Goal: Task Accomplishment & Management: Manage account settings

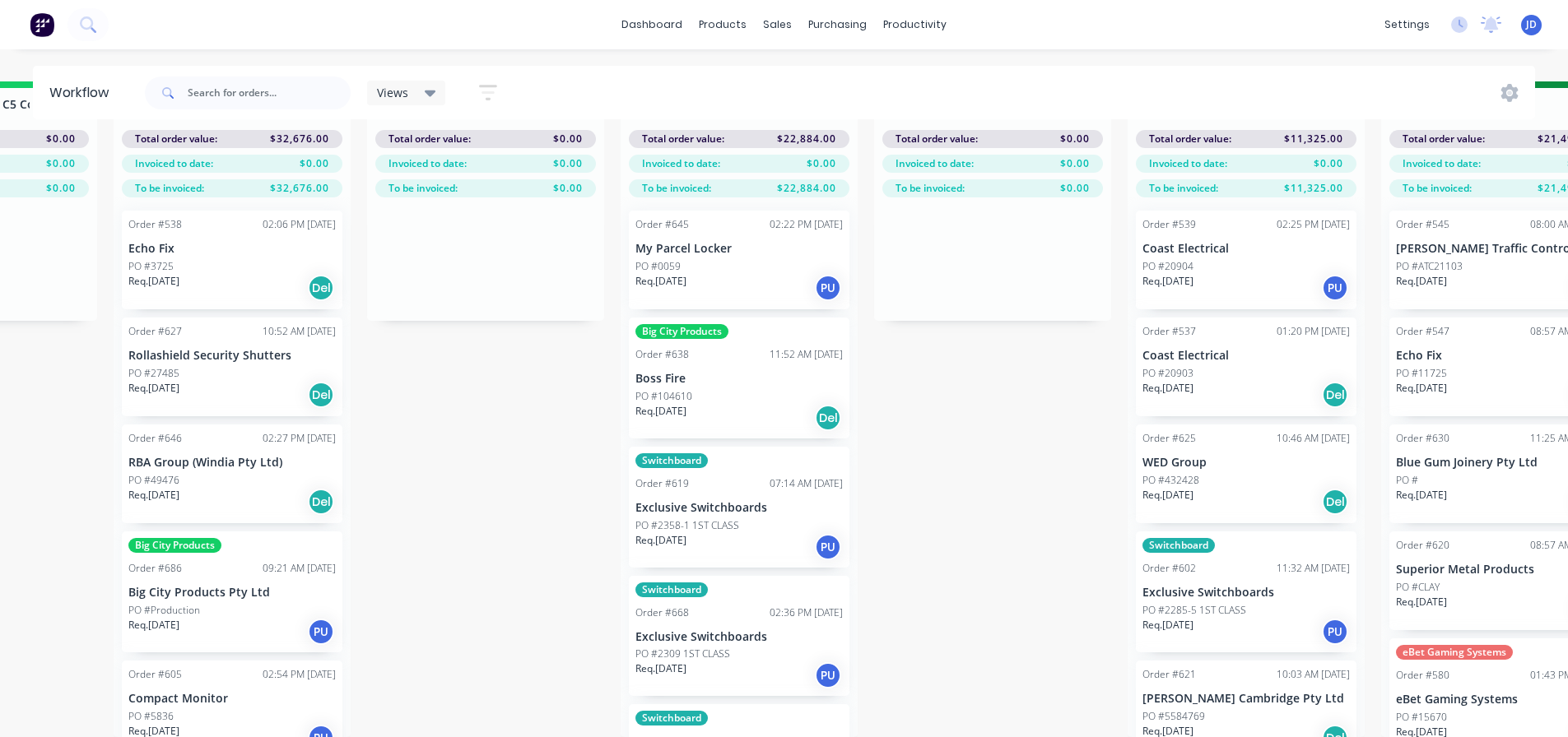
scroll to position [173, 0]
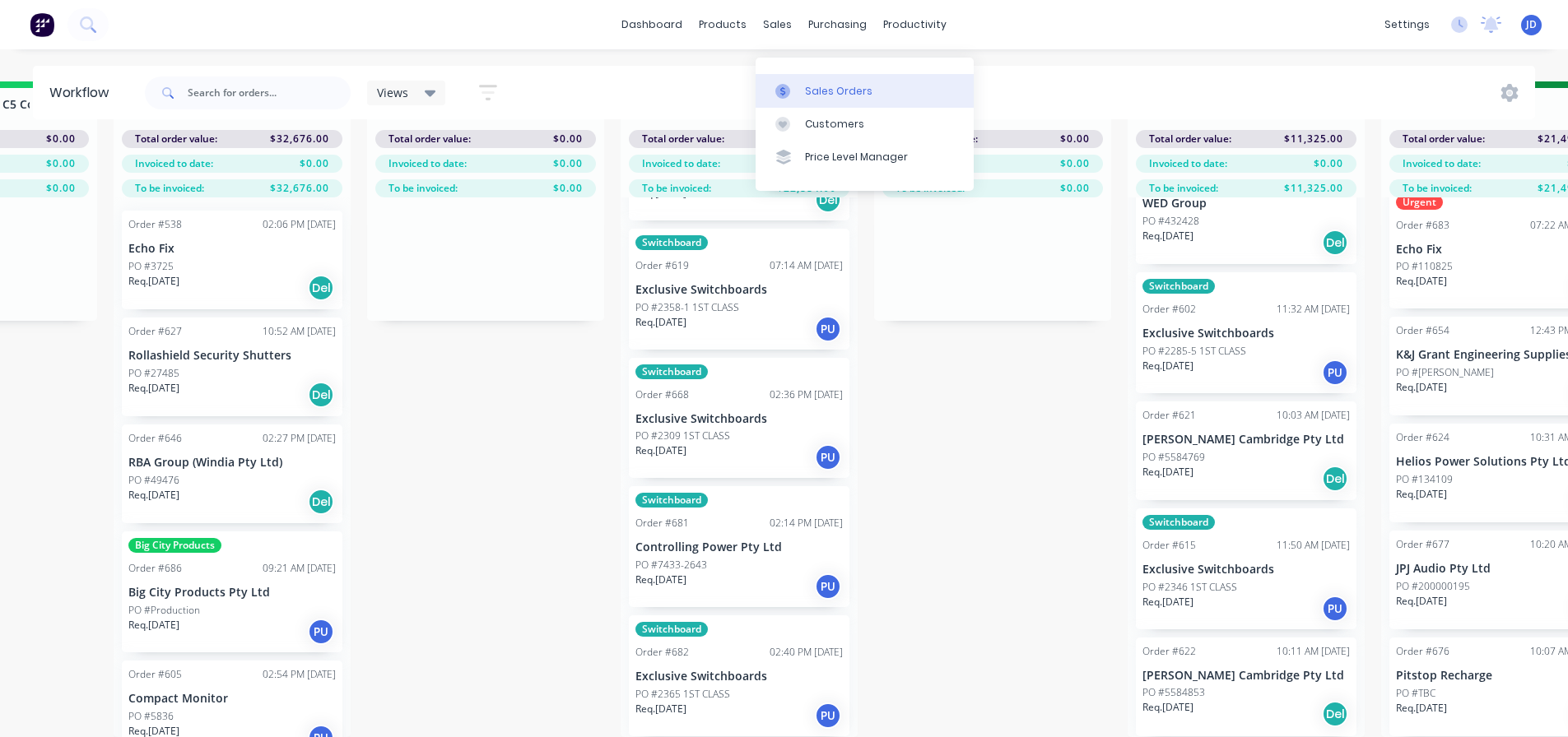
click at [801, 74] on link "Sales Orders" at bounding box center [865, 91] width 218 height 33
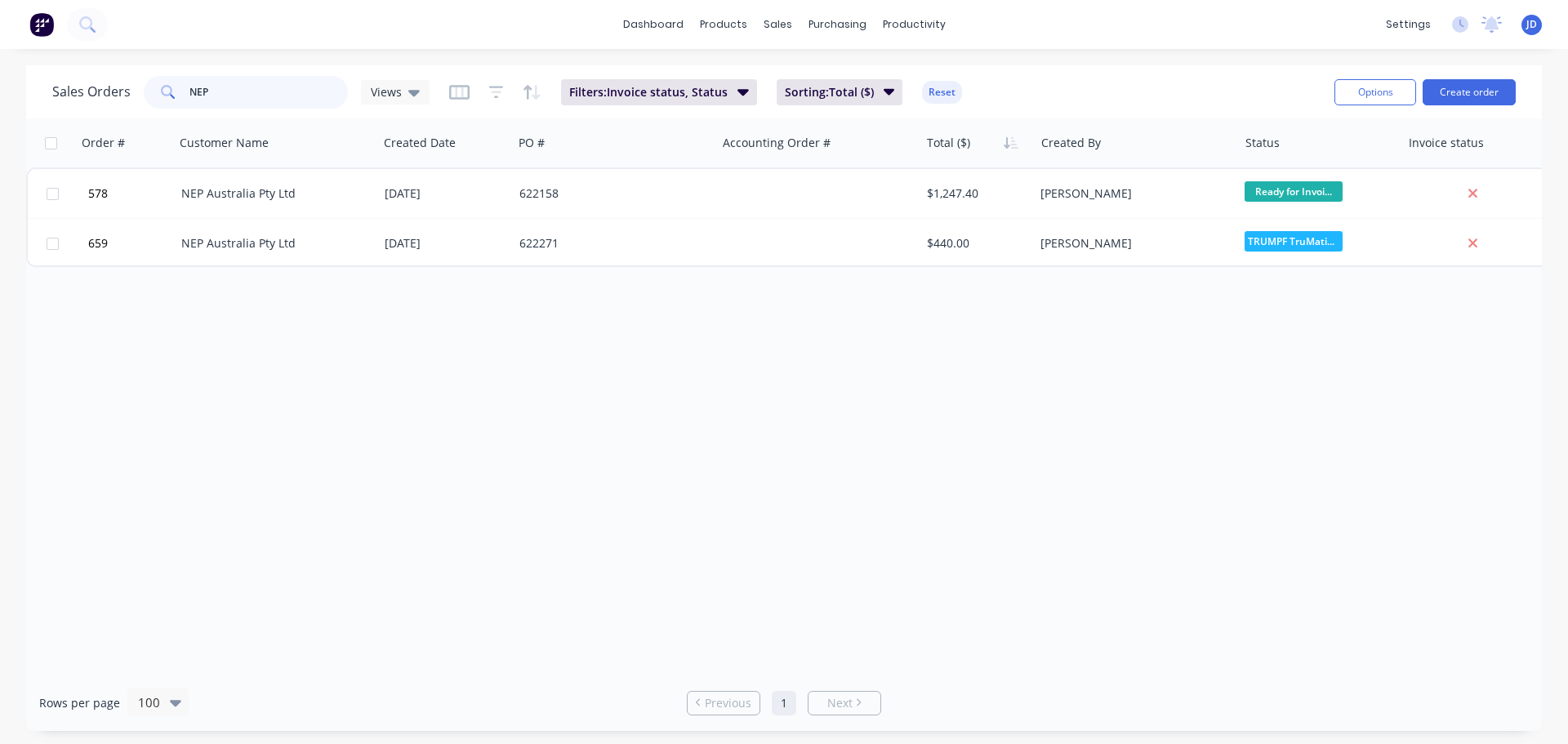
drag, startPoint x: 265, startPoint y: 91, endPoint x: 205, endPoint y: 112, distance: 63.6
click at [205, 112] on div "Sales Orders NEP Views Filters: Invoice status, Status Sorting: Total ($) Reset…" at bounding box center [784, 92] width 1515 height 53
type input "N"
type input "EBET"
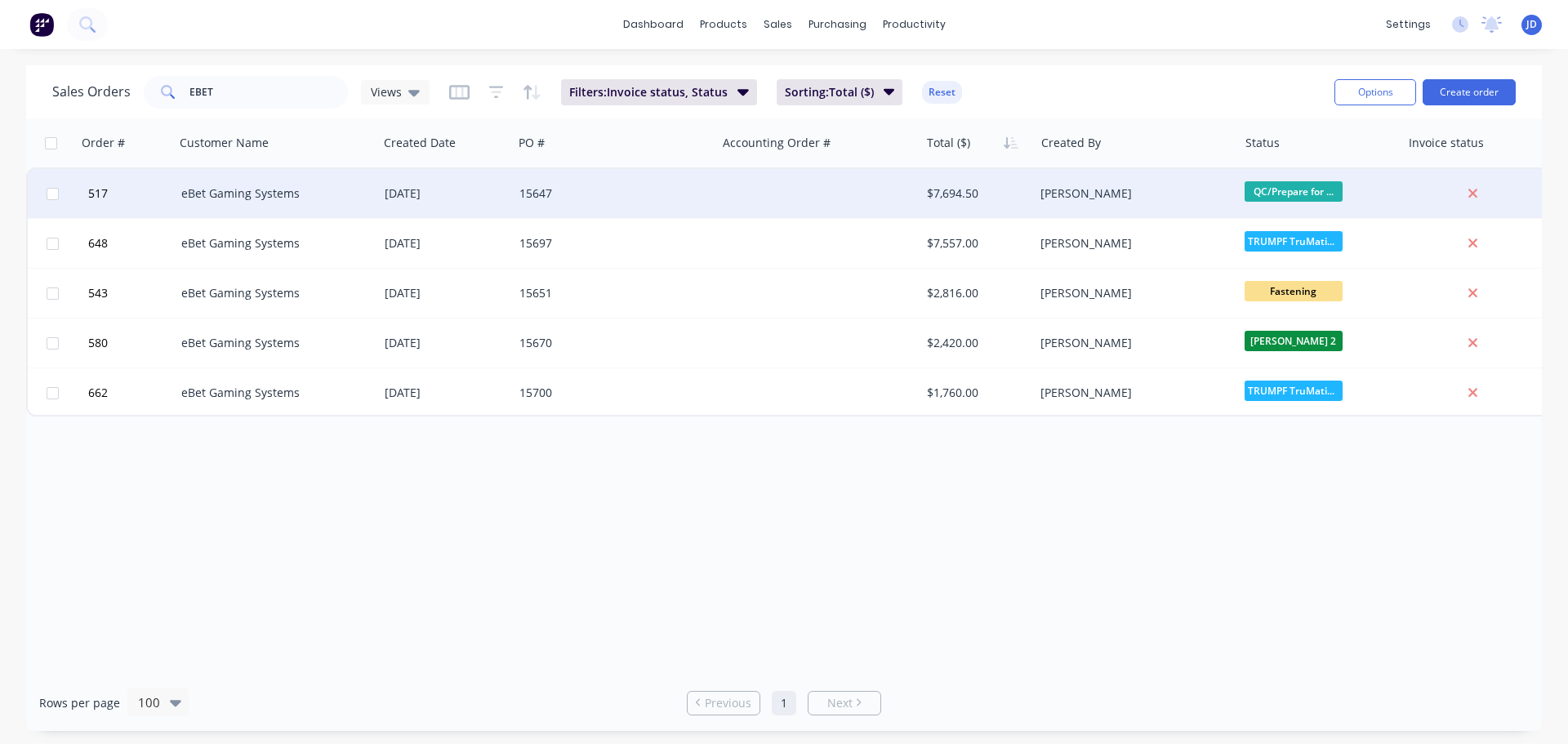
click at [565, 198] on div "15647" at bounding box center [609, 193] width 181 height 17
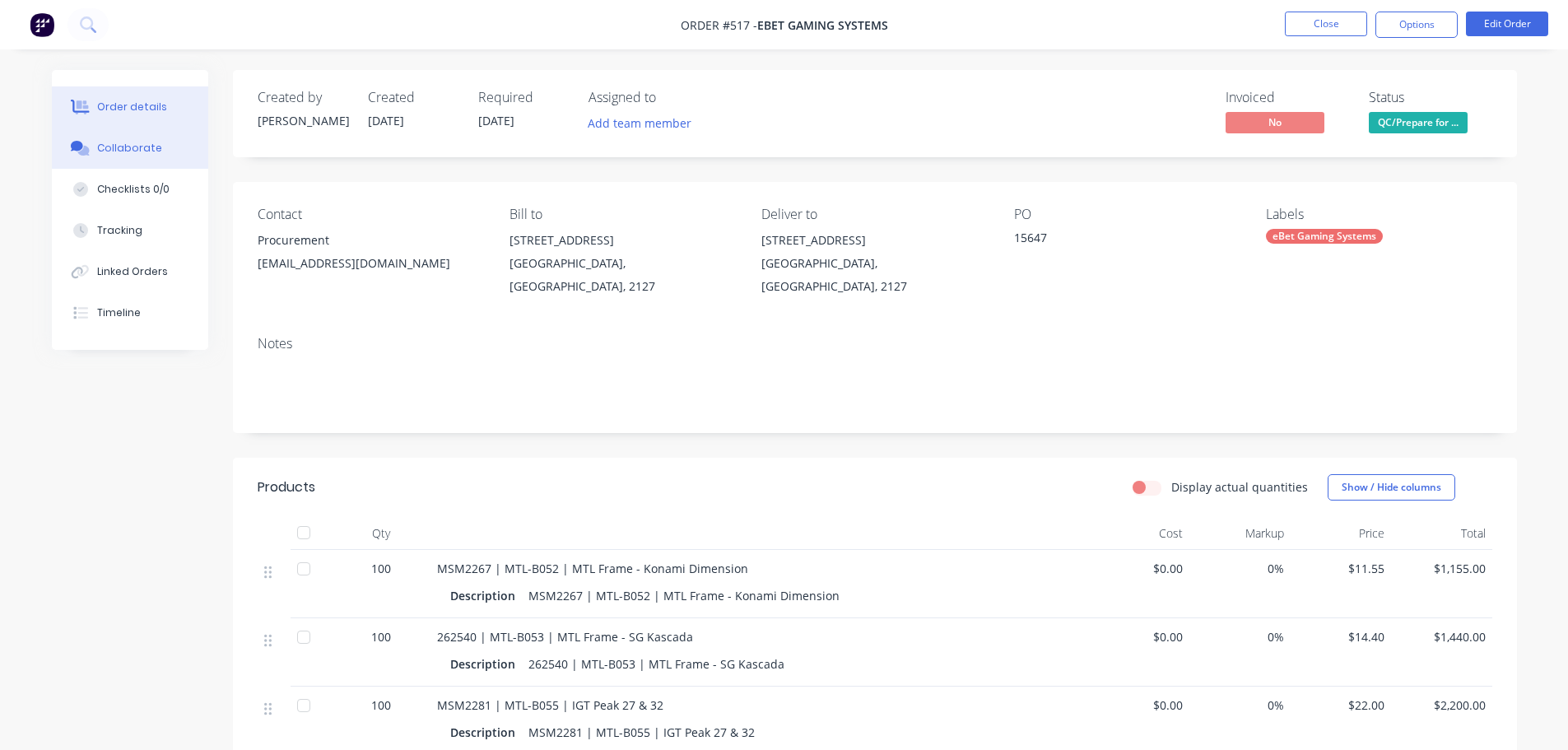
click at [126, 142] on div "Collaborate" at bounding box center [130, 148] width 65 height 15
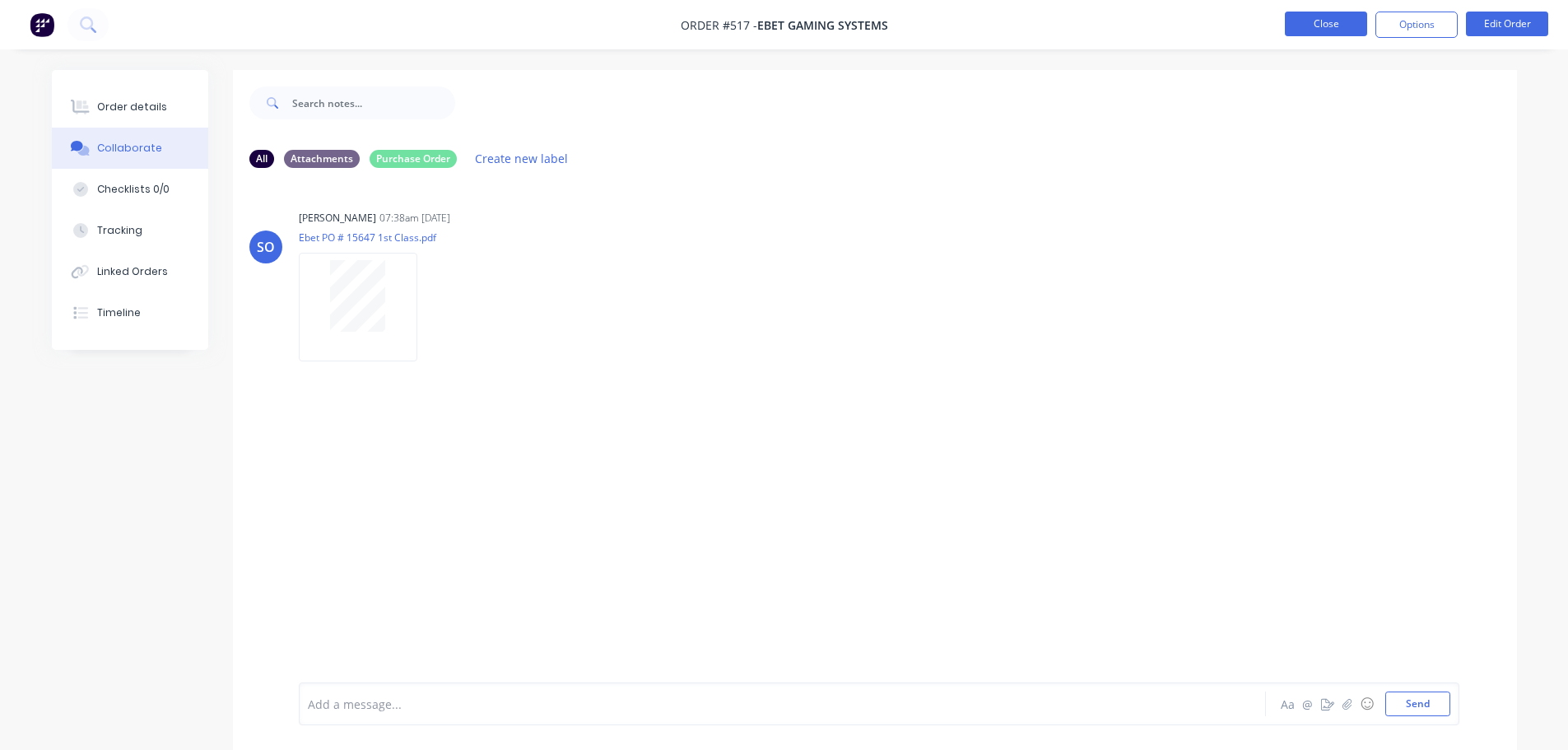
click at [1358, 14] on button "Close" at bounding box center [1326, 24] width 82 height 25
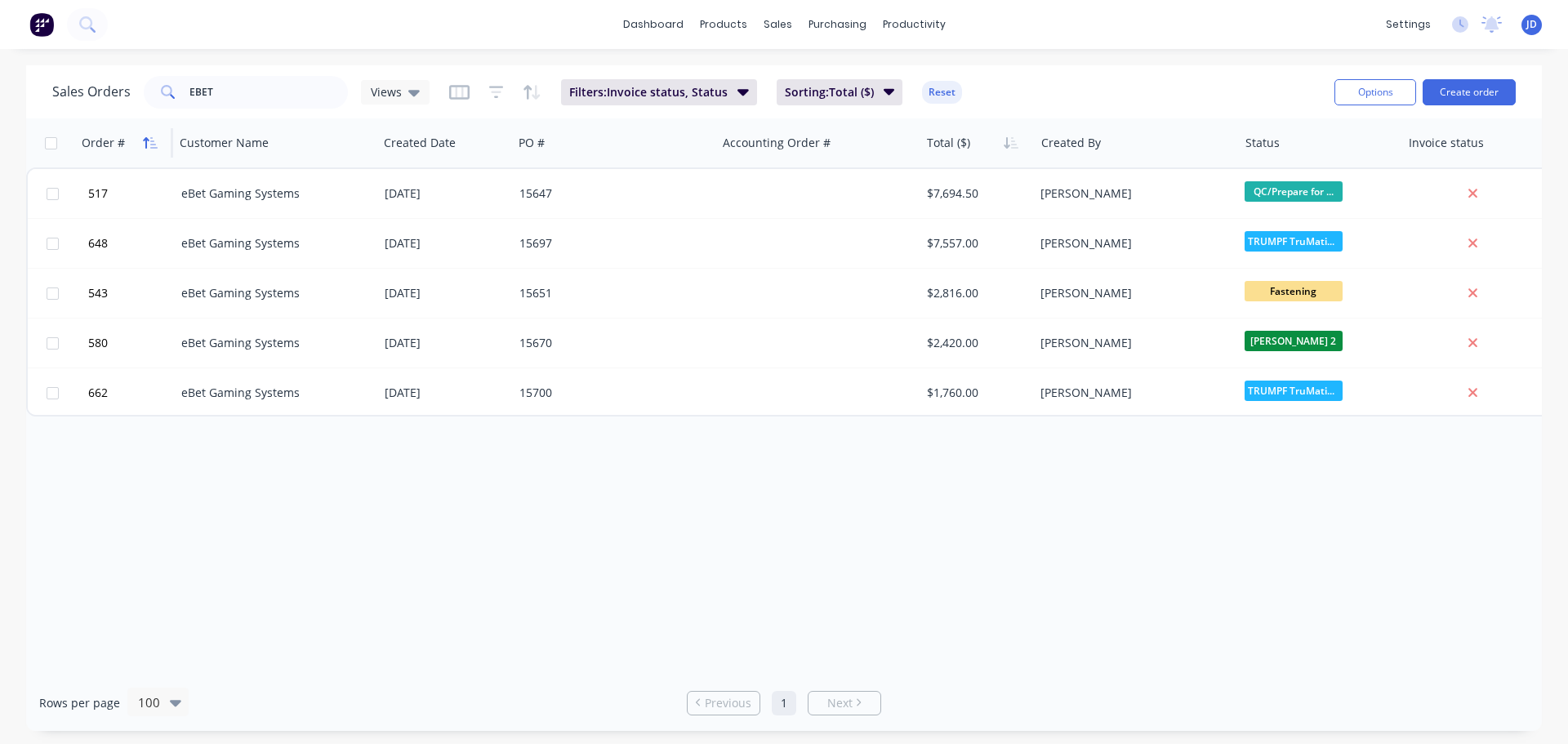
click at [148, 138] on icon "button" at bounding box center [150, 143] width 15 height 13
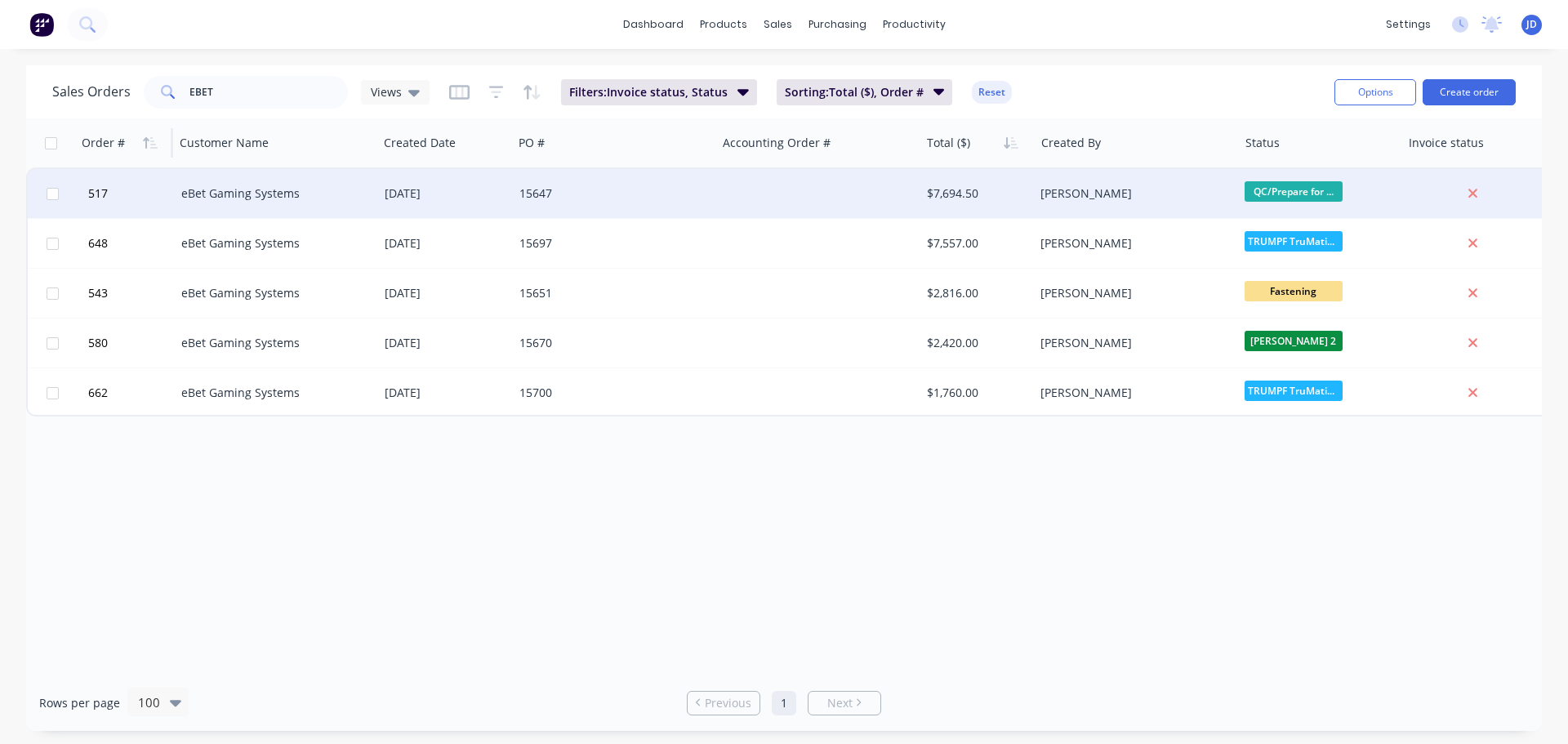
click at [350, 192] on div "eBet Gaming Systems" at bounding box center [271, 193] width 181 height 17
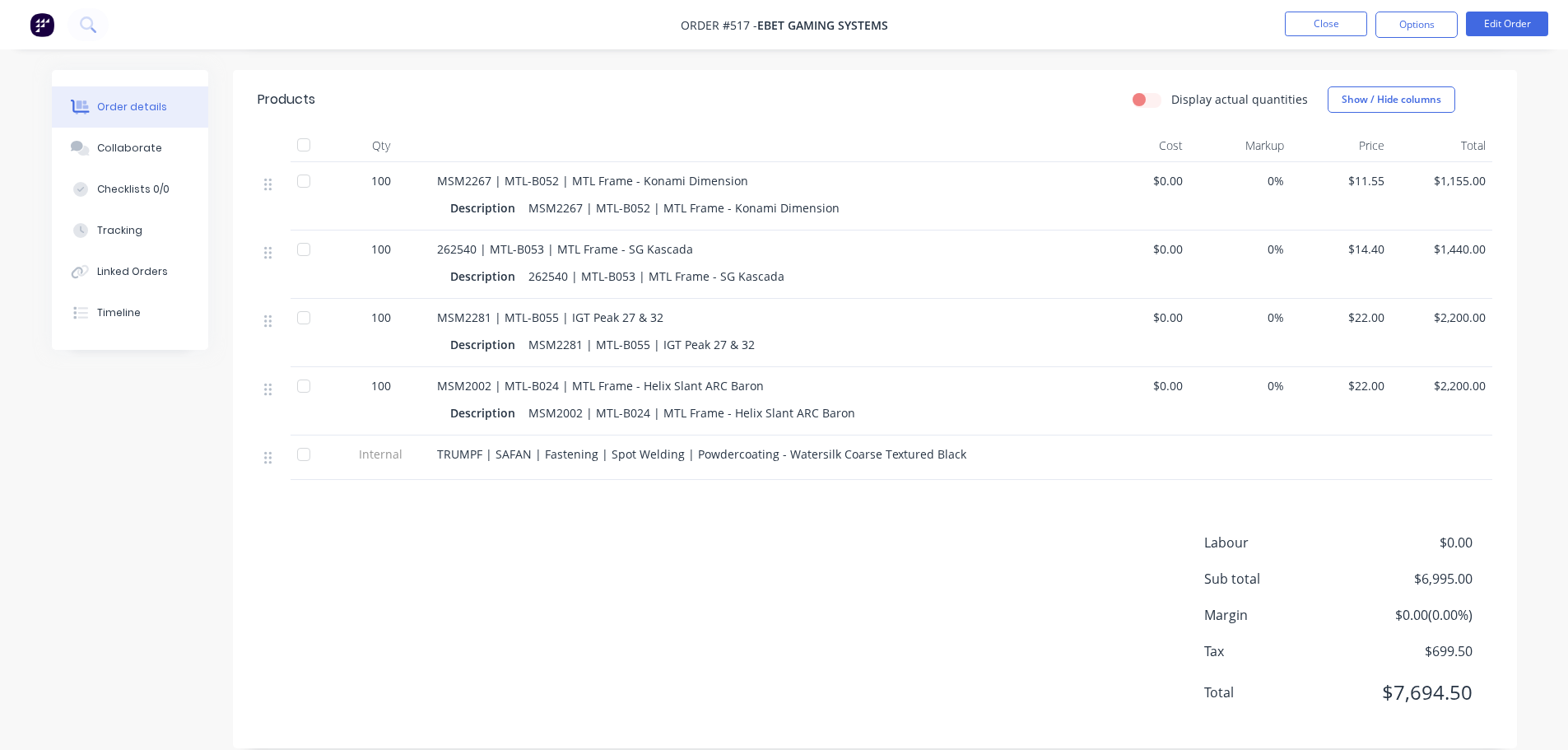
scroll to position [65, 0]
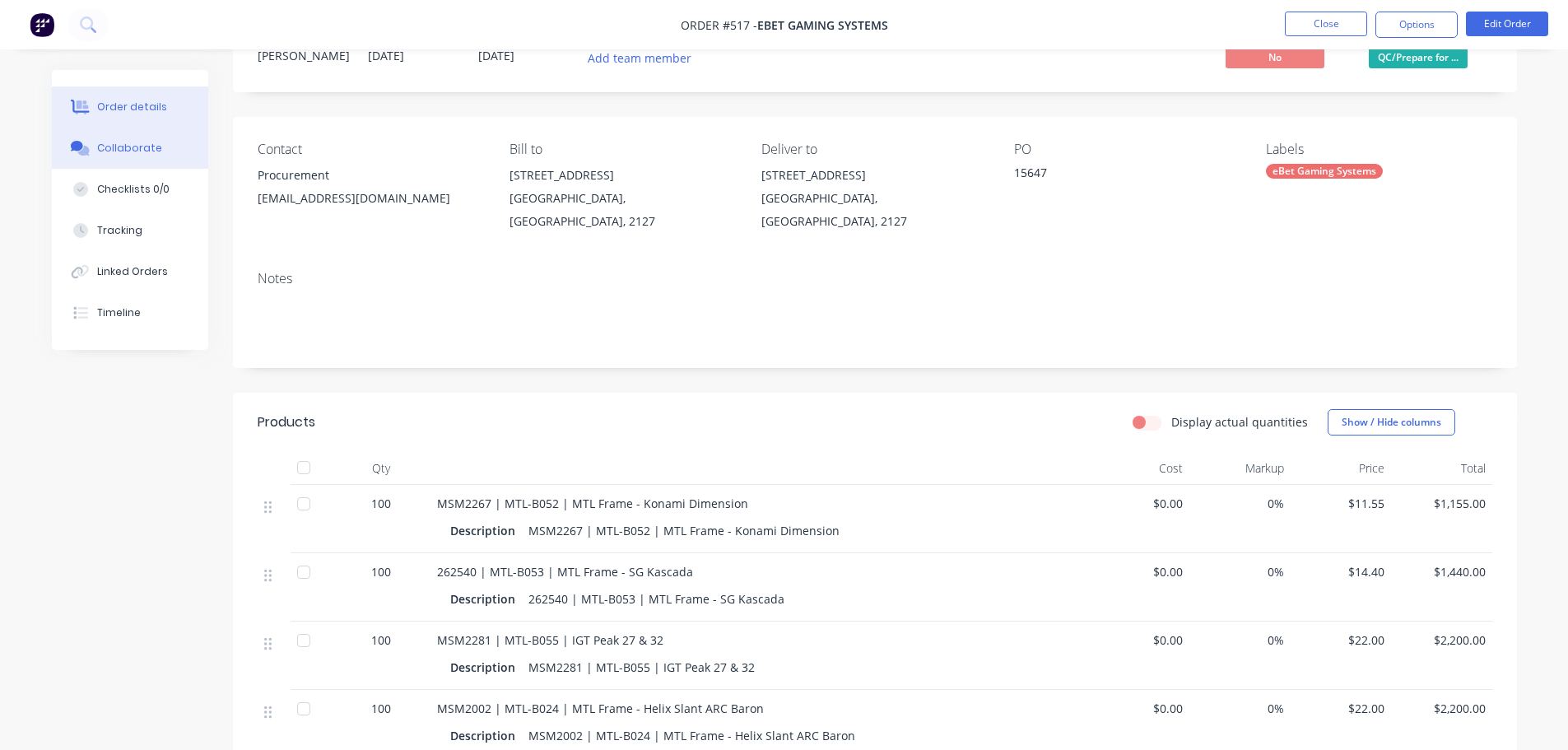
click at [172, 152] on button "Collaborate" at bounding box center [130, 148] width 157 height 41
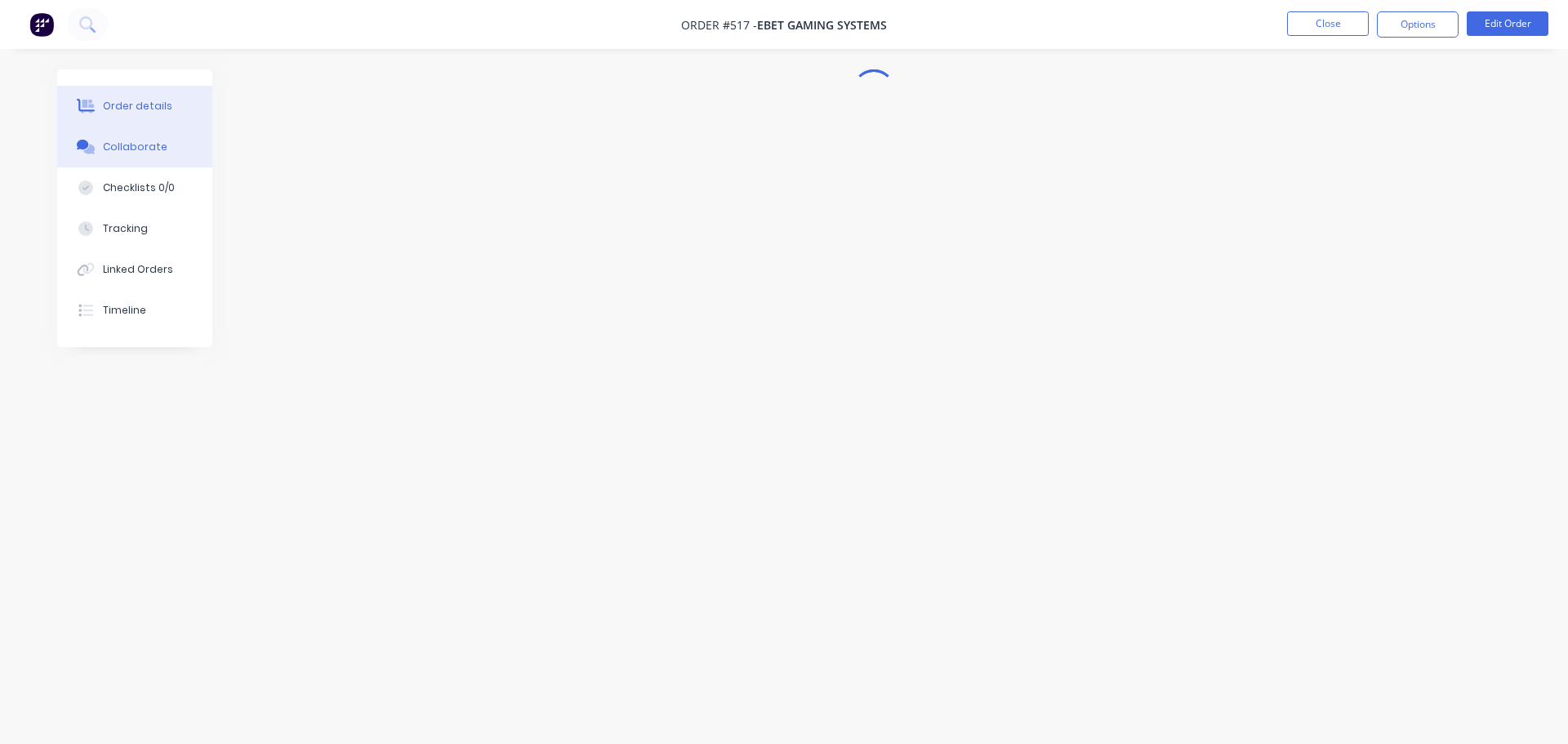
click at [146, 112] on div "Order details" at bounding box center [137, 107] width 69 height 15
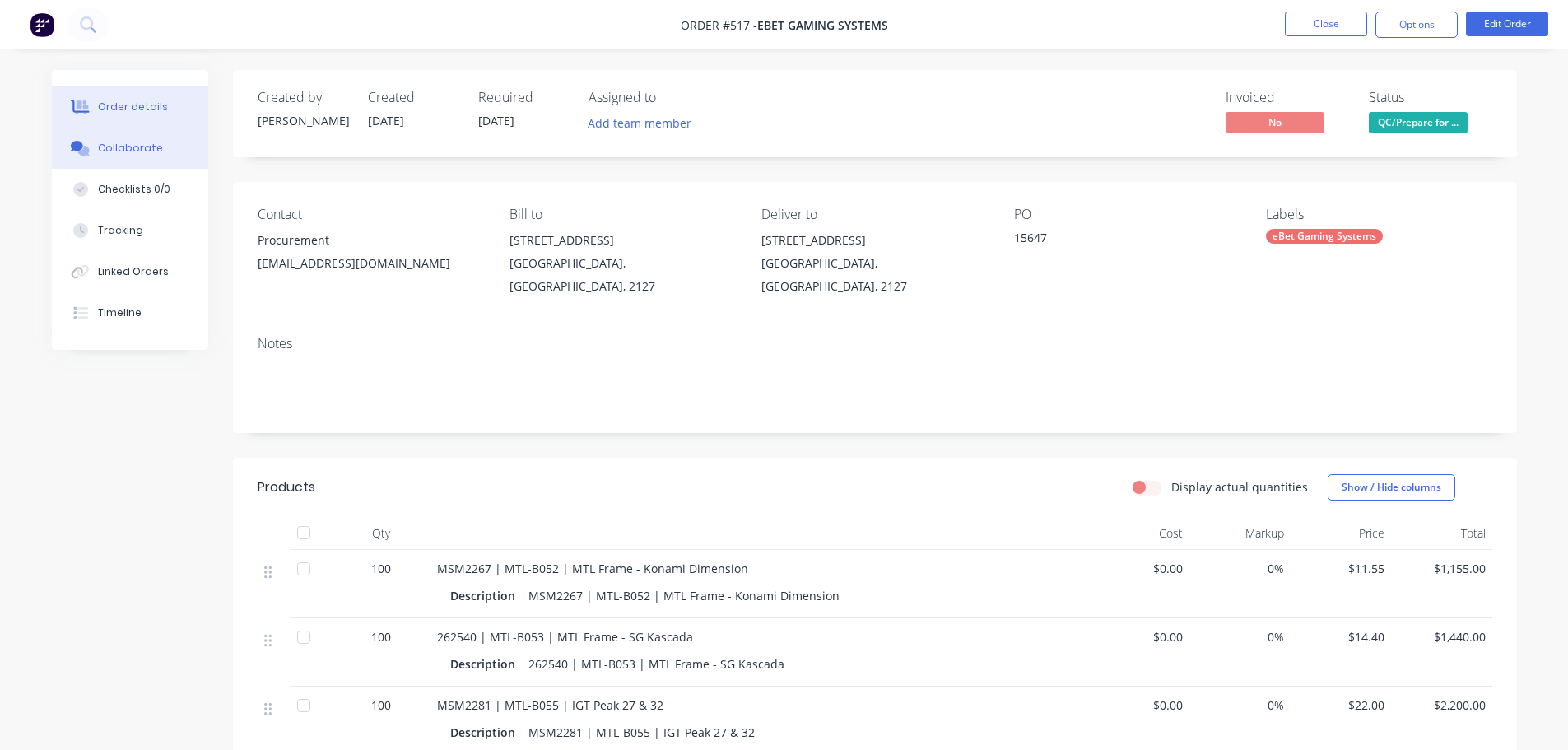
click at [156, 160] on button "Collaborate" at bounding box center [130, 148] width 157 height 41
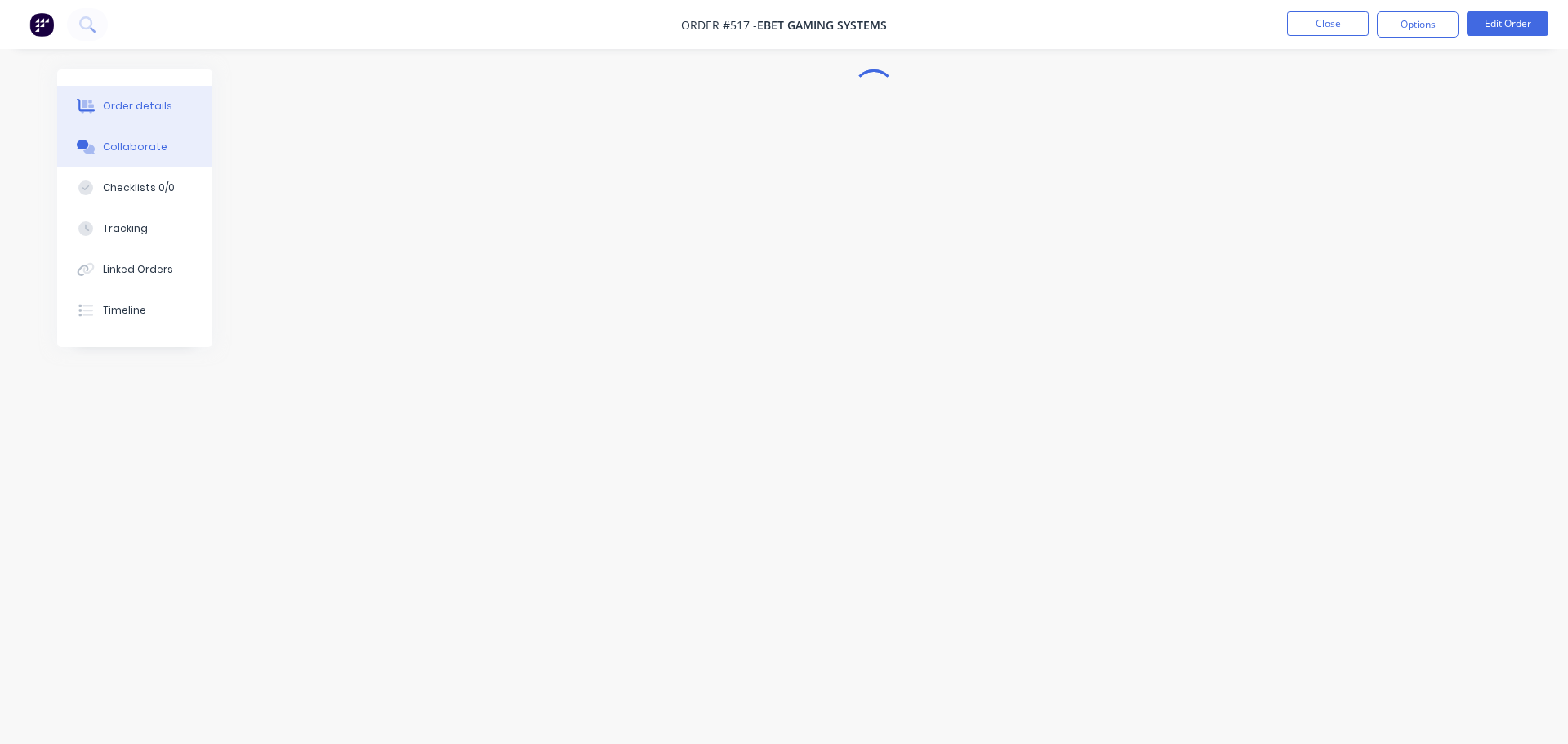
click at [139, 93] on button "Order details" at bounding box center [135, 106] width 155 height 41
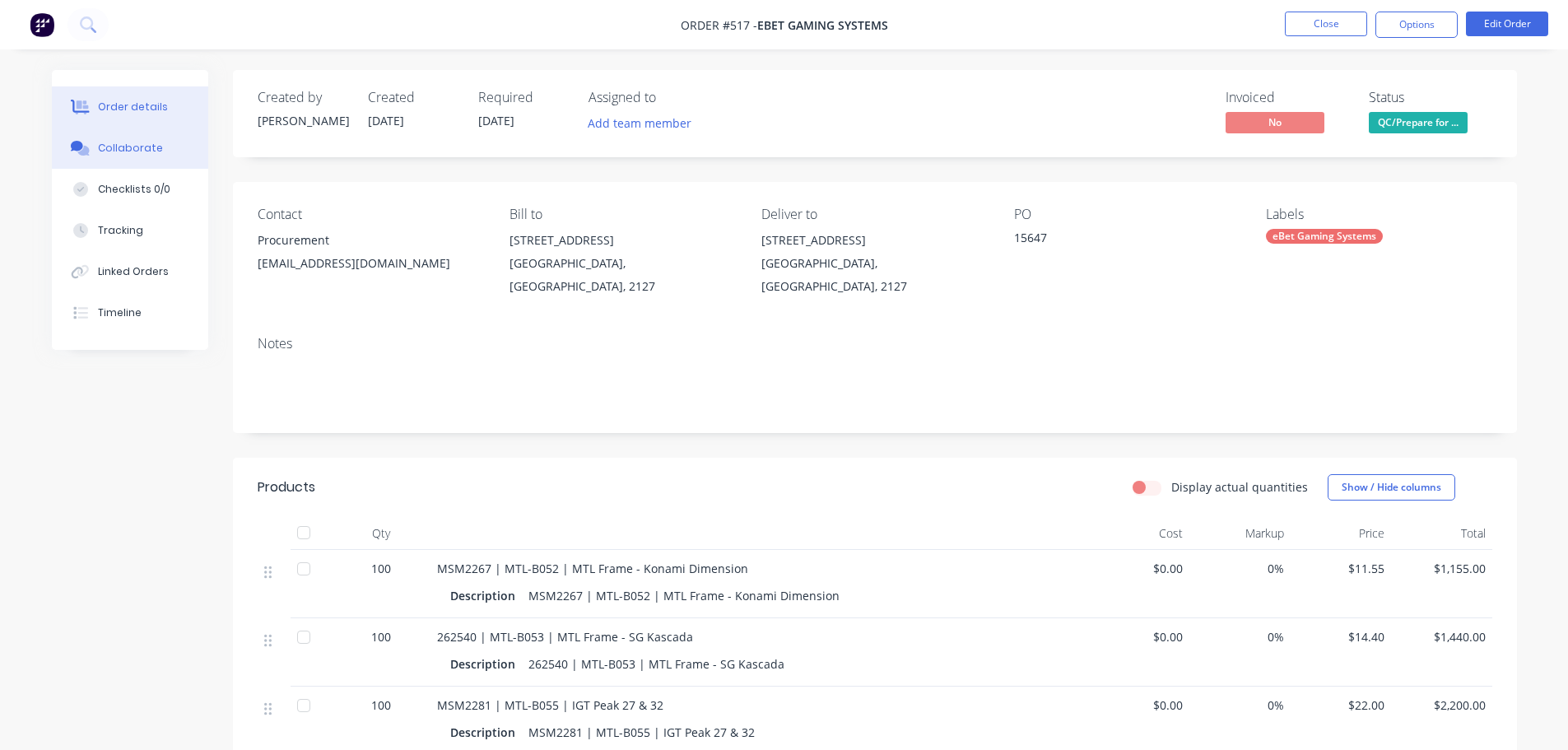
click at [156, 142] on div "Collaborate" at bounding box center [130, 148] width 65 height 15
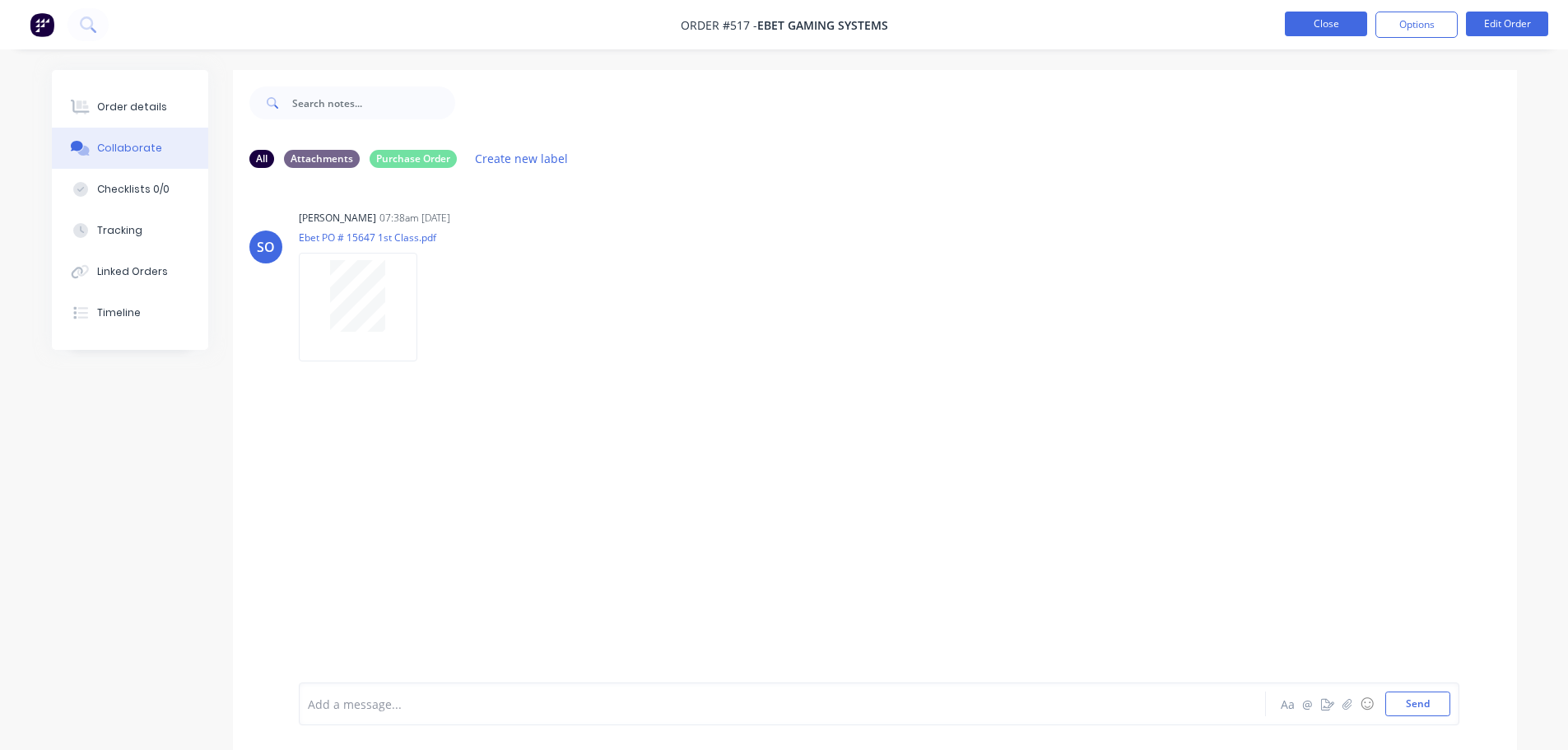
click at [1311, 13] on button "Close" at bounding box center [1326, 24] width 82 height 25
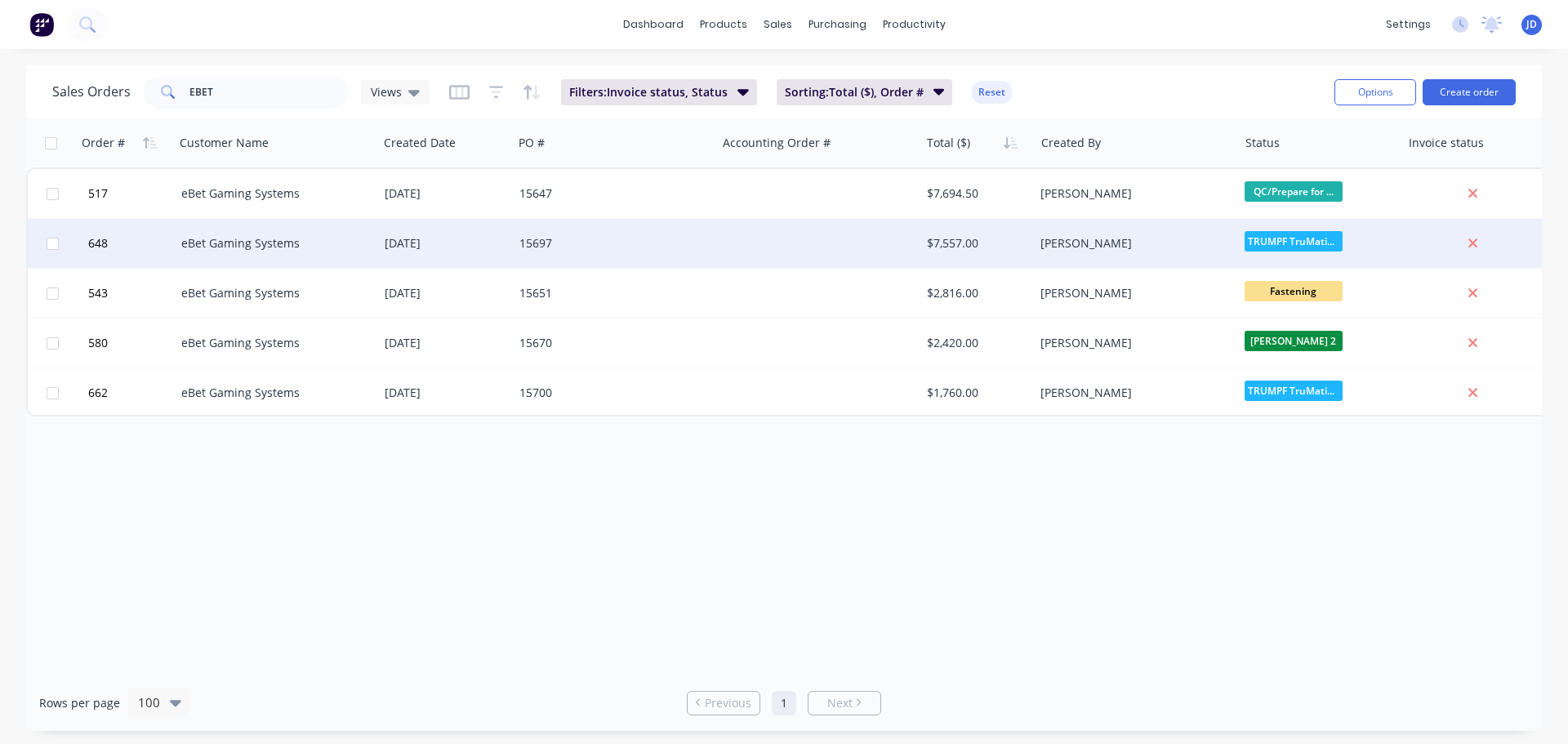
click at [582, 247] on div "15697" at bounding box center [609, 243] width 181 height 17
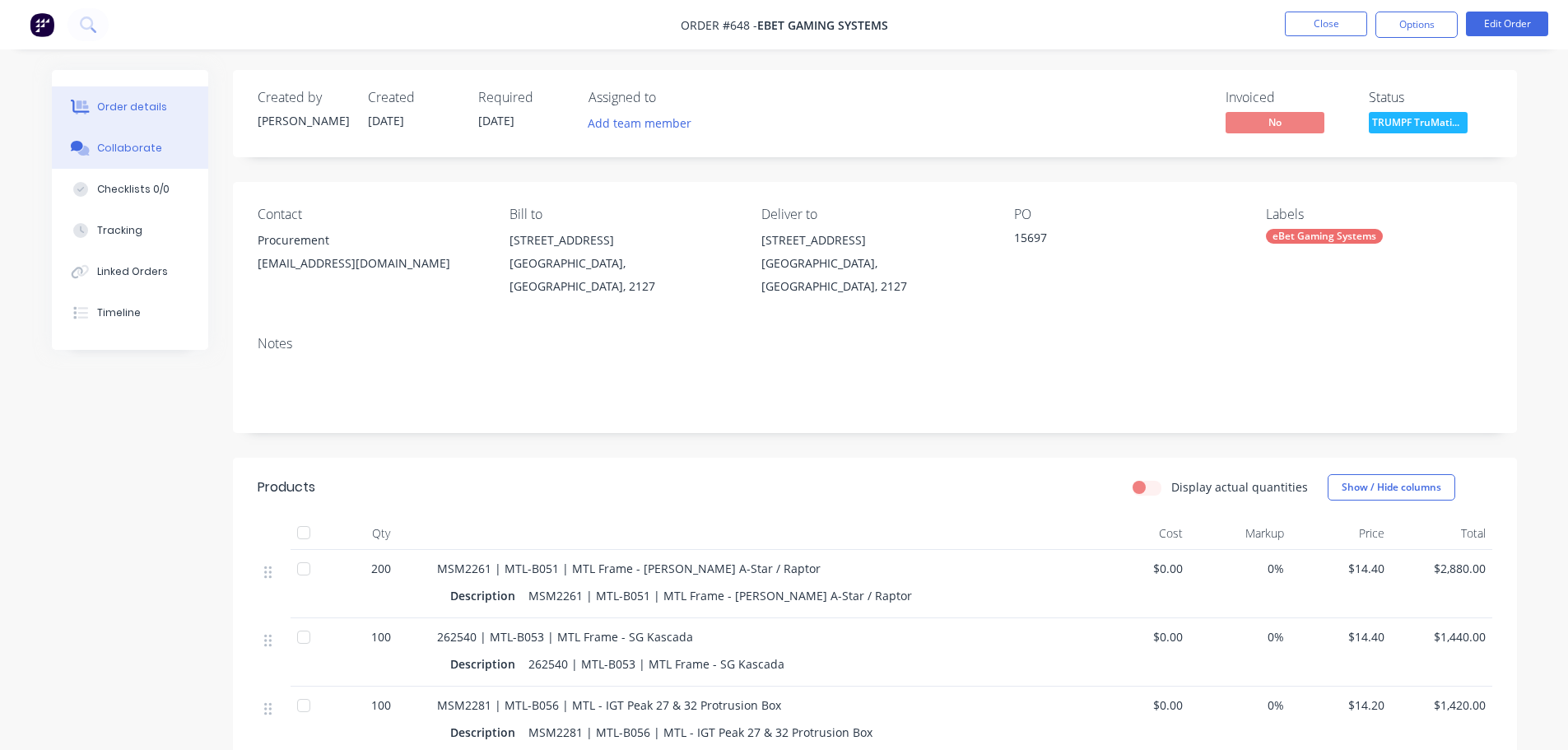
drag, startPoint x: 148, startPoint y: 146, endPoint x: 154, endPoint y: 138, distance: 10.0
click at [149, 146] on div "Collaborate" at bounding box center [130, 148] width 65 height 15
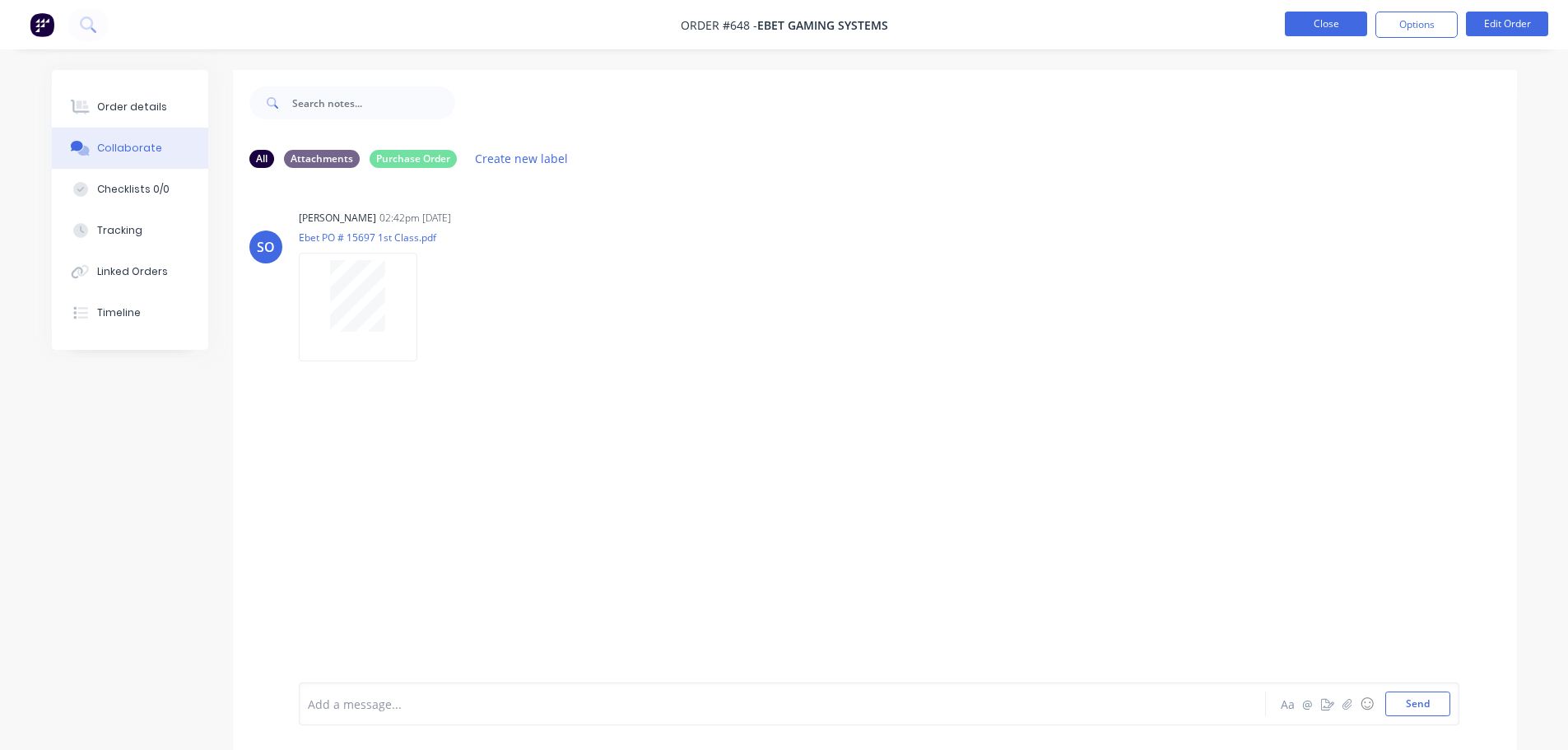
click at [1340, 31] on button "Close" at bounding box center [1326, 24] width 82 height 25
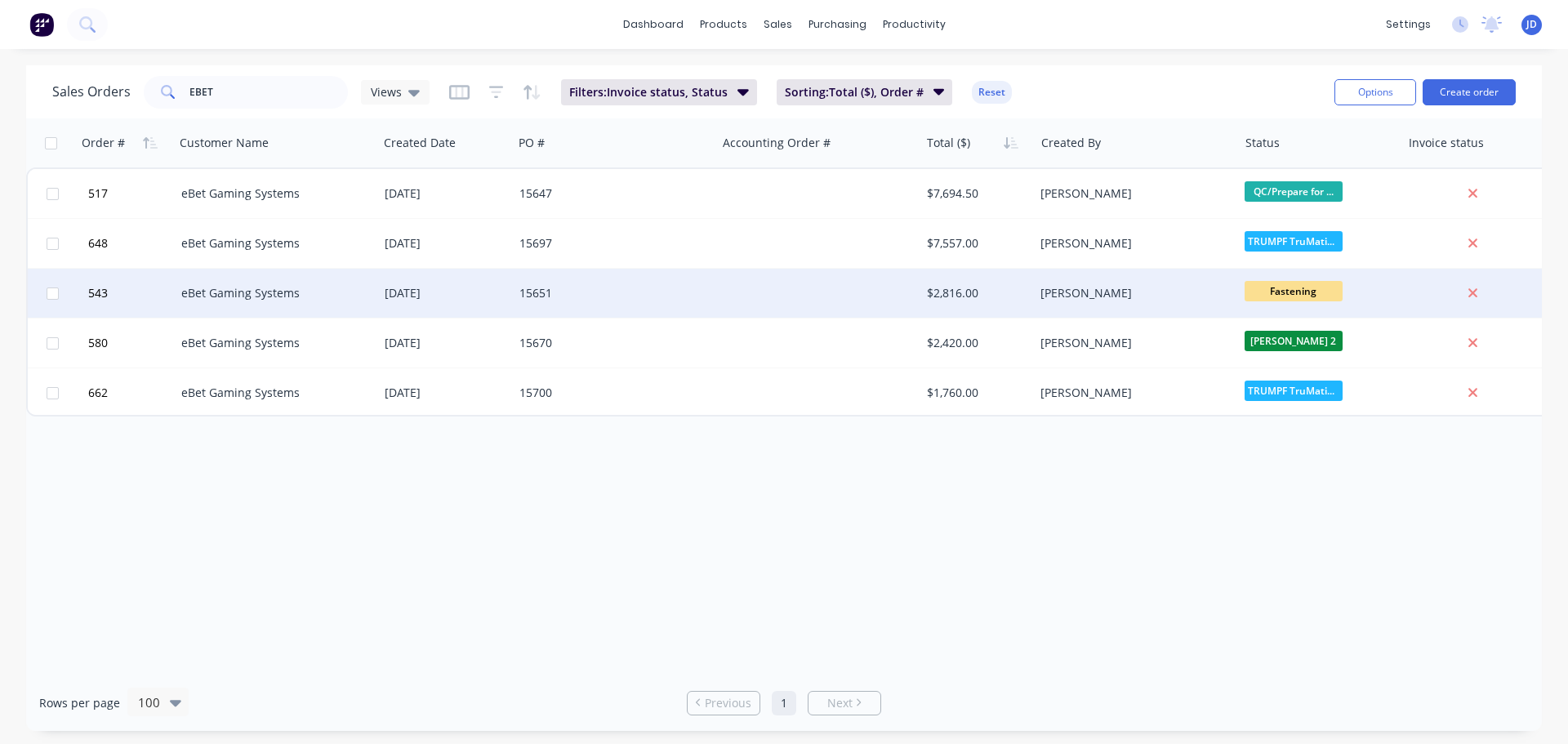
click at [493, 277] on div "[DATE]" at bounding box center [445, 293] width 135 height 49
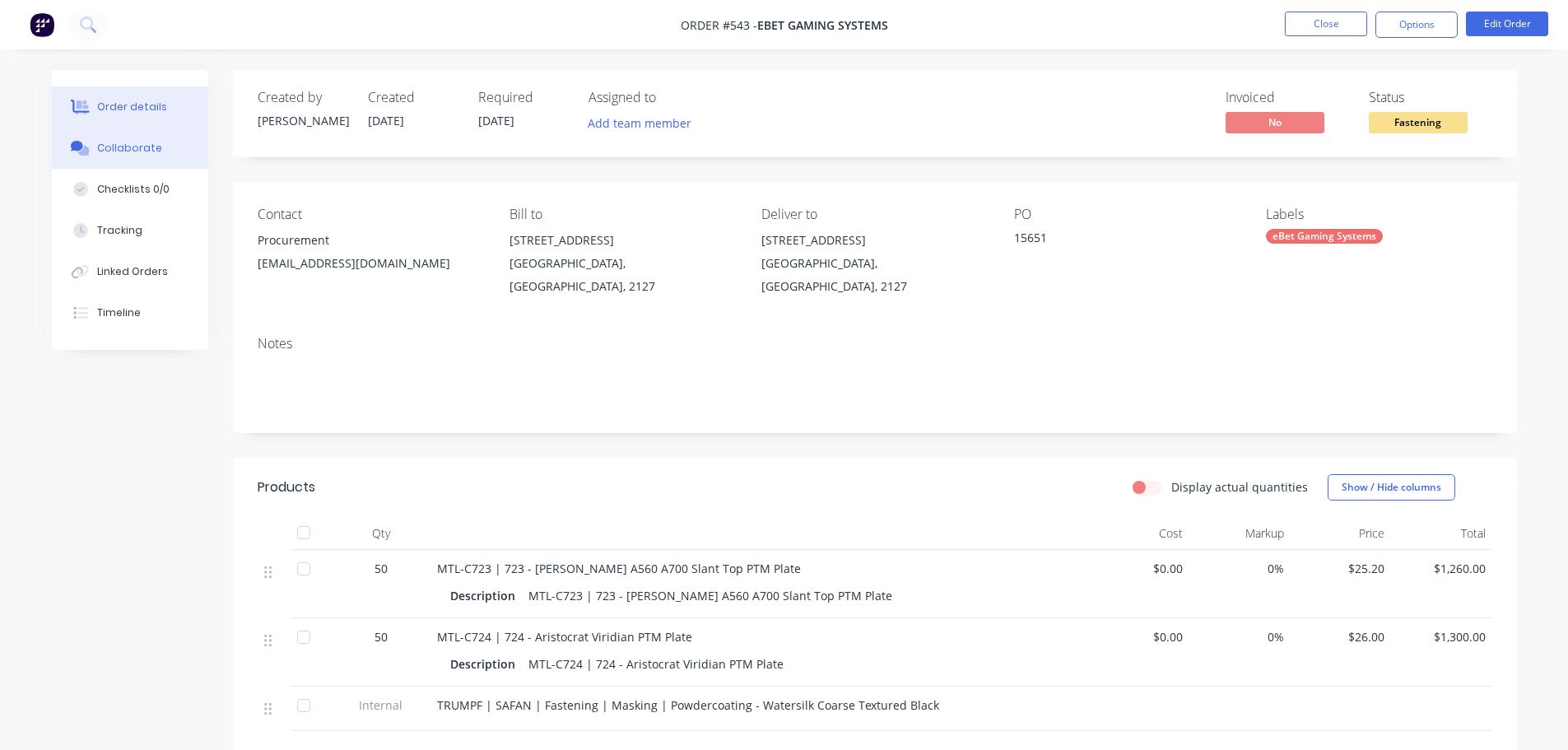
click at [160, 157] on button "Collaborate" at bounding box center [130, 148] width 157 height 41
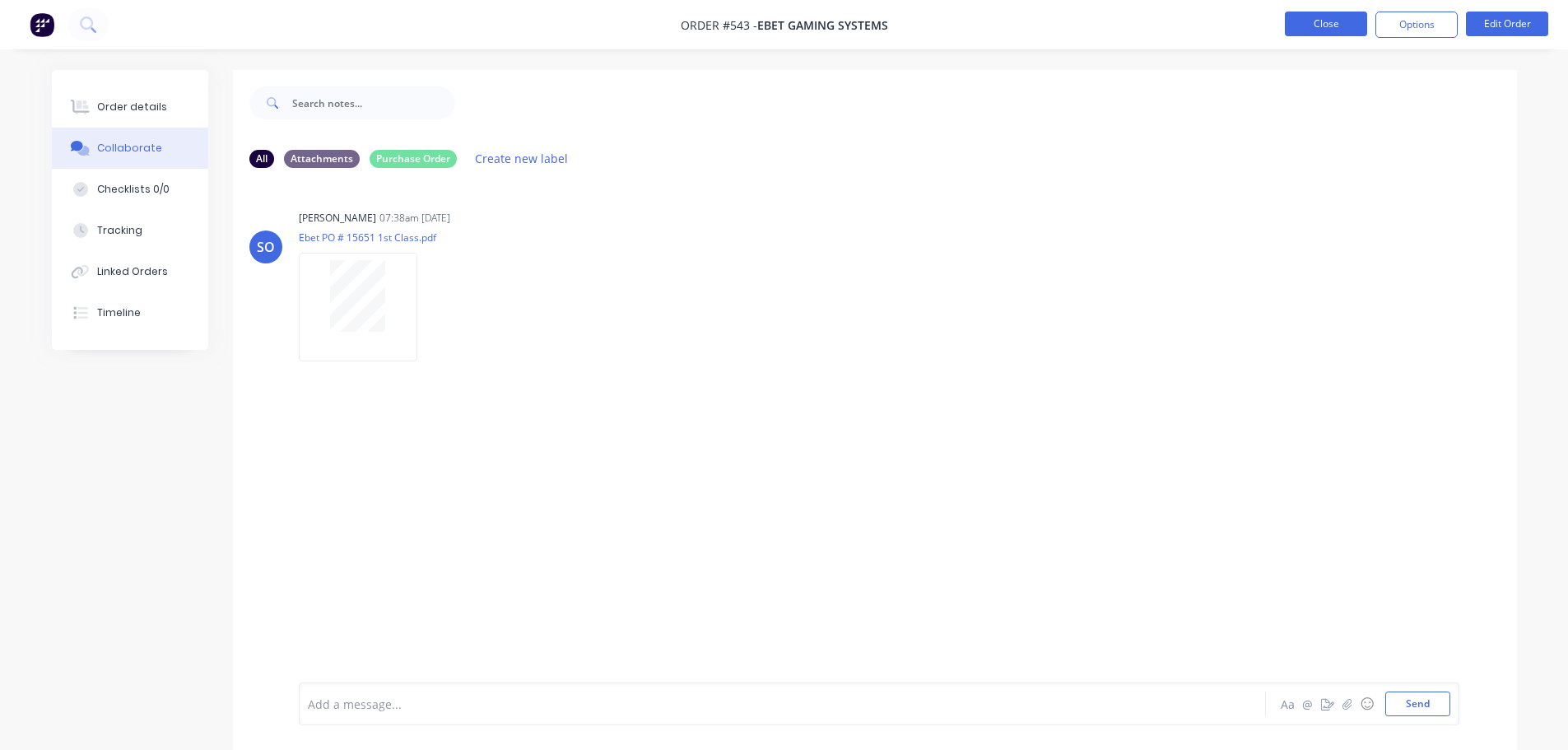
click at [1328, 22] on button "Close" at bounding box center [1326, 24] width 82 height 25
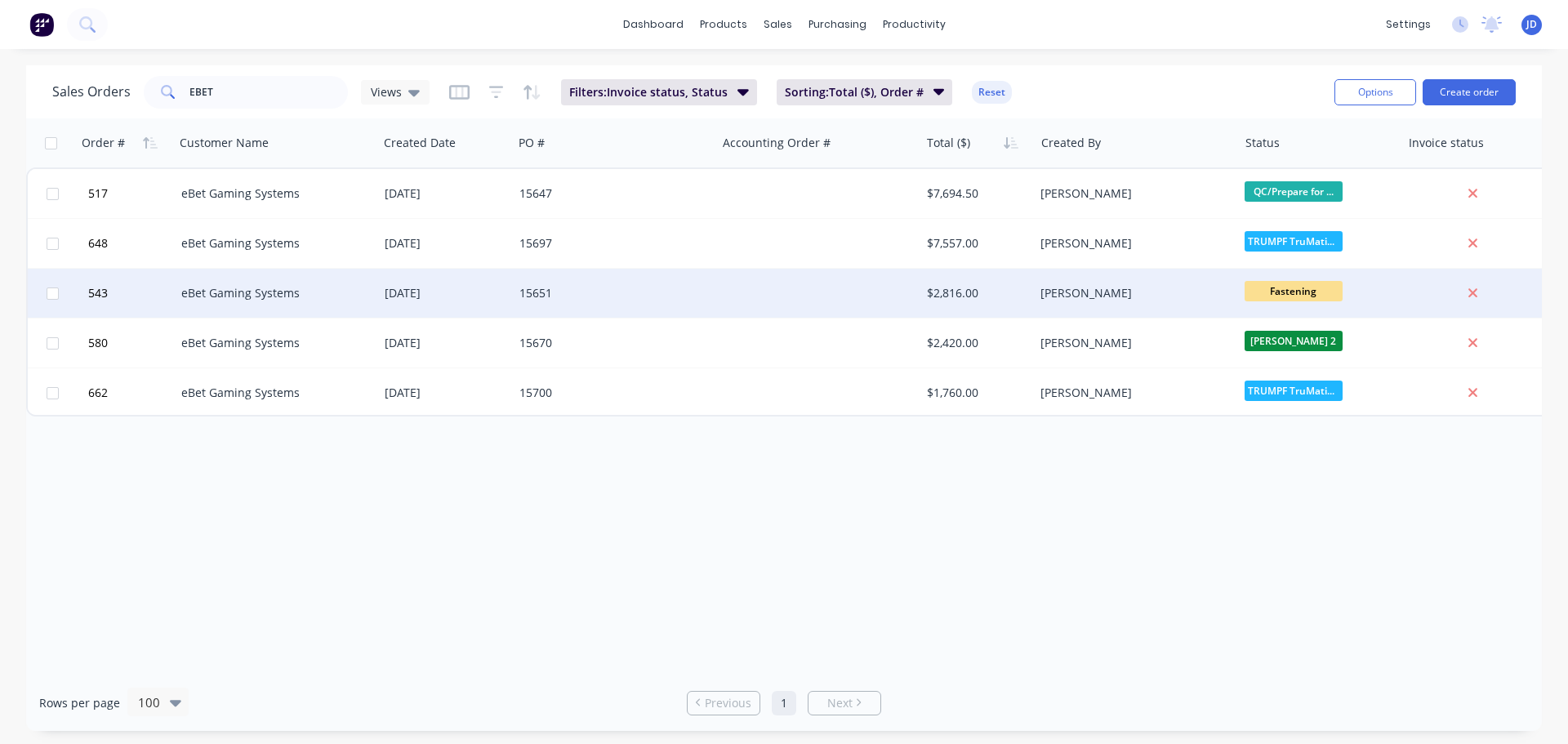
click at [1152, 293] on div "[PERSON_NAME]" at bounding box center [1130, 293] width 181 height 17
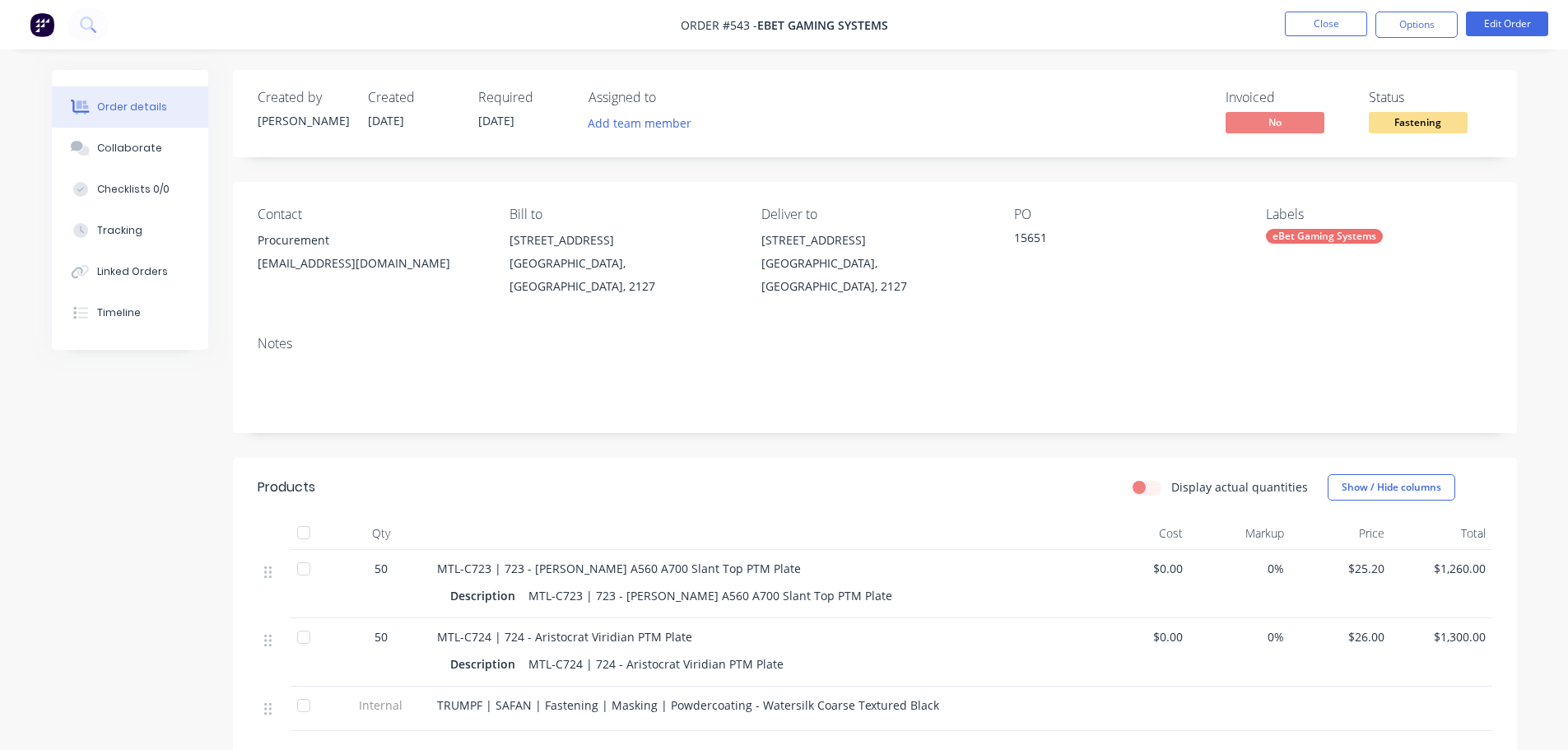
click at [1299, 242] on div "eBet Gaming Systems" at bounding box center [1324, 237] width 117 height 15
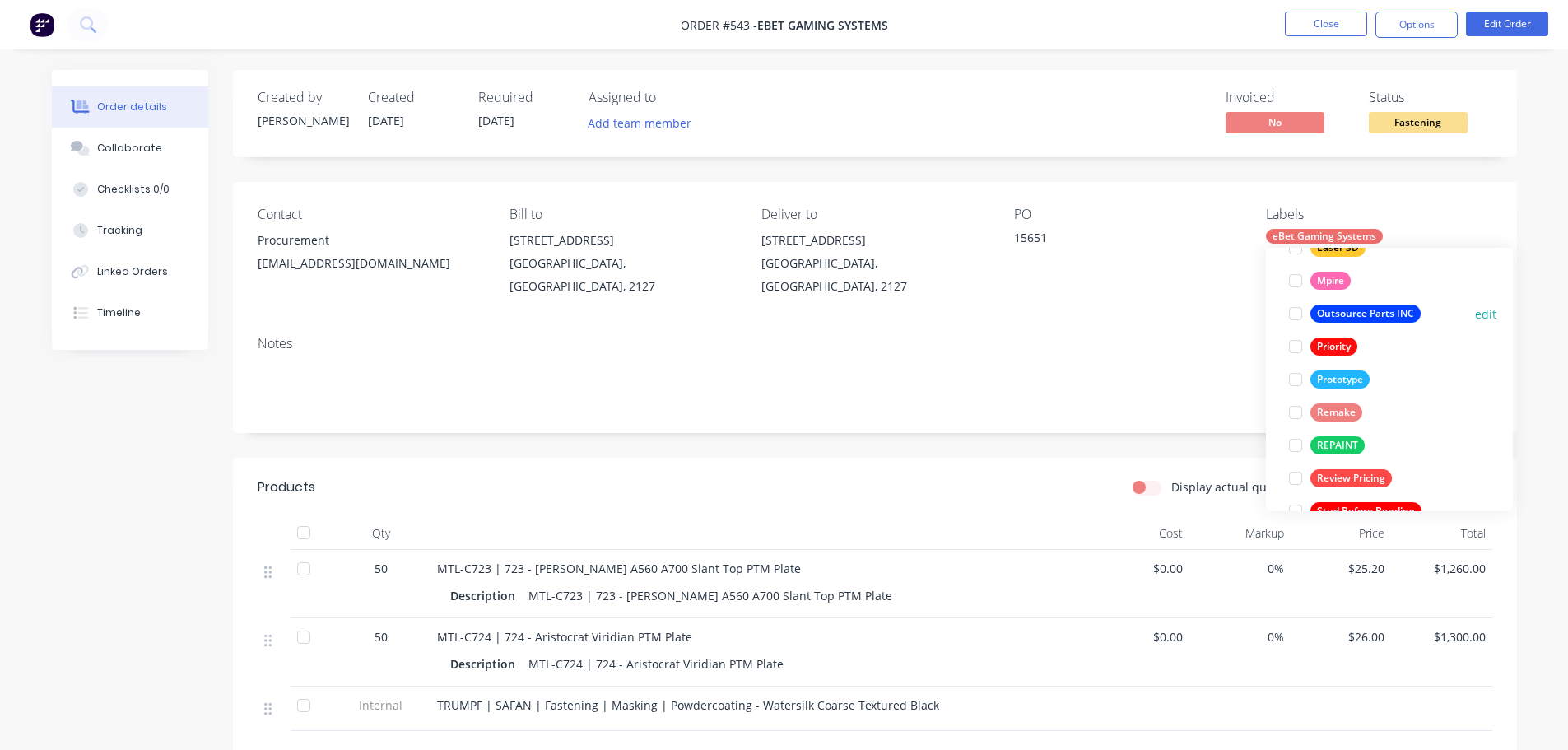
scroll to position [247, 0]
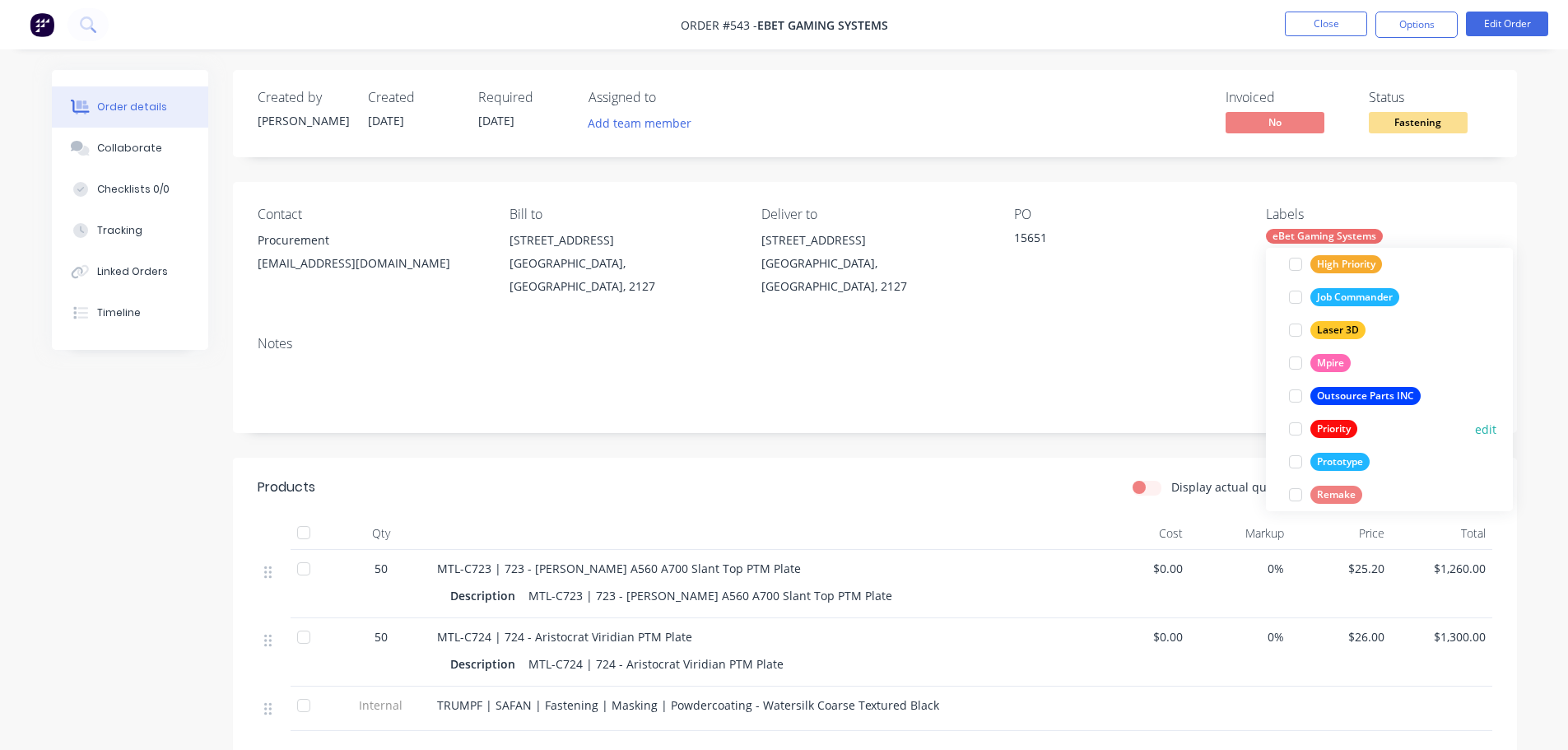
click at [1301, 420] on div at bounding box center [1296, 429] width 33 height 33
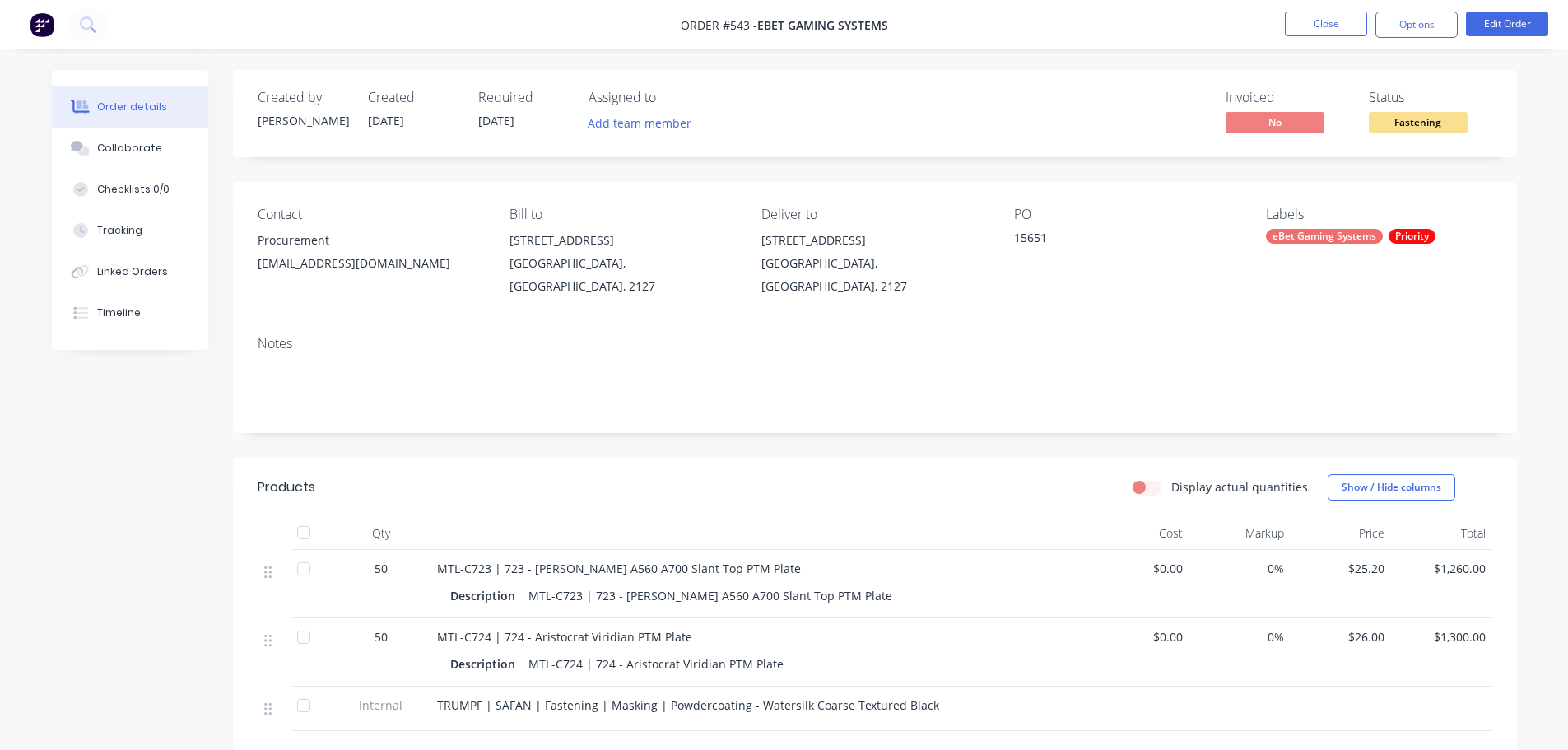
click at [1214, 147] on div "Created by [PERSON_NAME] Created [DATE] Required [DATE] Assigned to Add team me…" at bounding box center [875, 113] width 1284 height 88
click at [1304, 32] on button "Close" at bounding box center [1326, 24] width 82 height 25
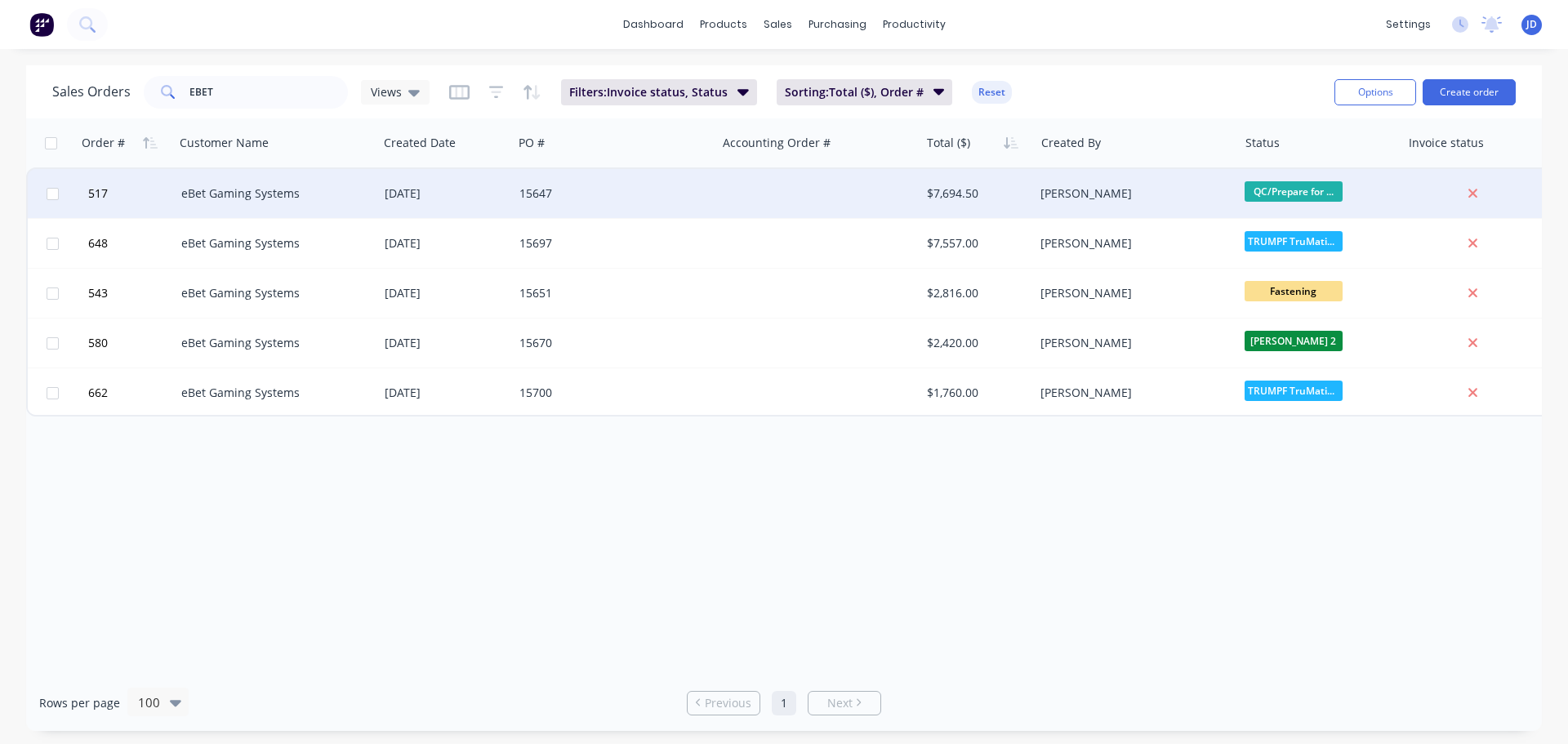
click at [1151, 178] on div "[PERSON_NAME]" at bounding box center [1136, 193] width 203 height 49
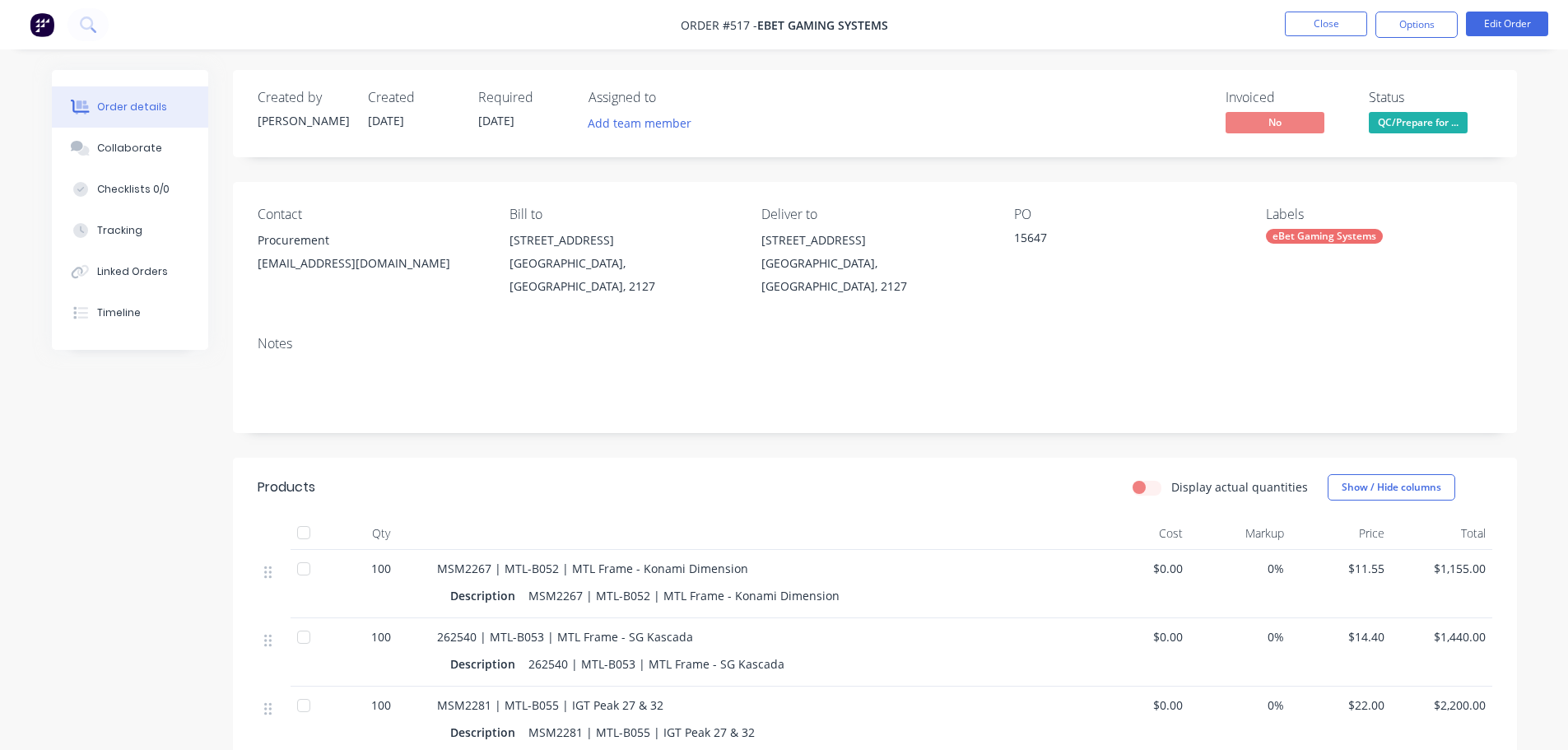
drag, startPoint x: 1332, startPoint y: 215, endPoint x: 1330, endPoint y: 231, distance: 16.1
click at [1332, 218] on div "Labels" at bounding box center [1378, 214] width 226 height 16
click at [1329, 234] on div "eBet Gaming Systems" at bounding box center [1324, 237] width 117 height 15
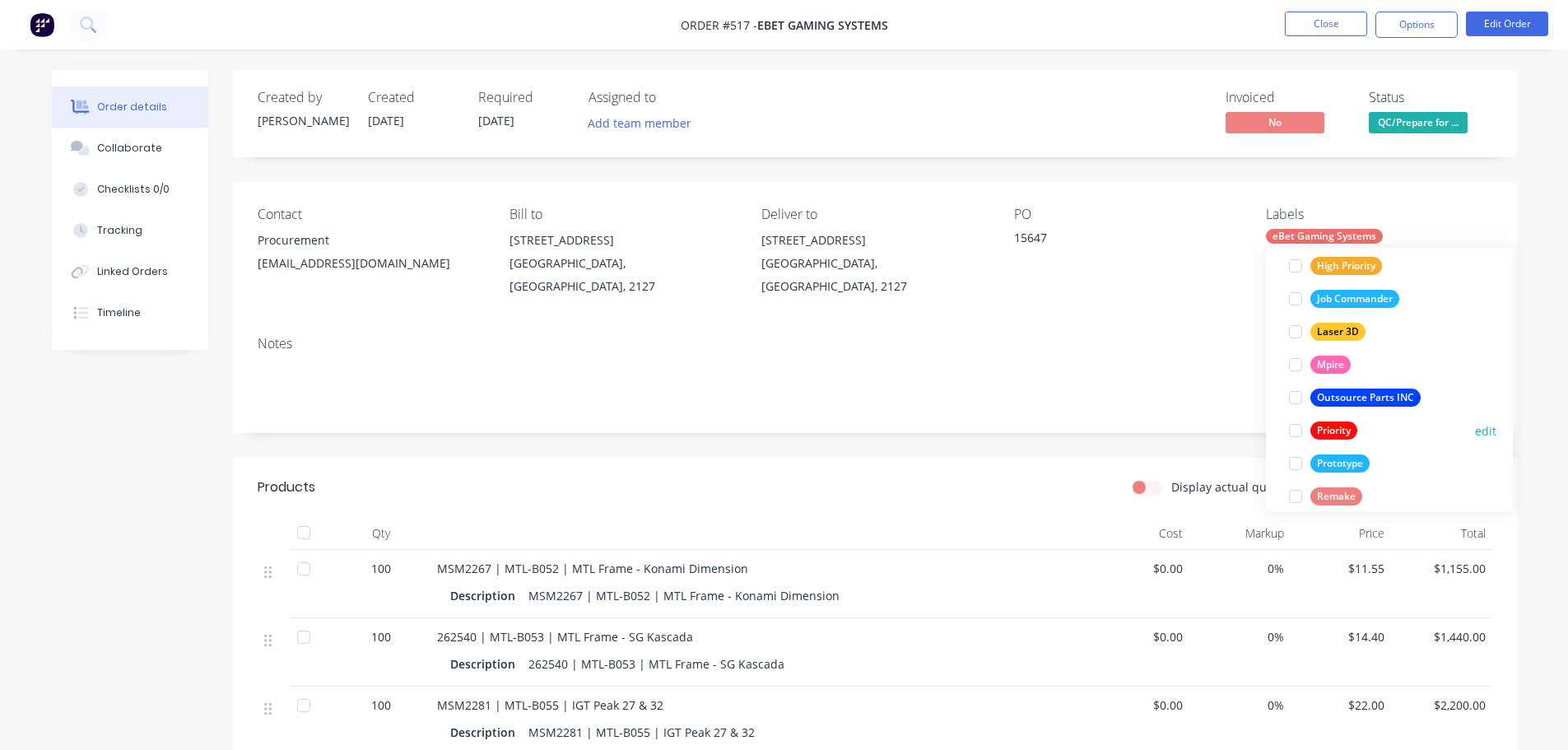
scroll to position [247, 0]
click at [1315, 433] on div "Priority" at bounding box center [1334, 429] width 47 height 18
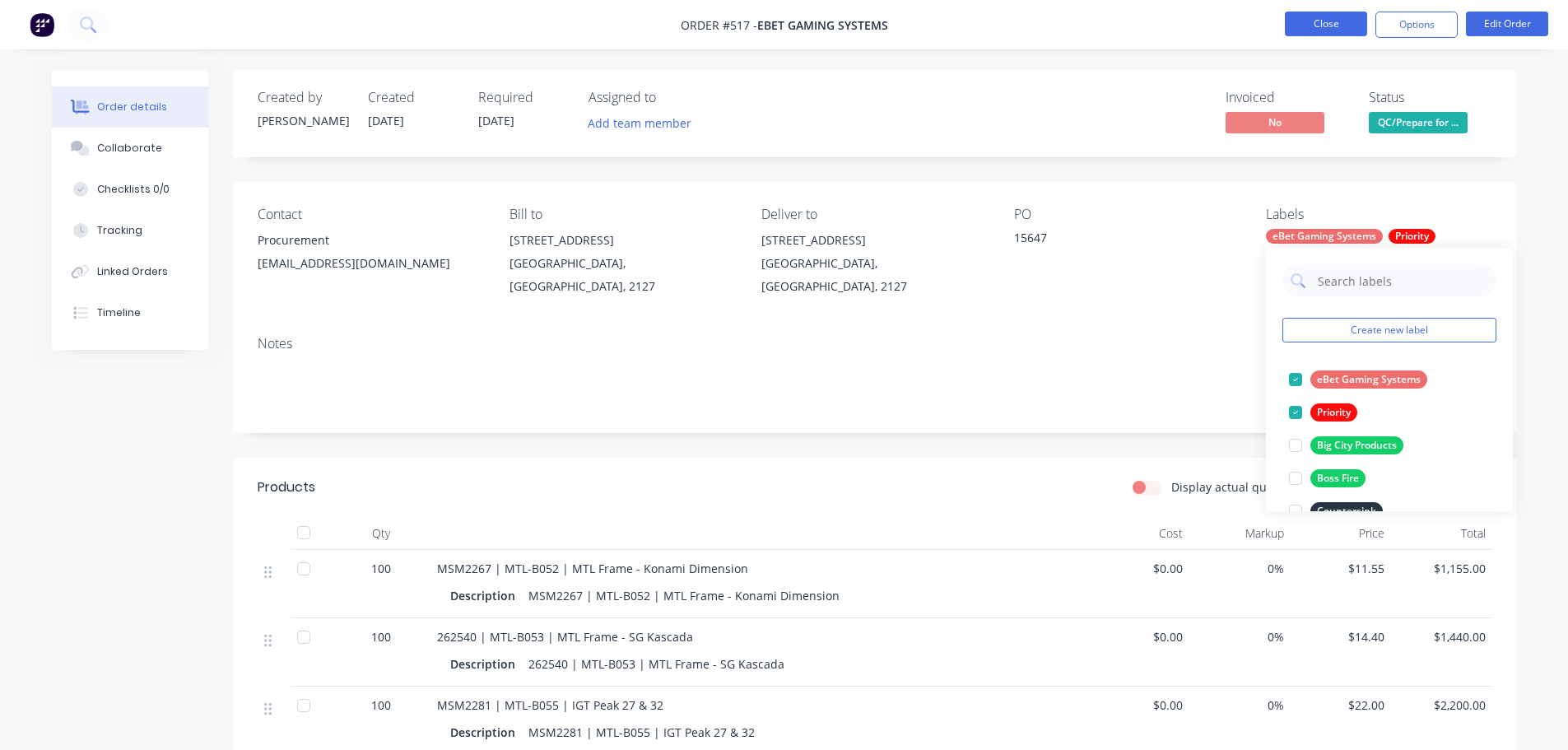
click at [1311, 24] on button "Close" at bounding box center [1326, 24] width 82 height 25
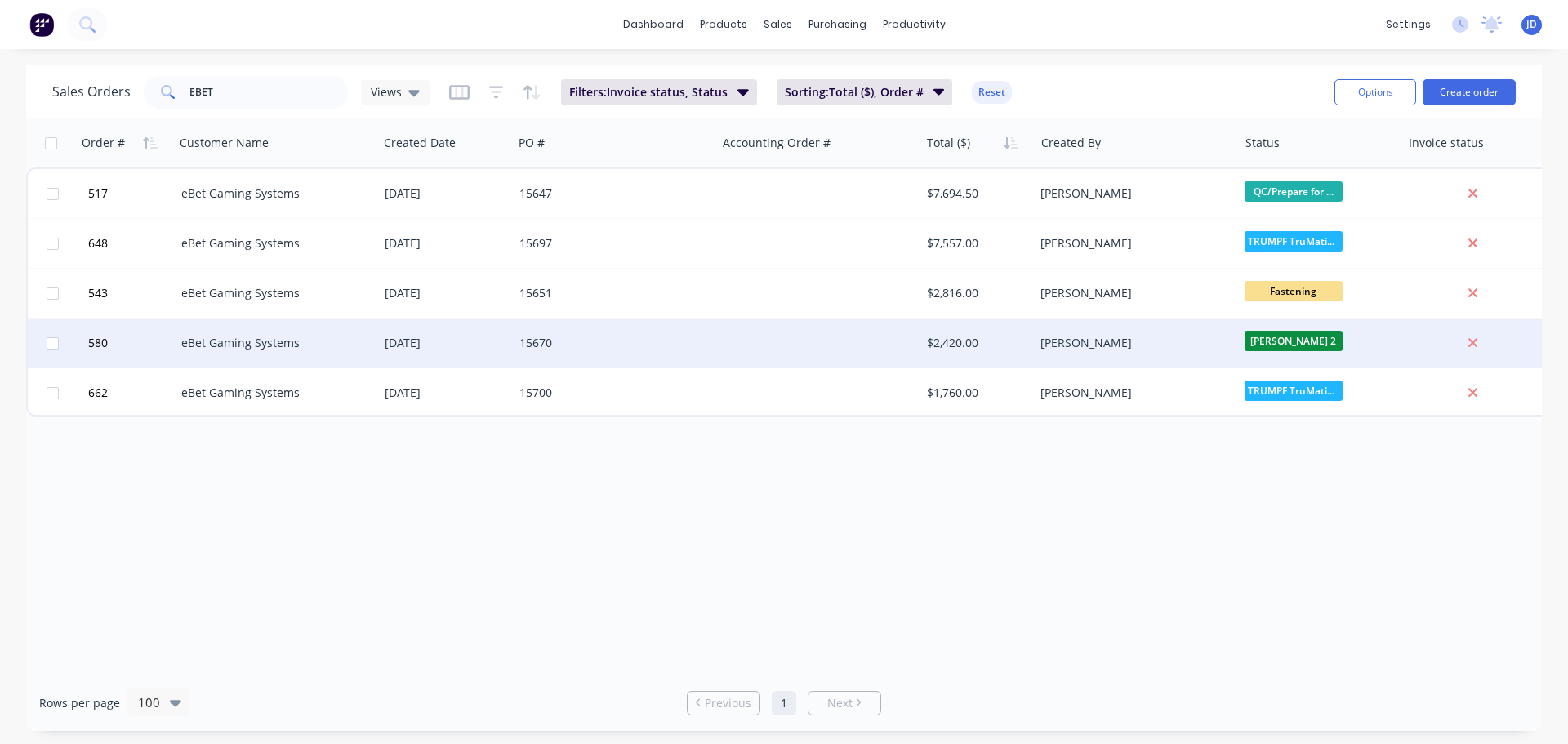
click at [755, 346] on div at bounding box center [817, 342] width 203 height 49
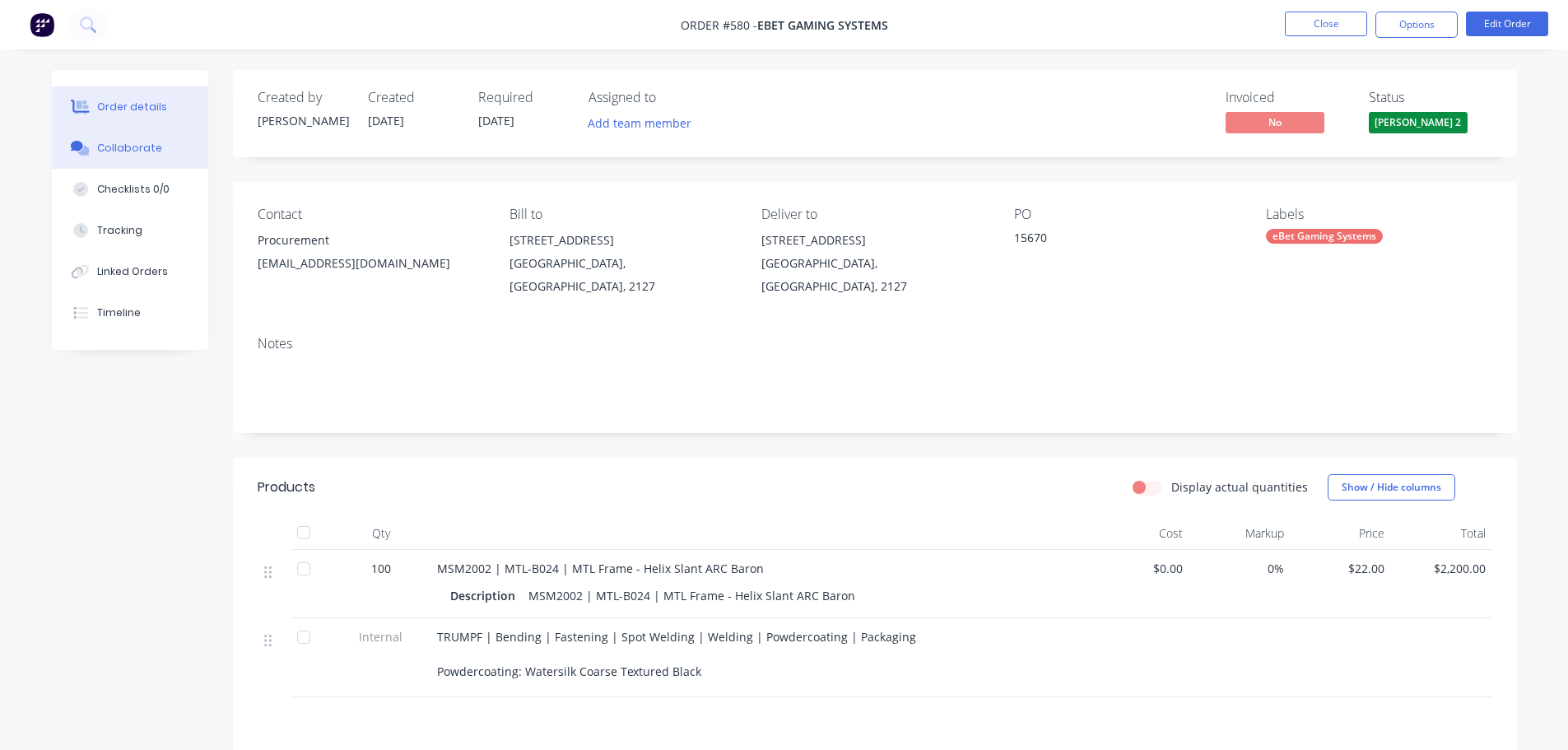
click at [142, 137] on button "Collaborate" at bounding box center [130, 148] width 157 height 41
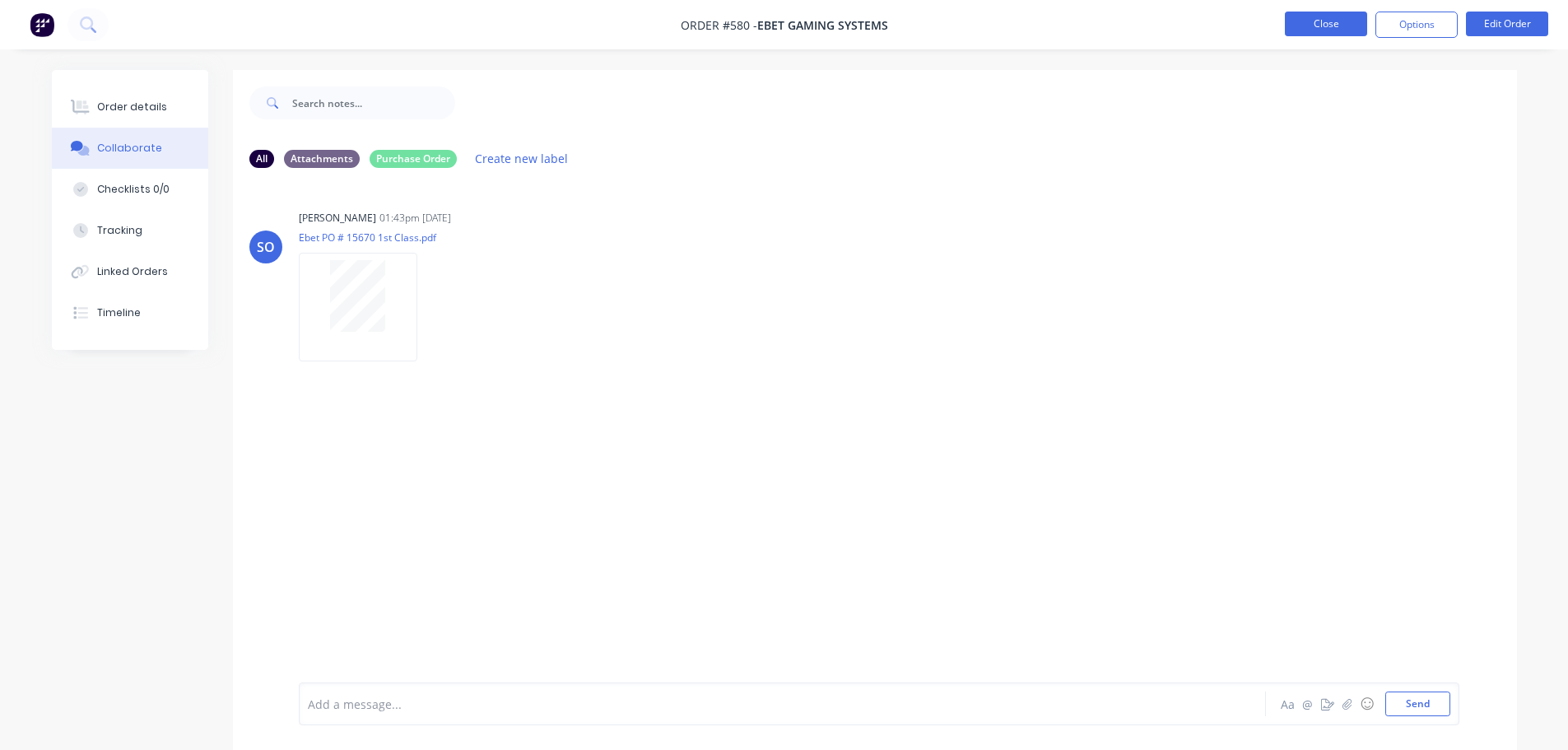
click at [1316, 28] on button "Close" at bounding box center [1326, 24] width 82 height 25
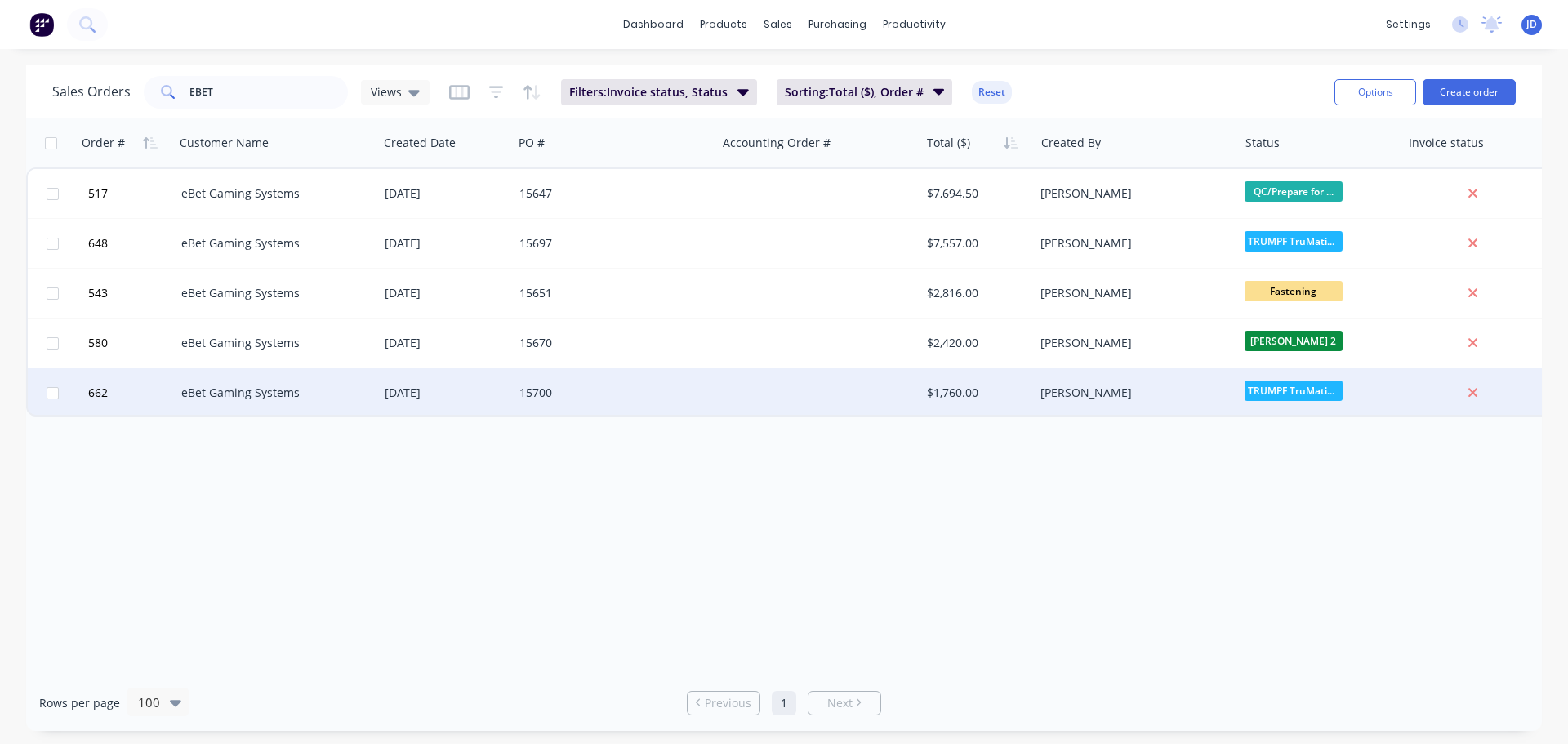
click at [1157, 410] on div "[PERSON_NAME]" at bounding box center [1136, 393] width 203 height 49
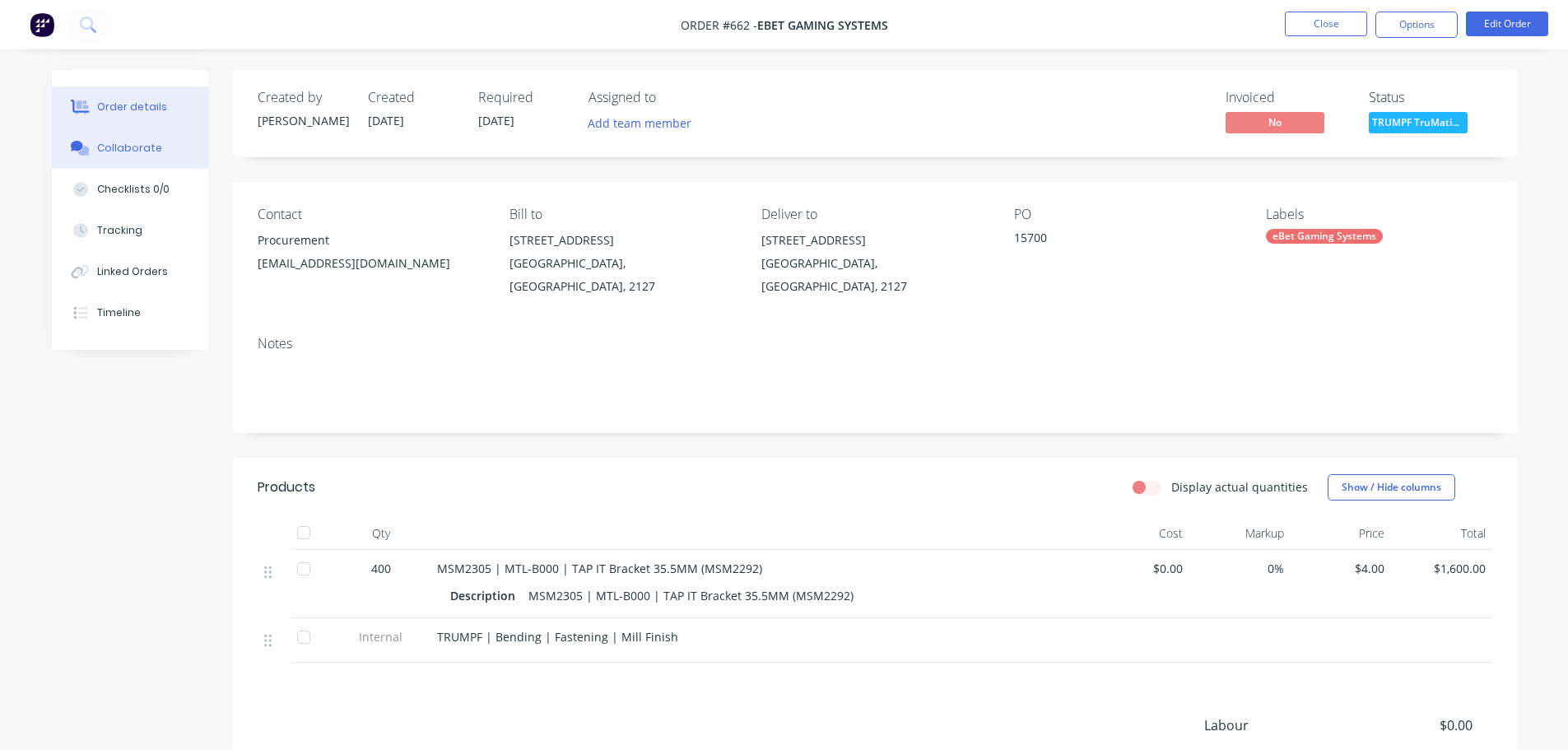
click at [172, 154] on button "Collaborate" at bounding box center [130, 148] width 157 height 41
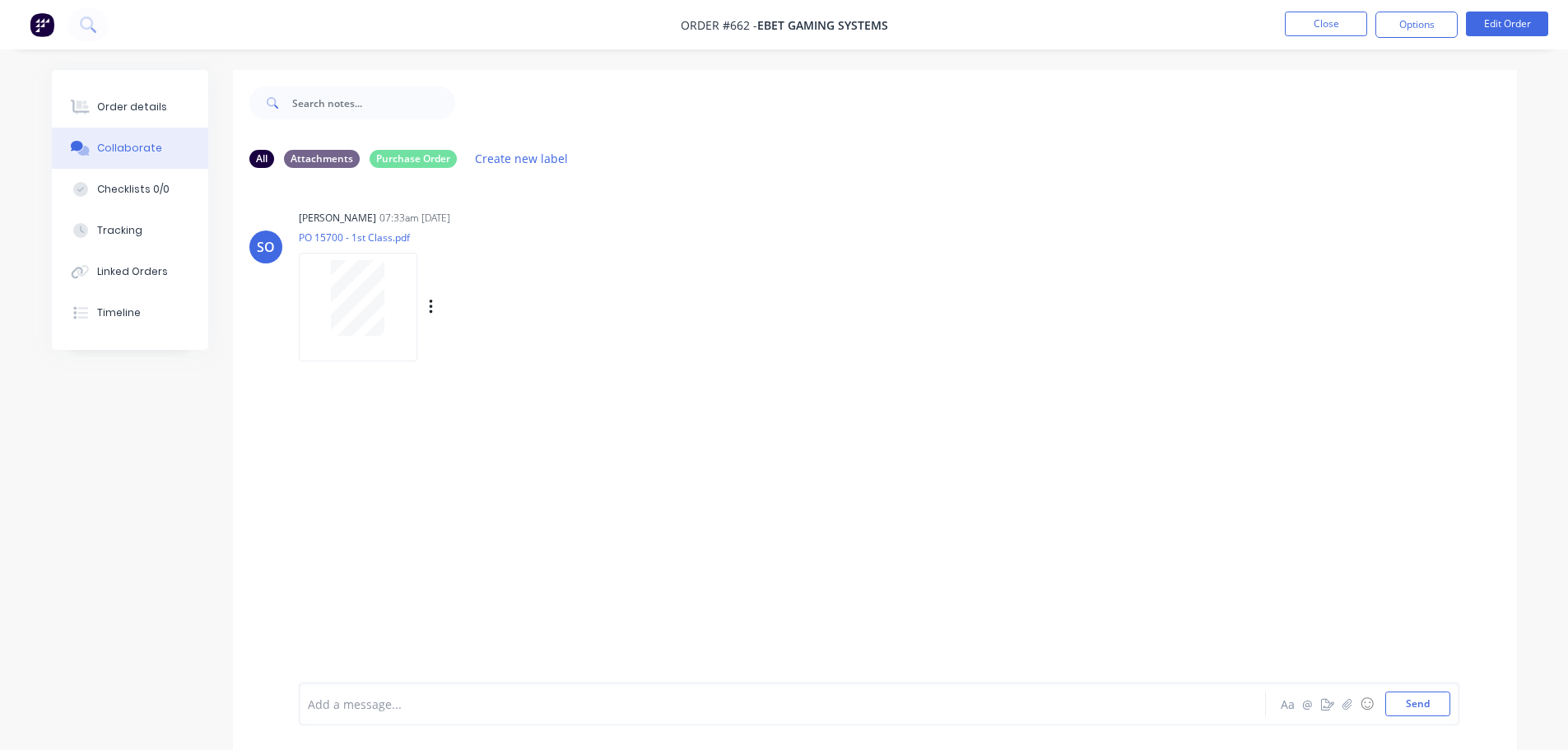
click at [388, 308] on div at bounding box center [357, 298] width 103 height 76
click at [1329, 28] on button "Close" at bounding box center [1326, 24] width 82 height 25
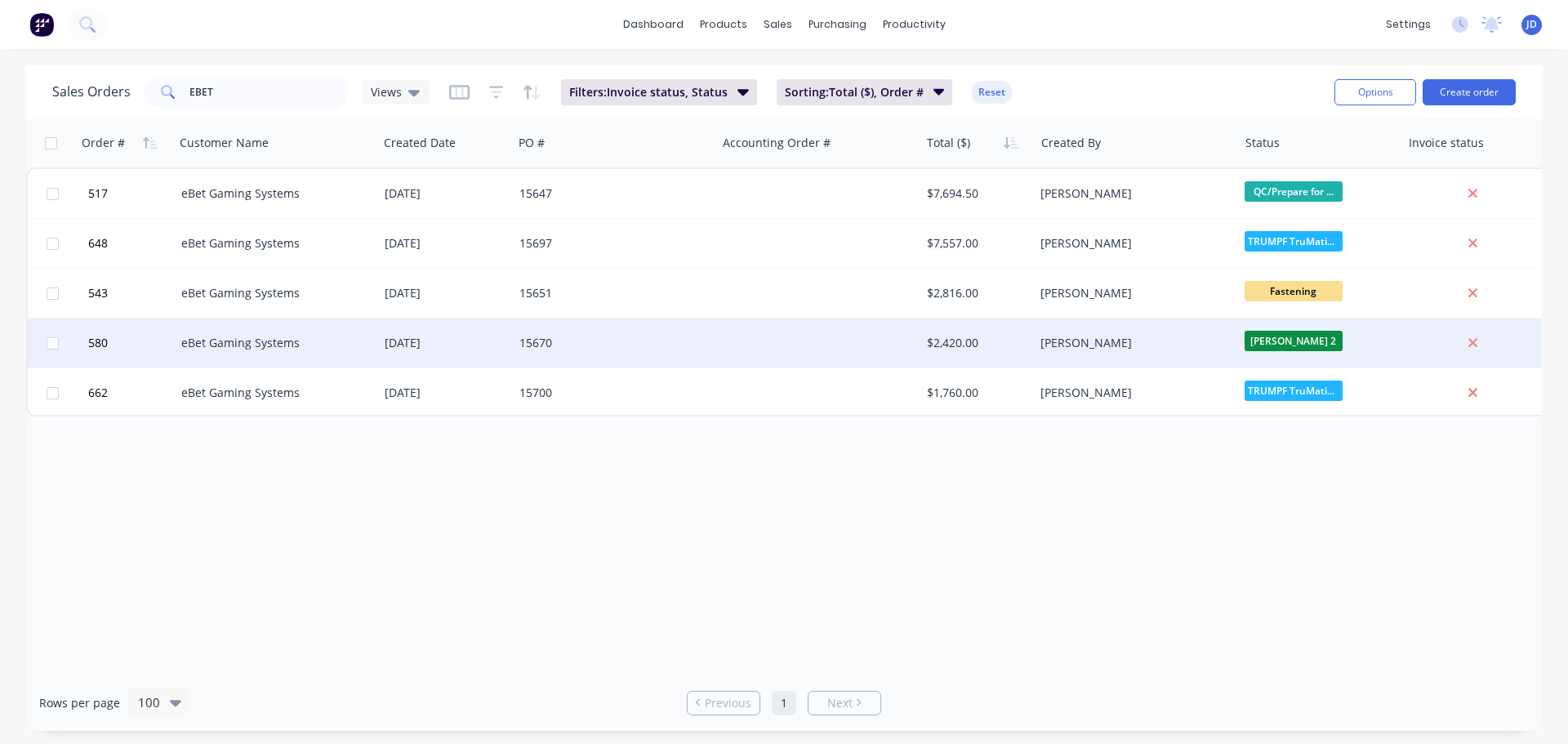
click at [668, 331] on div "15670" at bounding box center [614, 342] width 203 height 49
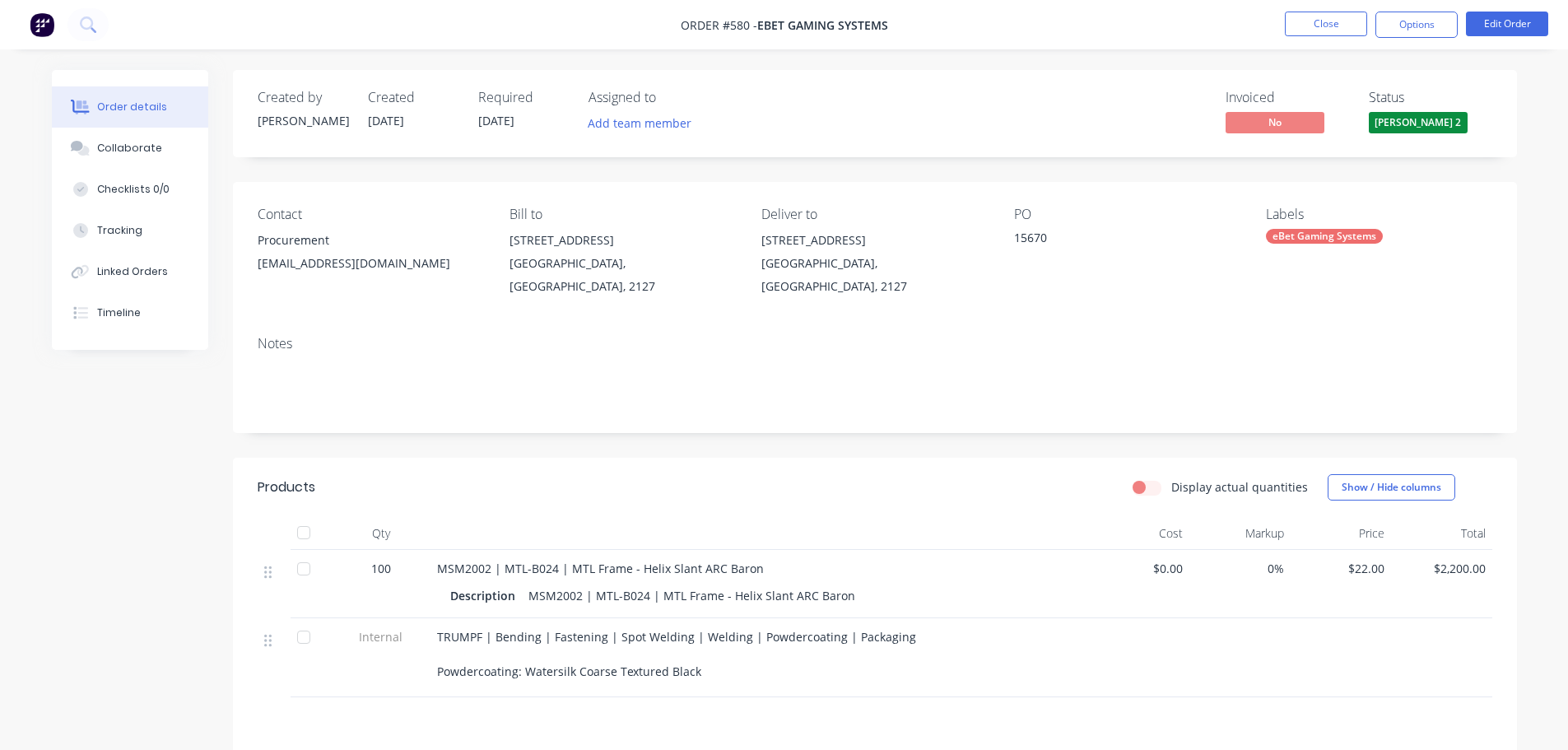
click at [840, 458] on header "Products Display actual quantities Show / Hide columns" at bounding box center [875, 487] width 1284 height 59
click at [1326, 26] on button "Close" at bounding box center [1326, 24] width 82 height 25
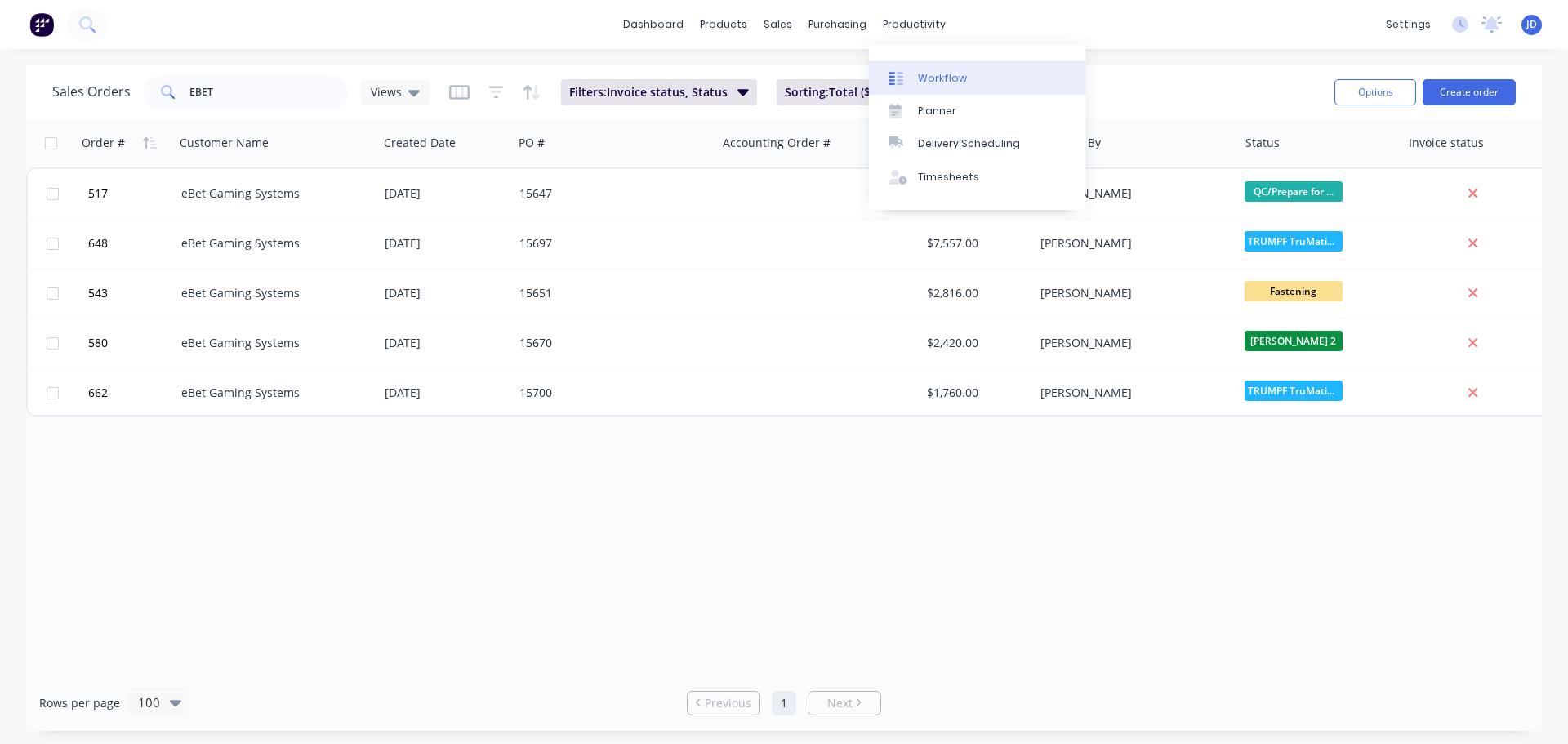
click at [927, 72] on div "Workflow" at bounding box center [941, 79] width 49 height 15
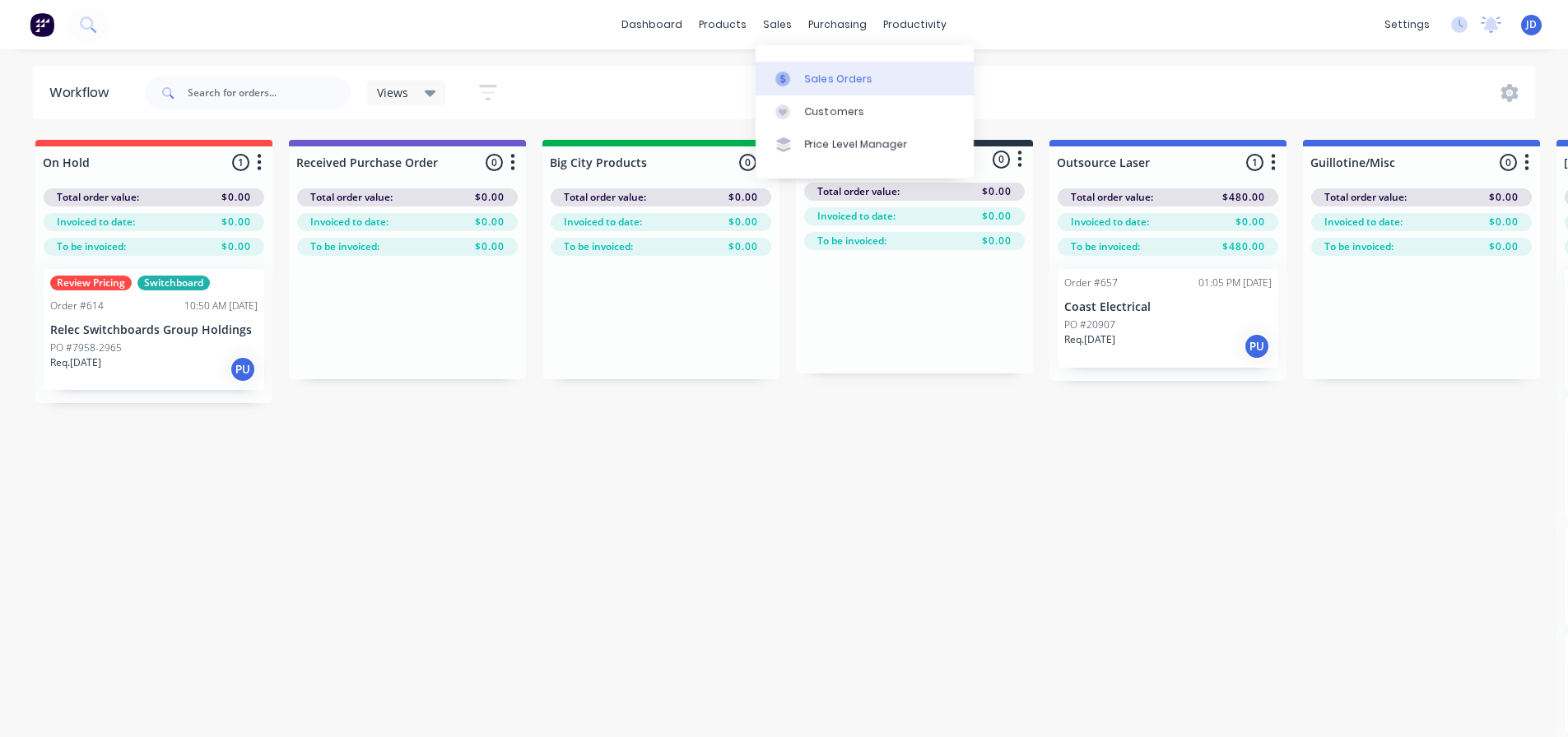
click at [784, 65] on link "Sales Orders" at bounding box center [865, 78] width 218 height 33
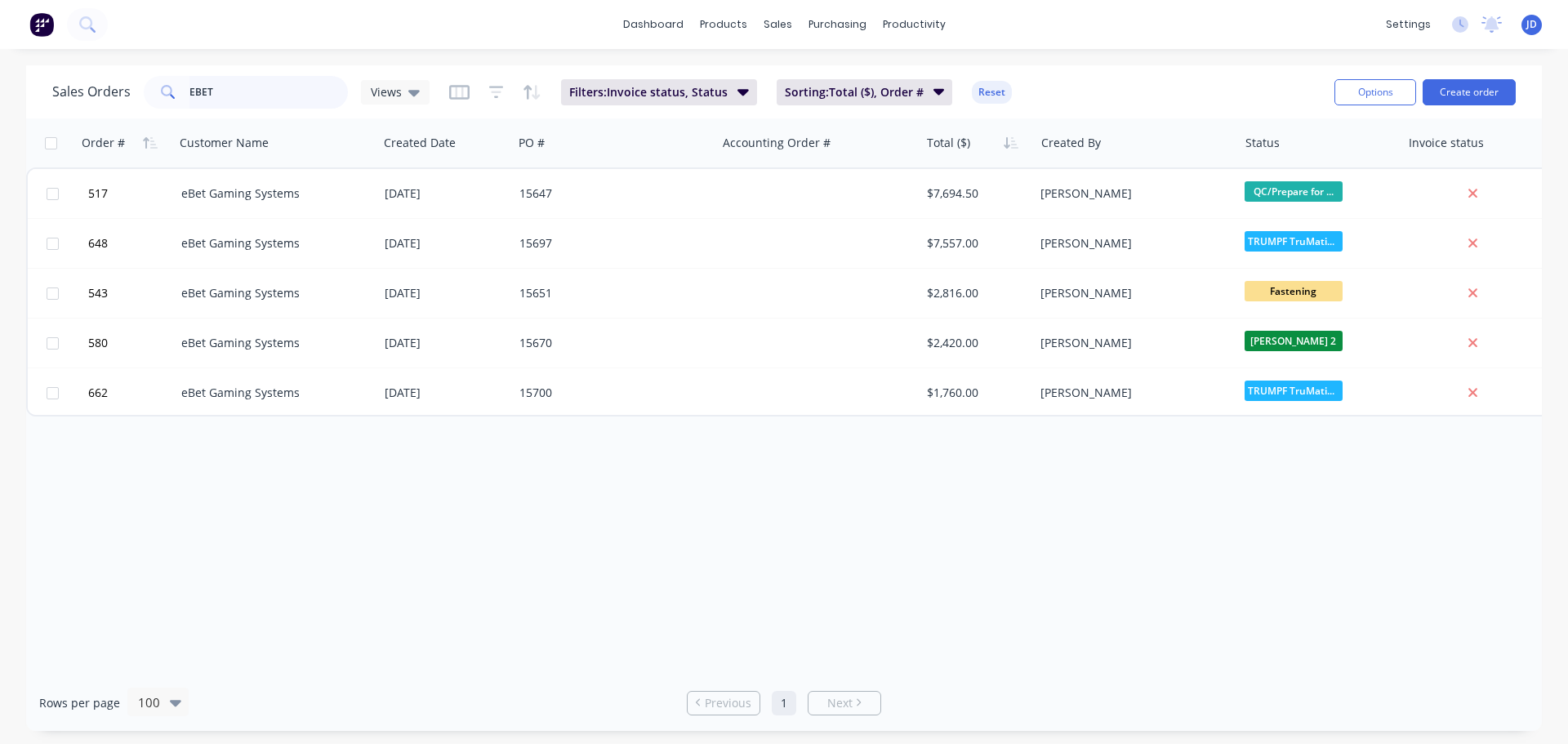
drag, startPoint x: 240, startPoint y: 98, endPoint x: 0, endPoint y: -22, distance: 268.3
click at [0, 0] on html "dashboard products sales purchasing productivity dashboard products Product Cat…" at bounding box center [784, 372] width 1568 height 744
type input "NEP"
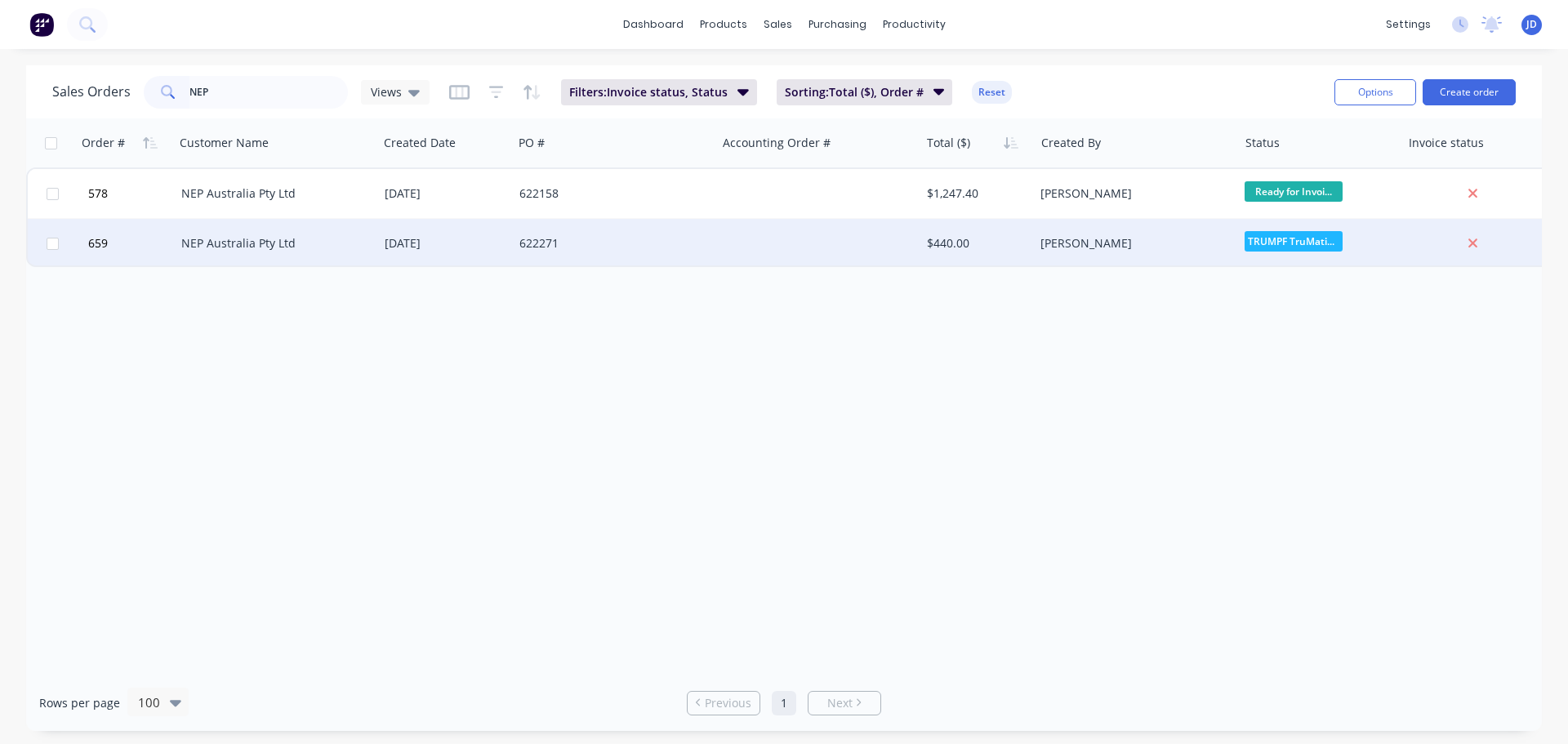
click at [346, 260] on div "NEP Australia Pty Ltd" at bounding box center [276, 243] width 203 height 49
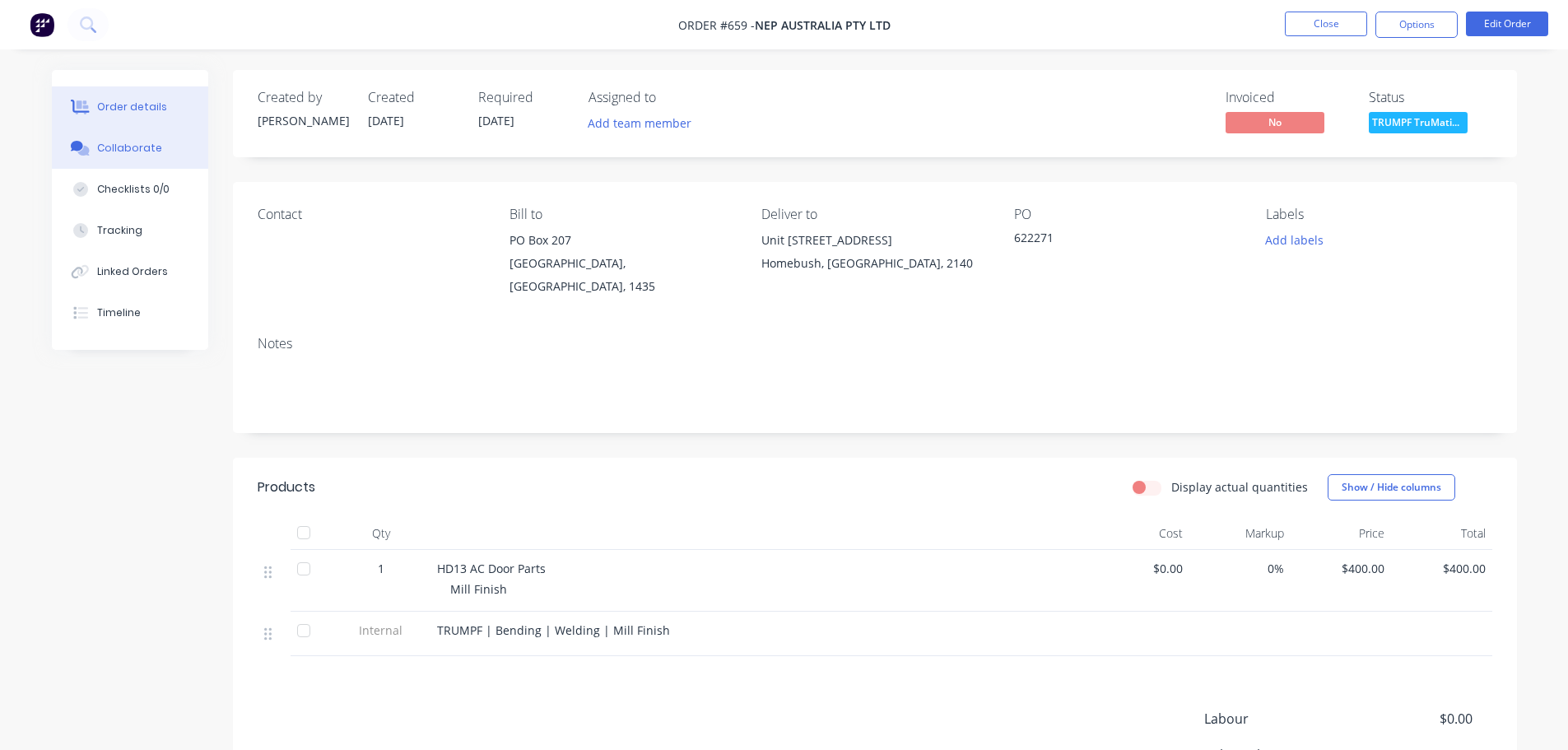
drag, startPoint x: 122, startPoint y: 122, endPoint x: 126, endPoint y: 142, distance: 20.4
click at [122, 124] on button "Order details" at bounding box center [130, 107] width 157 height 41
click at [130, 151] on div "Collaborate" at bounding box center [130, 148] width 65 height 15
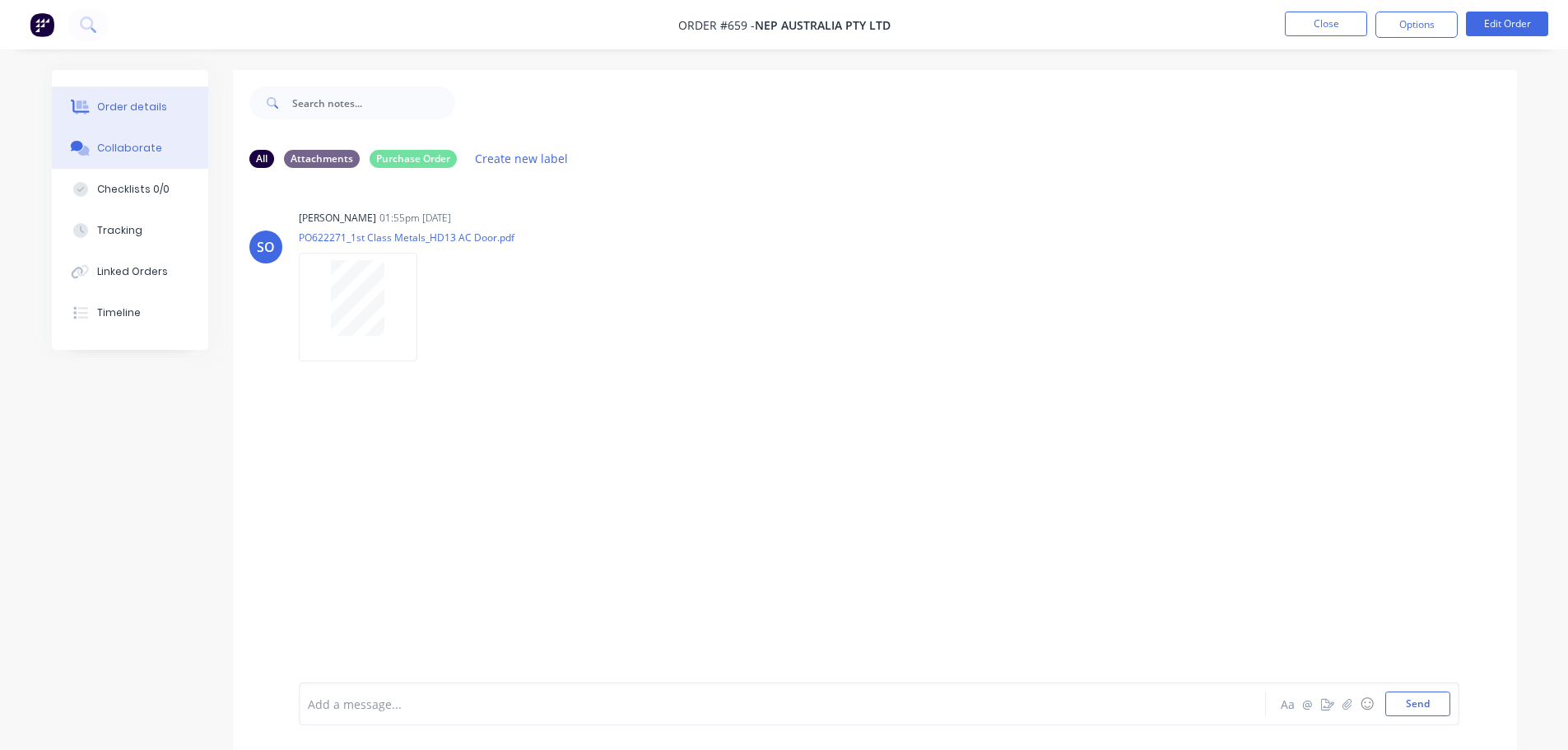
click at [126, 101] on div "Order details" at bounding box center [132, 108] width 70 height 15
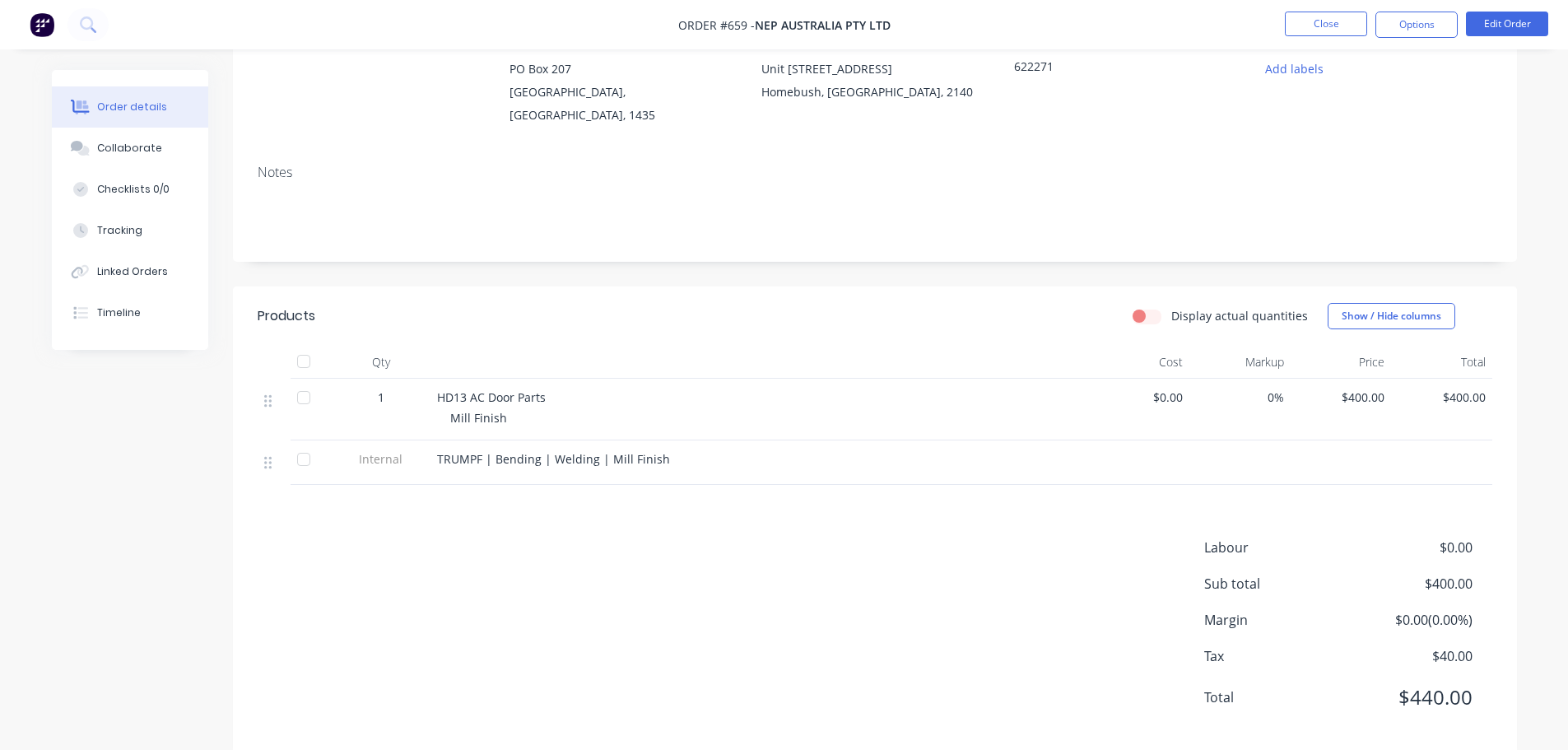
scroll to position [182, 0]
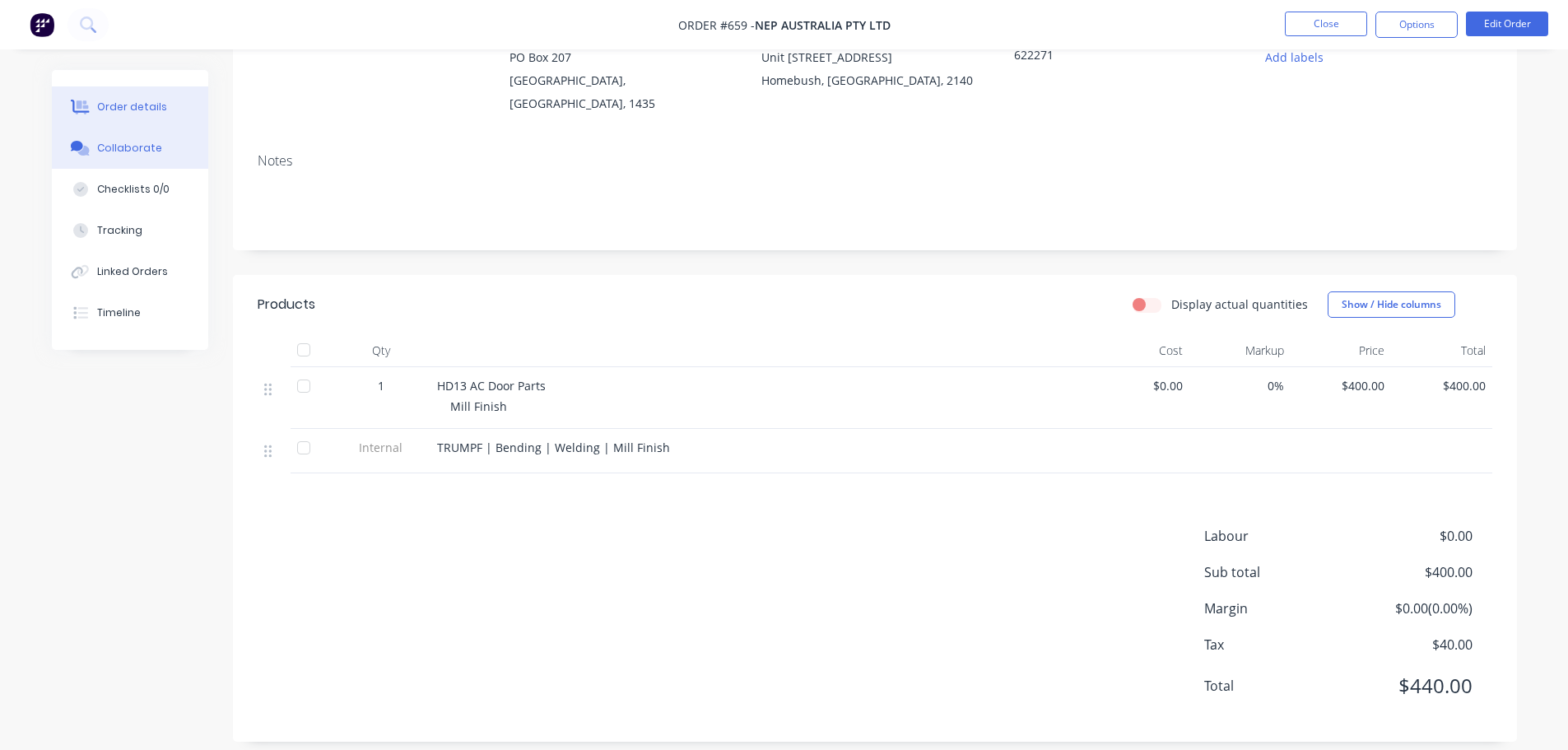
click at [168, 146] on button "Collaborate" at bounding box center [130, 148] width 157 height 41
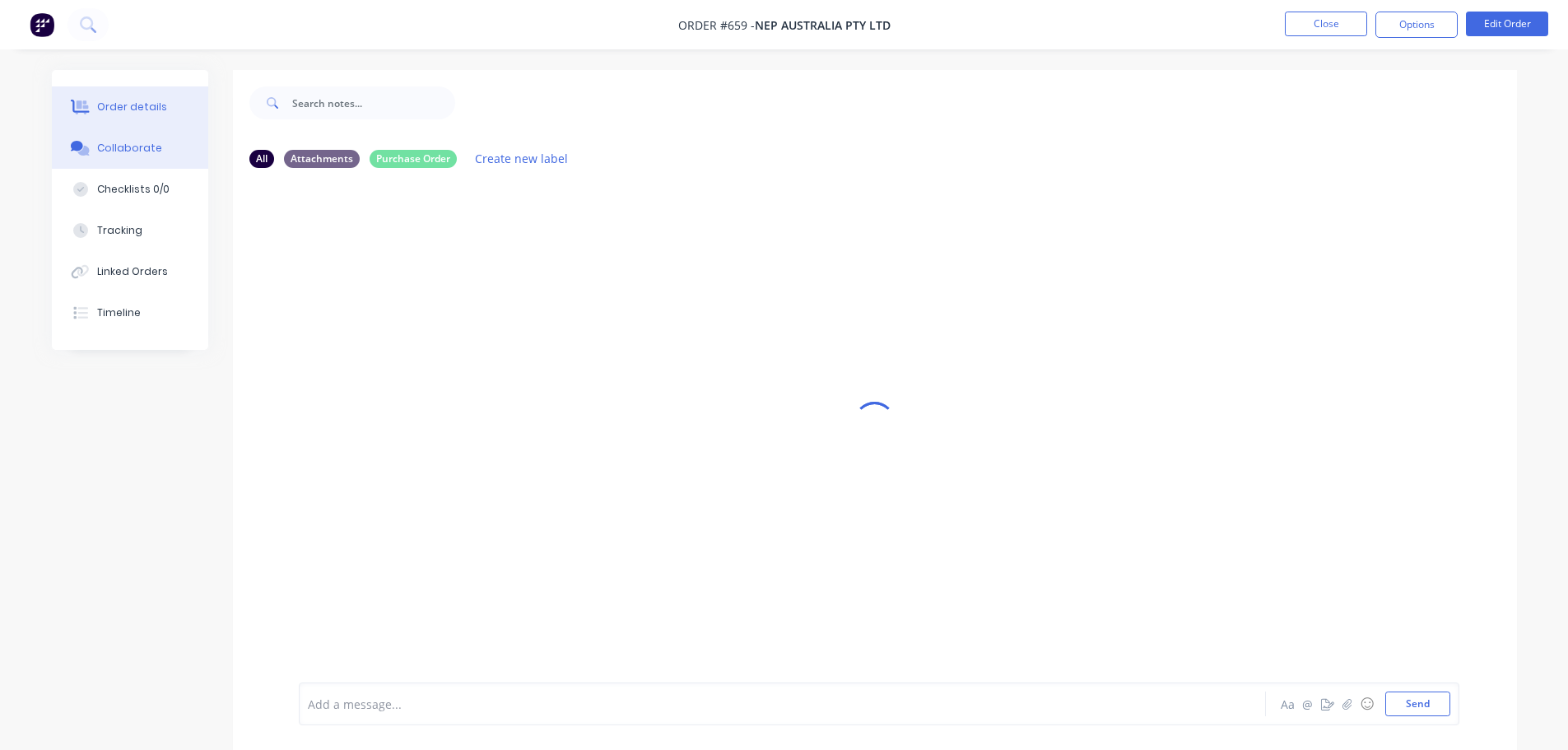
click at [162, 117] on button "Order details" at bounding box center [130, 107] width 157 height 41
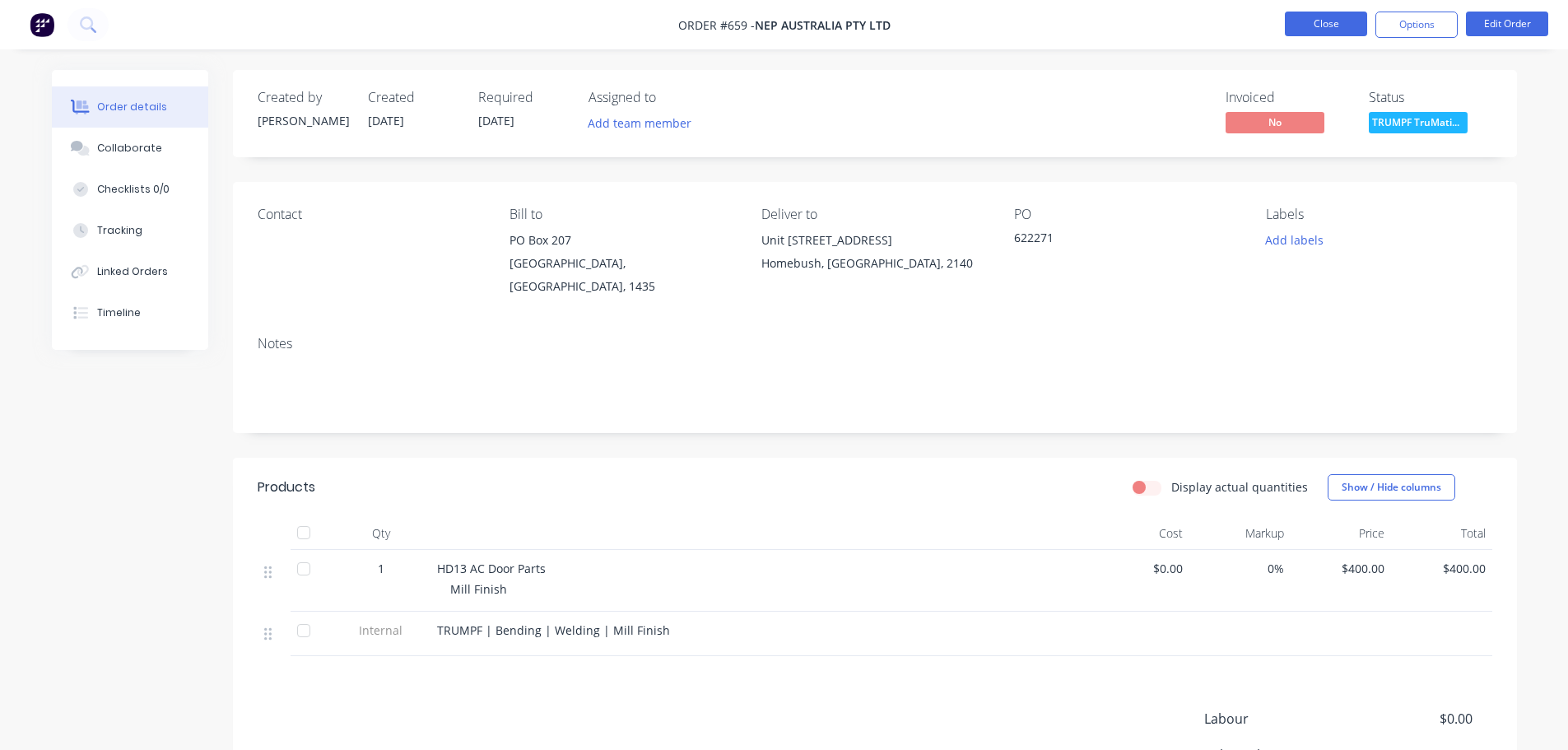
click at [1336, 19] on button "Close" at bounding box center [1326, 24] width 82 height 25
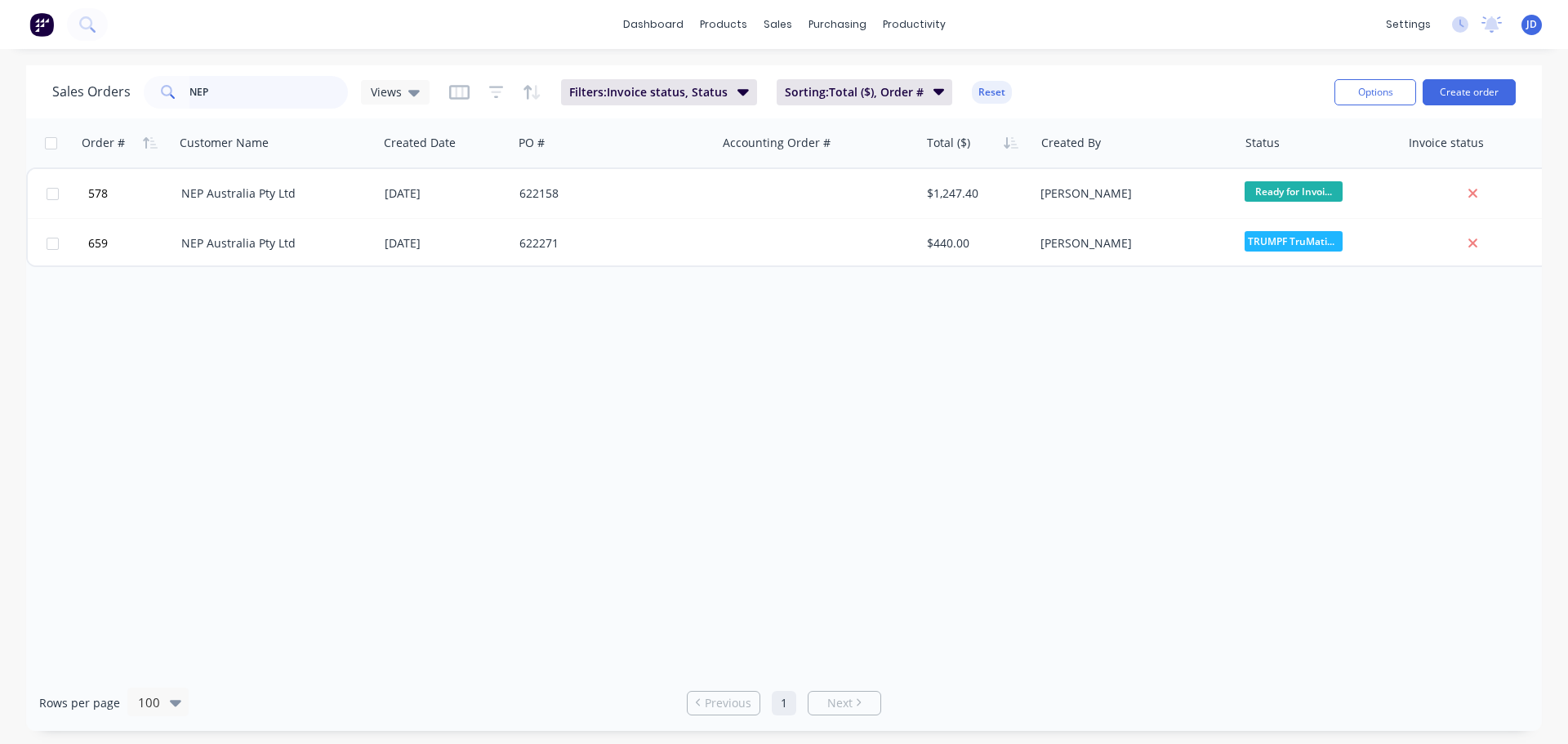
drag, startPoint x: 161, startPoint y: 88, endPoint x: 0, endPoint y: 0, distance: 183.5
click at [0, 26] on div "dashboard products sales purchasing productivity dashboard products Product Cat…" at bounding box center [784, 372] width 1568 height 744
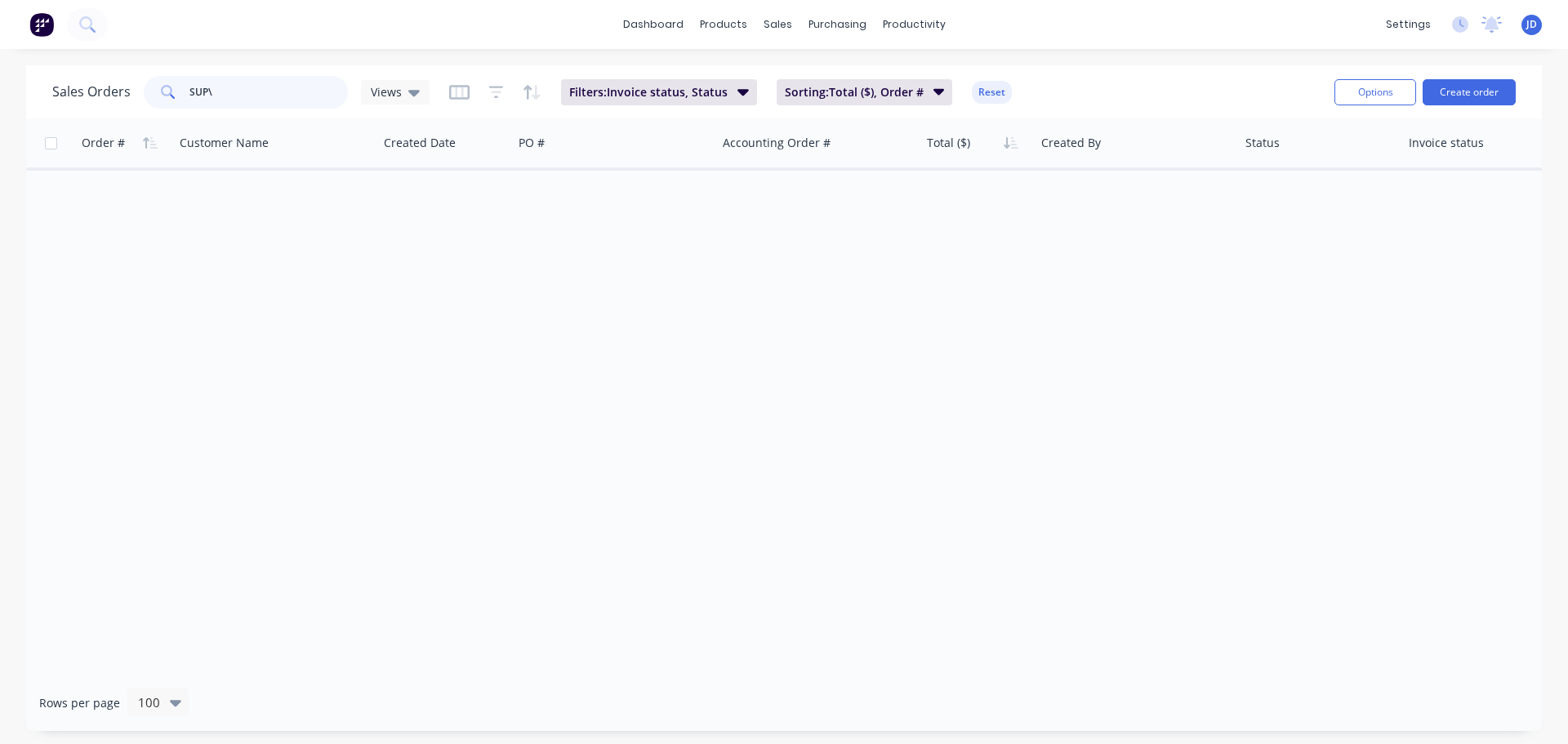
type input "SUP"
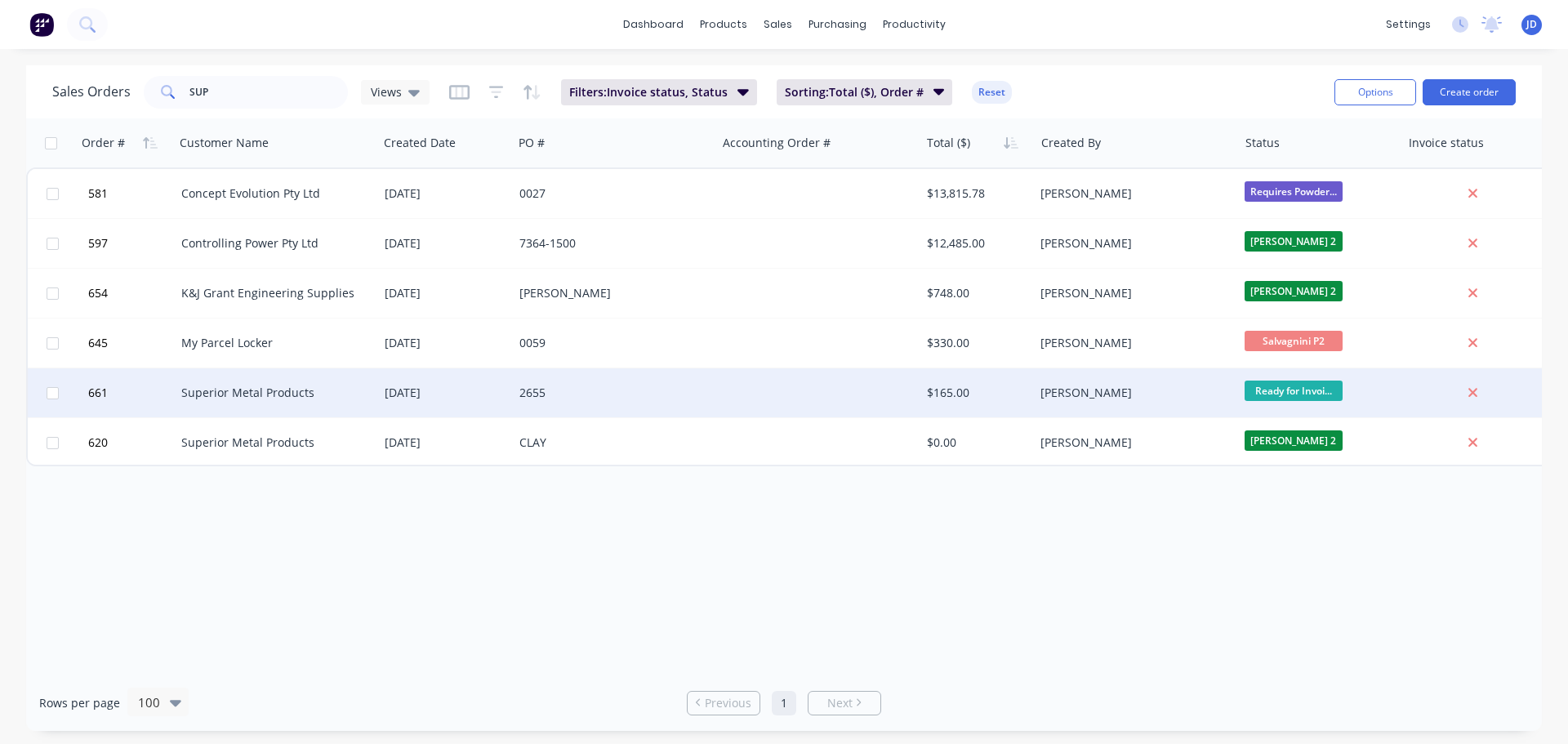
click at [397, 379] on div "[DATE]" at bounding box center [445, 393] width 135 height 49
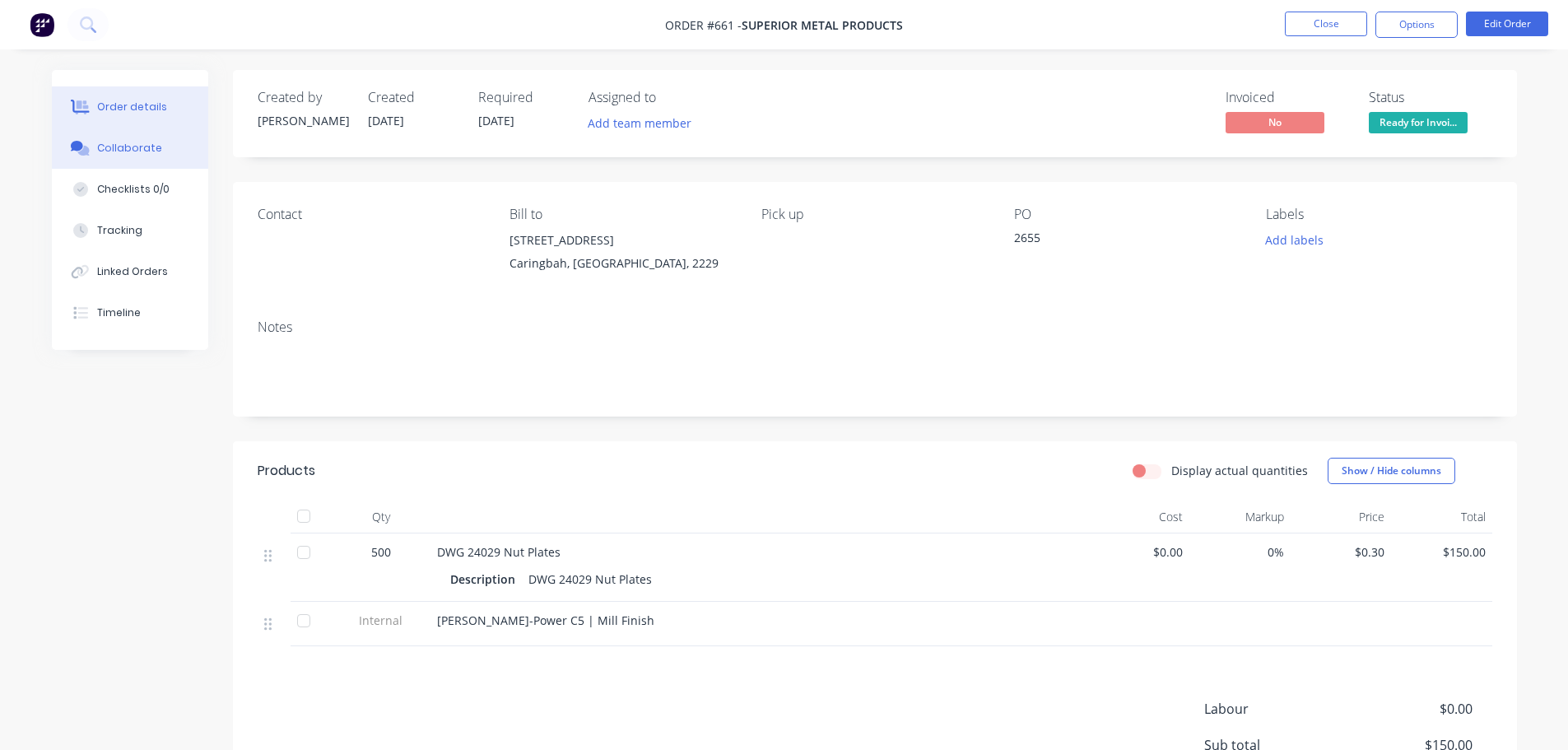
click at [168, 146] on button "Collaborate" at bounding box center [130, 148] width 157 height 41
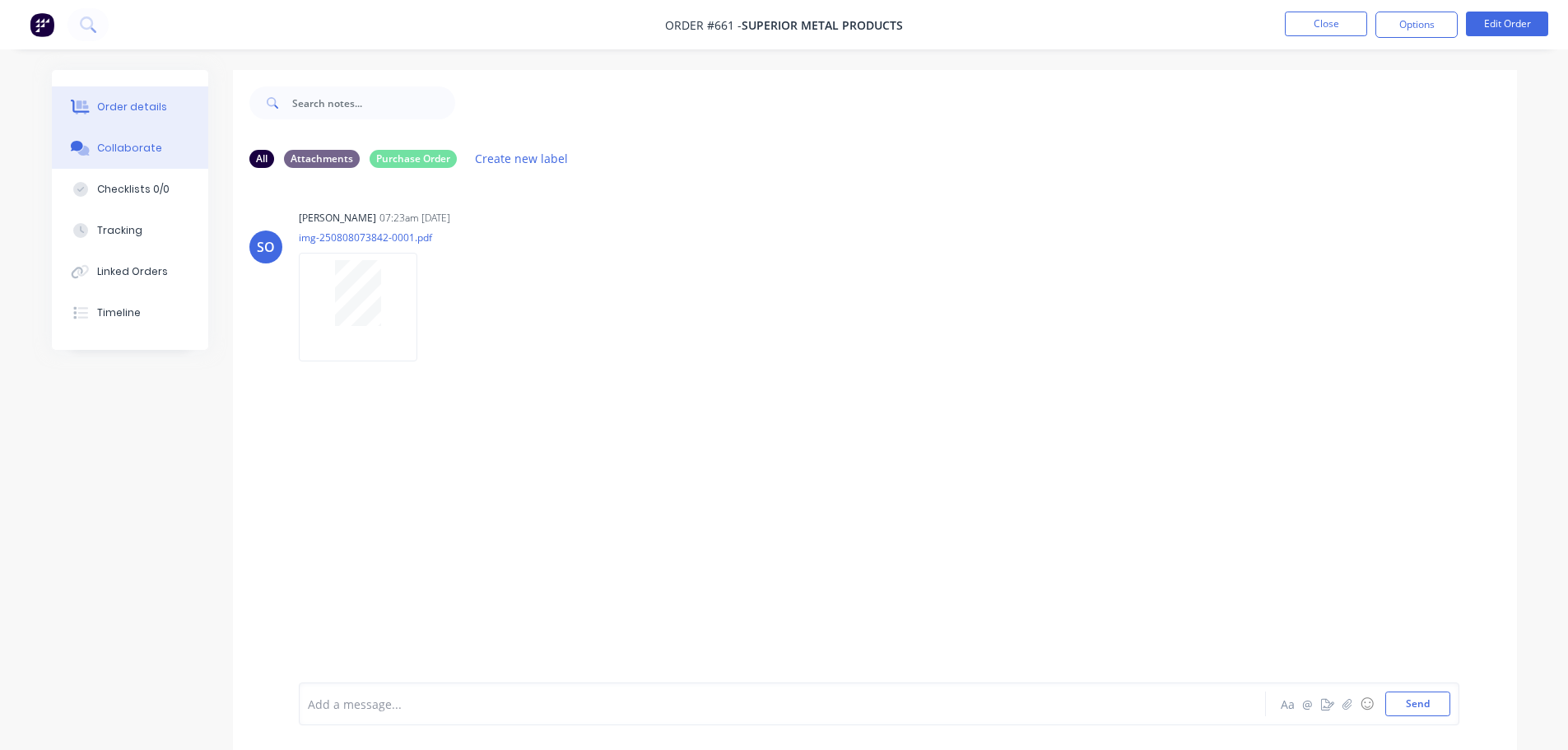
click at [161, 118] on button "Order details" at bounding box center [130, 107] width 157 height 41
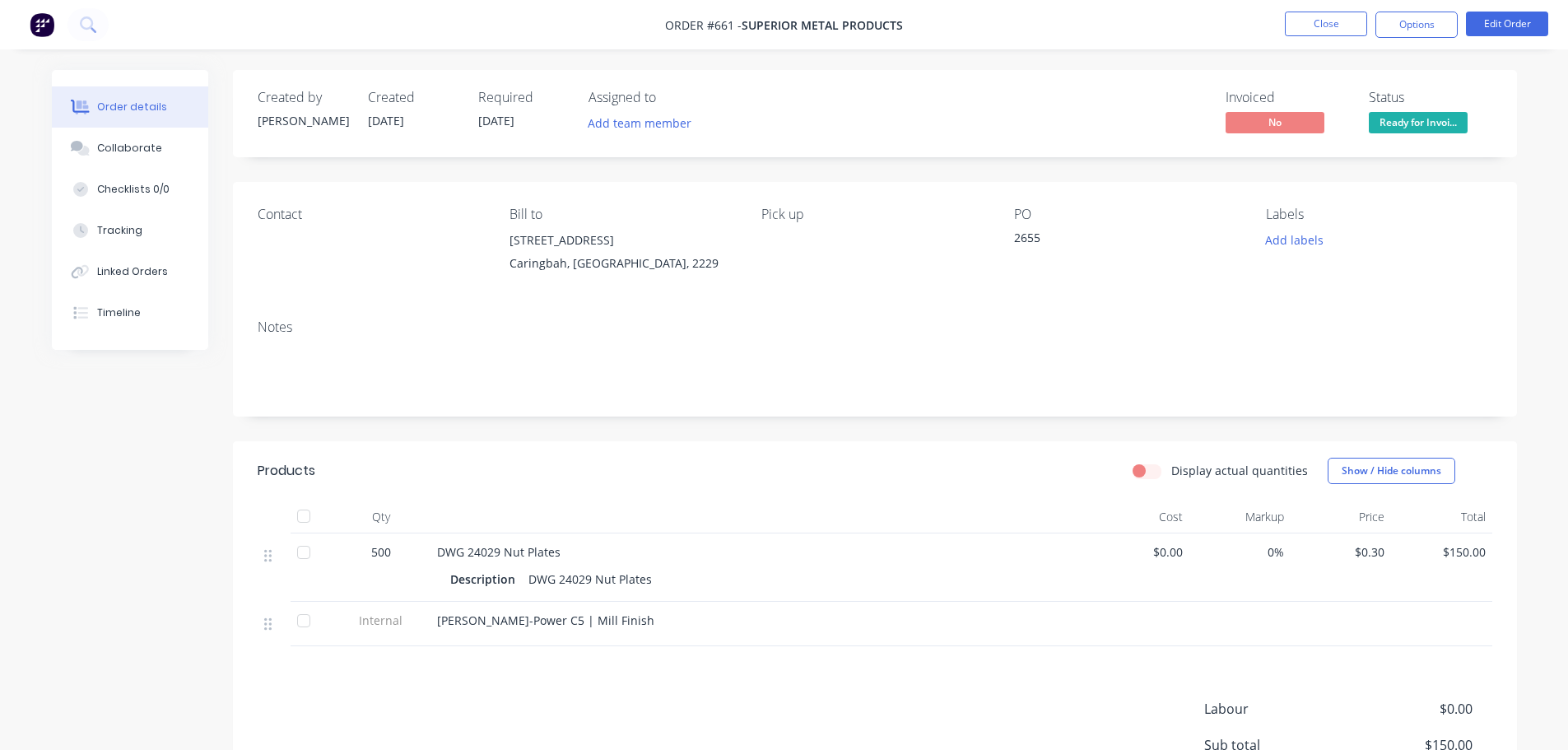
click at [1409, 111] on div "Status Ready for Invoi..." at bounding box center [1431, 113] width 123 height 48
drag, startPoint x: 1416, startPoint y: 122, endPoint x: 1421, endPoint y: 140, distance: 18.7
click at [1417, 122] on span "Ready for Invoi..." at bounding box center [1418, 122] width 99 height 21
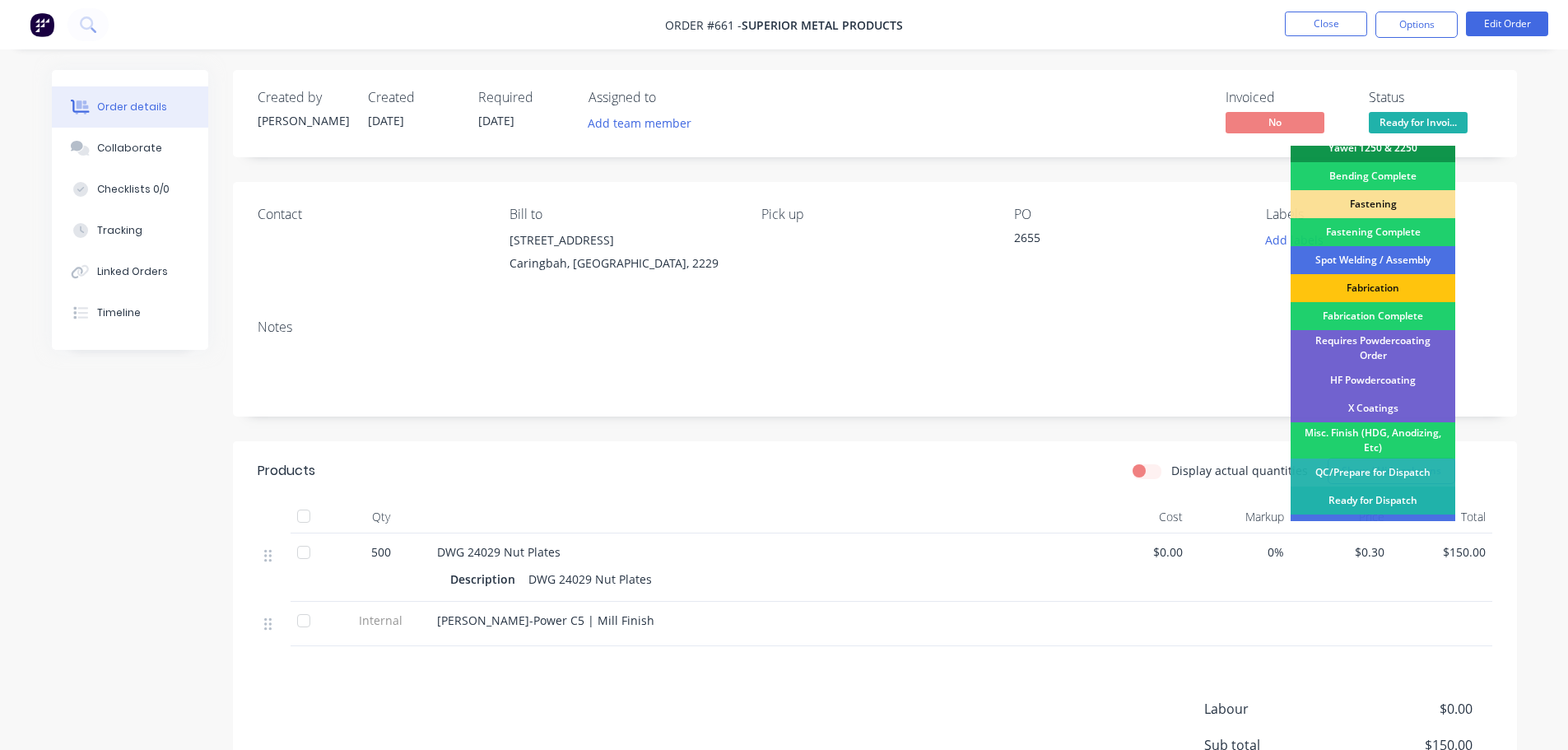
scroll to position [481, 0]
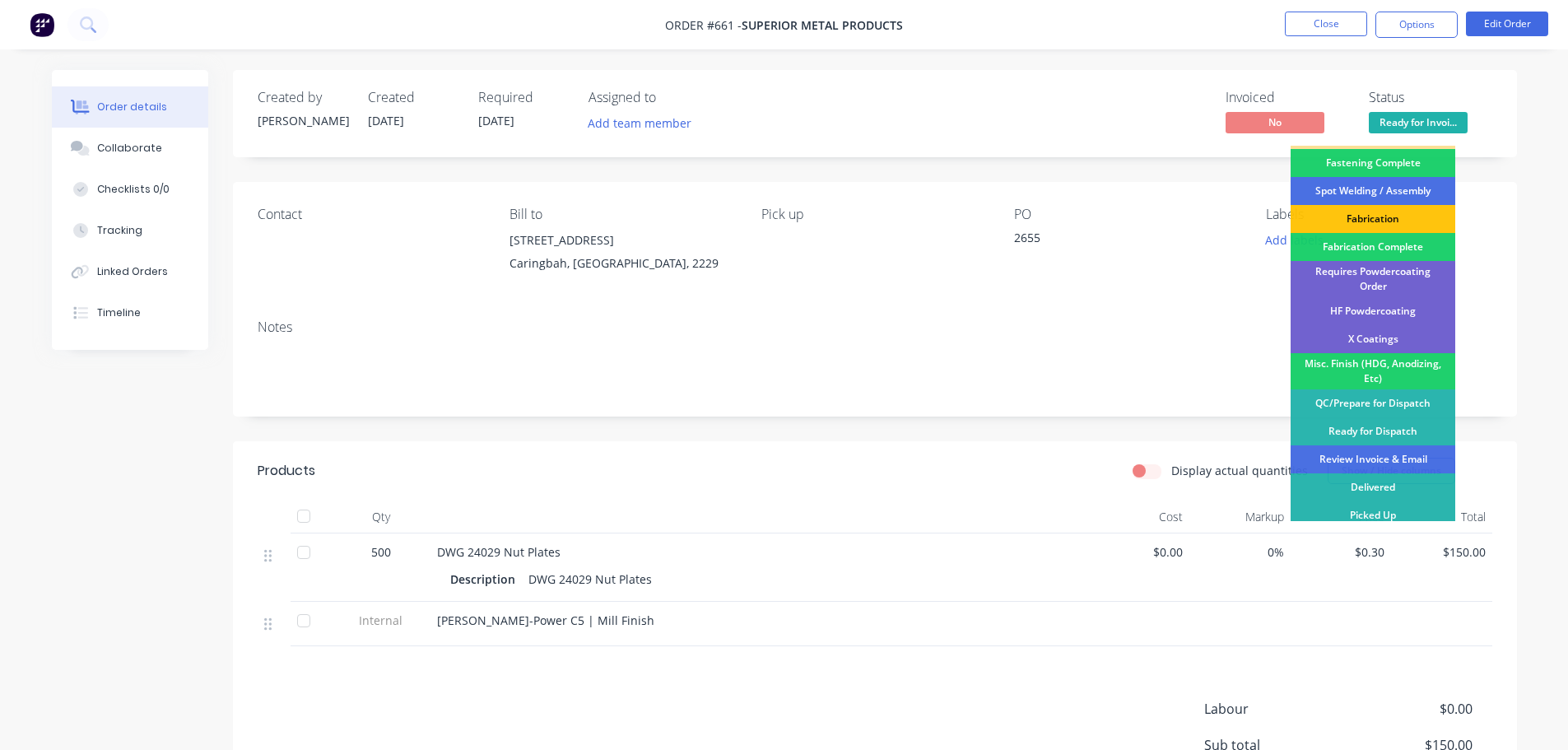
click at [1388, 455] on div "Review Invoice & Email" at bounding box center [1373, 459] width 165 height 28
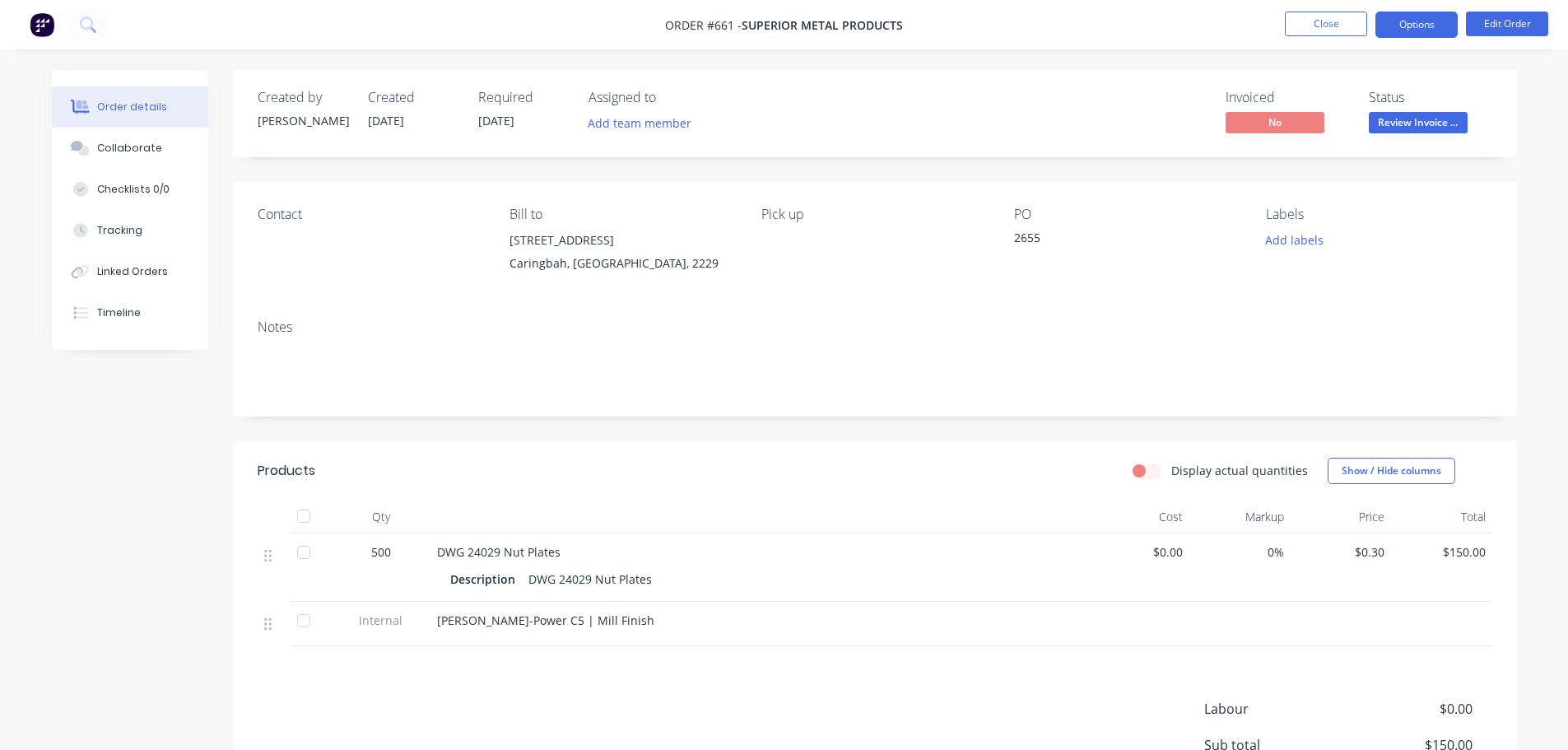
click at [1383, 21] on button "Options" at bounding box center [1416, 25] width 82 height 27
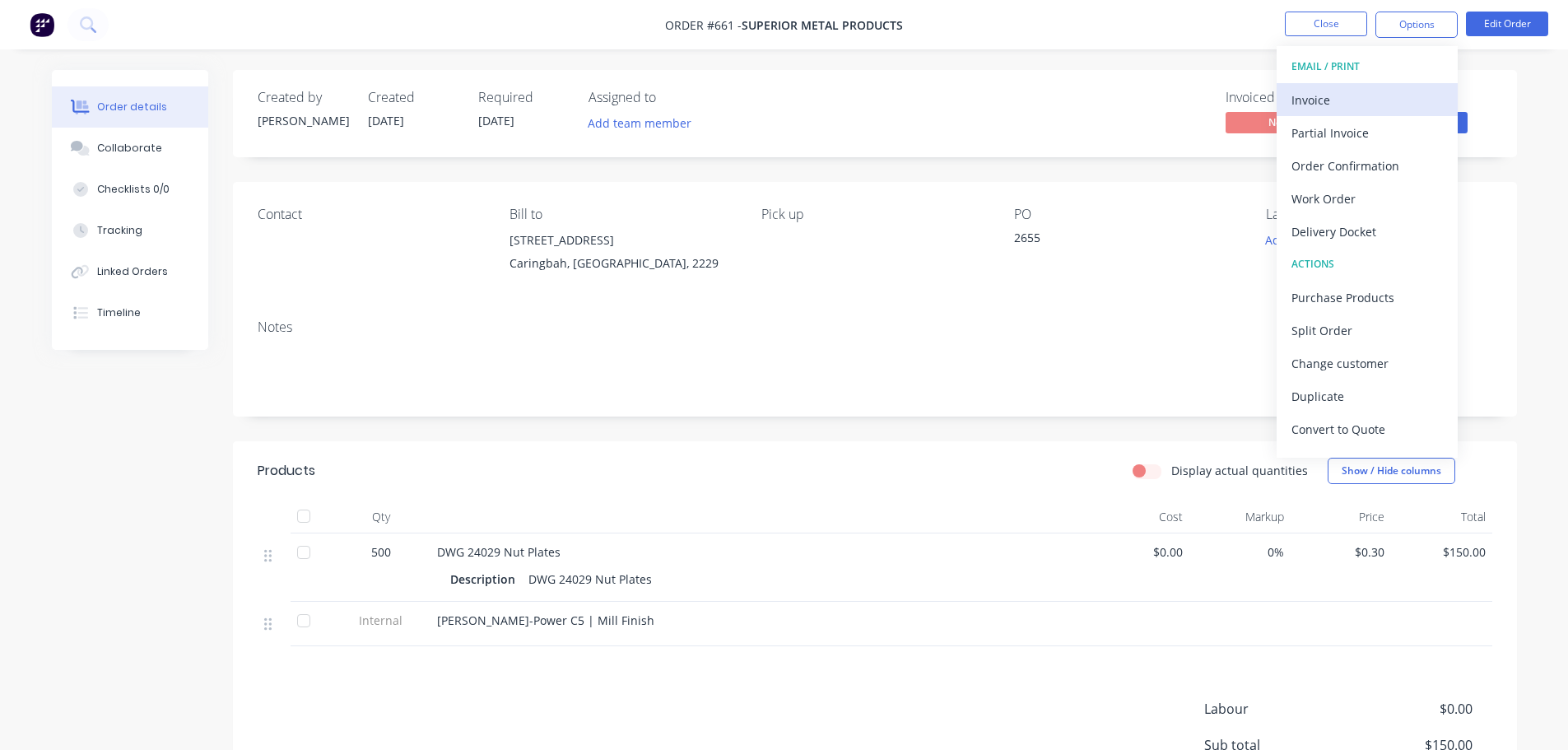
click at [1346, 98] on div "Invoice" at bounding box center [1367, 100] width 152 height 24
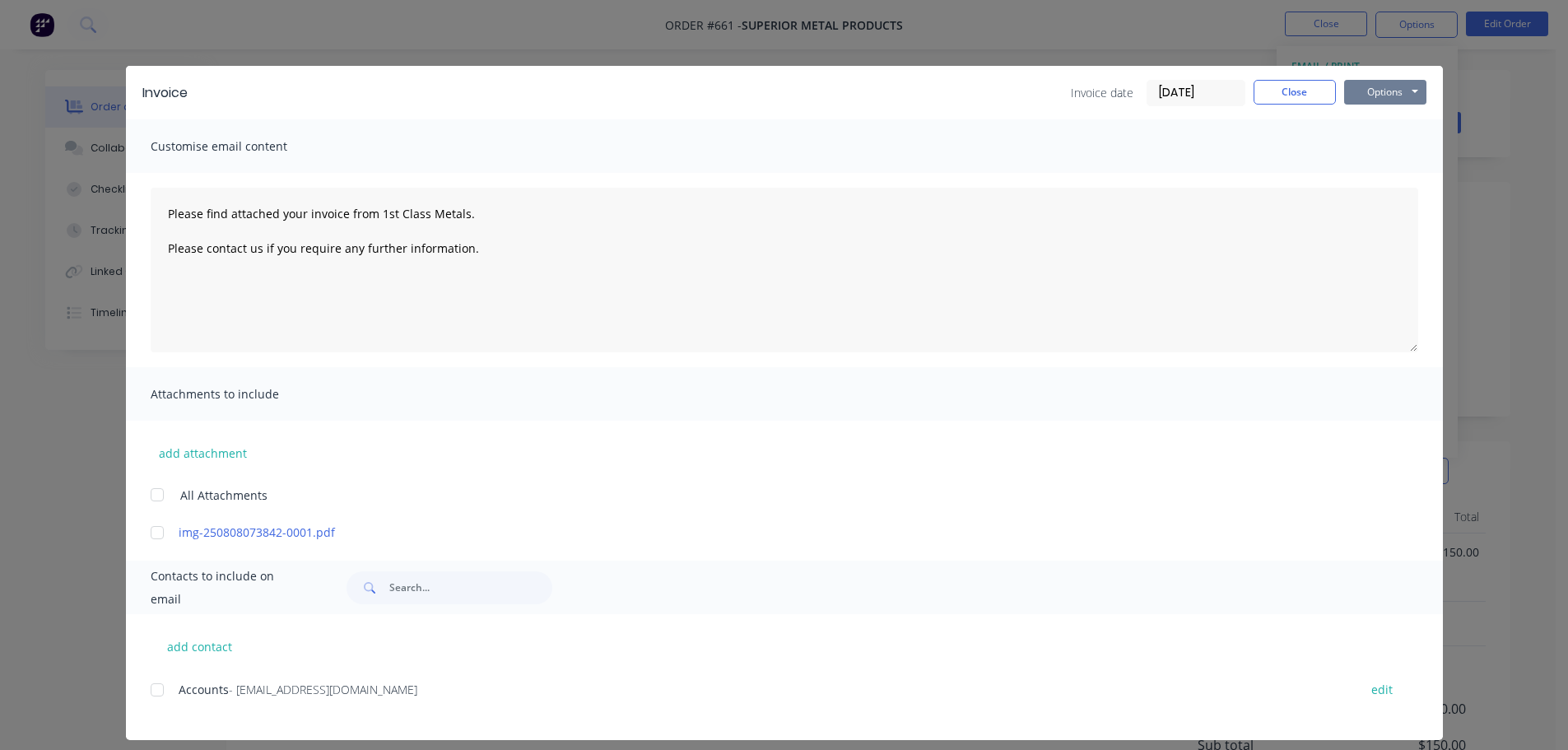
click at [1371, 89] on button "Options" at bounding box center [1385, 92] width 82 height 25
click at [1395, 147] on button "Print" at bounding box center [1396, 148] width 105 height 28
type textarea "Please find attached your invoice from 1st Class Metals. Please contact us if y…"
click at [1278, 97] on button "Close" at bounding box center [1294, 92] width 82 height 25
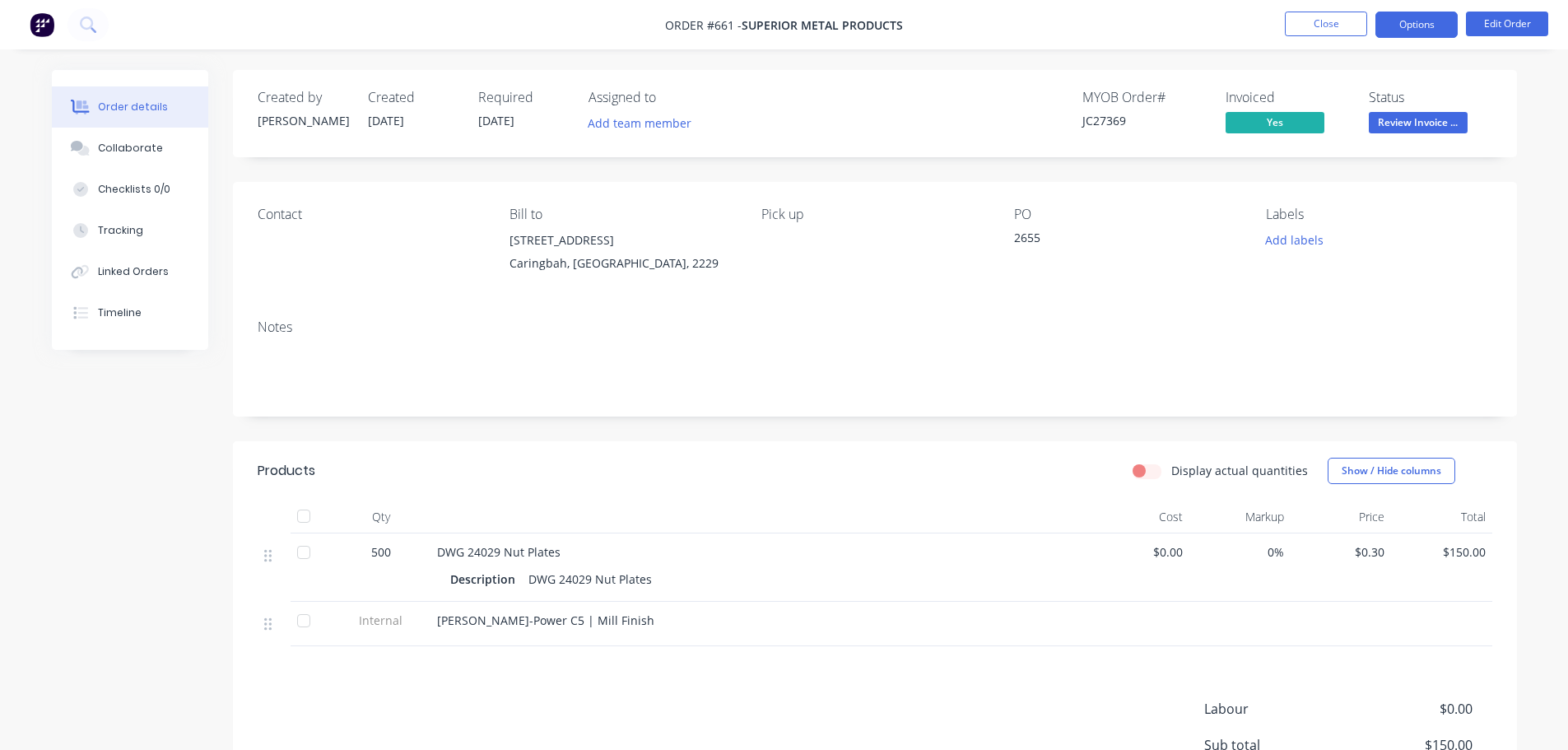
drag, startPoint x: 1408, startPoint y: 40, endPoint x: 1398, endPoint y: 31, distance: 13.5
click at [1406, 34] on nav "Order #661 - Superior Metal Products Close Options Edit Order" at bounding box center [784, 24] width 1568 height 49
click at [1398, 31] on button "Options" at bounding box center [1416, 25] width 82 height 27
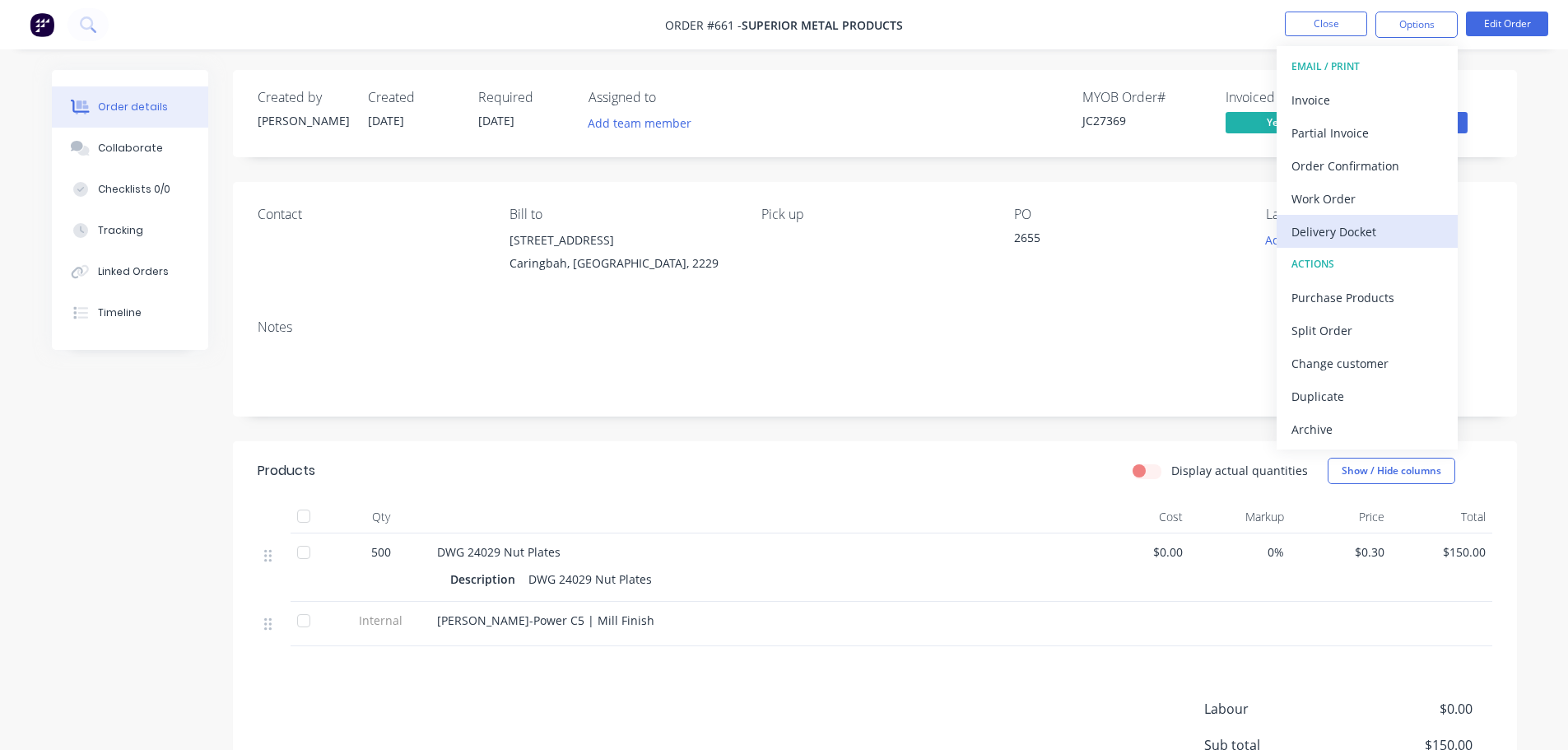
click at [1343, 226] on div "Delivery Docket" at bounding box center [1367, 232] width 152 height 24
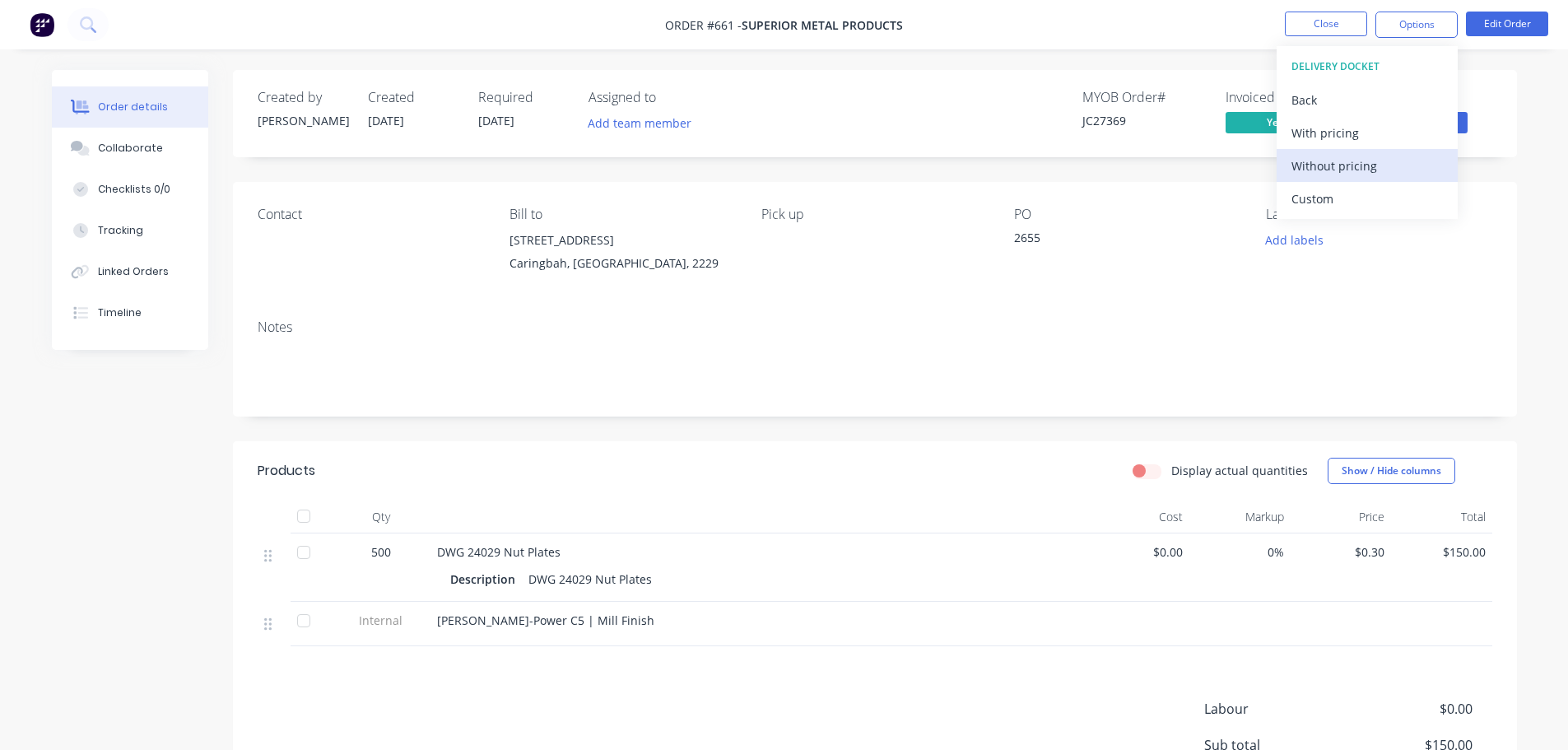
click at [1337, 173] on div "Without pricing" at bounding box center [1367, 166] width 152 height 24
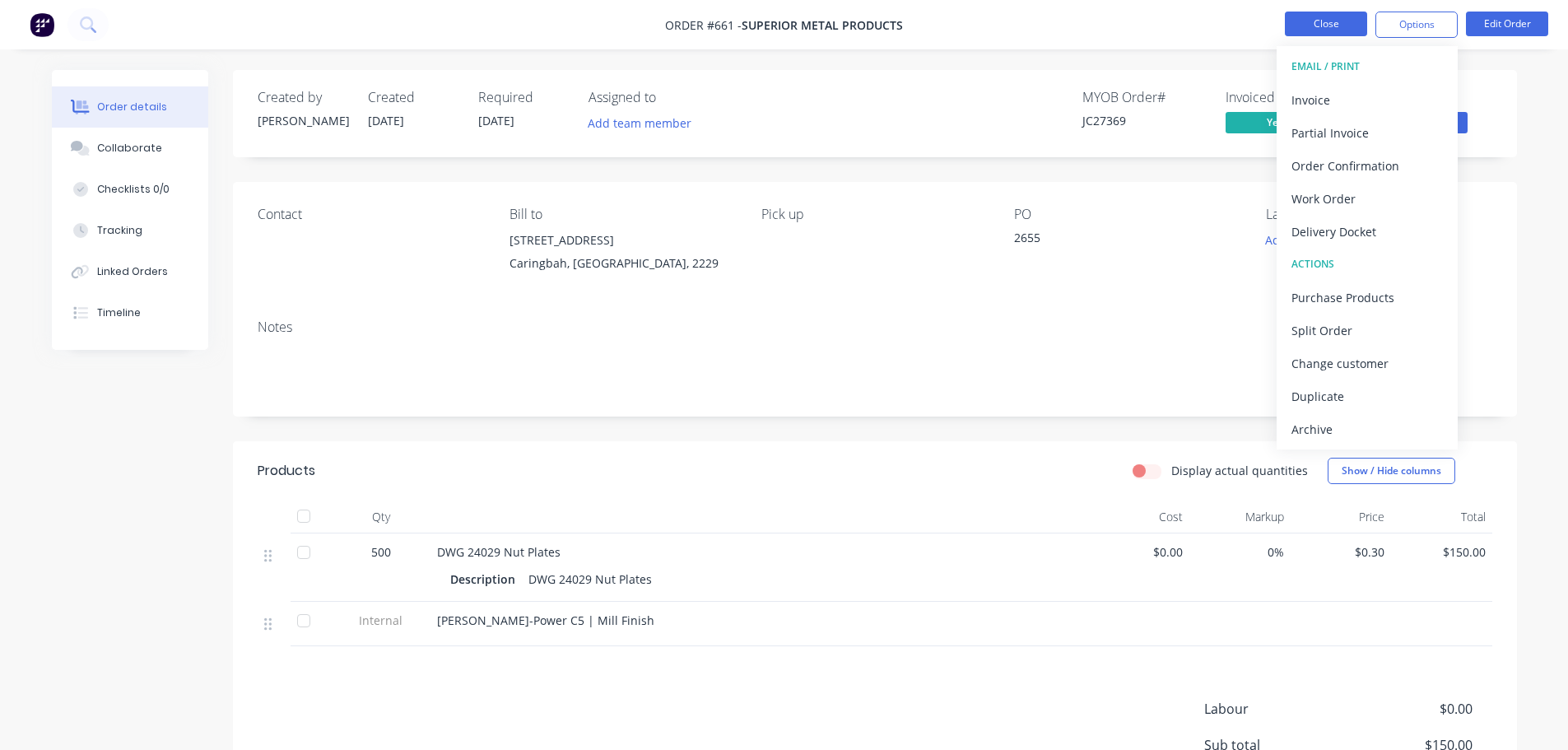
click at [1331, 28] on button "Close" at bounding box center [1326, 24] width 82 height 25
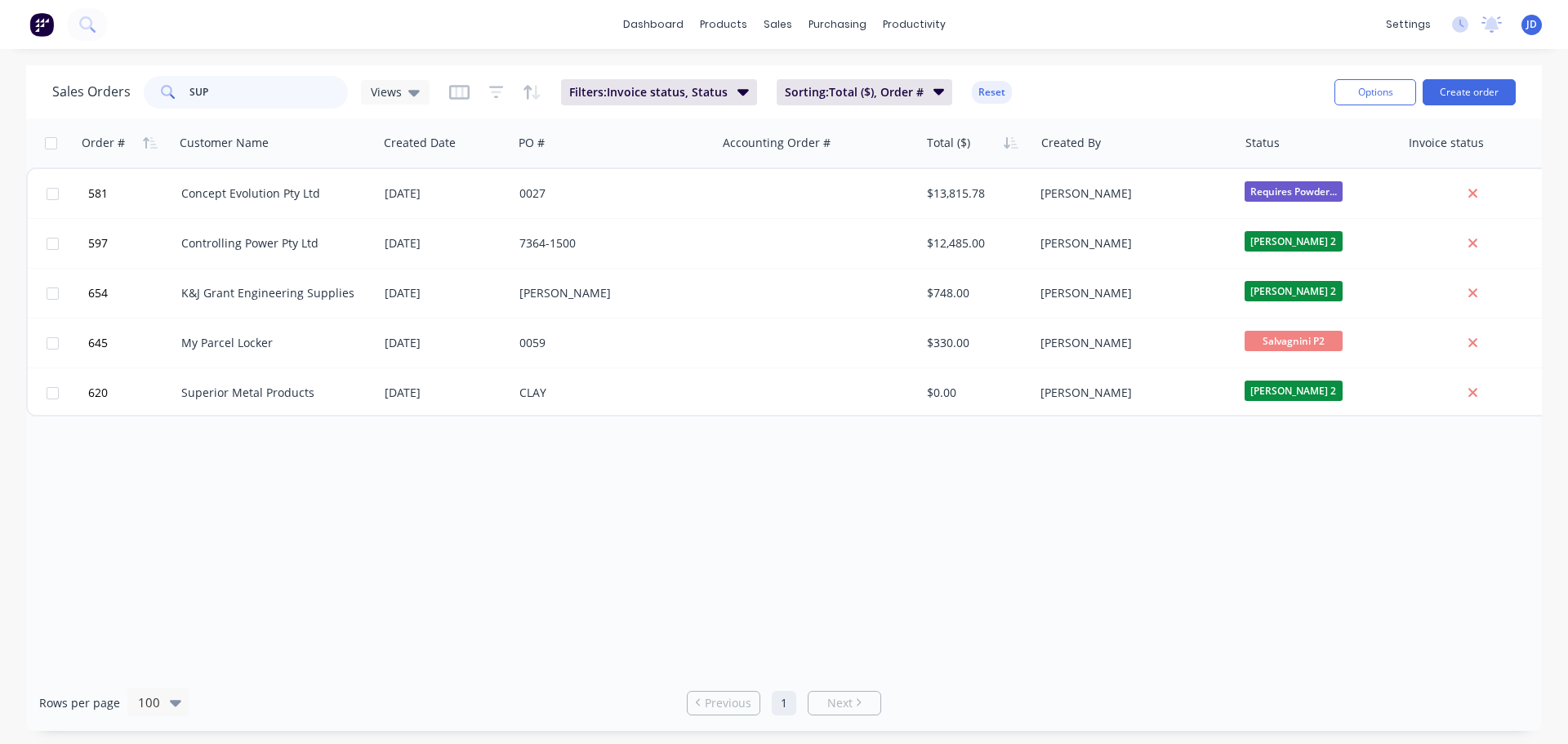
drag, startPoint x: 12, startPoint y: 98, endPoint x: 0, endPoint y: 0, distance: 98.7
click at [0, 88] on div "Sales Orders SUP Views Filters: Invoice status, Status Sorting: Total ($), Orde…" at bounding box center [784, 398] width 1568 height 665
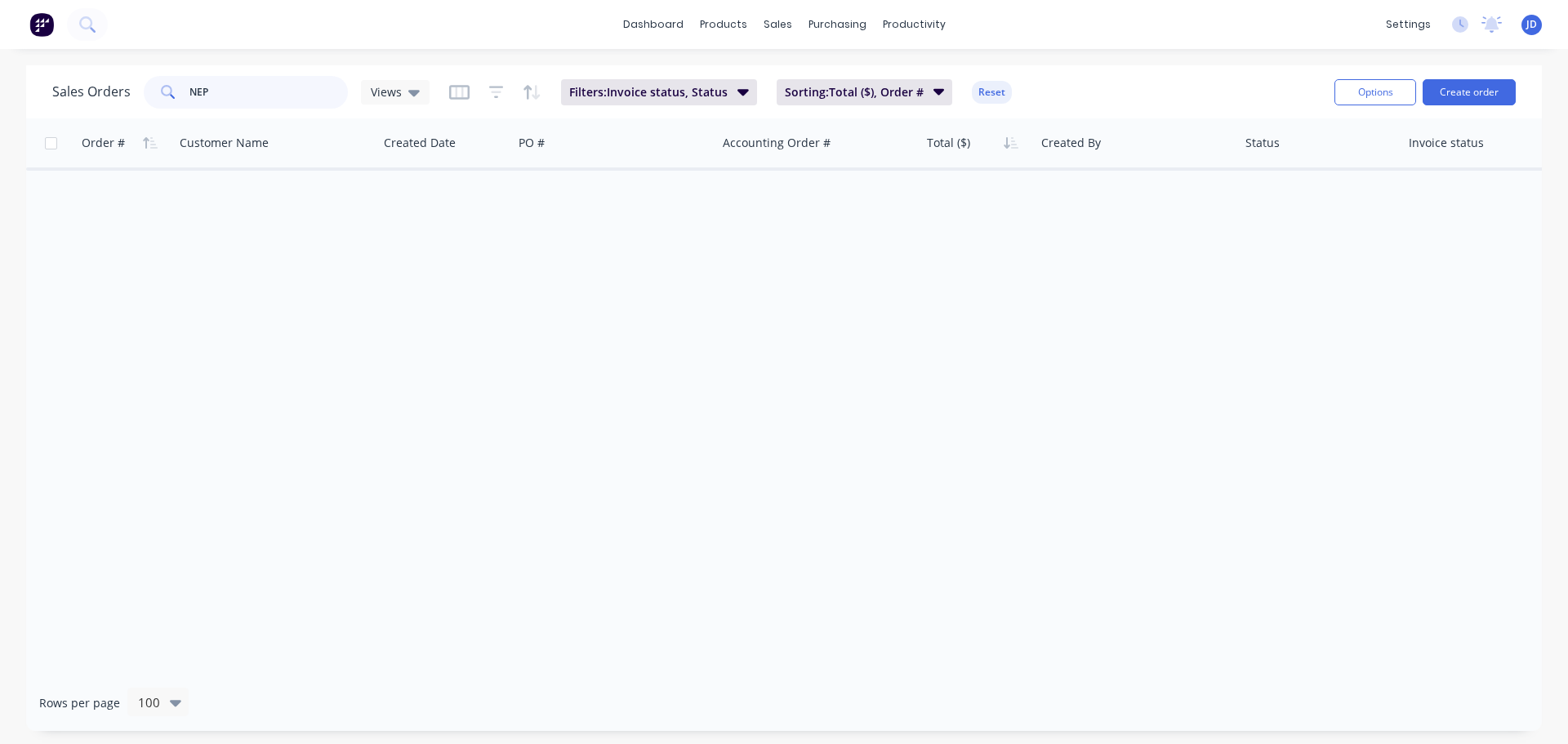
type input "NEP"
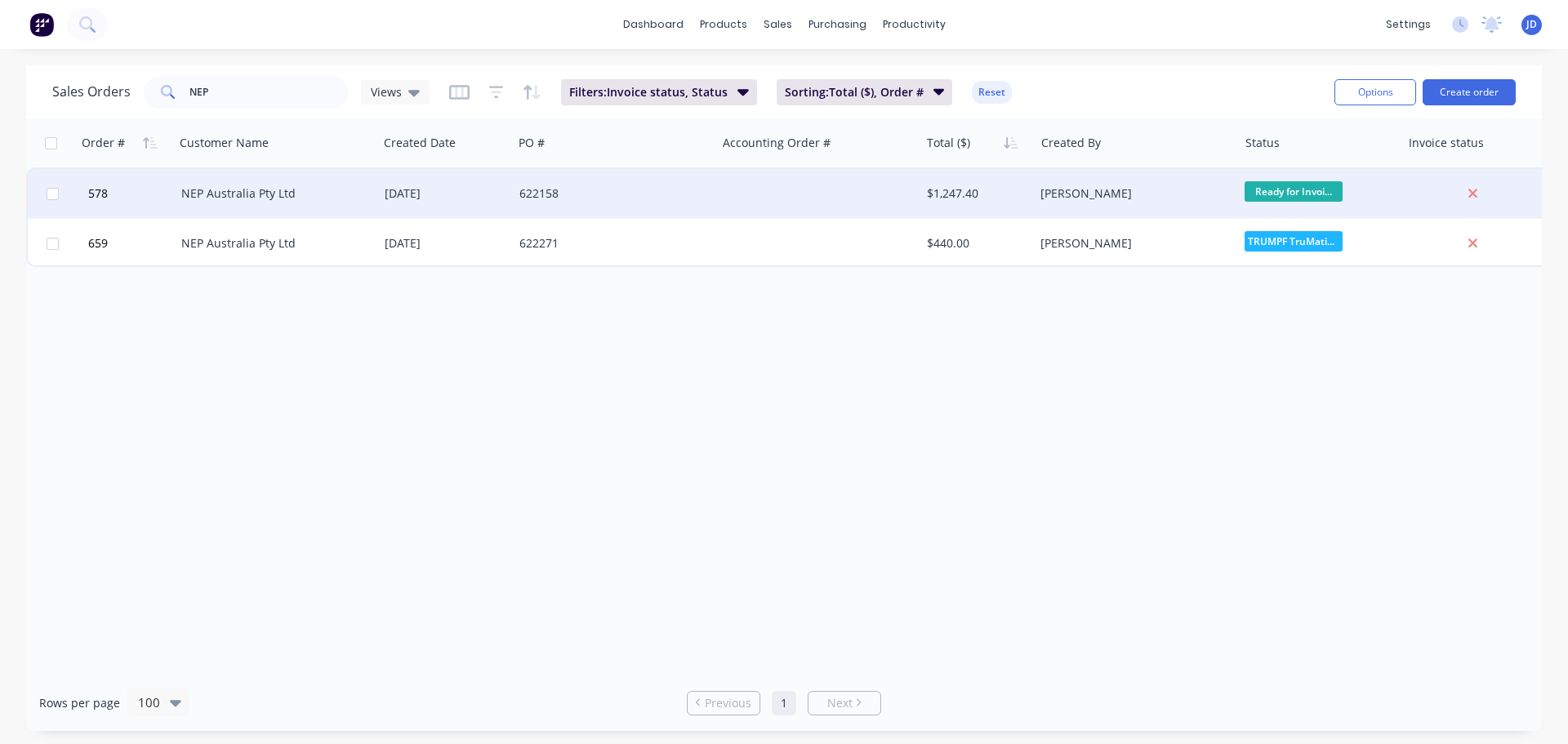
click at [392, 191] on div "[DATE]" at bounding box center [445, 193] width 122 height 17
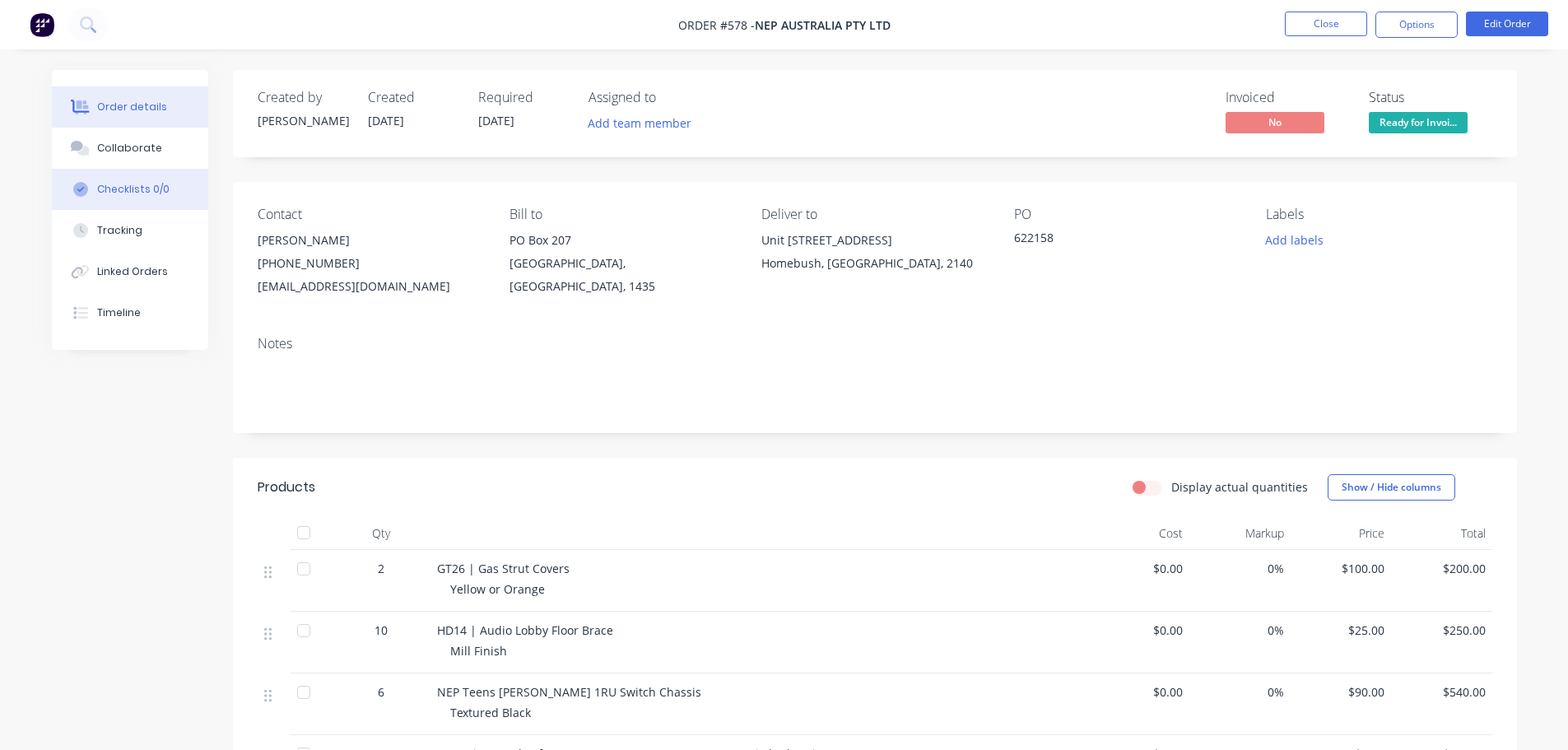
click at [173, 169] on button "Checklists 0/0" at bounding box center [130, 189] width 157 height 41
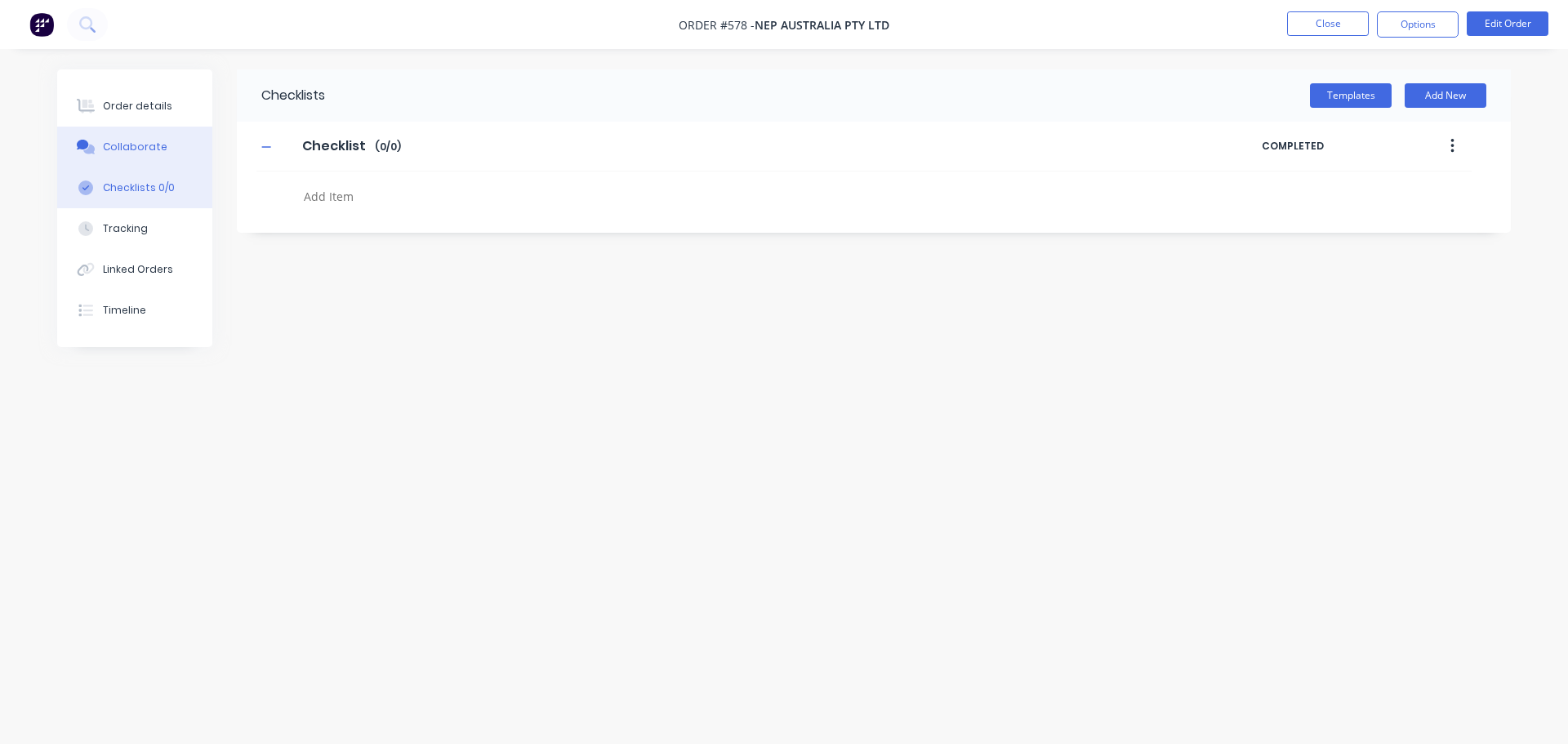
click at [165, 147] on button "Collaborate" at bounding box center [135, 146] width 155 height 41
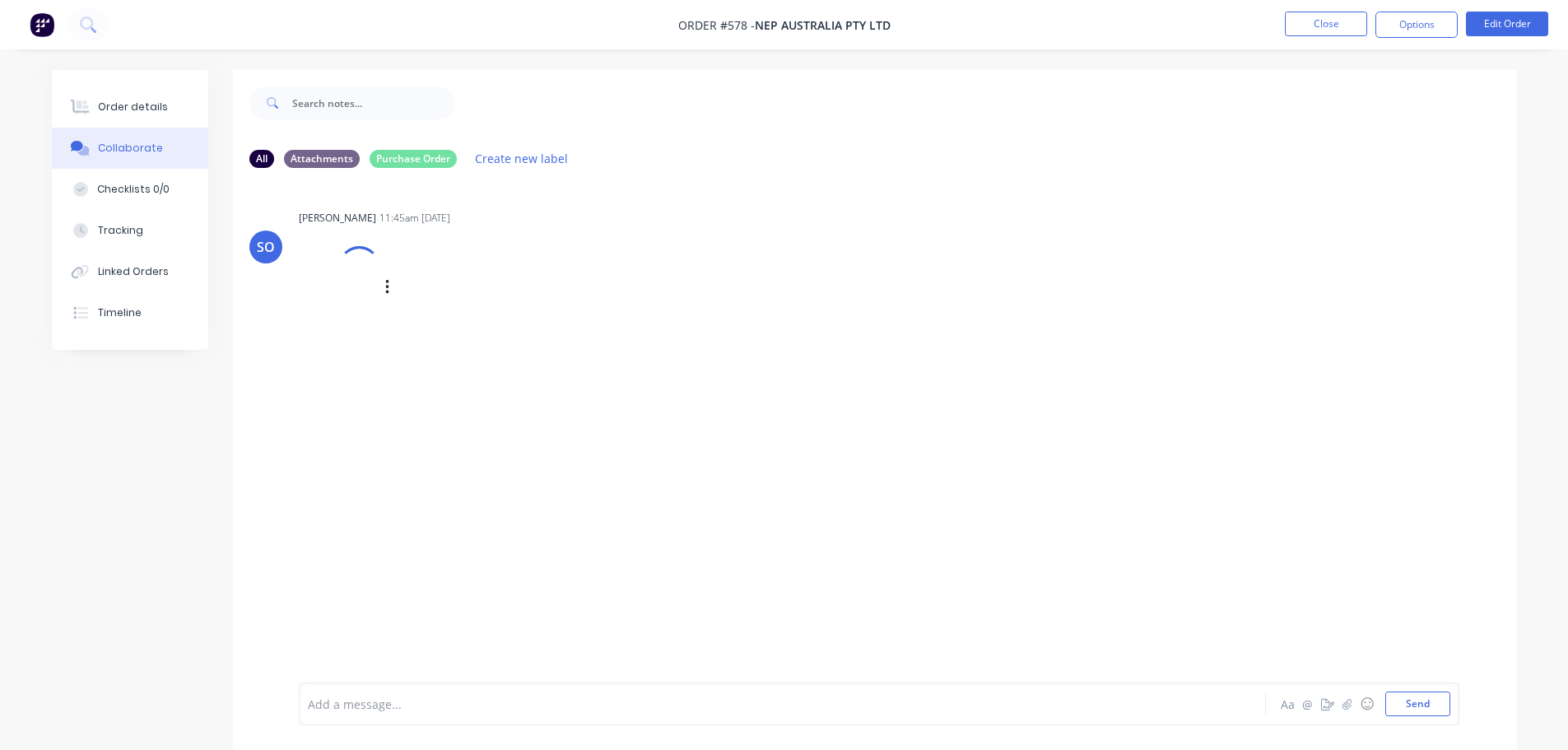
click at [364, 282] on div at bounding box center [358, 267] width 58 height 58
click at [308, 298] on div at bounding box center [357, 298] width 103 height 76
click at [159, 102] on div "Order details" at bounding box center [132, 108] width 70 height 15
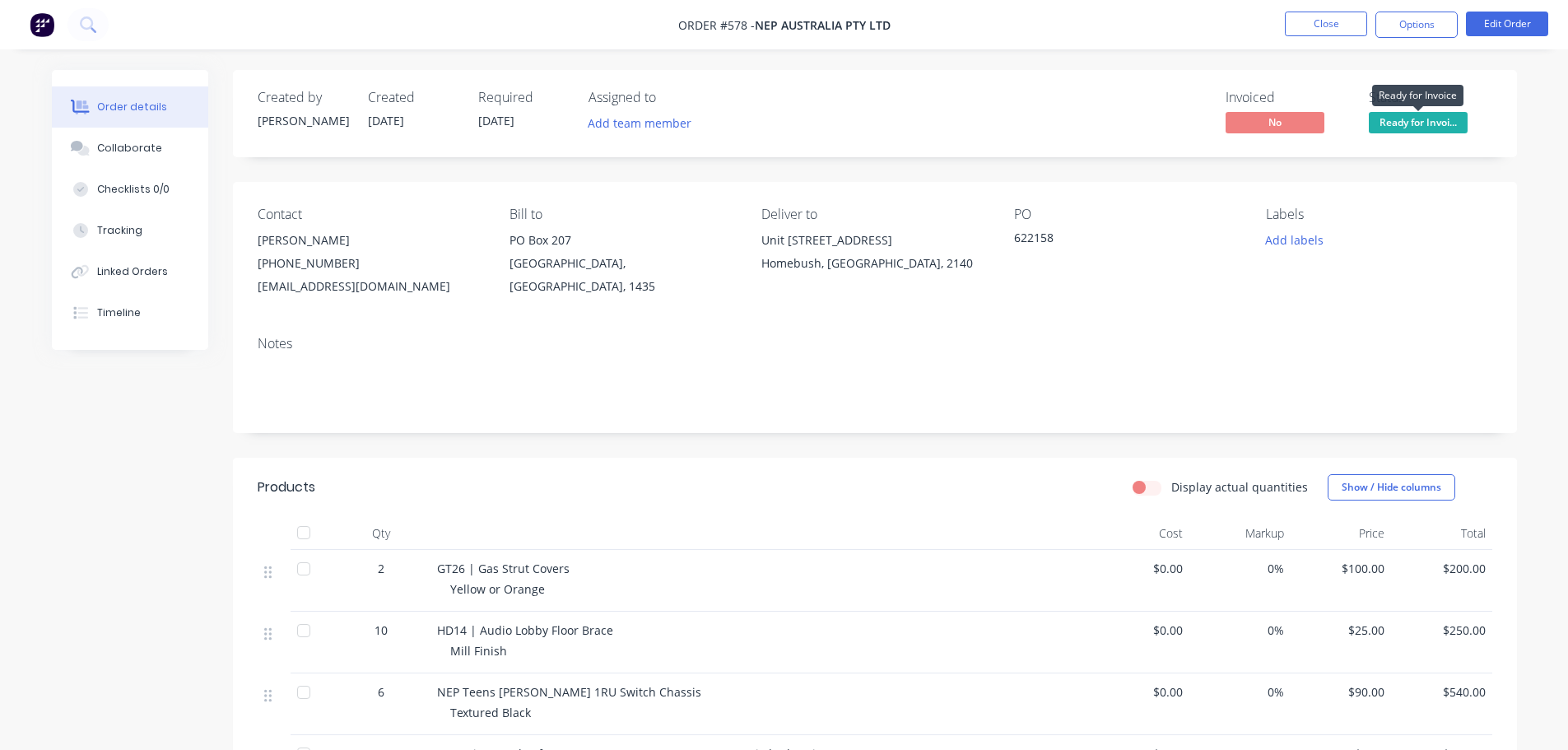
click at [1404, 114] on span "Ready for Invoi..." at bounding box center [1418, 122] width 99 height 21
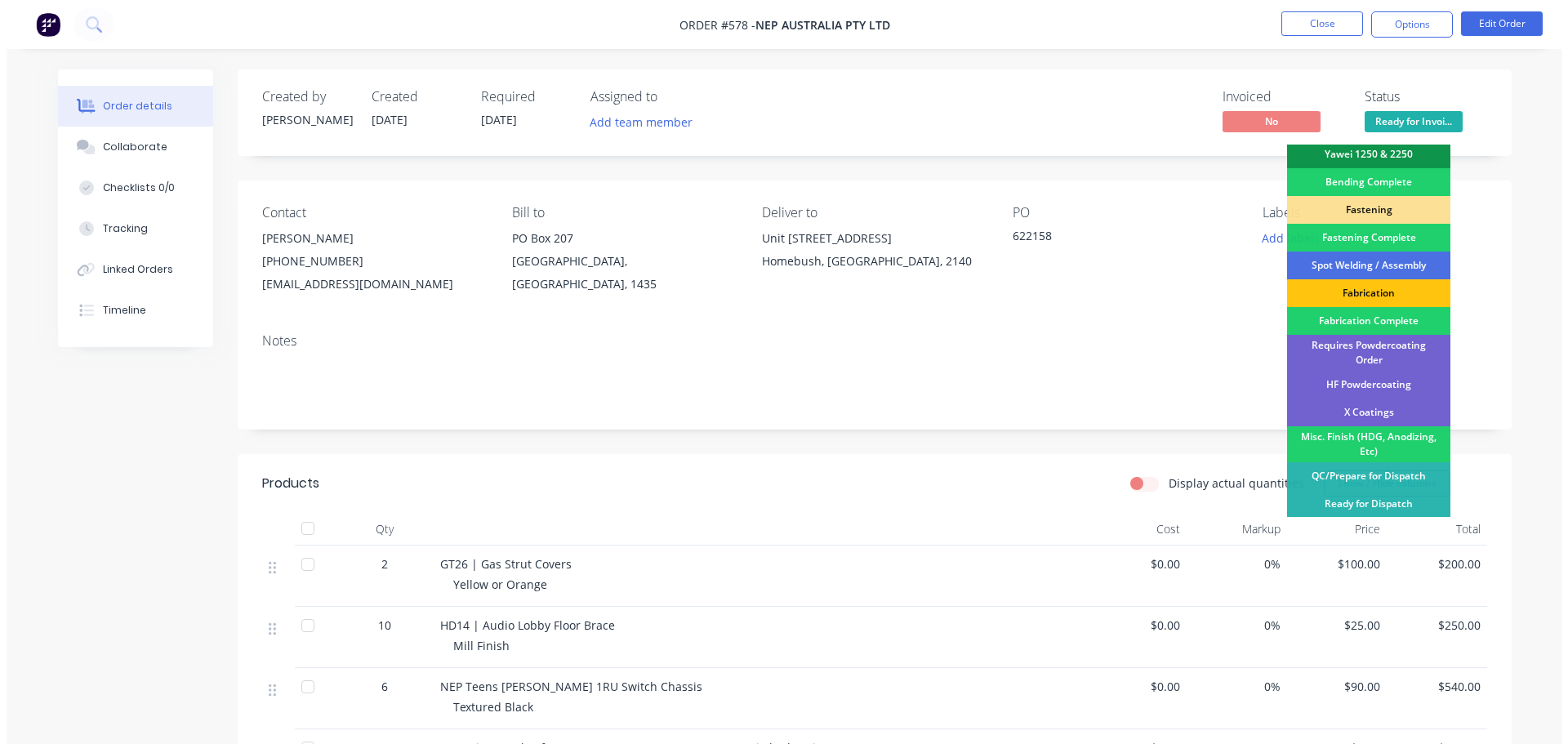
scroll to position [477, 0]
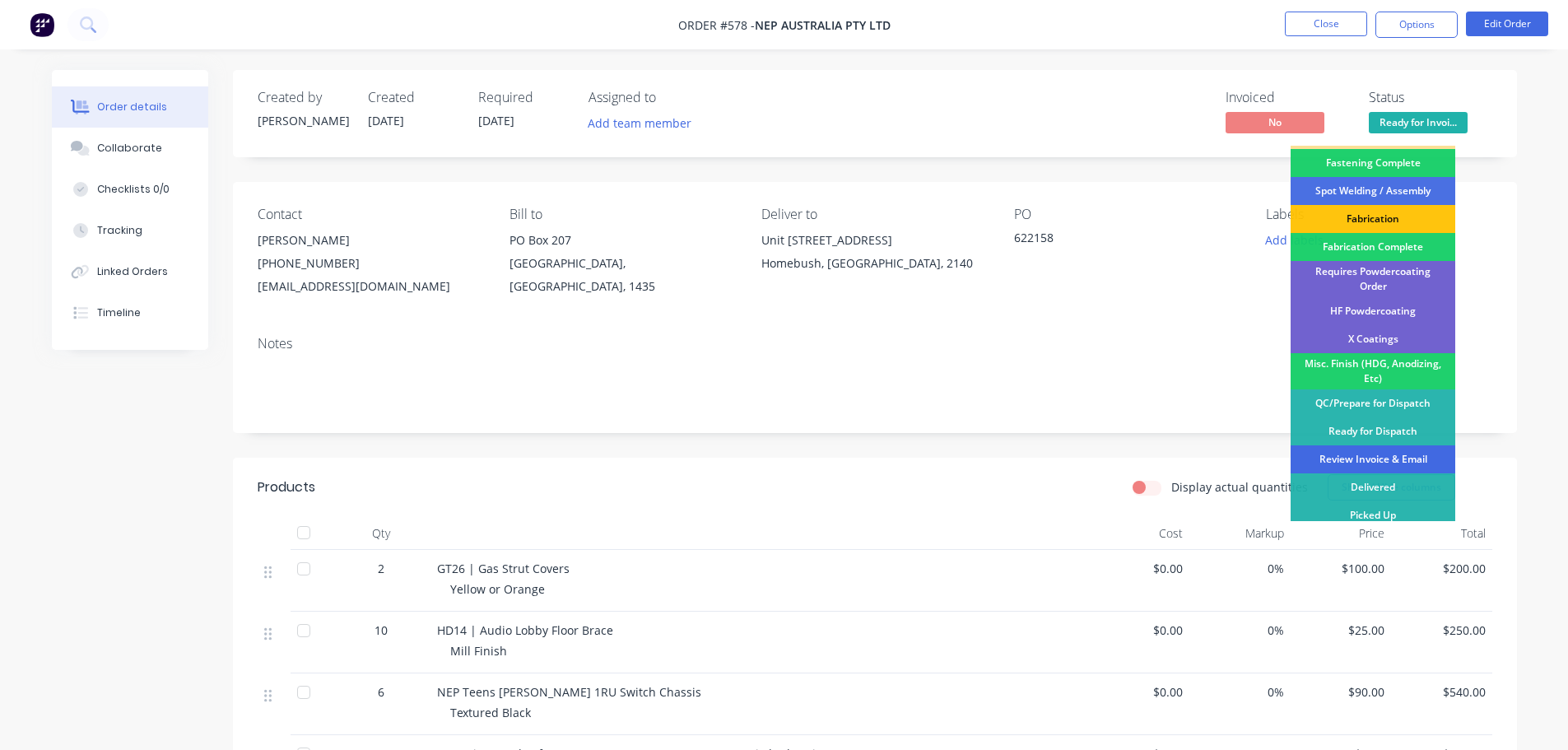
click at [1396, 454] on div "Review Invoice & Email" at bounding box center [1373, 459] width 165 height 28
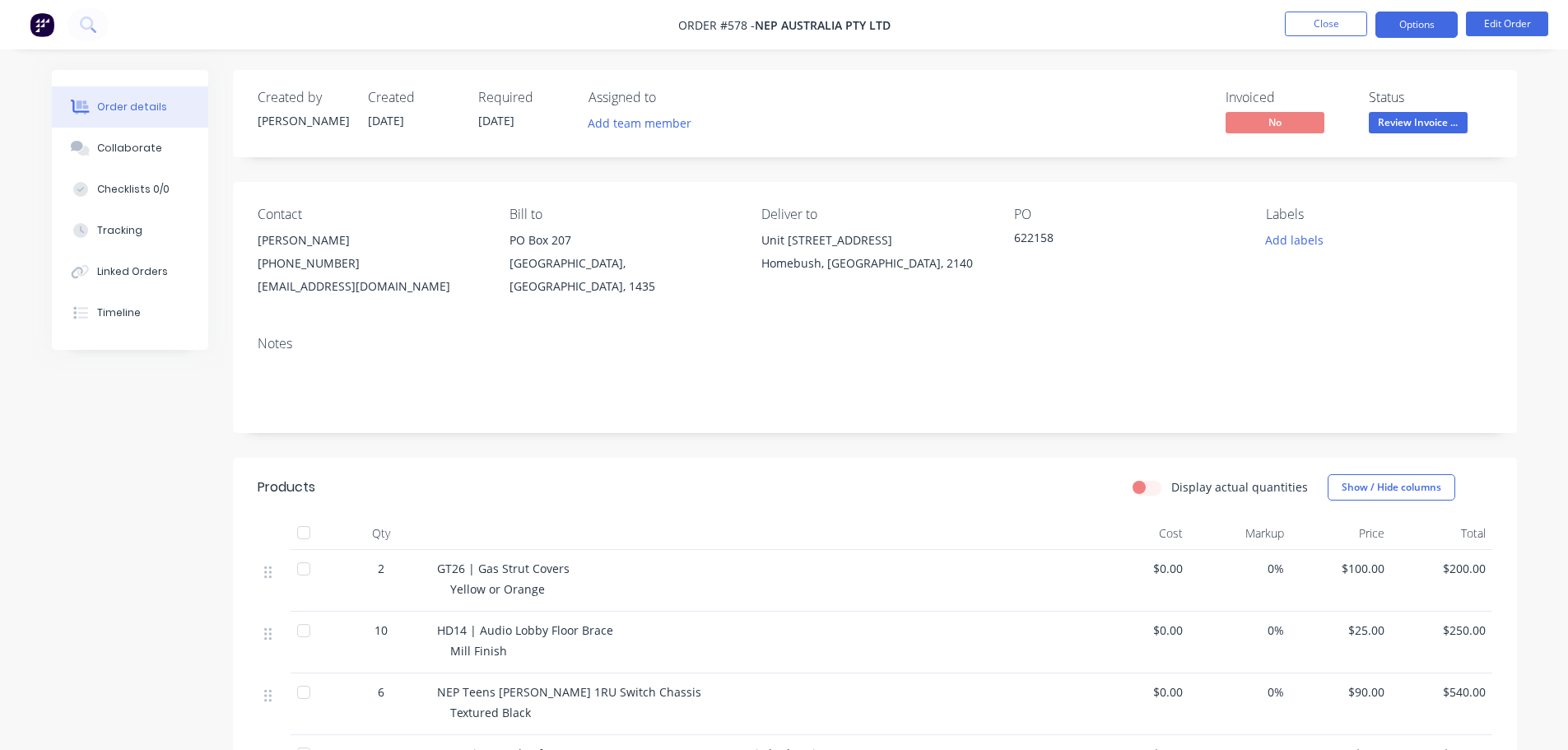
click at [1402, 12] on nav "Order #578 - NEP Australia Pty Ltd Close Options Edit Order" at bounding box center [784, 24] width 1568 height 49
click at [1421, 28] on button "Options" at bounding box center [1416, 25] width 82 height 27
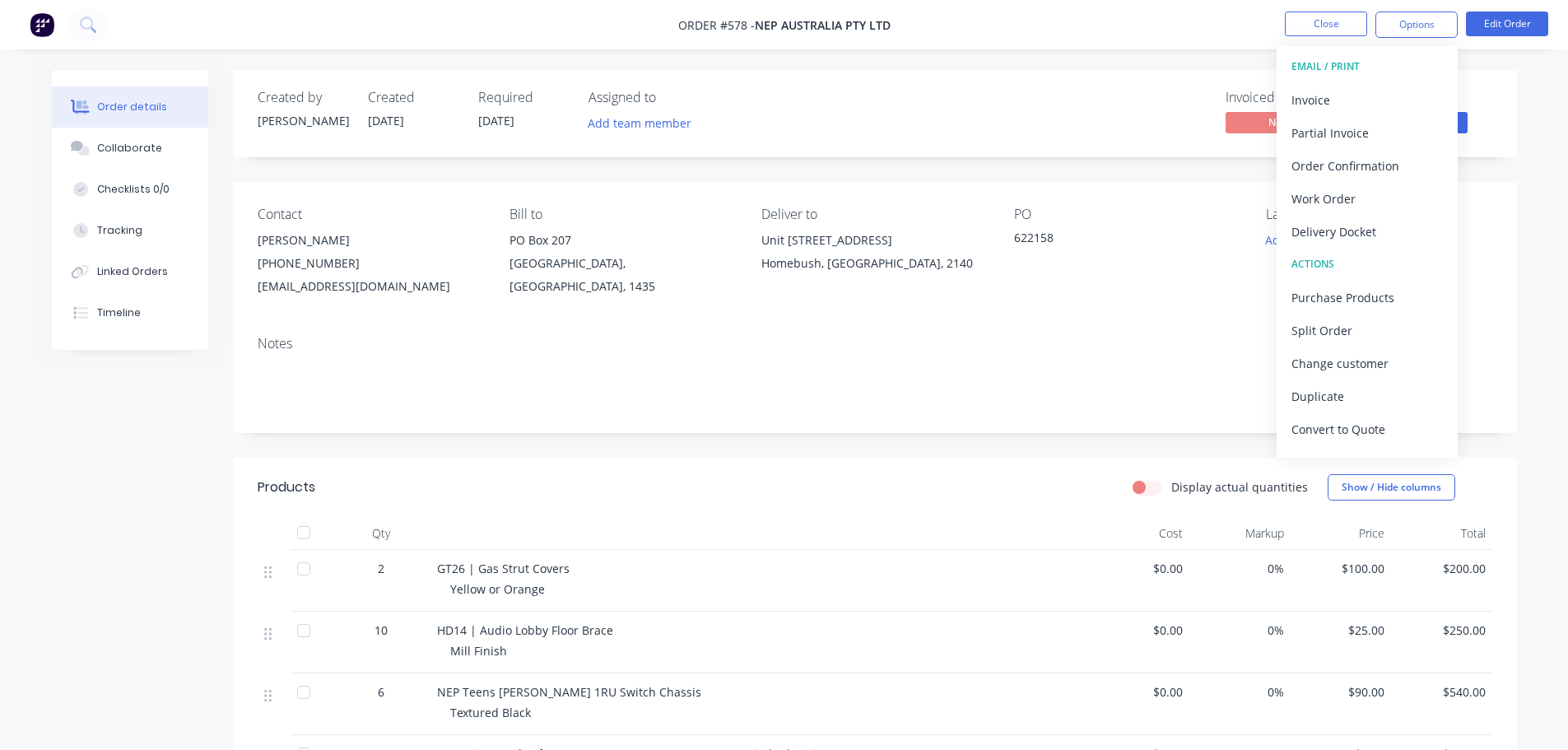
click at [1363, 218] on button "Delivery Docket" at bounding box center [1366, 232] width 181 height 33
click at [1356, 152] on button "Without pricing" at bounding box center [1366, 166] width 181 height 33
click at [1346, 102] on div "Invoice" at bounding box center [1367, 100] width 152 height 24
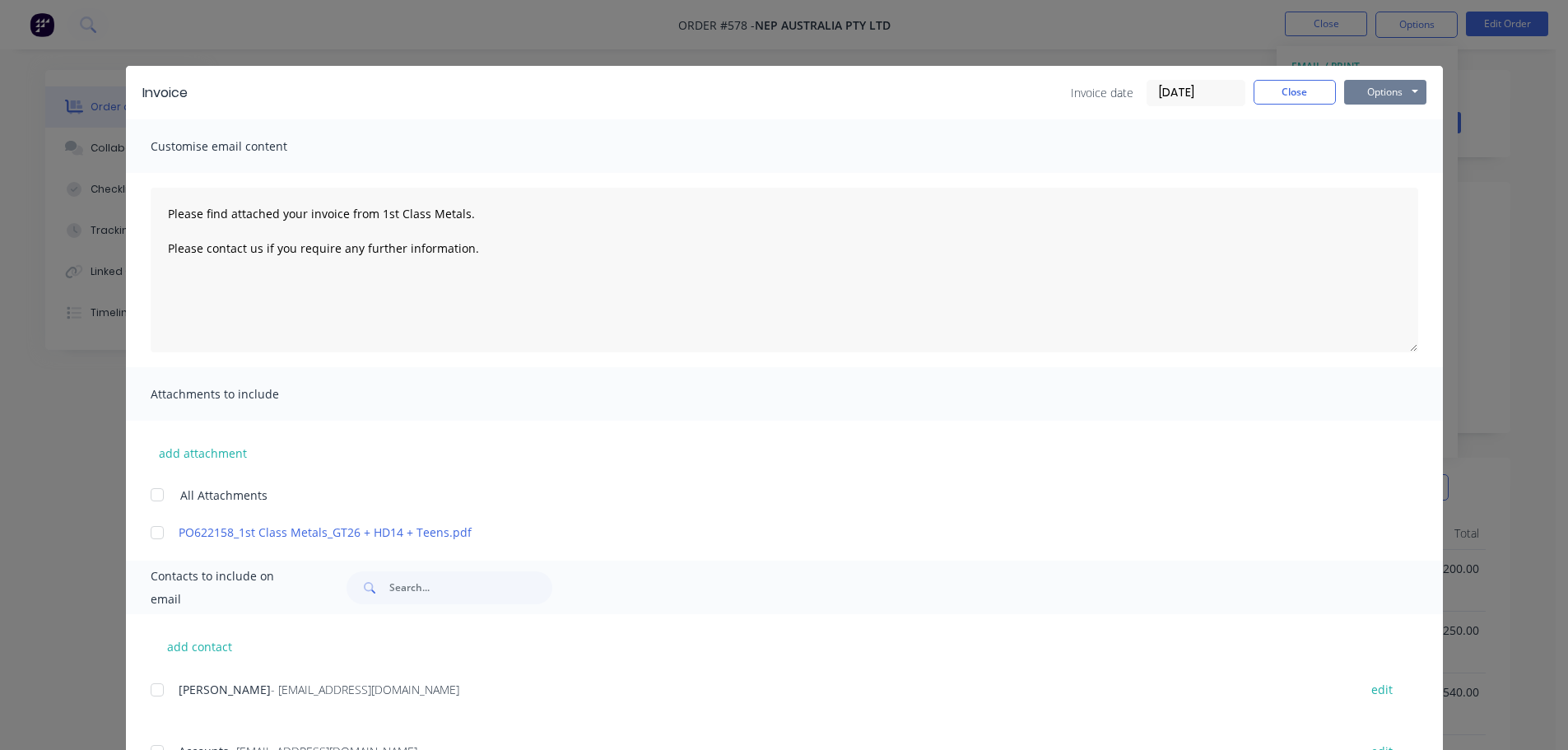
click at [1377, 98] on button "Options" at bounding box center [1385, 92] width 82 height 25
click at [1384, 152] on button "Print" at bounding box center [1396, 148] width 105 height 28
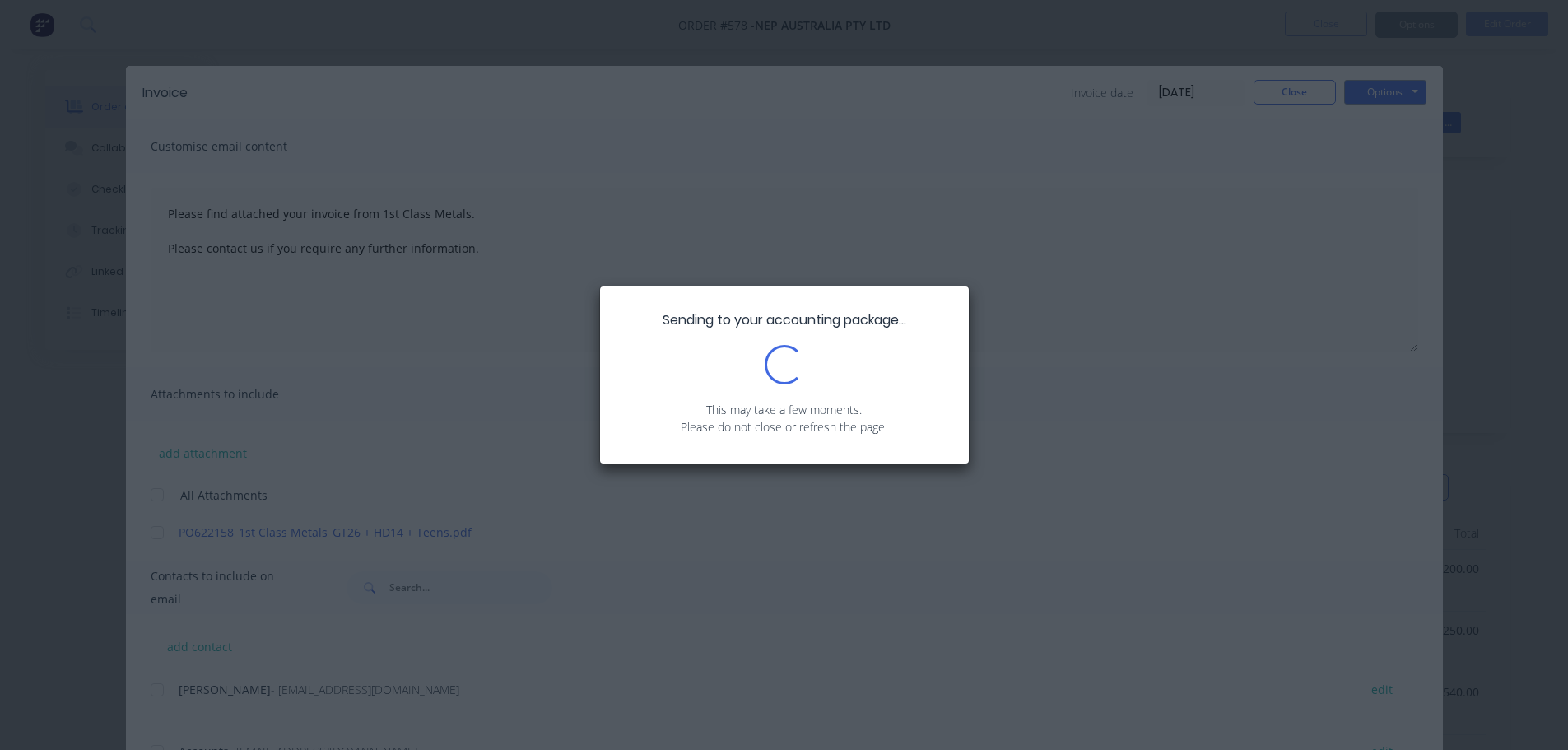
type textarea "Please find attached your invoice from 1st Class Metals. Please contact us if y…"
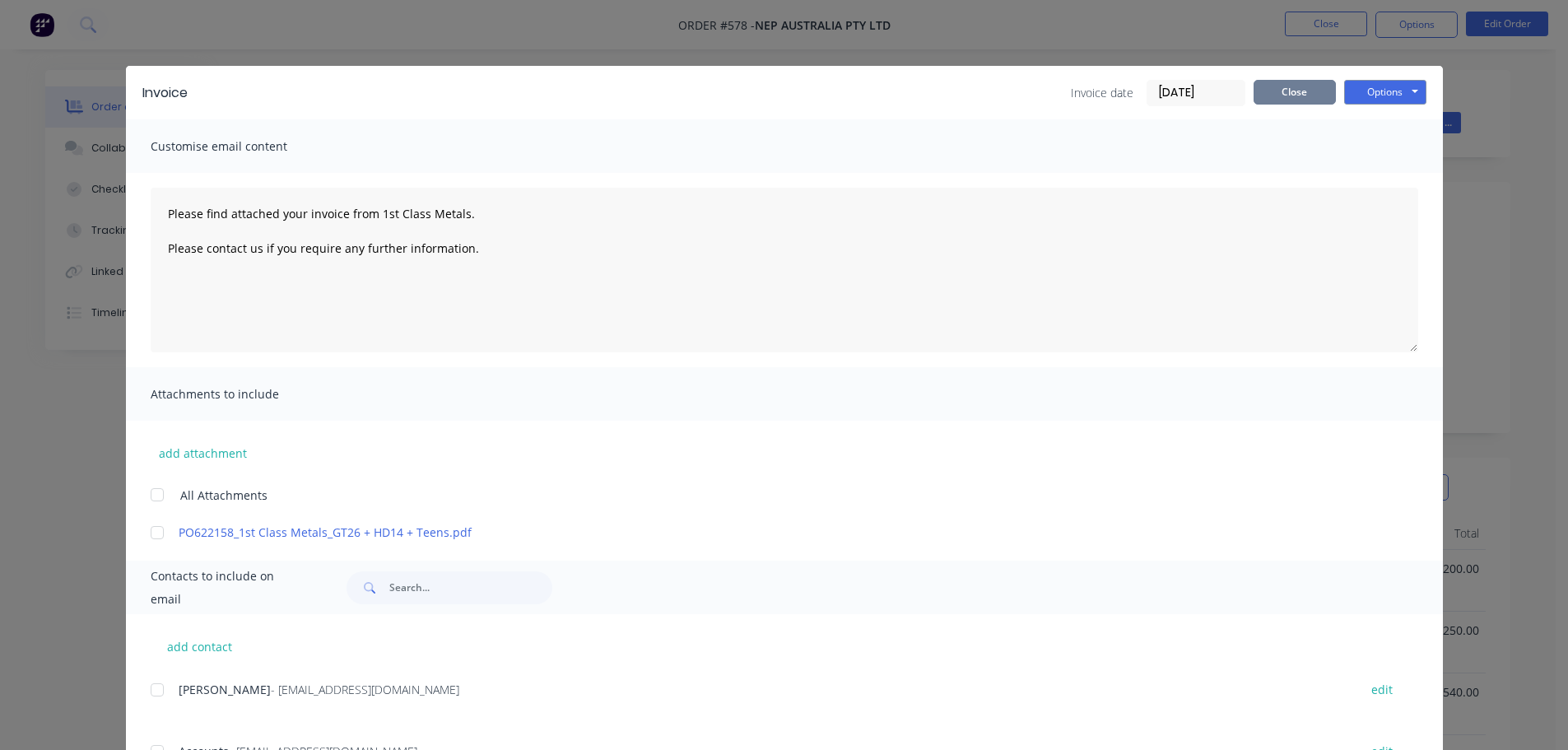
click at [1293, 97] on button "Close" at bounding box center [1294, 92] width 82 height 25
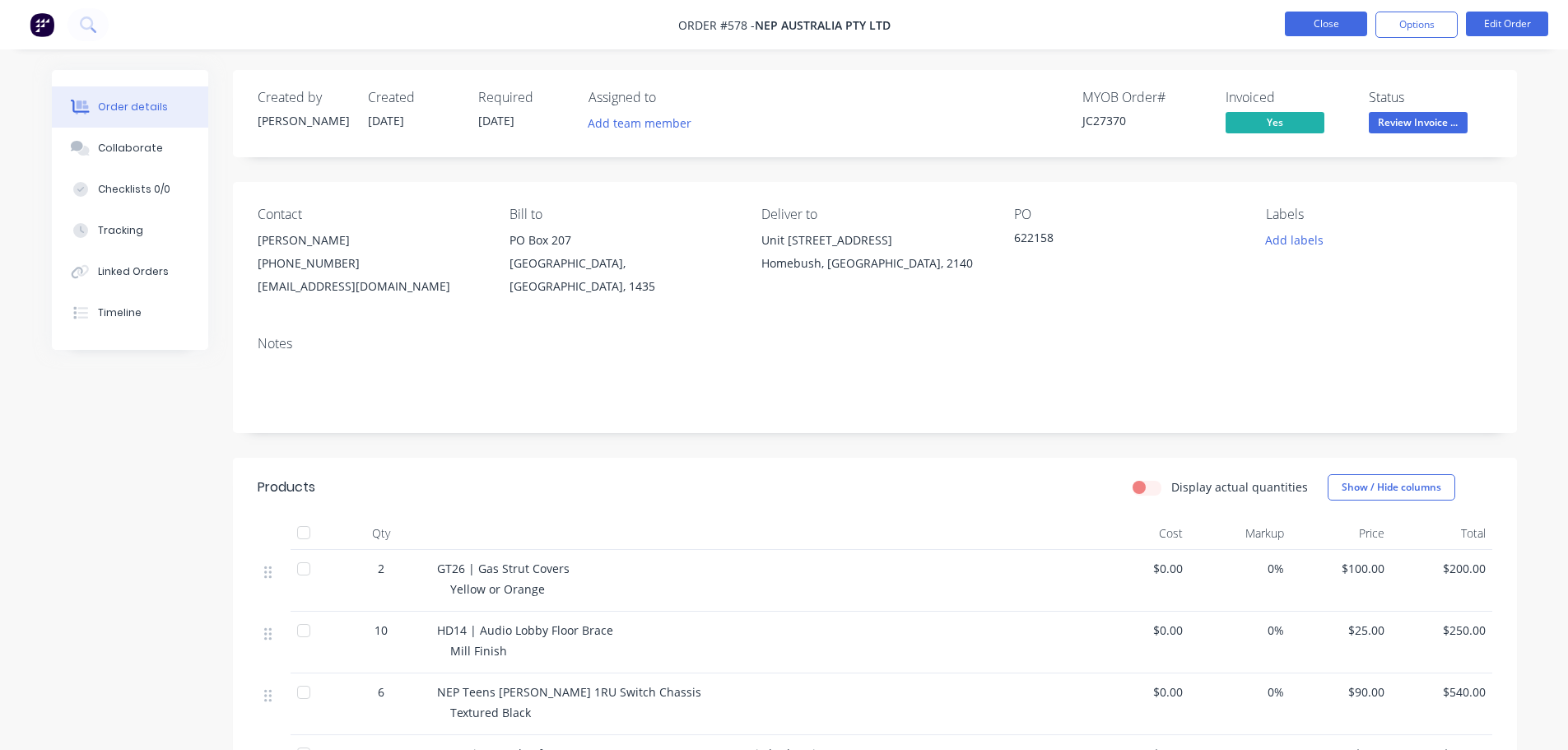
click at [1345, 19] on button "Close" at bounding box center [1326, 24] width 82 height 25
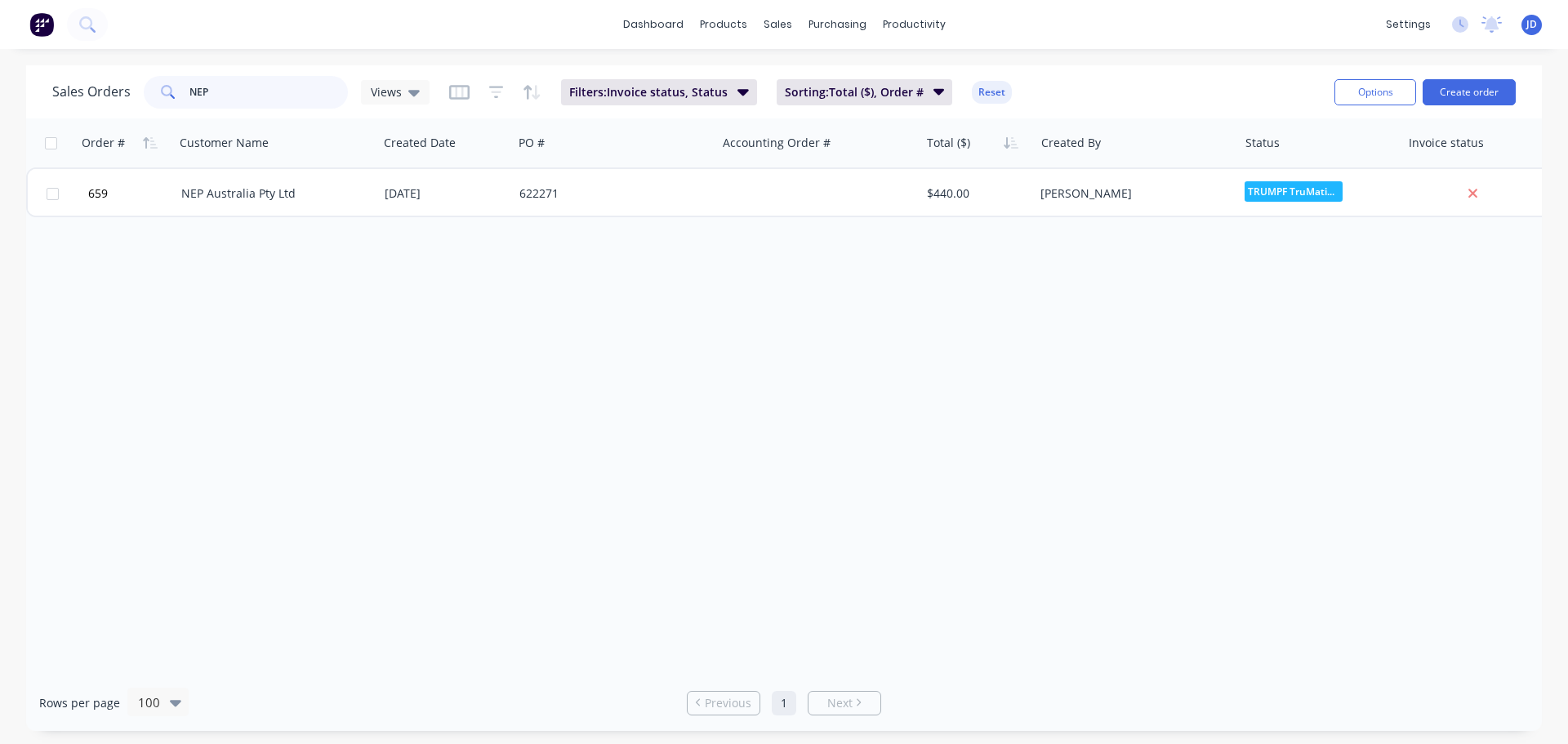
drag, startPoint x: 289, startPoint y: 97, endPoint x: 0, endPoint y: 1, distance: 304.5
click at [0, 49] on div "dashboard products sales purchasing productivity dashboard products Product Cat…" at bounding box center [784, 372] width 1568 height 744
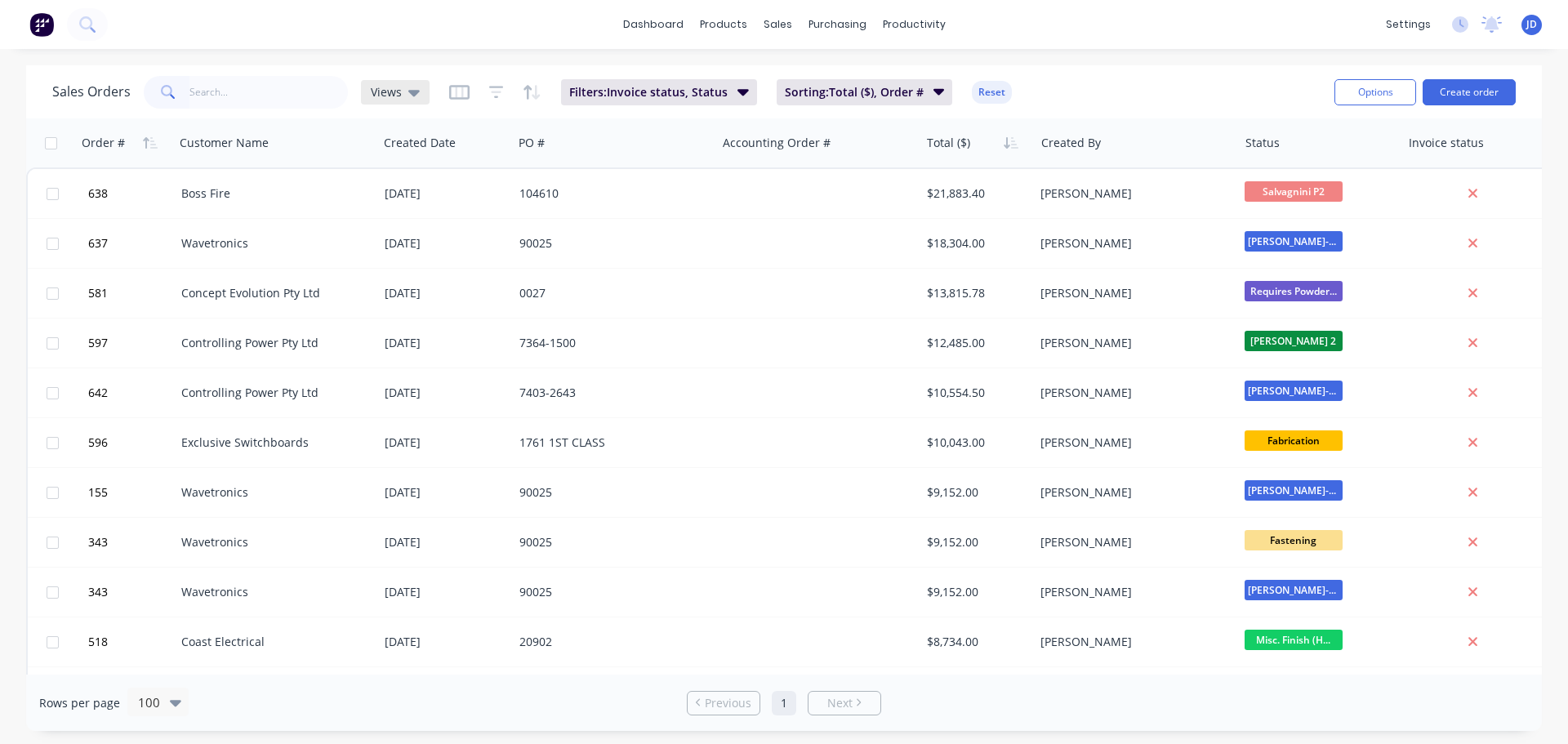
drag, startPoint x: 432, startPoint y: 83, endPoint x: 424, endPoint y: 88, distance: 9.4
click at [432, 82] on div "Sales Orders Views Filters: Invoice status, Status Sorting: Total ($), Order # …" at bounding box center [686, 92] width 1269 height 40
click at [408, 98] on icon at bounding box center [414, 93] width 12 height 18
click at [434, 266] on button "CURRENT JOBS" at bounding box center [459, 264] width 186 height 19
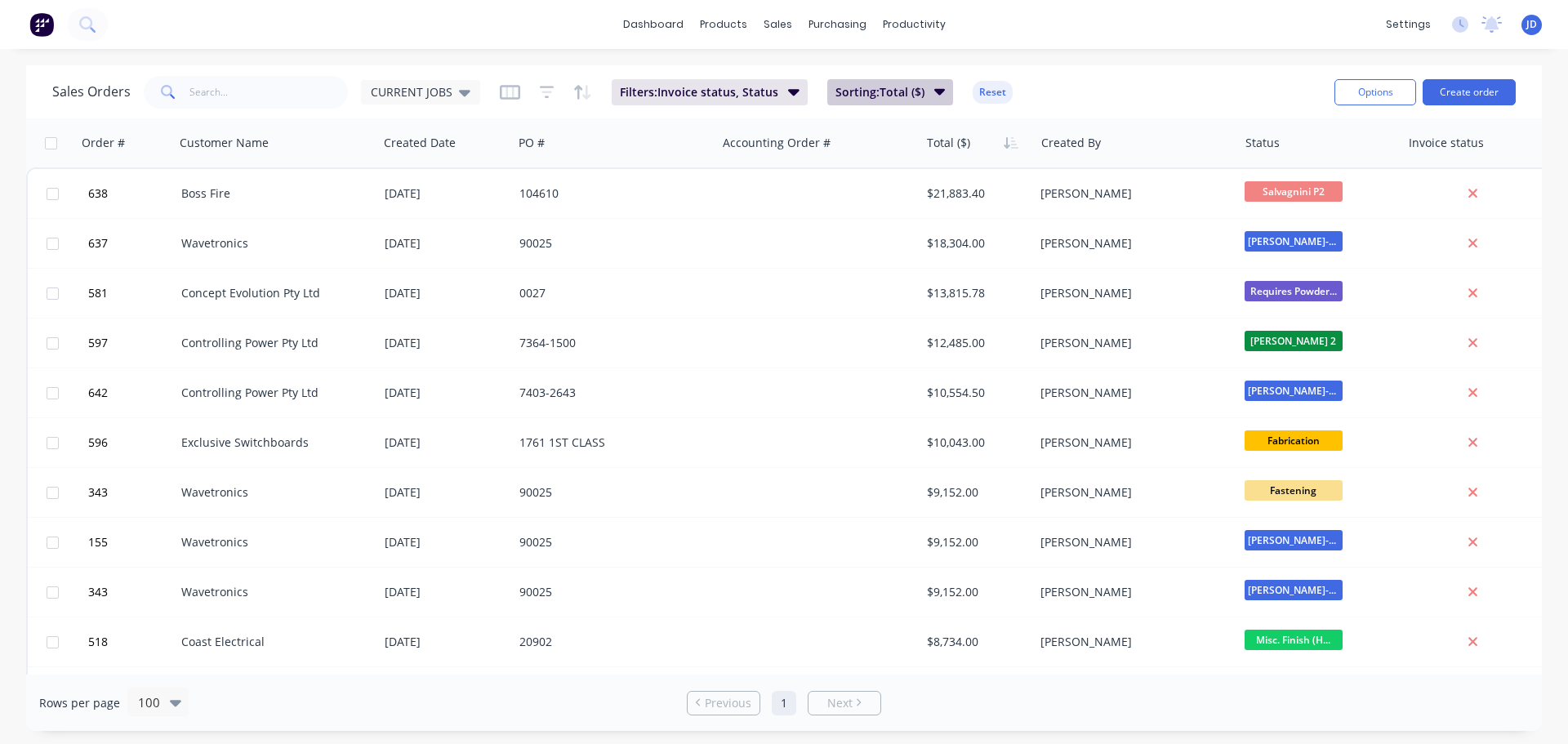
click at [923, 103] on button "Sorting: Total ($)" at bounding box center [890, 93] width 126 height 26
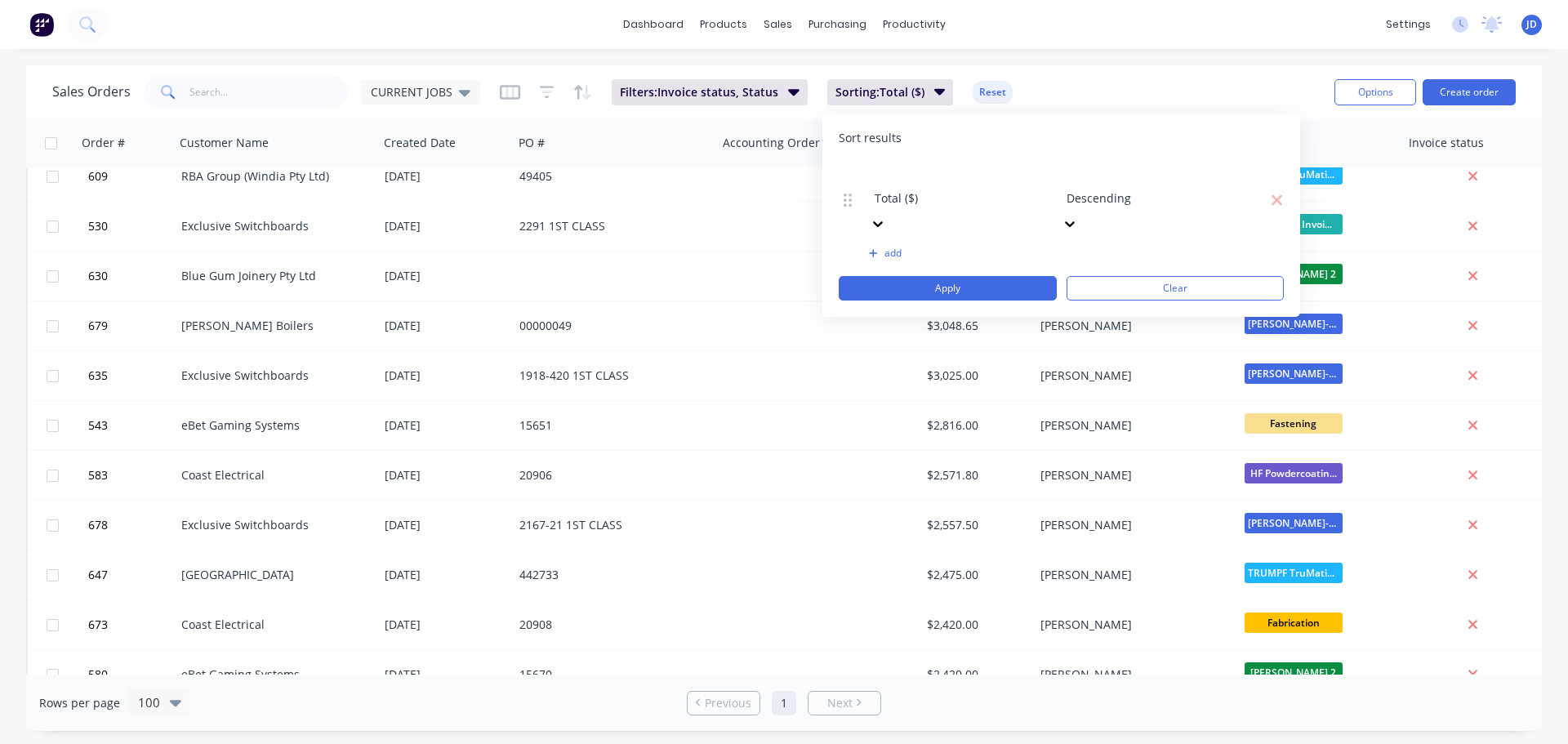
scroll to position [1225, 0]
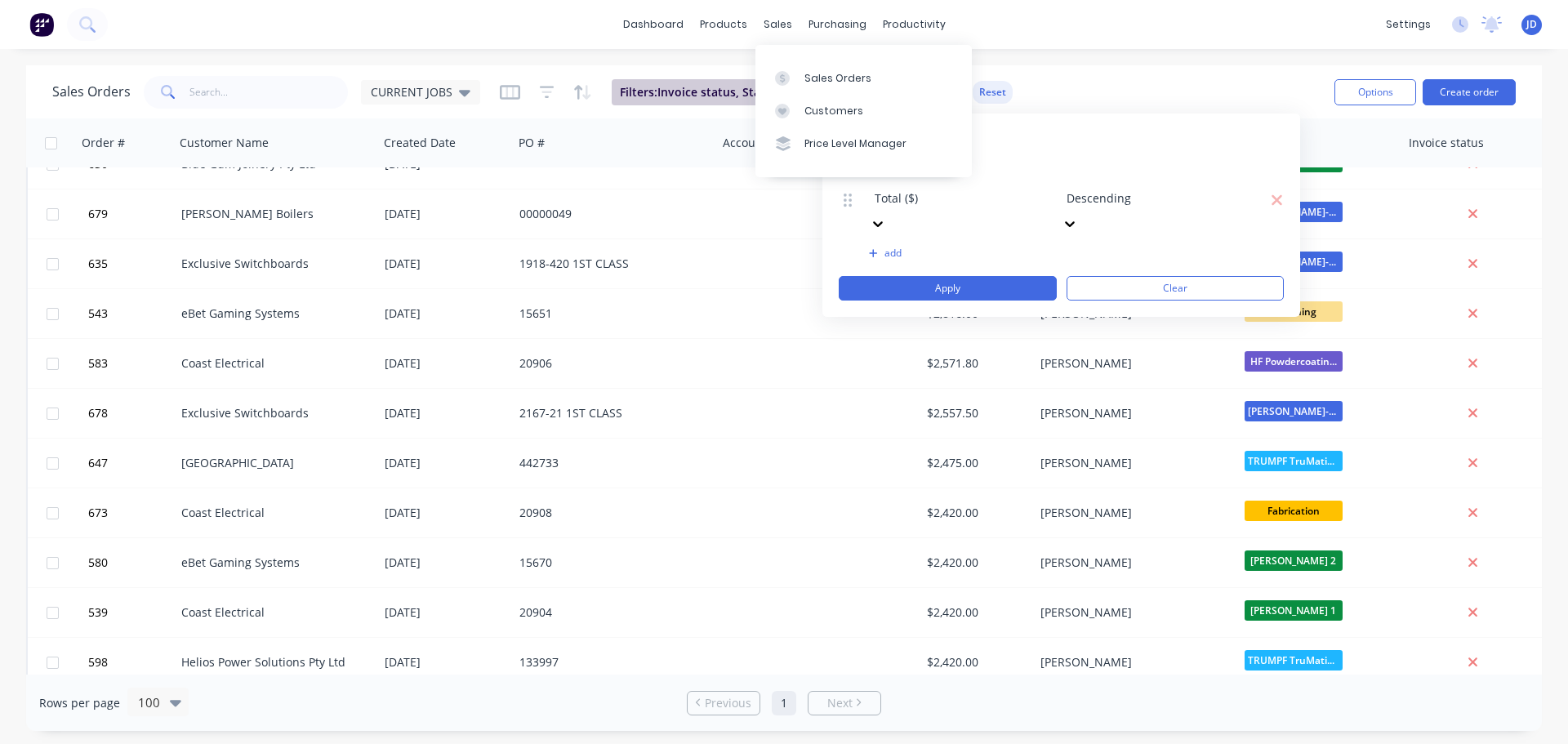
click at [691, 84] on span "Filters: Invoice status, Status" at bounding box center [699, 93] width 159 height 17
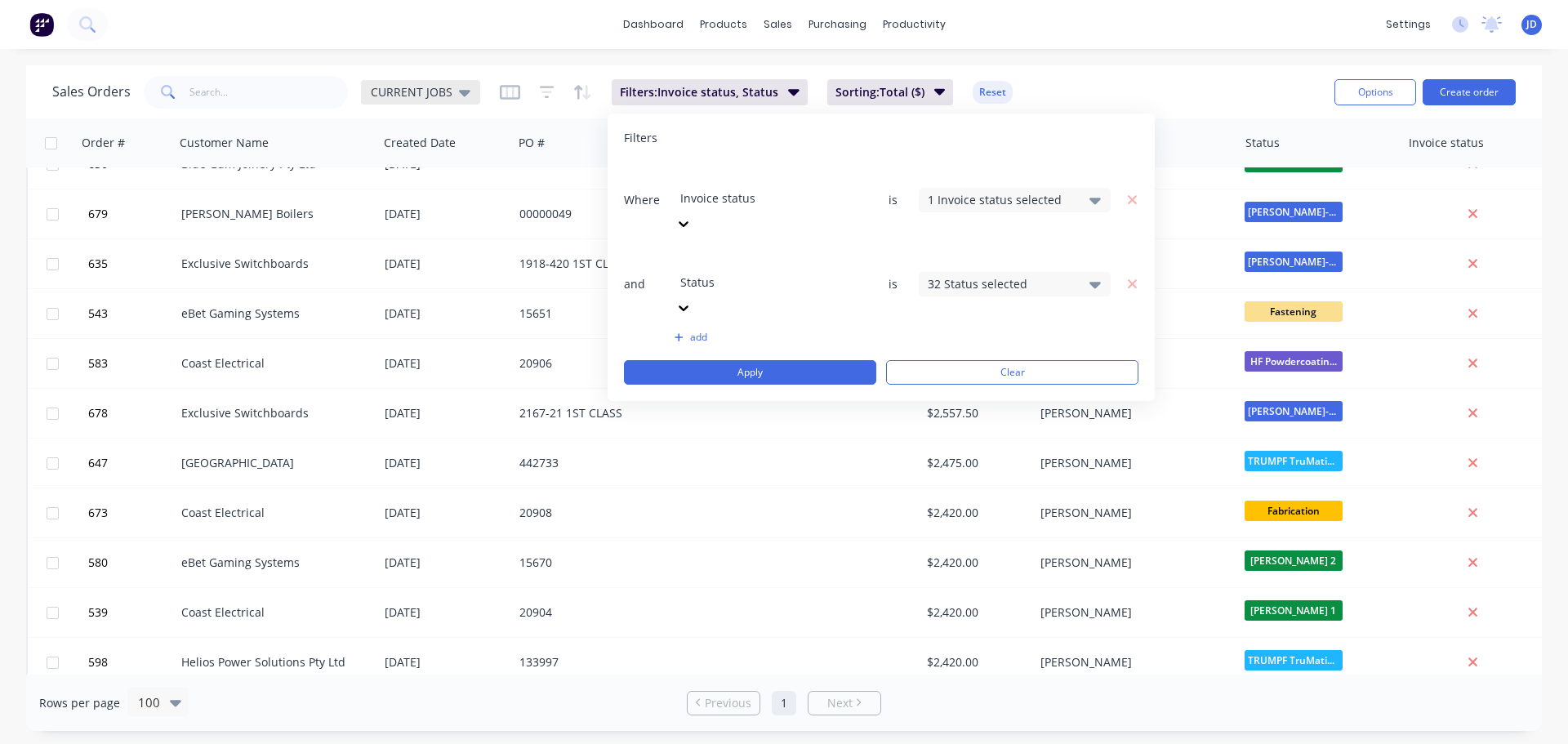
click at [432, 98] on span "CURRENT JOBS" at bounding box center [411, 92] width 82 height 17
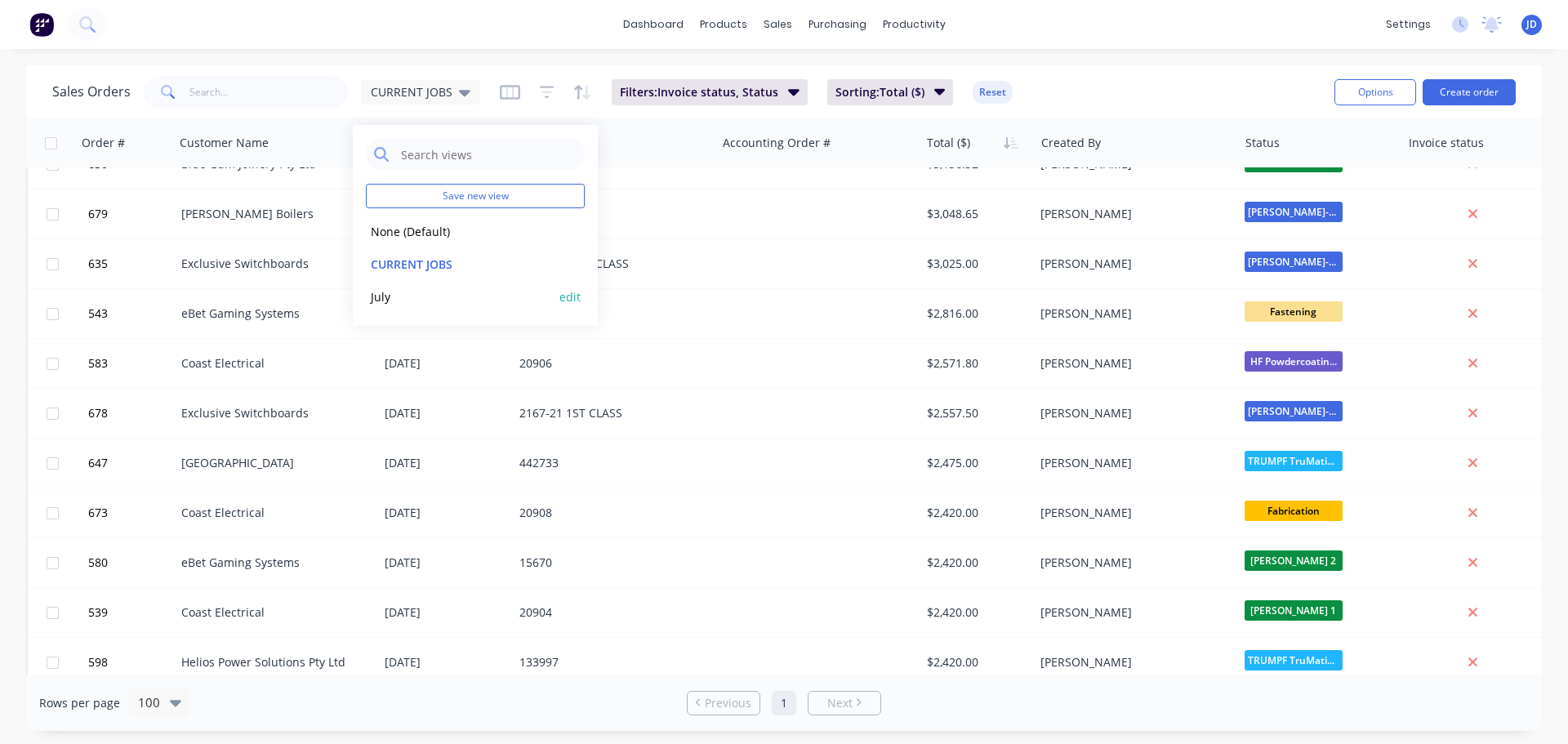
click at [417, 295] on button "July" at bounding box center [459, 297] width 186 height 19
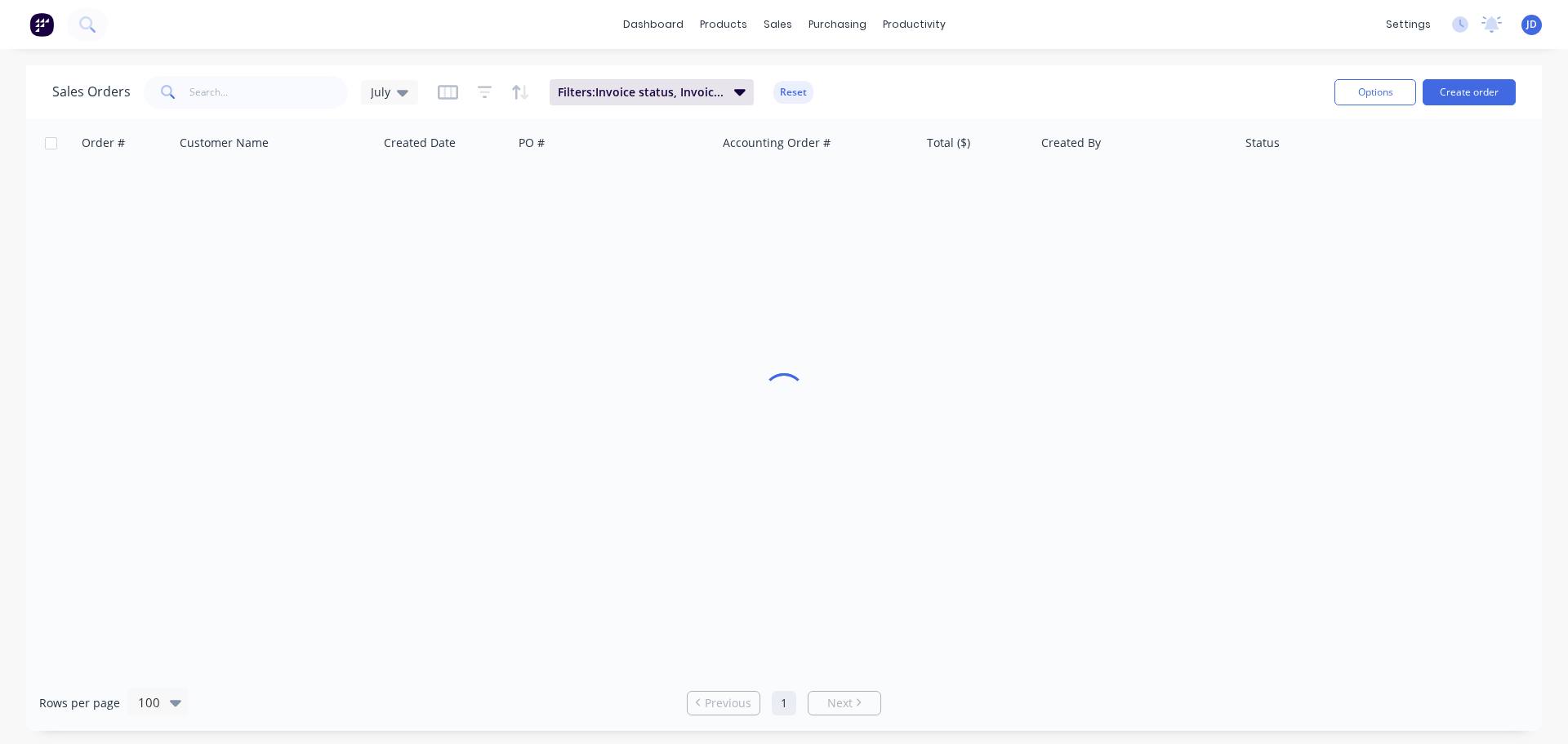
scroll to position [0, 0]
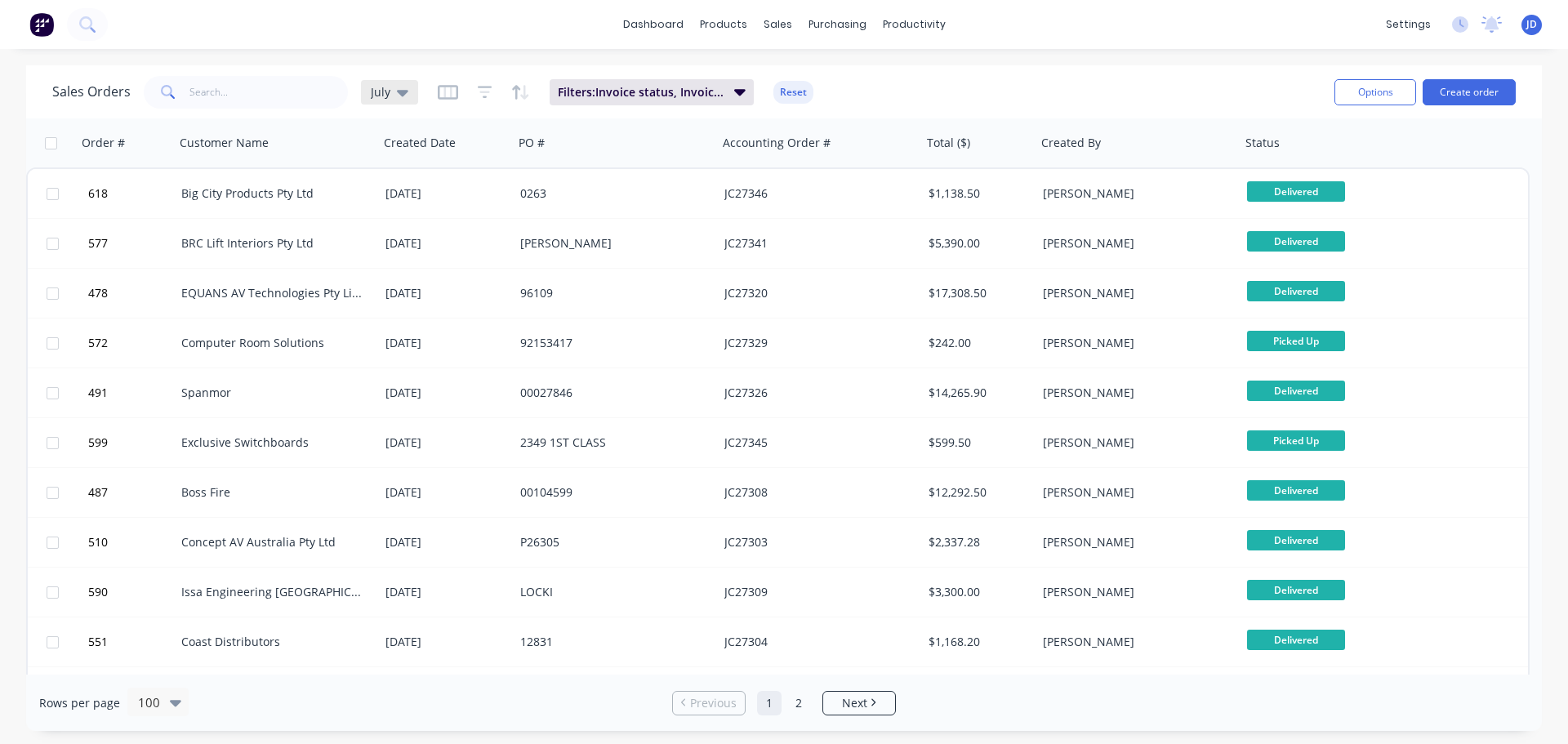
click at [400, 92] on icon at bounding box center [403, 93] width 12 height 7
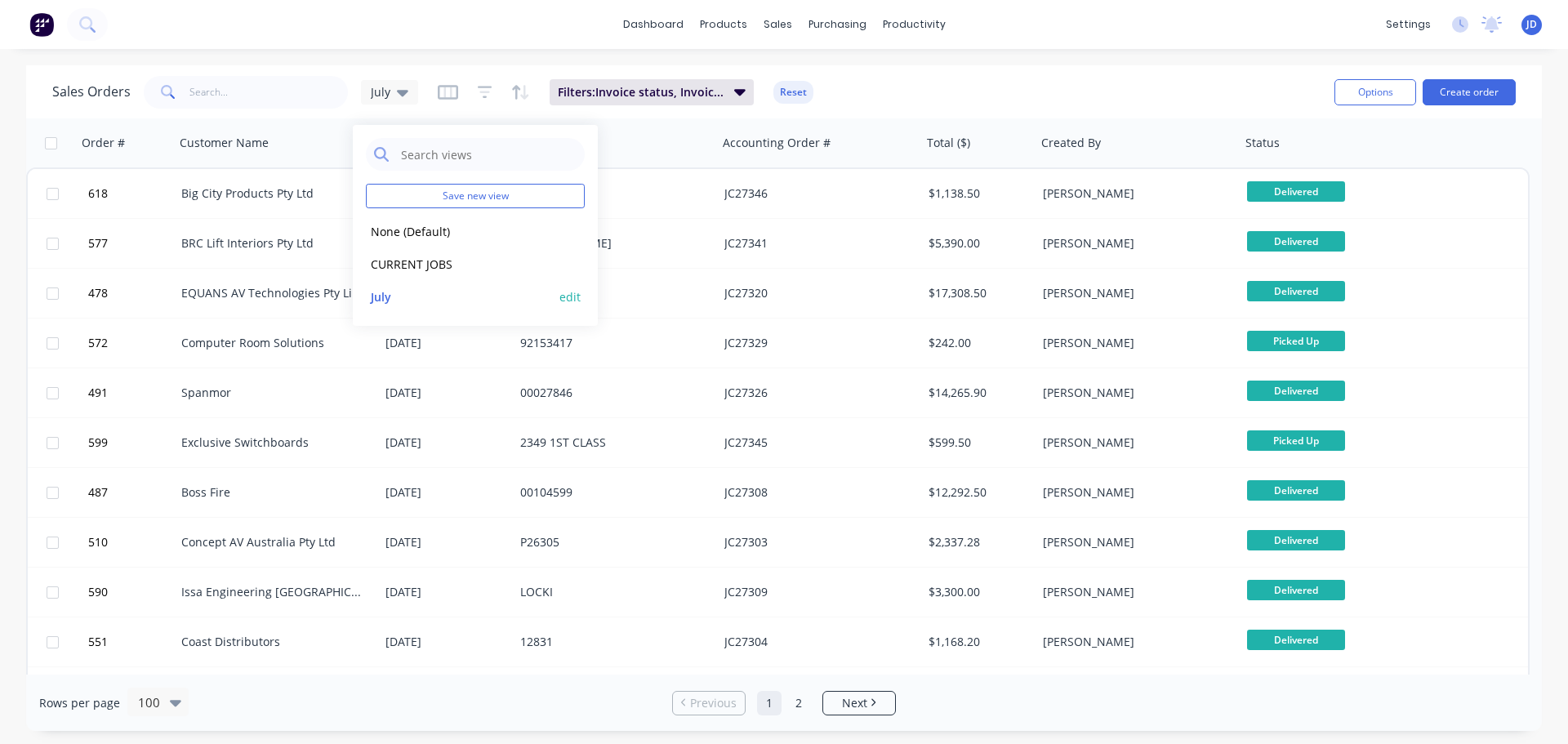
click at [567, 300] on button "edit" at bounding box center [570, 297] width 21 height 17
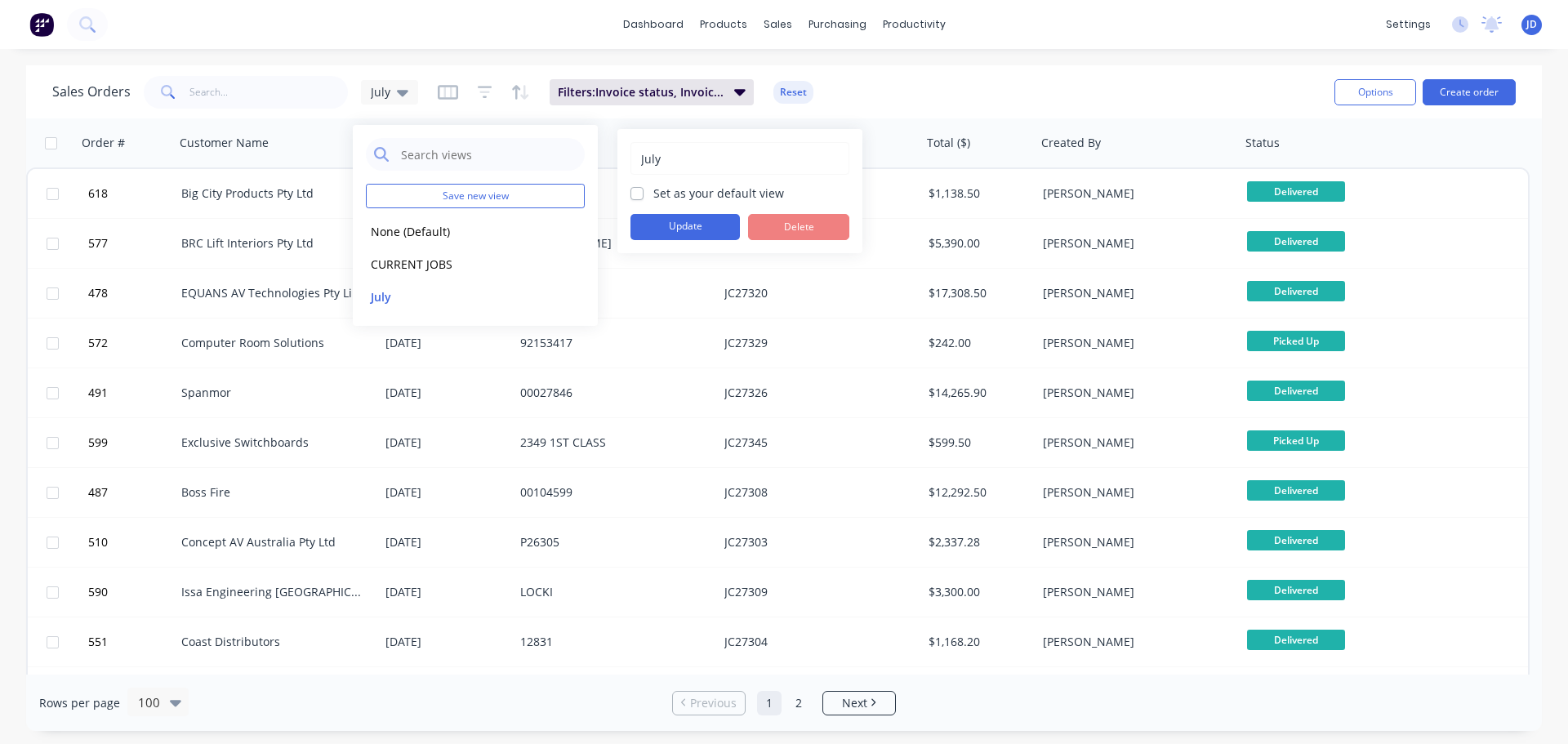
click at [992, 89] on div "Sales Orders July Filters: Invoice status, Invoiced Date Reset" at bounding box center [686, 92] width 1269 height 40
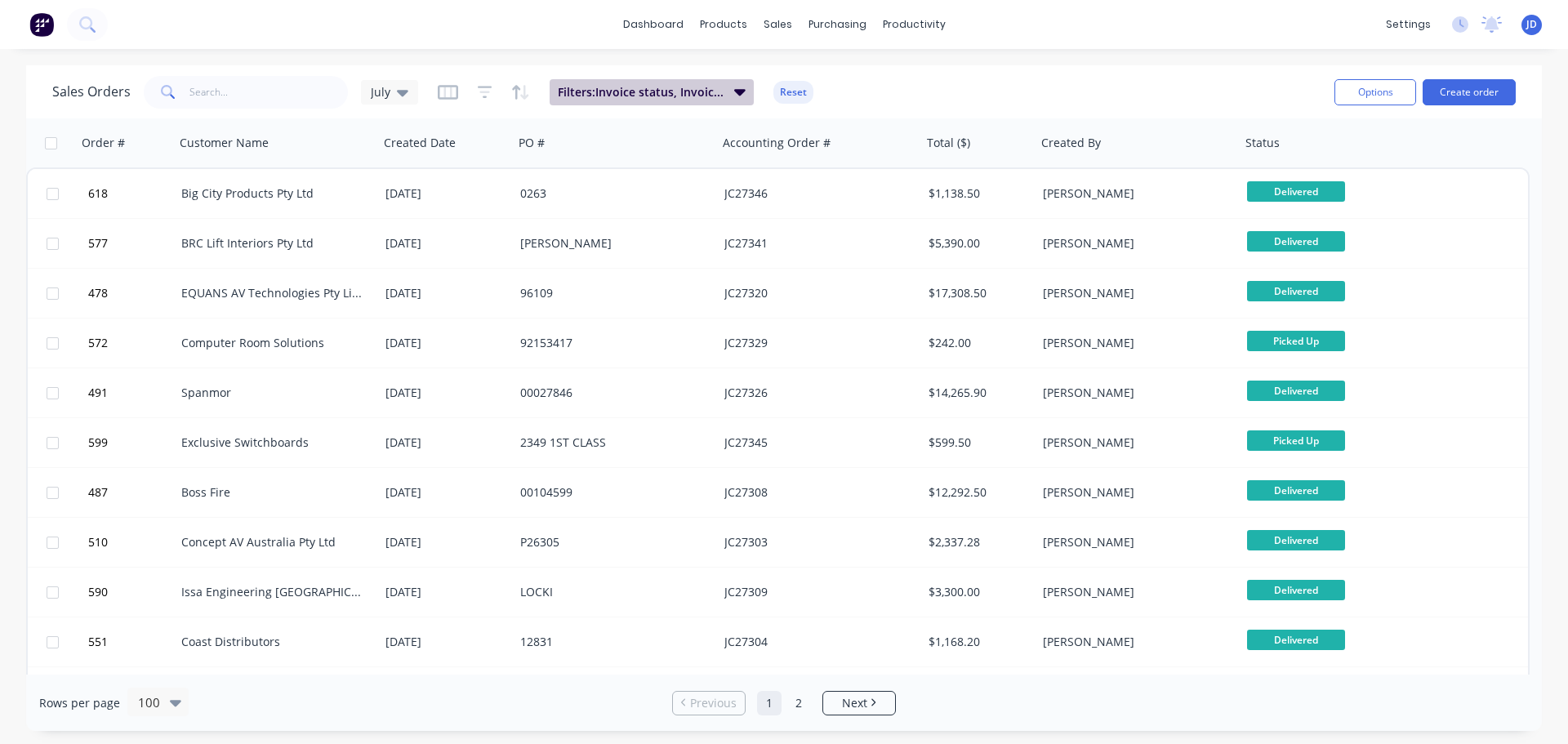
click at [730, 89] on button "Filters: Invoice status, Invoiced Date" at bounding box center [651, 93] width 204 height 26
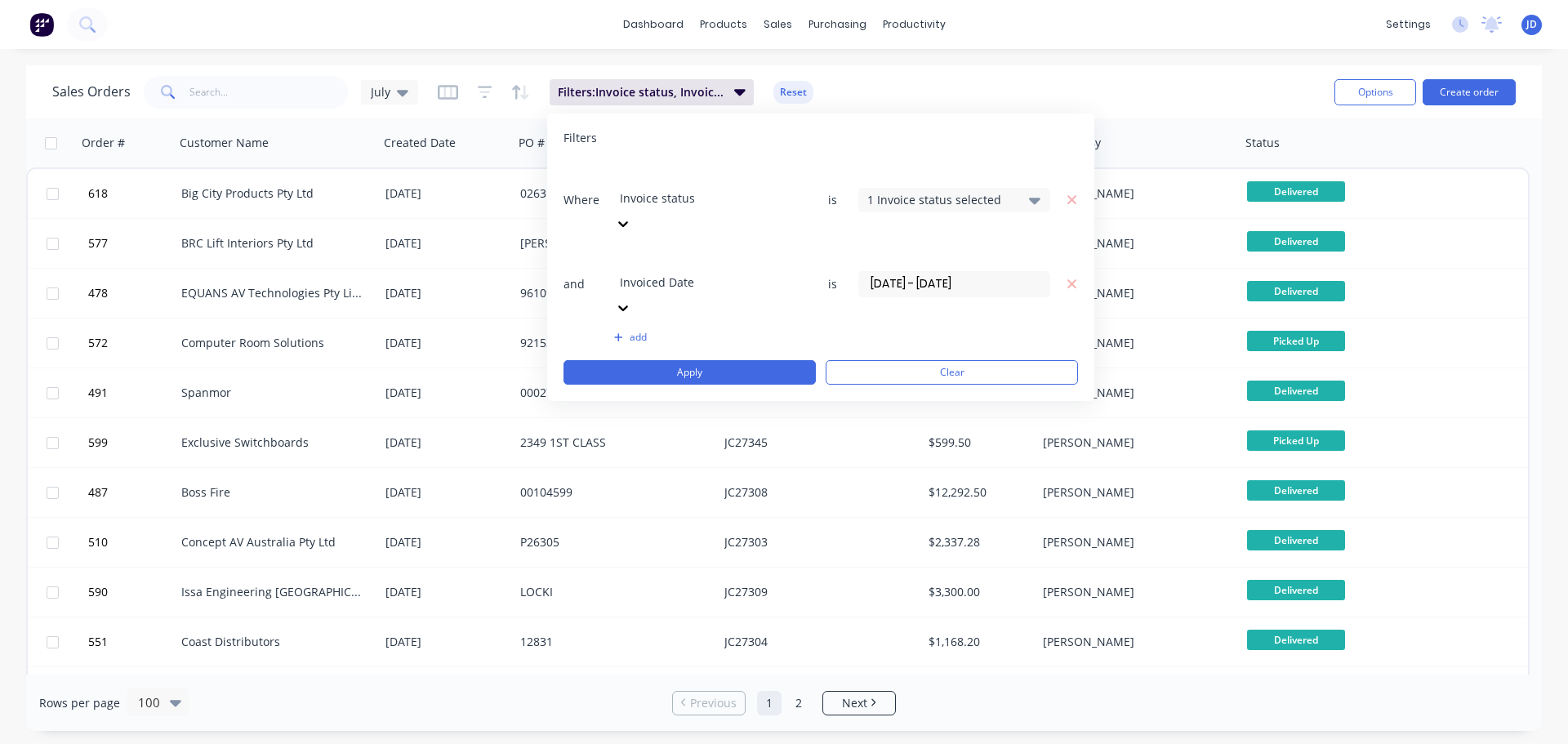
click at [894, 272] on input "[DATE] - [DATE]" at bounding box center [954, 284] width 190 height 25
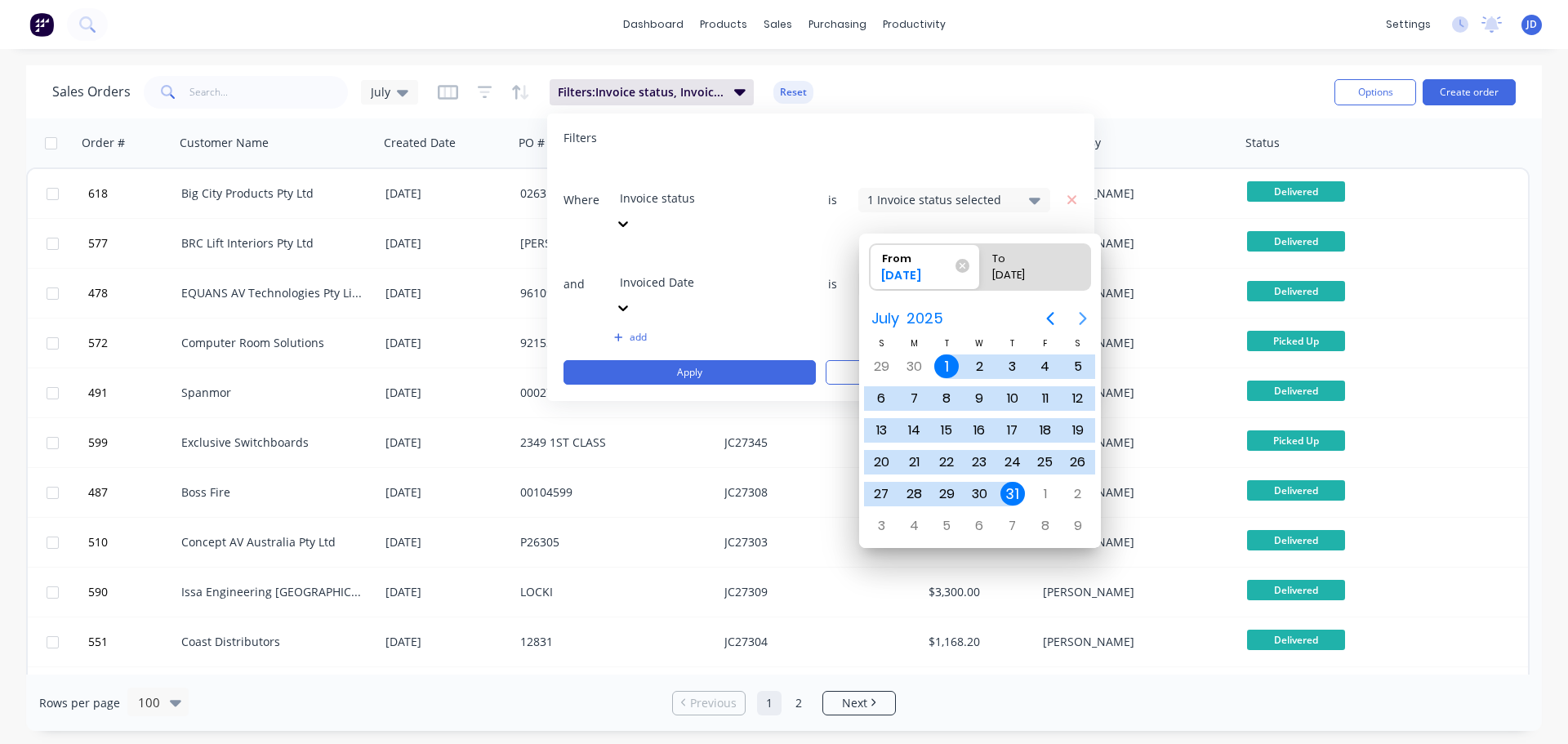
click at [1074, 314] on icon "Next page" at bounding box center [1083, 318] width 20 height 20
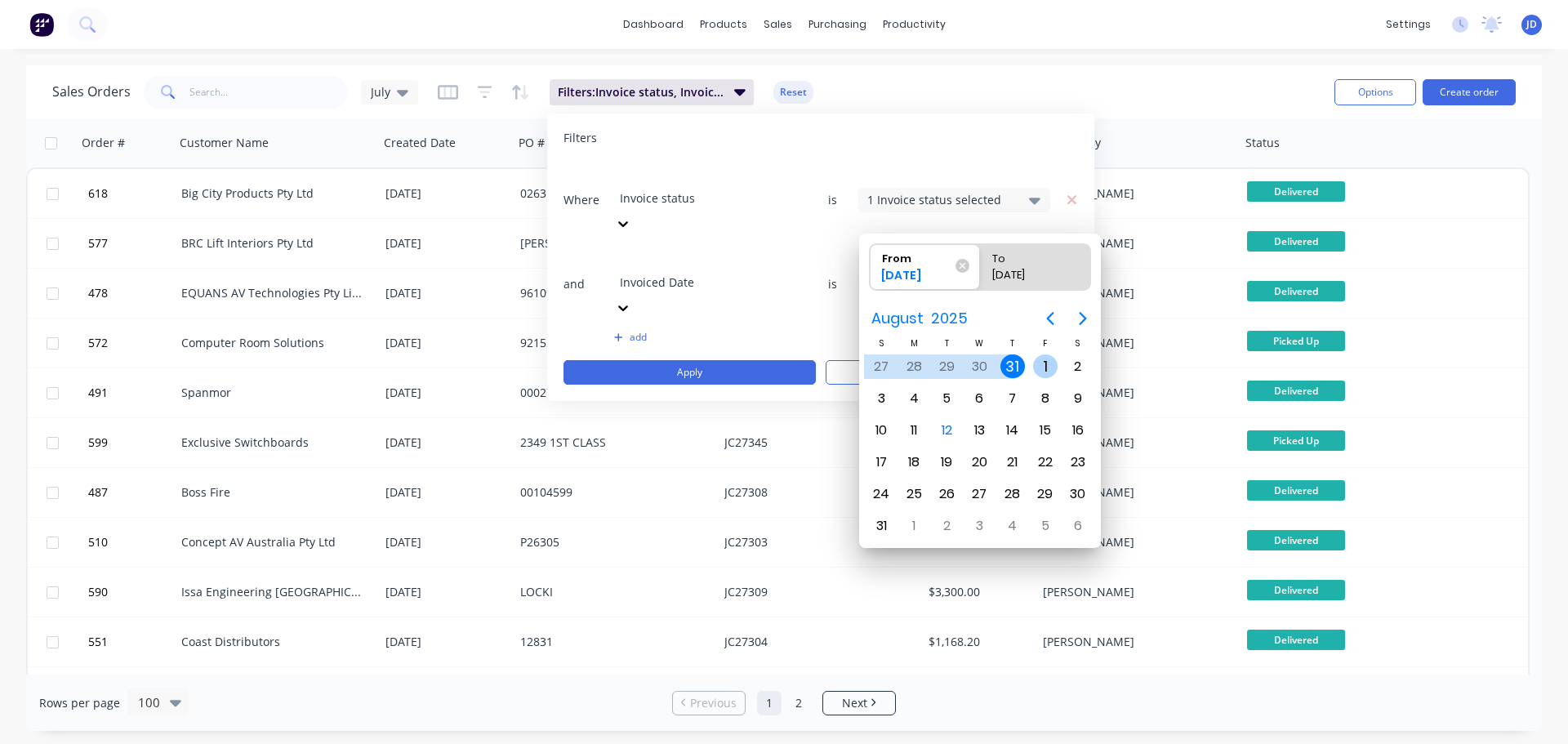
click at [1045, 364] on div "1" at bounding box center [1046, 367] width 25 height 25
type input "[DATE]"
radio input "false"
radio input "true"
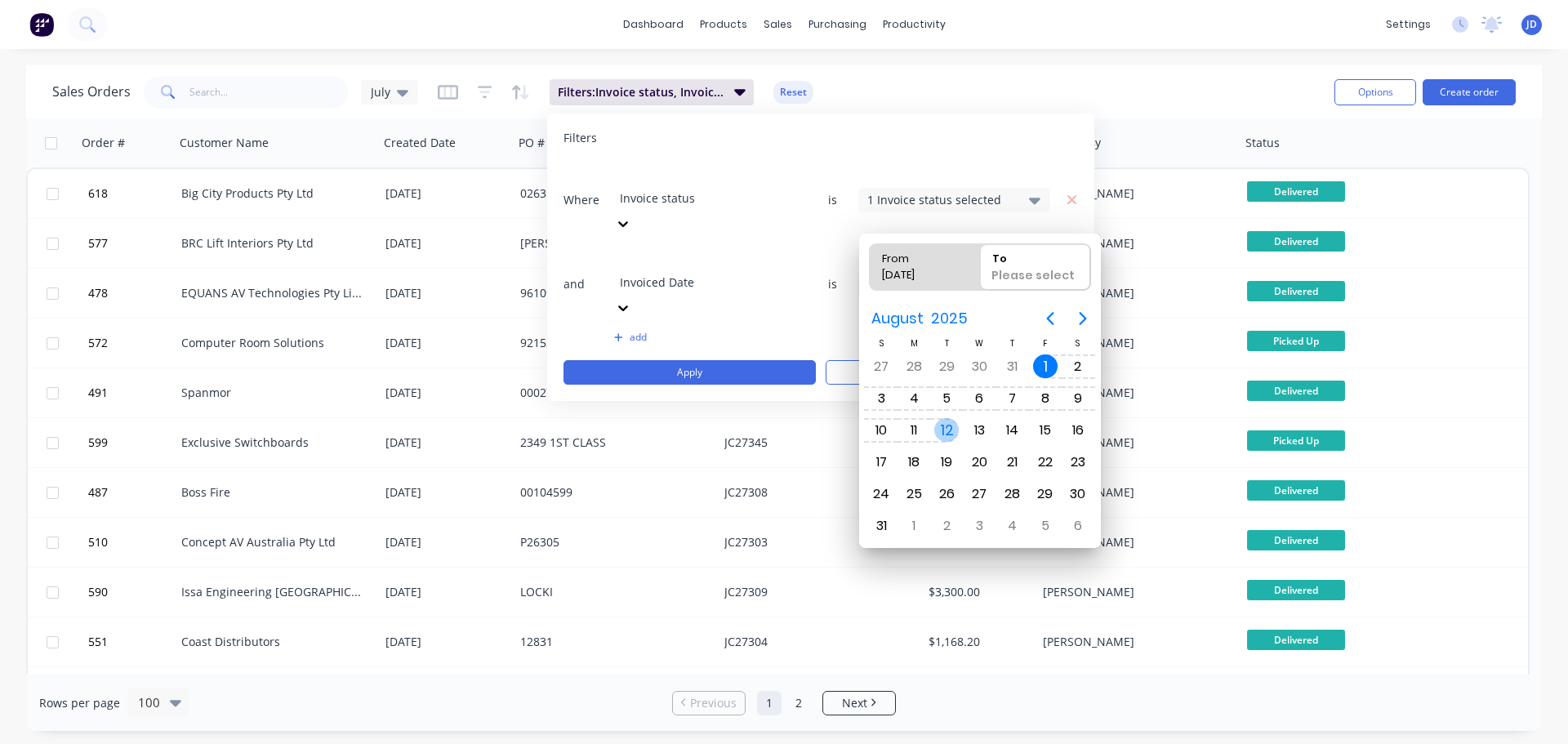
click at [949, 430] on div "12" at bounding box center [946, 431] width 25 height 25
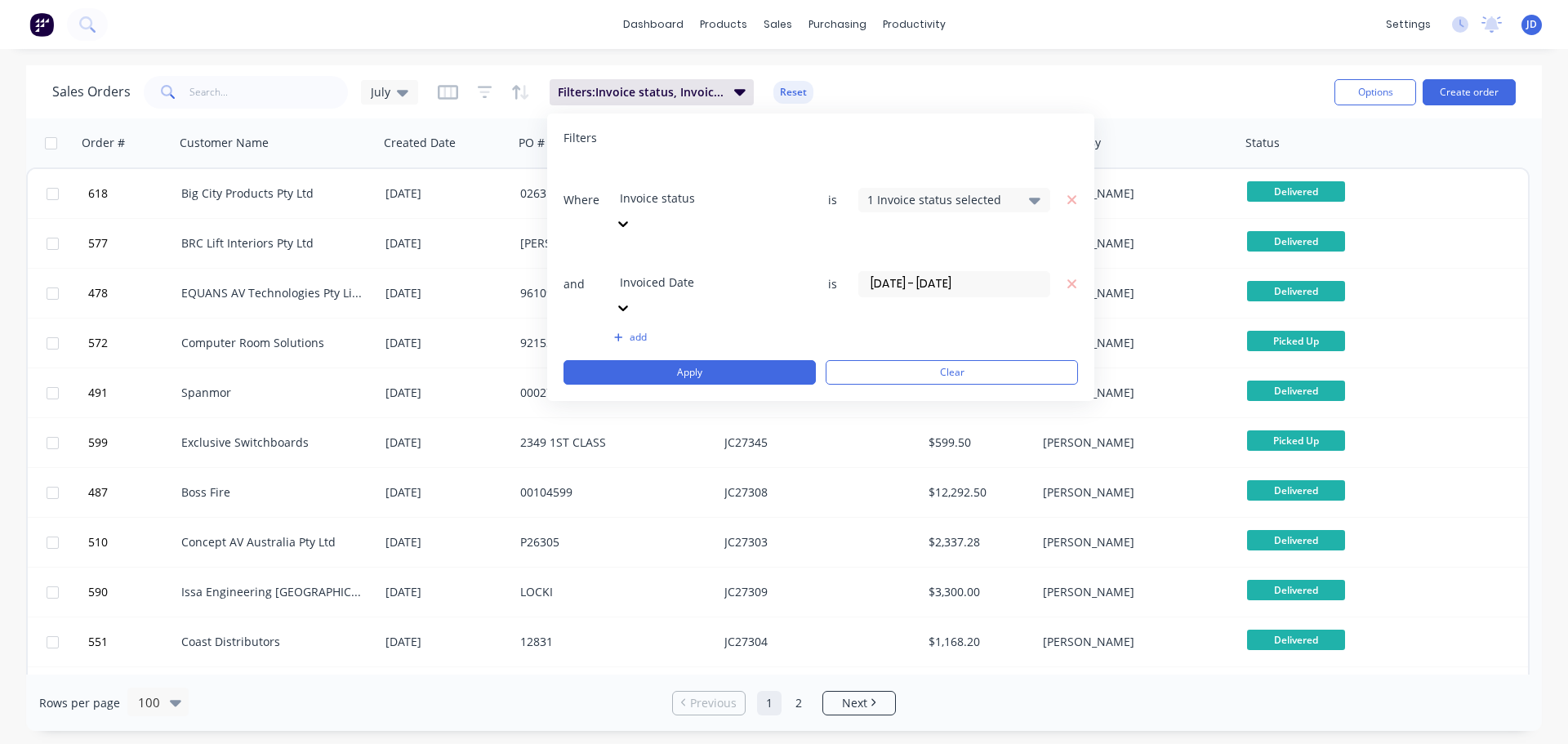
click at [949, 272] on input "[DATE] - [DATE]" at bounding box center [954, 284] width 190 height 25
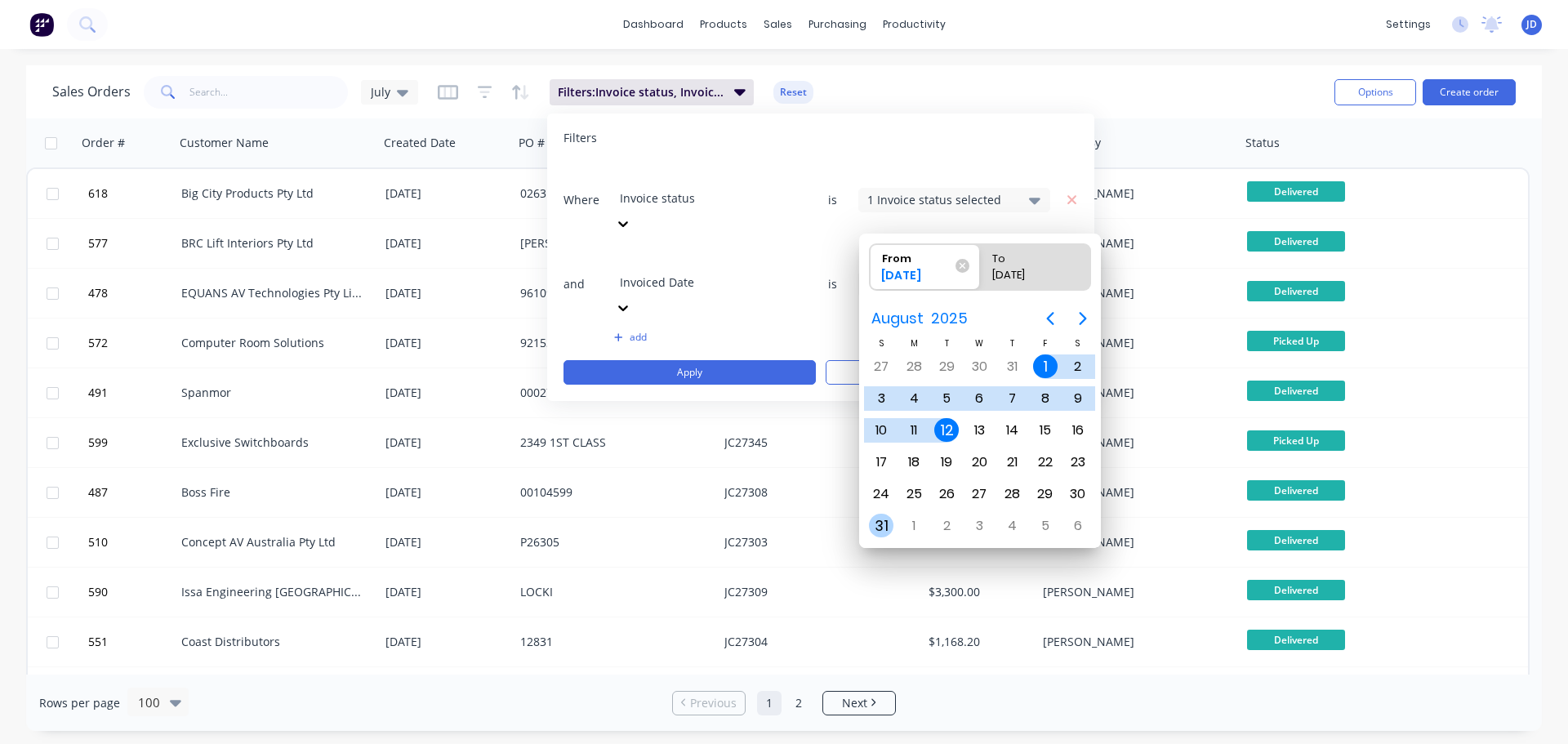
click at [879, 523] on div "31" at bounding box center [881, 526] width 25 height 25
type input "[DATE]"
radio input "false"
radio input "true"
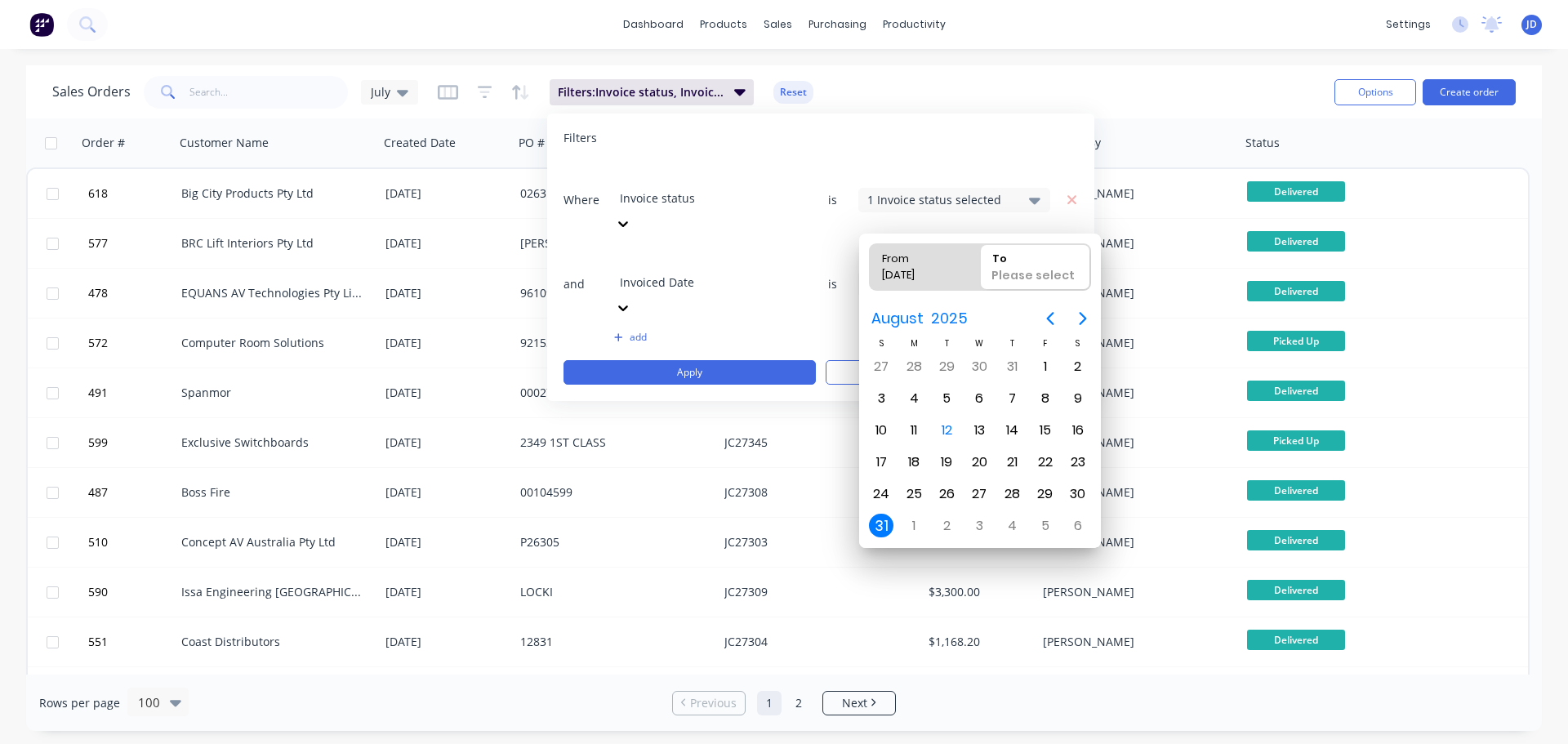
click at [894, 272] on input "[DATE]" at bounding box center [954, 284] width 190 height 25
click at [935, 274] on div "[DATE]" at bounding box center [917, 279] width 83 height 23
click at [870, 274] on input "From [DATE]" at bounding box center [870, 266] width 1 height 45
radio input "true"
click at [1041, 366] on div "1" at bounding box center [1046, 367] width 25 height 25
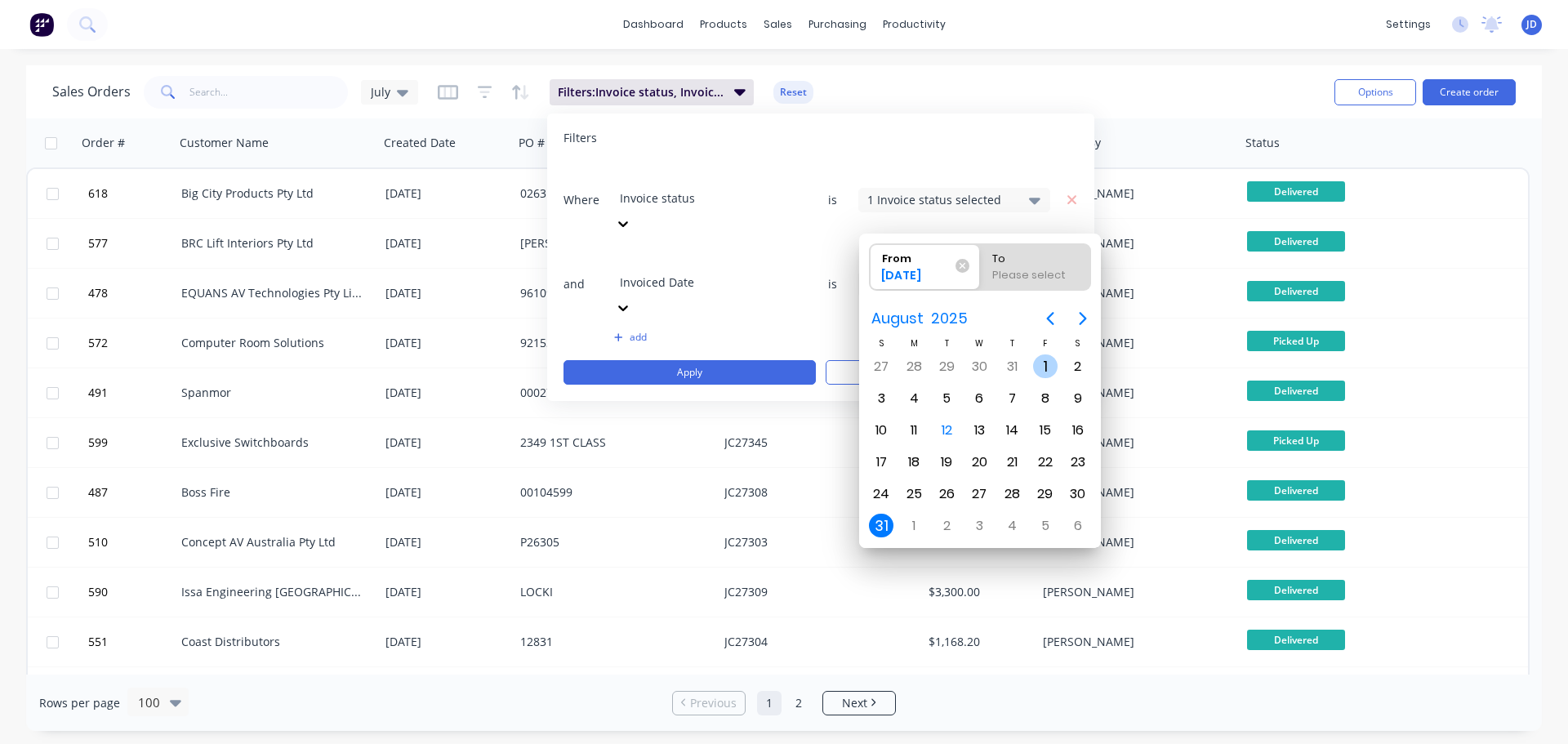
type input "[DATE]"
radio input "false"
radio input "true"
click at [886, 518] on div "31" at bounding box center [881, 526] width 25 height 25
type input "[DATE] - [DATE]"
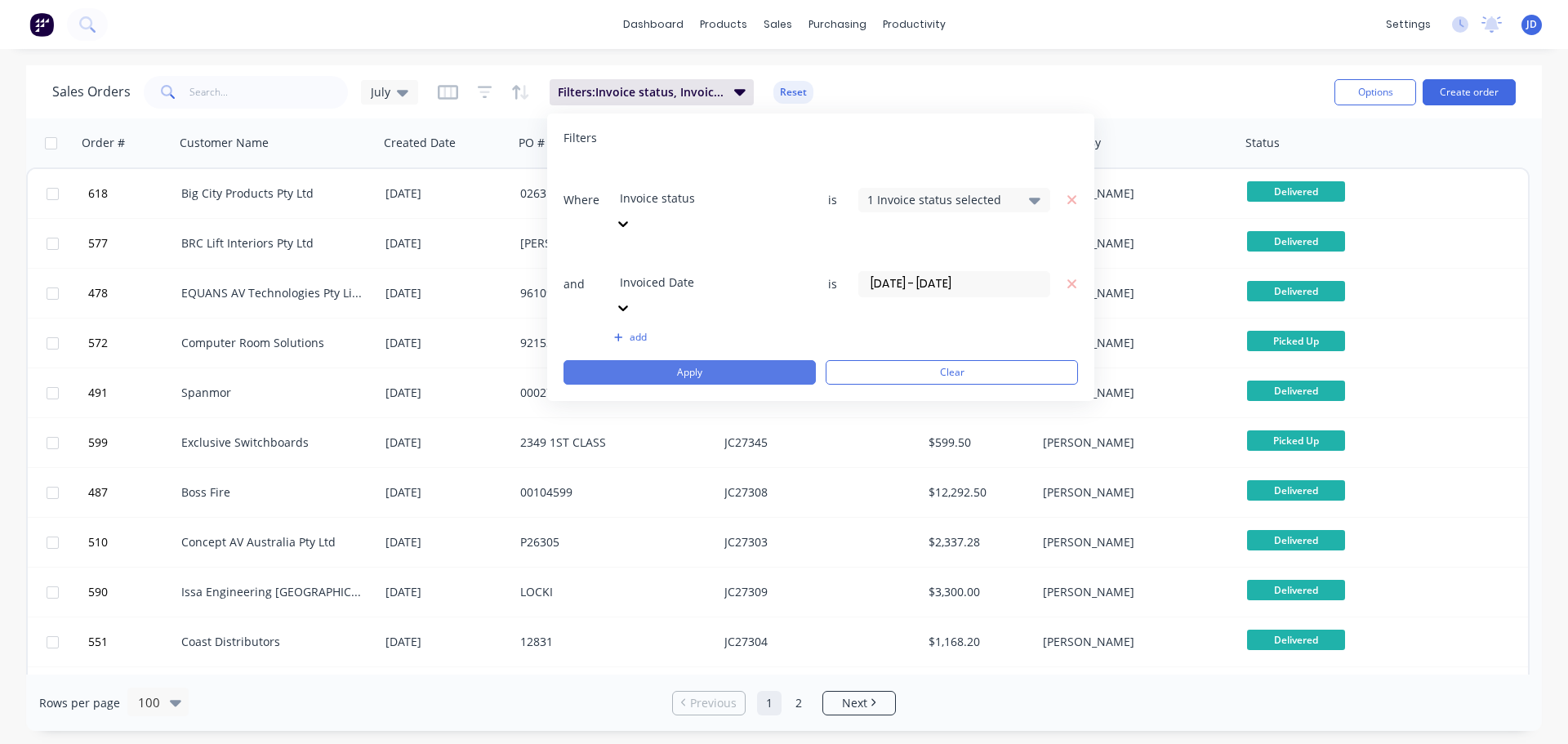
click at [677, 360] on button "Apply" at bounding box center [689, 373] width 252 height 25
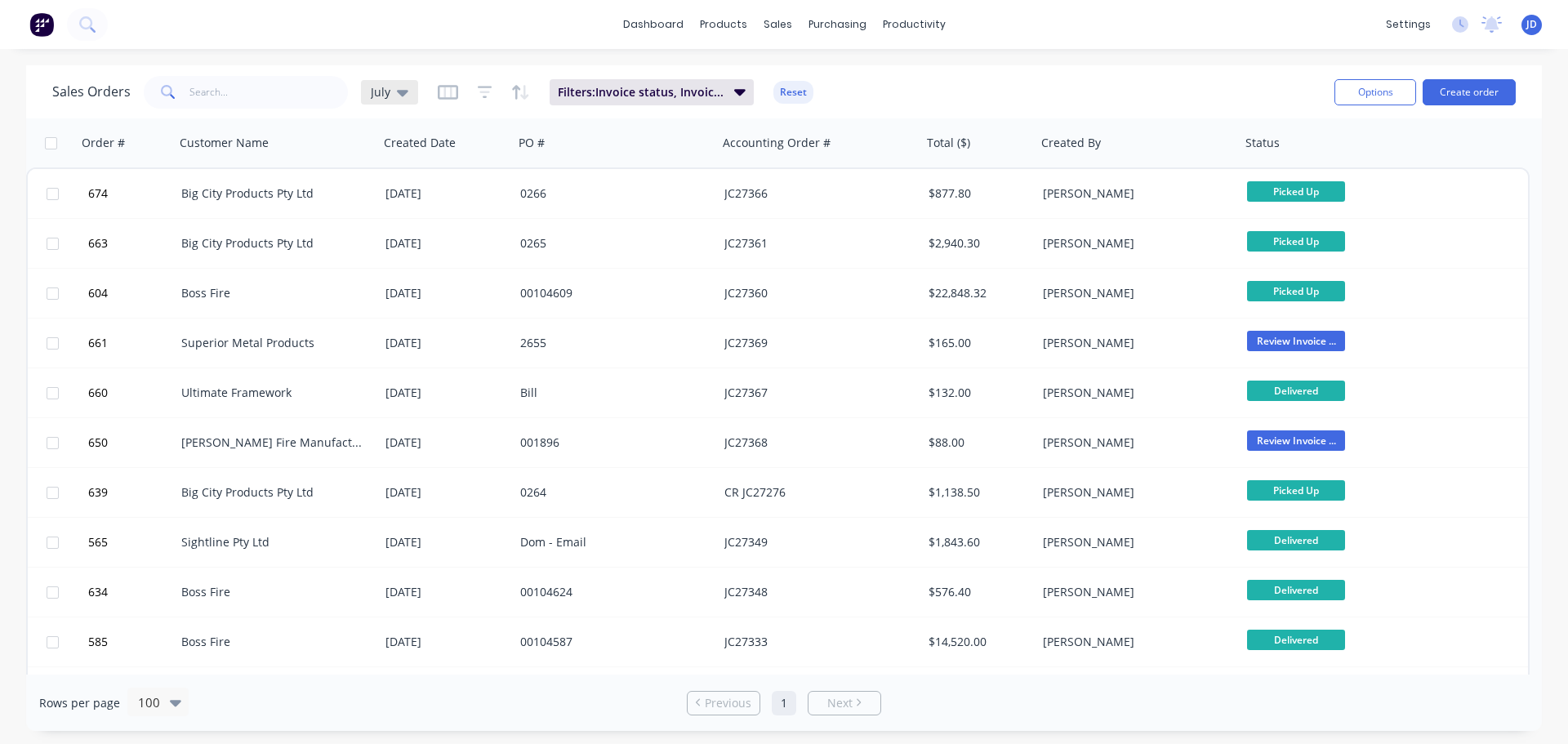
click at [398, 86] on icon at bounding box center [403, 93] width 12 height 18
click at [561, 295] on button "edit" at bounding box center [570, 297] width 21 height 17
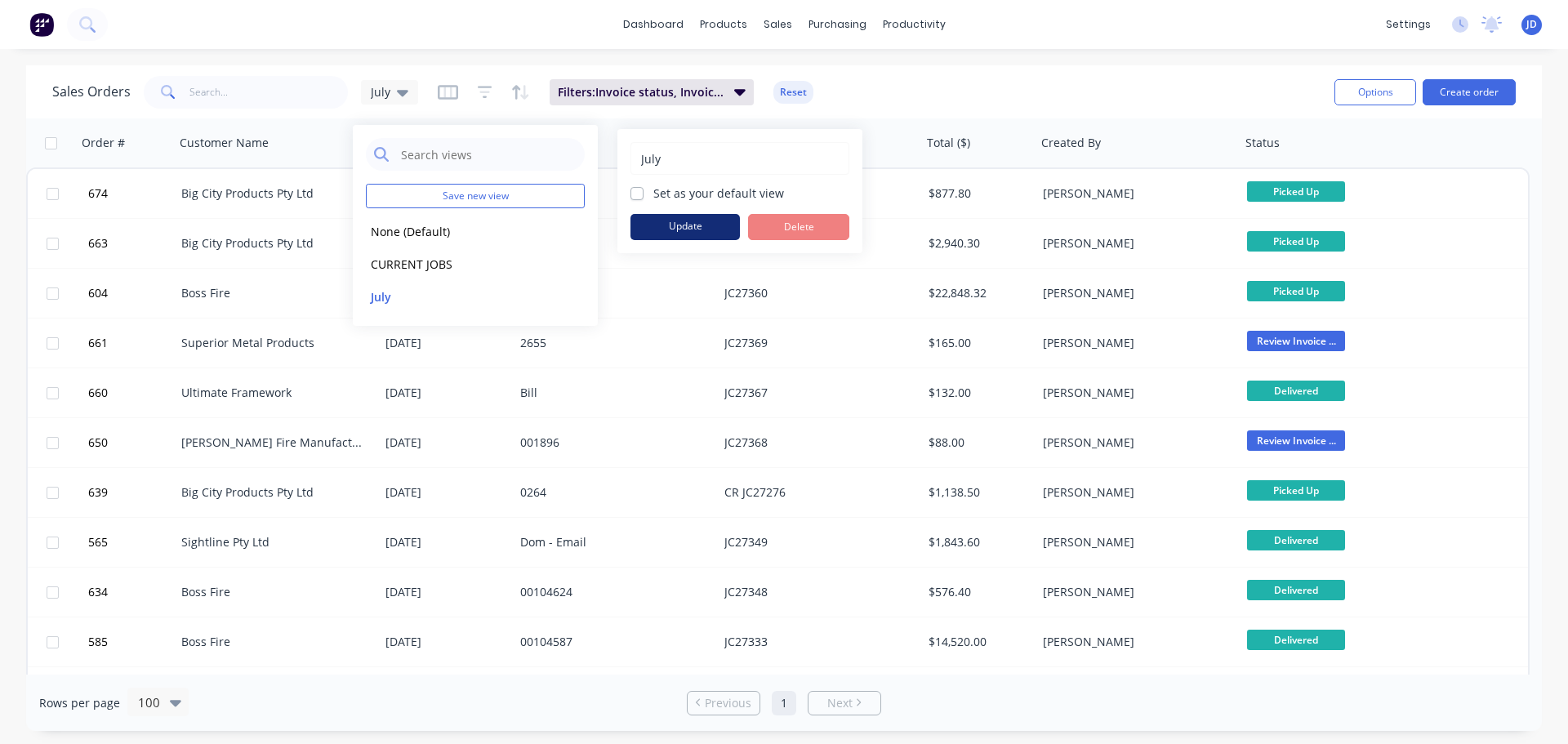
click at [671, 224] on button "Update" at bounding box center [685, 227] width 109 height 26
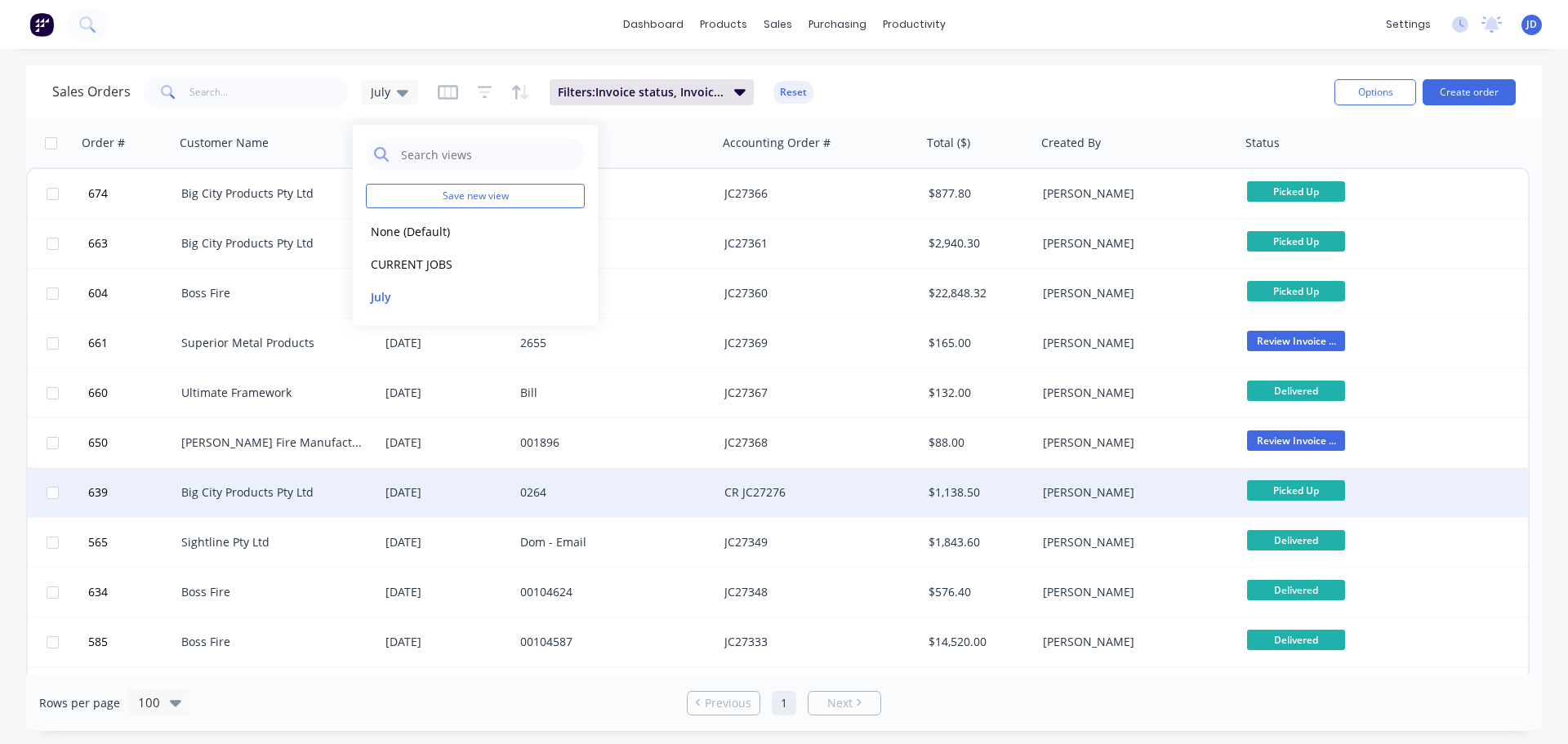
click at [323, 498] on div "Big City Products Pty Ltd" at bounding box center [271, 493] width 181 height 17
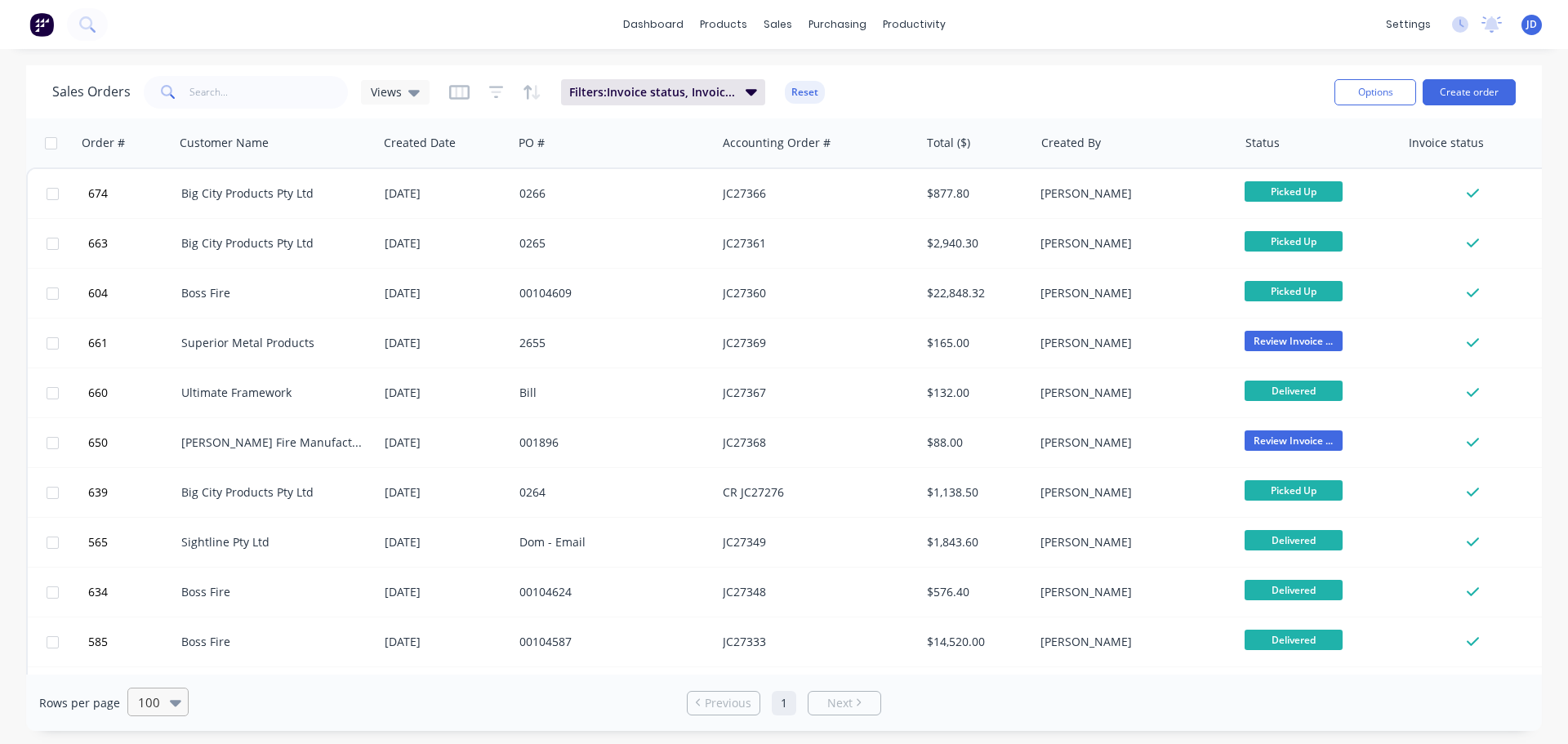
click at [163, 699] on div "100" at bounding box center [150, 702] width 38 height 27
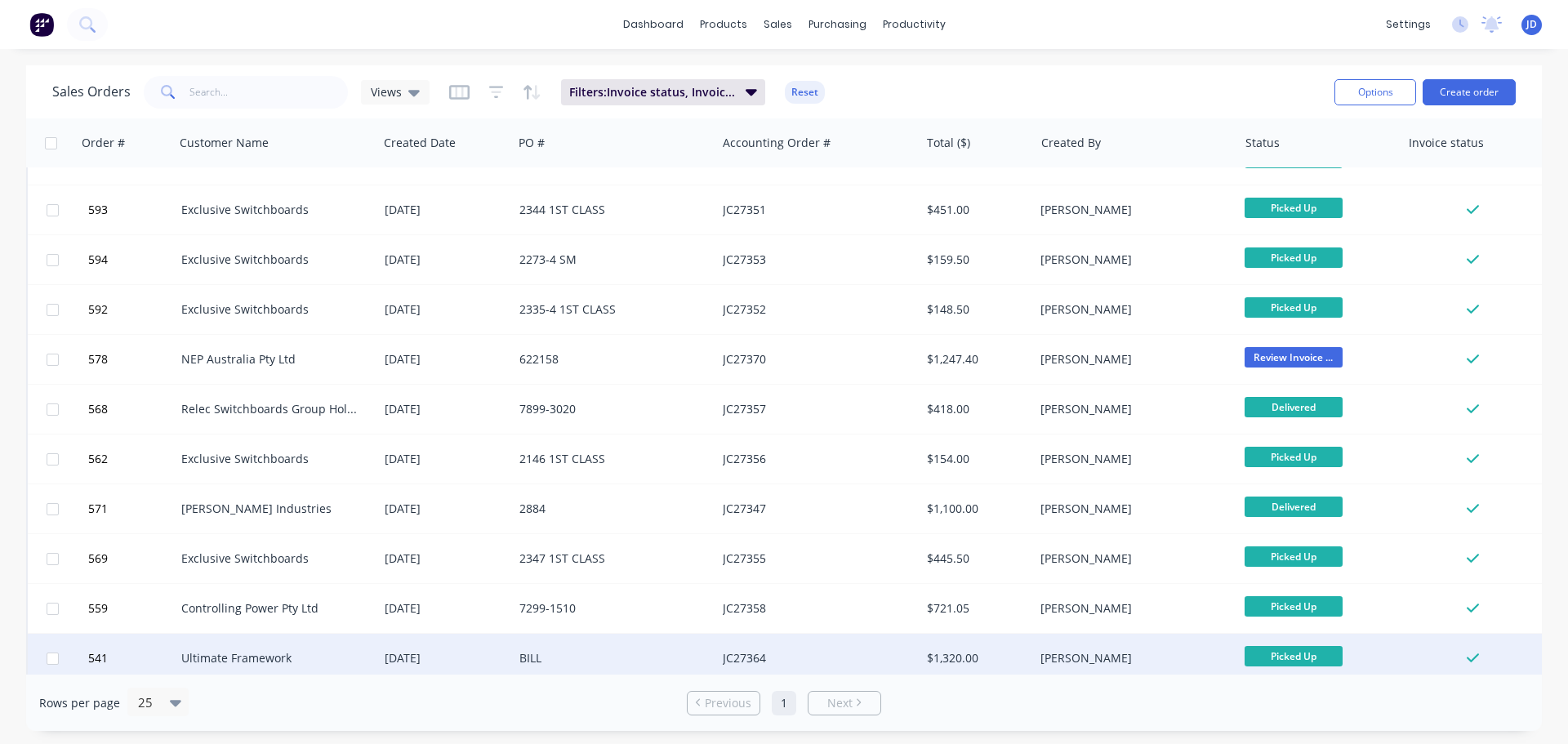
scroll to position [746, 0]
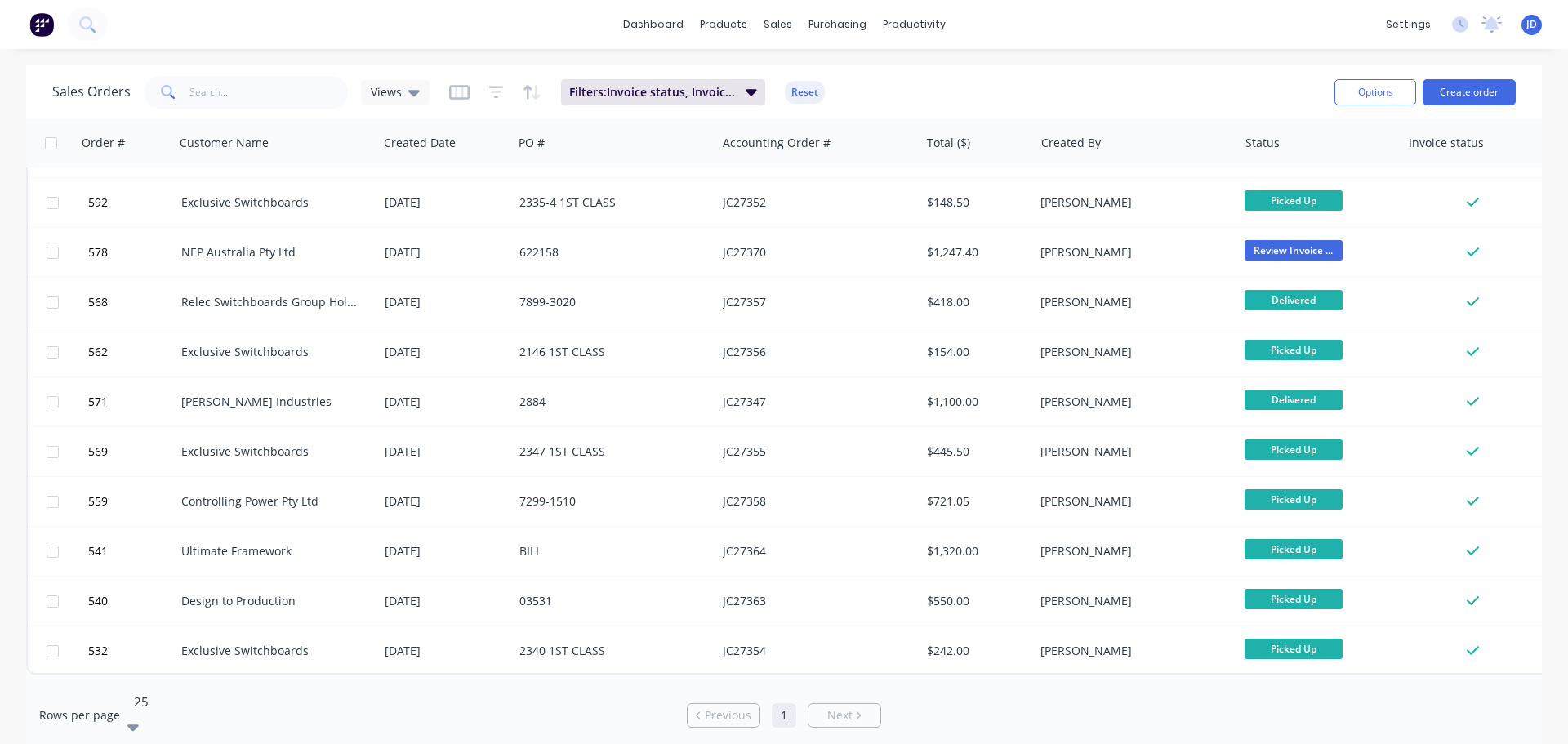
click at [165, 704] on div "25" at bounding box center [250, 701] width 245 height 27
click at [160, 731] on div "10" at bounding box center [784, 752] width 1568 height 17
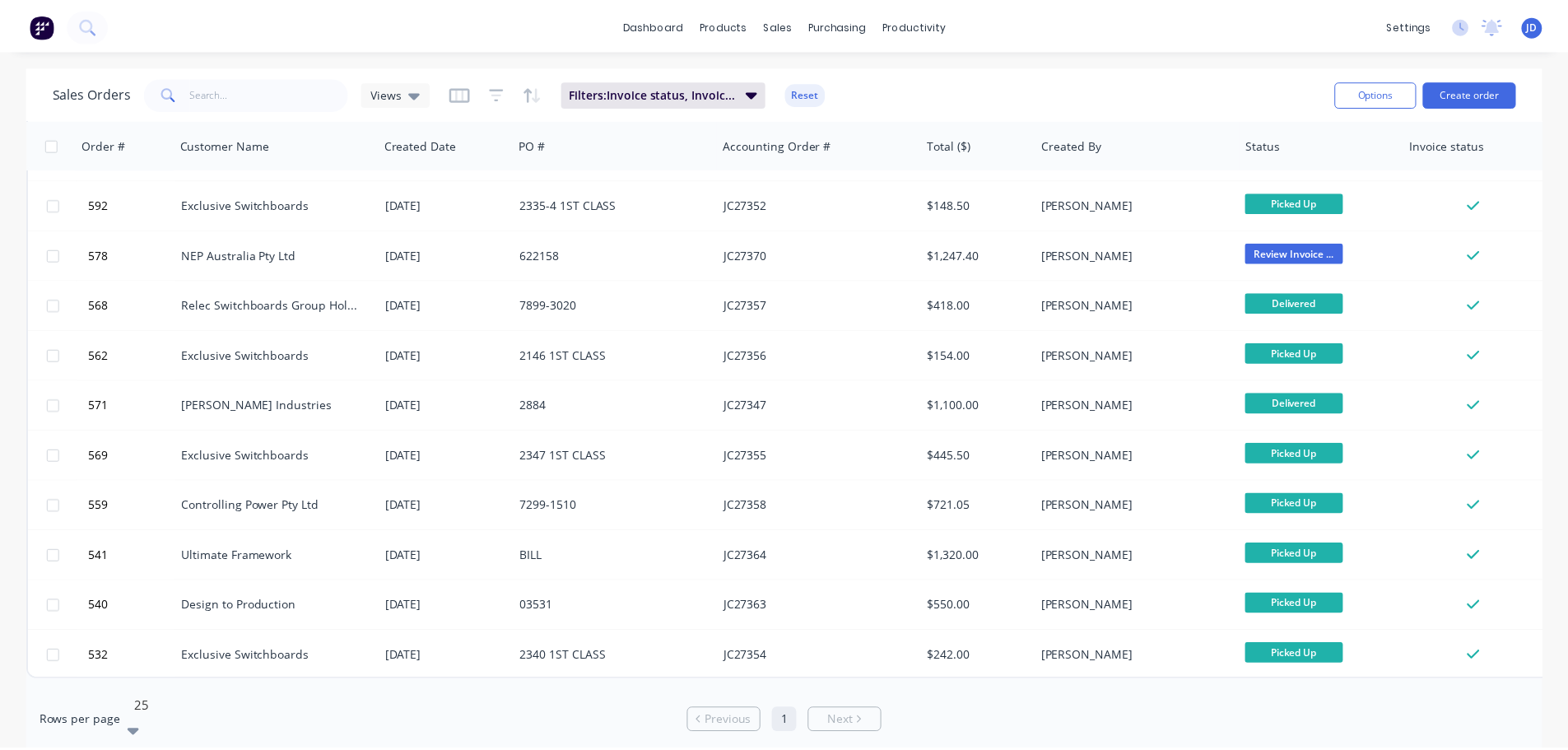
scroll to position [0, 0]
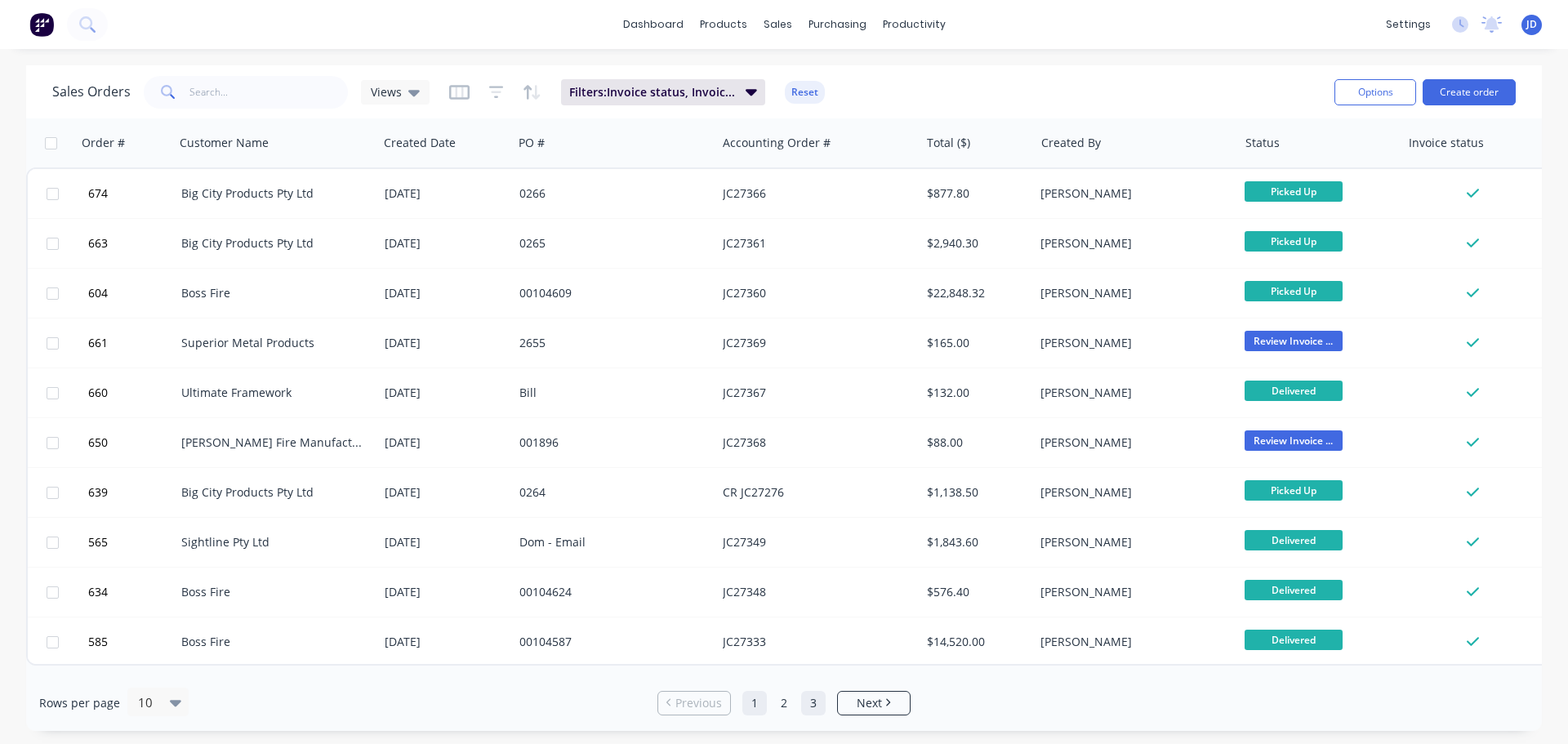
click at [812, 708] on link "3" at bounding box center [813, 703] width 25 height 25
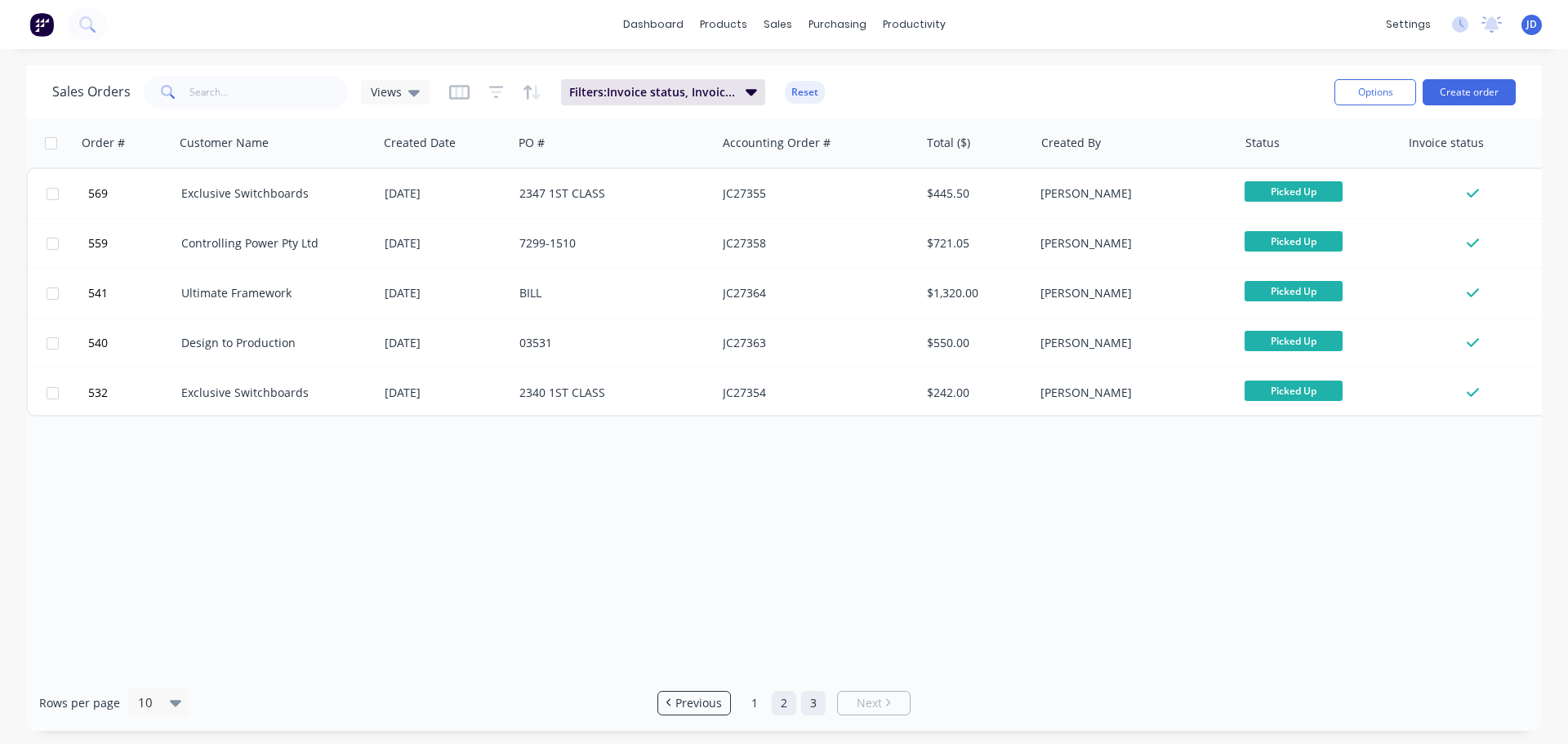
click at [782, 703] on link "2" at bounding box center [784, 703] width 25 height 25
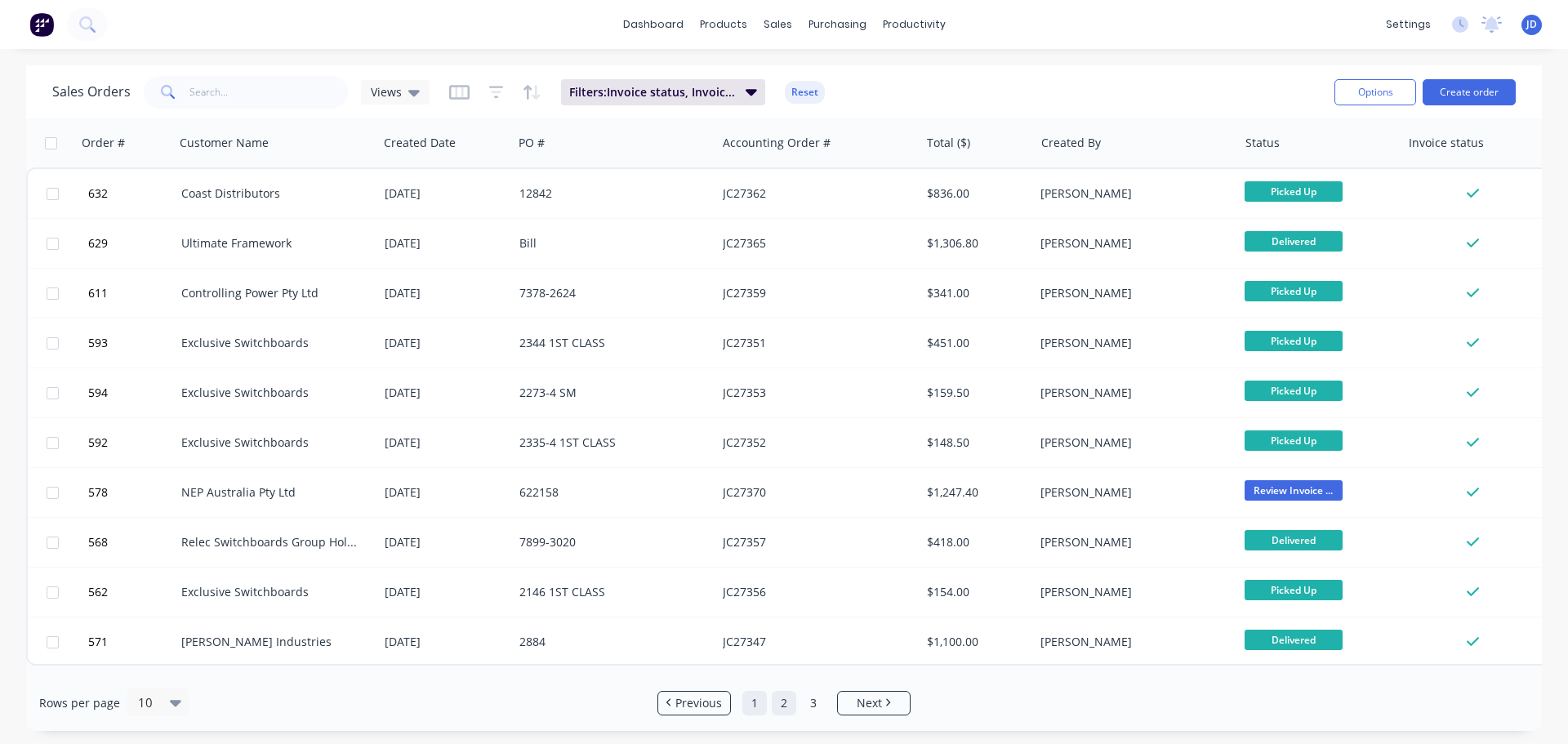
click at [750, 710] on link "1" at bounding box center [755, 703] width 25 height 25
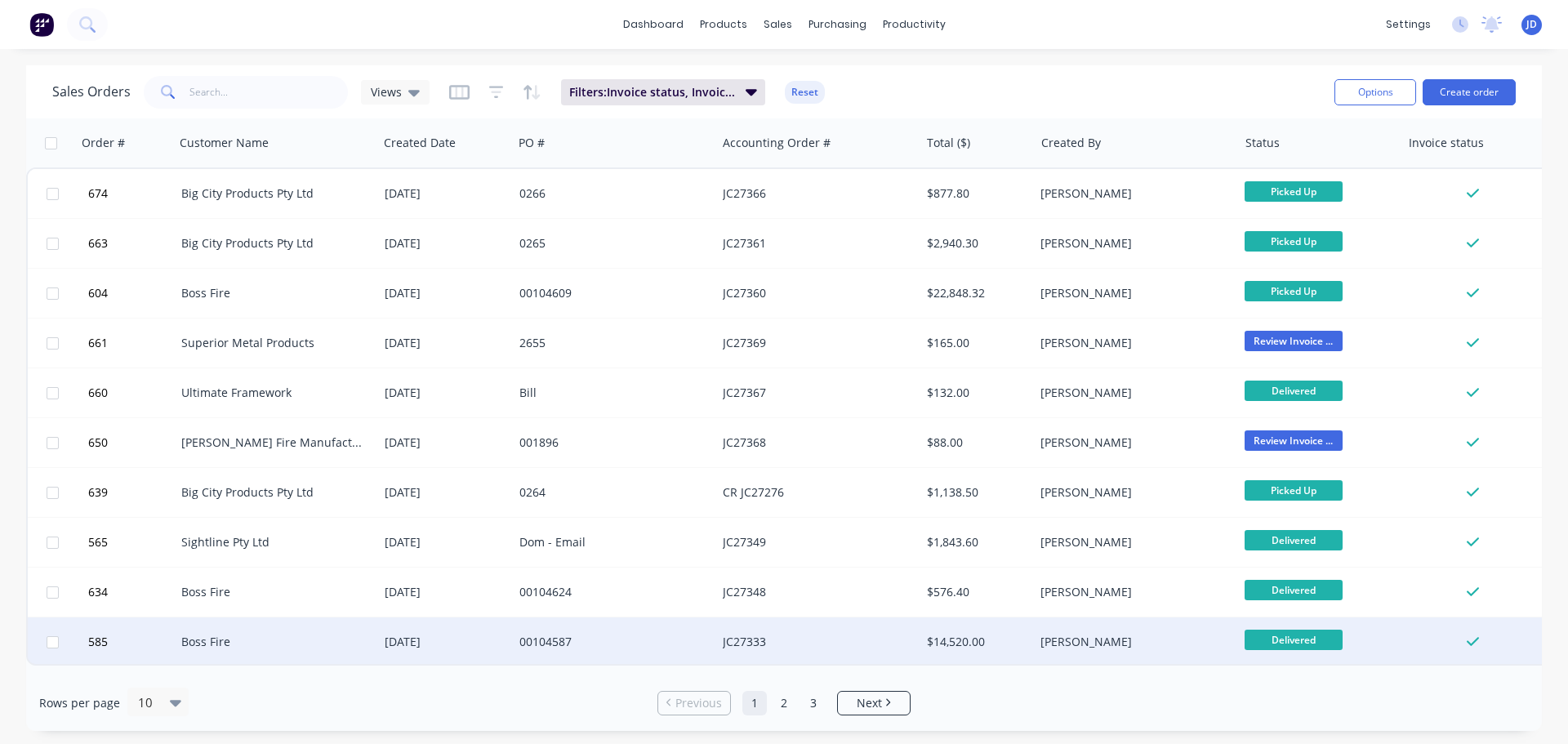
click at [798, 652] on div "JC27333" at bounding box center [817, 641] width 203 height 49
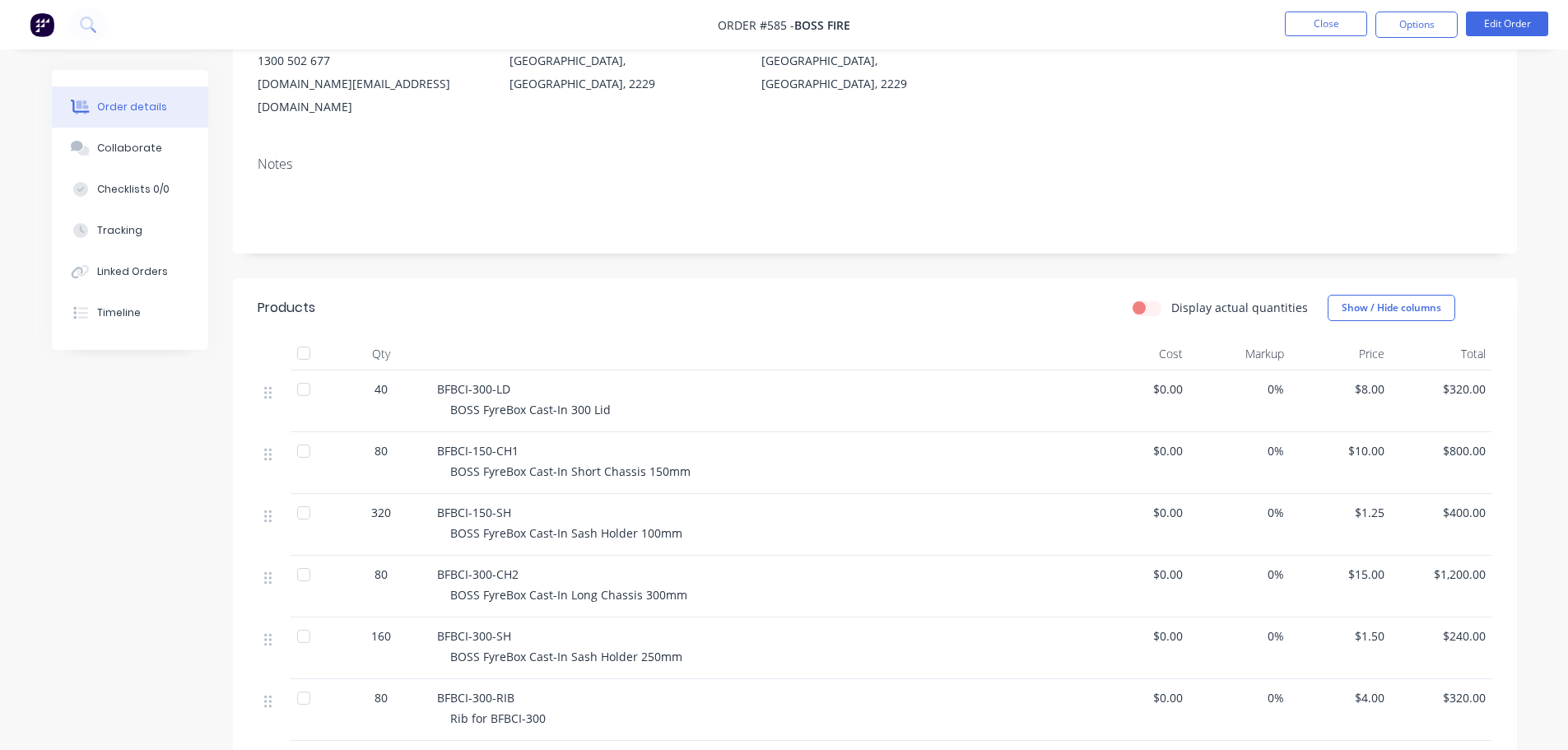
scroll to position [82, 0]
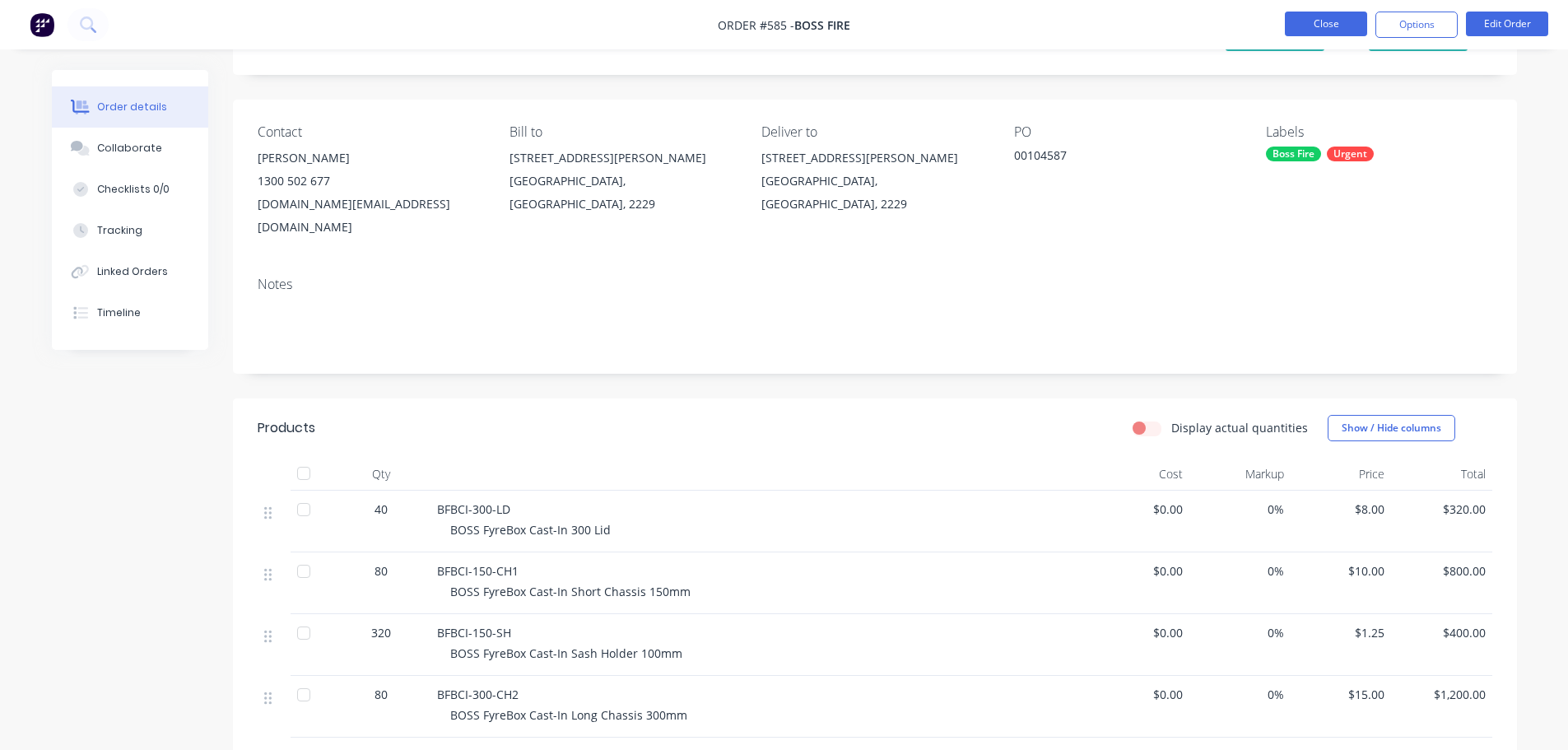
click at [1317, 15] on button "Close" at bounding box center [1326, 24] width 82 height 25
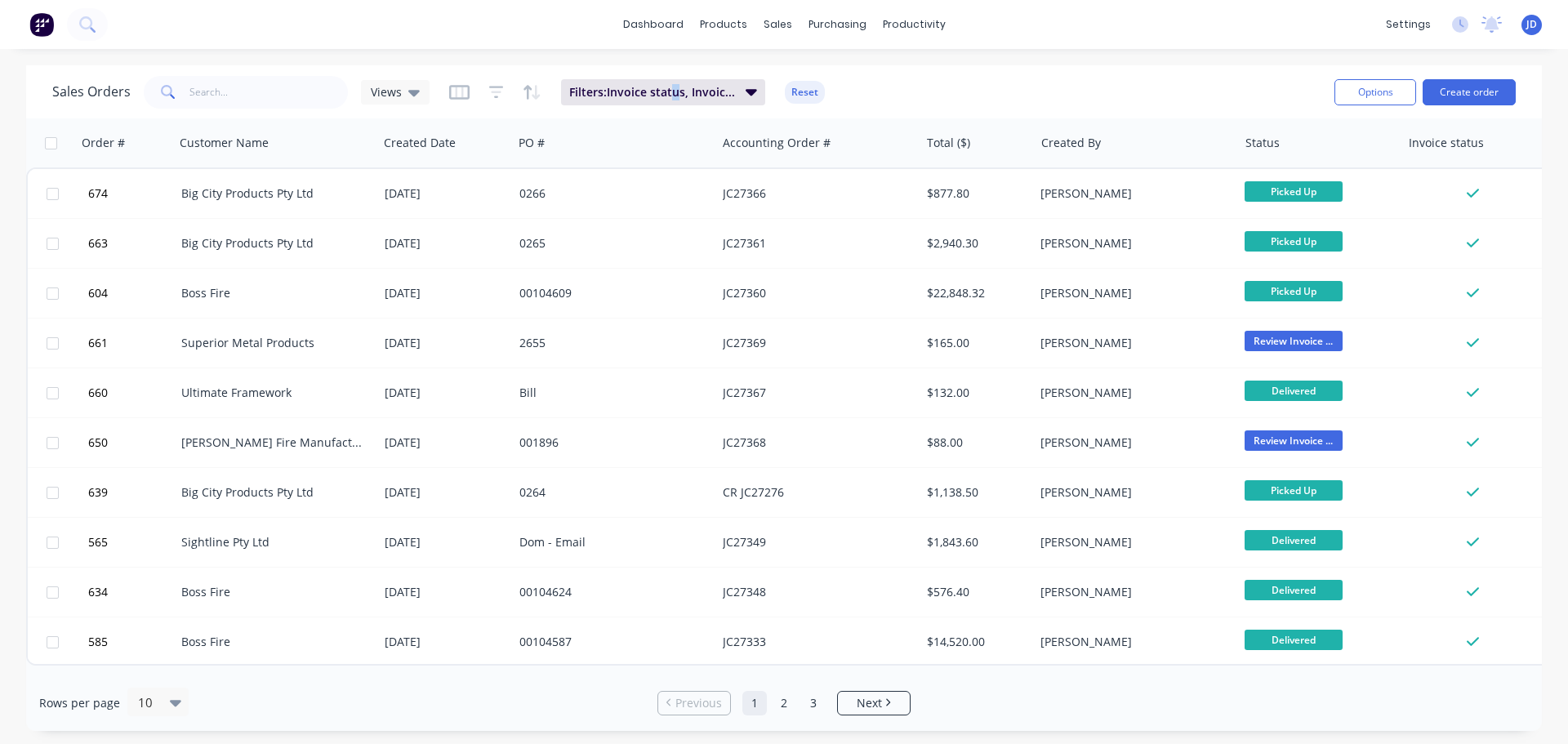
click at [676, 73] on div "Sales Orders Views Filters: Invoice status, Invoiced Date Reset Options Create …" at bounding box center [784, 92] width 1515 height 53
click at [677, 98] on span "Filters: Invoice status, Invoiced Date" at bounding box center [653, 93] width 167 height 17
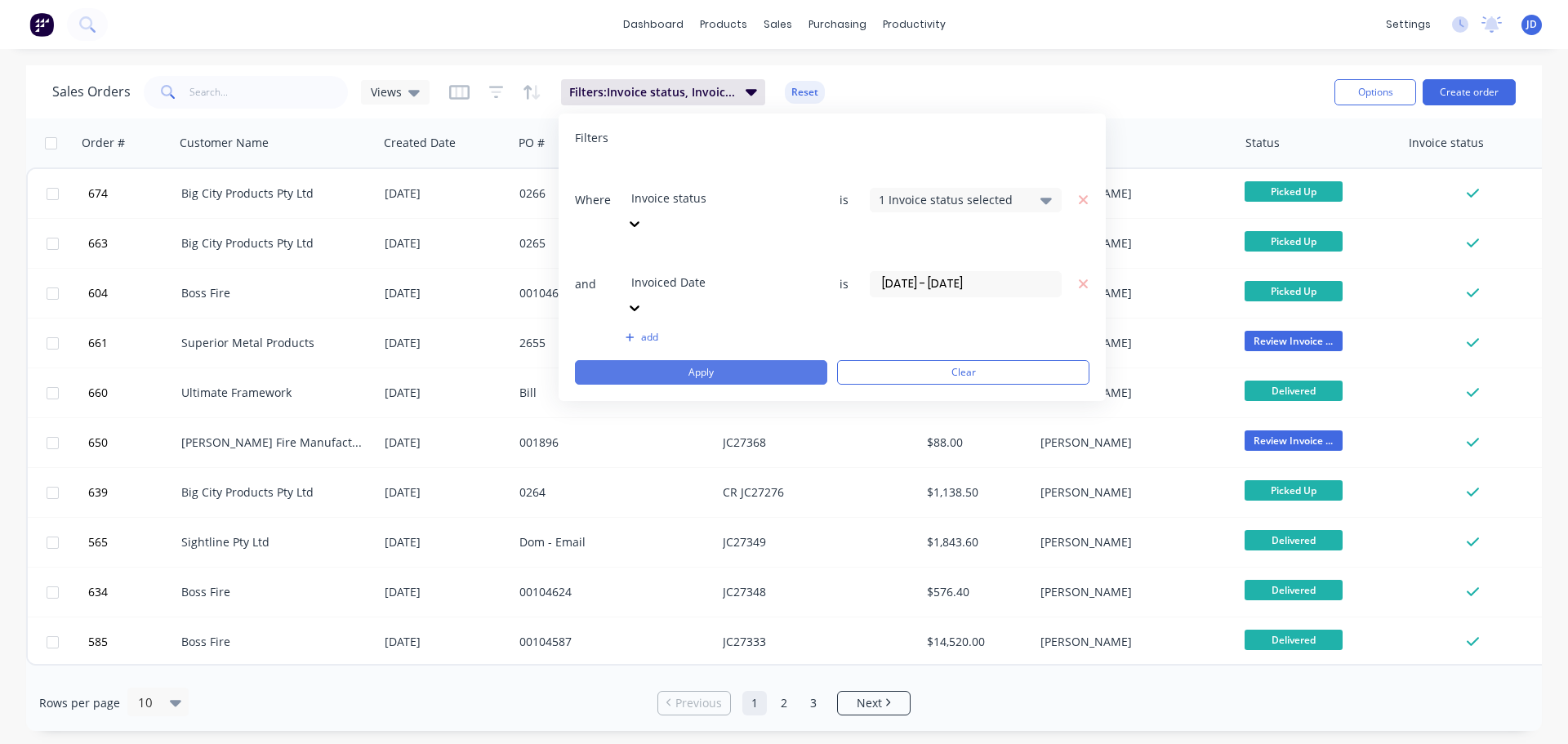
click at [736, 360] on button "Apply" at bounding box center [700, 373] width 252 height 25
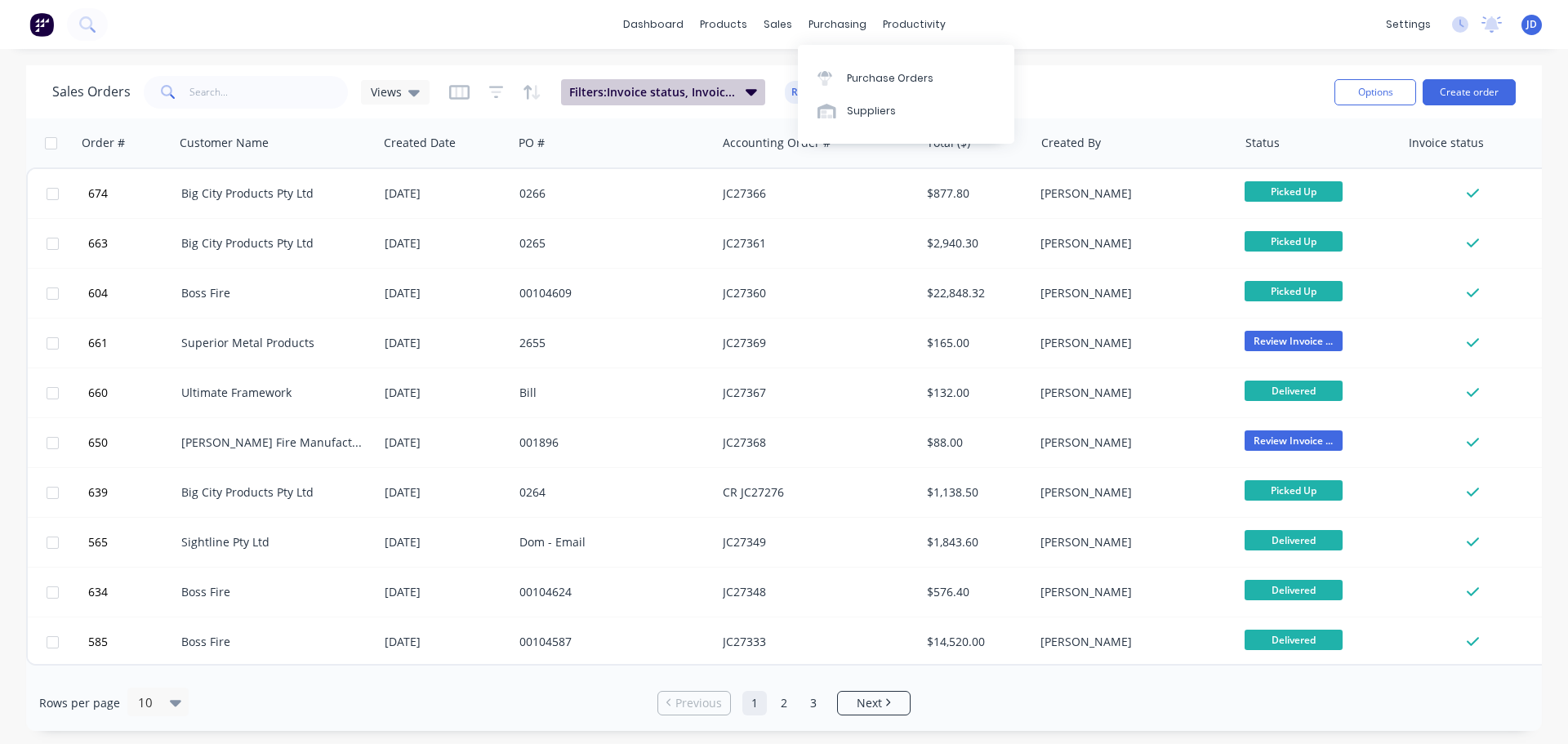
click at [747, 88] on icon "button" at bounding box center [751, 92] width 12 height 18
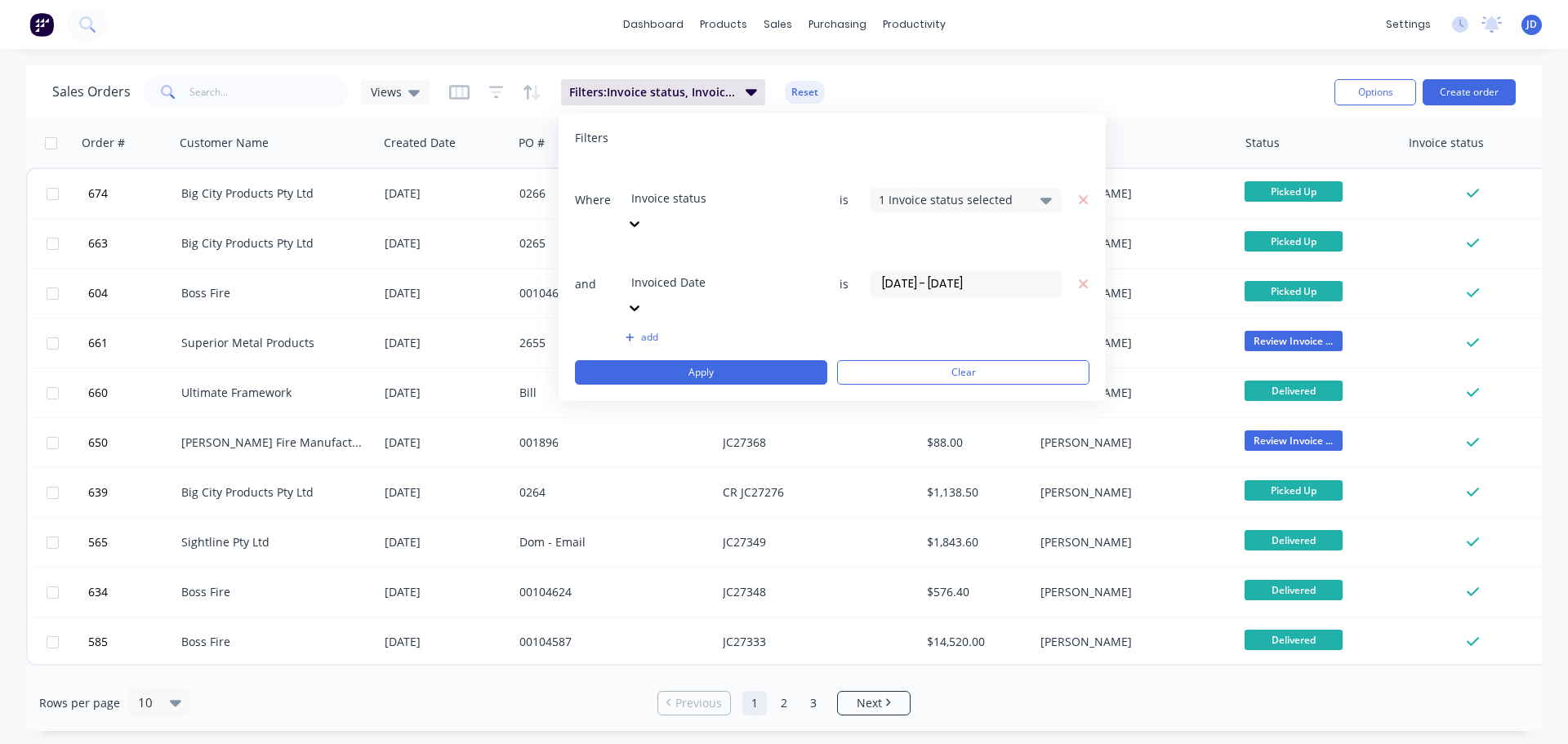
click at [996, 191] on div "1 Invoice status selected" at bounding box center [952, 199] width 148 height 17
click at [957, 136] on div "Filters" at bounding box center [832, 138] width 514 height 17
click at [733, 250] on div at bounding box center [749, 260] width 235 height 21
drag, startPoint x: 737, startPoint y: 212, endPoint x: 781, endPoint y: 221, distance: 44.9
click at [739, 250] on div at bounding box center [749, 260] width 235 height 21
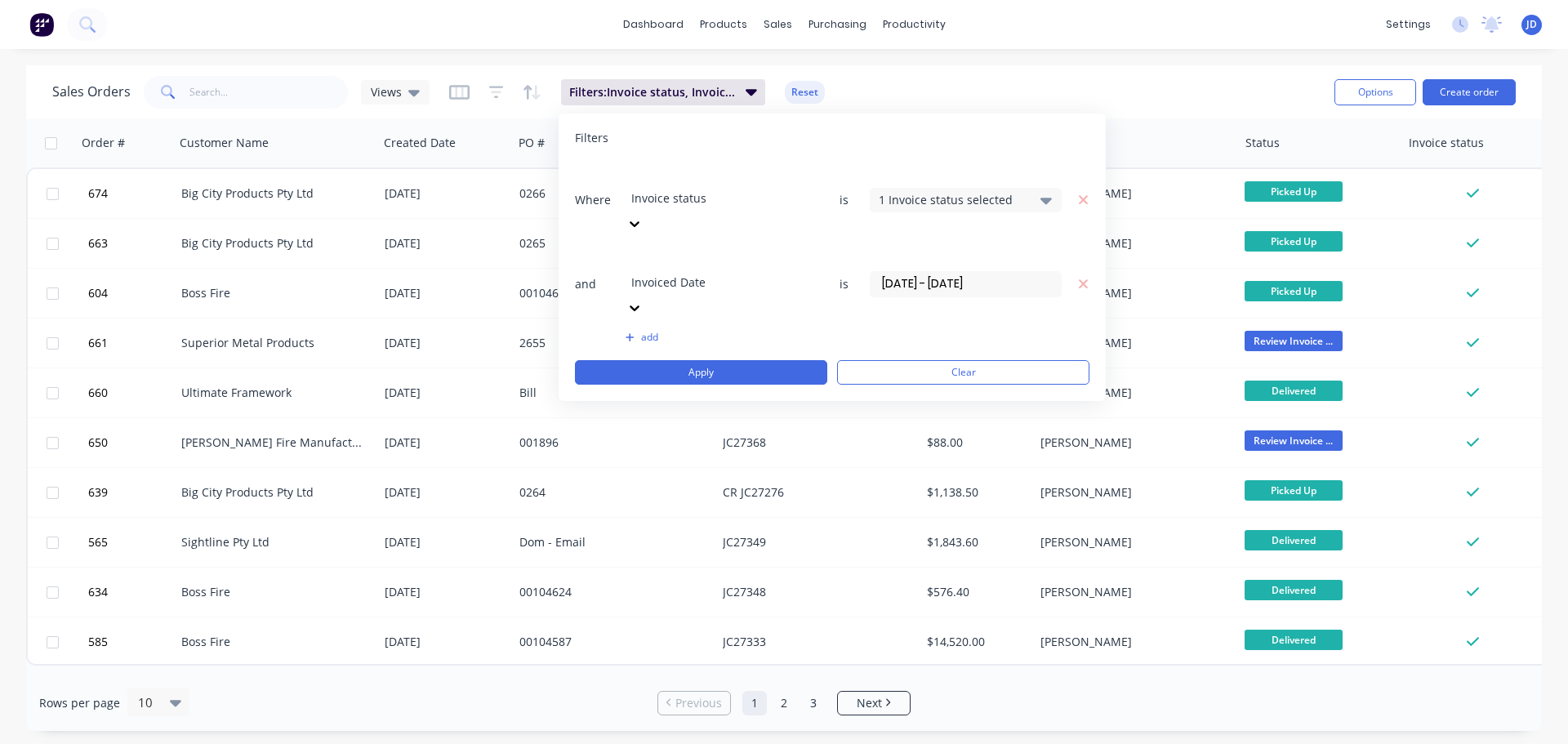
click at [1010, 272] on input "[DATE] - [DATE]" at bounding box center [965, 284] width 190 height 25
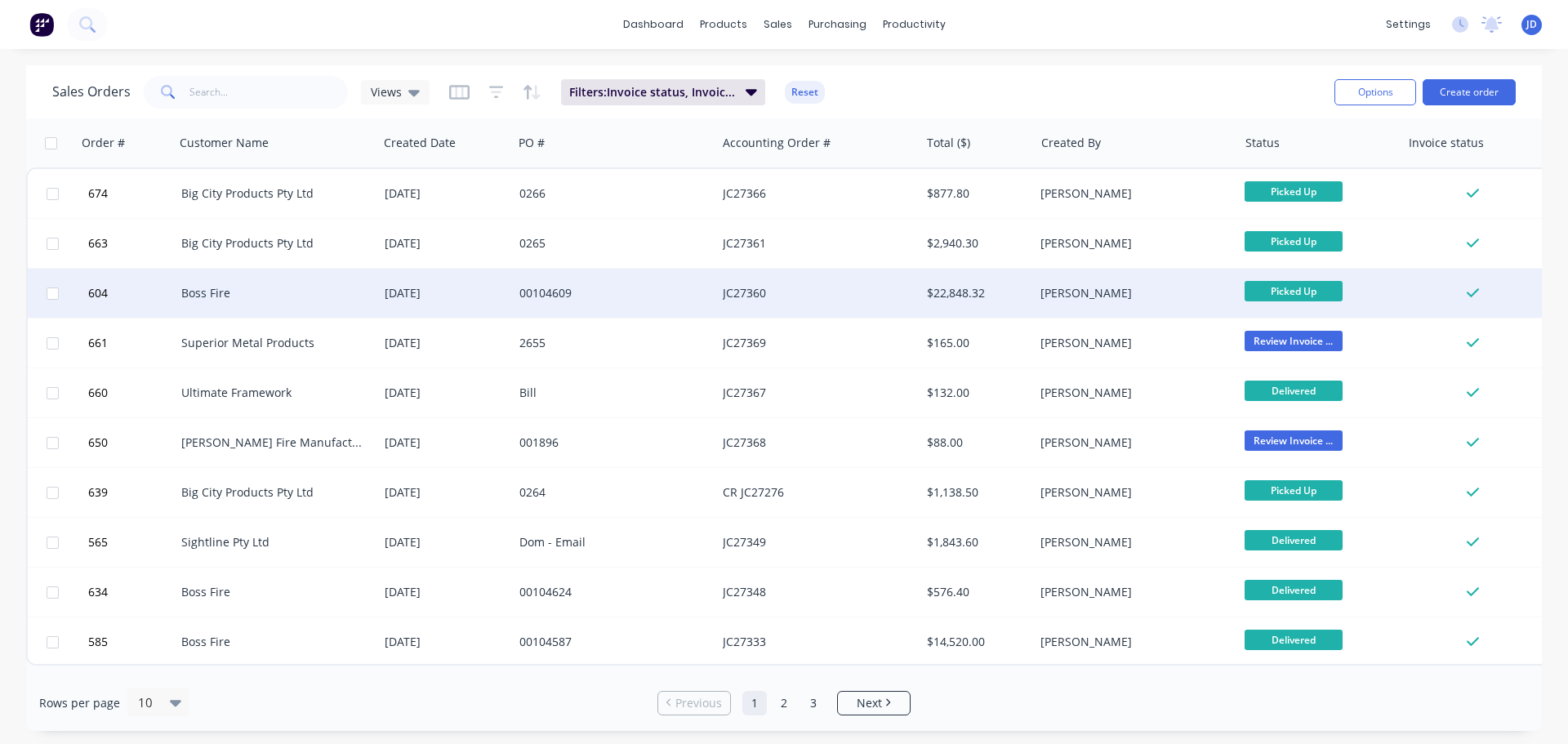
click at [1209, 279] on div "[PERSON_NAME]" at bounding box center [1136, 293] width 203 height 49
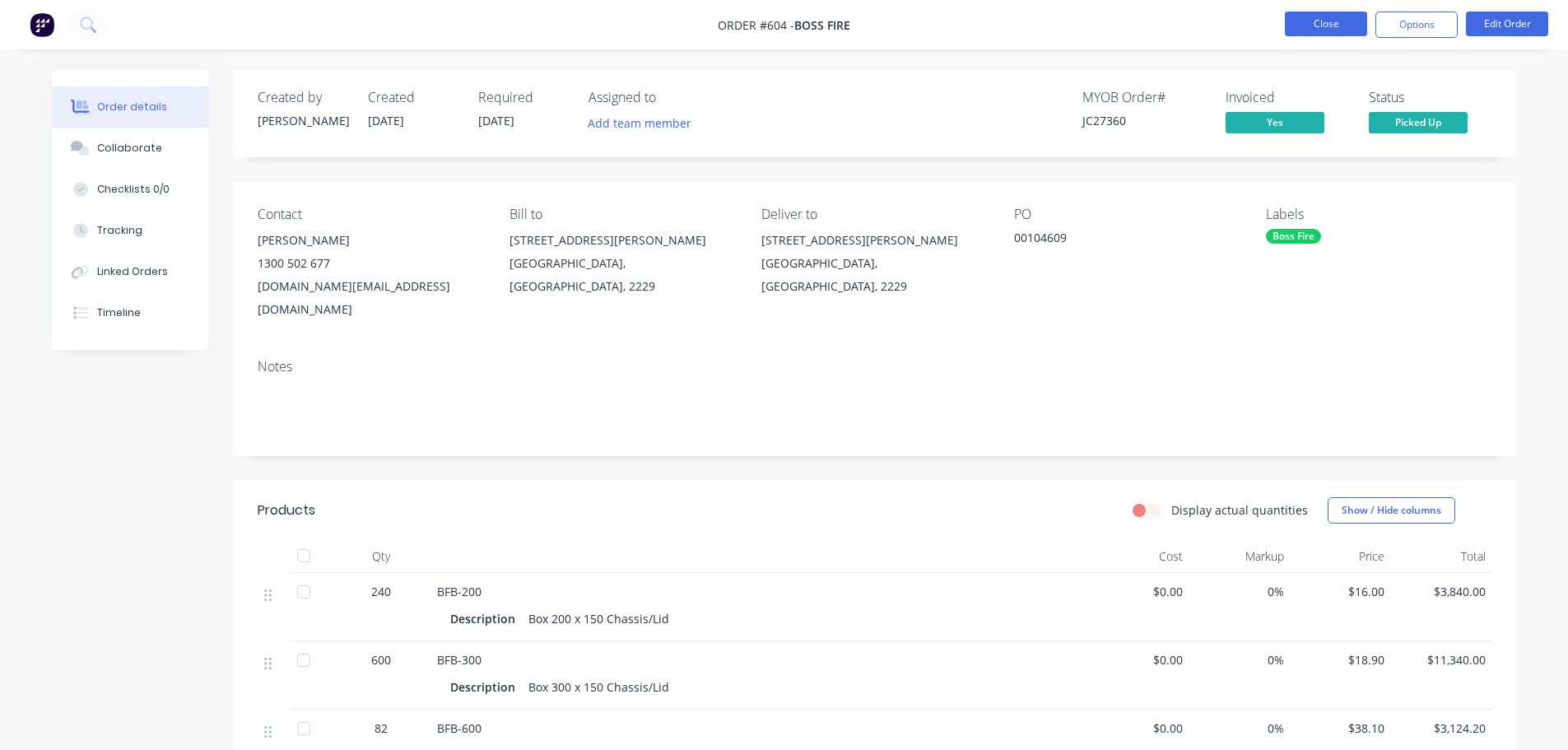
click at [1337, 23] on button "Close" at bounding box center [1326, 24] width 82 height 25
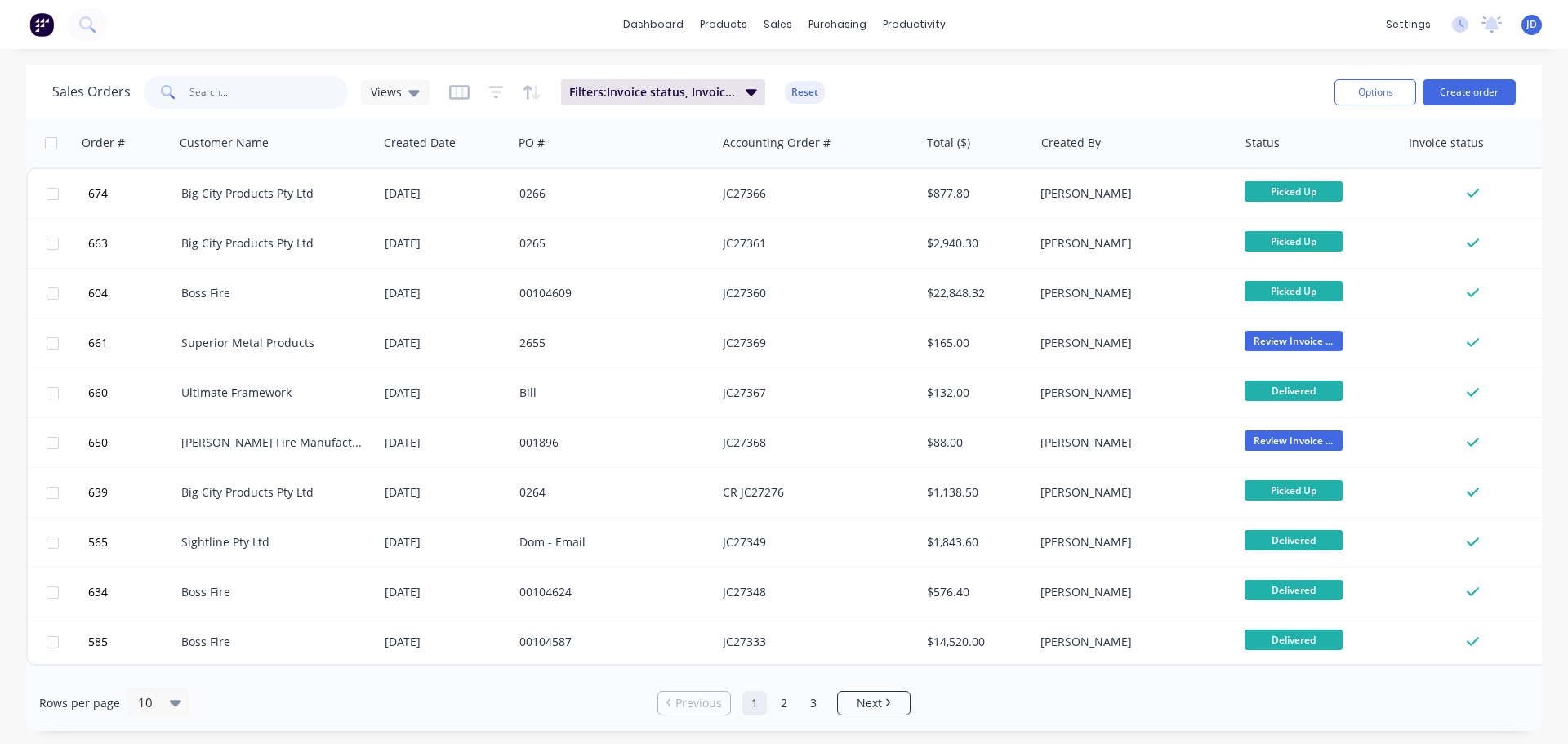
click at [312, 93] on input "text" at bounding box center [269, 93] width 160 height 33
click at [781, 91] on link "Sales Orders" at bounding box center [864, 78] width 217 height 33
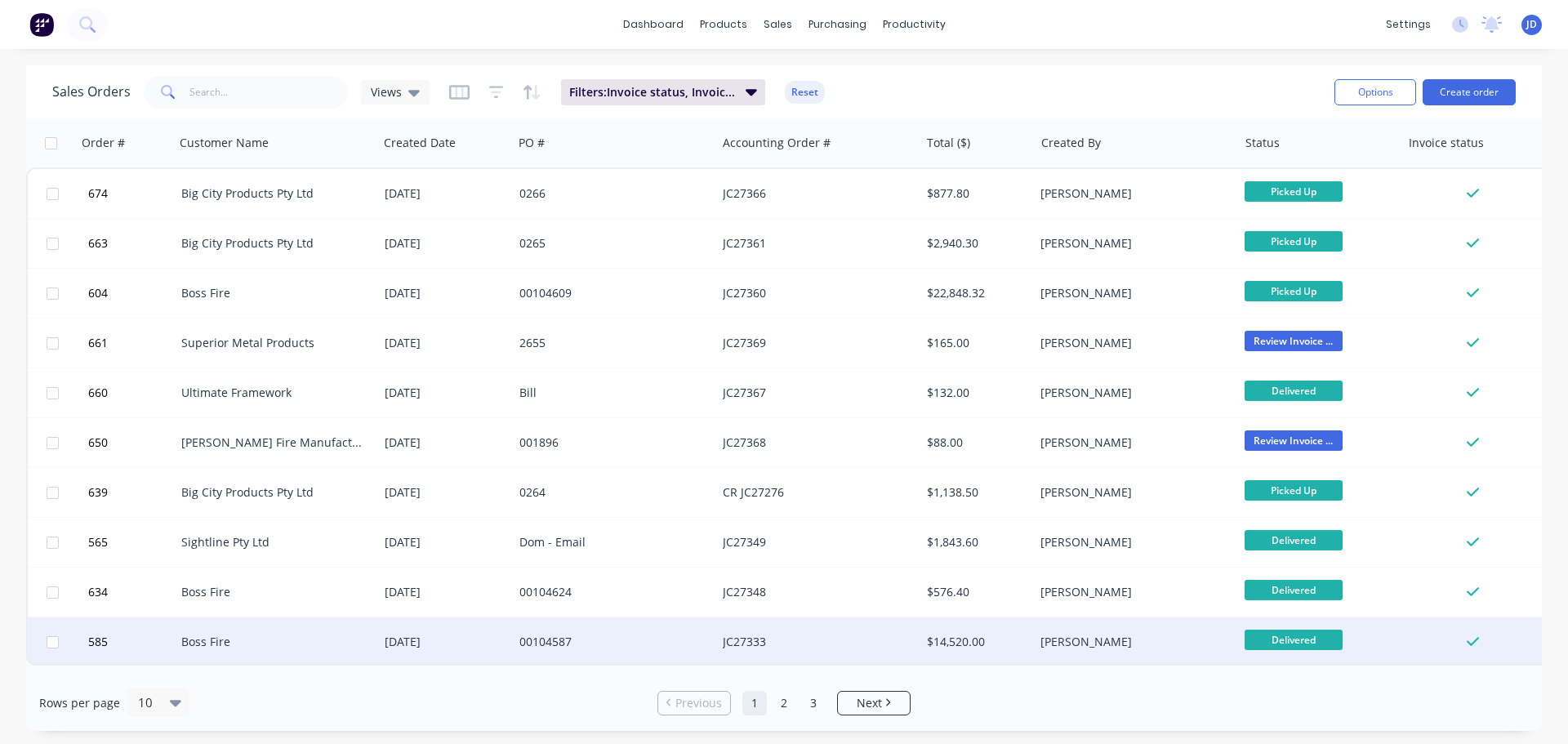
click at [812, 625] on div "JC27333" at bounding box center [817, 641] width 203 height 49
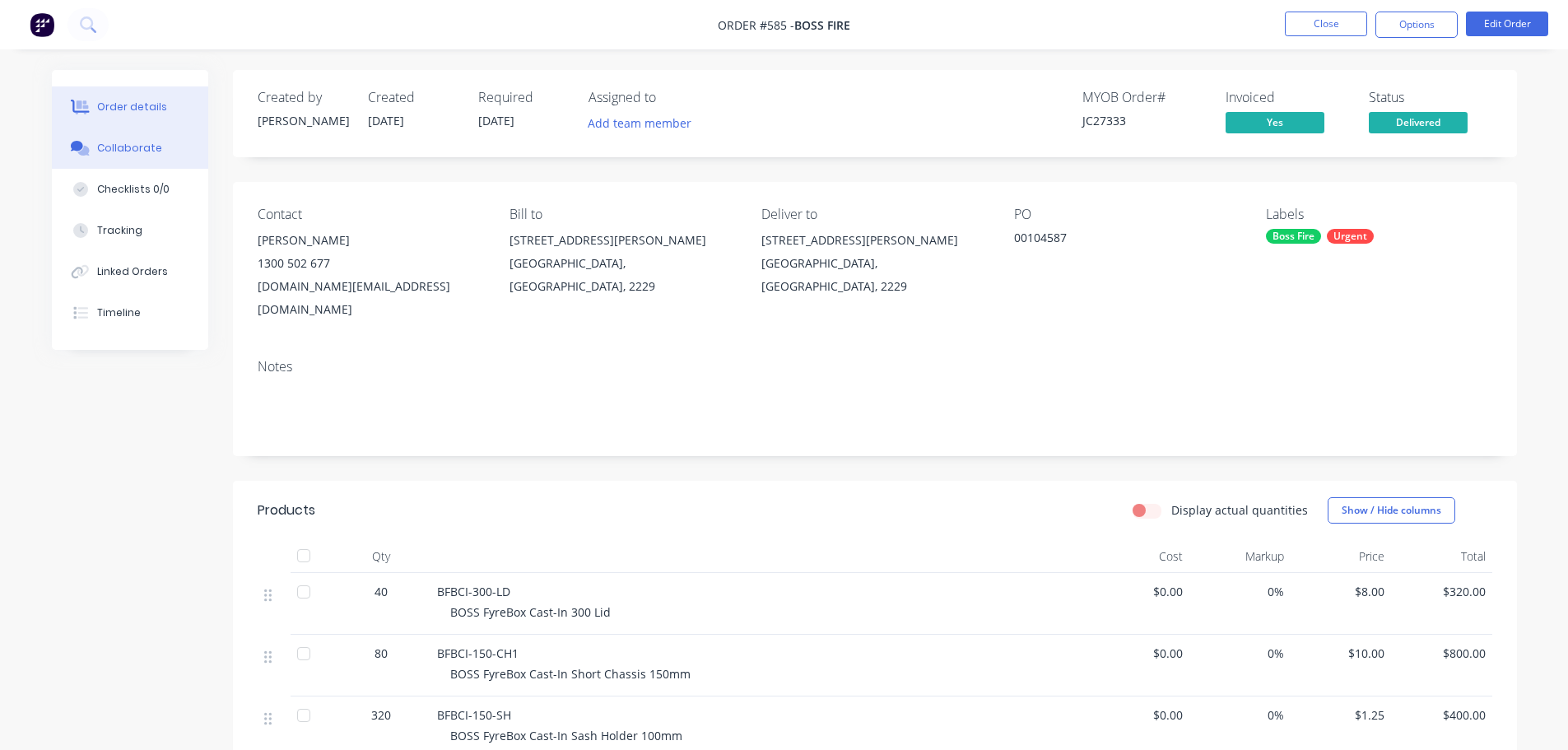
click at [137, 152] on div "Collaborate" at bounding box center [130, 148] width 65 height 15
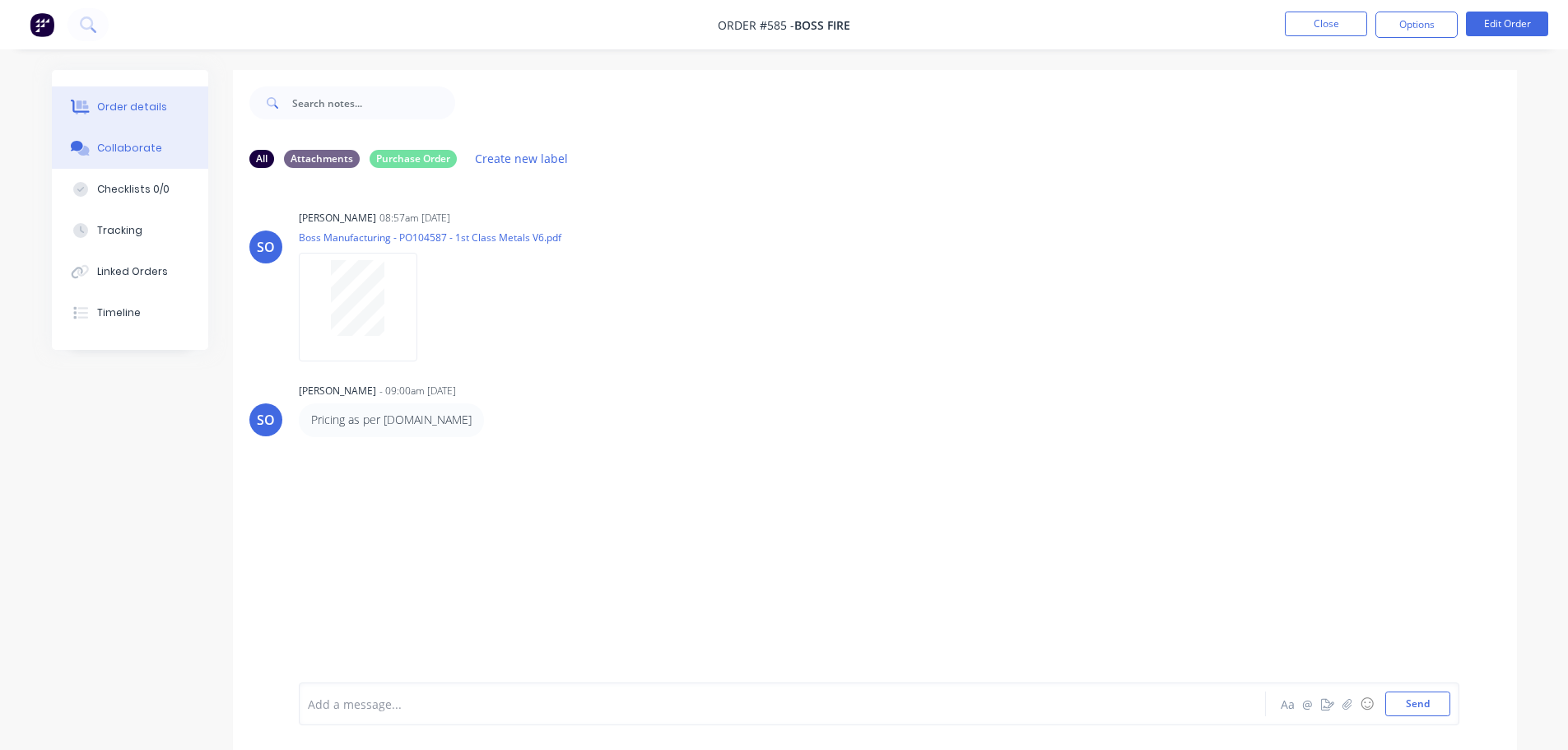
click at [110, 108] on div "Order details" at bounding box center [132, 108] width 70 height 15
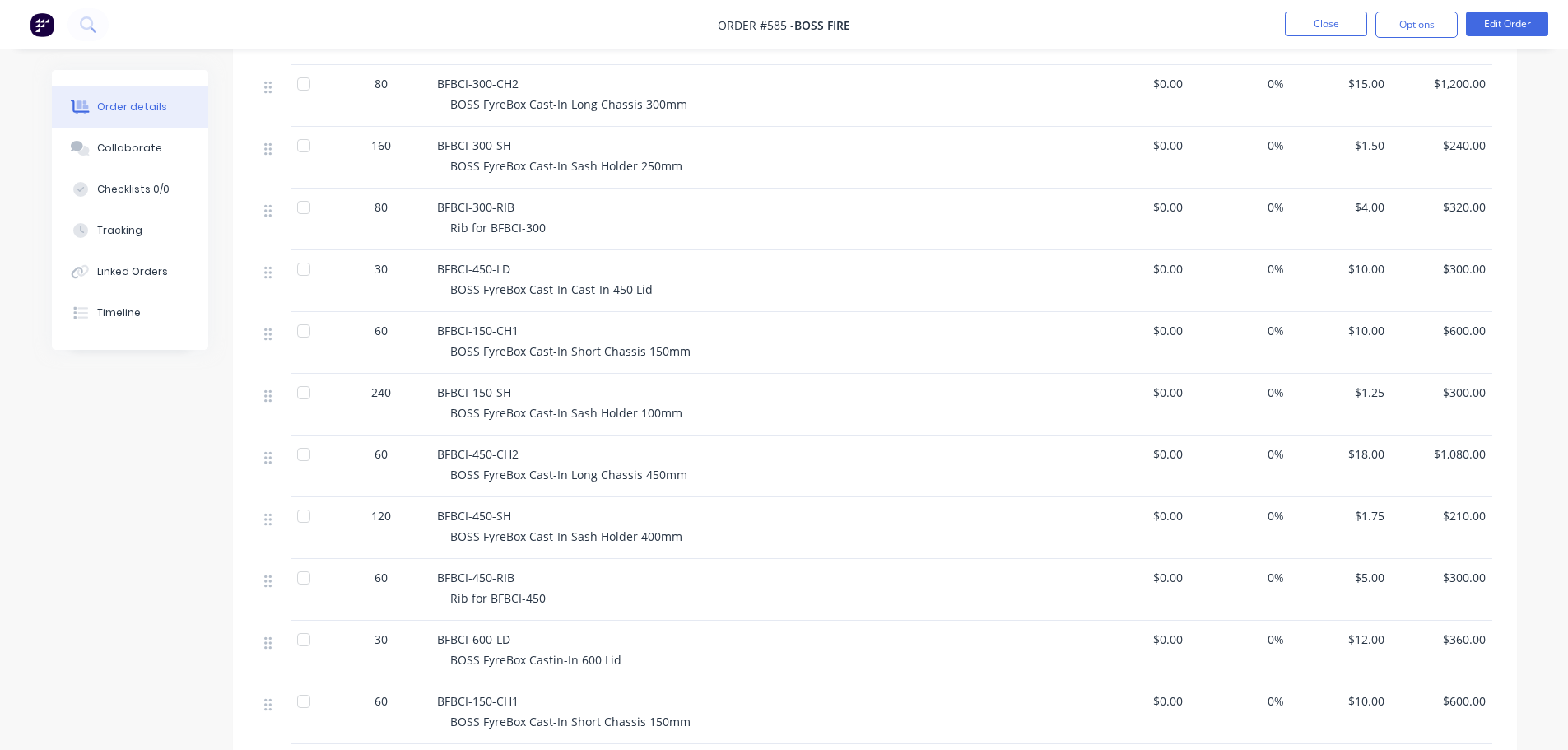
scroll to position [412, 0]
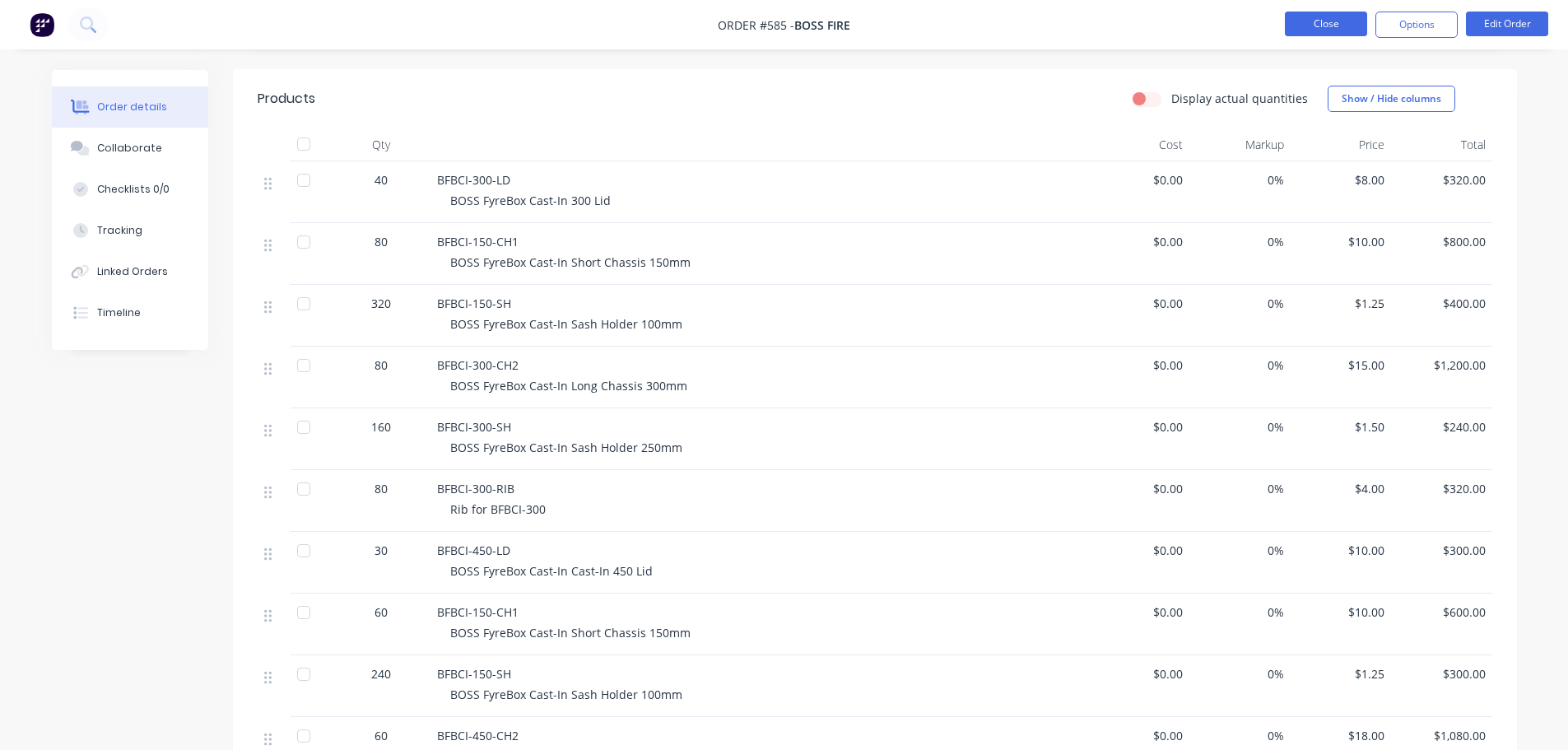
click at [1346, 34] on button "Close" at bounding box center [1326, 24] width 82 height 25
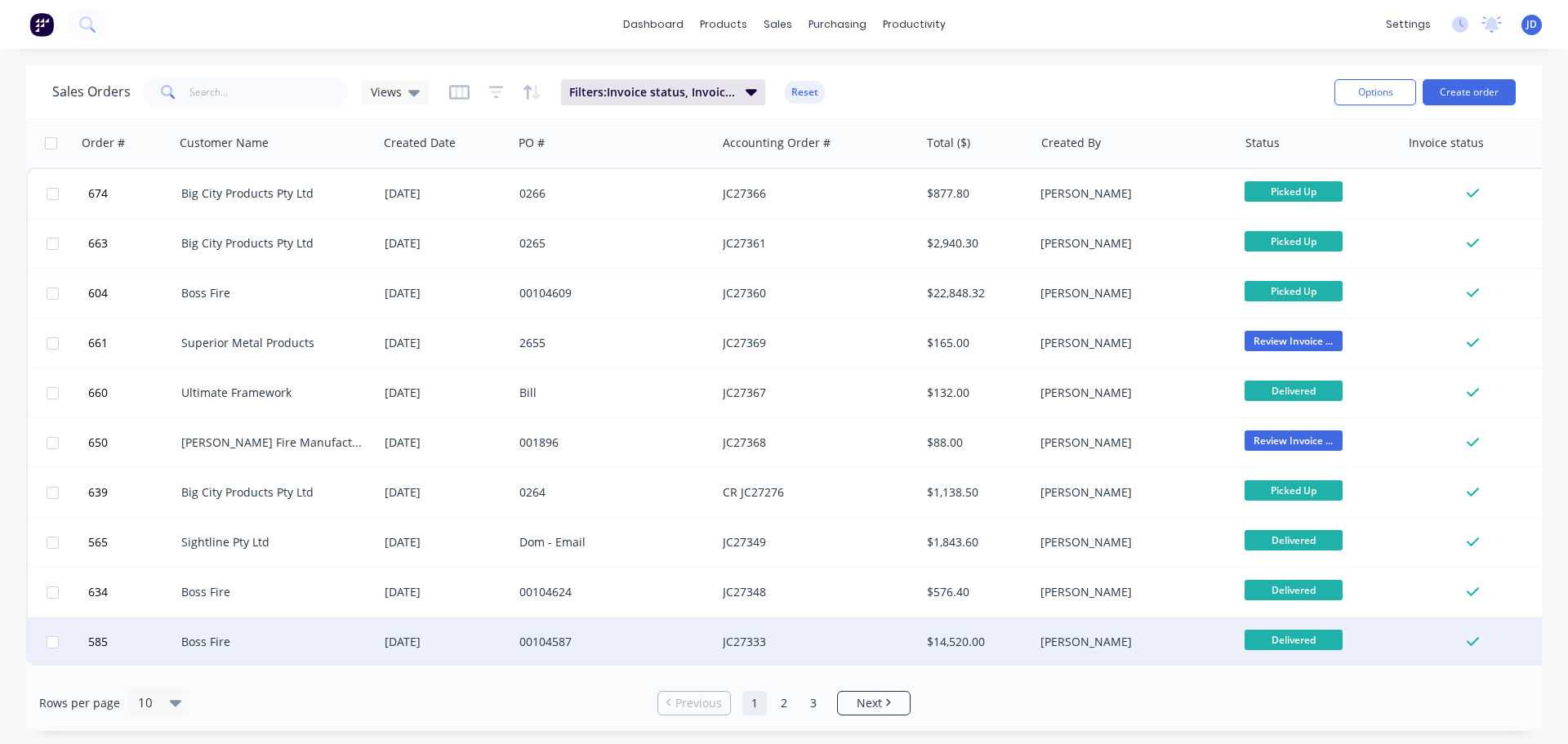
click at [451, 645] on div "[DATE]" at bounding box center [445, 642] width 122 height 17
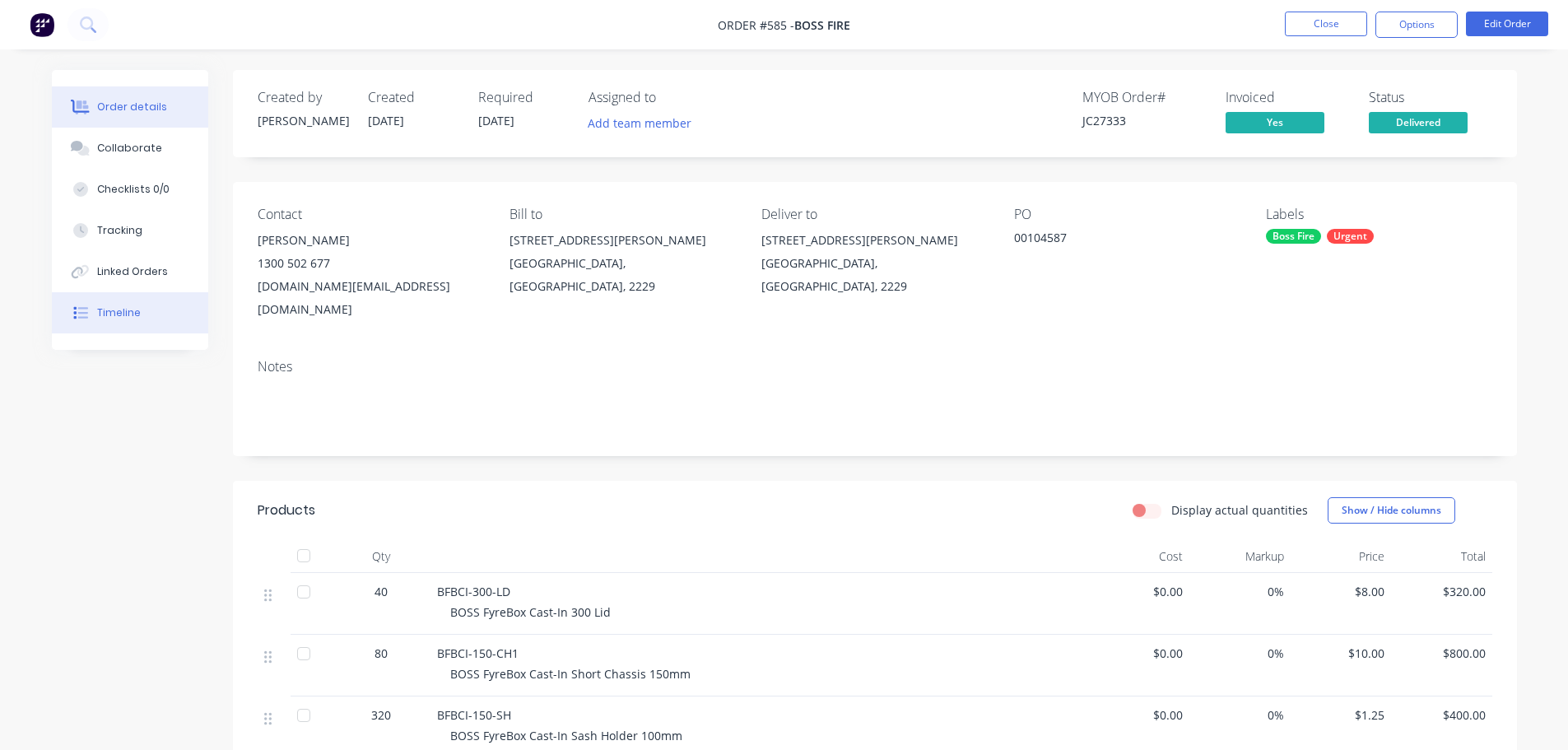
click at [112, 313] on div "Timeline" at bounding box center [119, 312] width 43 height 15
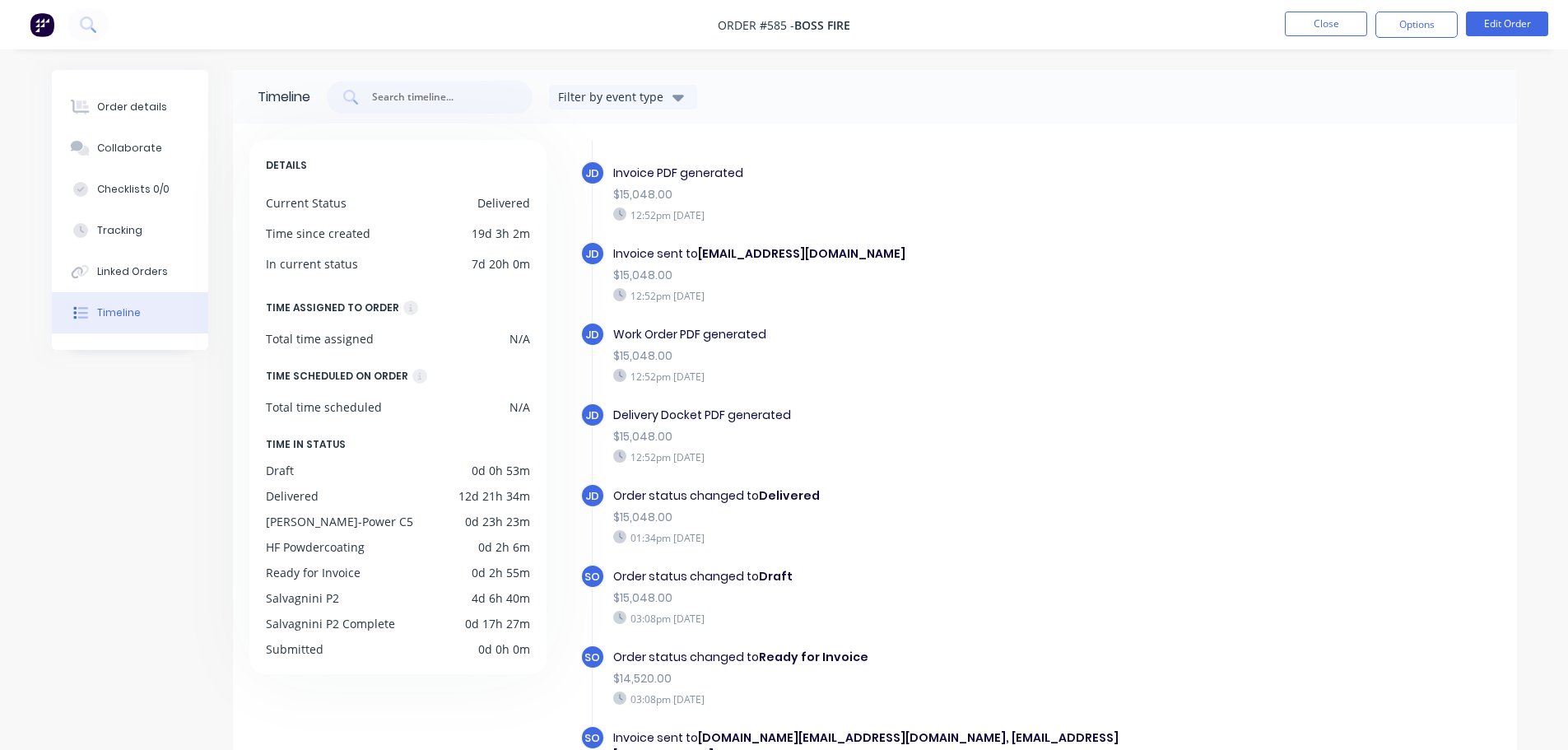
scroll to position [127, 0]
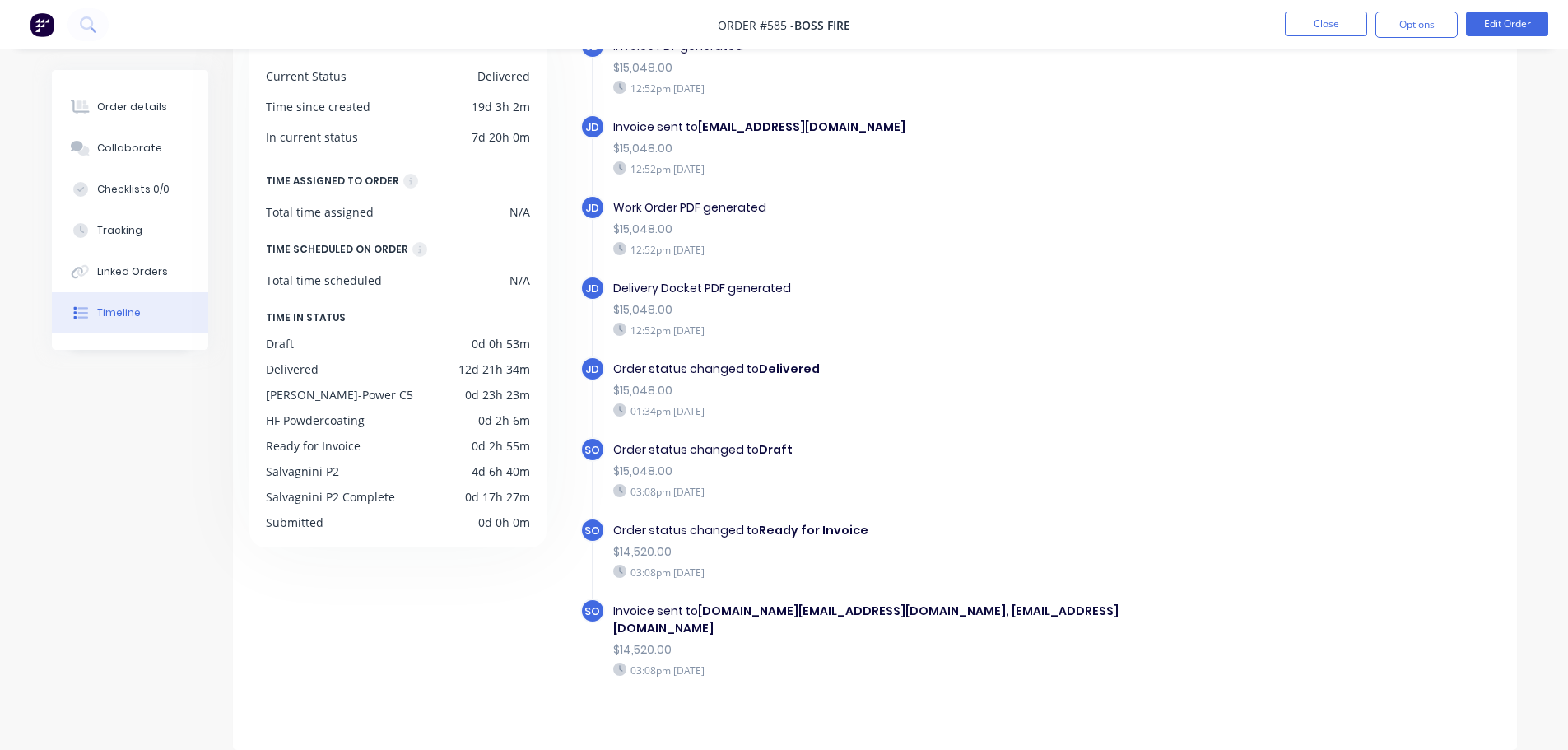
drag, startPoint x: 641, startPoint y: 530, endPoint x: 776, endPoint y: 567, distance: 140.0
click at [776, 567] on div "Order status changed to Ready for Invoice $14,520.00 03:08pm [DATE]" at bounding box center [897, 550] width 586 height 66
click at [881, 577] on div "03:08pm [DATE]" at bounding box center [898, 572] width 570 height 15
click at [809, 451] on div "Order status changed to Draft" at bounding box center [898, 449] width 570 height 18
drag, startPoint x: 759, startPoint y: 439, endPoint x: 600, endPoint y: 358, distance: 178.4
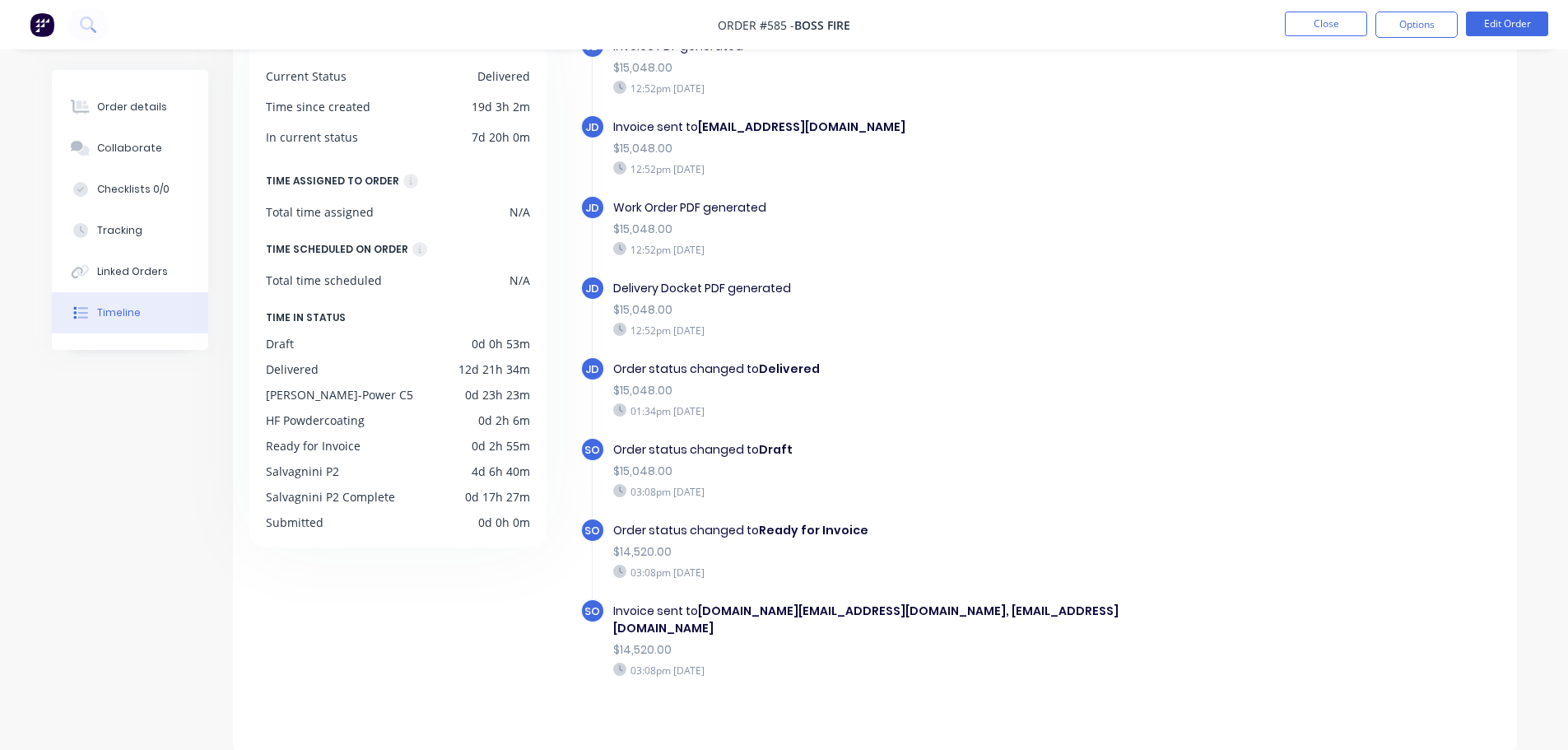
click at [877, 432] on div "JD Order status changed to Delivered $15,048.00 01:34pm [DATE]" at bounding box center [905, 397] width 651 height 81
drag, startPoint x: 814, startPoint y: 338, endPoint x: 607, endPoint y: 204, distance: 246.6
click at [951, 423] on div "JD Order status changed to Delivered $15,048.00 01:34pm [DATE]" at bounding box center [905, 397] width 651 height 81
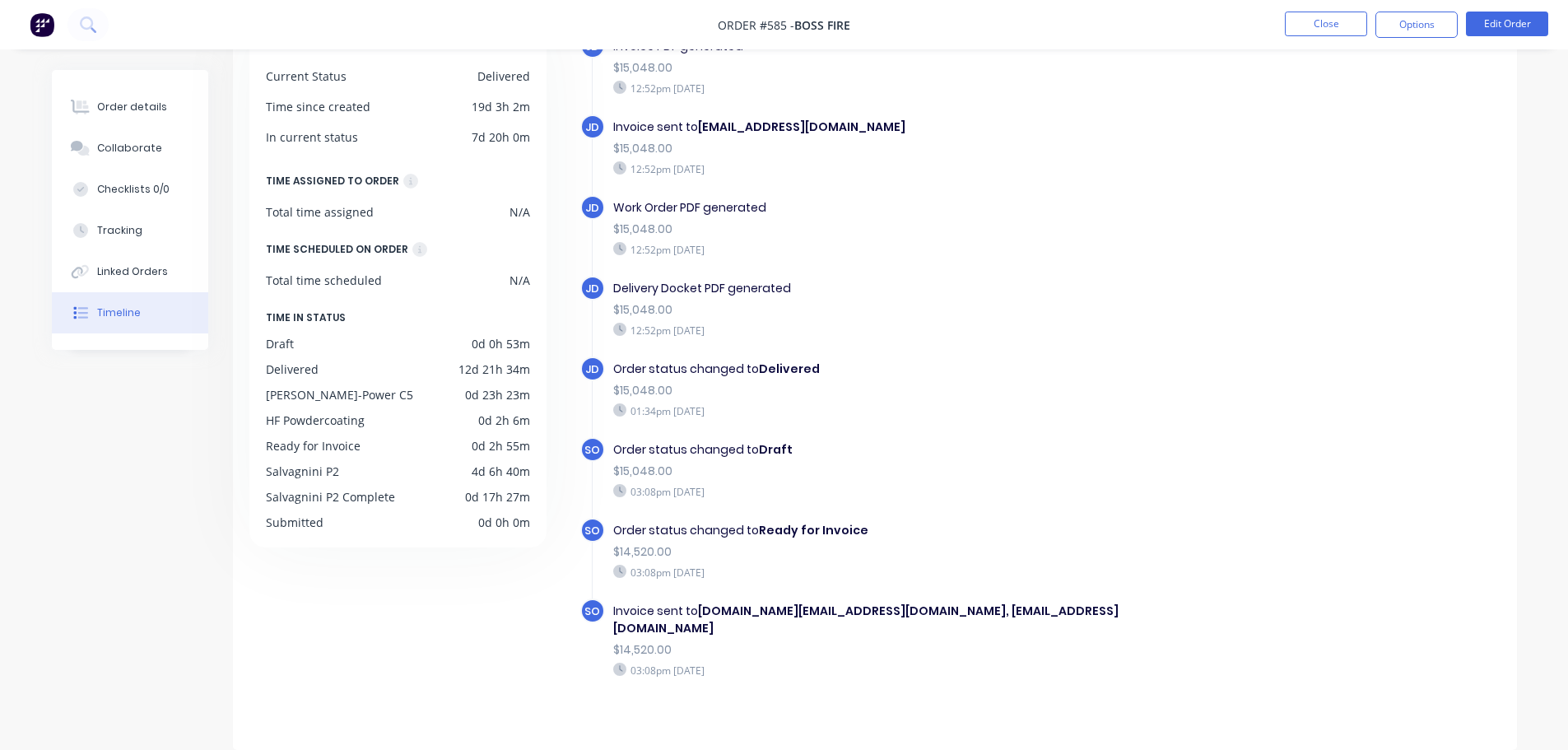
drag, startPoint x: 807, startPoint y: 690, endPoint x: 777, endPoint y: 675, distance: 33.5
drag, startPoint x: 727, startPoint y: 646, endPoint x: 634, endPoint y: 534, distance: 145.6
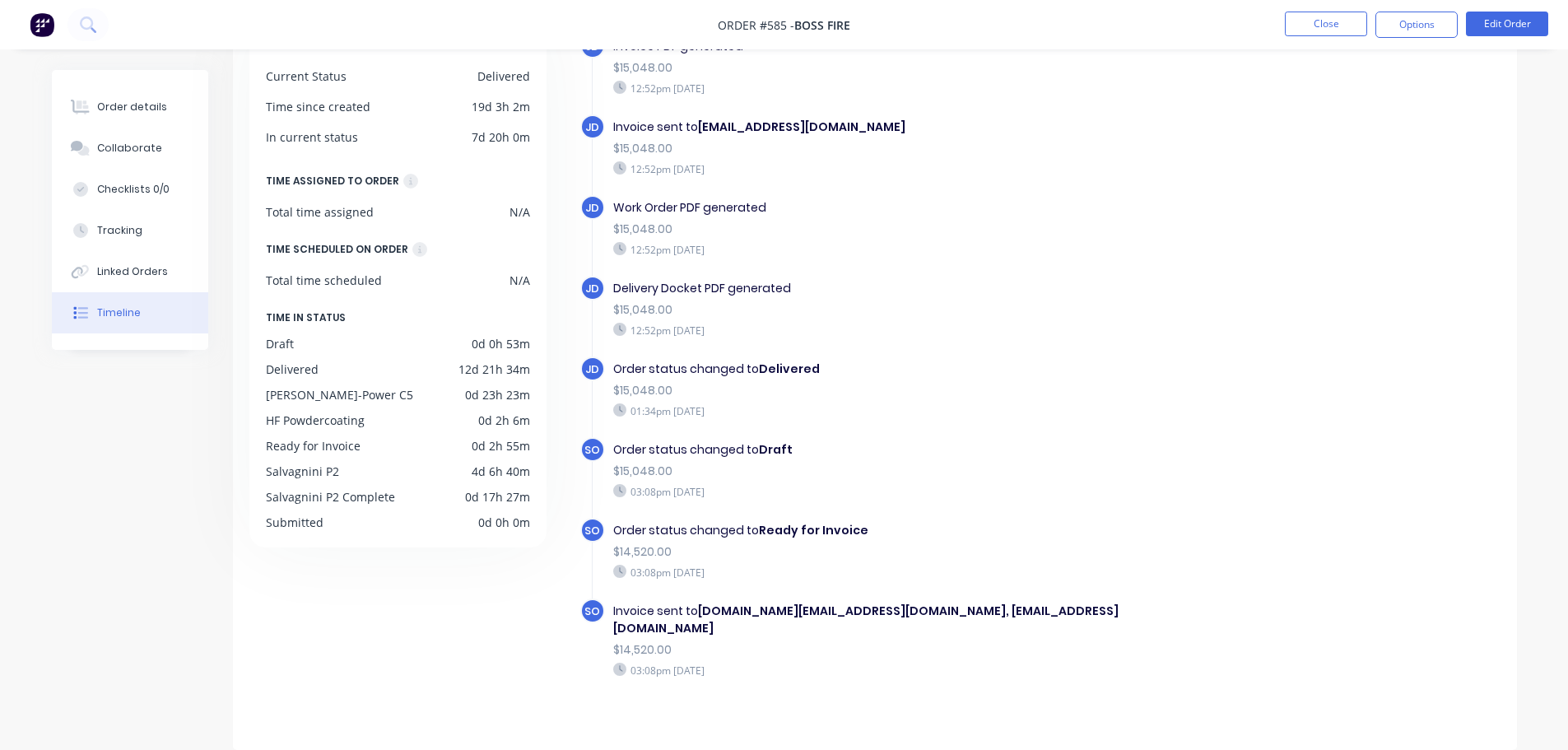
click at [1076, 467] on div "$15,048.00" at bounding box center [898, 471] width 570 height 18
click at [1071, 466] on div "$15,048.00" at bounding box center [898, 471] width 570 height 18
drag, startPoint x: 829, startPoint y: 669, endPoint x: 981, endPoint y: 212, distance: 481.6
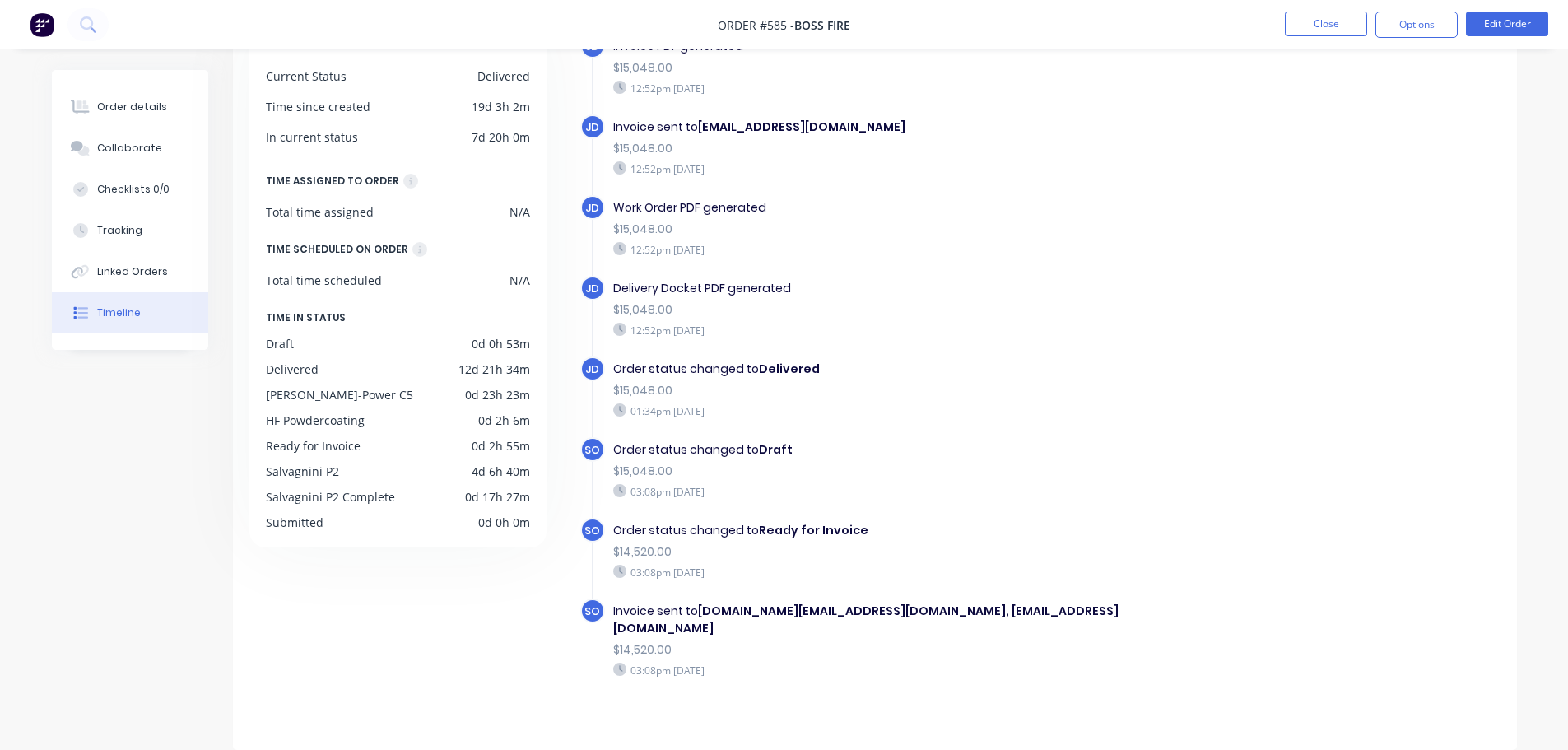
click at [1071, 210] on div "Work Order PDF generated" at bounding box center [898, 208] width 570 height 18
click at [1337, 21] on button "Close" at bounding box center [1326, 24] width 82 height 25
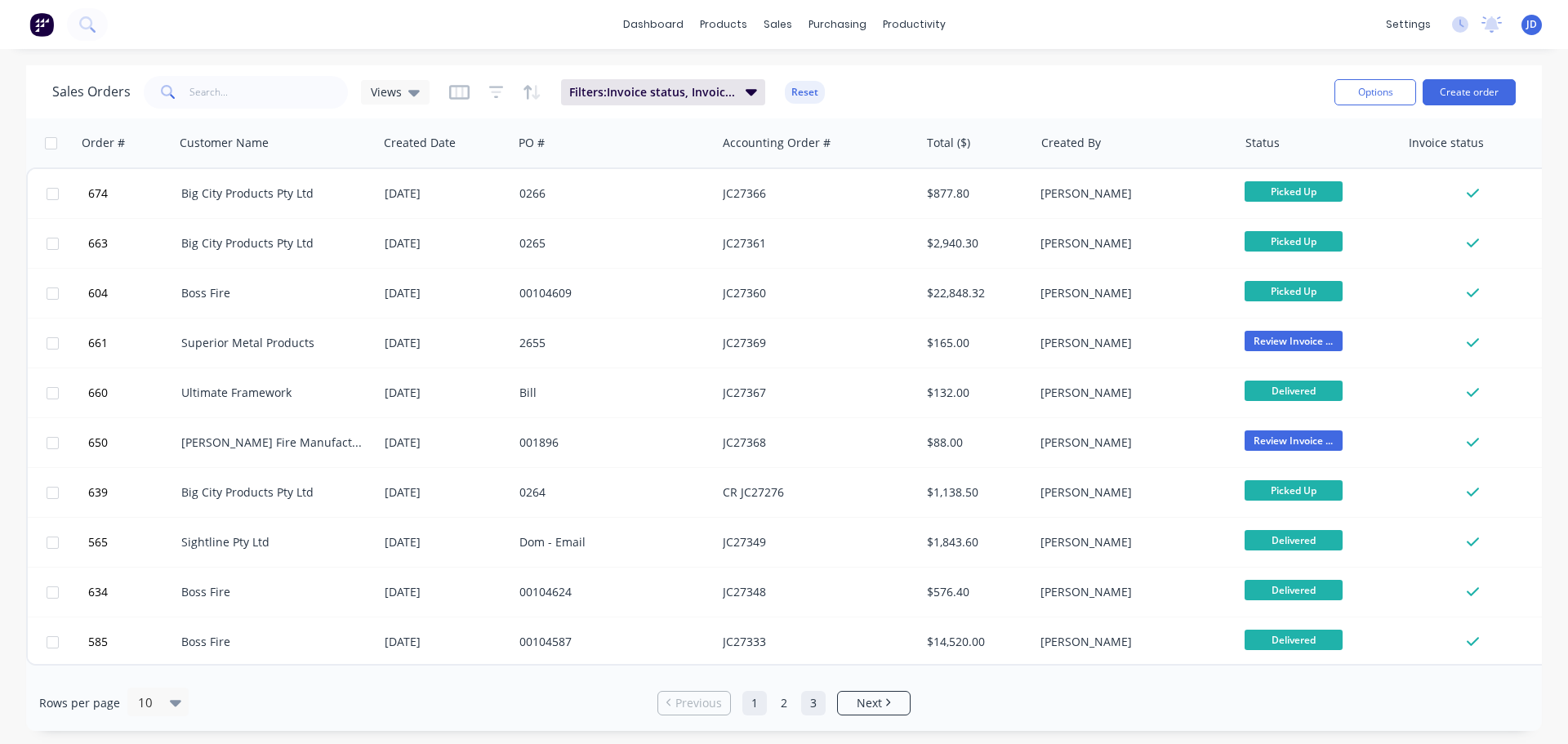
click at [806, 694] on link "3" at bounding box center [813, 703] width 25 height 25
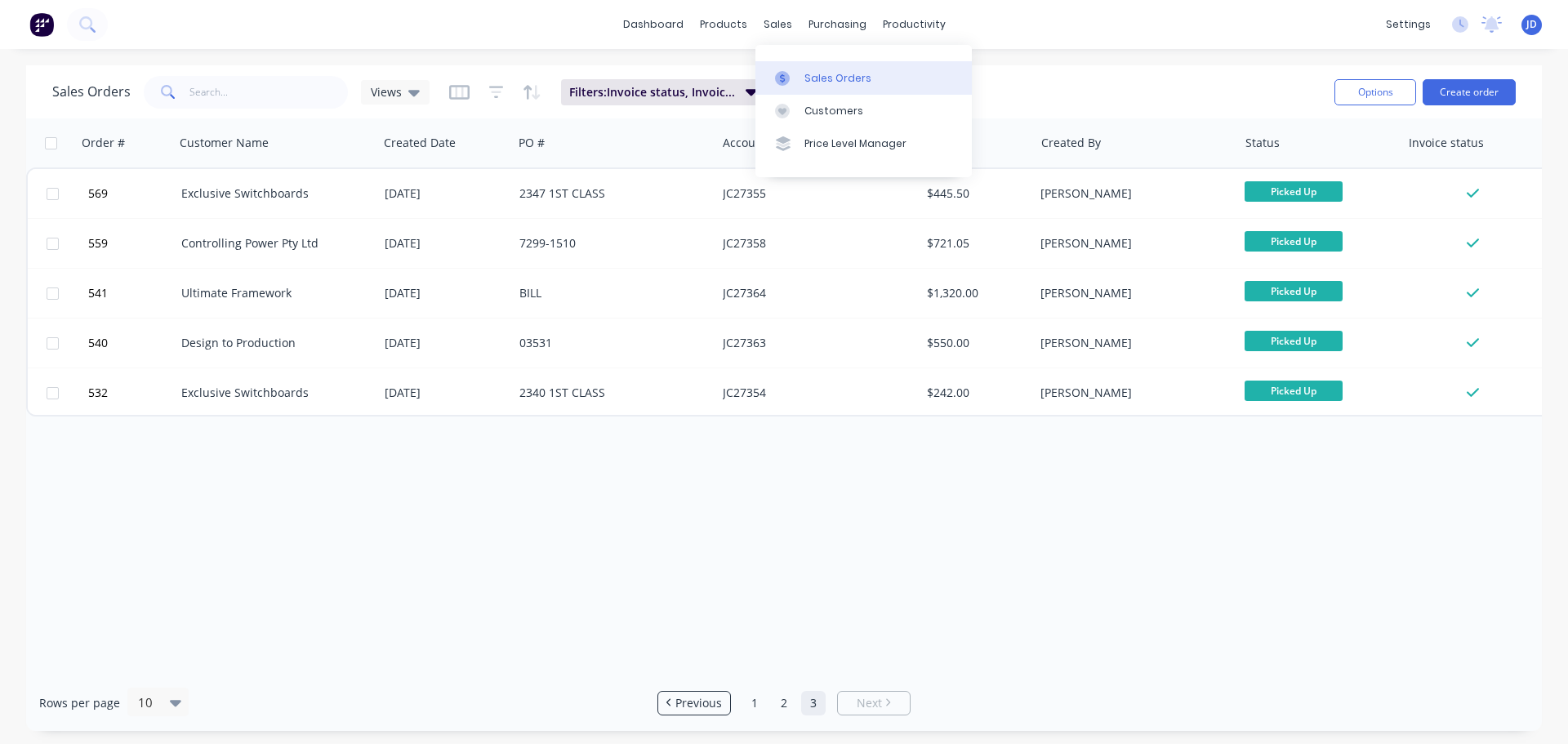
click at [808, 76] on div "Sales Orders" at bounding box center [837, 79] width 67 height 15
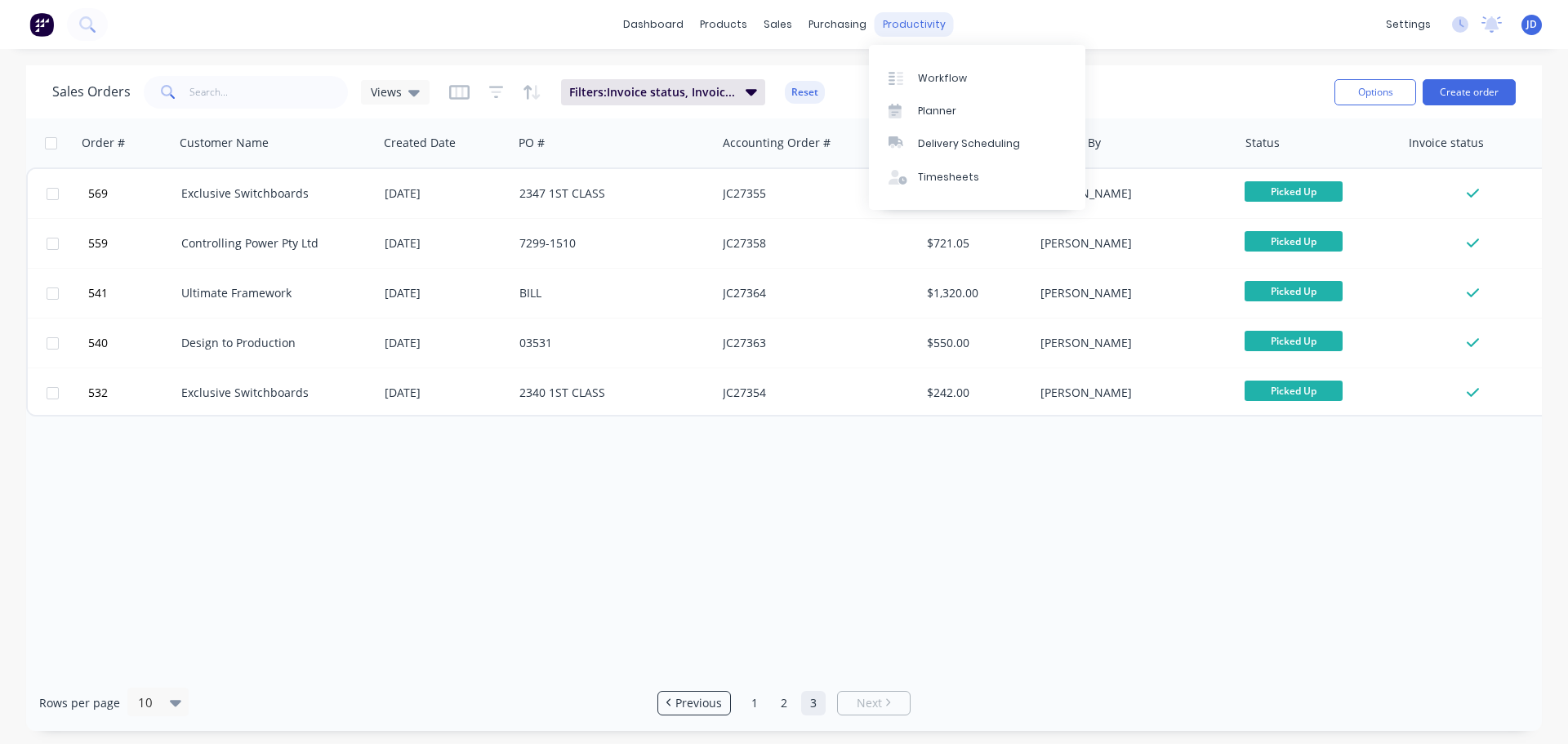
click at [894, 21] on div "productivity" at bounding box center [914, 25] width 79 height 25
click at [904, 73] on div at bounding box center [901, 79] width 25 height 15
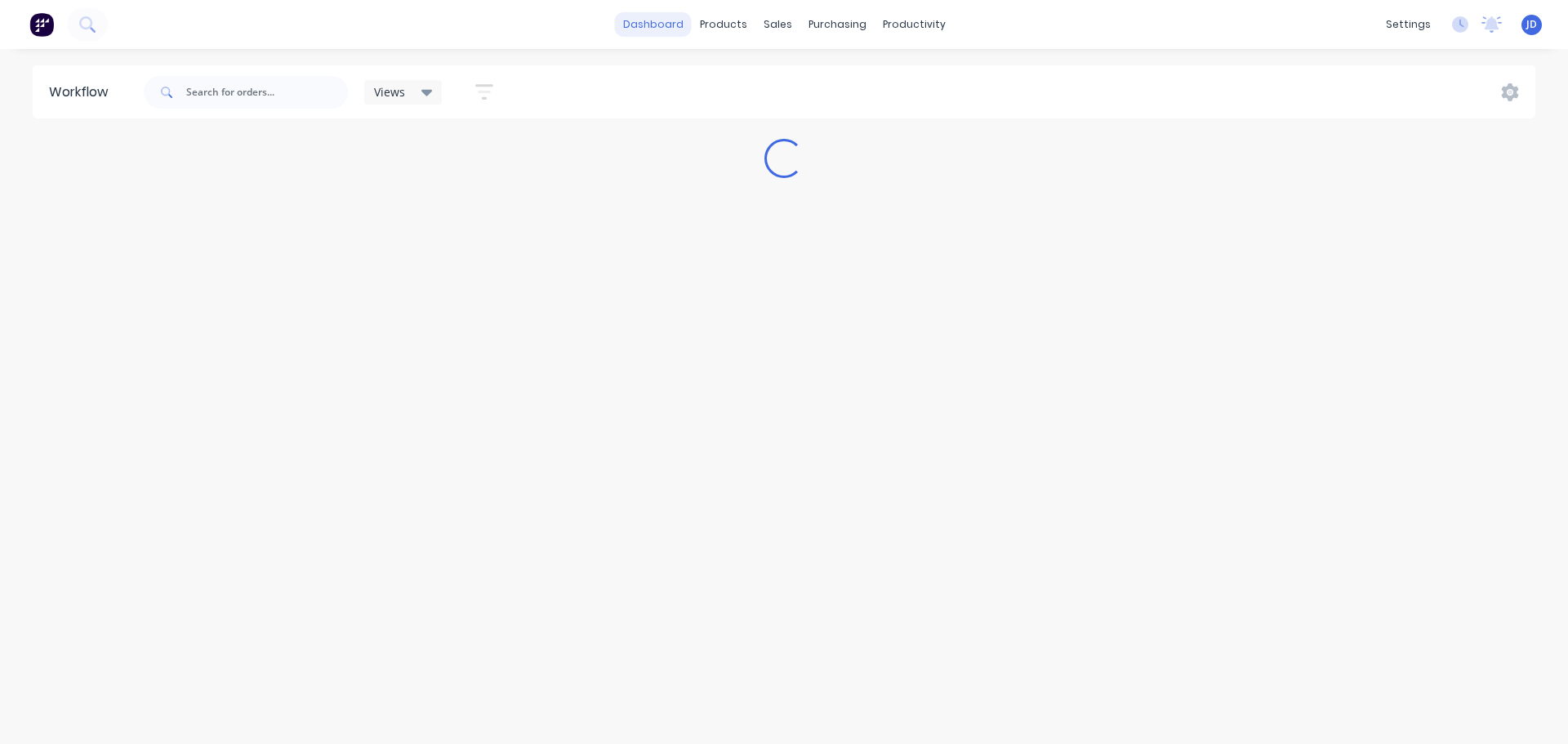
click at [636, 25] on link "dashboard" at bounding box center [653, 25] width 77 height 25
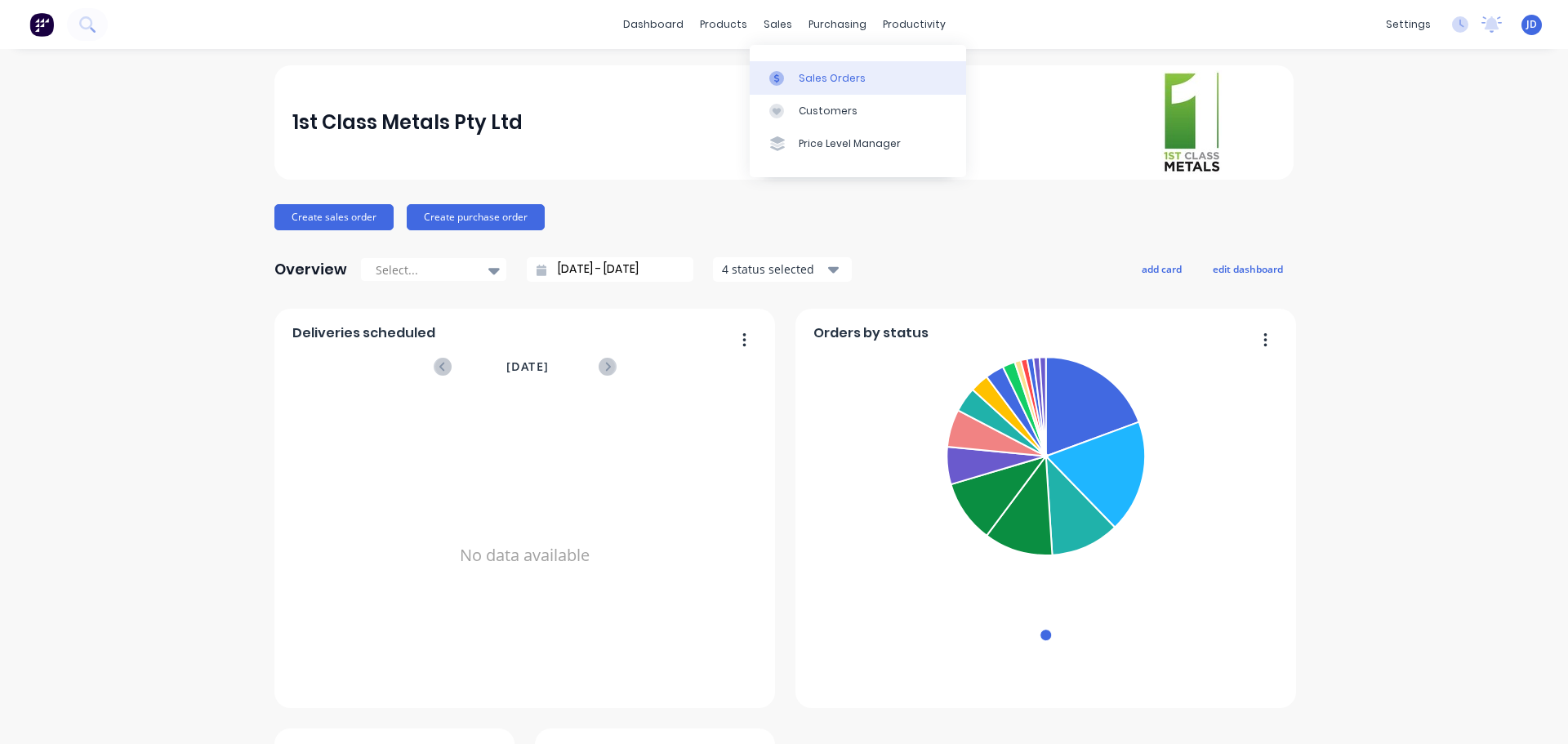
click at [789, 72] on div at bounding box center [782, 79] width 25 height 15
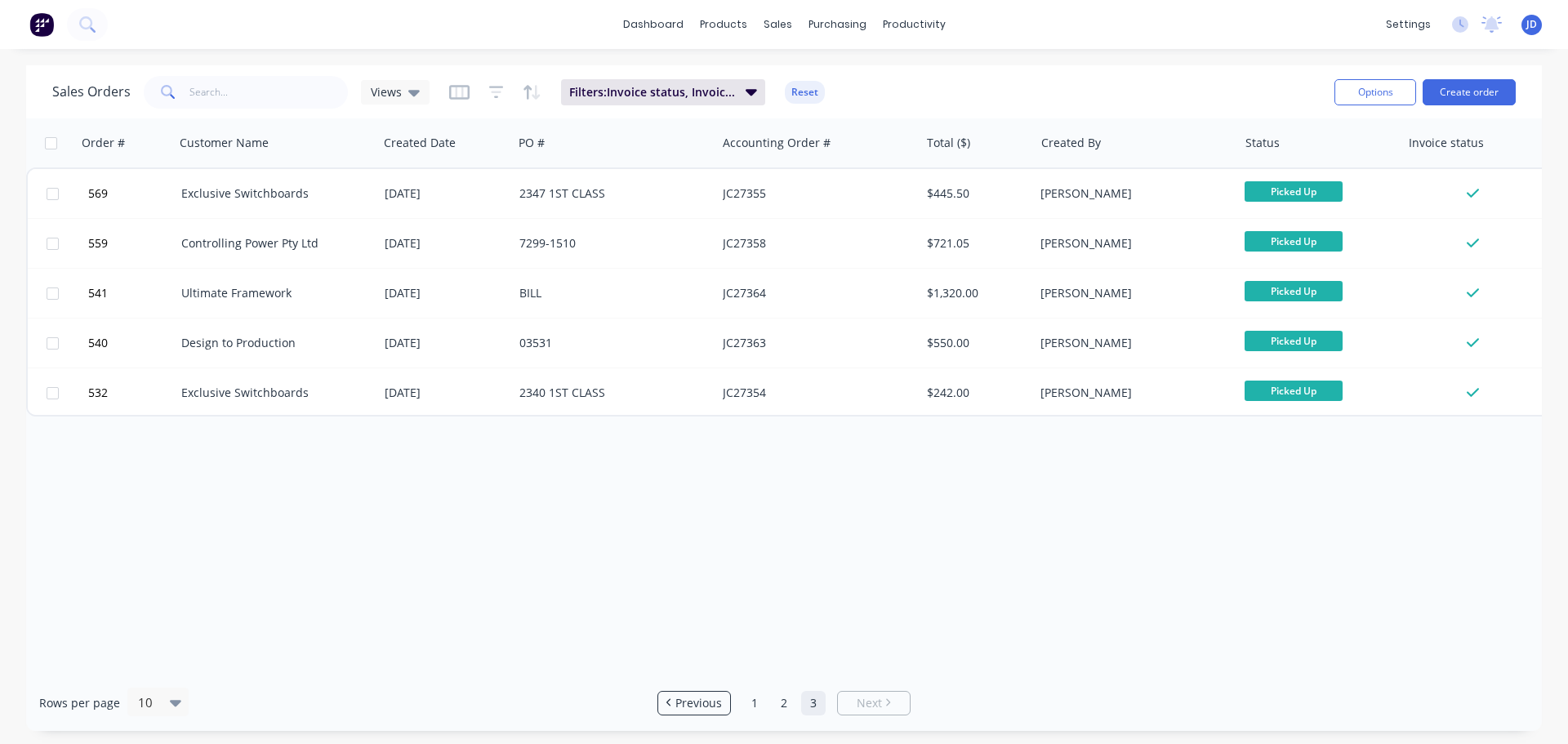
click at [1349, 77] on div "Options Create order" at bounding box center [1421, 92] width 188 height 40
click at [1352, 98] on button "Options" at bounding box center [1375, 93] width 82 height 26
click at [1314, 202] on div "Export" at bounding box center [1326, 198] width 150 height 24
click at [589, 94] on span "Filters: Invoice status, Invoiced Date" at bounding box center [653, 93] width 167 height 17
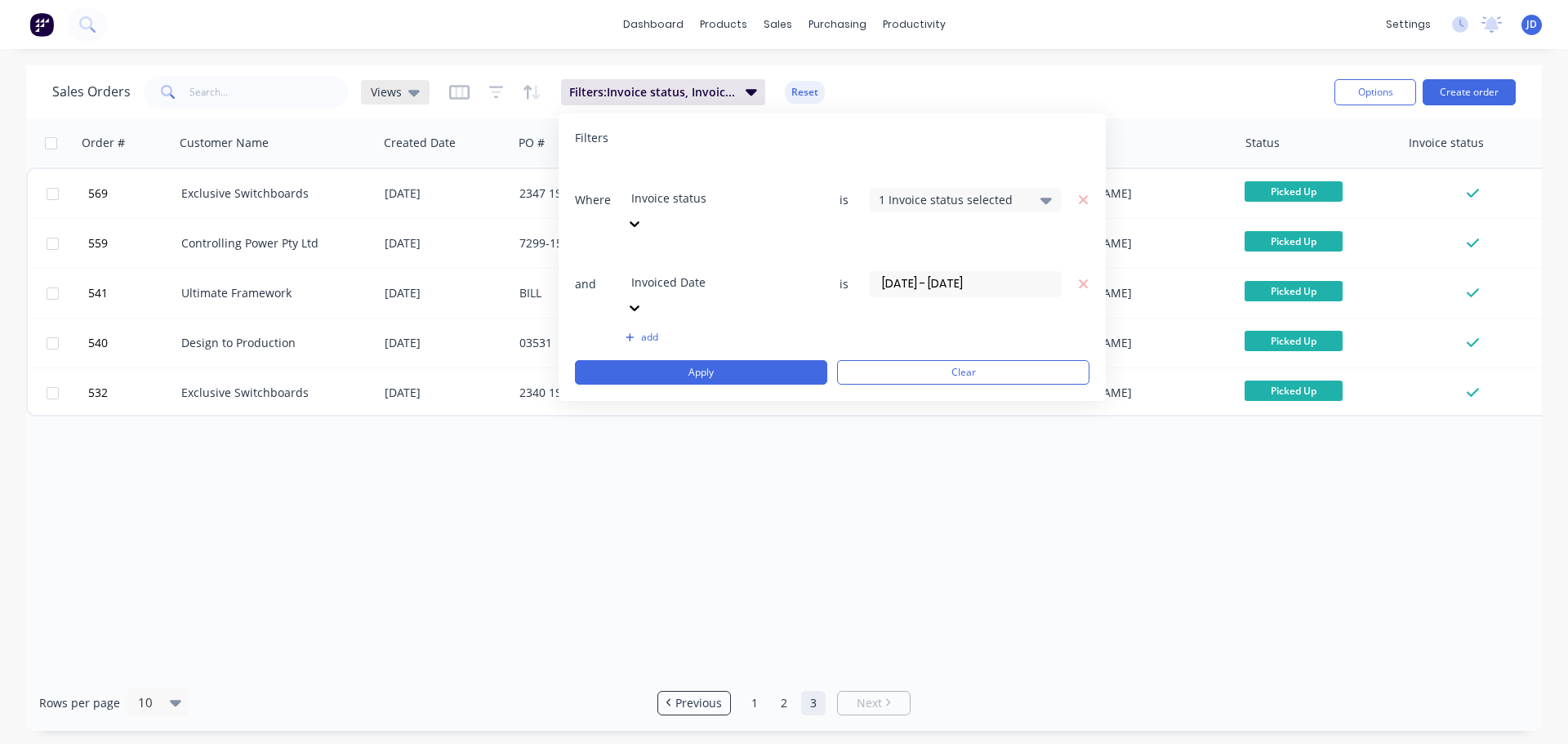
drag, startPoint x: 380, startPoint y: 93, endPoint x: 391, endPoint y: 99, distance: 12.5
click at [383, 96] on span "Views" at bounding box center [386, 92] width 31 height 17
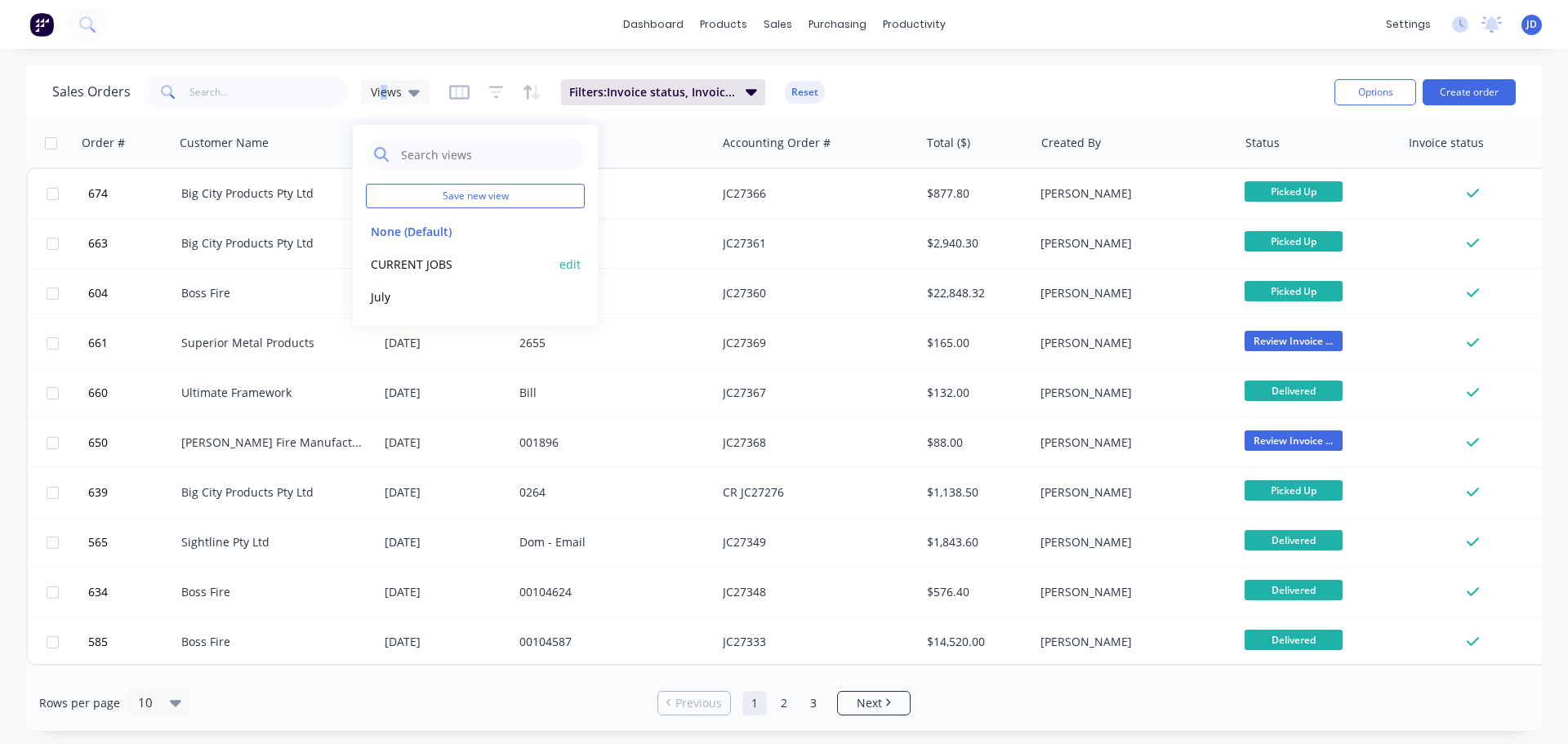
click at [393, 269] on button "CURRENT JOBS" at bounding box center [459, 264] width 186 height 19
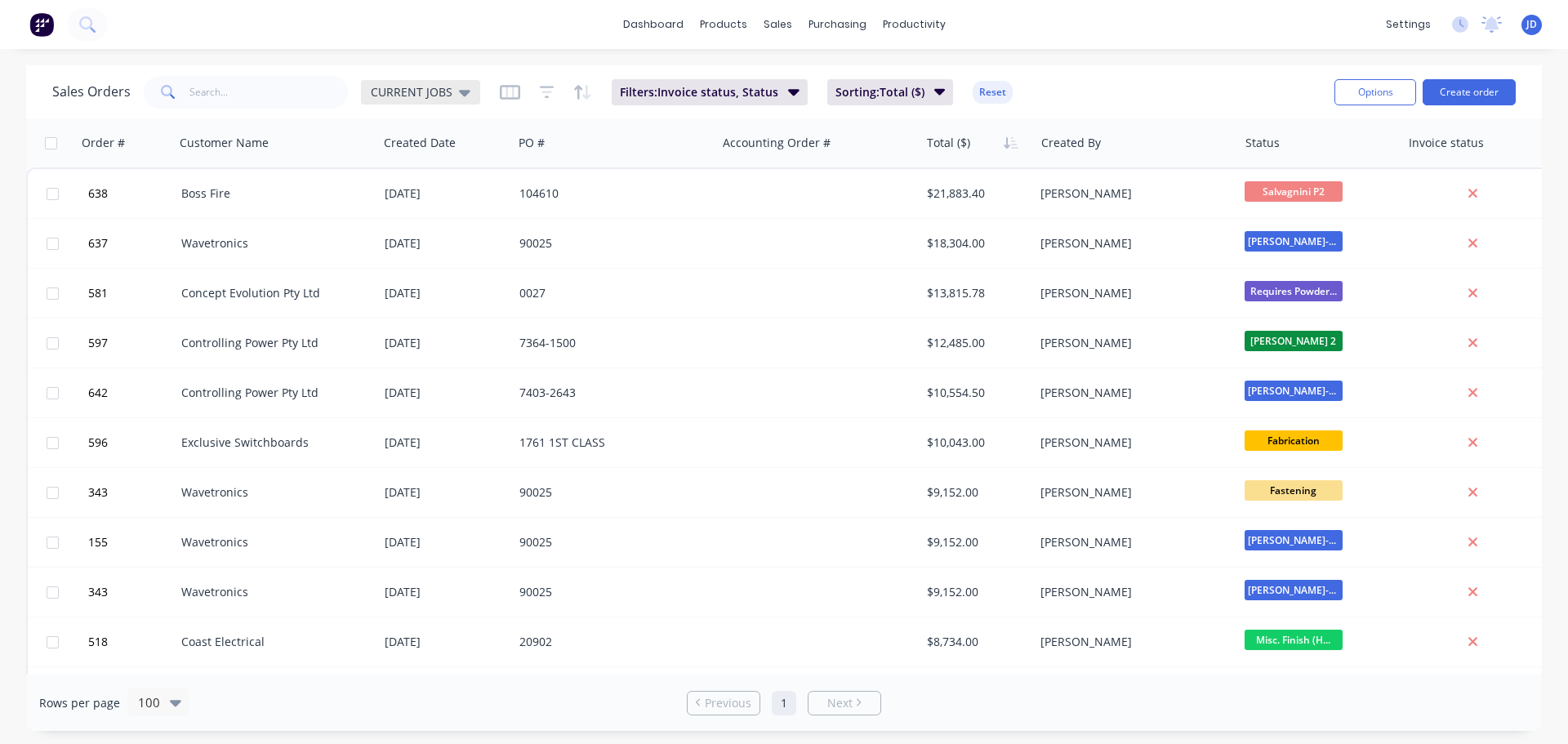
click at [449, 98] on div "CURRENT JOBS" at bounding box center [420, 93] width 100 height 15
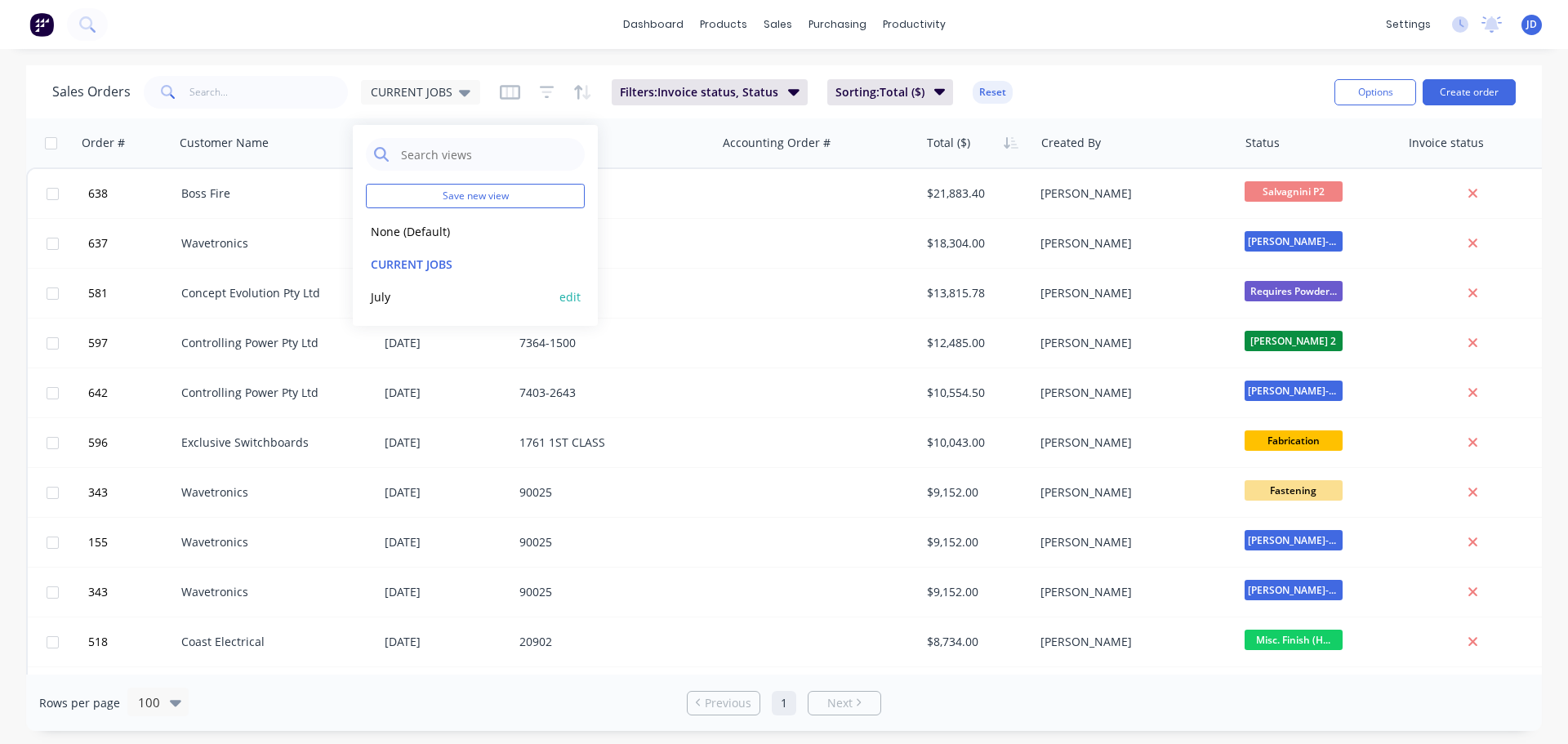
click at [568, 297] on button "edit" at bounding box center [570, 297] width 21 height 17
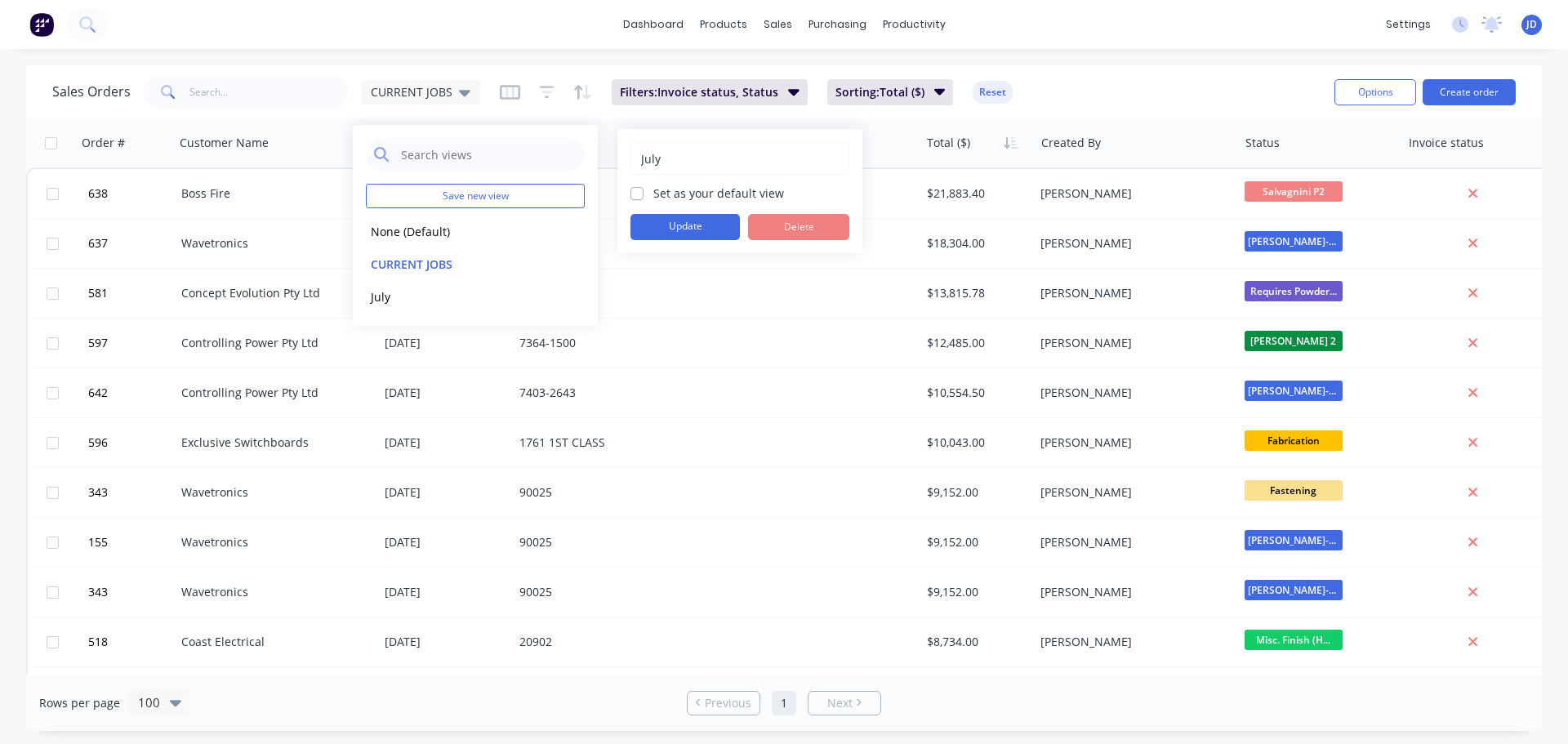
drag, startPoint x: 693, startPoint y: 158, endPoint x: 469, endPoint y: 122, distance: 226.9
click at [486, 731] on div "Save new view None (Default) edit CURRENT JOBS edit July edit July Set as your …" at bounding box center [784, 744] width 1568 height 0
type input "J"
type input "August"
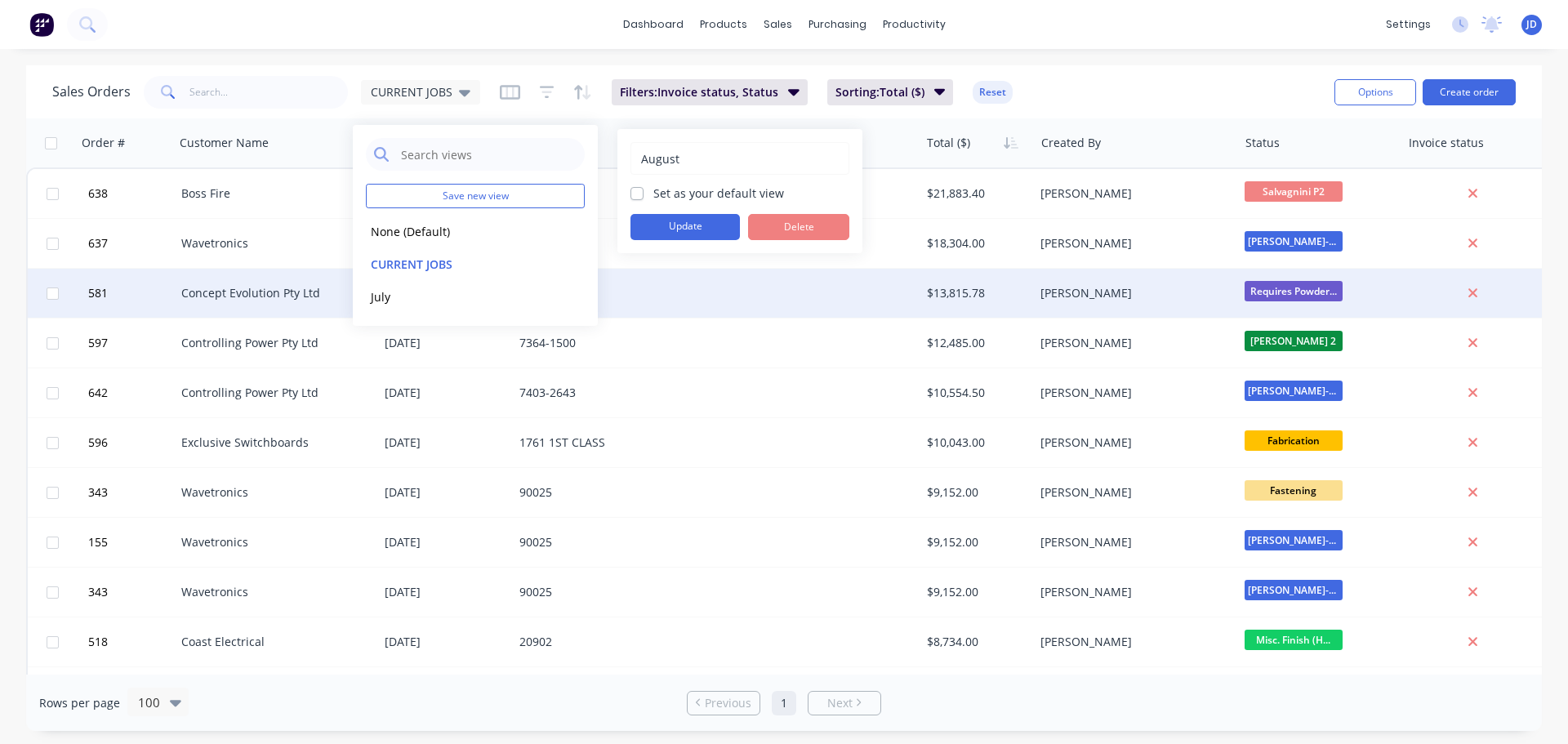
drag, startPoint x: 706, startPoint y: 227, endPoint x: 758, endPoint y: 310, distance: 97.9
click at [706, 229] on button "Update" at bounding box center [685, 227] width 109 height 26
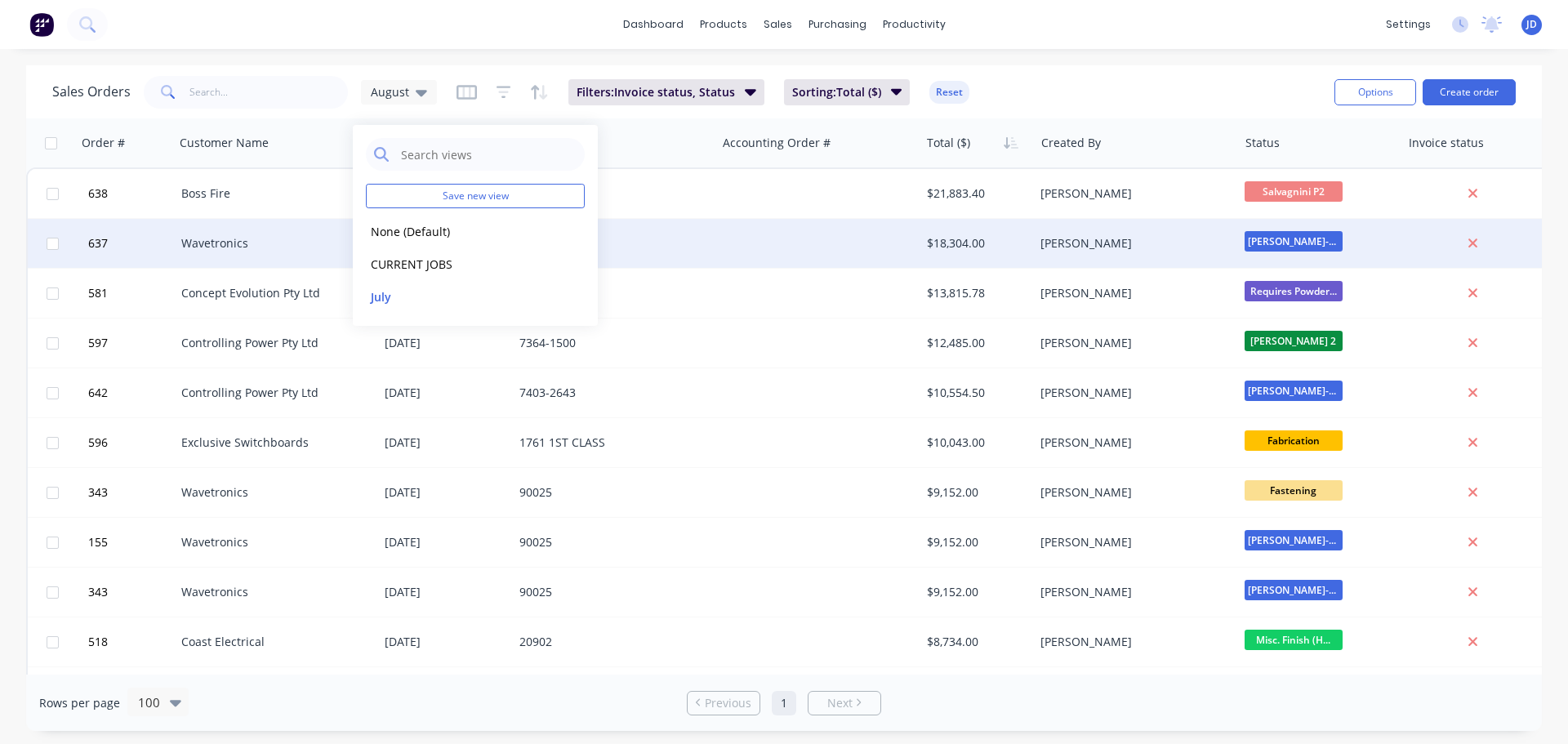
click at [460, 269] on button "CURRENT JOBS" at bounding box center [459, 264] width 186 height 19
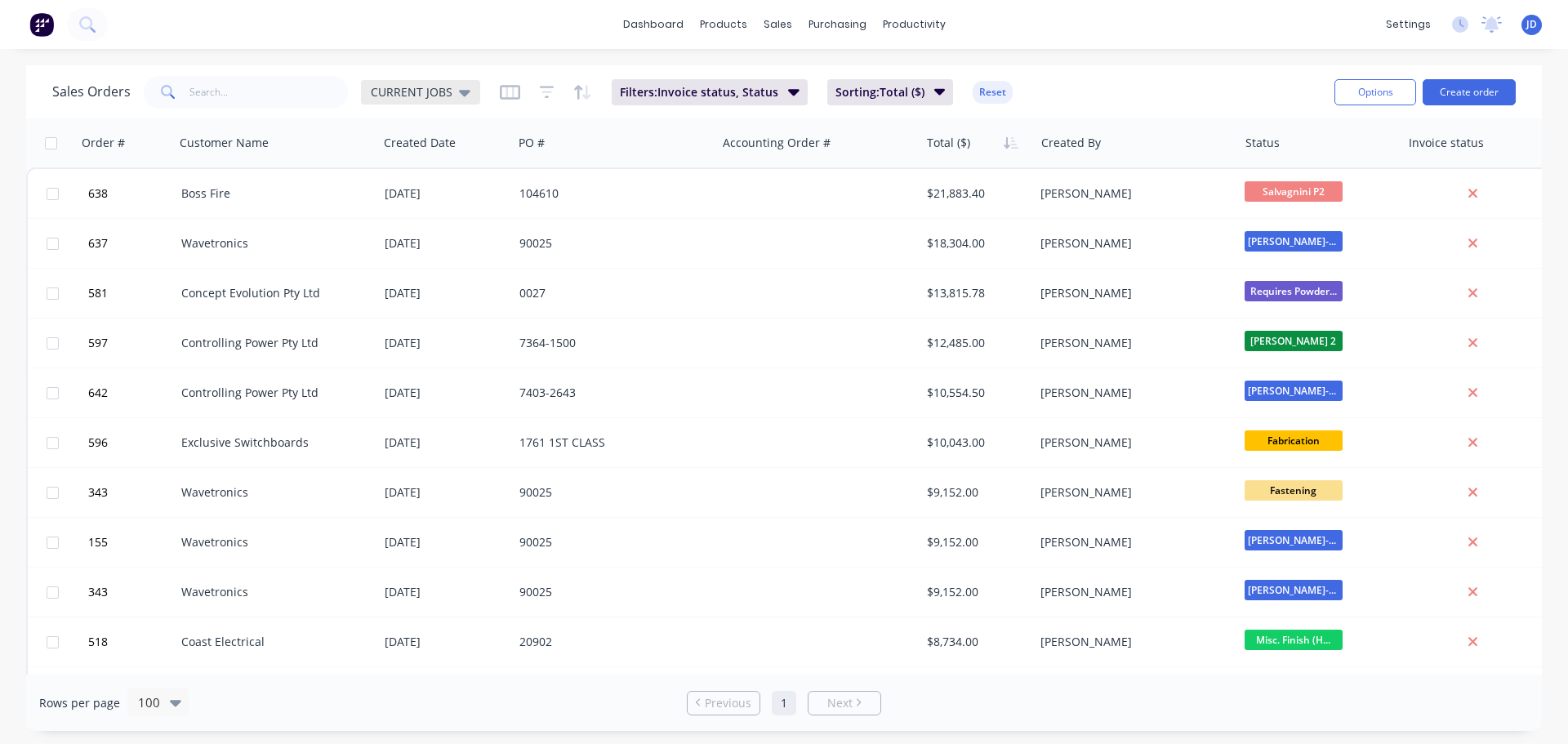
click at [393, 99] on span "CURRENT JOBS" at bounding box center [411, 92] width 82 height 17
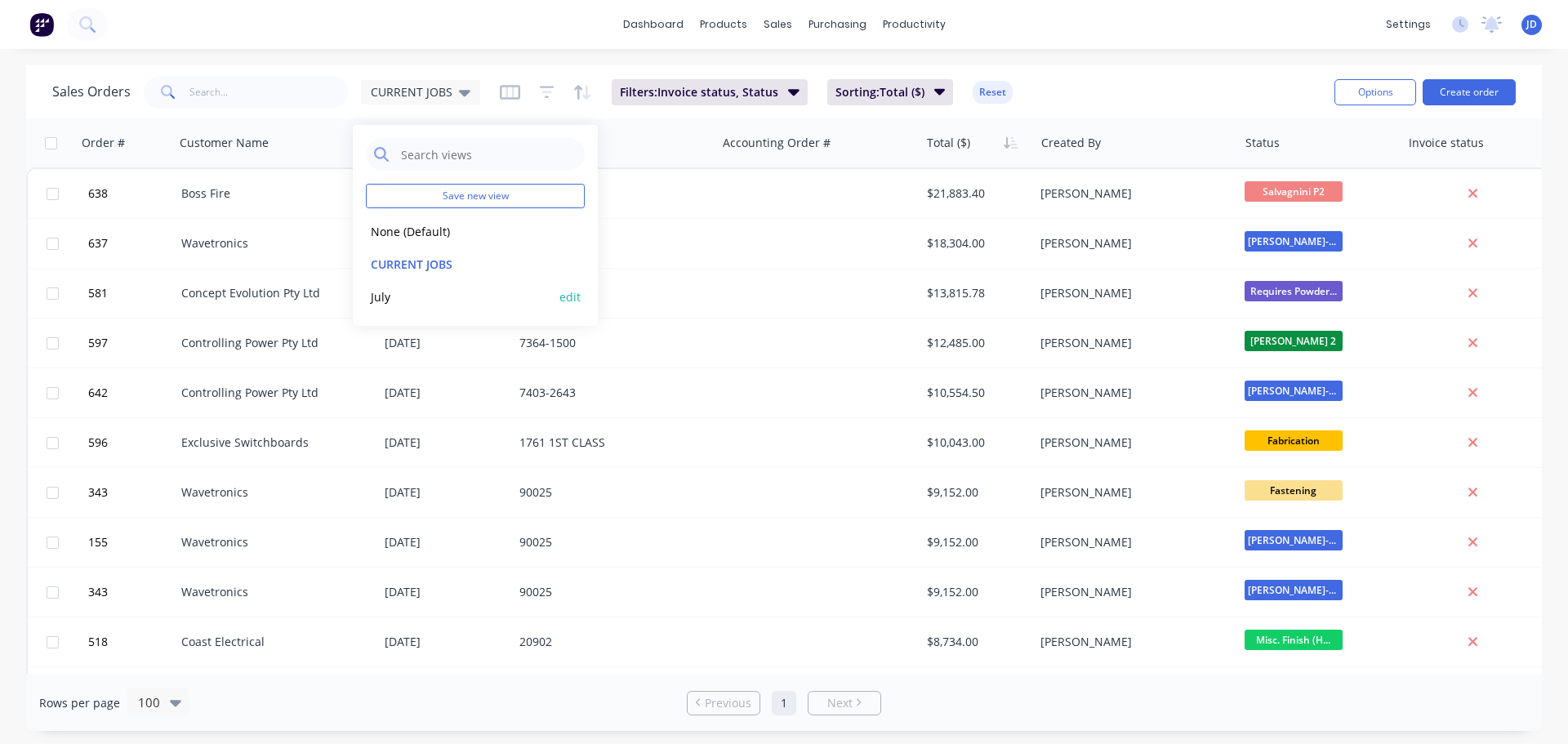
click at [407, 293] on button "July" at bounding box center [459, 297] width 186 height 19
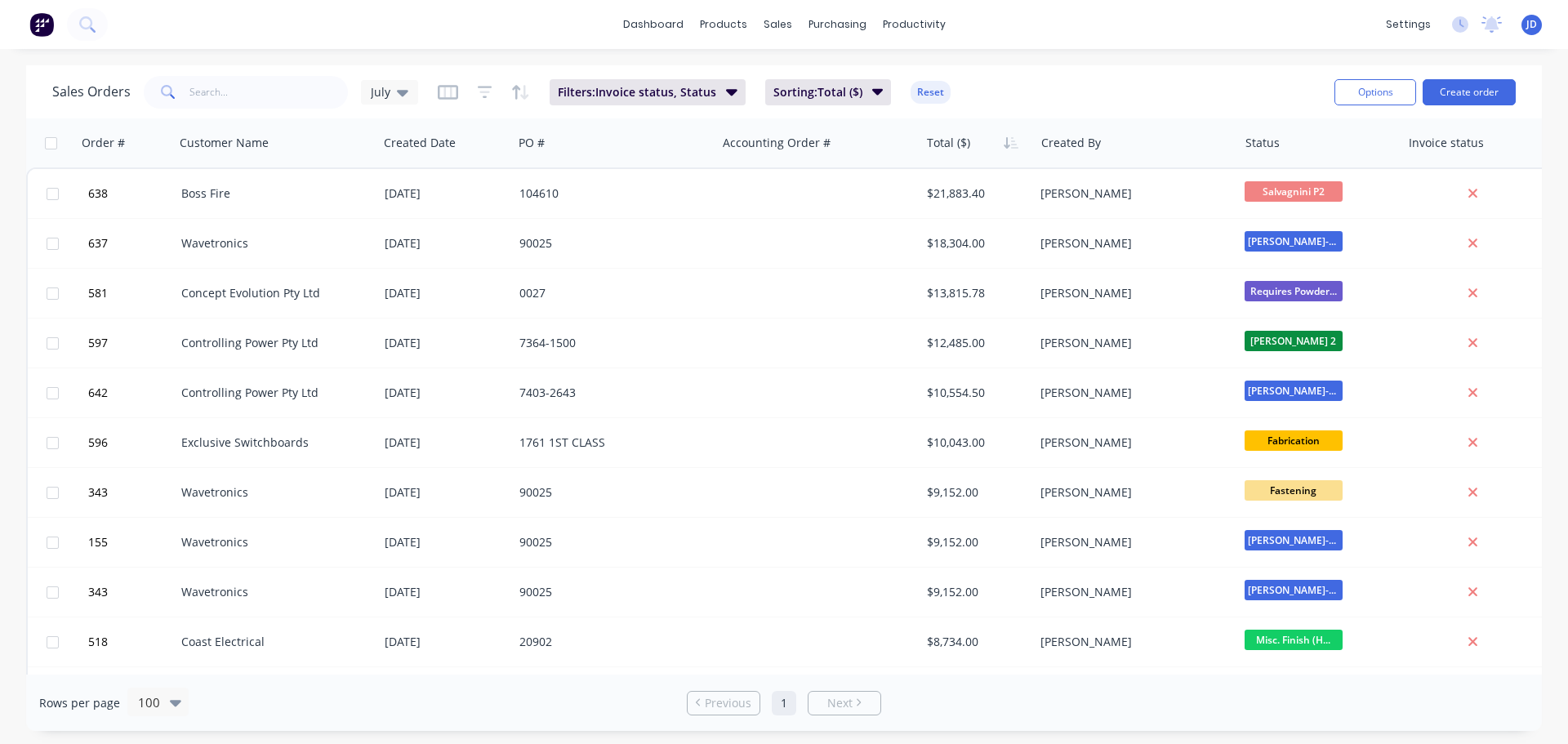
click at [399, 99] on icon at bounding box center [403, 93] width 12 height 18
click at [560, 295] on button "edit" at bounding box center [570, 297] width 21 height 17
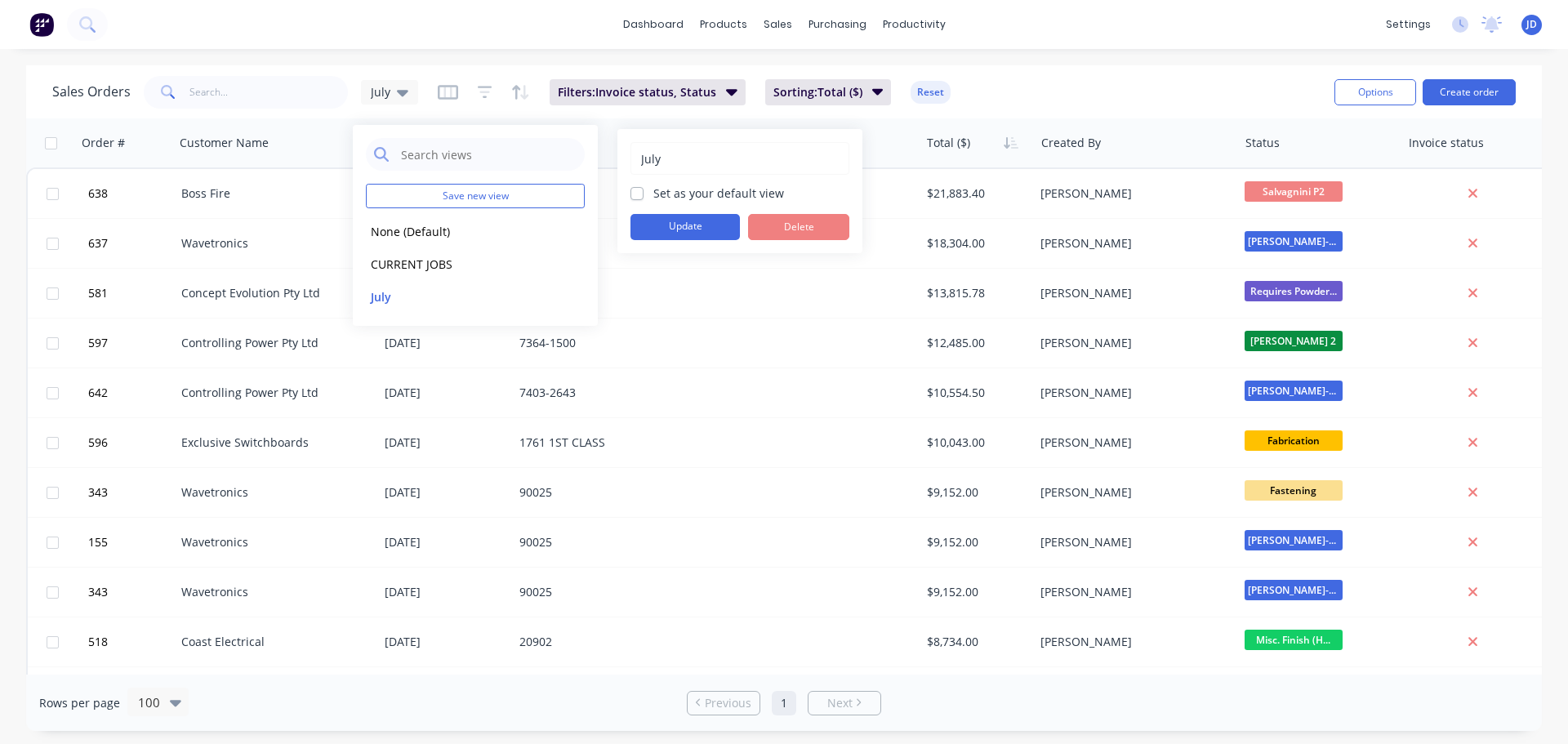
click at [345, 101] on body "dashboard products sales purchasing productivity dashboard products Product Cat…" at bounding box center [784, 372] width 1568 height 744
type input "J"
type input "August"
click at [684, 226] on button "Update" at bounding box center [685, 227] width 109 height 26
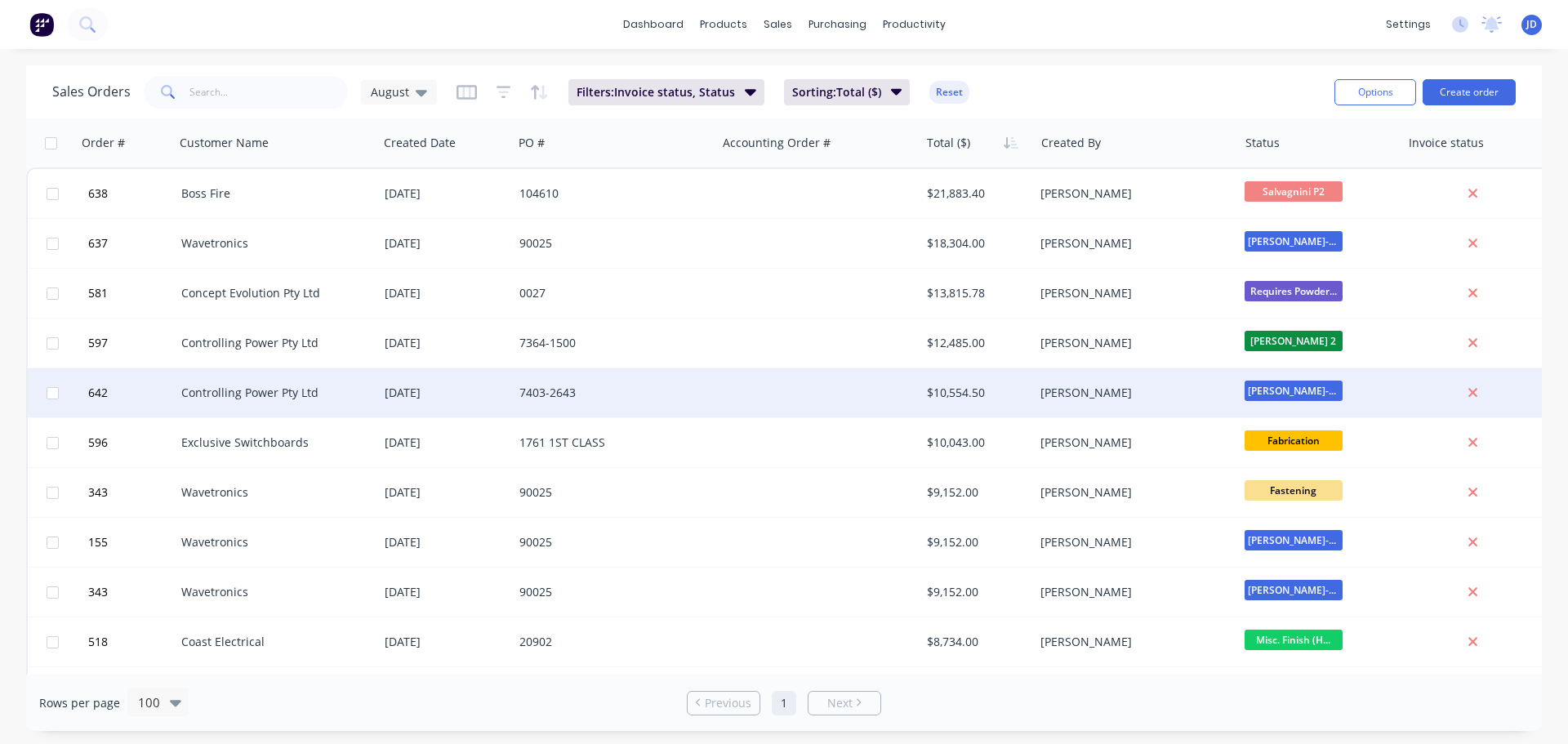
click at [699, 392] on div "7403-2643" at bounding box center [614, 393] width 190 height 17
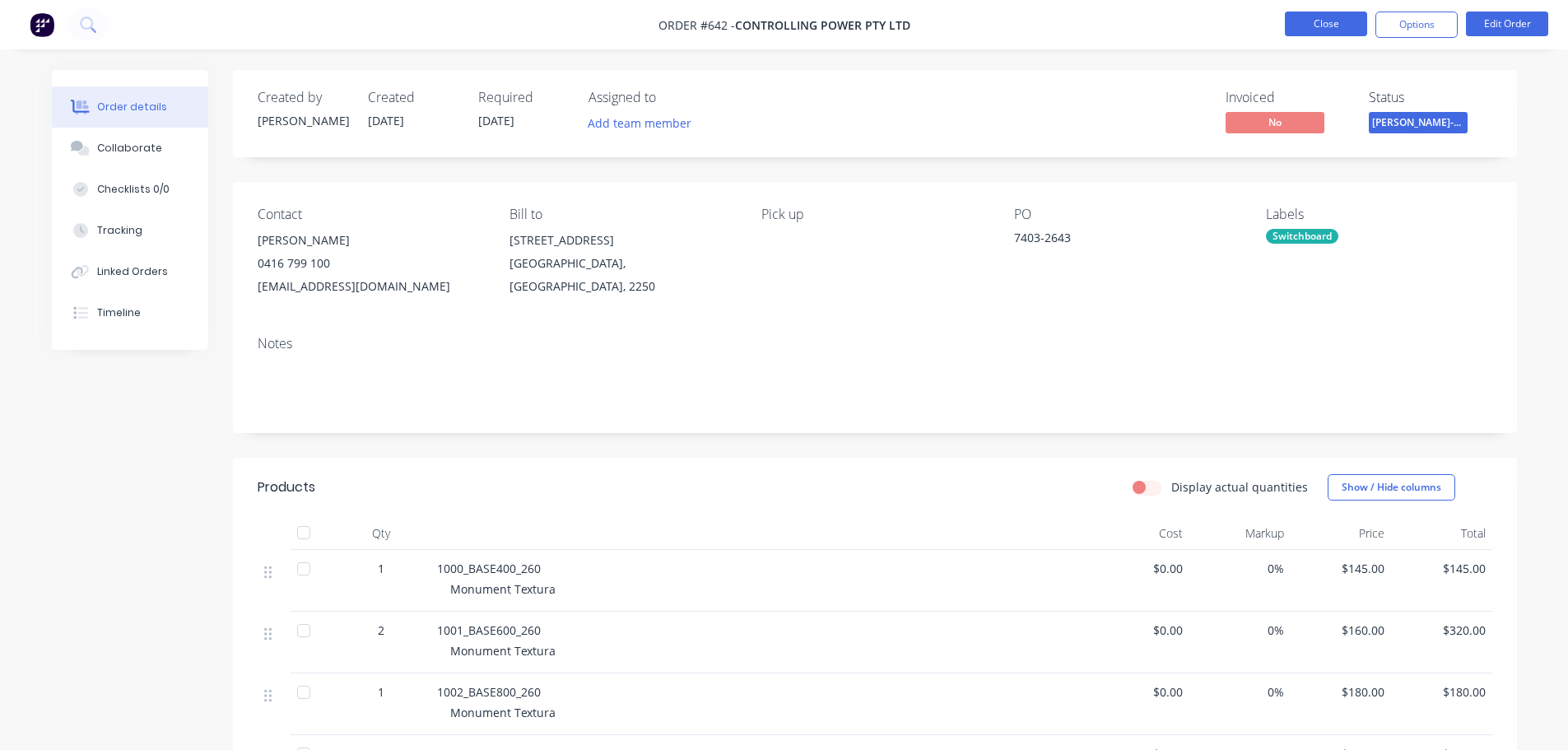
click at [1326, 24] on button "Close" at bounding box center [1326, 24] width 82 height 25
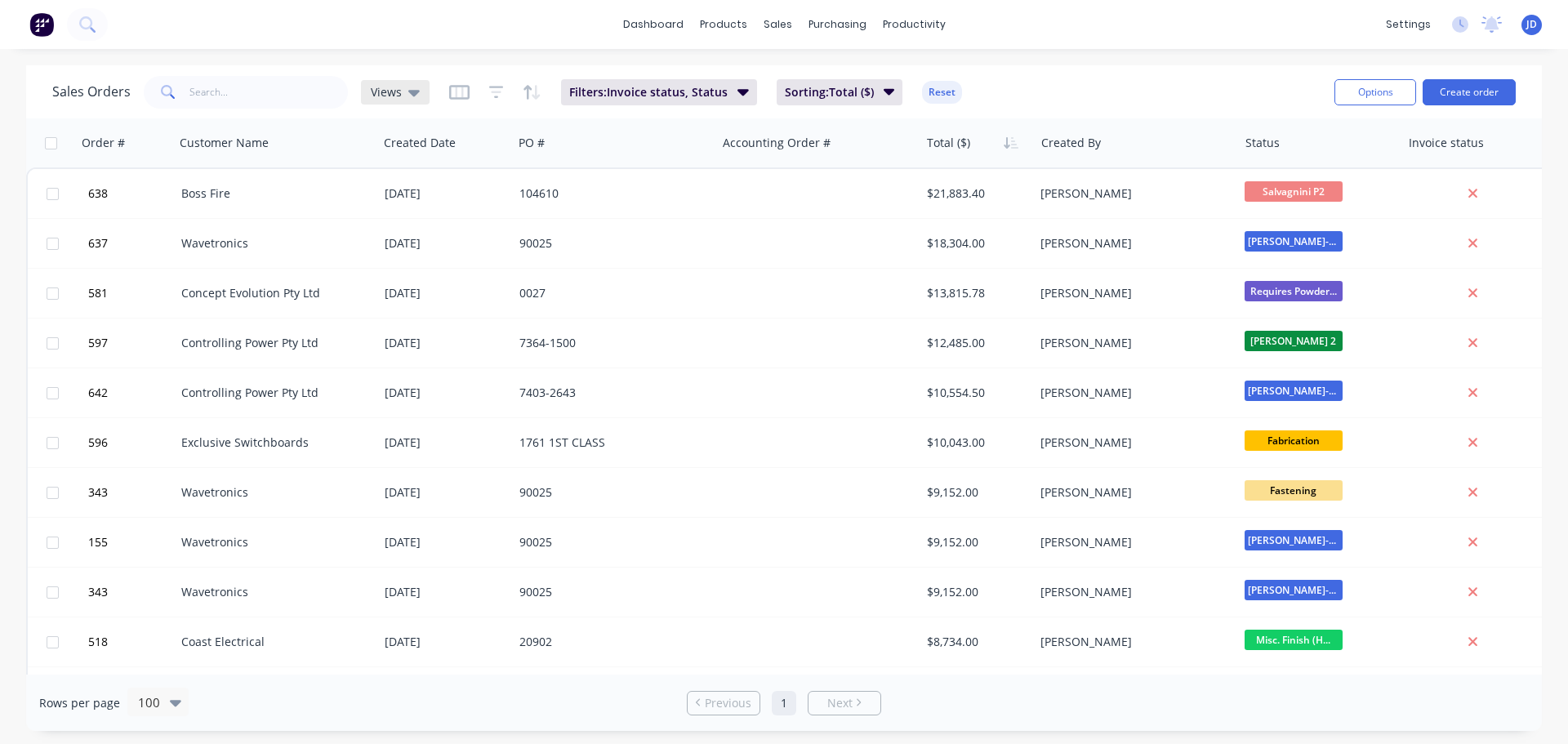
click at [416, 99] on icon at bounding box center [414, 93] width 12 height 18
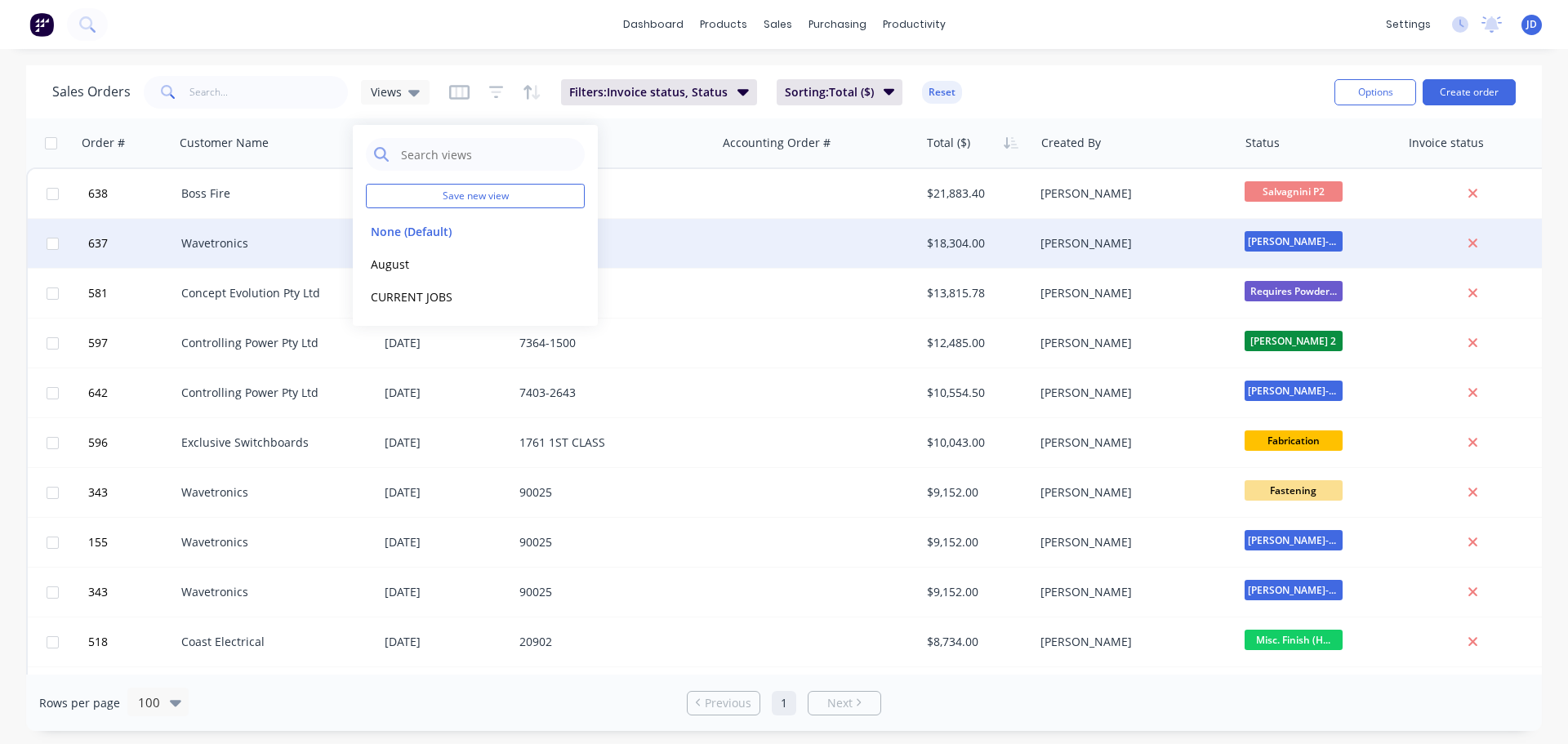
click at [418, 264] on button "August" at bounding box center [459, 264] width 186 height 19
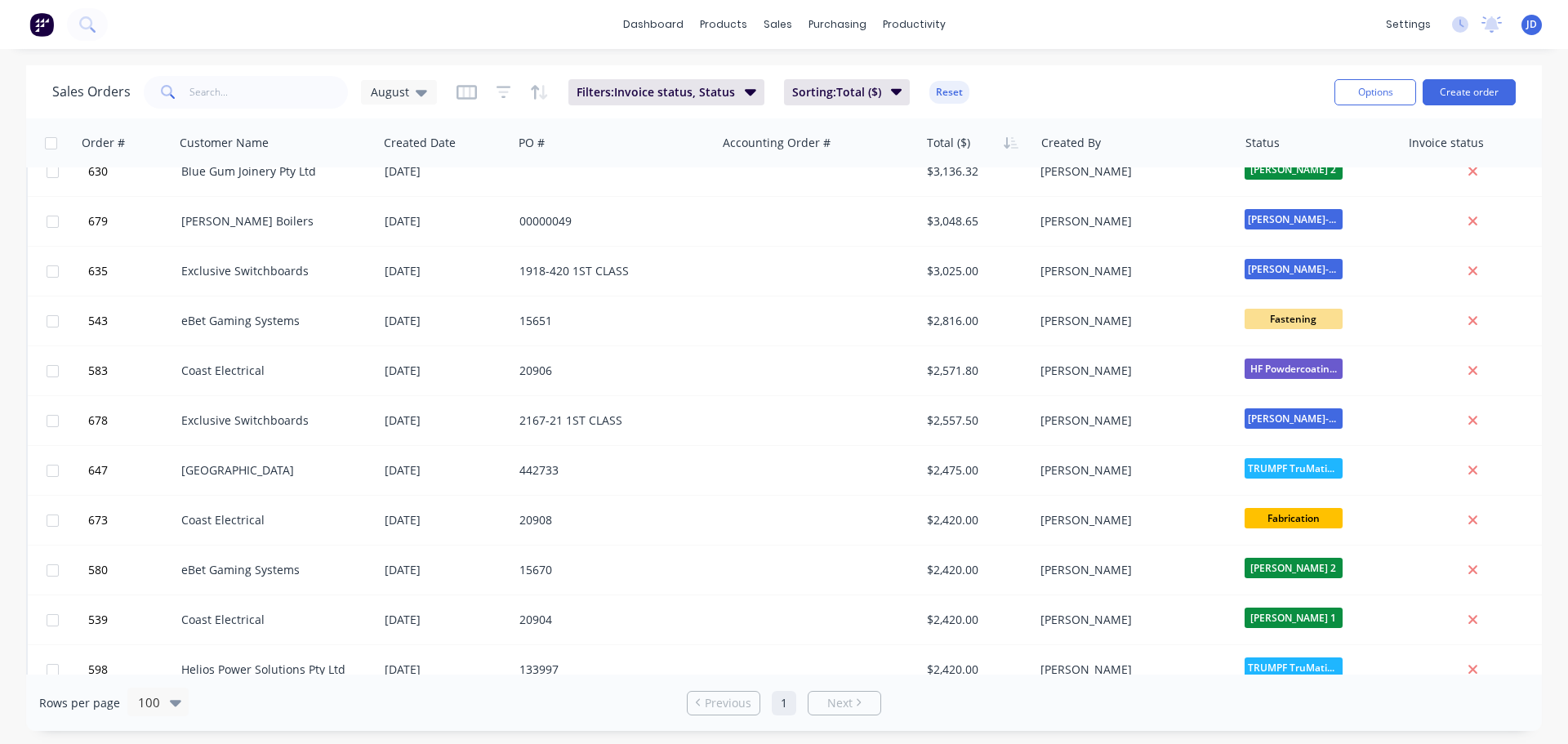
scroll to position [1225, 0]
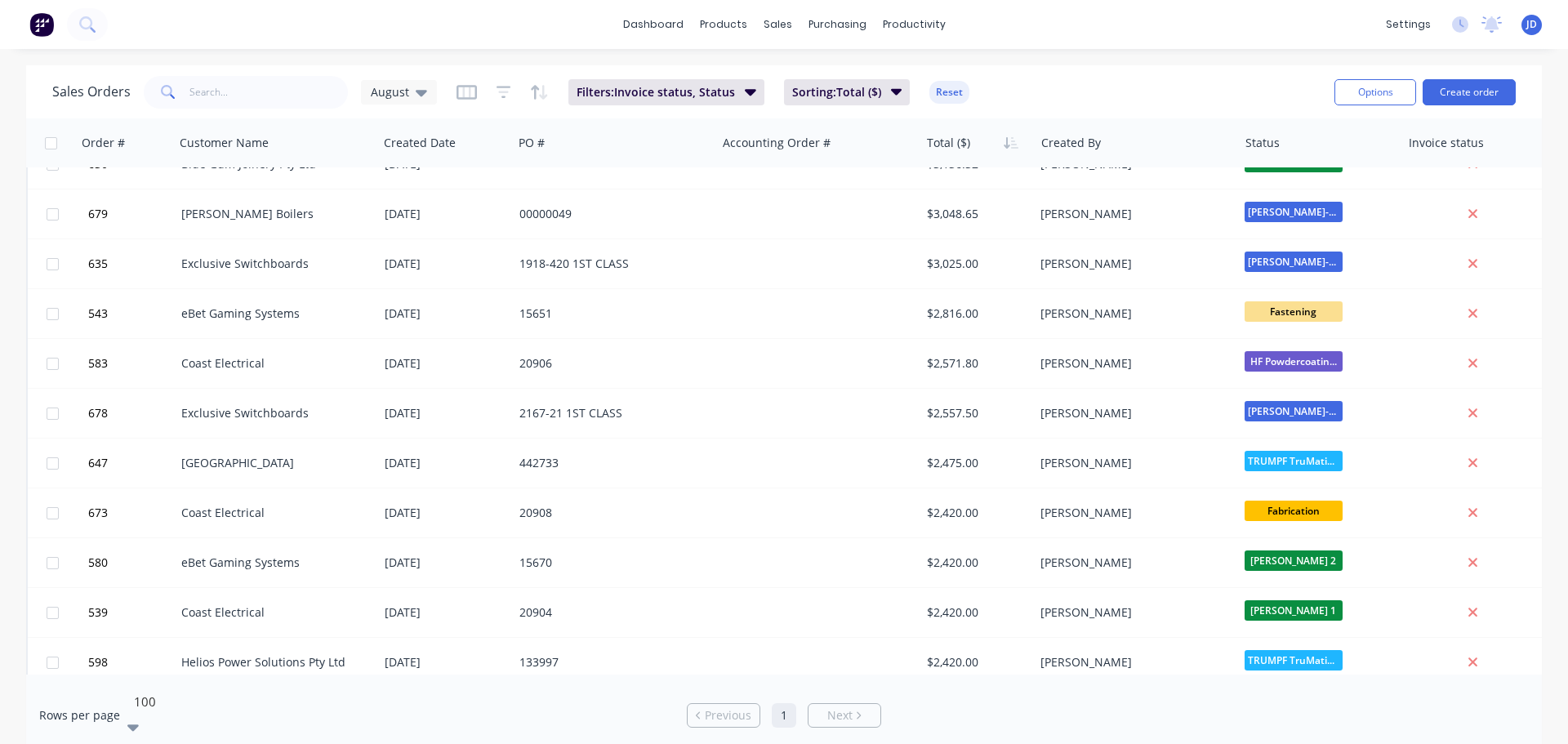
drag, startPoint x: 151, startPoint y: 714, endPoint x: 155, endPoint y: 671, distance: 43.2
click at [156, 716] on div "5 results available. Use Up and Down to choose options, press Enter to select t…" at bounding box center [158, 715] width 63 height 55
click at [163, 731] on div "10" at bounding box center [784, 752] width 1568 height 17
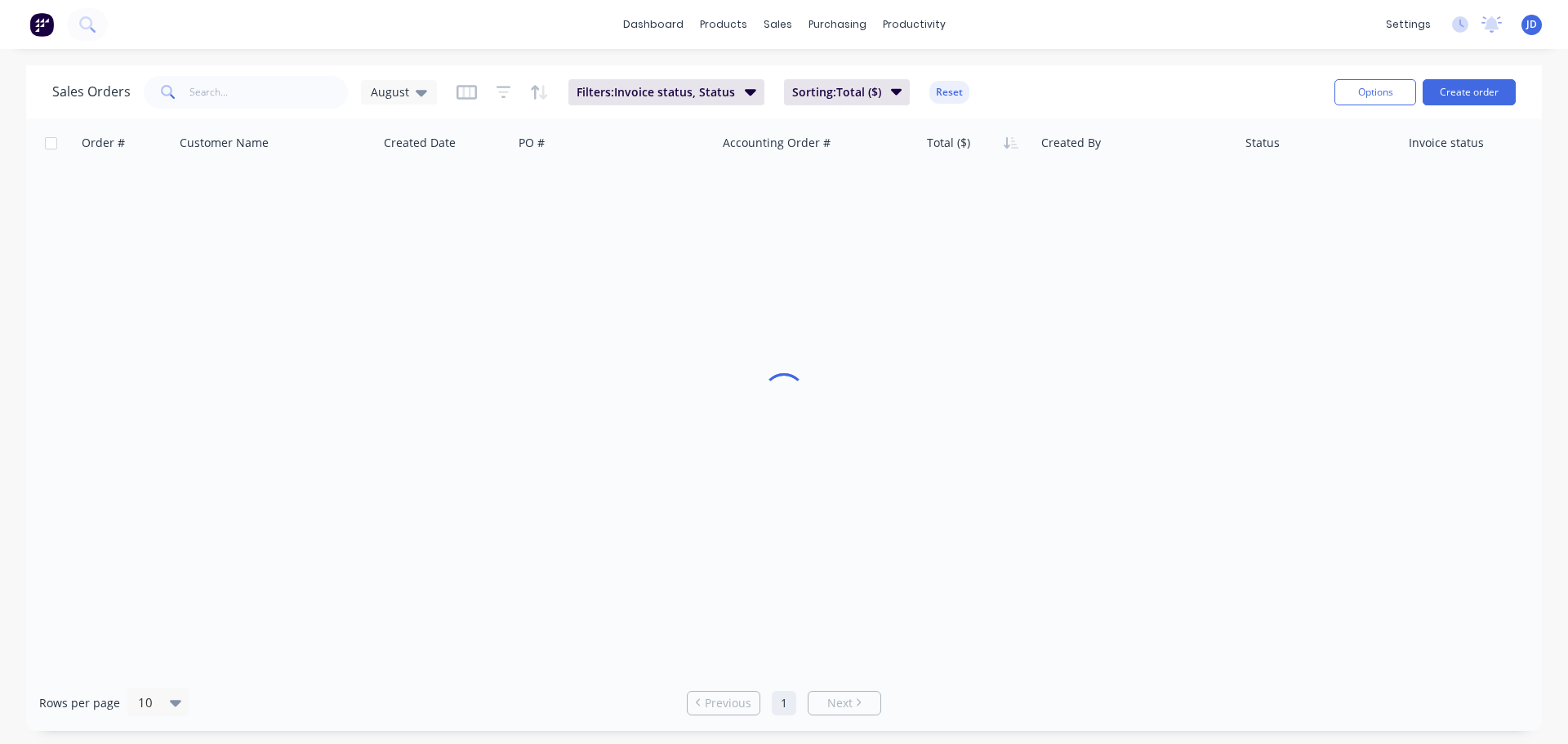
scroll to position [0, 0]
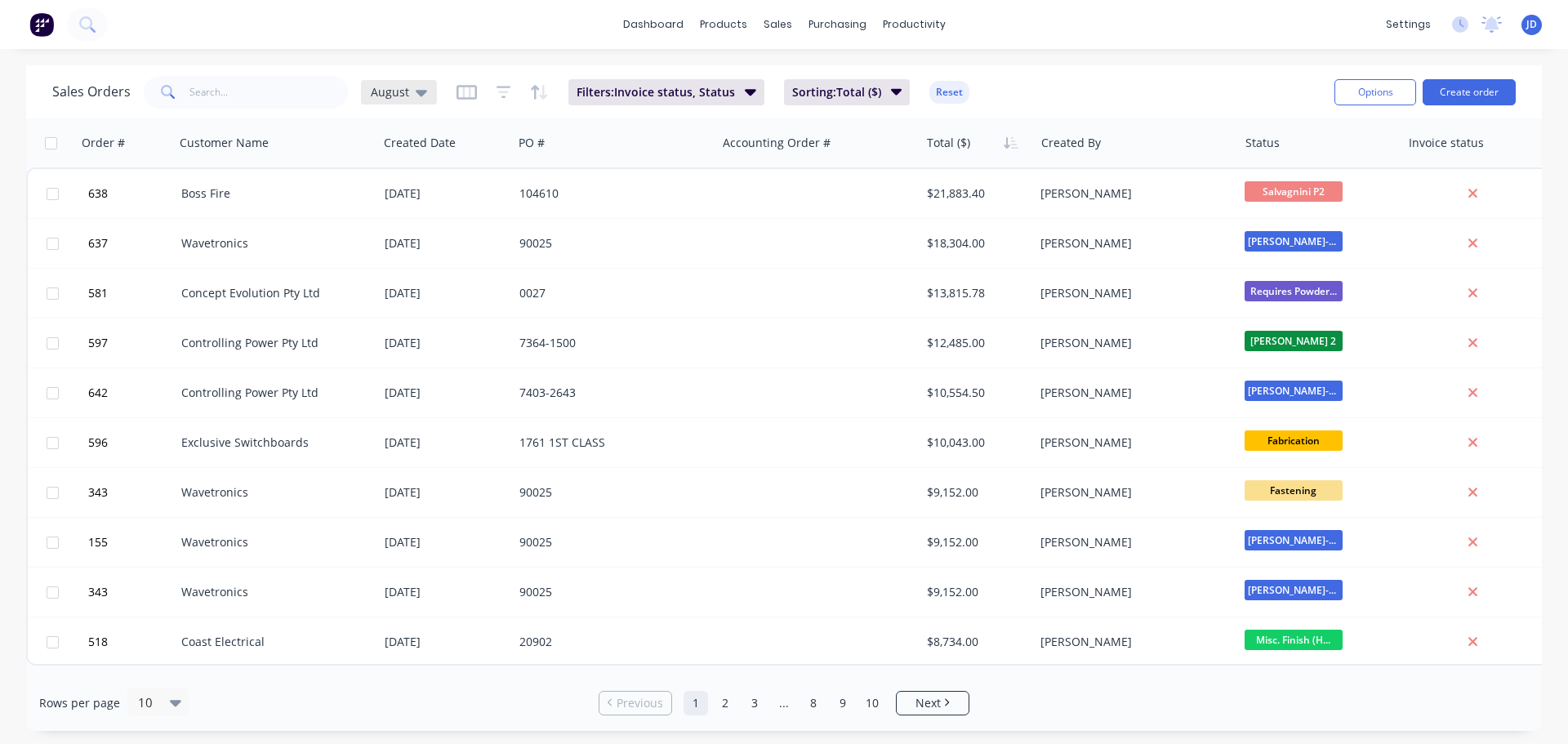
drag, startPoint x: 408, startPoint y: 82, endPoint x: 426, endPoint y: 91, distance: 20.1
click at [409, 83] on div "August" at bounding box center [399, 93] width 76 height 25
click at [429, 258] on button "August" at bounding box center [459, 264] width 186 height 19
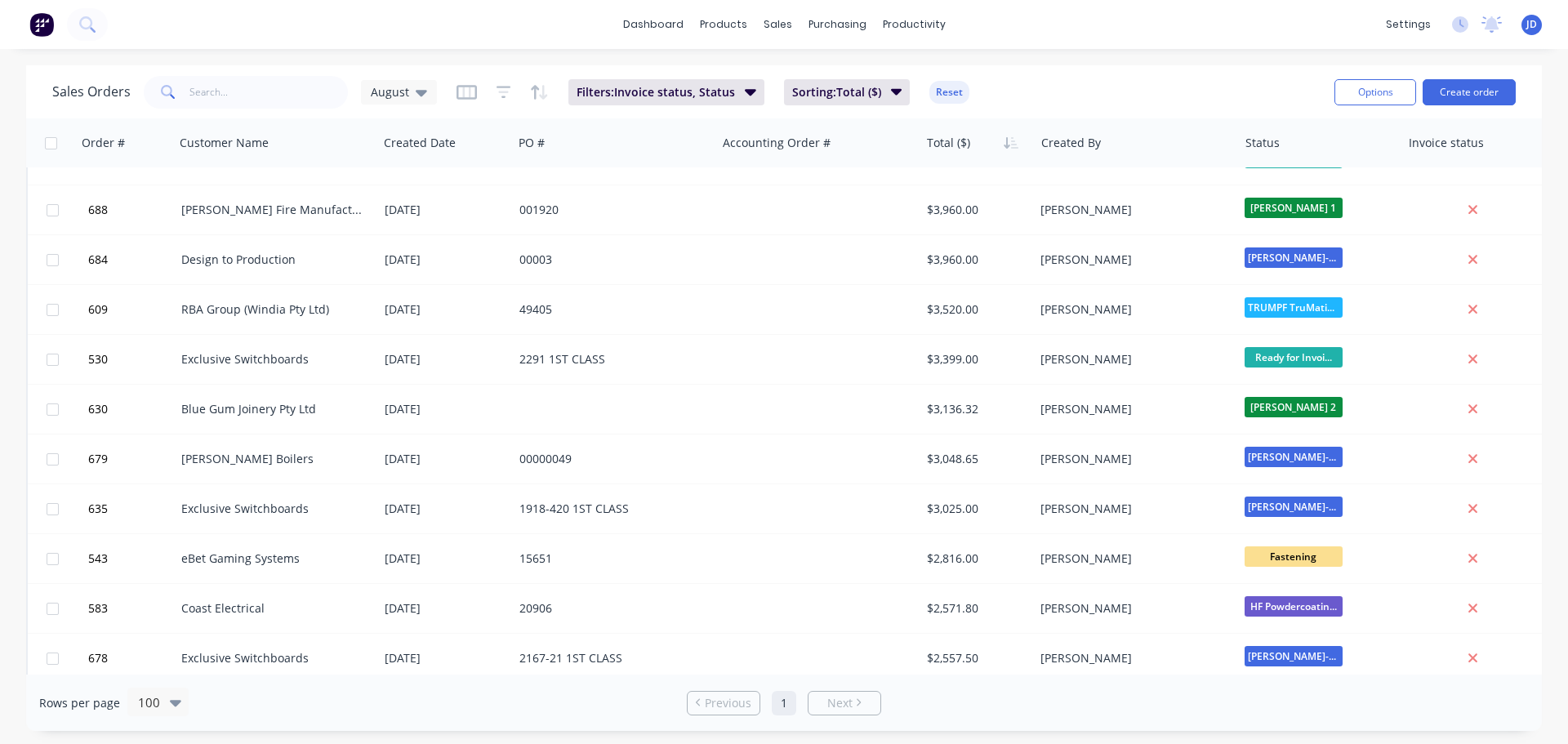
scroll to position [1470, 0]
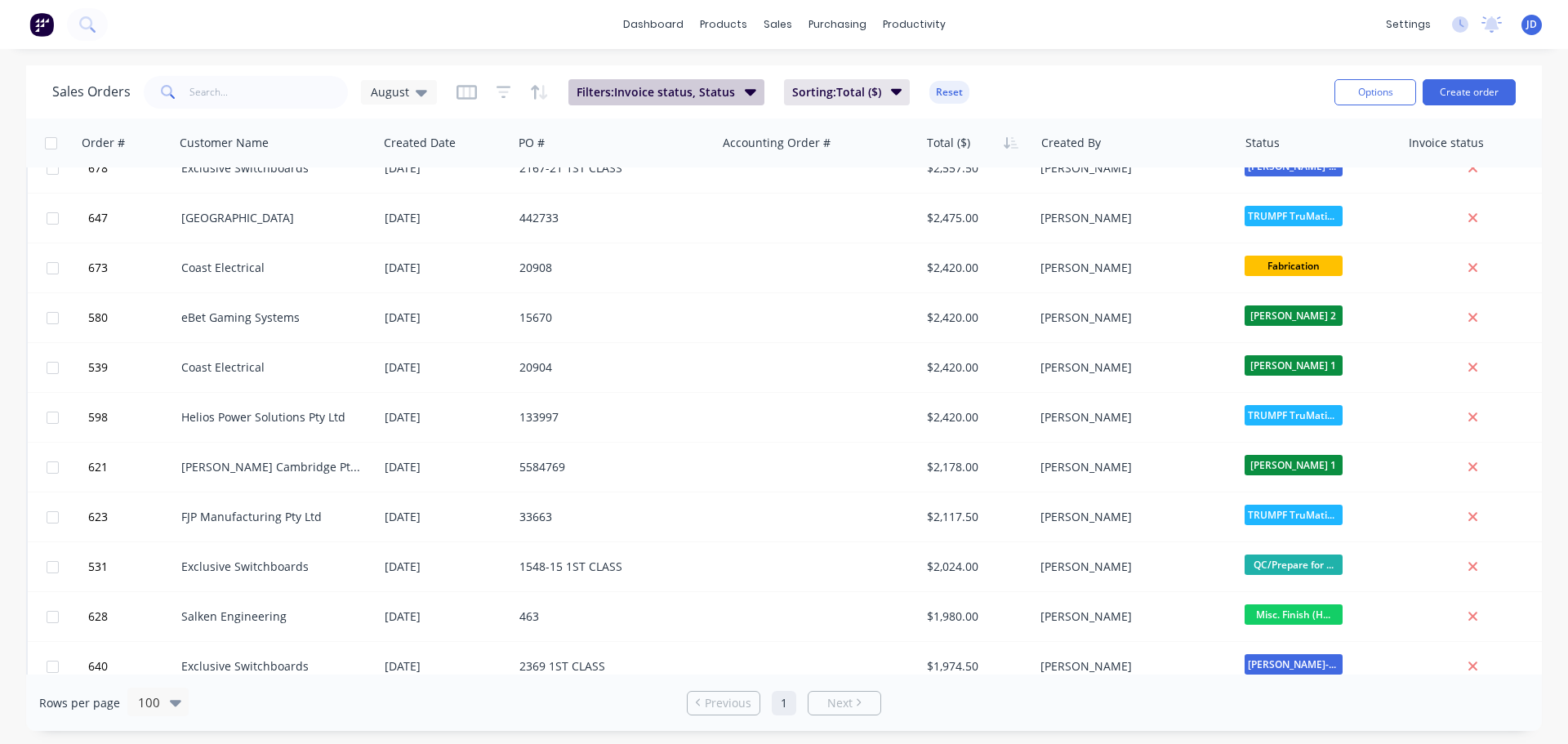
click at [665, 98] on span "Filters: Invoice status, Status" at bounding box center [655, 93] width 159 height 17
click at [840, 81] on button "Sorting: Total ($)" at bounding box center [846, 93] width 126 height 26
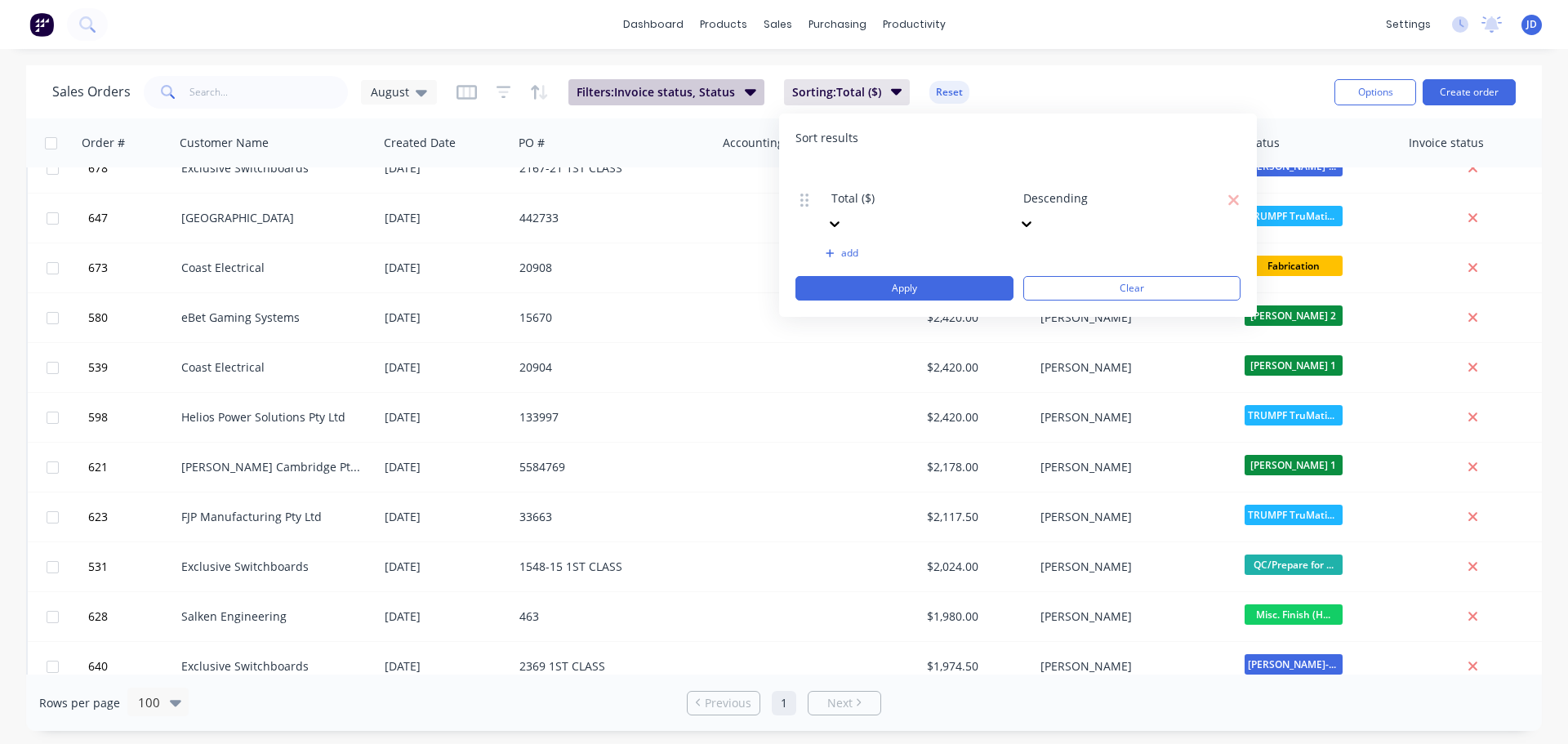
click at [723, 79] on div "Sales Orders August Filters: Invoice status, Status Sorting: Total ($) Reset" at bounding box center [686, 92] width 1269 height 40
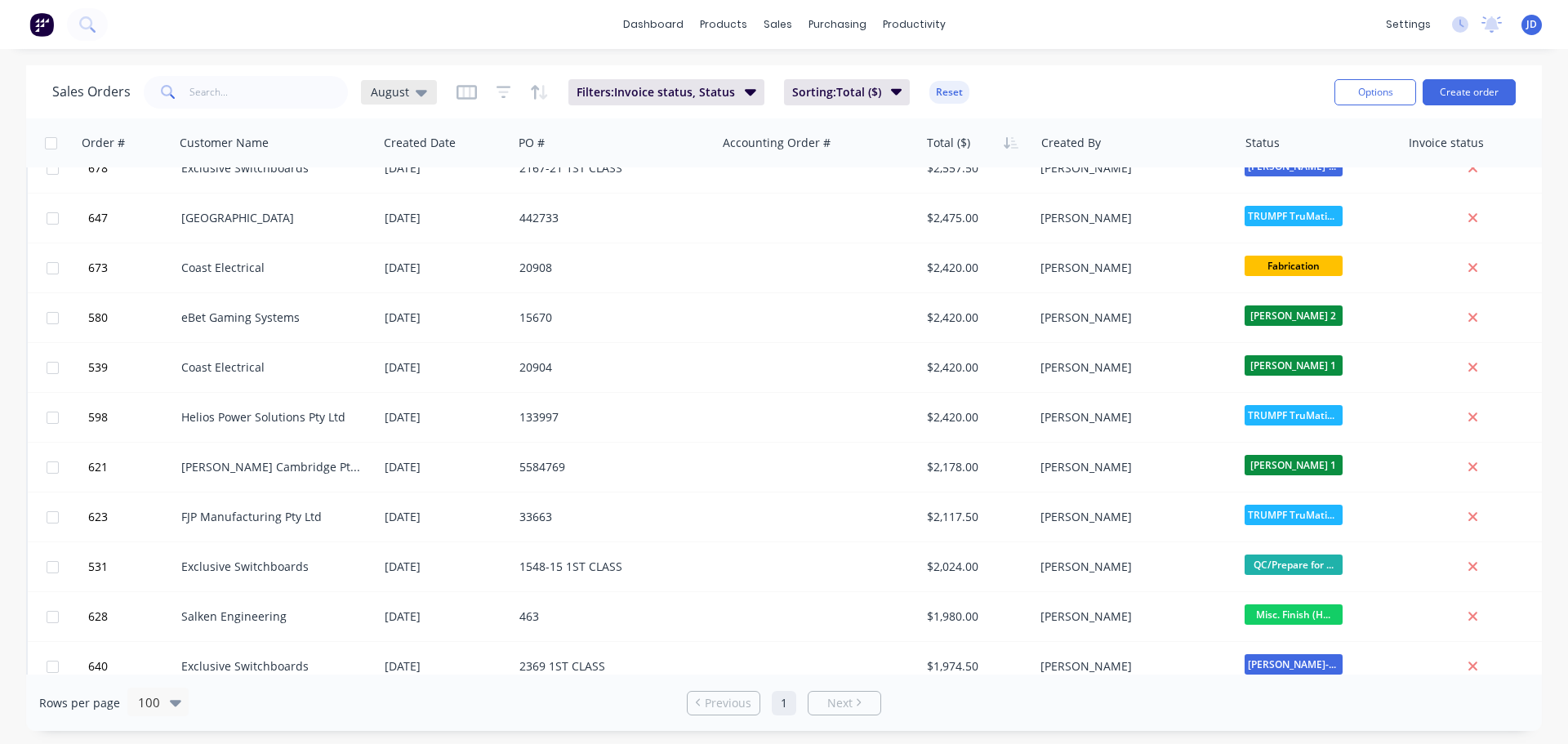
click at [413, 83] on div "August" at bounding box center [399, 93] width 76 height 25
click at [426, 304] on button "CURRENT JOBS" at bounding box center [459, 297] width 186 height 19
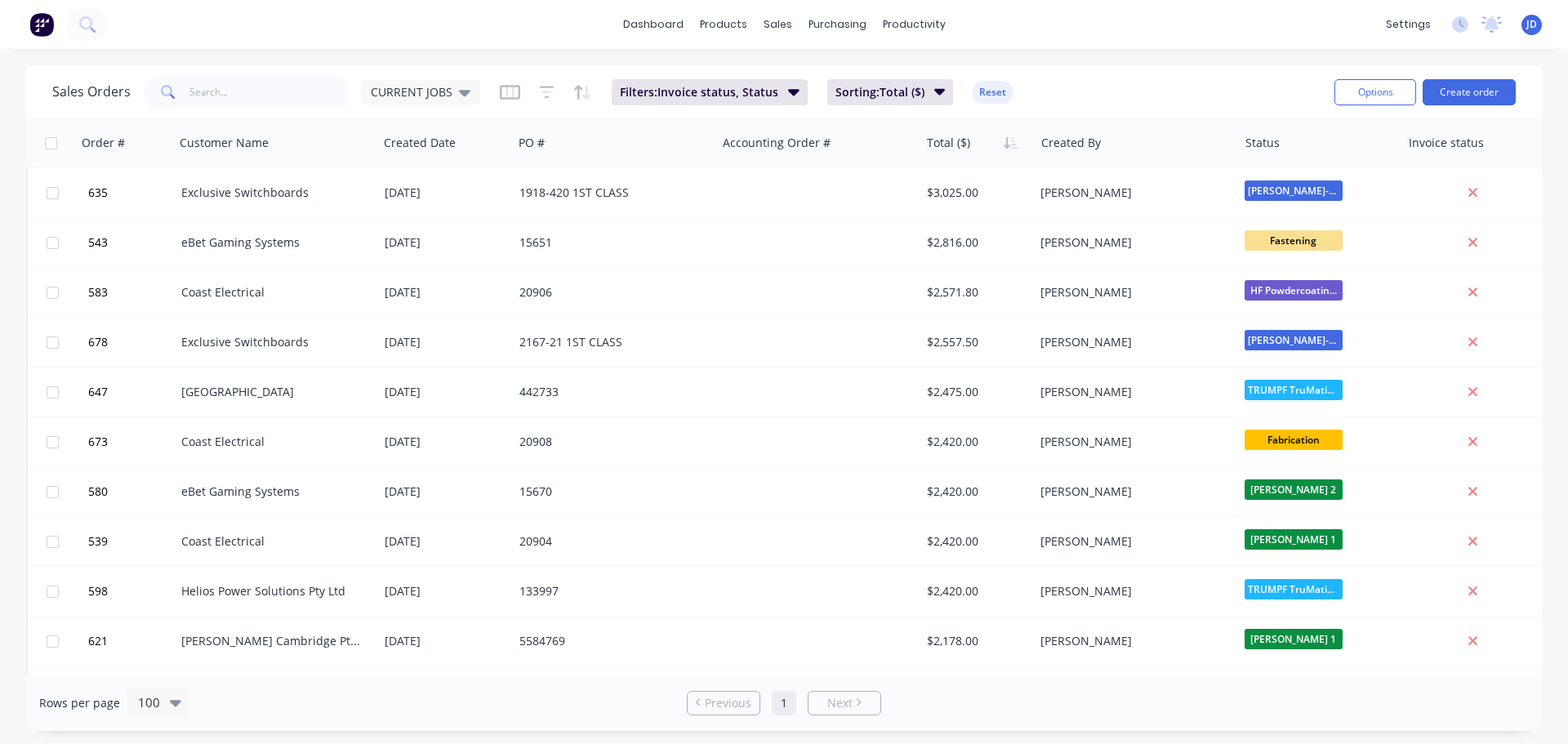
scroll to position [1143, 0]
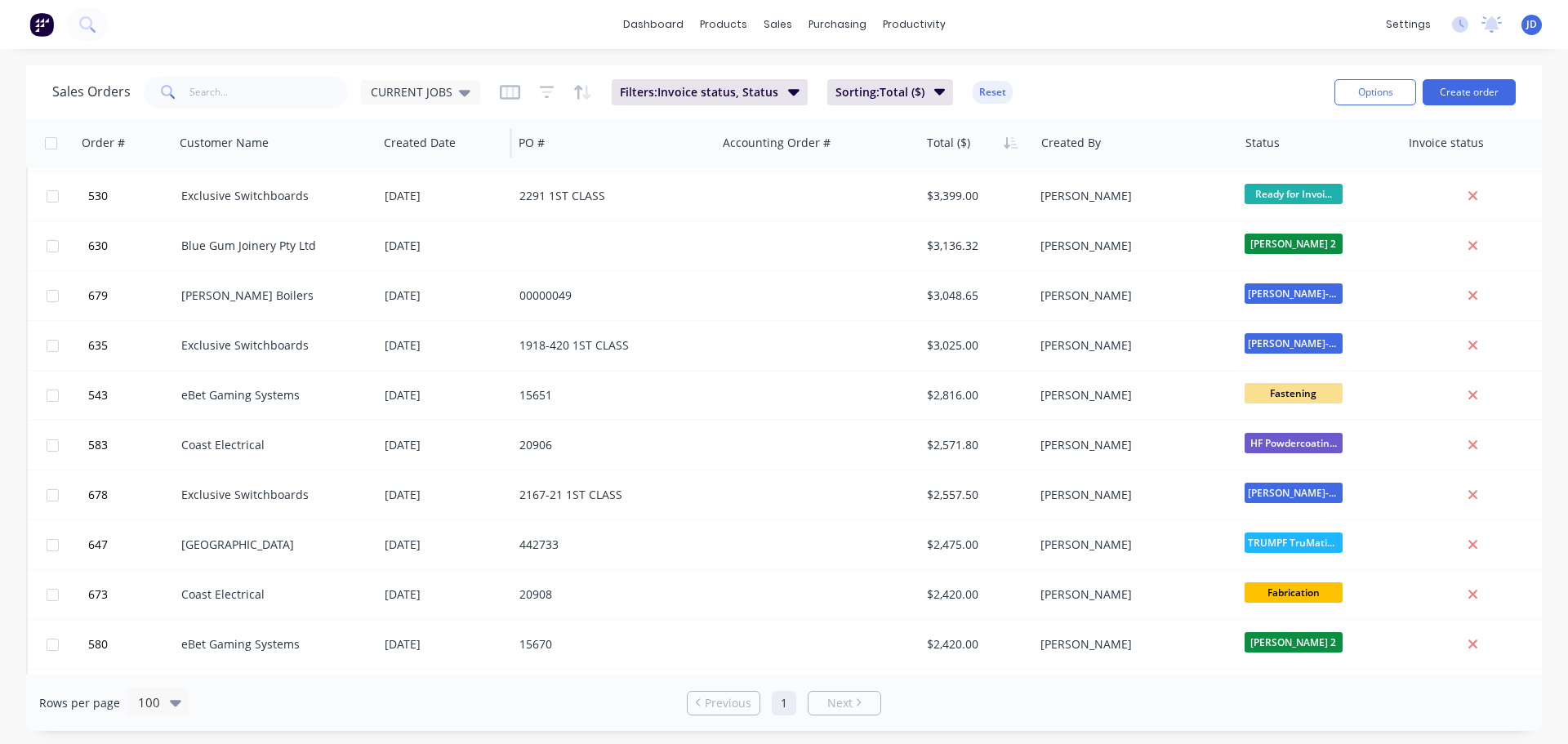
click at [469, 93] on div "CURRENT JOBS" at bounding box center [421, 93] width 119 height 25
click at [570, 261] on button "edit" at bounding box center [570, 264] width 21 height 17
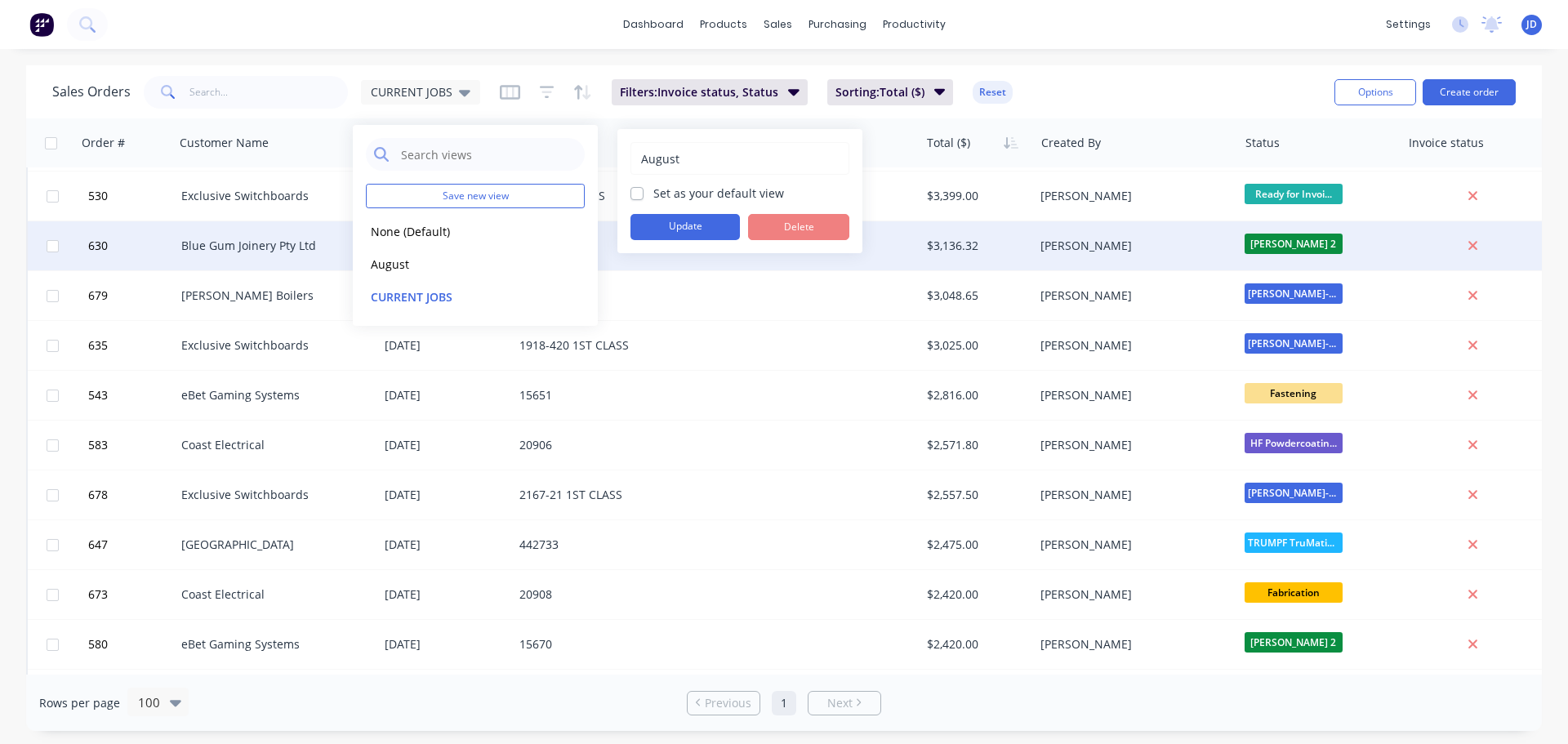
click at [513, 261] on button "August" at bounding box center [459, 264] width 186 height 19
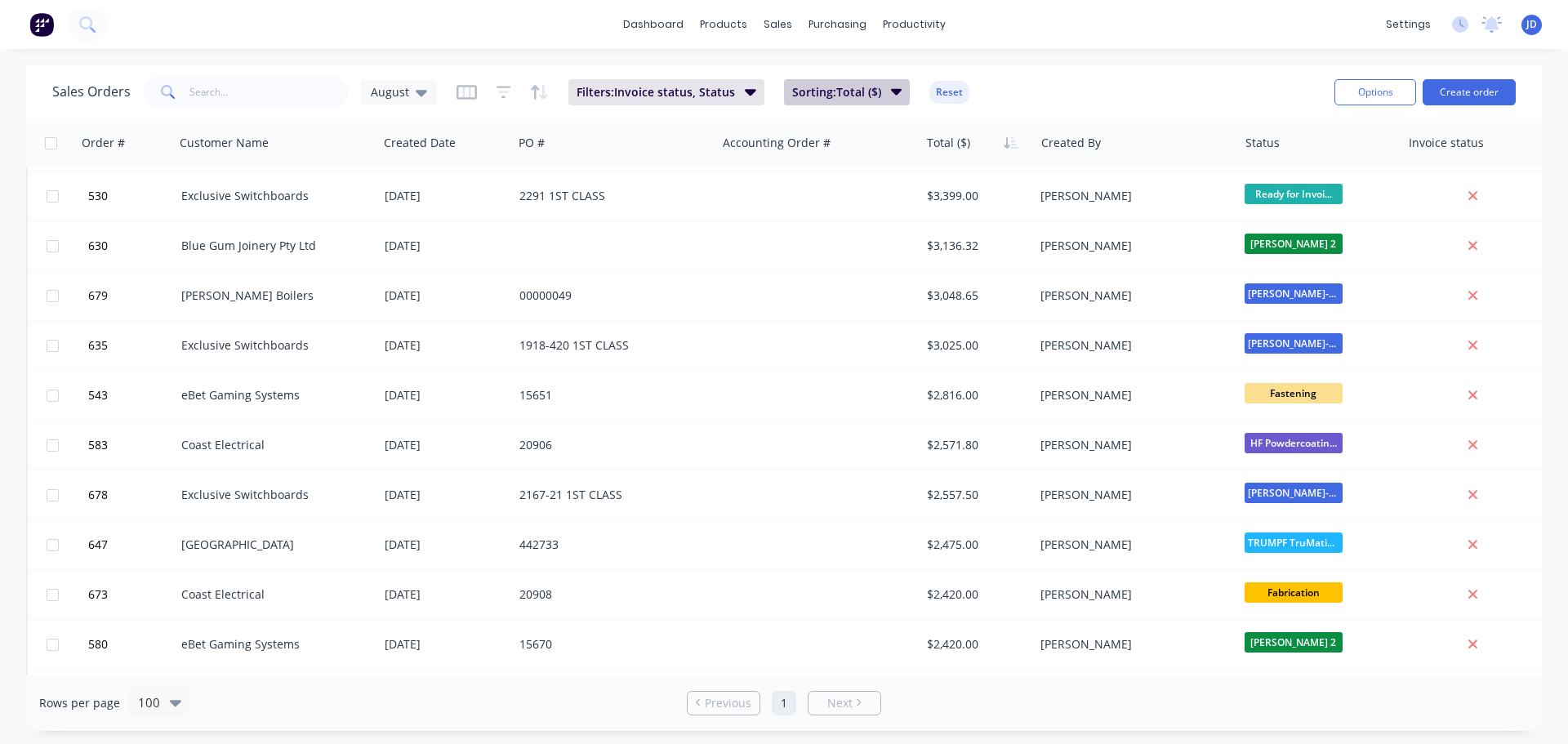
click at [818, 83] on button "Sorting: Total ($)" at bounding box center [846, 93] width 126 height 26
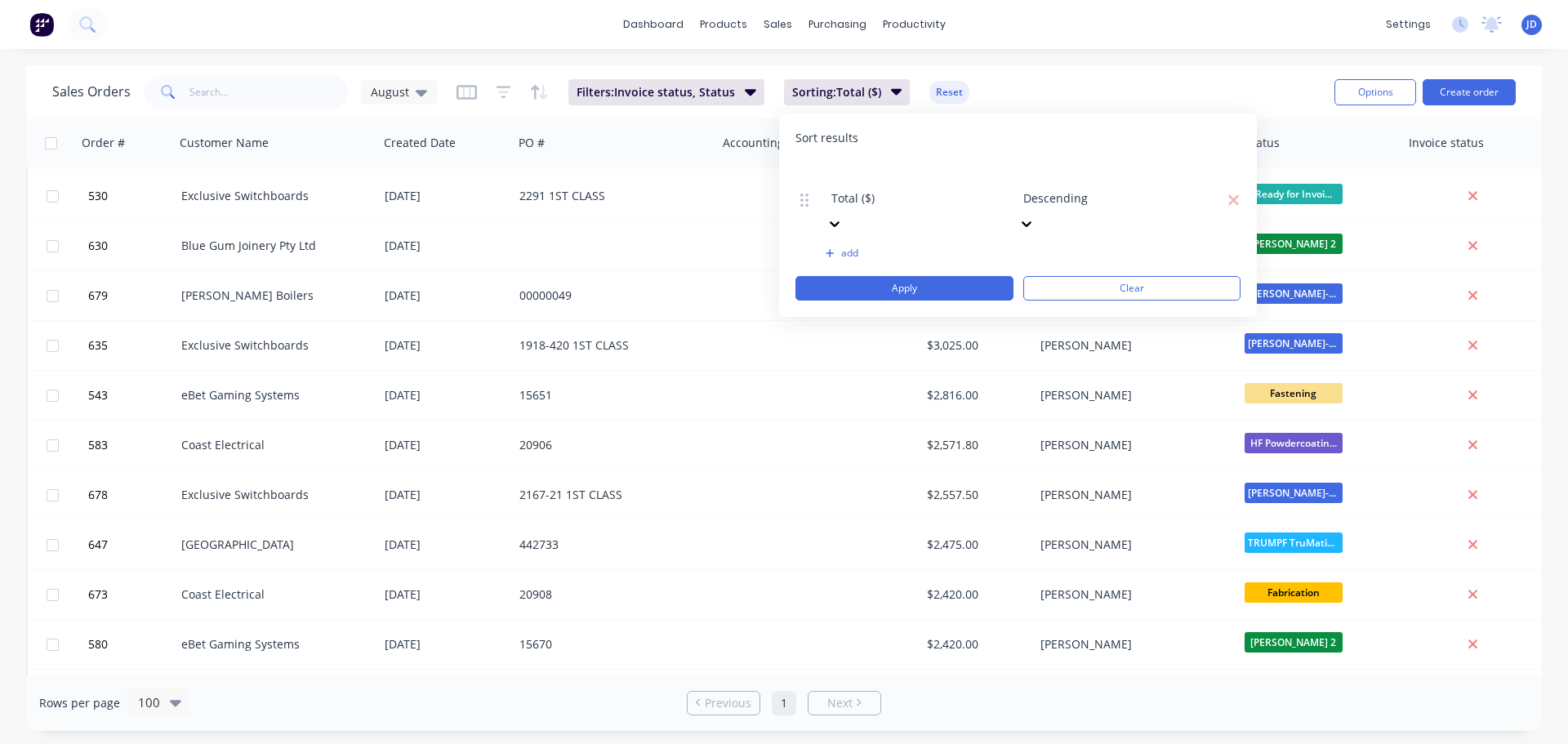
click at [853, 246] on button "add" at bounding box center [917, 253] width 182 height 13
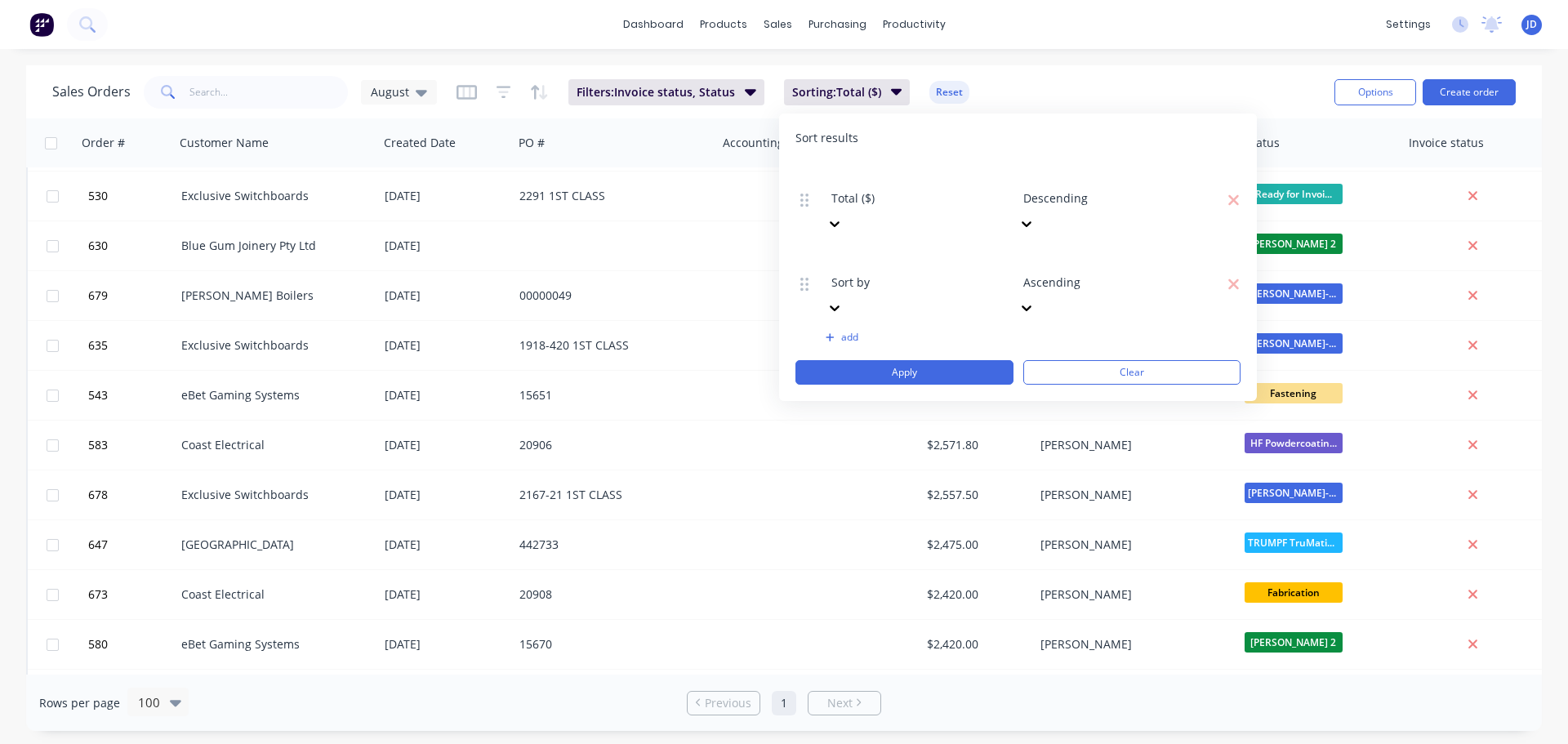
drag, startPoint x: 874, startPoint y: 217, endPoint x: 883, endPoint y: 222, distance: 10.3
click at [877, 250] on div at bounding box center [949, 260] width 235 height 21
drag, startPoint x: 911, startPoint y: 296, endPoint x: 1041, endPoint y: 260, distance: 134.9
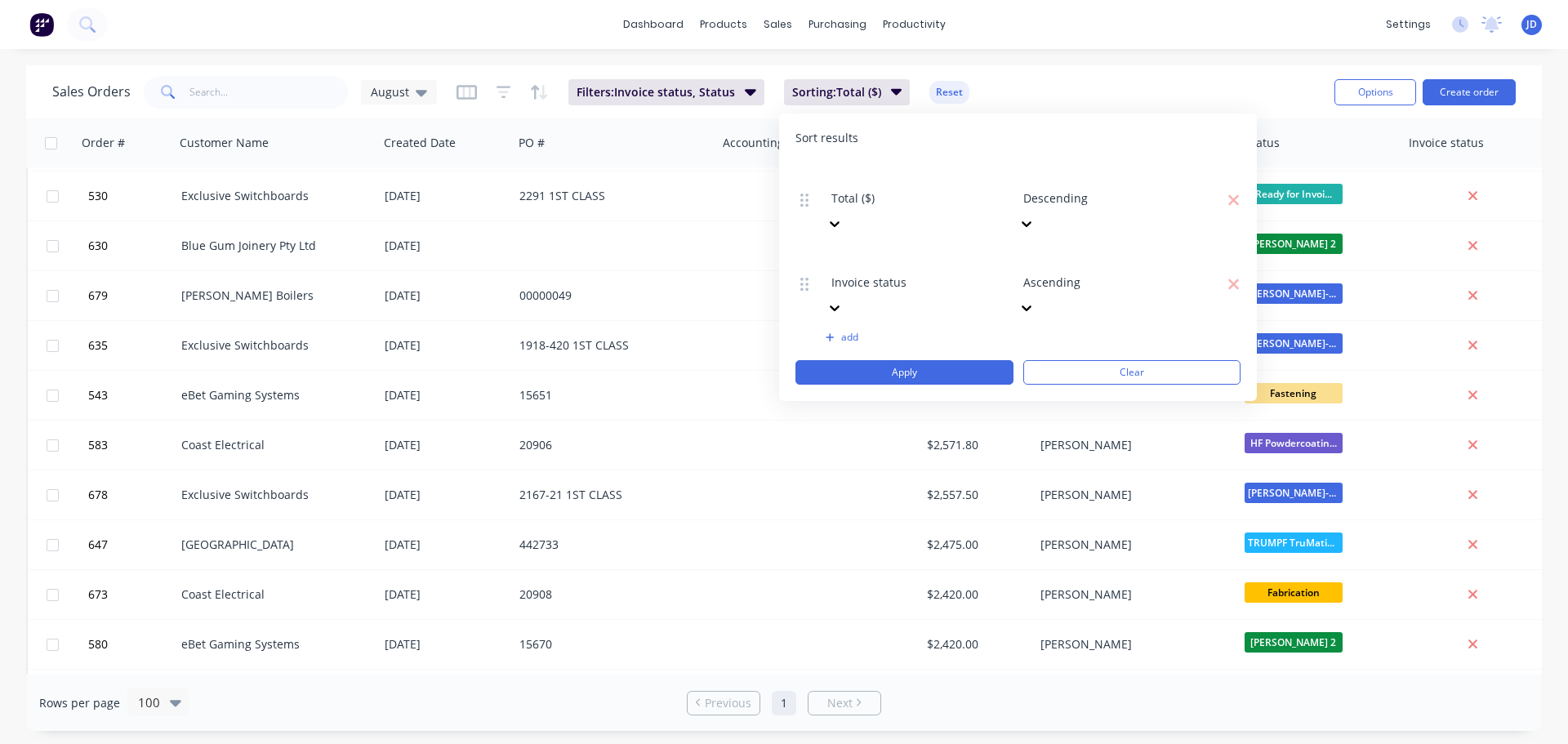
click at [1137, 173] on div at bounding box center [1141, 176] width 235 height 21
drag, startPoint x: 915, startPoint y: 256, endPoint x: 1058, endPoint y: 237, distance: 144.3
click at [922, 258] on div "Total ($) 2 results available. Use Up and Down to choose options, press Enter t…" at bounding box center [1018, 274] width 445 height 222
click at [1227, 192] on icon "button" at bounding box center [1233, 200] width 12 height 17
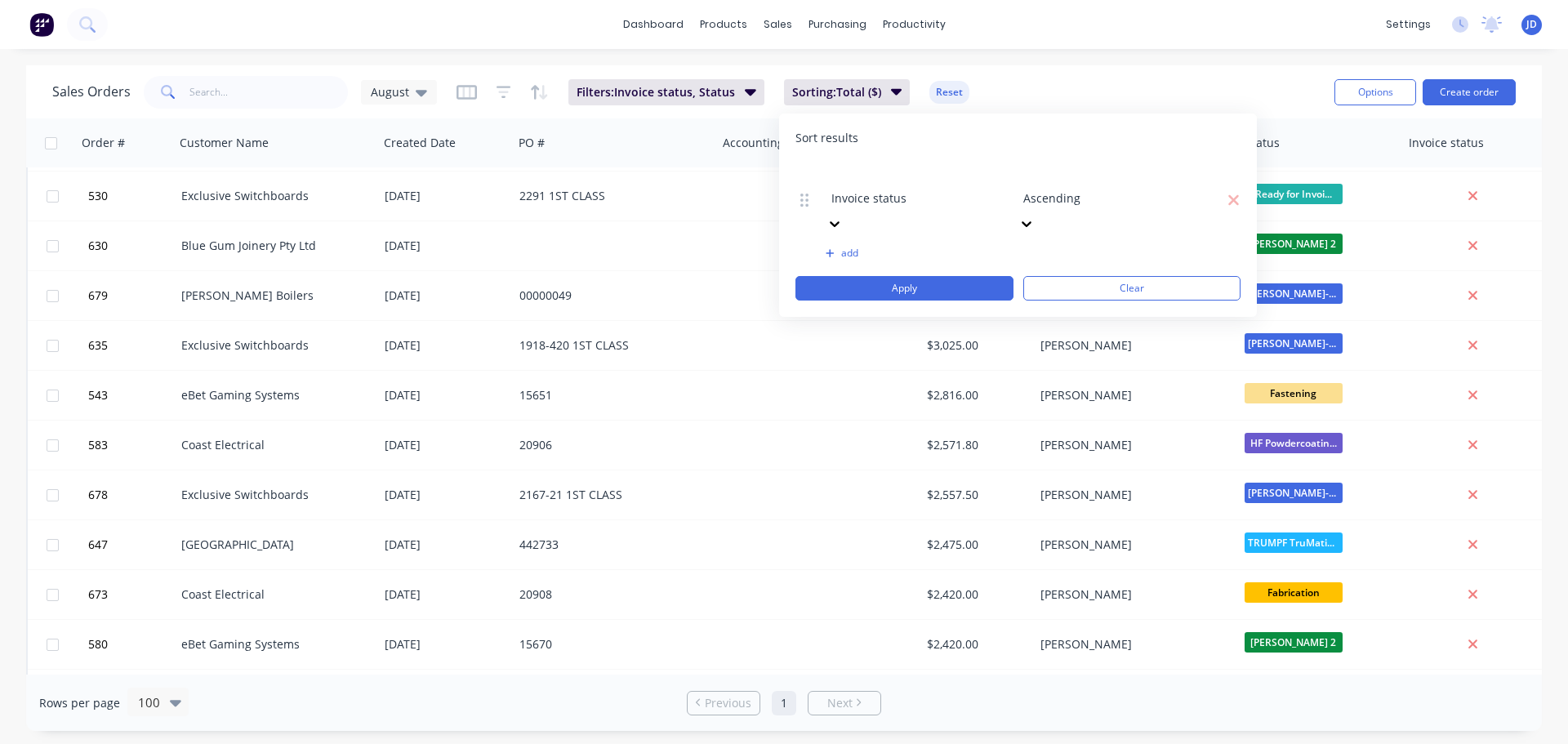
click at [1127, 183] on div at bounding box center [1141, 176] width 235 height 21
drag, startPoint x: 894, startPoint y: 198, endPoint x: 903, endPoint y: 203, distance: 10.3
click at [898, 203] on div "Invoice status 2 results available. Use Up and Down to choose options, press En…" at bounding box center [1018, 231] width 445 height 138
click at [906, 179] on div at bounding box center [949, 176] width 235 height 21
click at [1145, 175] on div at bounding box center [1141, 176] width 235 height 21
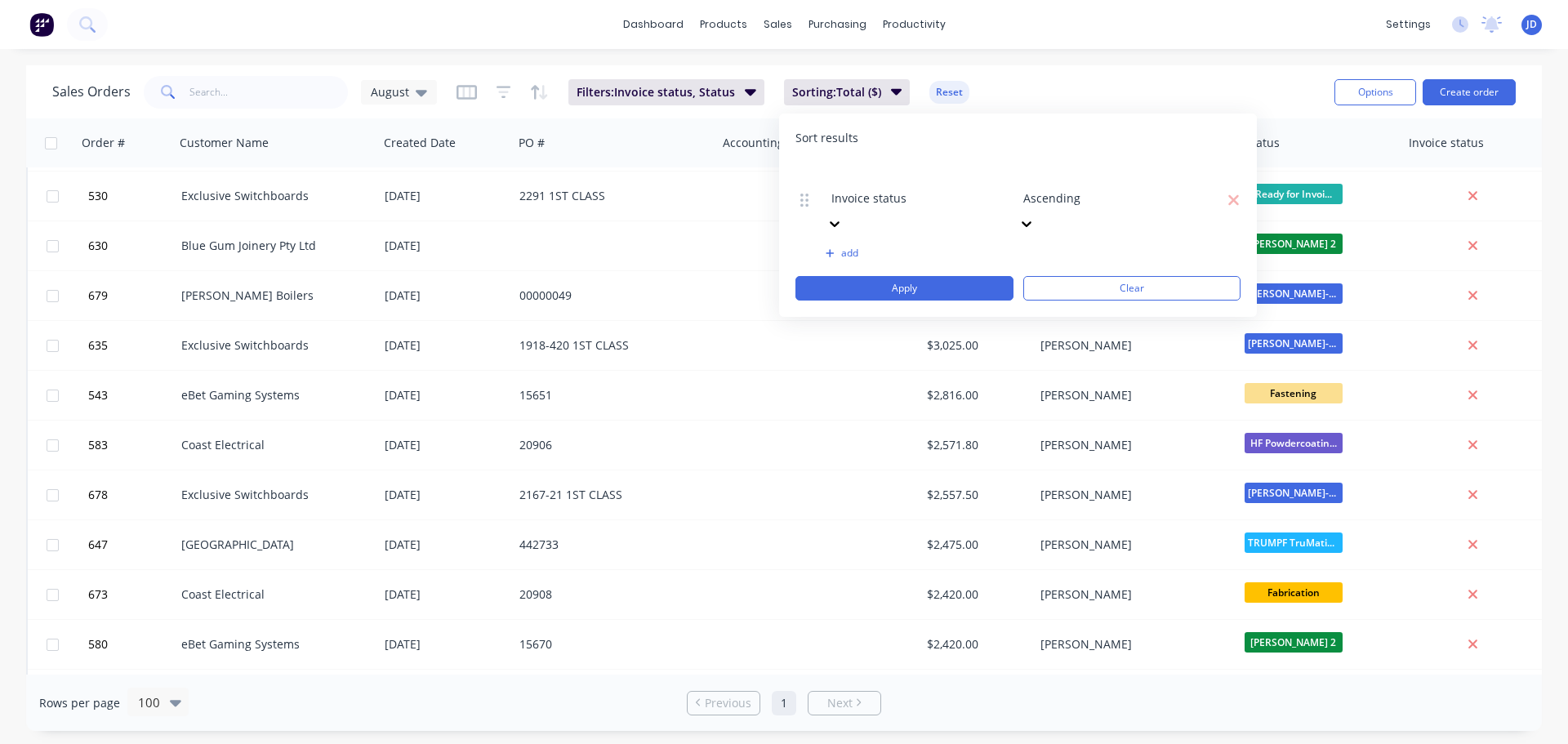
click at [1090, 731] on div "Ascending" at bounding box center [784, 752] width 1568 height 17
drag, startPoint x: 929, startPoint y: 223, endPoint x: 958, endPoint y: 227, distance: 29.3
click at [935, 226] on div "Invoice status Ascending To pick up a draggable item, press the space bar. Whil…" at bounding box center [1018, 231] width 445 height 138
click at [902, 175] on div at bounding box center [949, 176] width 235 height 21
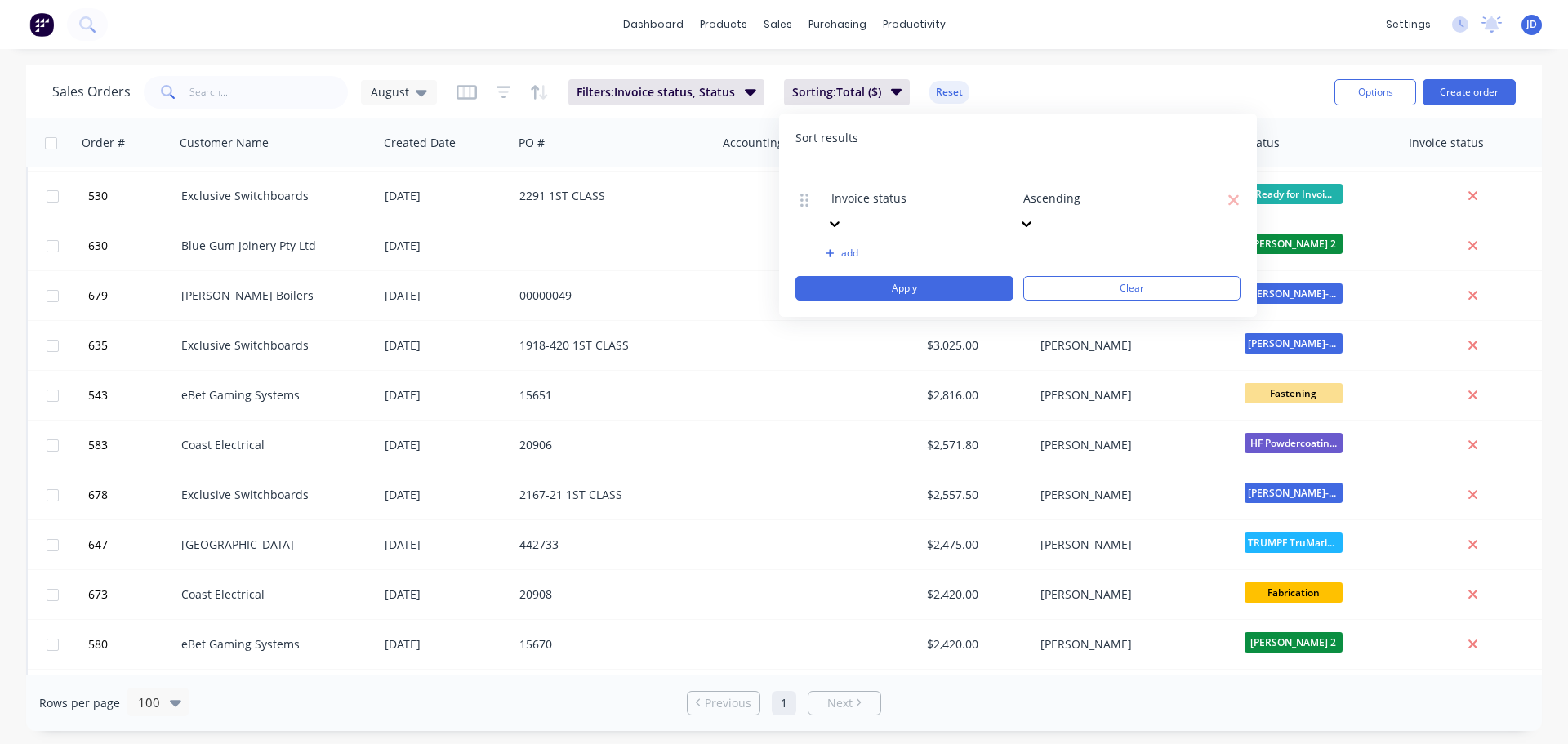
click at [1122, 173] on div at bounding box center [1141, 176] width 235 height 21
click at [903, 246] on button "add" at bounding box center [917, 253] width 182 height 13
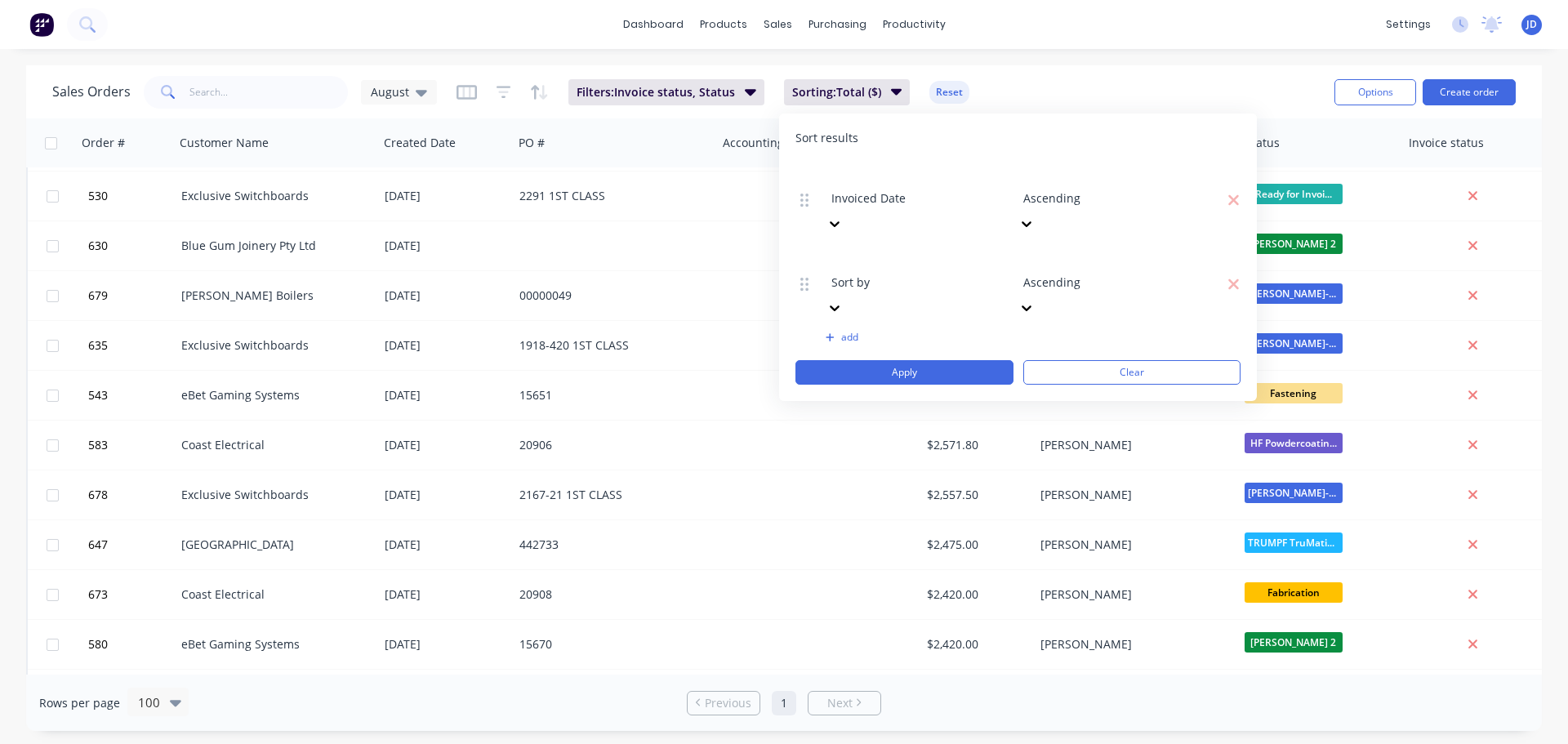
click at [1079, 183] on div at bounding box center [1141, 176] width 235 height 21
click at [956, 197] on div "Invoiced Date Descending Sort by Ascending To pick up a draggable item, press t…" at bounding box center [1018, 274] width 445 height 222
drag, startPoint x: 951, startPoint y: 193, endPoint x: 1020, endPoint y: 175, distance: 71.3
click at [957, 193] on div "Invoiced Date Descending Sort by Ascending To pick up a draggable item, press t…" at bounding box center [1018, 274] width 445 height 222
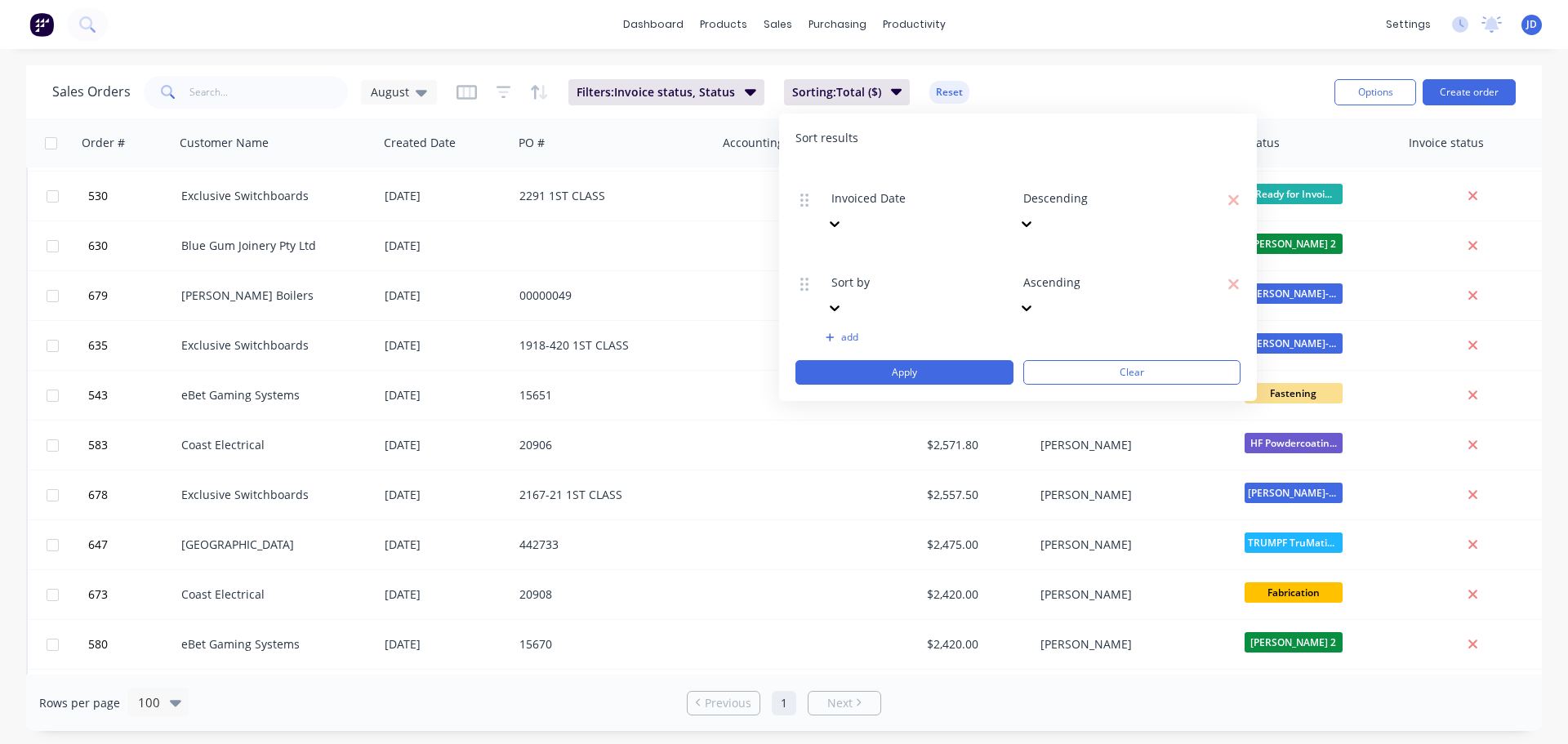
click at [1048, 173] on div at bounding box center [1141, 176] width 235 height 21
click at [1056, 731] on div "Ascending" at bounding box center [784, 752] width 1568 height 17
click at [919, 250] on div at bounding box center [949, 260] width 235 height 21
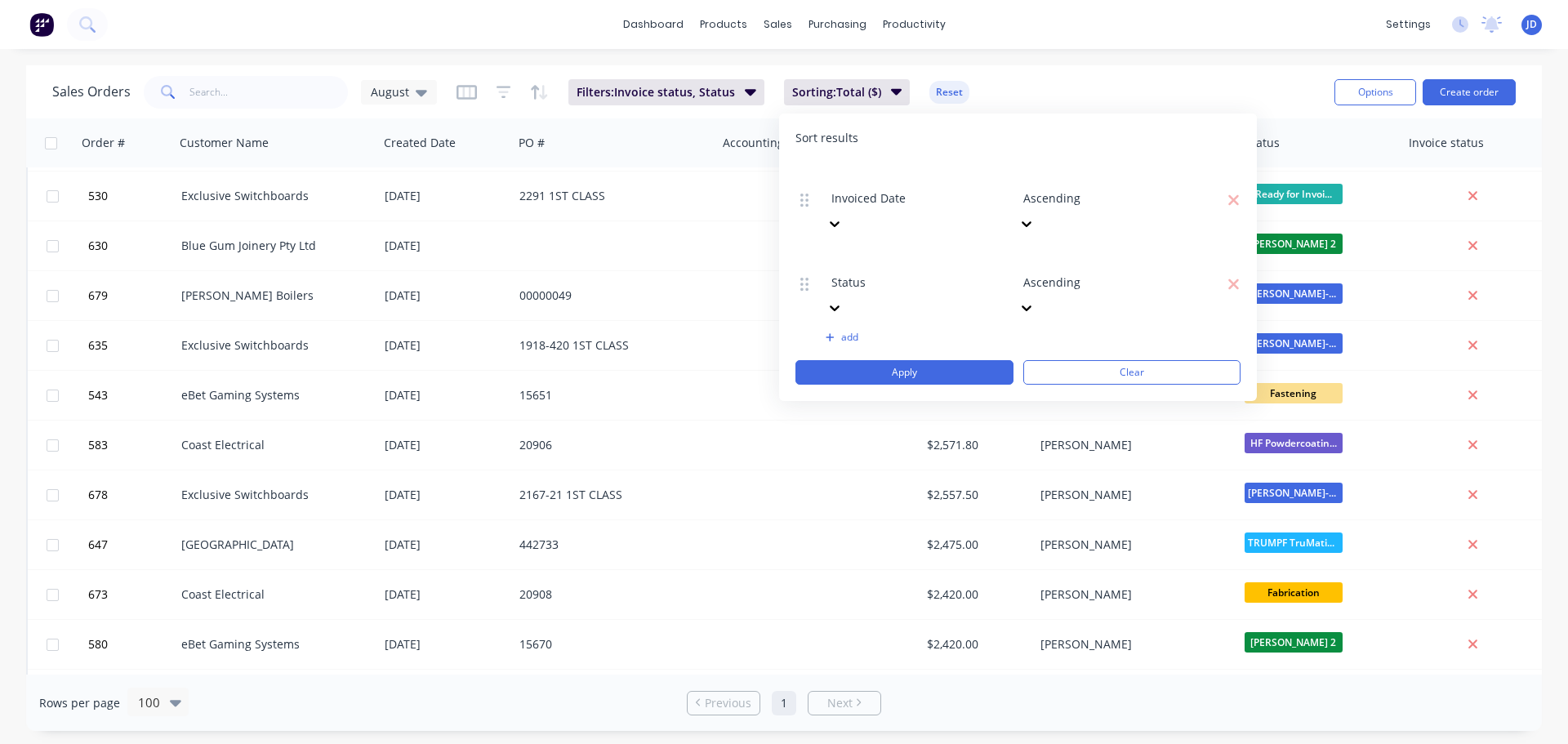
click at [1123, 250] on div at bounding box center [1141, 260] width 235 height 21
click at [914, 235] on div "Invoiced Date Ascending Status 2 results available. Use Up and Down to choose o…" at bounding box center [1018, 274] width 445 height 222
click at [906, 250] on div at bounding box center [949, 260] width 235 height 21
click at [1229, 276] on icon "button" at bounding box center [1233, 284] width 12 height 17
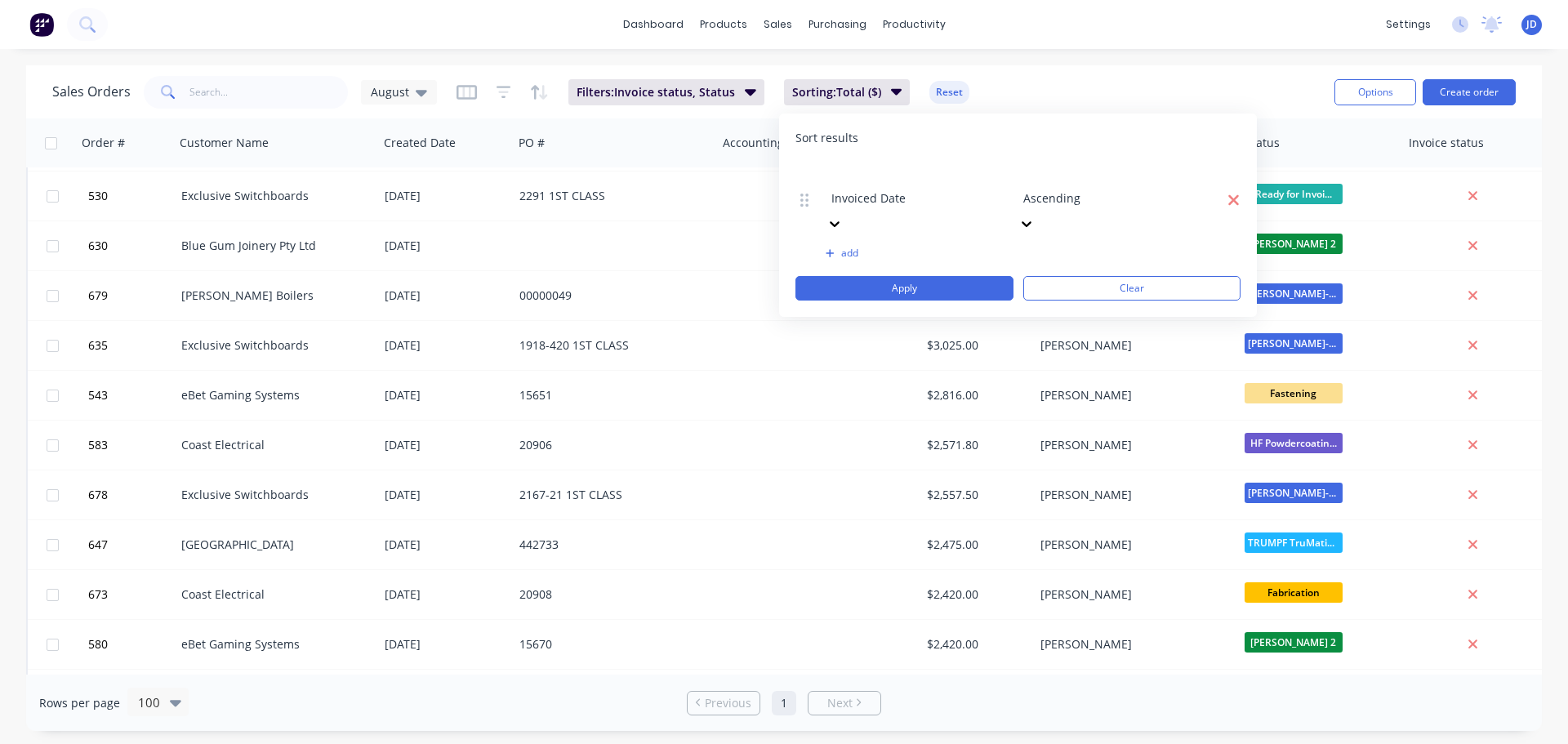
click at [1232, 194] on icon "button" at bounding box center [1233, 199] width 11 height 11
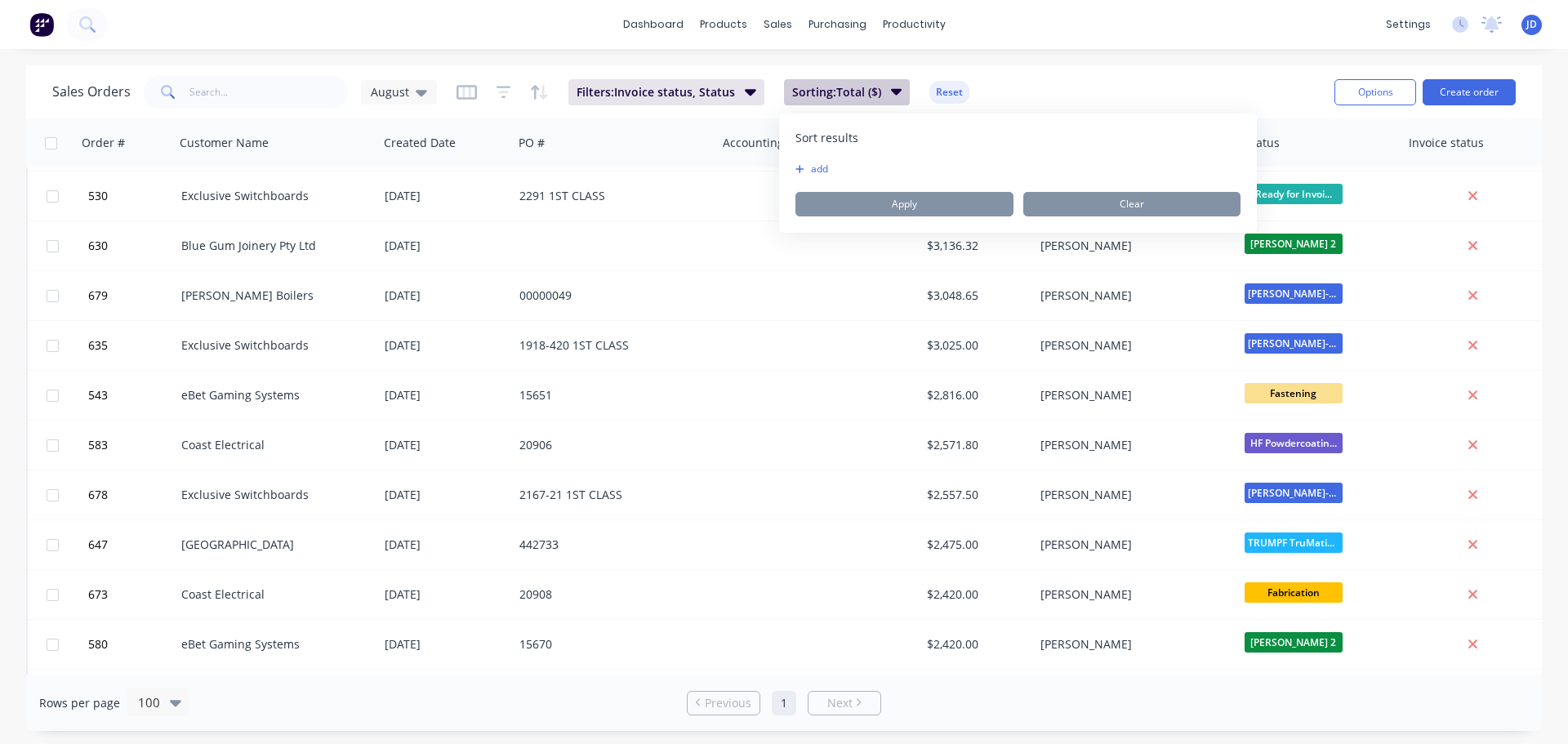
click at [795, 84] on span "Sorting: Total ($)" at bounding box center [836, 93] width 89 height 17
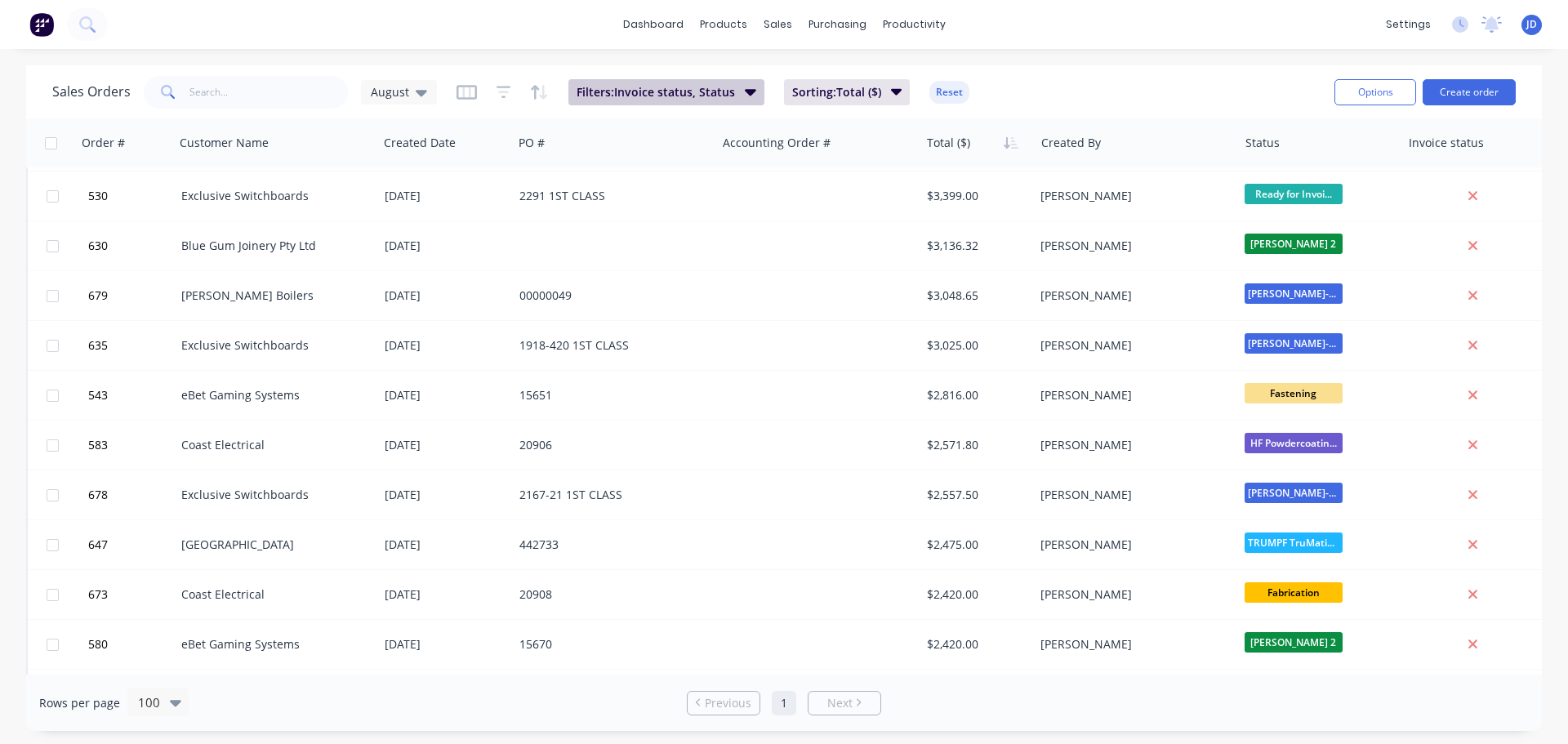
click at [696, 100] on span "Filters: Invoice status, Status" at bounding box center [655, 93] width 159 height 17
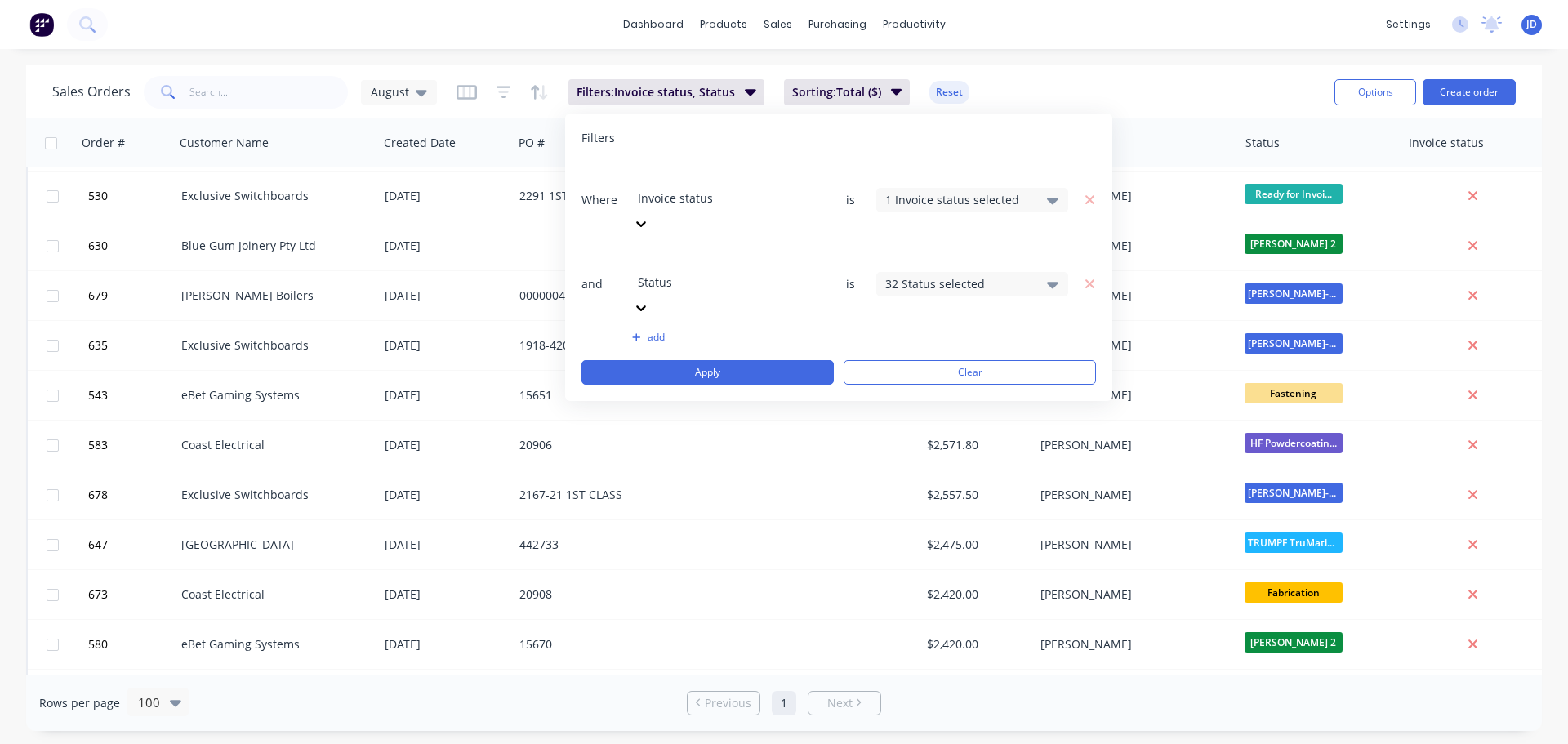
click at [901, 275] on div "32 Status selected" at bounding box center [959, 284] width 148 height 17
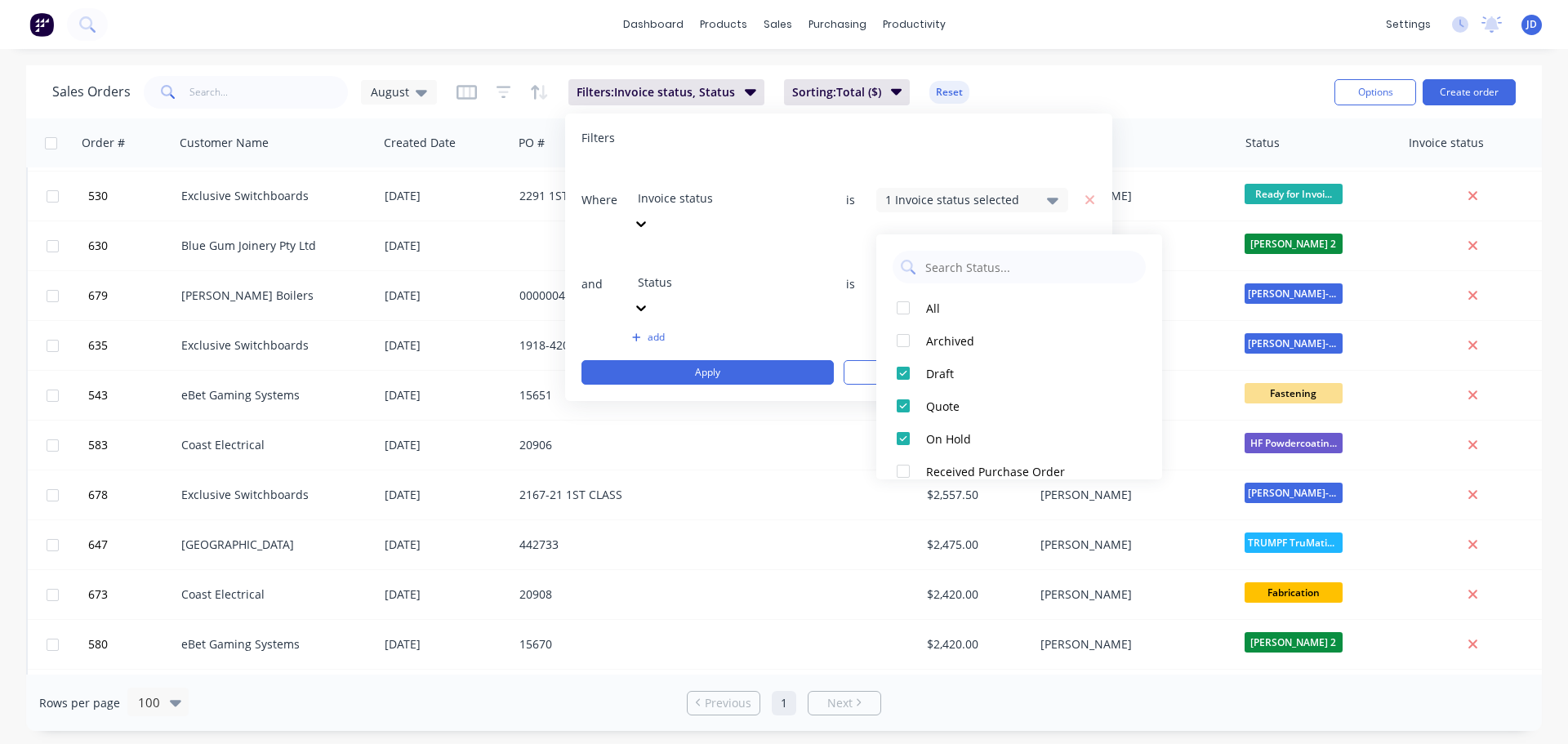
drag, startPoint x: 898, startPoint y: 223, endPoint x: 887, endPoint y: 218, distance: 12.1
click at [898, 275] on div "32 Status selected" at bounding box center [959, 284] width 148 height 17
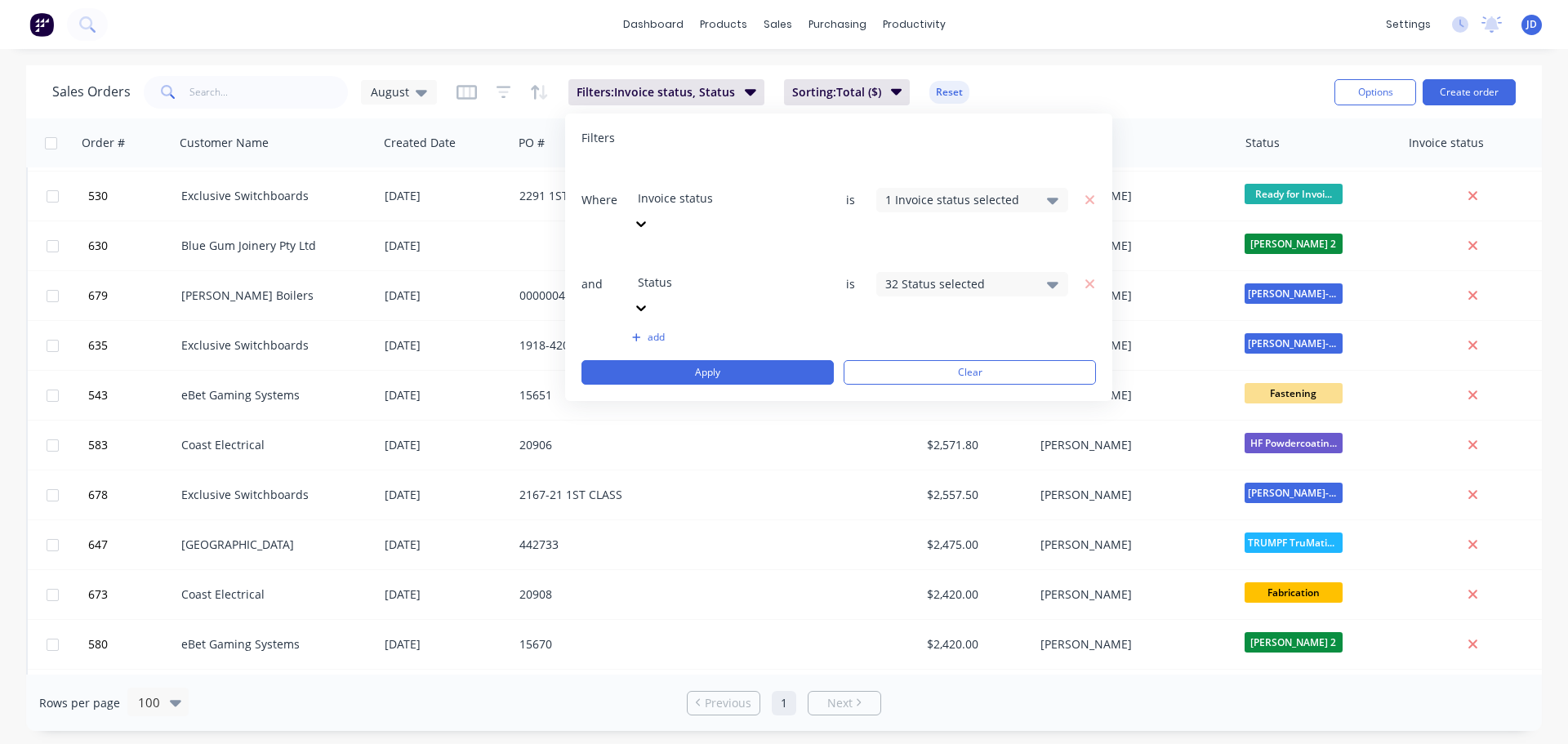
click at [940, 191] on div "1 Invoice status selected" at bounding box center [959, 199] width 148 height 17
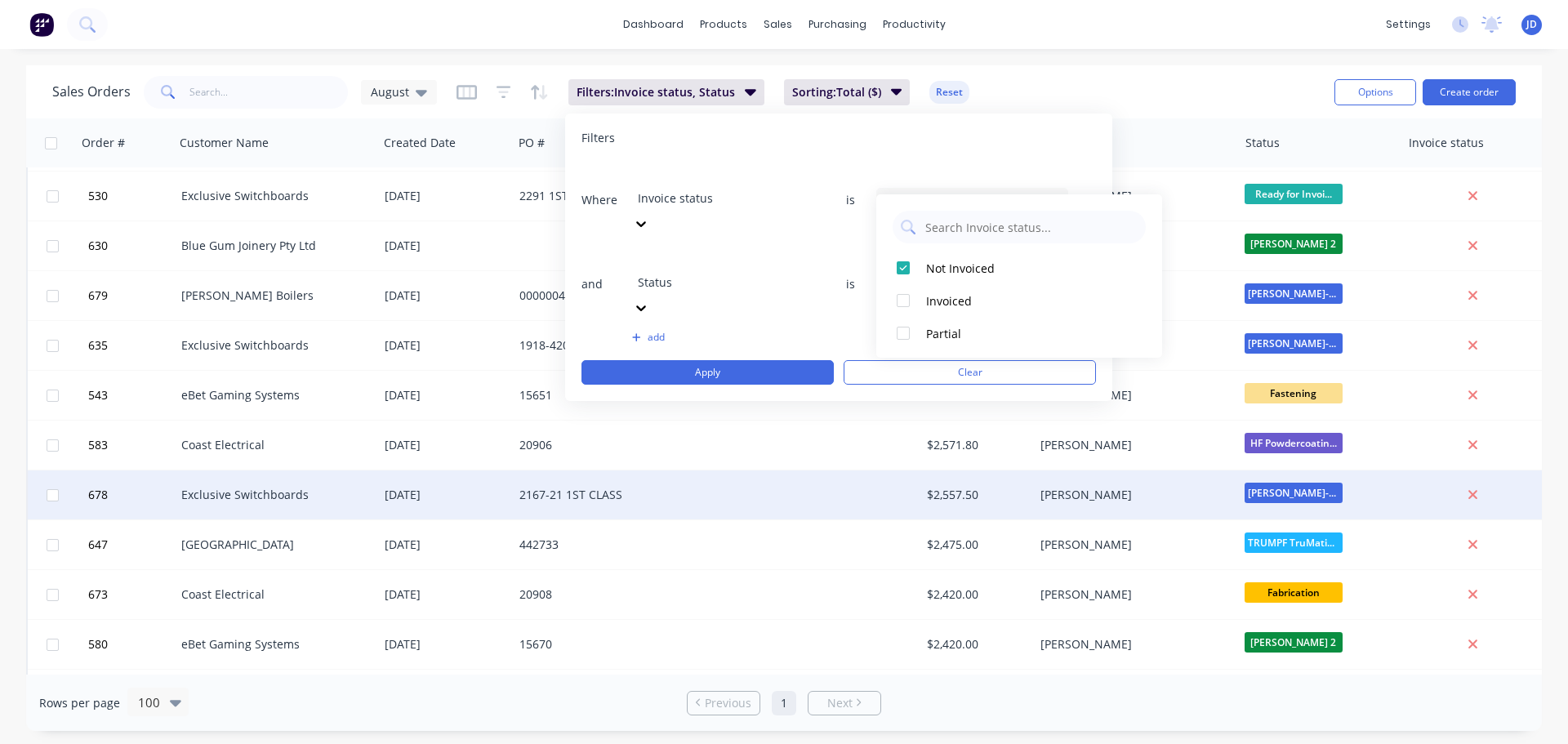
click at [688, 504] on div "2167-21 1ST CLASS" at bounding box center [614, 494] width 203 height 49
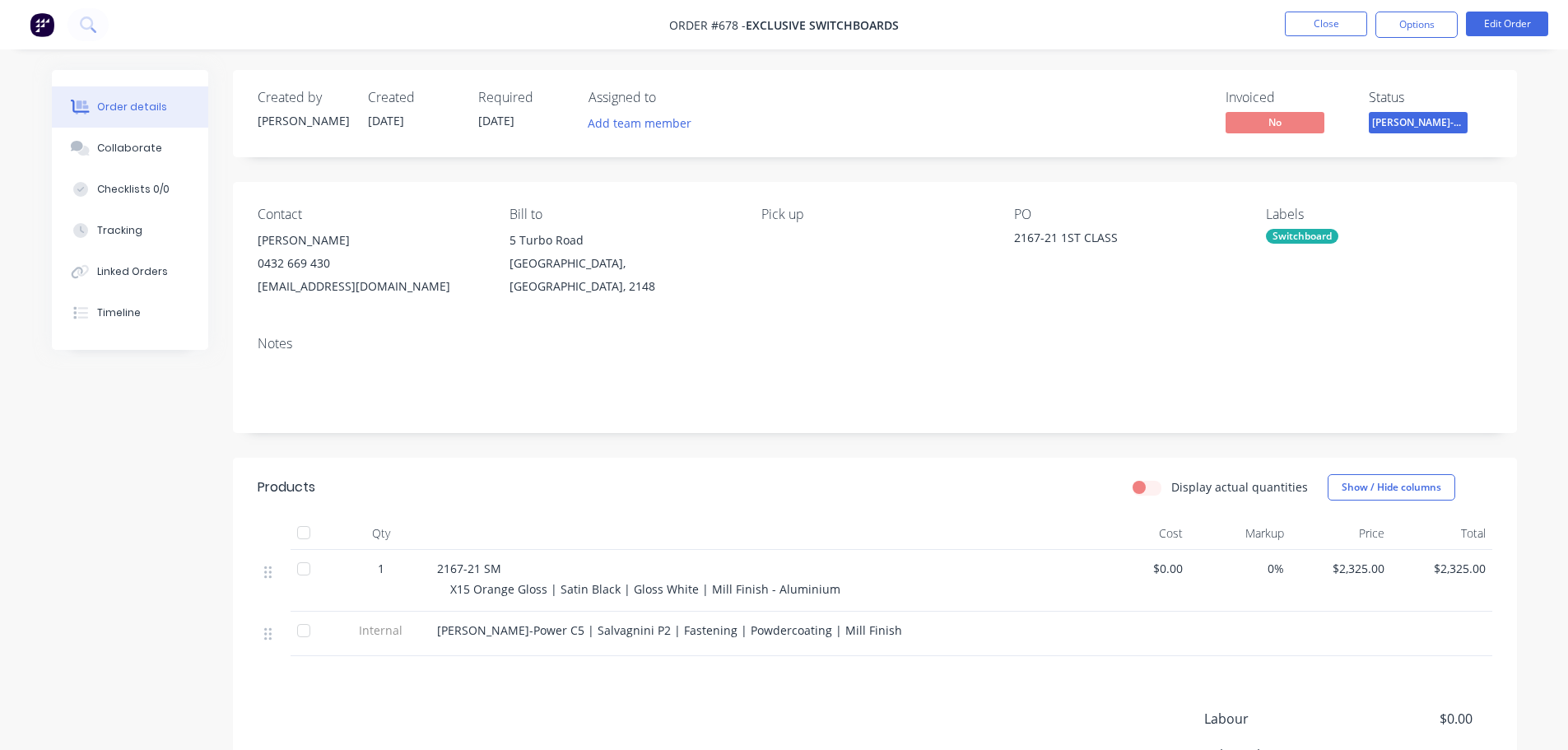
click at [1316, 36] on li "Close" at bounding box center [1326, 25] width 82 height 27
click at [1309, 34] on button "Close" at bounding box center [1326, 24] width 82 height 25
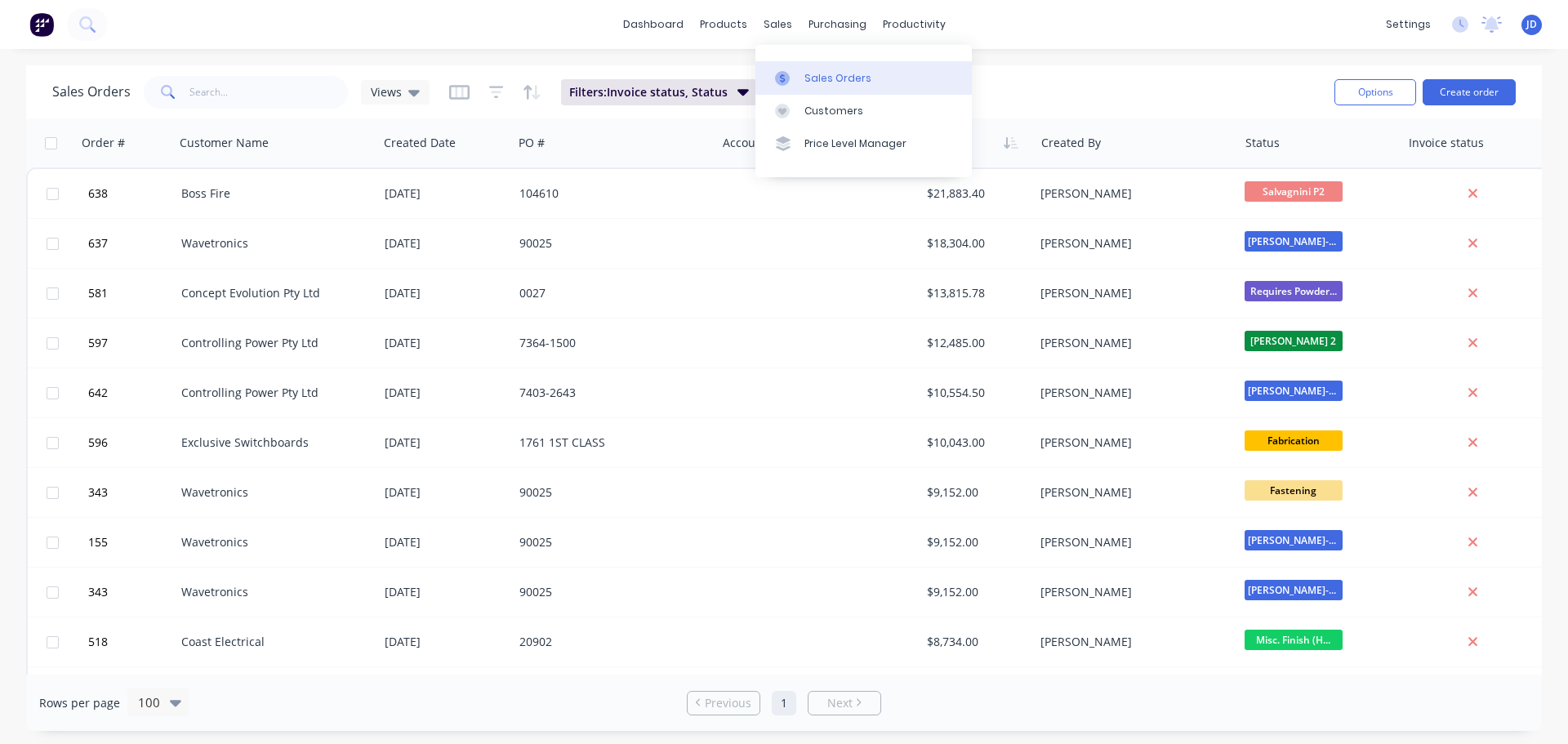
click at [789, 77] on icon at bounding box center [782, 79] width 15 height 15
click at [296, 86] on input "text" at bounding box center [269, 93] width 160 height 33
type input "relec"
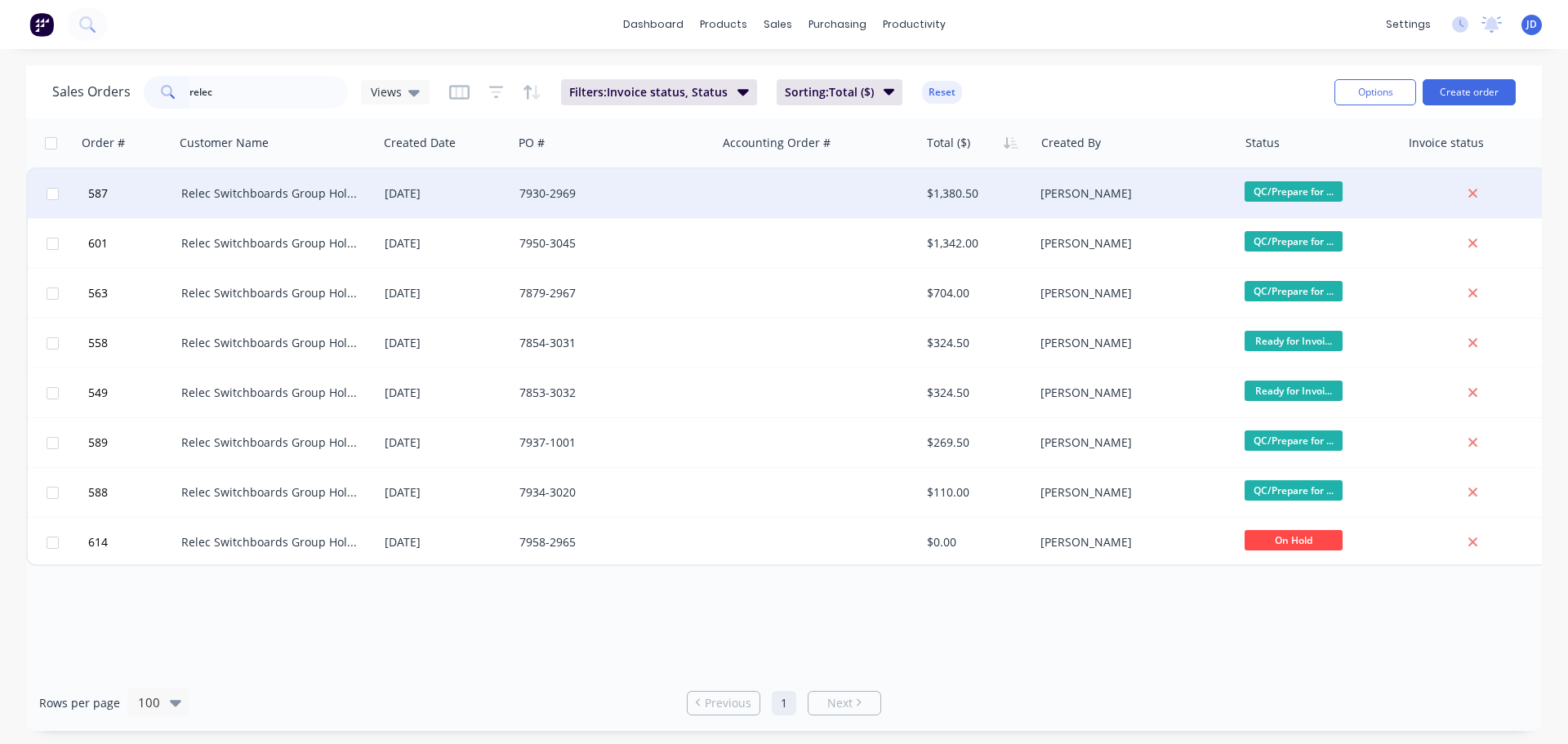
click at [1298, 184] on span "QC/Prepare for ..." at bounding box center [1293, 191] width 98 height 21
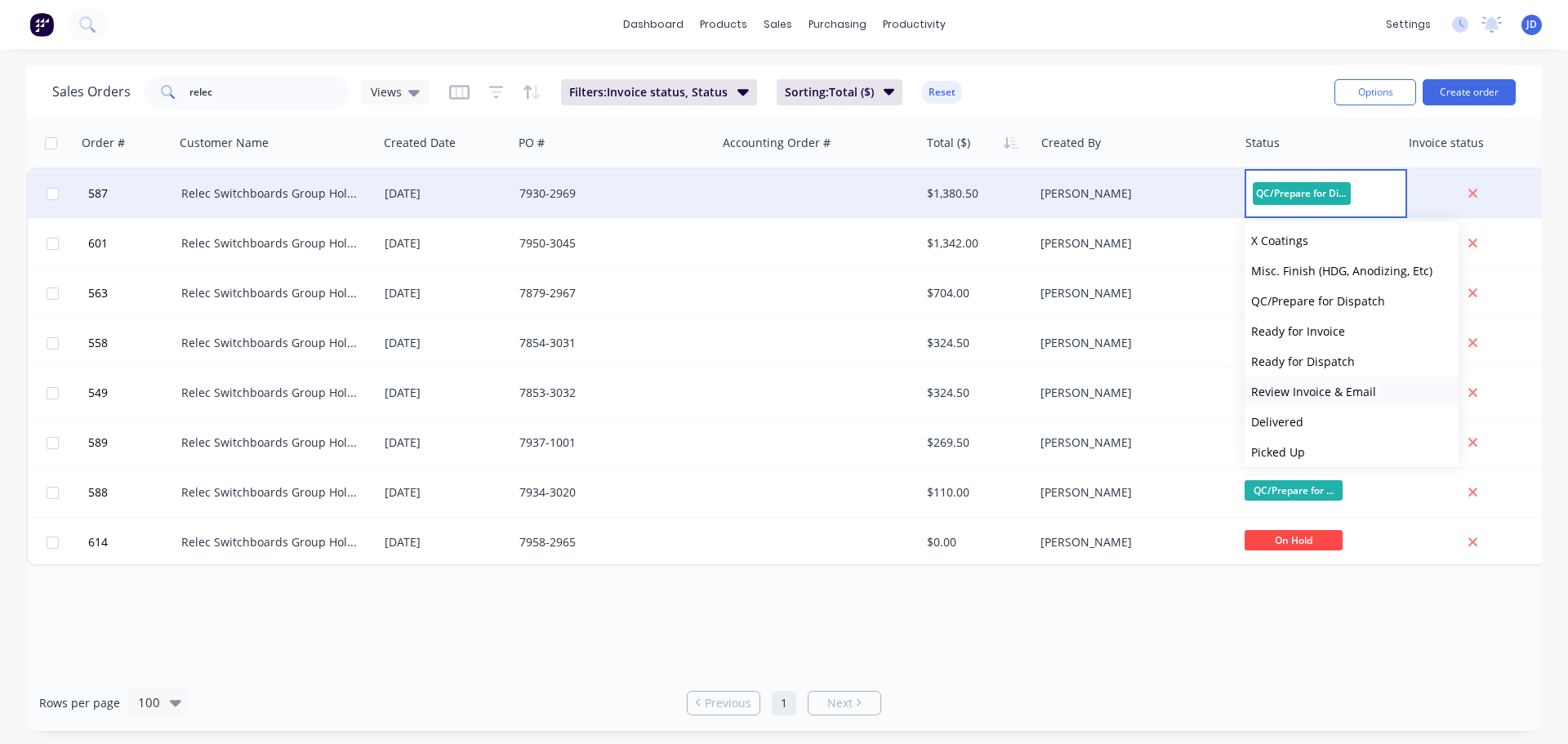
scroll to position [704, 0]
click at [1308, 329] on span "Ready for Invoice" at bounding box center [1298, 324] width 94 height 16
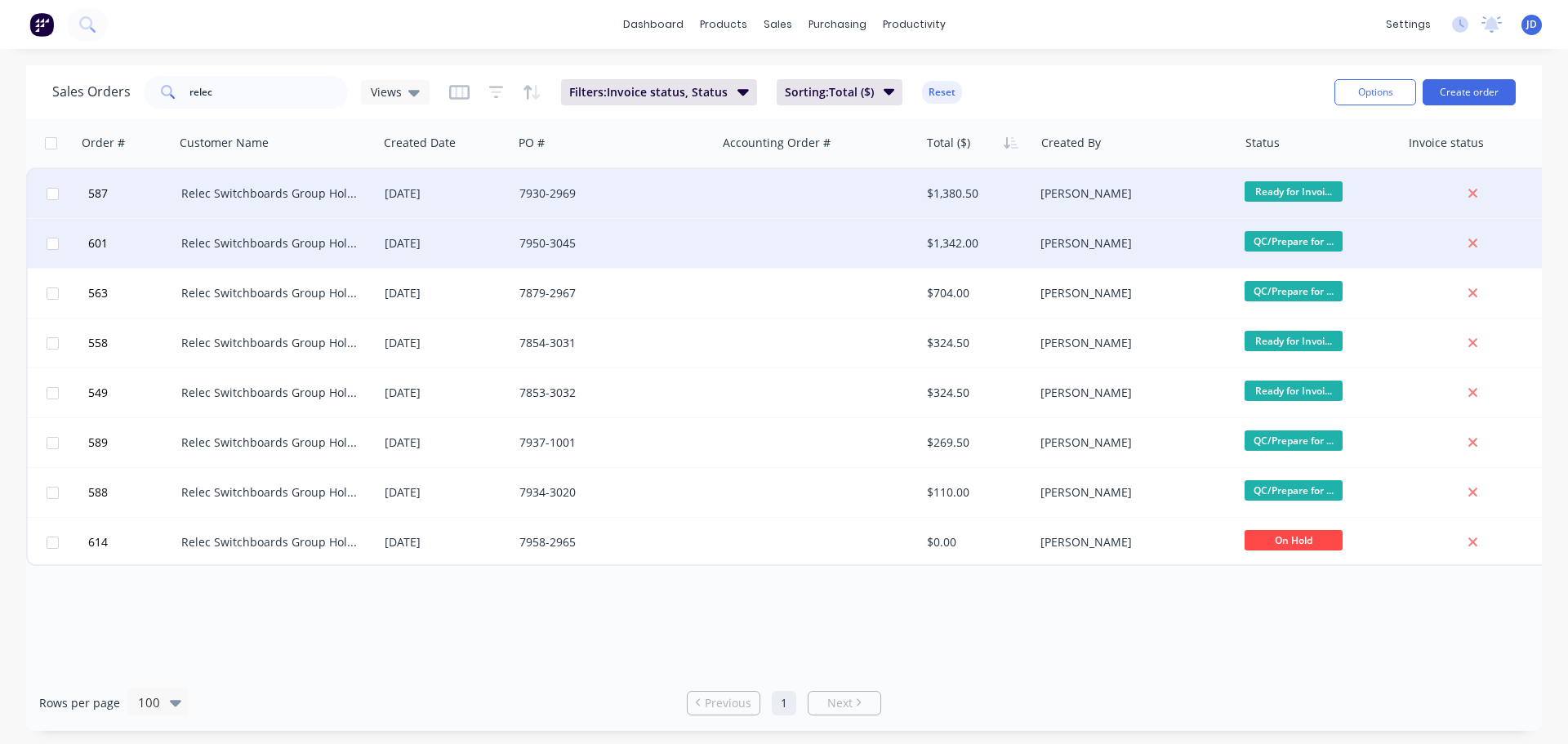
click at [1298, 238] on span "QC/Prepare for ..." at bounding box center [1293, 241] width 98 height 21
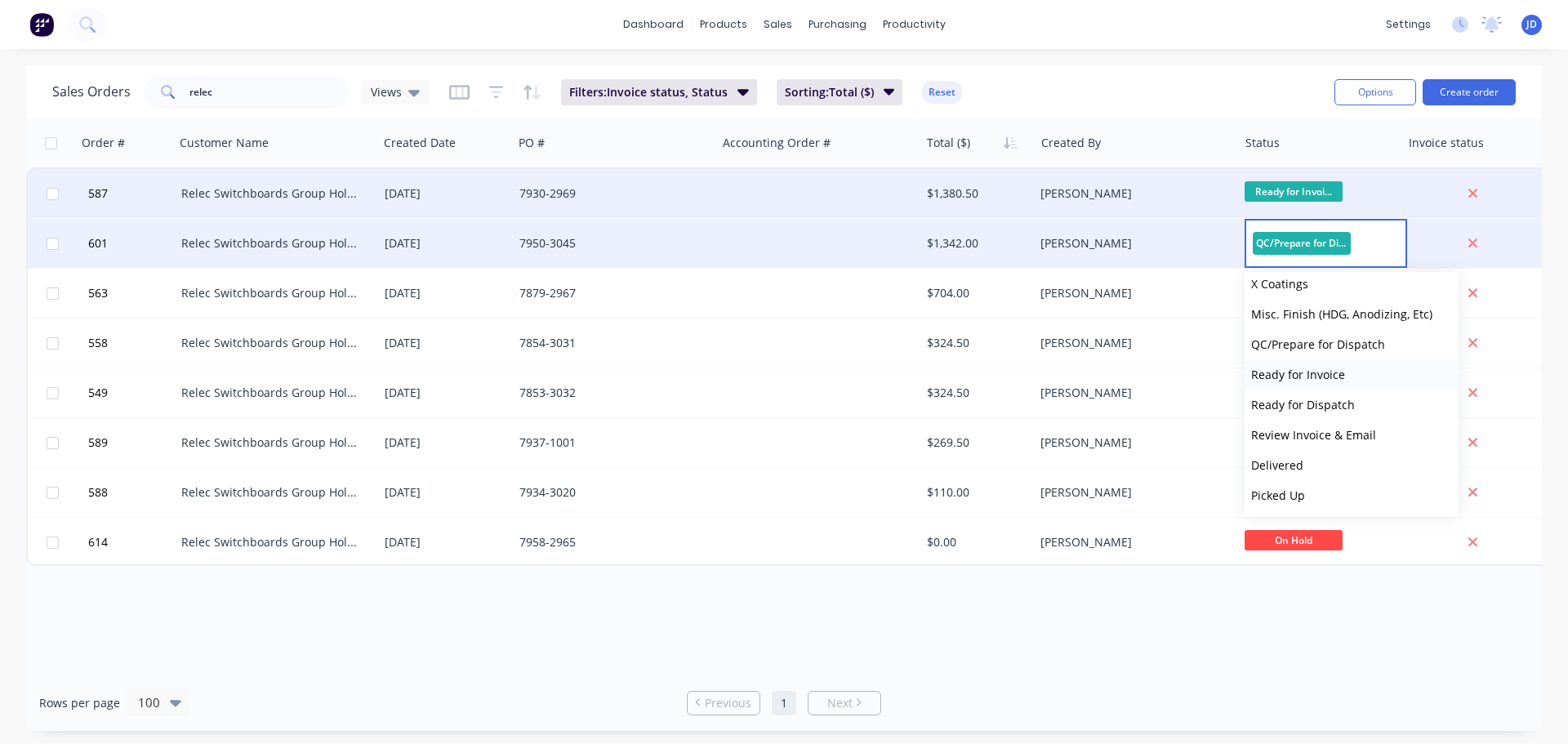
click at [1362, 380] on button "Ready for Invoice" at bounding box center [1351, 374] width 214 height 31
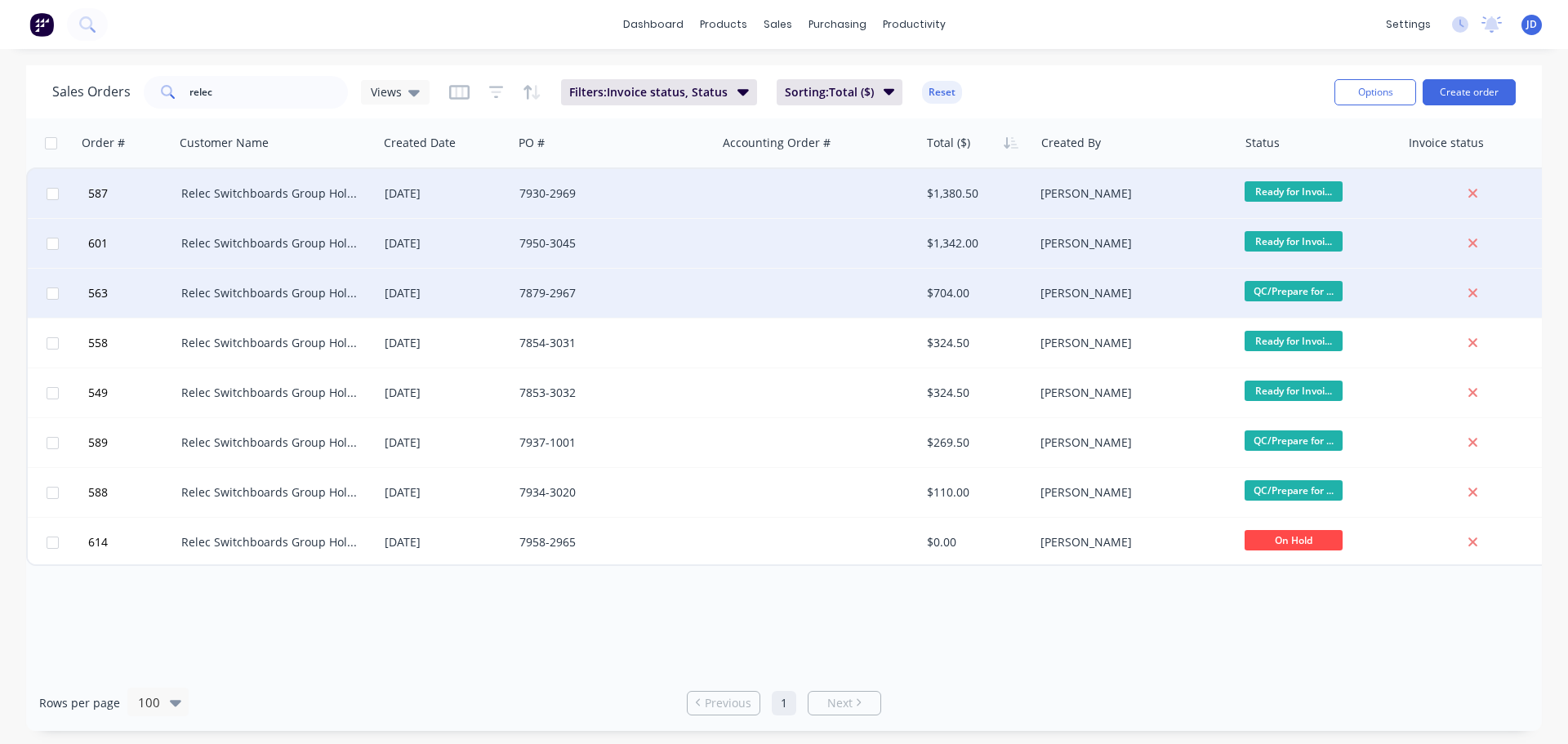
click at [1293, 290] on span "QC/Prepare for ..." at bounding box center [1293, 291] width 98 height 21
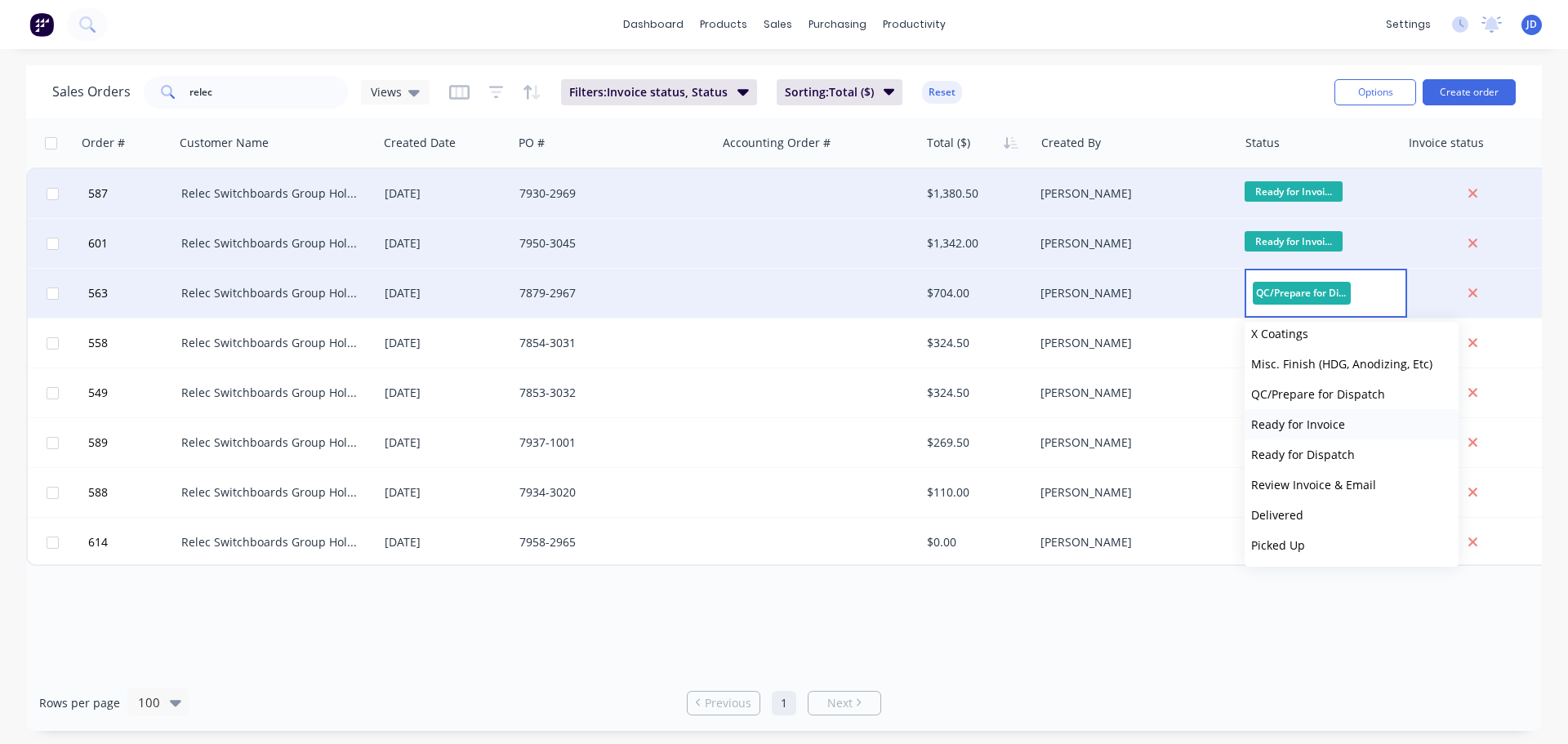
click at [1335, 432] on button "Ready for Invoice" at bounding box center [1351, 424] width 214 height 31
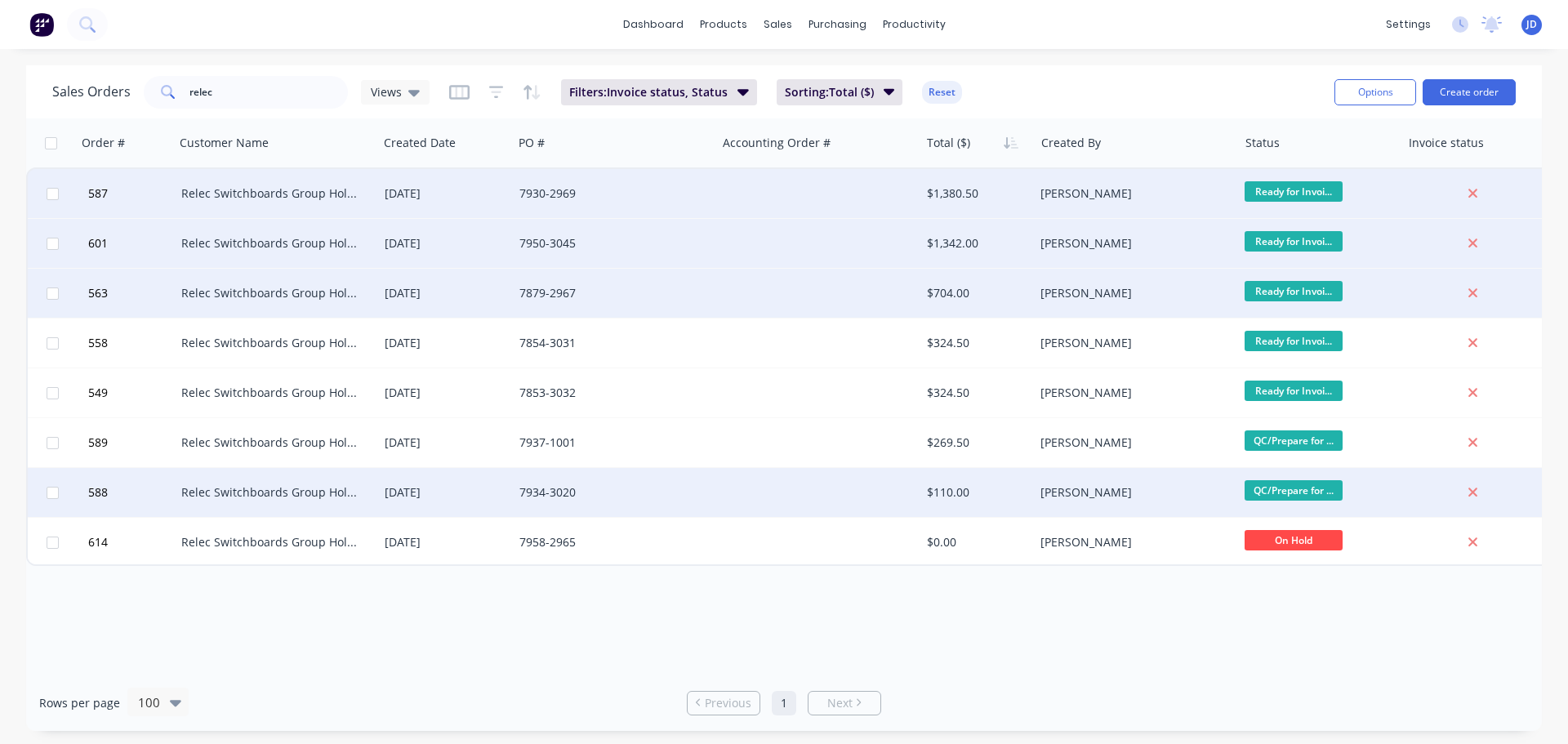
click at [1304, 492] on span "QC/Prepare for ..." at bounding box center [1293, 490] width 98 height 21
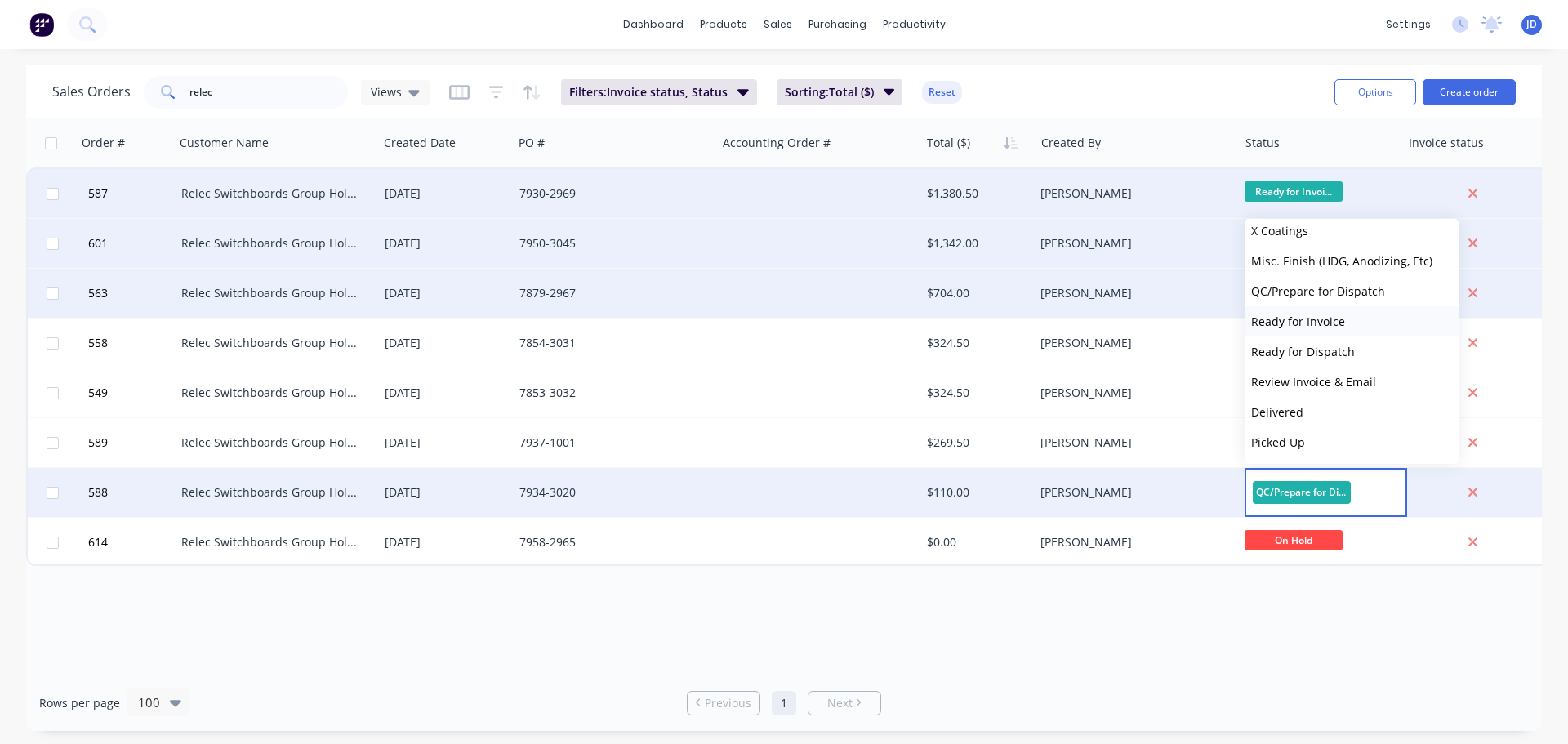
click at [1327, 327] on span "Ready for Invoice" at bounding box center [1298, 321] width 94 height 16
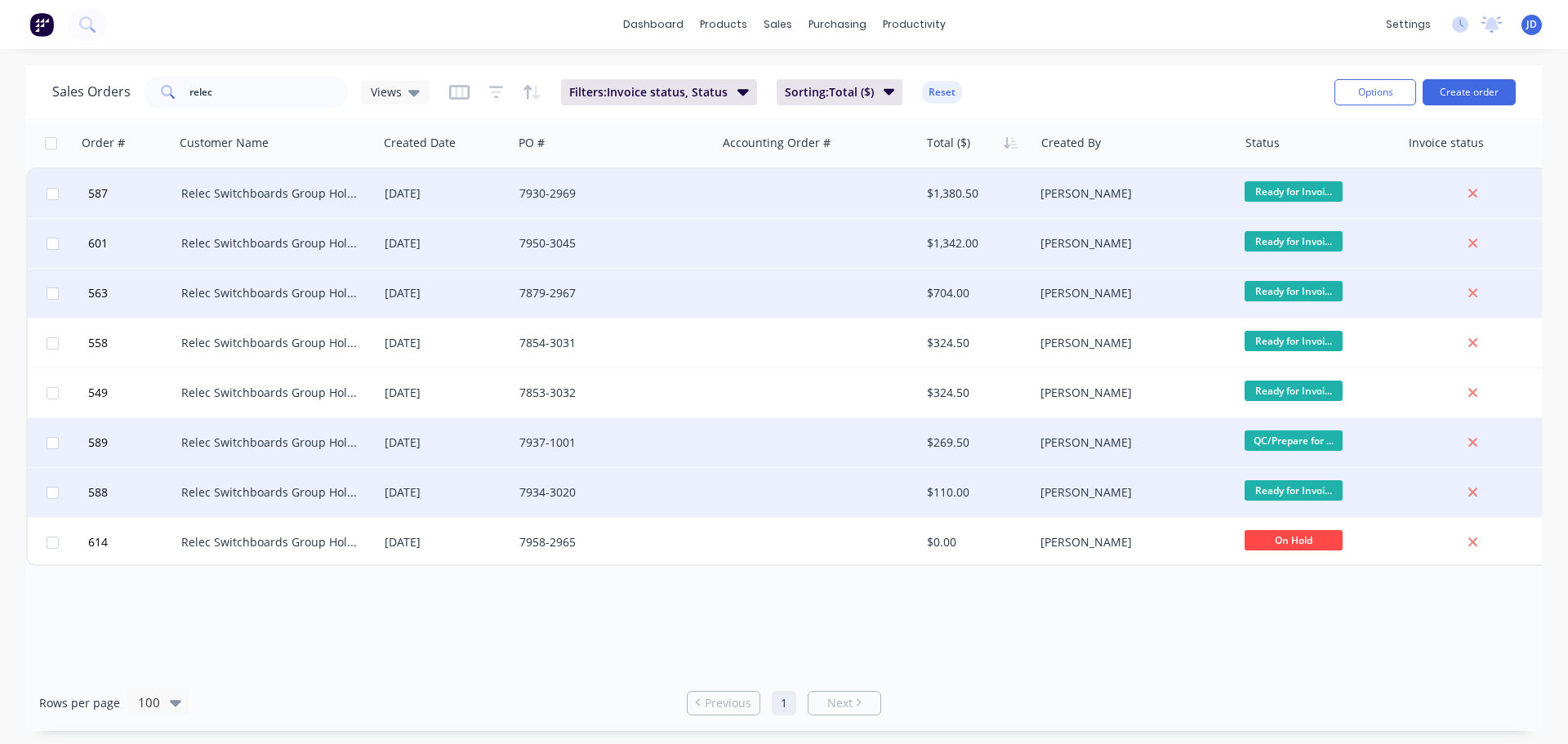
click at [1291, 442] on span "QC/Prepare for ..." at bounding box center [1293, 441] width 98 height 21
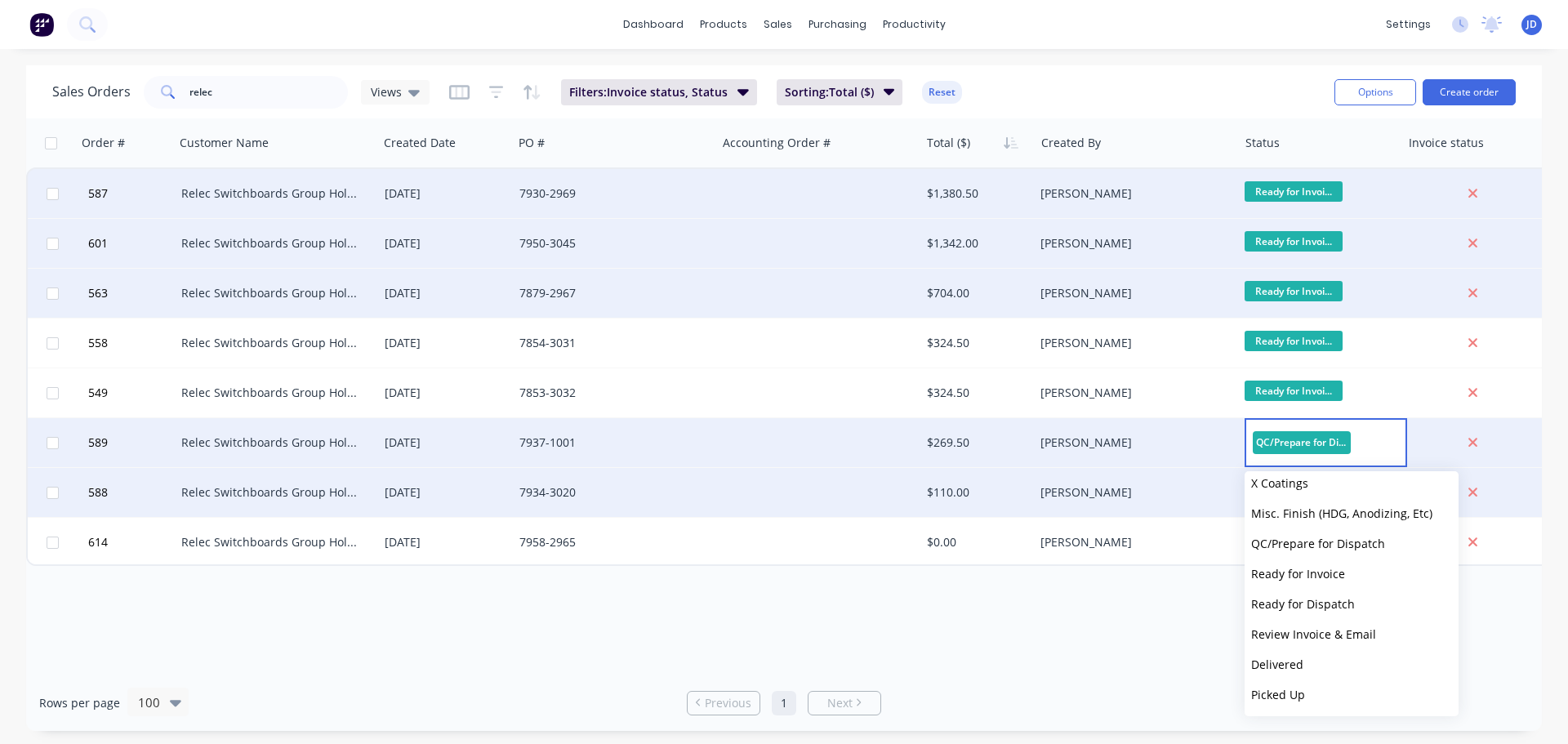
click at [1327, 570] on span "Ready for Invoice" at bounding box center [1298, 574] width 94 height 16
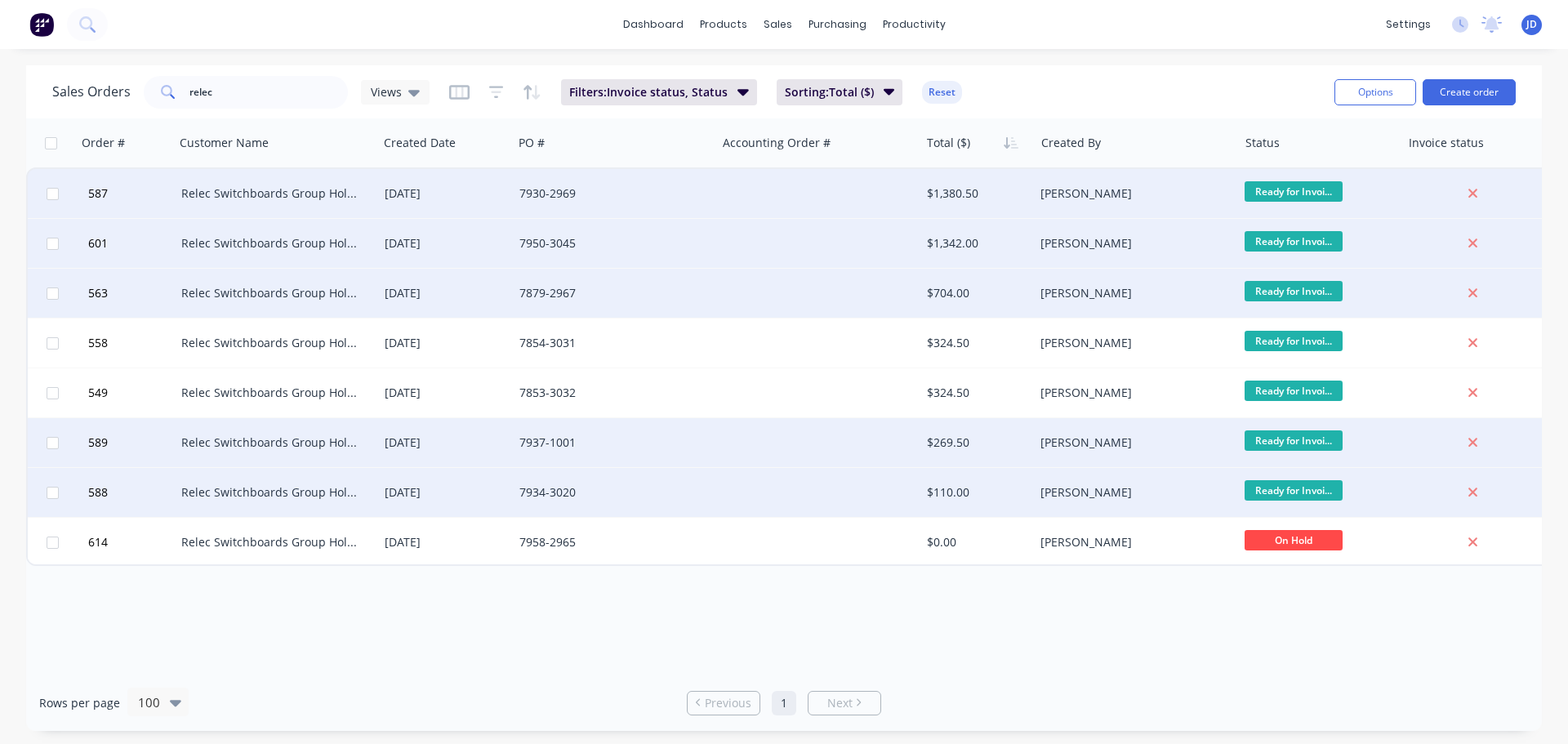
click at [1227, 493] on div "[PERSON_NAME]" at bounding box center [1135, 493] width 190 height 17
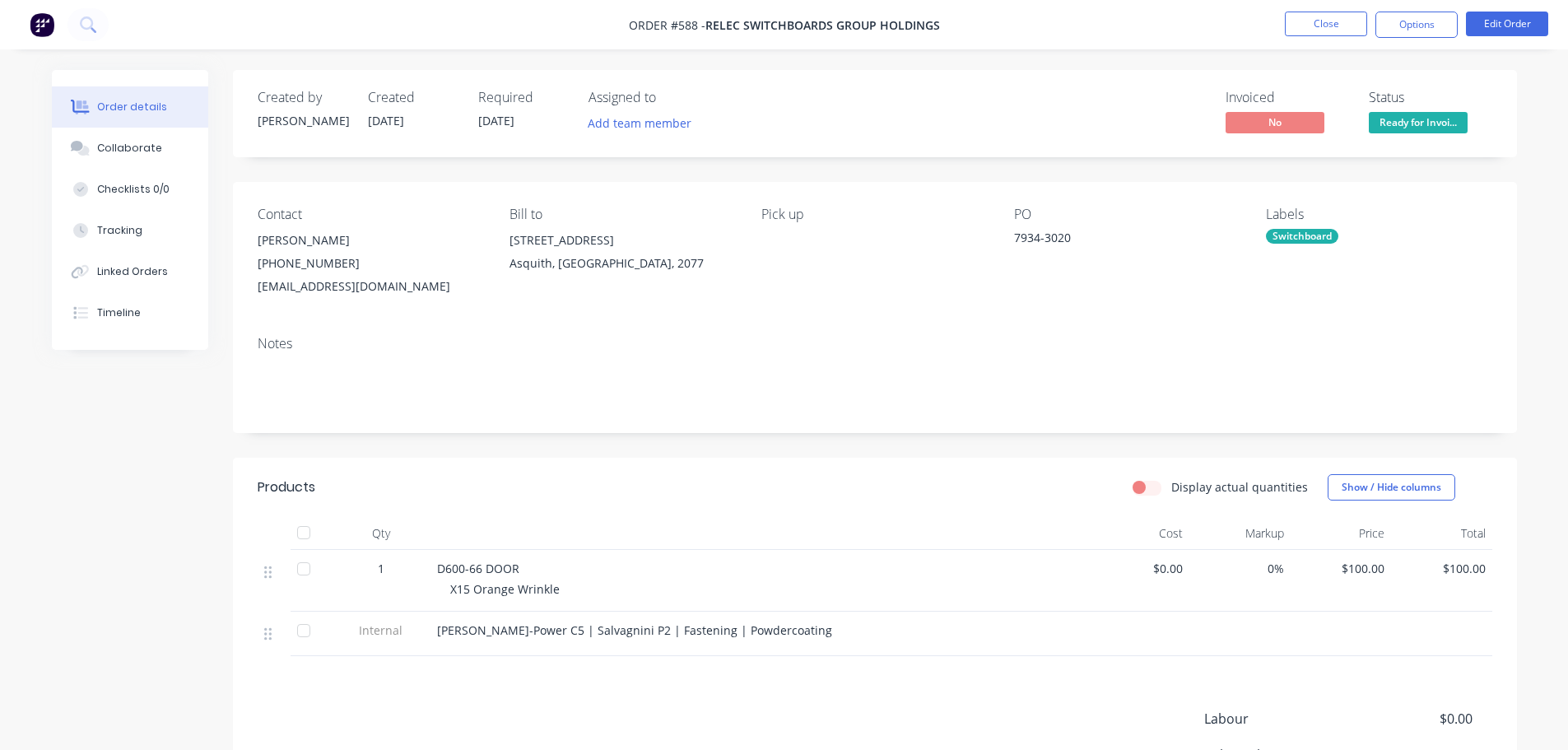
drag, startPoint x: 1411, startPoint y: 30, endPoint x: 1401, endPoint y: 39, distance: 13.5
click at [1411, 30] on button "Options" at bounding box center [1416, 25] width 82 height 27
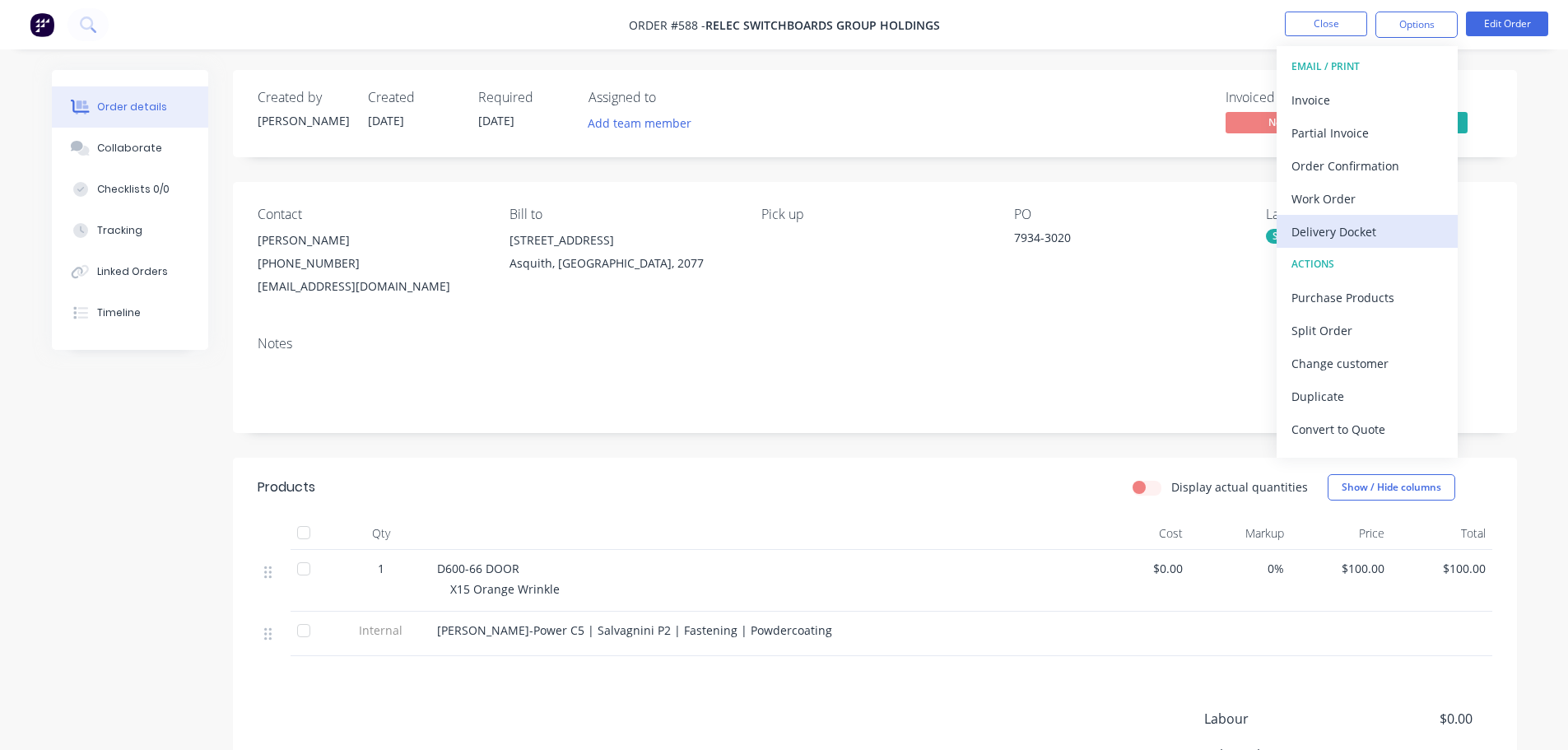
click at [1326, 236] on div "Delivery Docket" at bounding box center [1367, 232] width 152 height 24
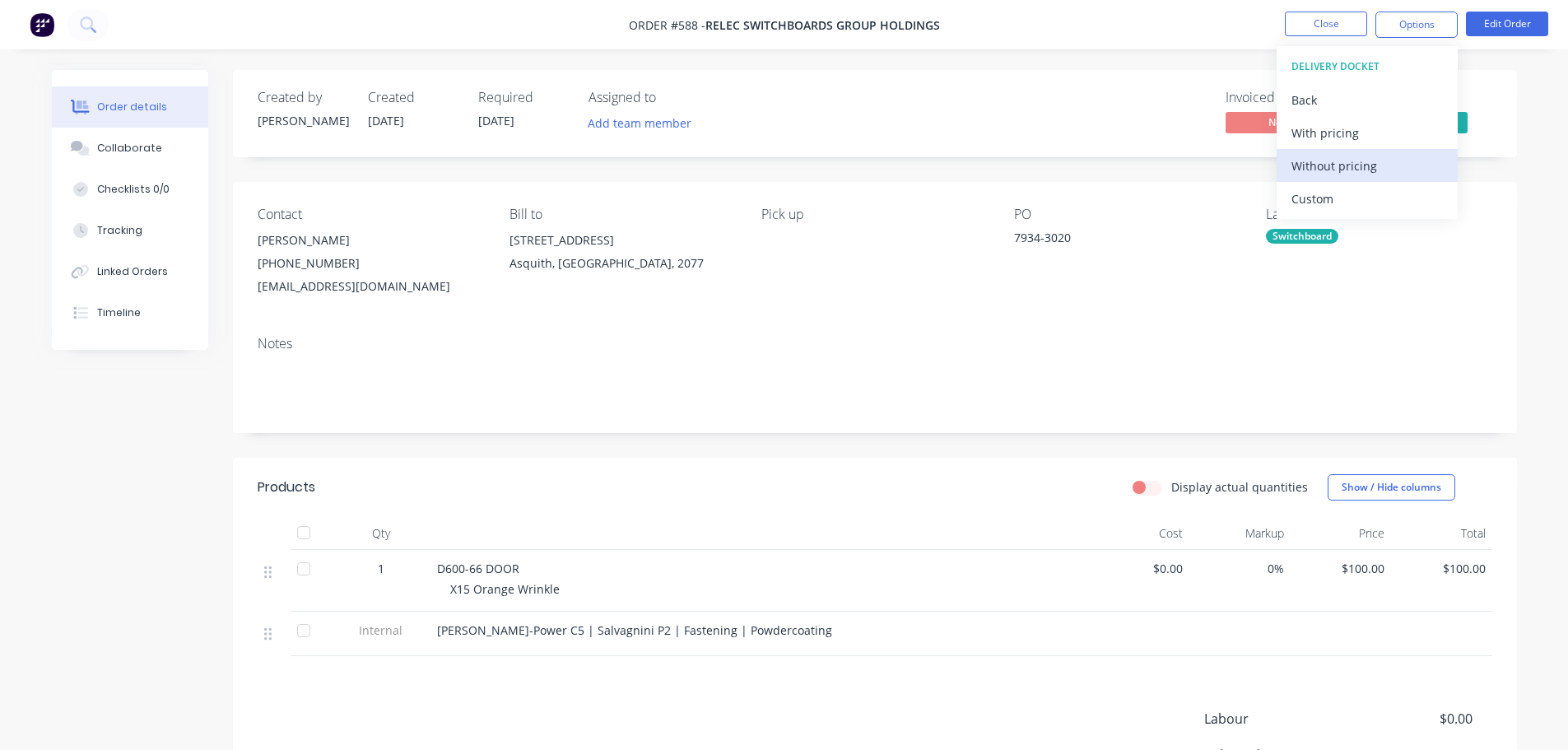
click at [1337, 166] on div "Without pricing" at bounding box center [1367, 166] width 152 height 24
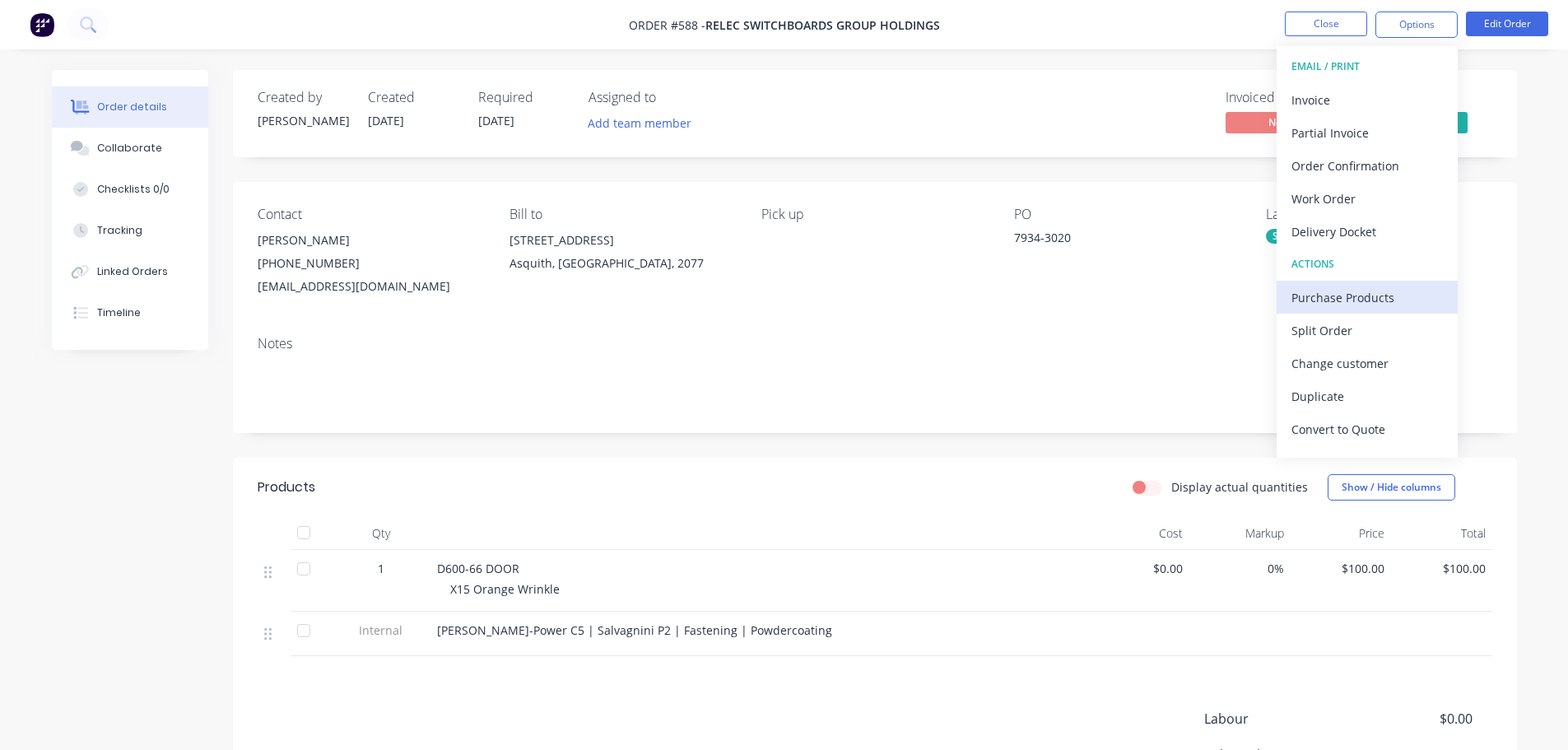
scroll to position [25, 0]
click at [1169, 120] on div "Invoiced No Status Ready for Invoi..." at bounding box center [1122, 113] width 739 height 48
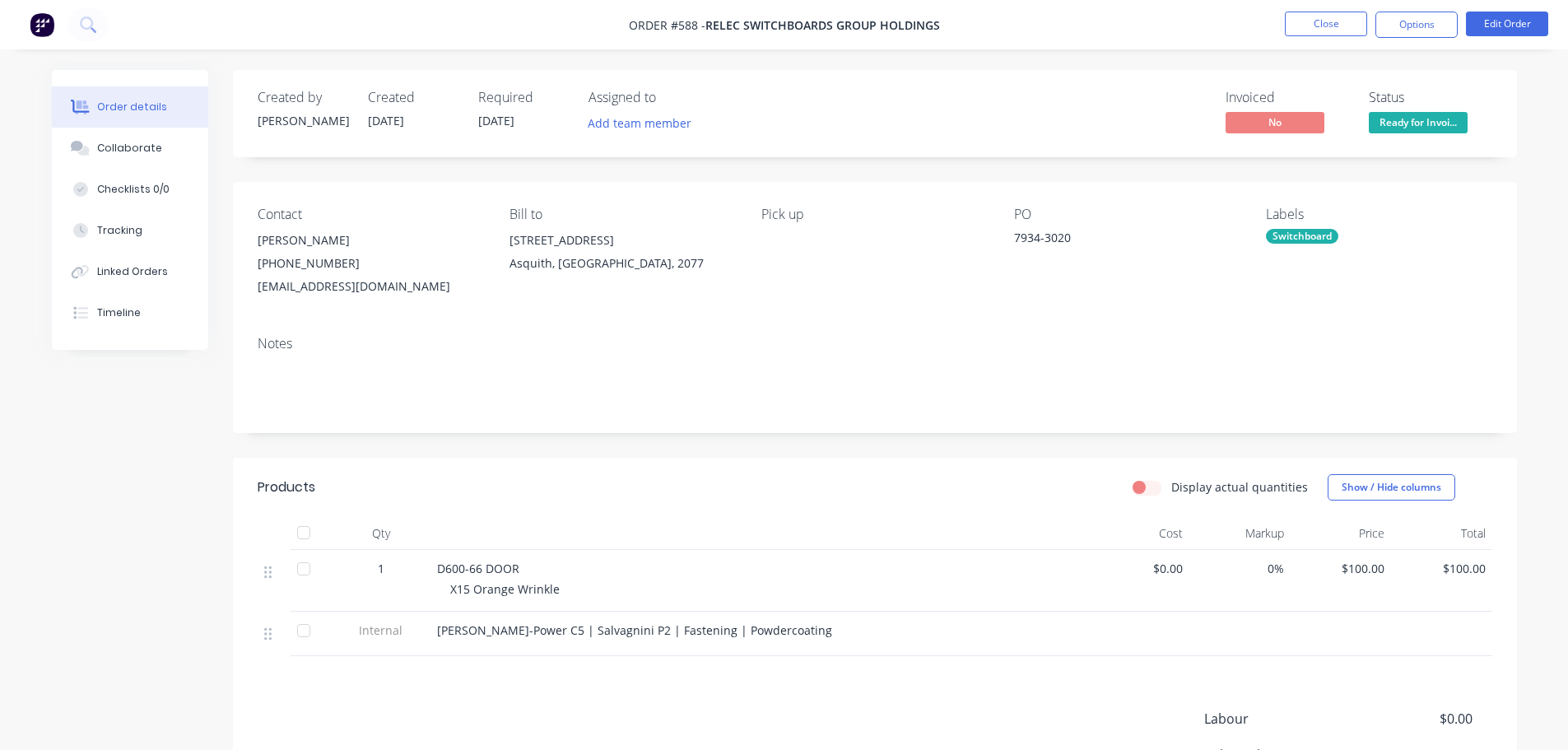
drag, startPoint x: 1412, startPoint y: 112, endPoint x: 1406, endPoint y: 145, distance: 33.5
click at [1411, 112] on span "Ready for Invoi..." at bounding box center [1418, 122] width 99 height 21
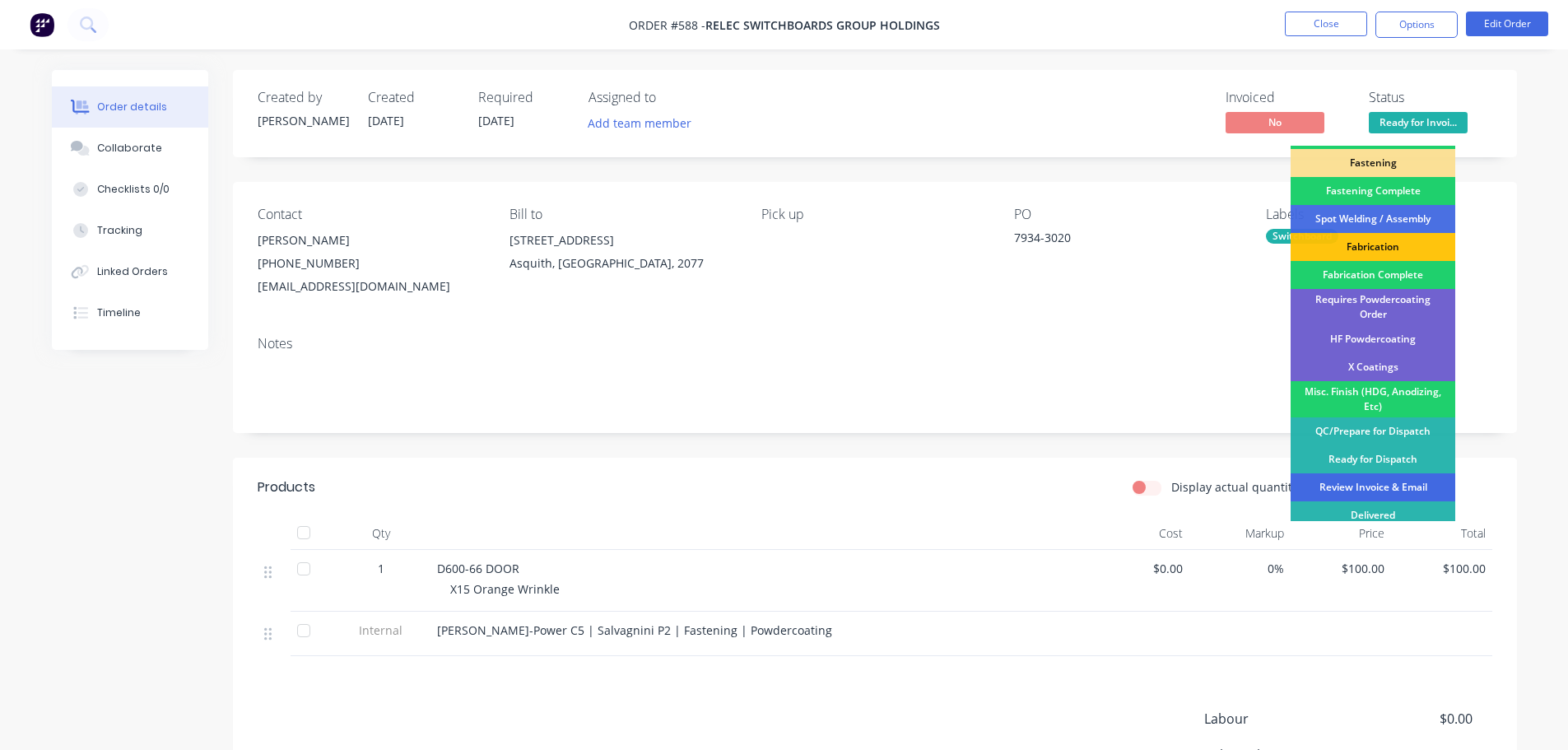
scroll to position [481, 0]
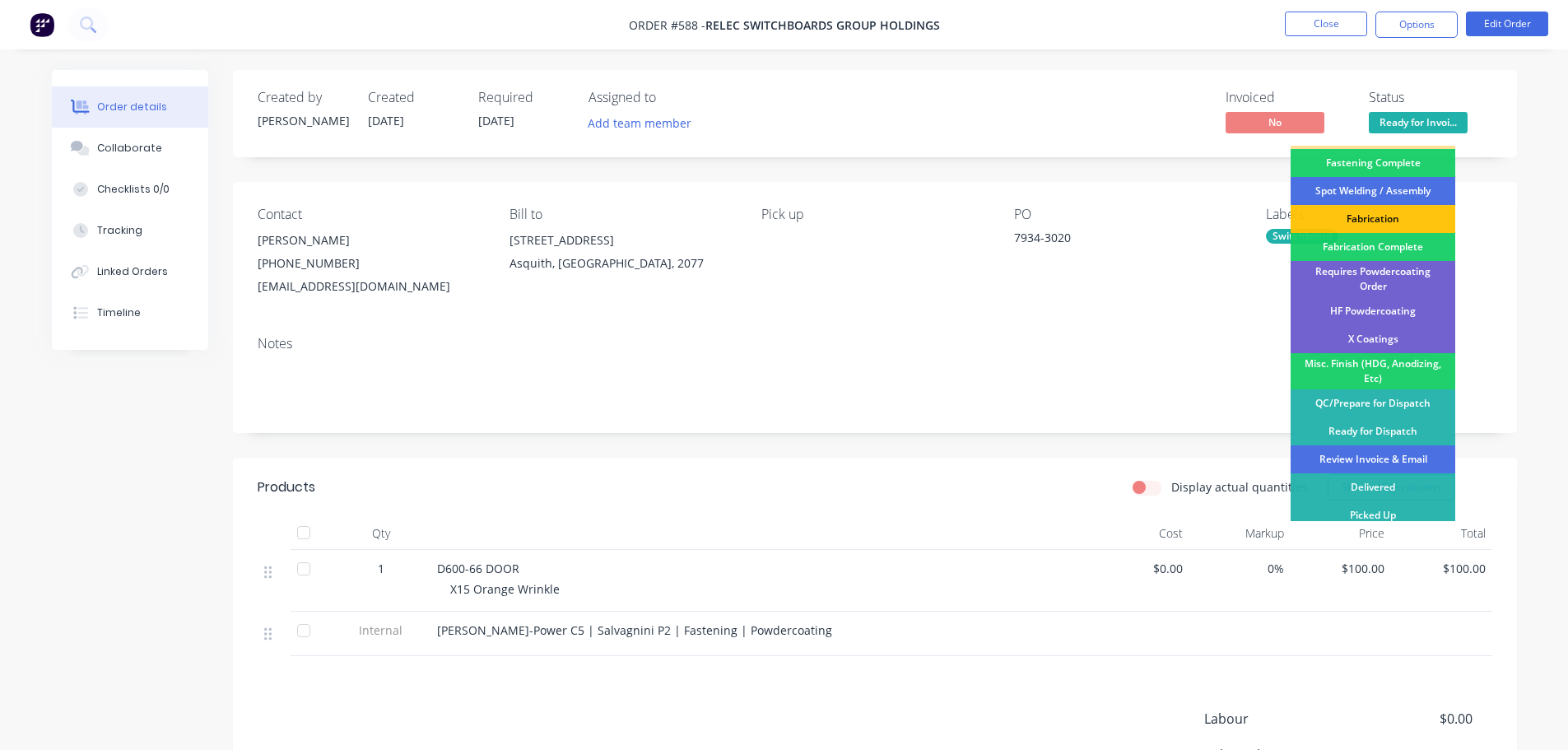
drag, startPoint x: 1368, startPoint y: 448, endPoint x: 1370, endPoint y: 325, distance: 123.0
click at [1368, 449] on div "Review Invoice & Email" at bounding box center [1373, 459] width 165 height 28
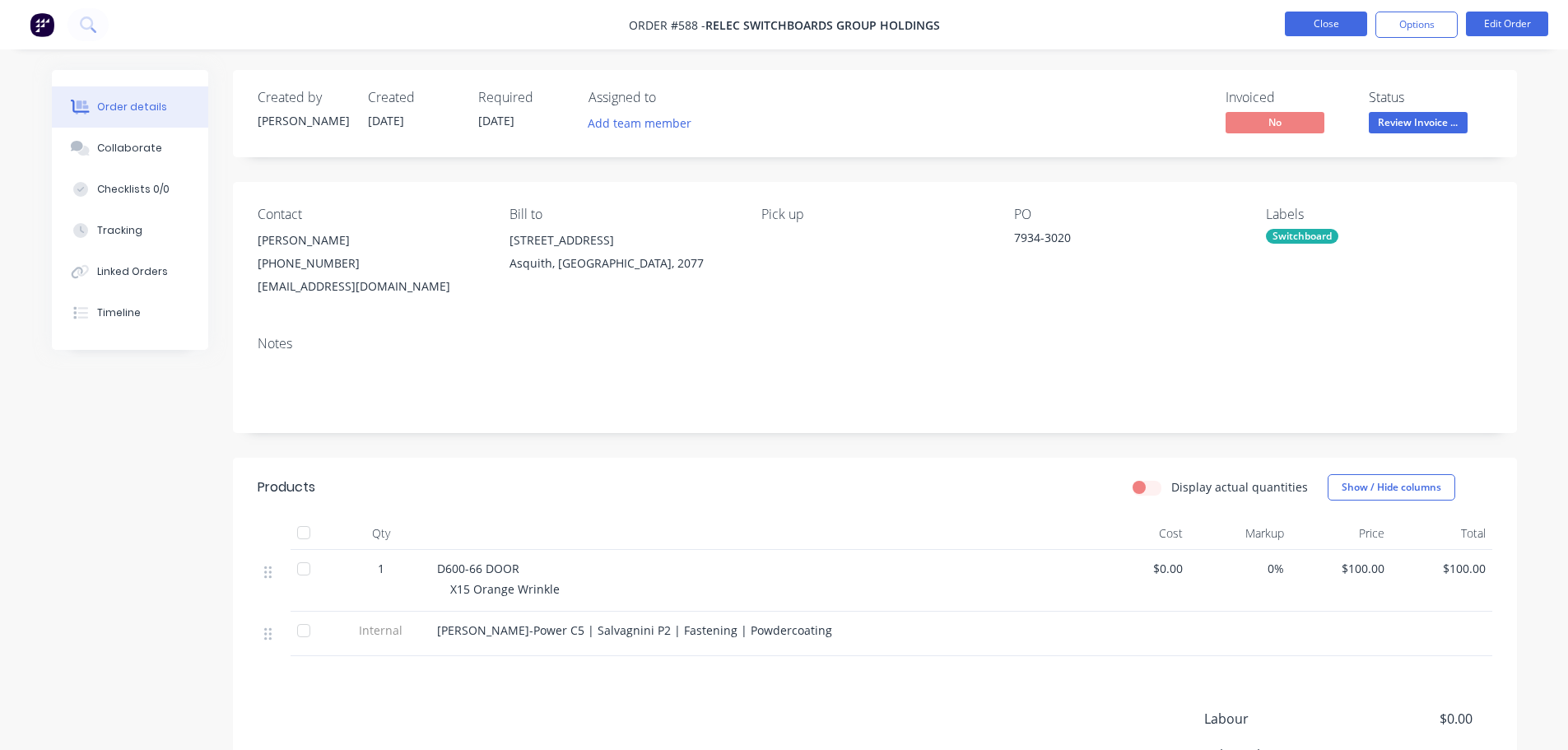
click at [1338, 22] on button "Close" at bounding box center [1326, 24] width 82 height 25
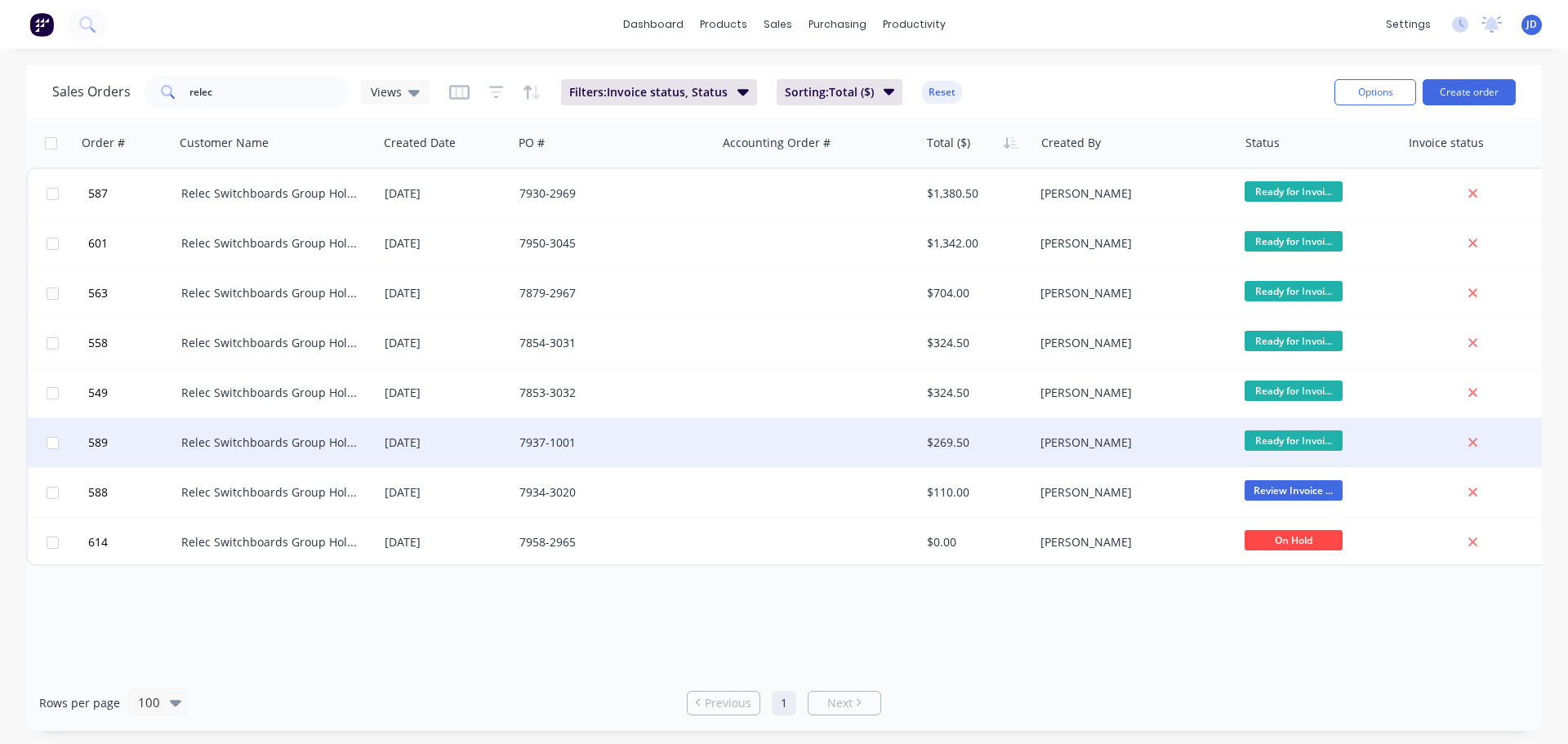
click at [1261, 437] on span "Ready for Invoi..." at bounding box center [1293, 441] width 98 height 21
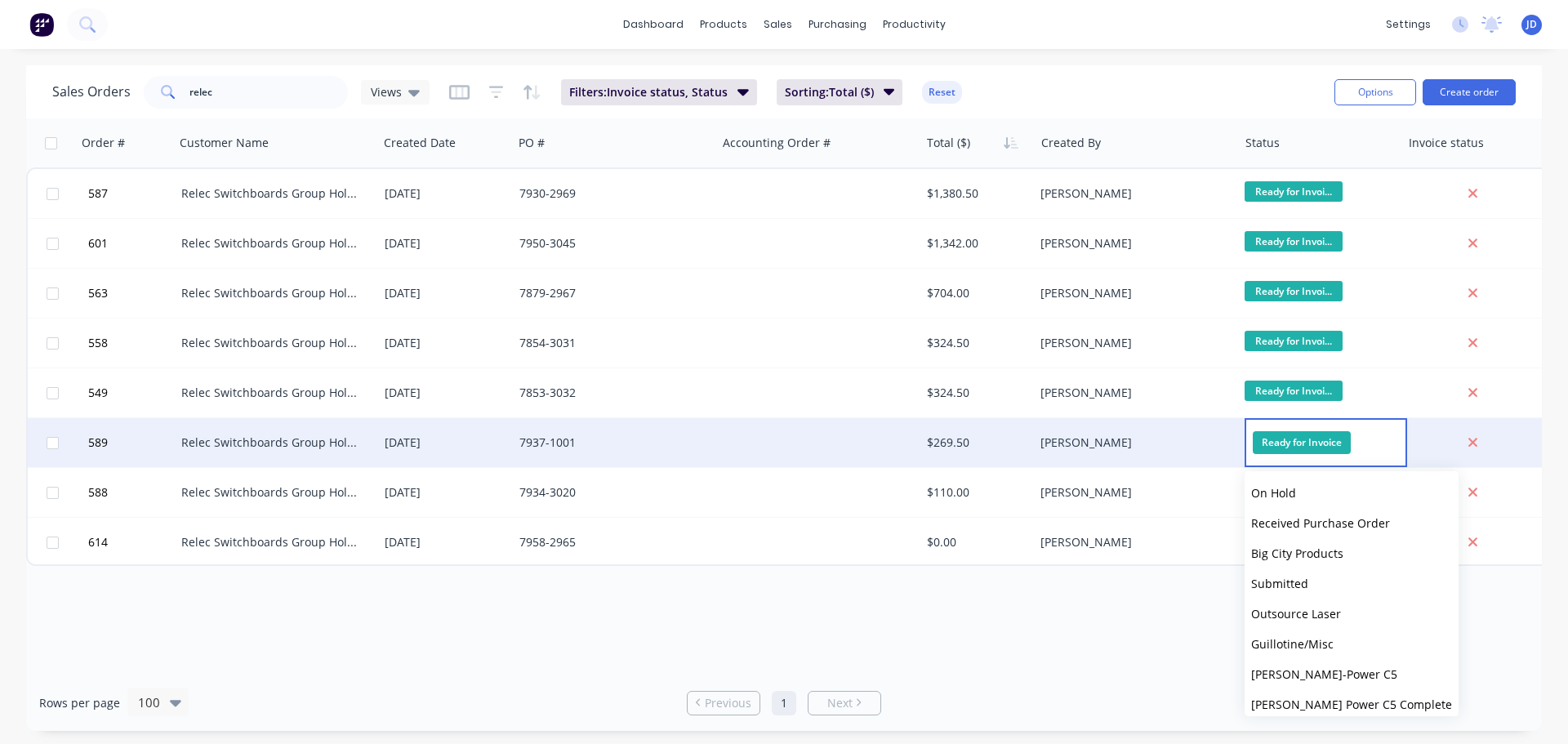
click at [1180, 435] on div "[PERSON_NAME]" at bounding box center [1136, 442] width 203 height 49
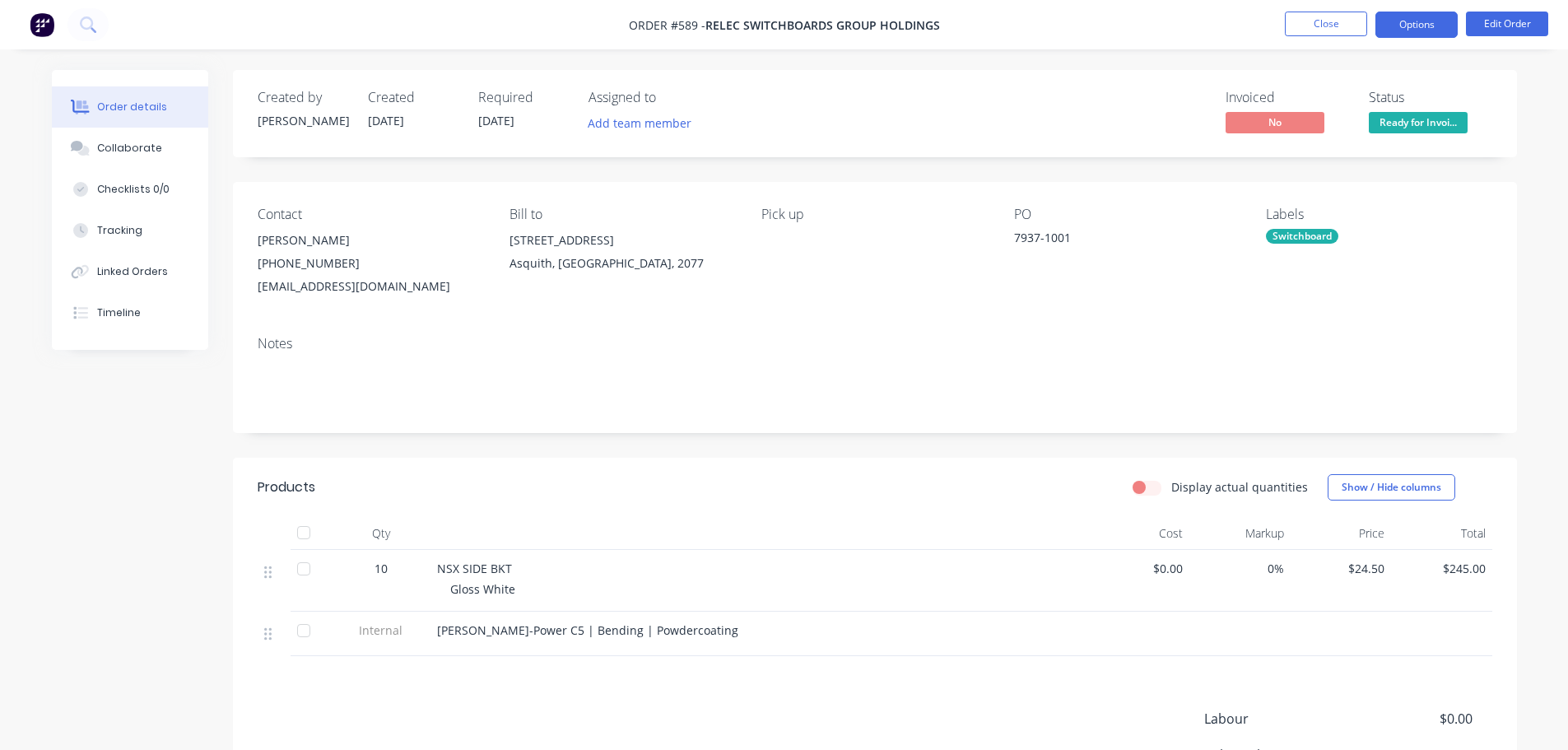
click at [1400, 17] on button "Options" at bounding box center [1416, 25] width 82 height 27
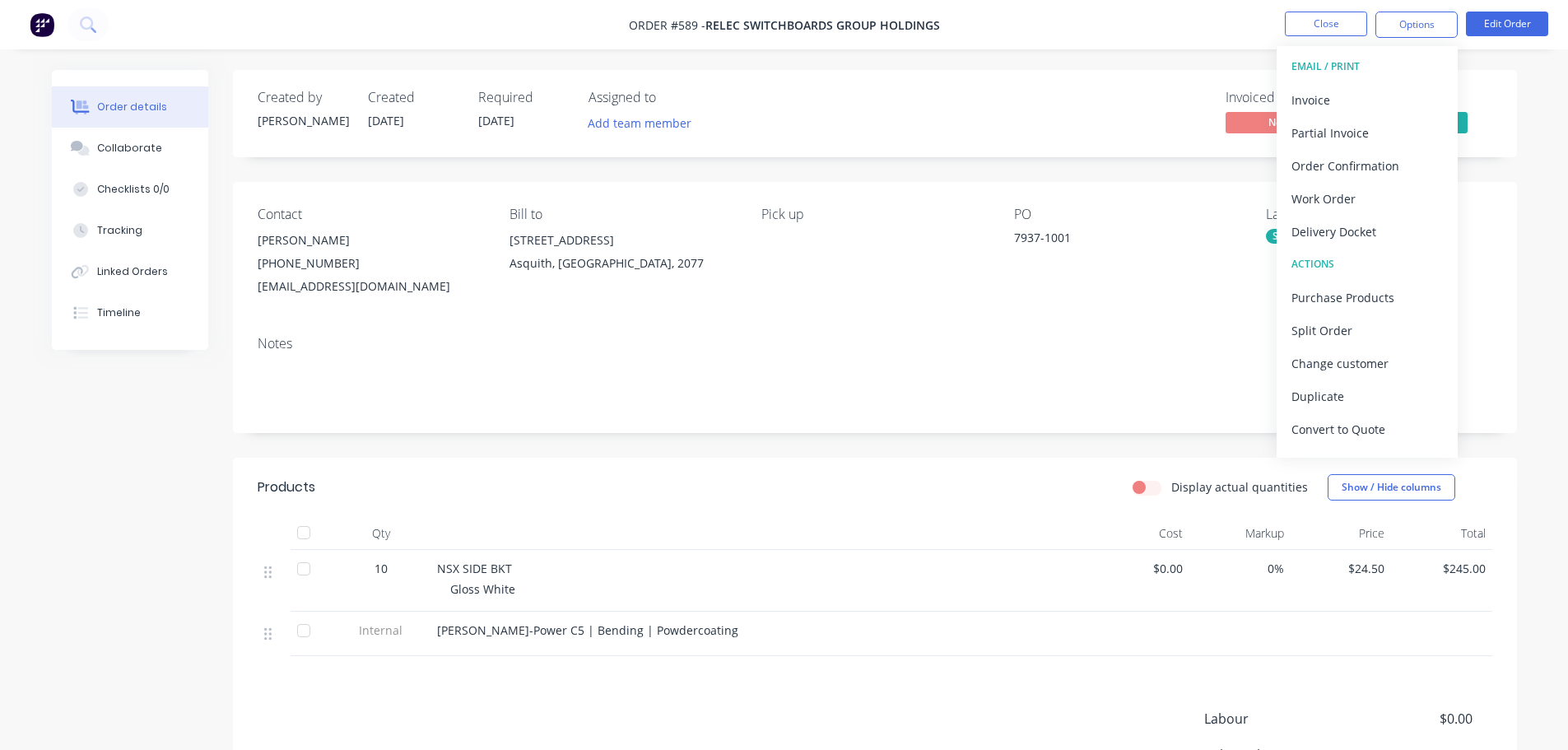
click at [1373, 230] on div "Delivery Docket" at bounding box center [1367, 232] width 152 height 24
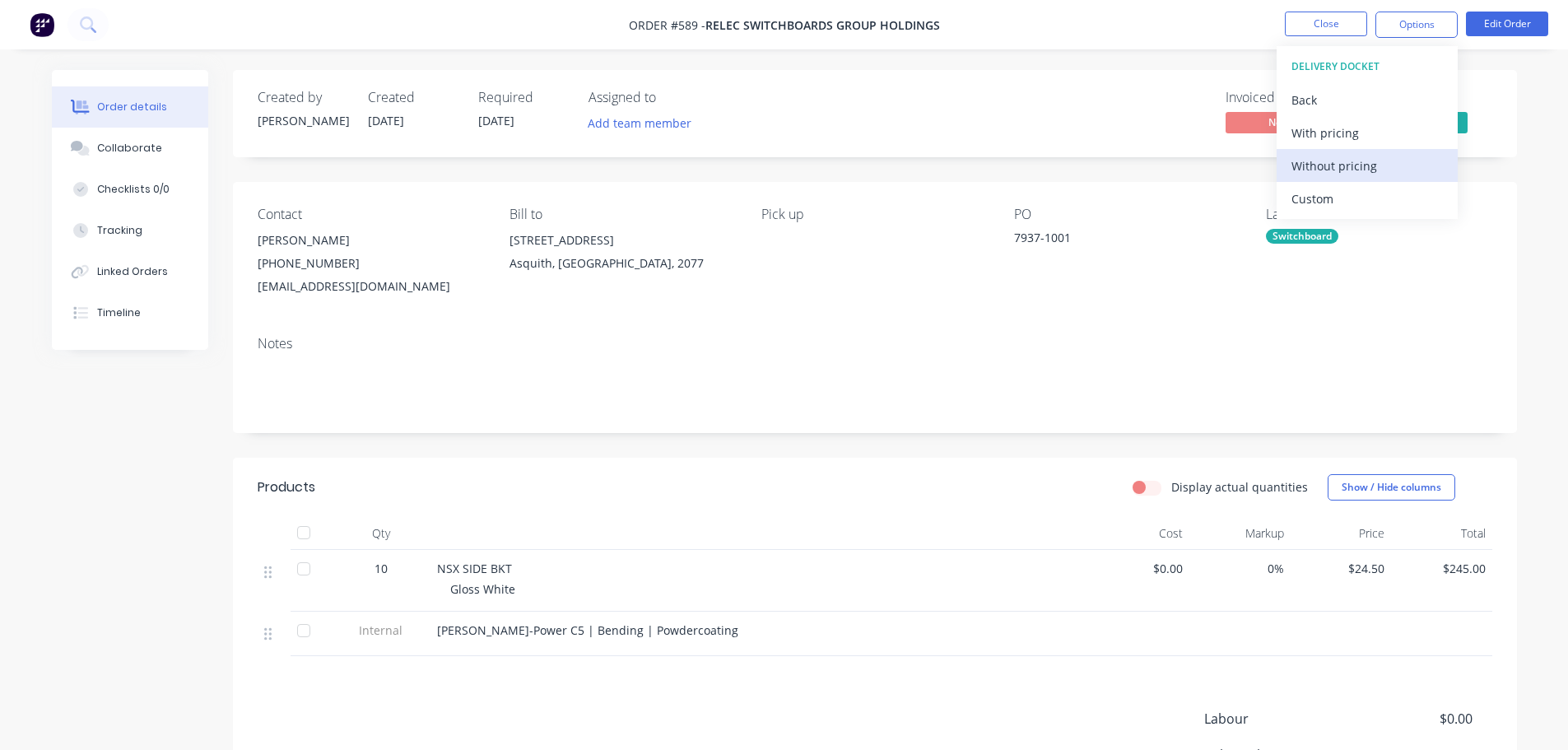
drag, startPoint x: 1342, startPoint y: 173, endPoint x: 1352, endPoint y: 172, distance: 10.0
click at [1341, 175] on div "Without pricing" at bounding box center [1367, 166] width 152 height 24
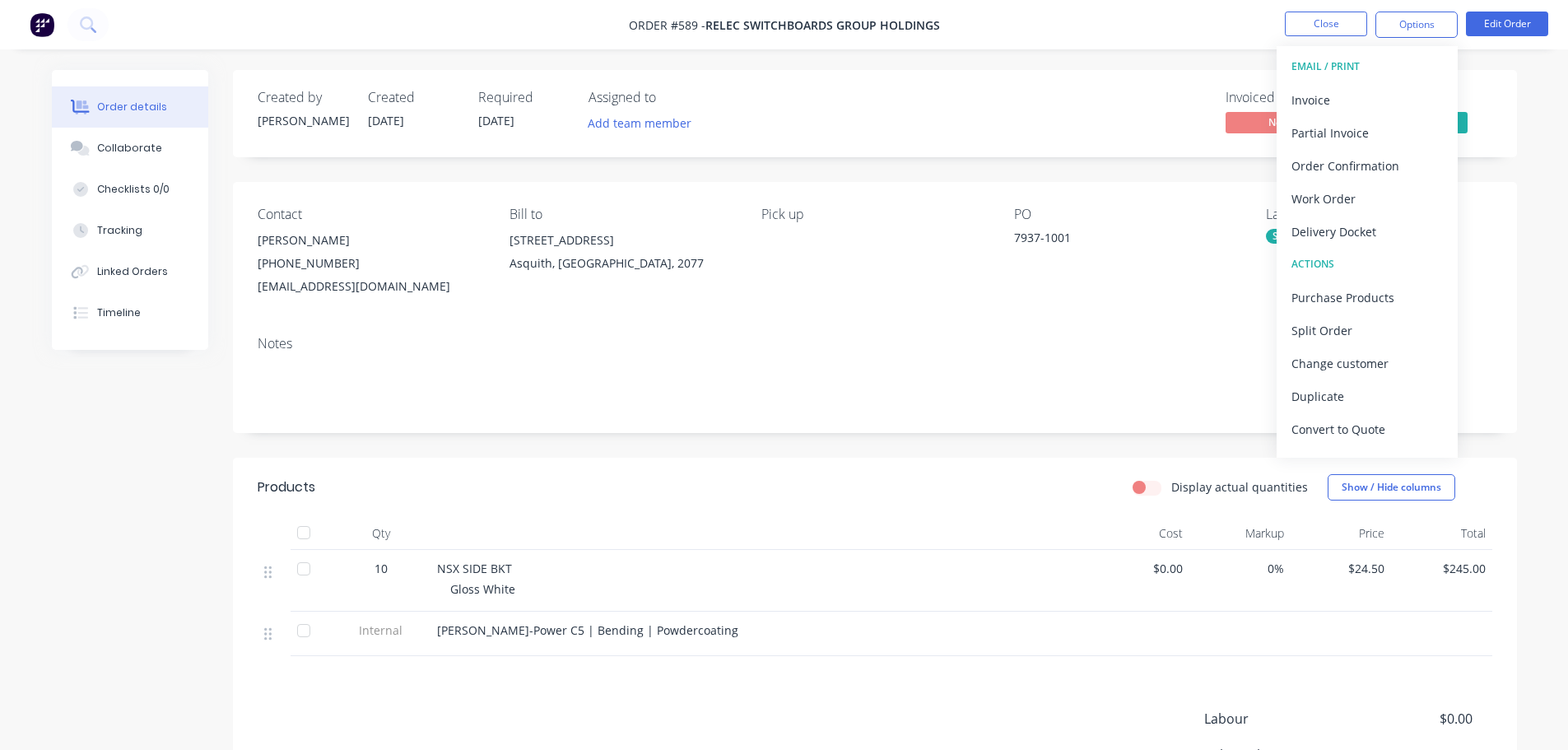
click at [1111, 83] on div "Created by [PERSON_NAME] Created [DATE] Required [DATE] Assigned to Add team me…" at bounding box center [875, 113] width 1284 height 88
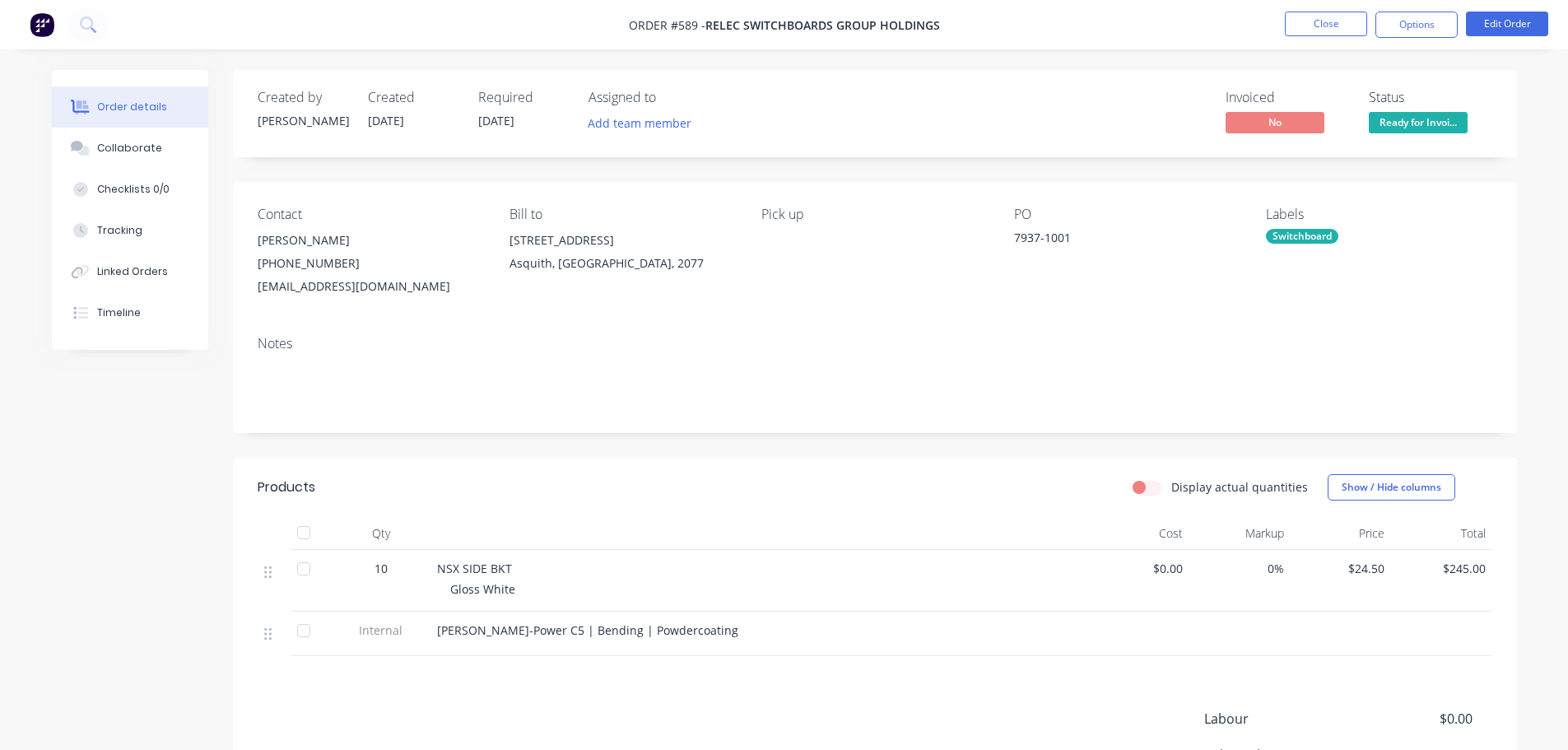
click at [1409, 120] on span "Ready for Invoi..." at bounding box center [1418, 122] width 99 height 21
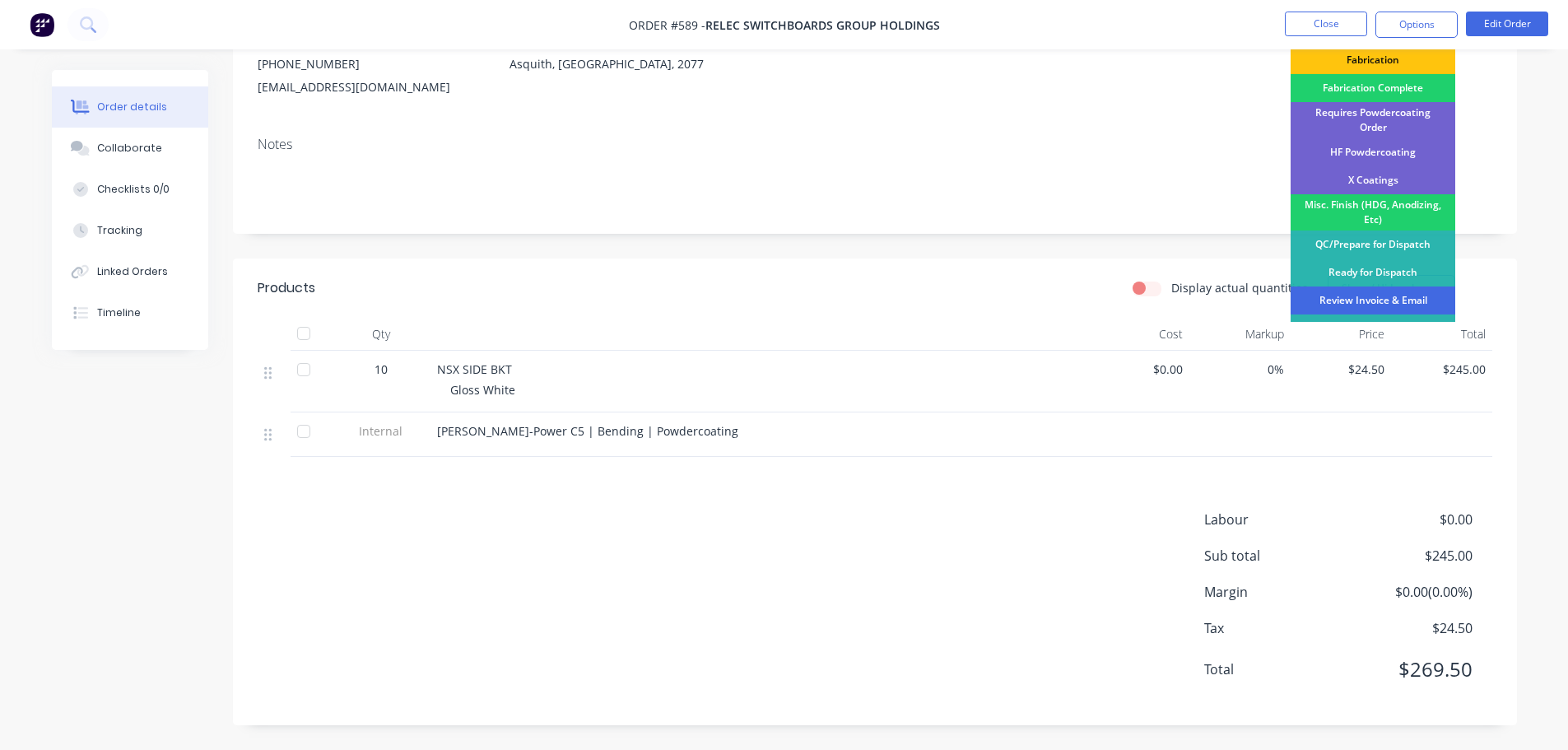
scroll to position [481, 0]
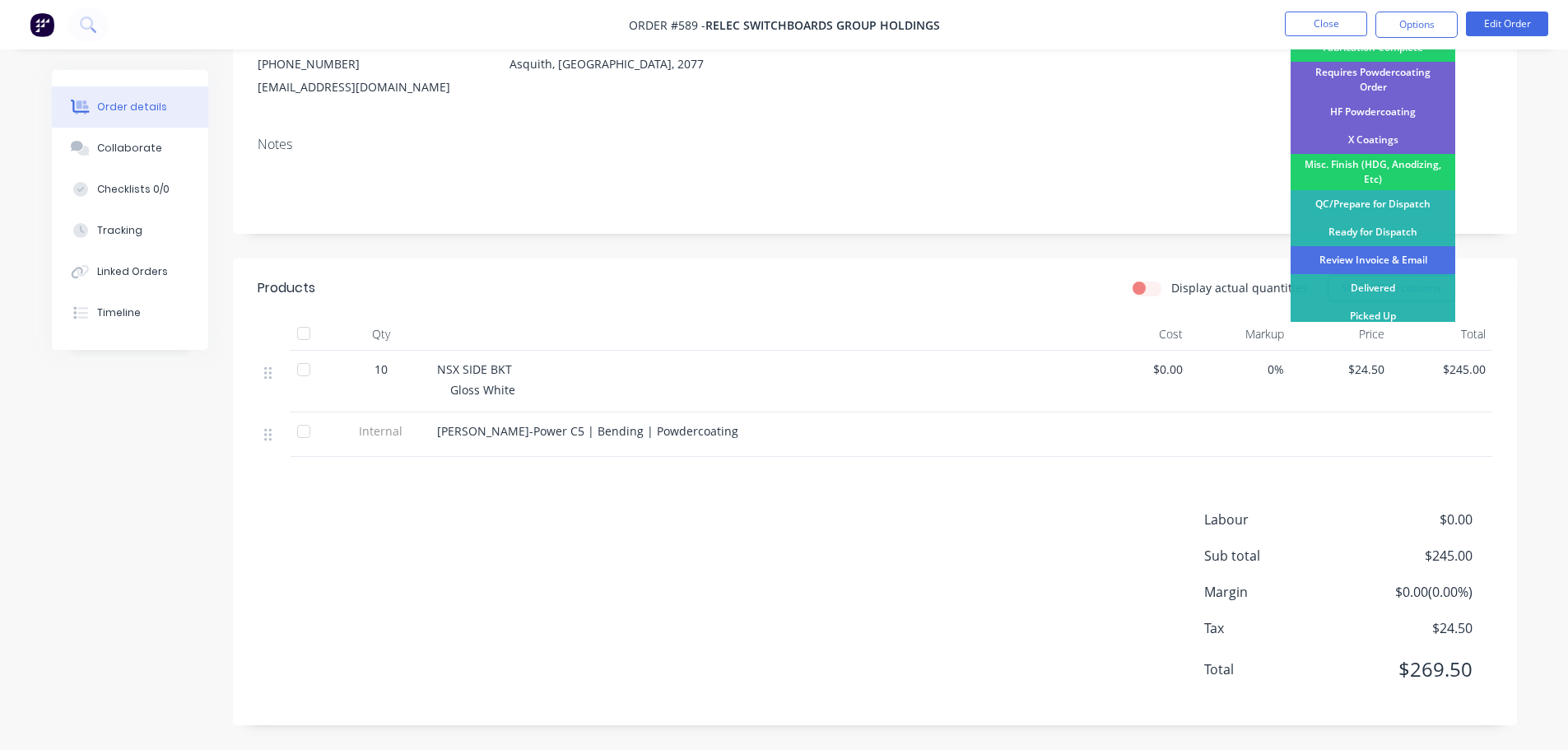
click at [1400, 255] on div "Review Invoice & Email" at bounding box center [1373, 260] width 165 height 28
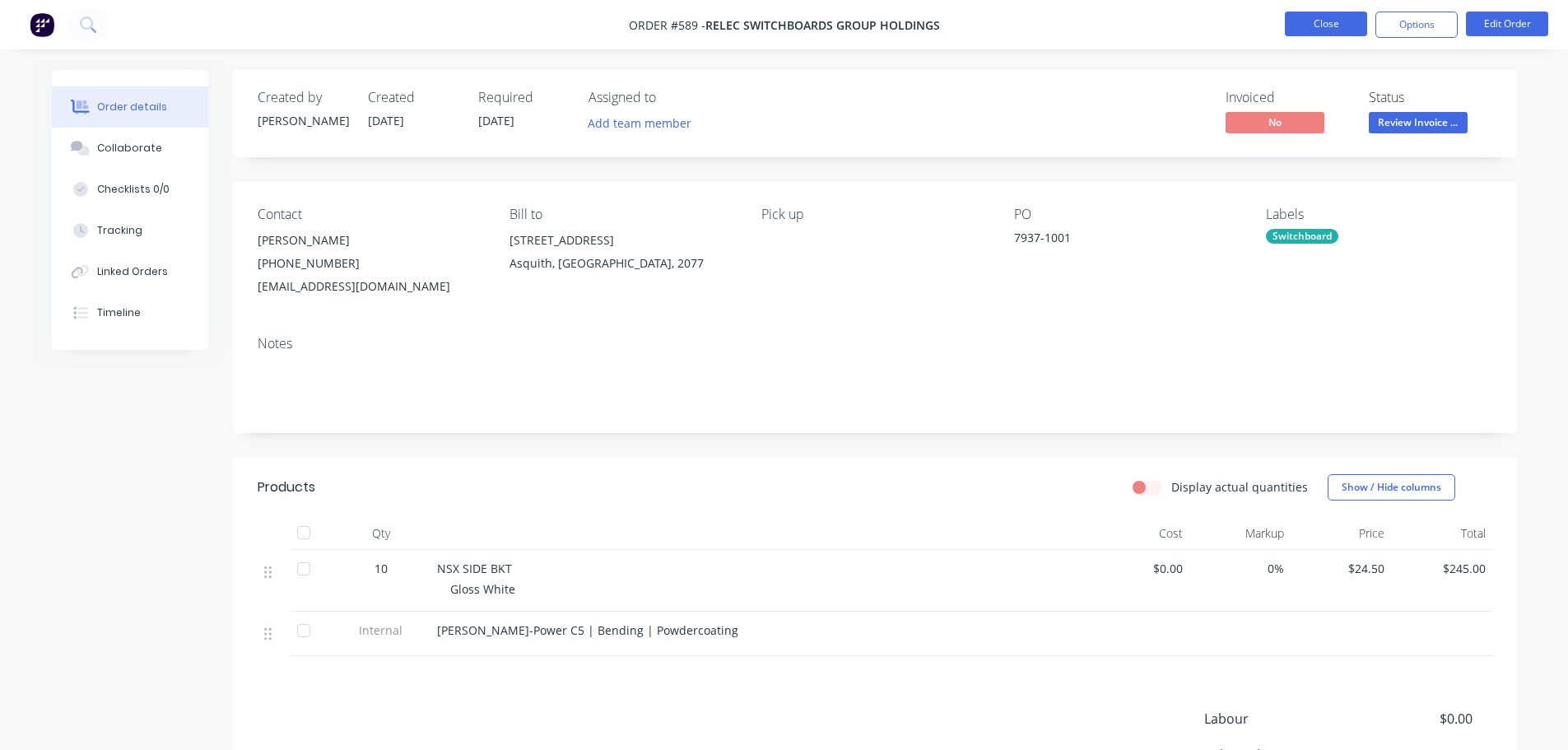
click at [1339, 25] on button "Close" at bounding box center [1326, 24] width 82 height 25
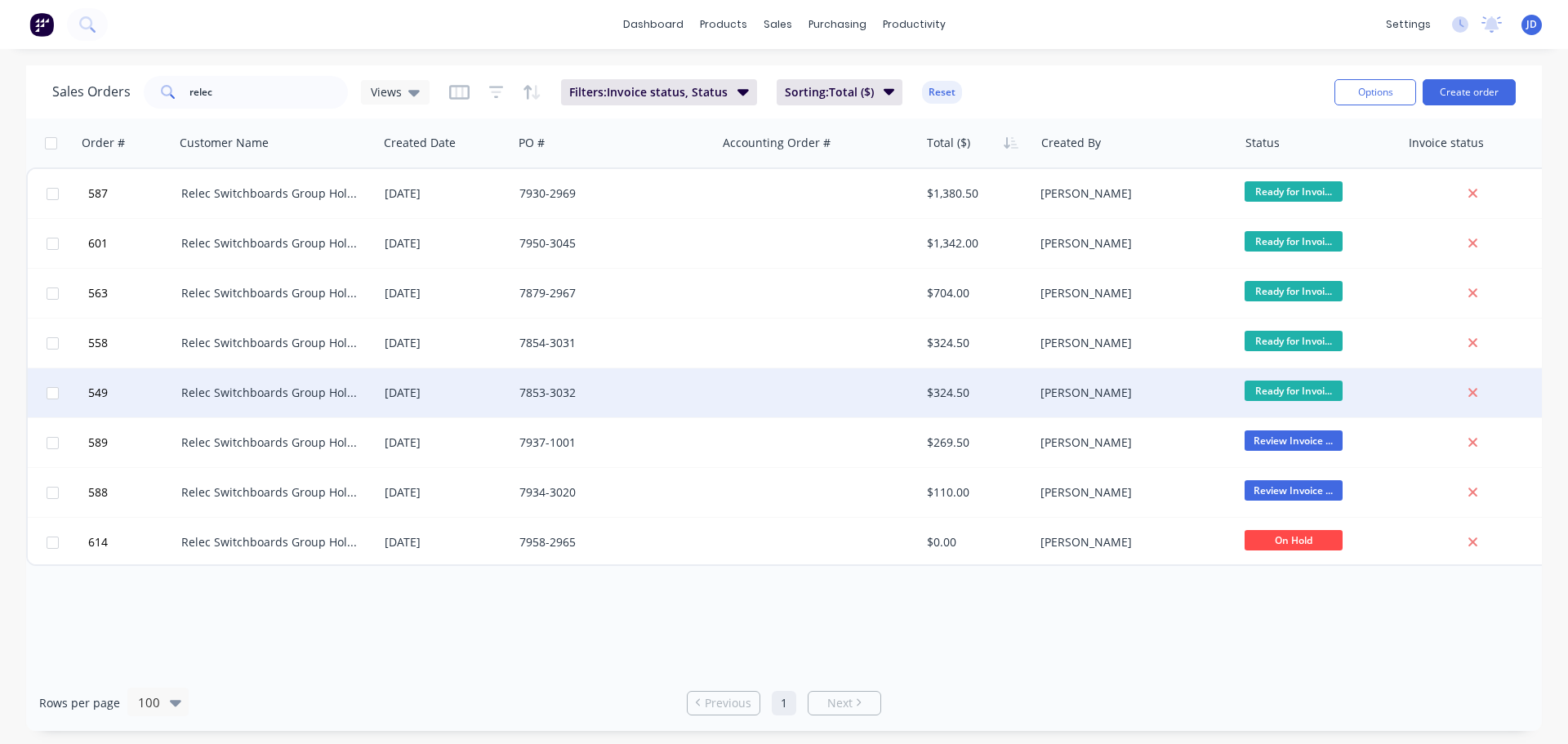
click at [1142, 390] on div "[PERSON_NAME]" at bounding box center [1130, 393] width 181 height 17
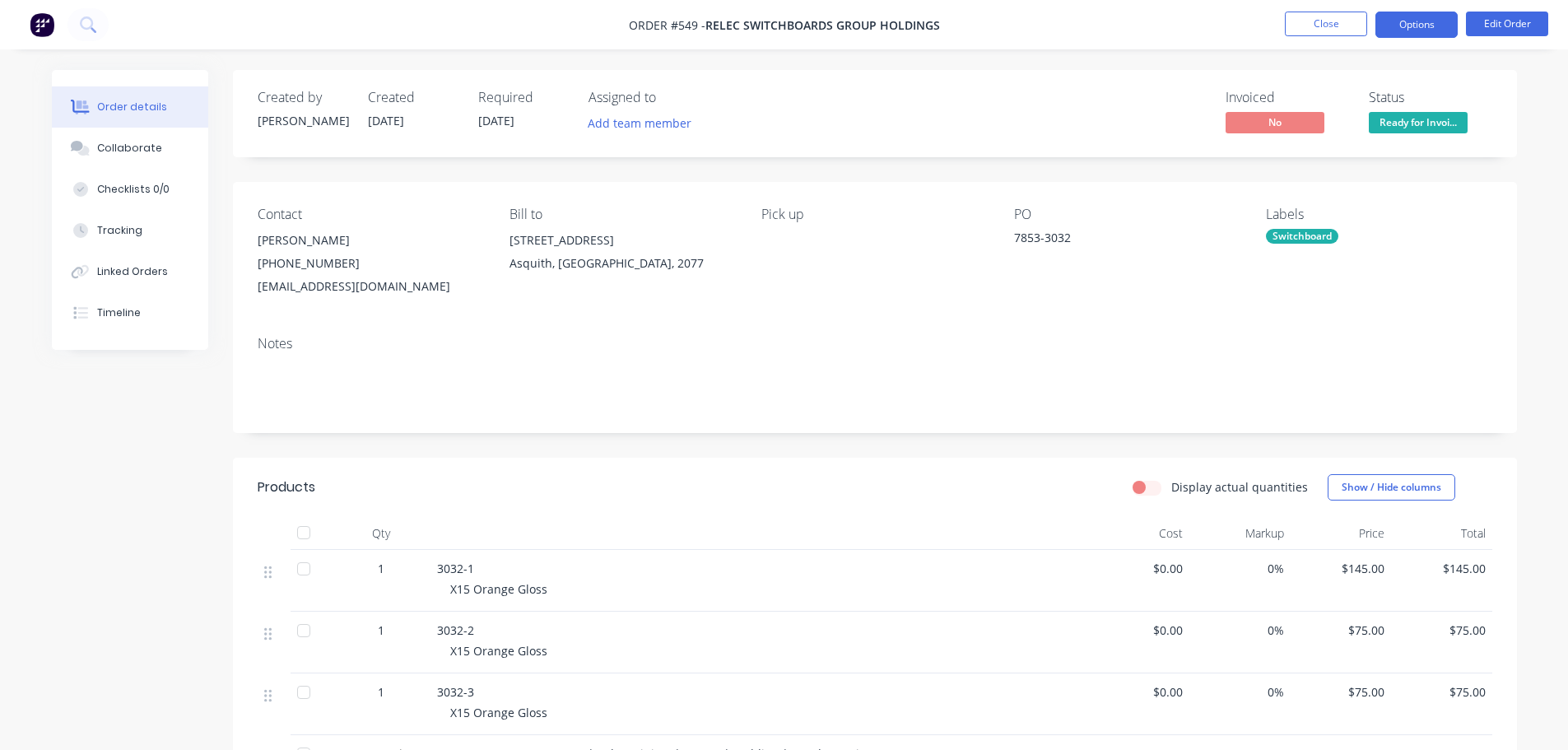
click at [1428, 16] on button "Options" at bounding box center [1416, 25] width 82 height 27
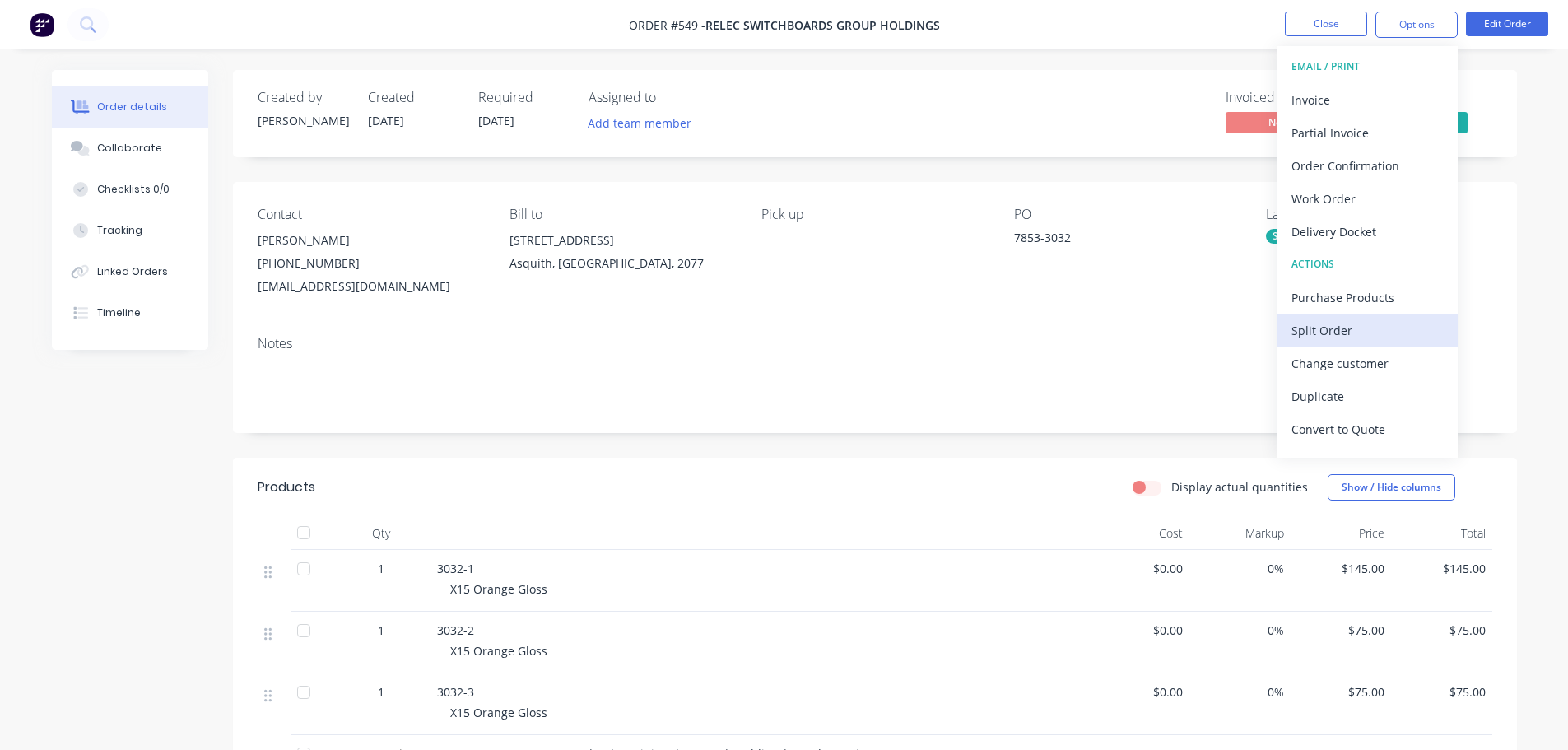
scroll to position [25, 0]
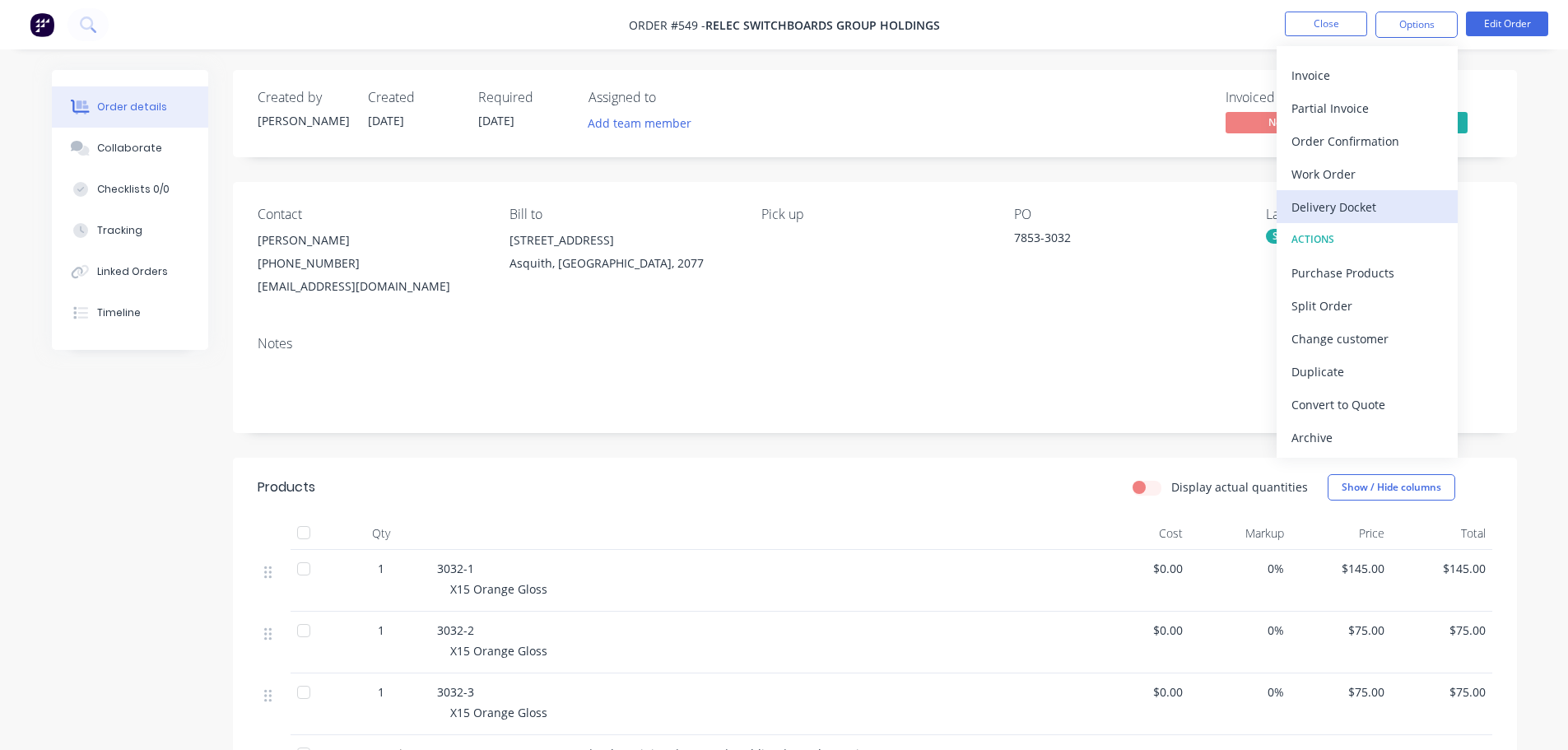
click at [1361, 211] on div "Delivery Docket" at bounding box center [1367, 207] width 152 height 24
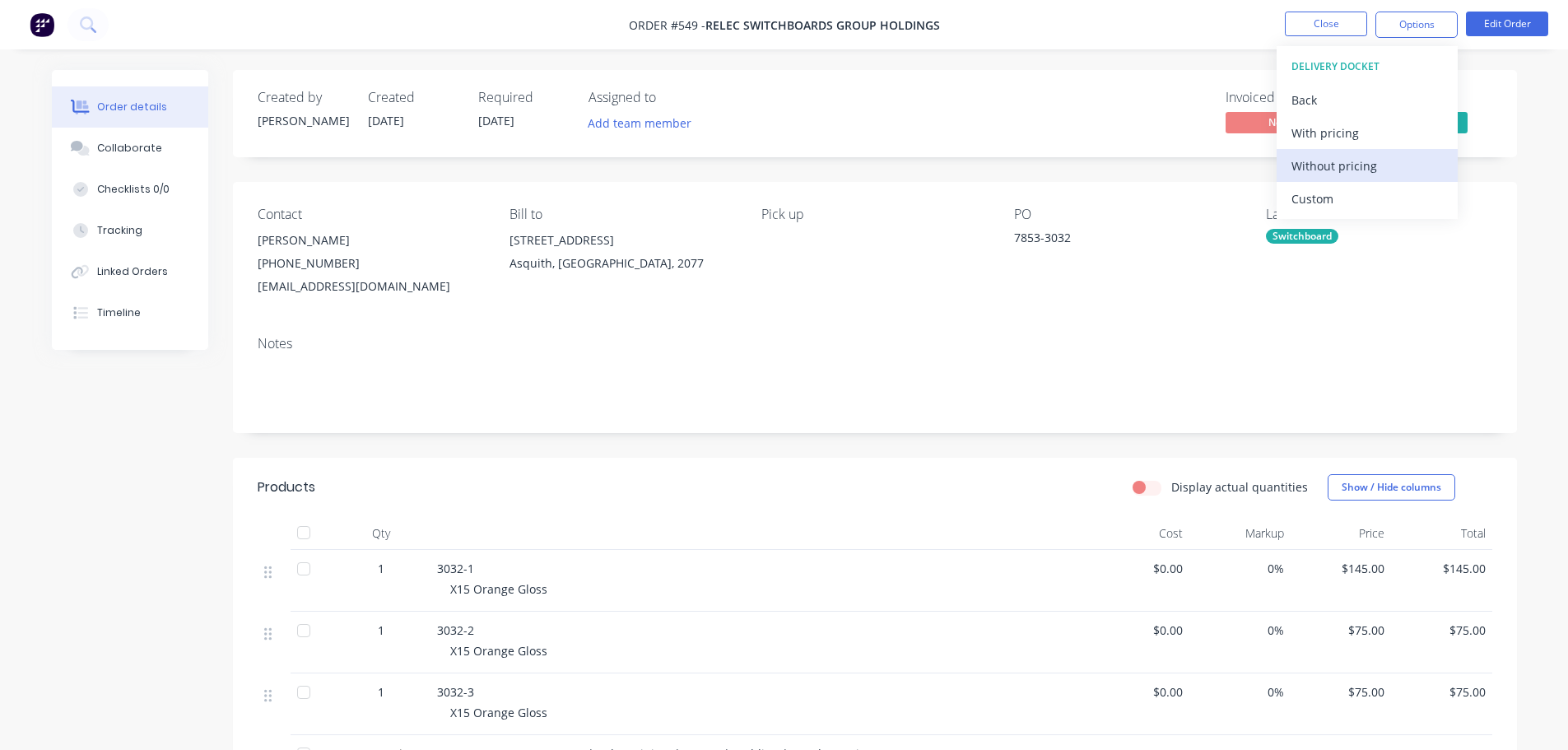
click at [1376, 170] on div "Without pricing" at bounding box center [1367, 166] width 152 height 24
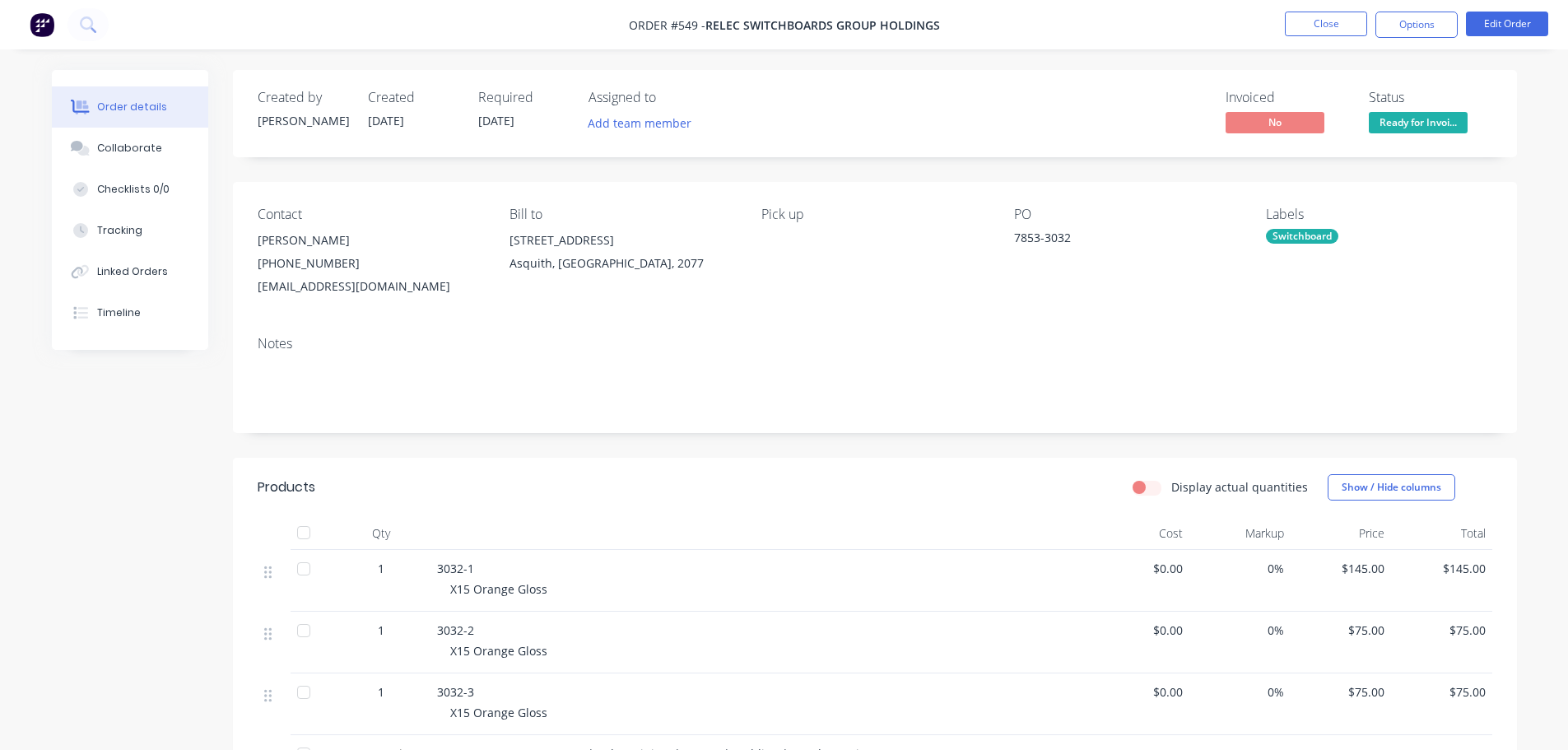
drag, startPoint x: 100, startPoint y: 482, endPoint x: 138, endPoint y: 482, distance: 38.0
click at [102, 483] on div "Created by [PERSON_NAME] Created [DATE] Required [DATE] Assigned to Add team me…" at bounding box center [784, 571] width 1465 height 1002
click at [1324, 2] on nav "Order #549 - Relec Switchboards Group Holdings Close Options Edit Order" at bounding box center [784, 24] width 1568 height 49
click at [1399, 118] on span "Ready for Invoi..." at bounding box center [1418, 122] width 99 height 21
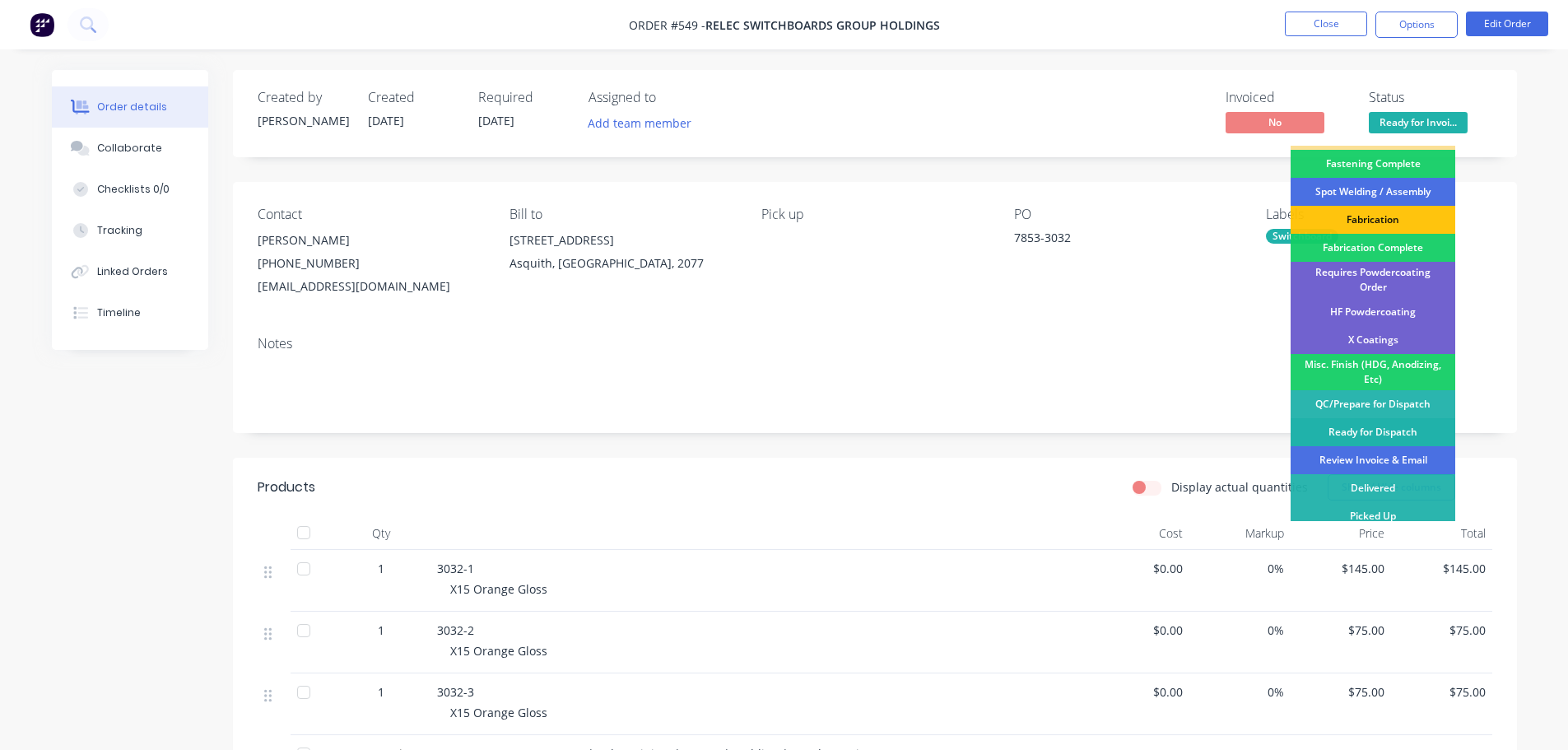
scroll to position [481, 0]
click at [1390, 450] on div "Review Invoice & Email" at bounding box center [1373, 459] width 165 height 28
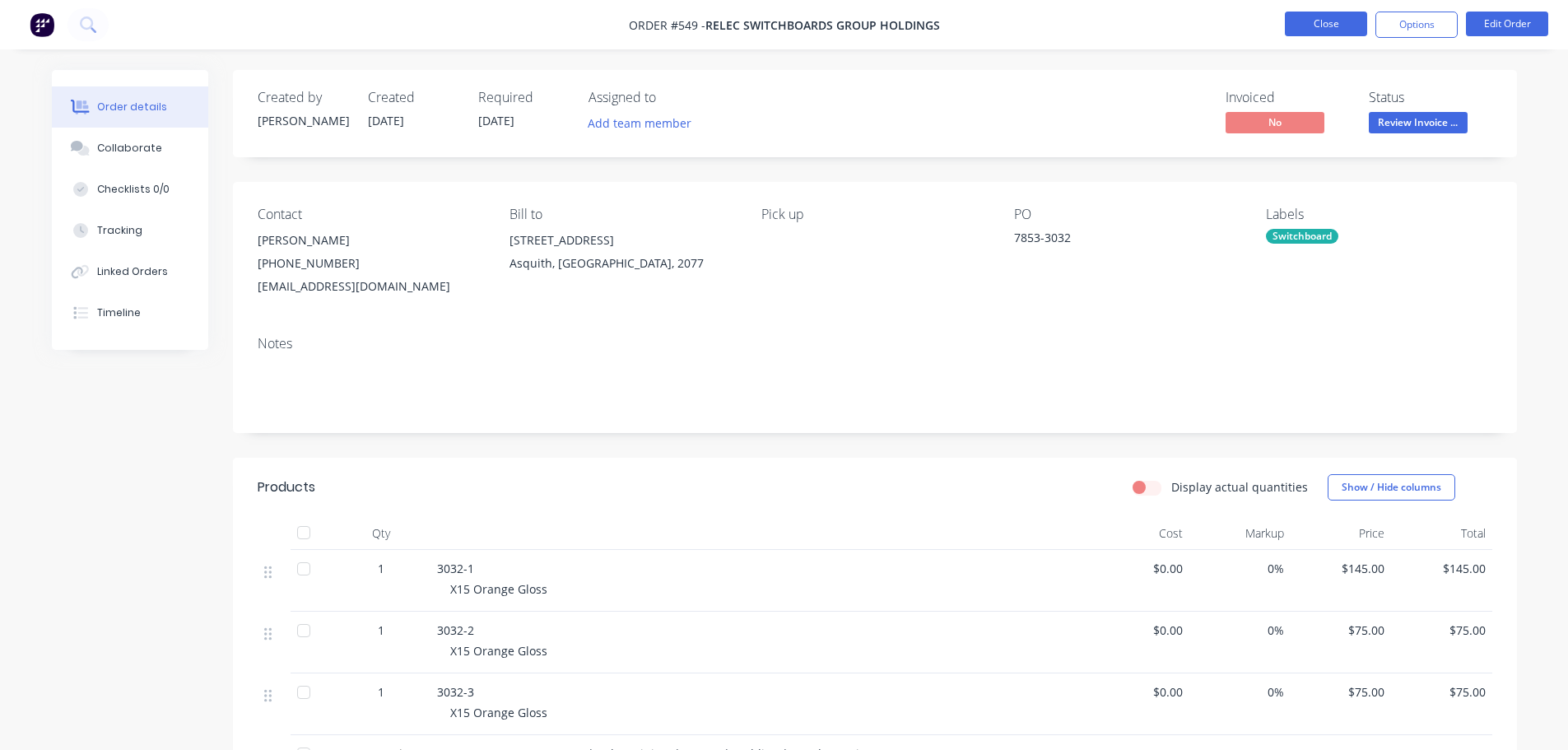
click at [1341, 22] on button "Close" at bounding box center [1326, 24] width 82 height 25
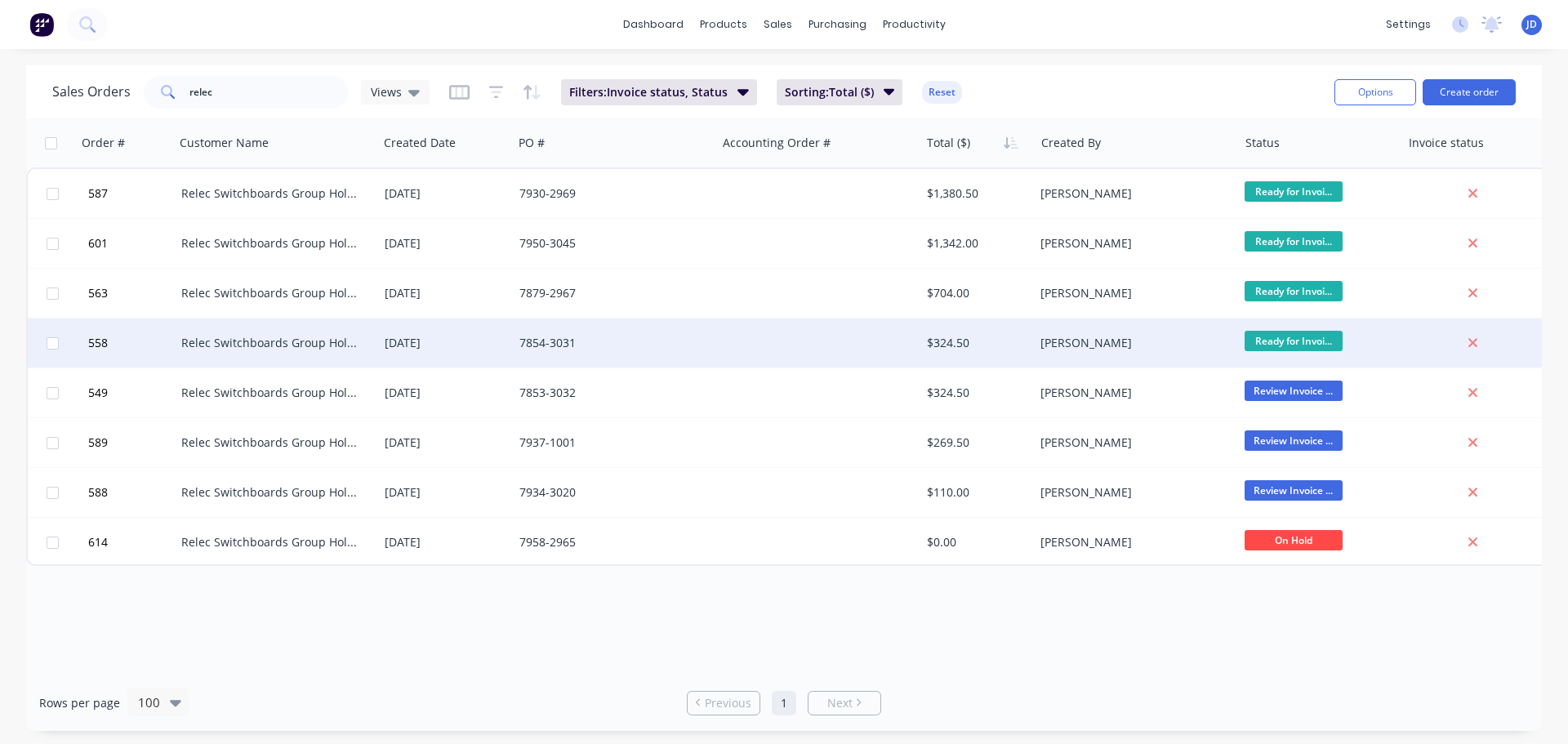
click at [692, 341] on div "7854-3031" at bounding box center [609, 343] width 181 height 17
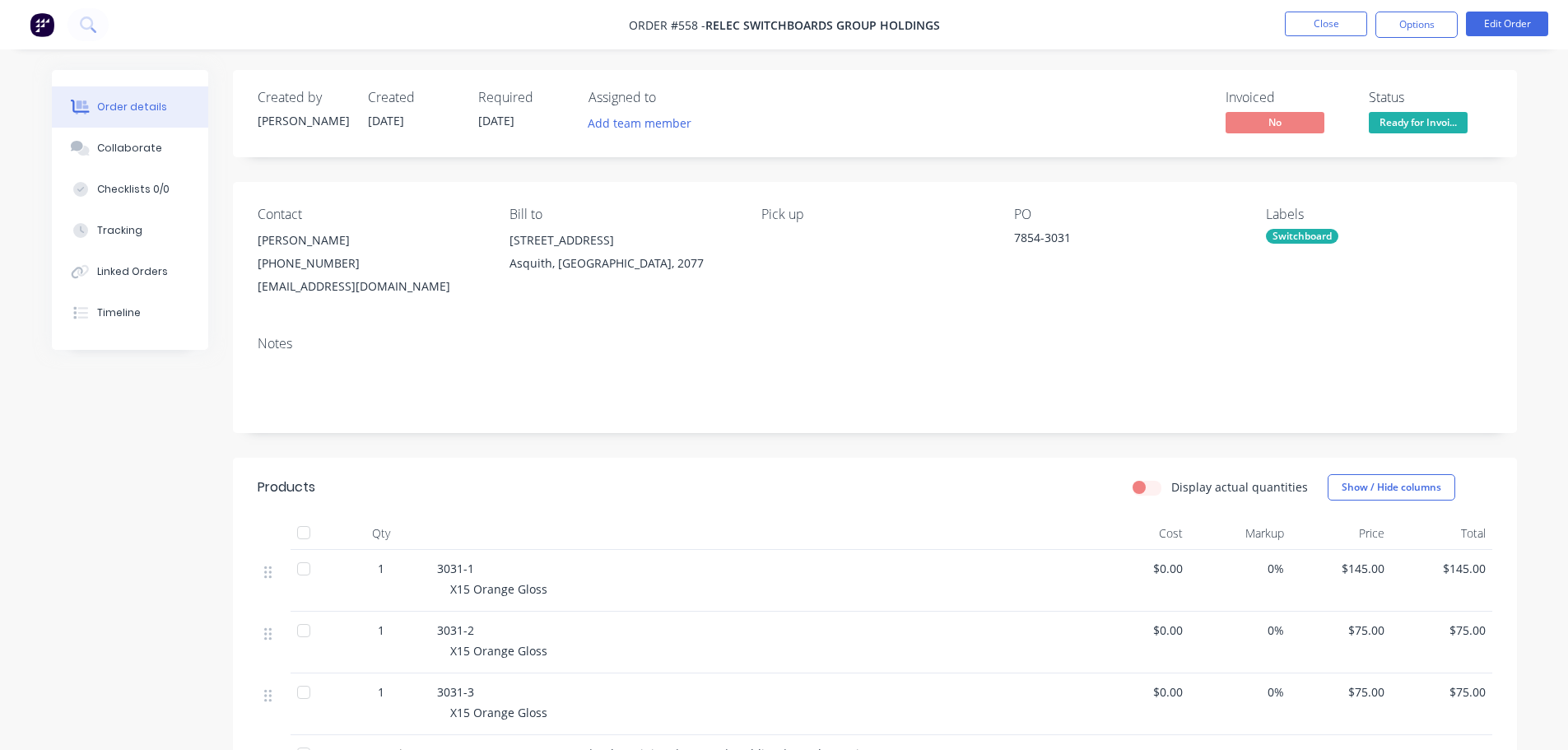
click at [1444, 119] on span "Ready for Invoi..." at bounding box center [1418, 122] width 99 height 21
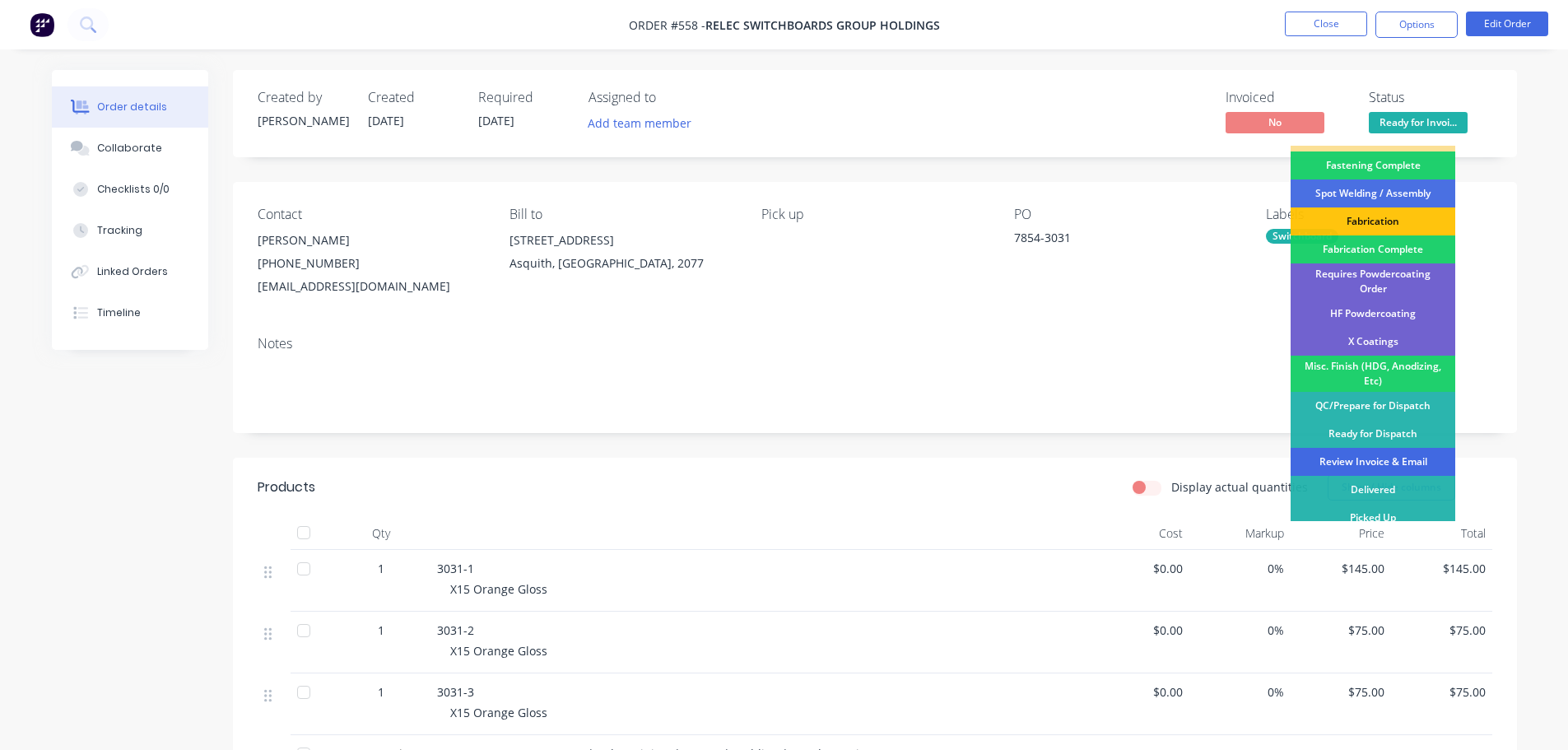
scroll to position [481, 0]
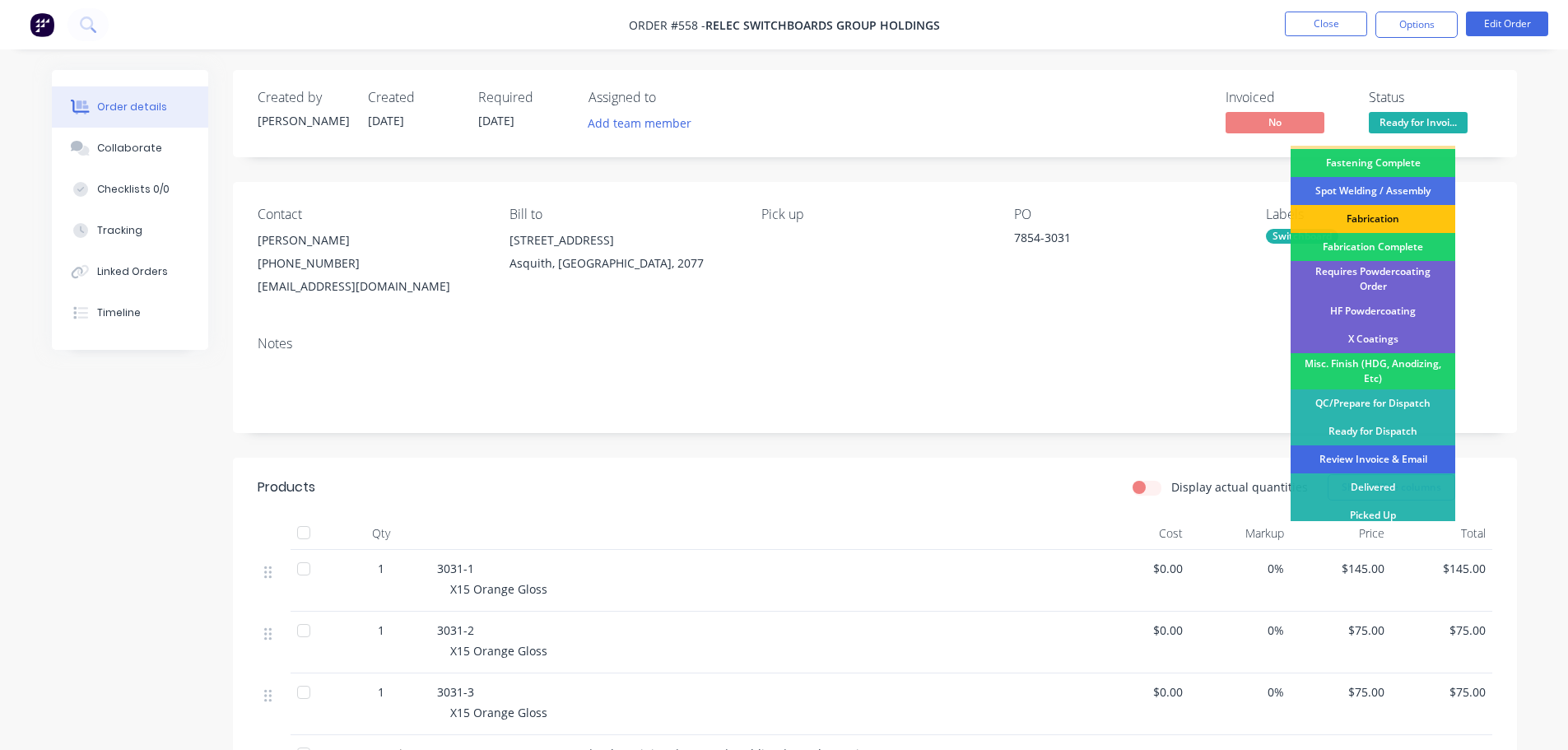
click at [1393, 445] on div "Review Invoice & Email" at bounding box center [1373, 459] width 165 height 28
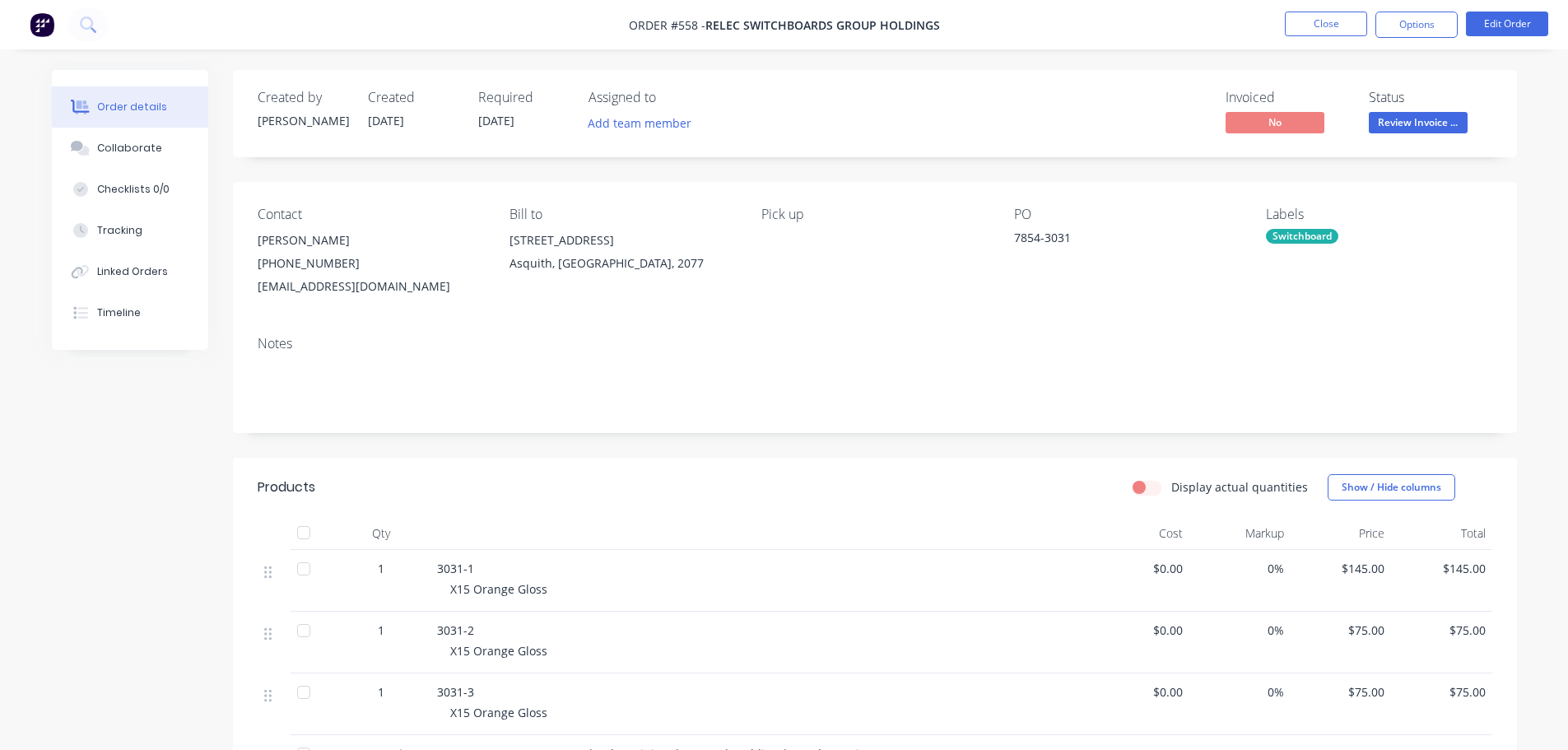
drag, startPoint x: 1416, startPoint y: 26, endPoint x: 1419, endPoint y: 40, distance: 14.3
click at [1417, 26] on button "Options" at bounding box center [1416, 25] width 82 height 27
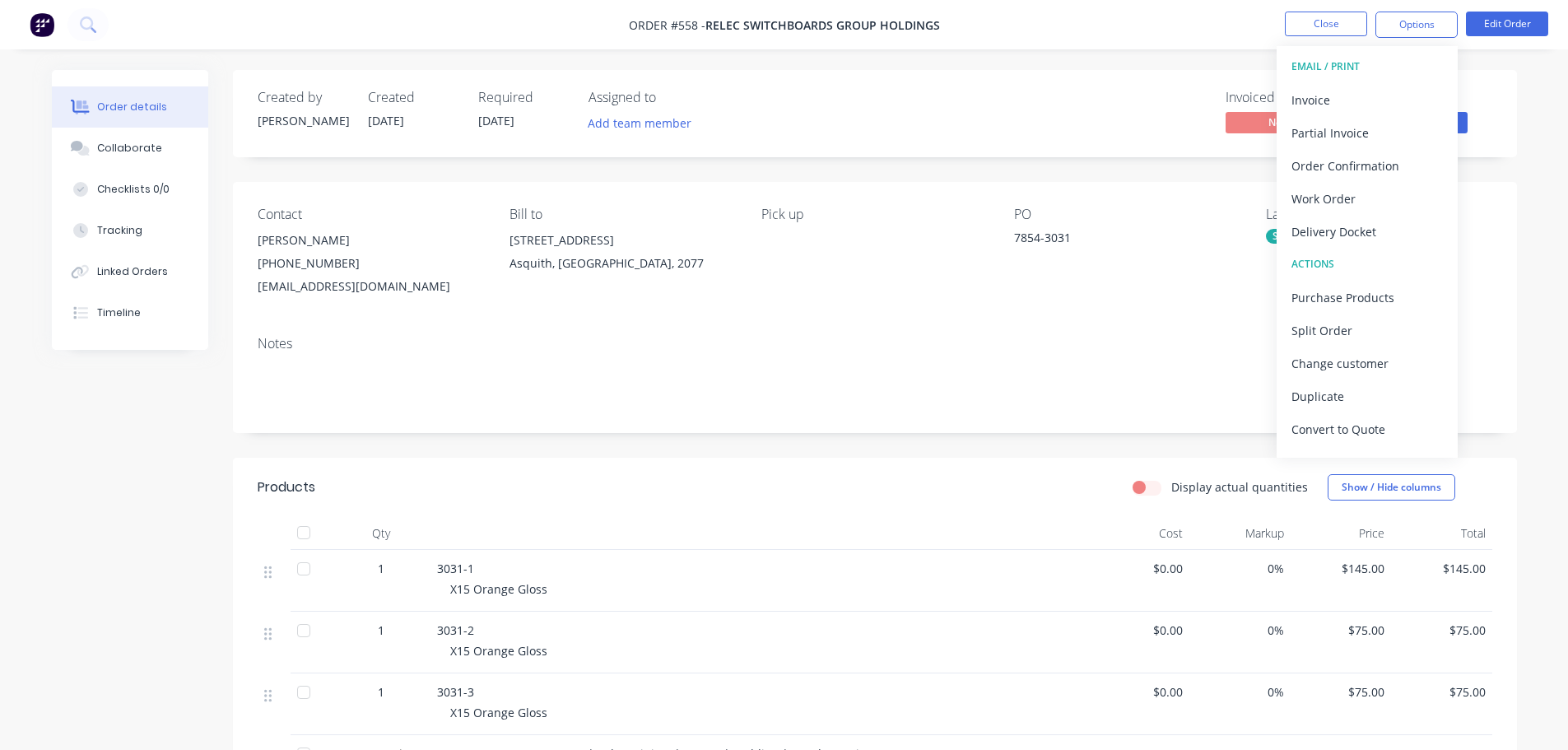
click at [1346, 225] on div "Delivery Docket" at bounding box center [1367, 232] width 152 height 24
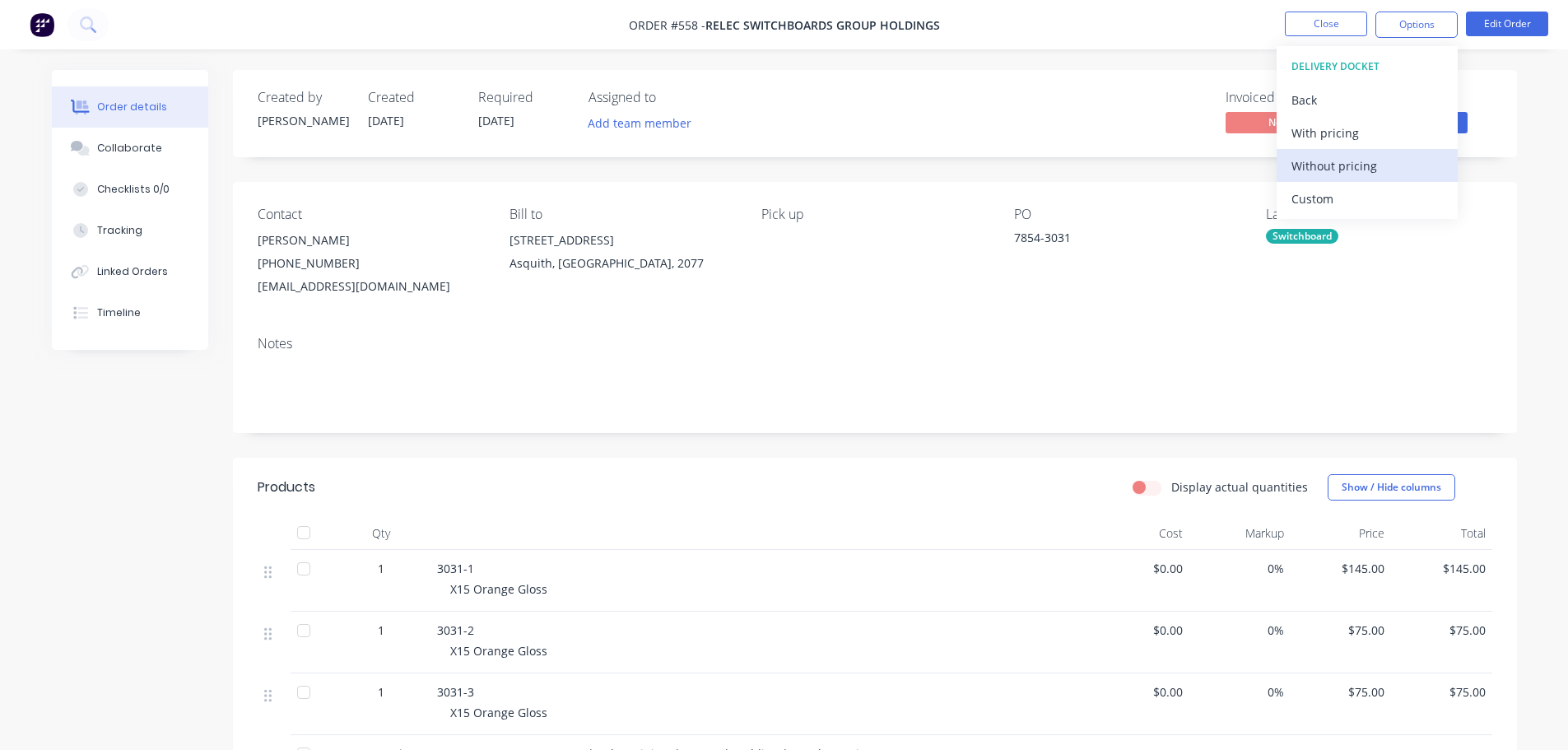
click at [1346, 161] on div "Without pricing" at bounding box center [1367, 166] width 152 height 24
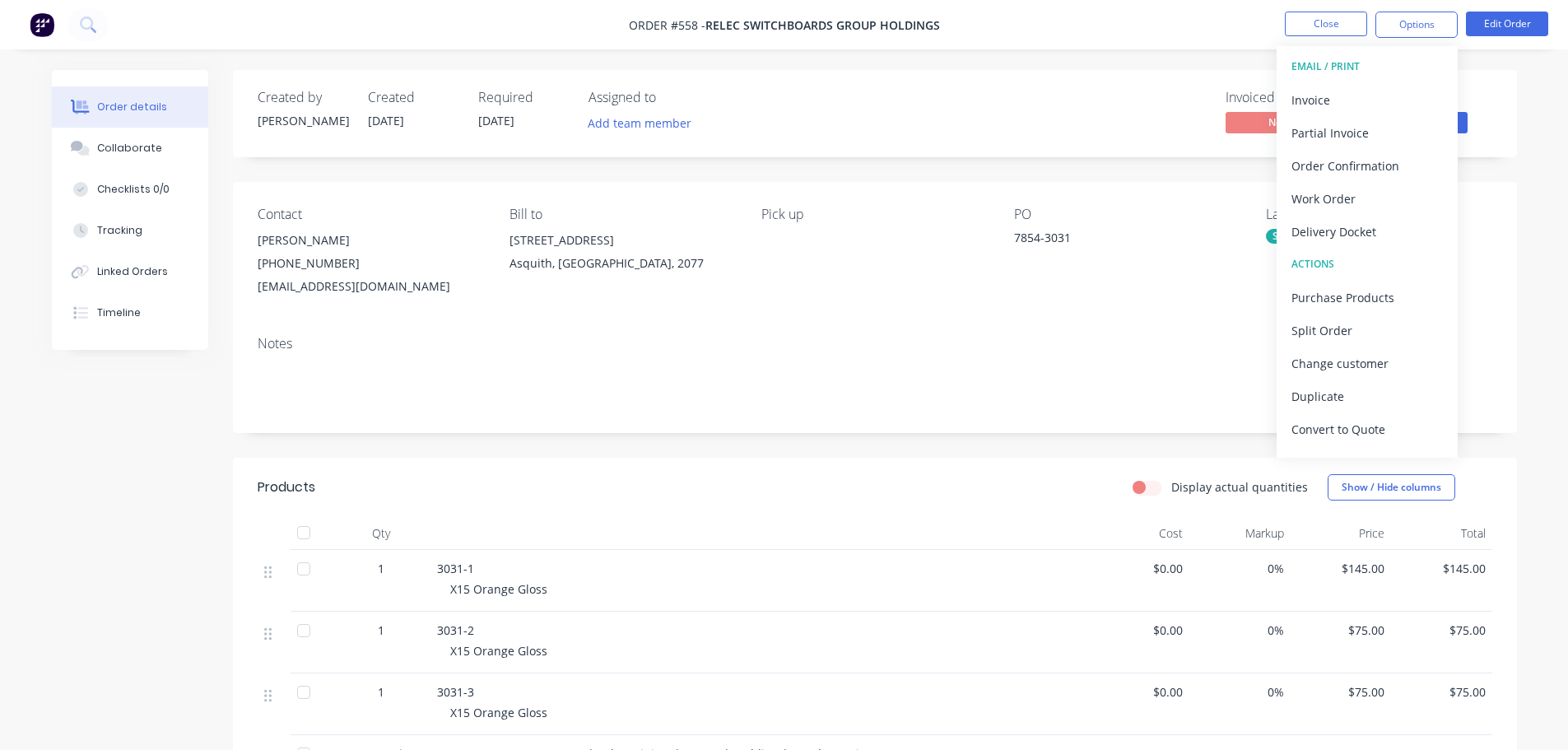
drag, startPoint x: 1004, startPoint y: 166, endPoint x: 1238, endPoint y: 82, distance: 248.6
click at [1010, 164] on div "Created by [PERSON_NAME] Created [DATE] Required [DATE] Assigned to Add team me…" at bounding box center [875, 559] width 1284 height 978
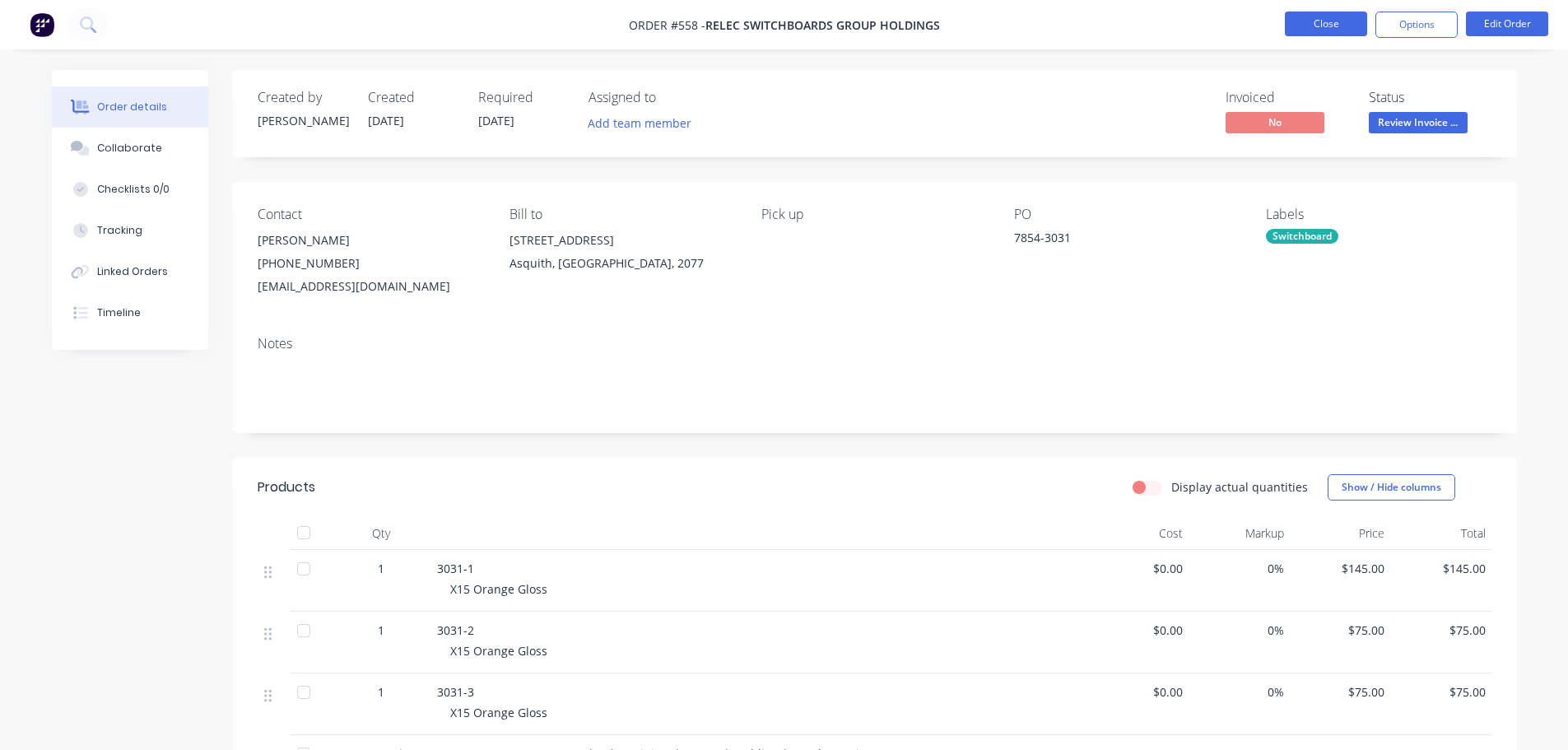
click at [1321, 18] on button "Close" at bounding box center [1326, 24] width 82 height 25
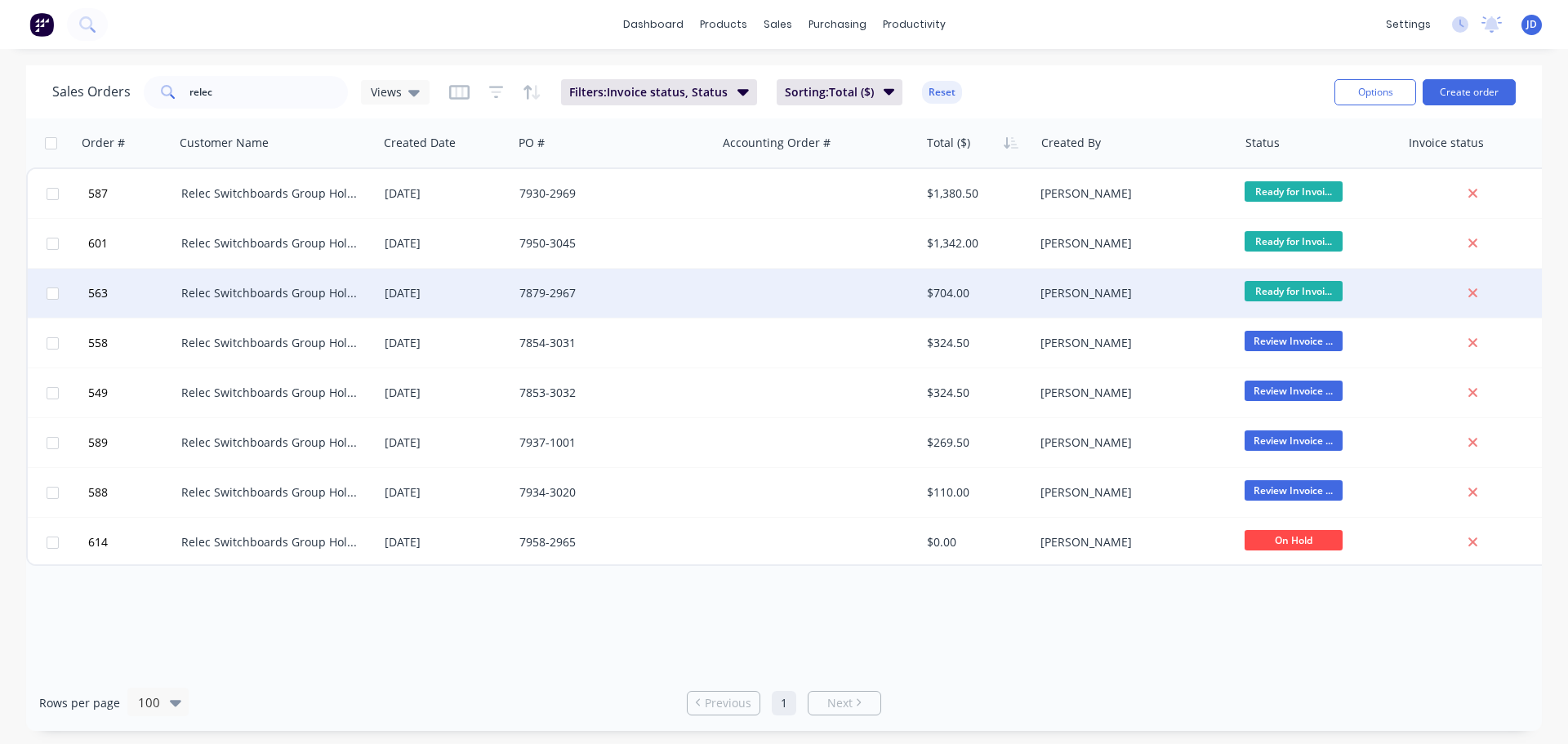
click at [904, 284] on div at bounding box center [817, 293] width 203 height 49
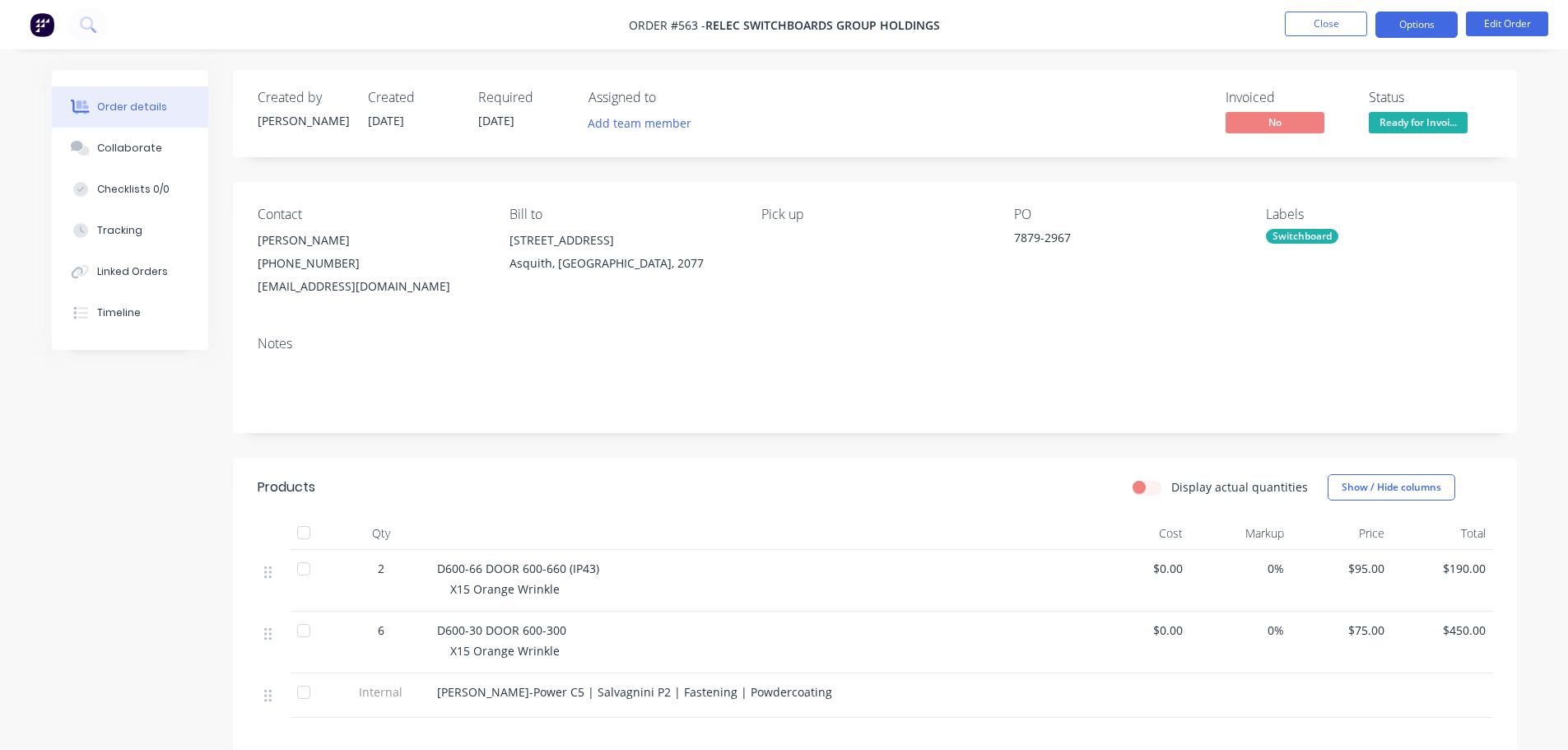
click at [1409, 28] on button "Options" at bounding box center [1416, 25] width 82 height 27
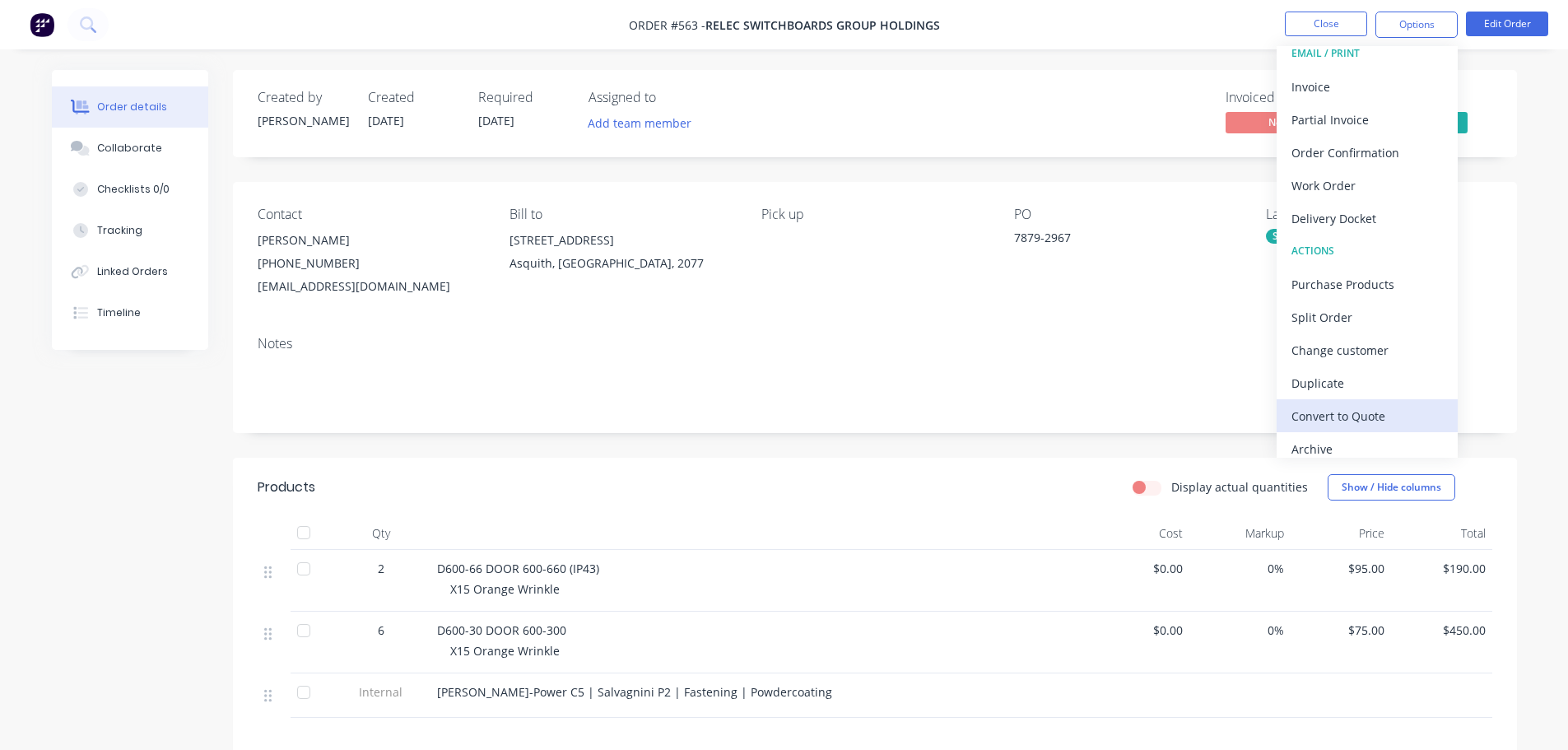
scroll to position [25, 0]
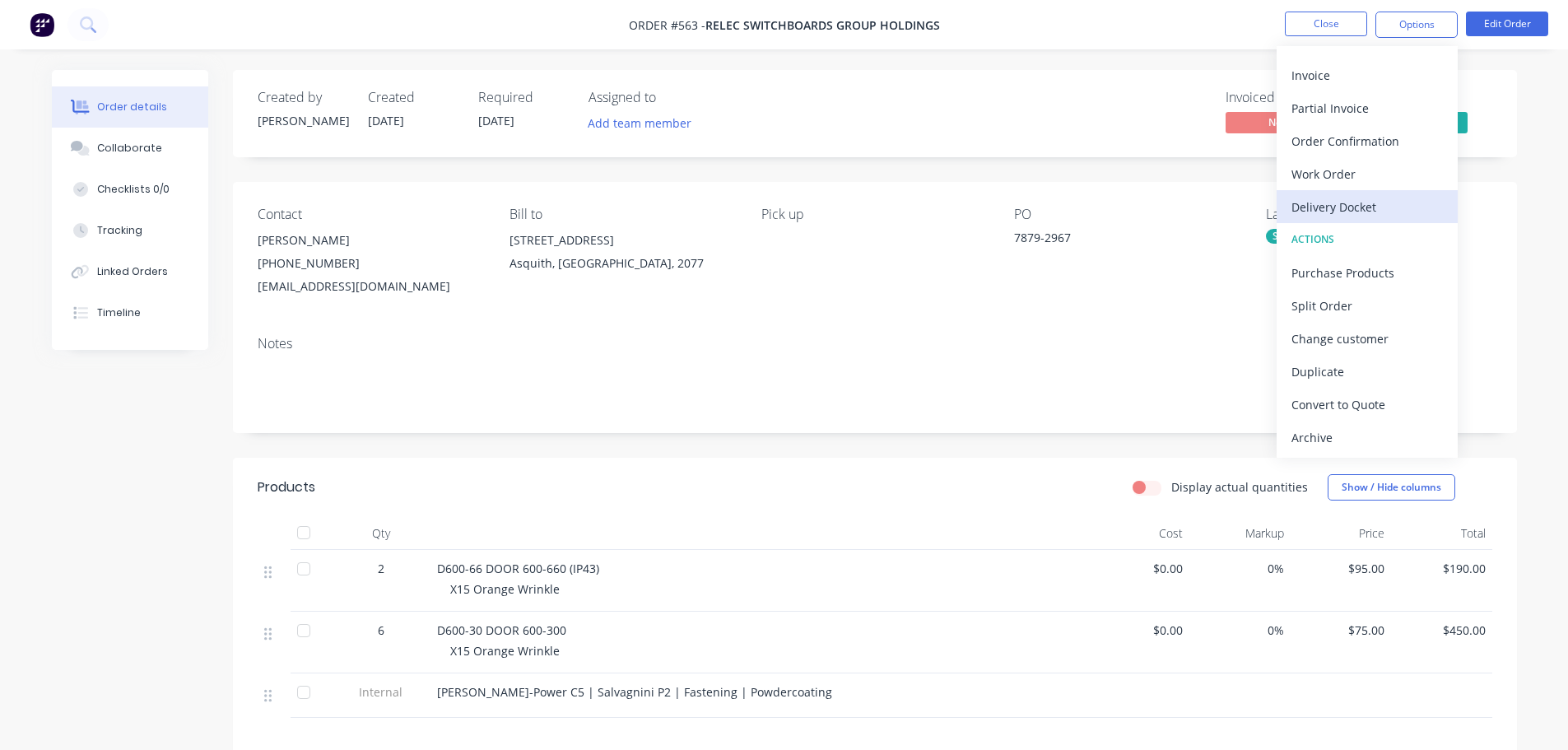
click at [1366, 206] on div "Delivery Docket" at bounding box center [1367, 207] width 152 height 24
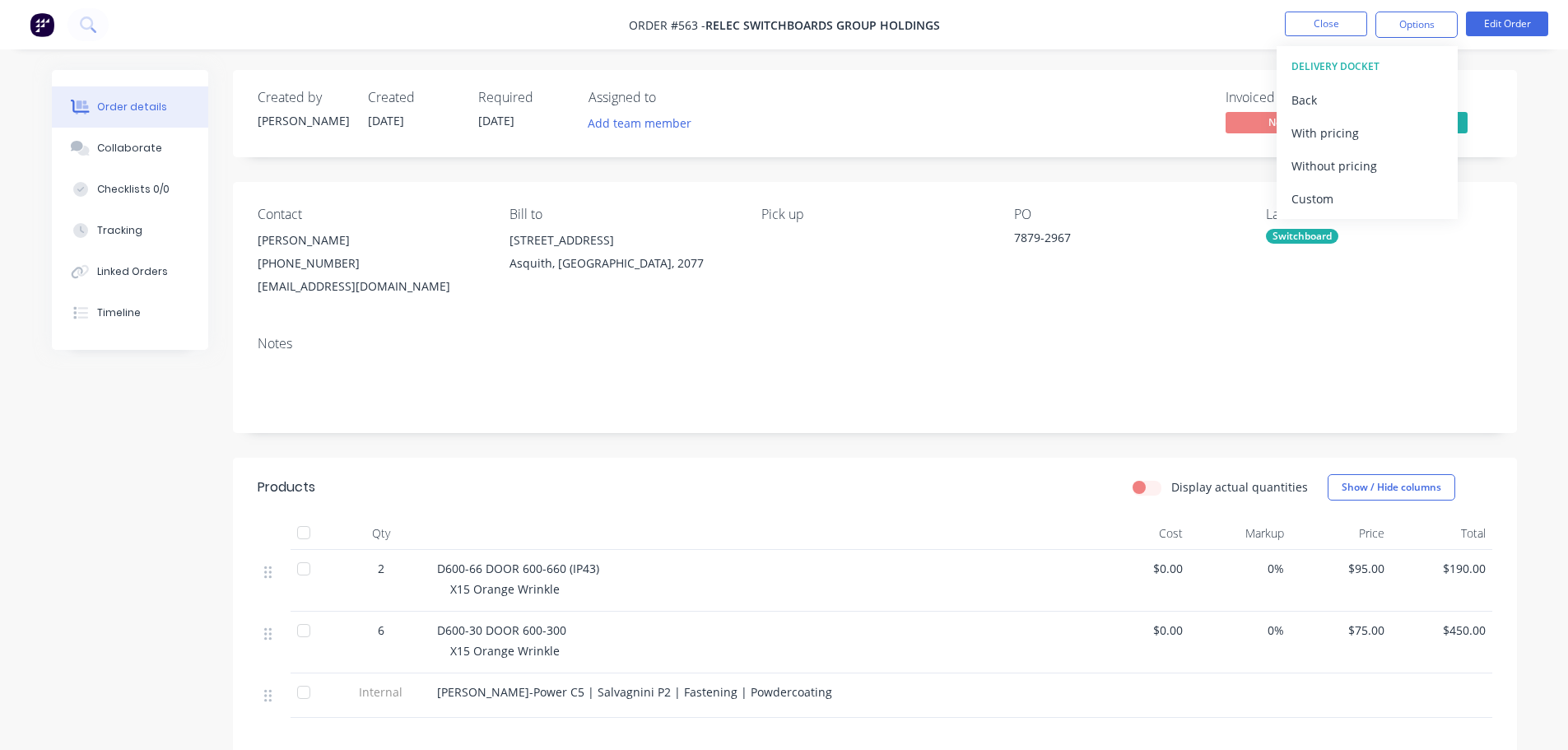
scroll to position [0, 0]
click at [1361, 162] on div "Without pricing" at bounding box center [1367, 166] width 152 height 24
click at [1161, 179] on div "Created by [PERSON_NAME] Created [DATE] Required [DATE] Assigned to Add team me…" at bounding box center [875, 528] width 1284 height 916
click at [1397, 118] on span "Ready for Invoi..." at bounding box center [1418, 122] width 99 height 21
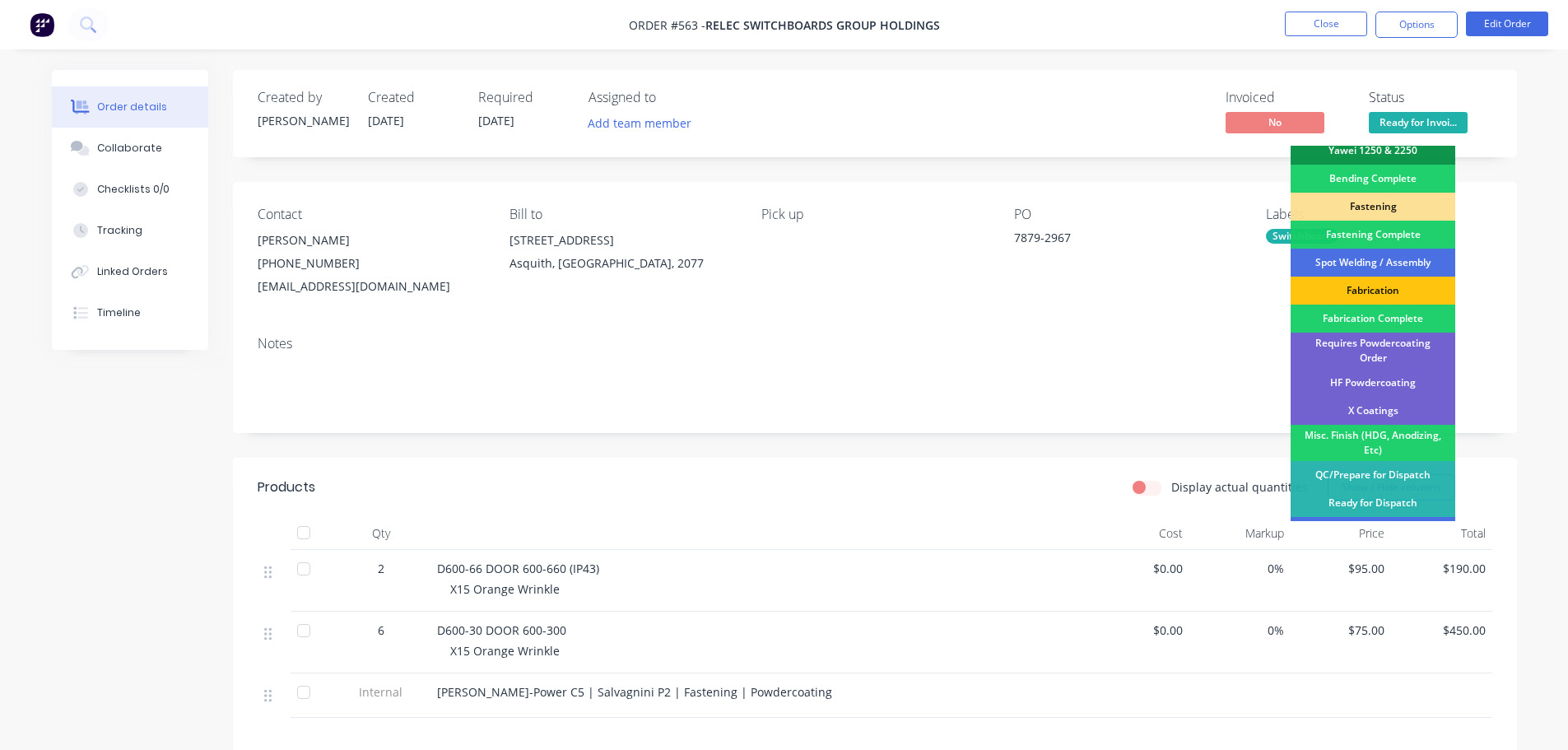
scroll to position [481, 0]
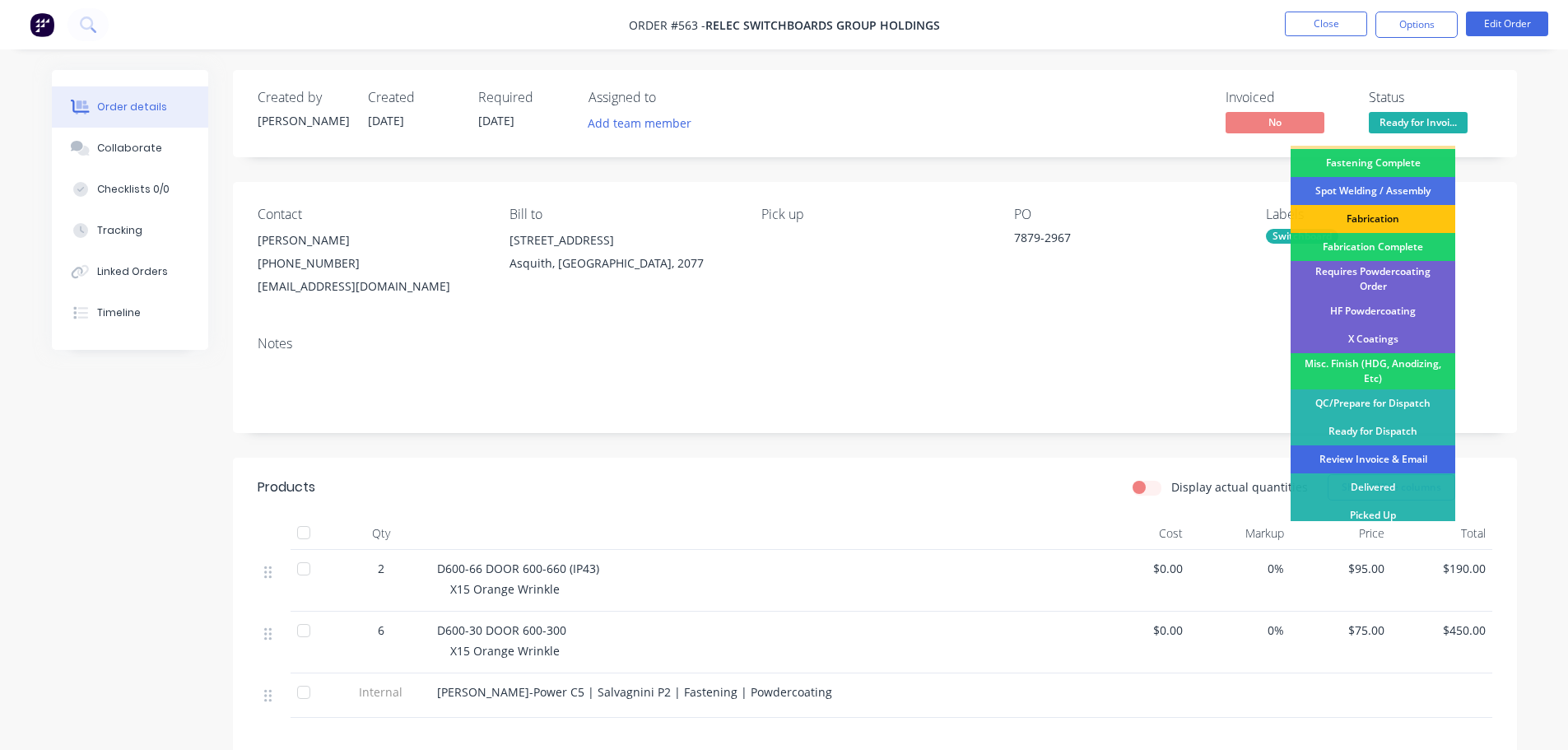
click at [1406, 445] on div "Review Invoice & Email" at bounding box center [1373, 459] width 165 height 28
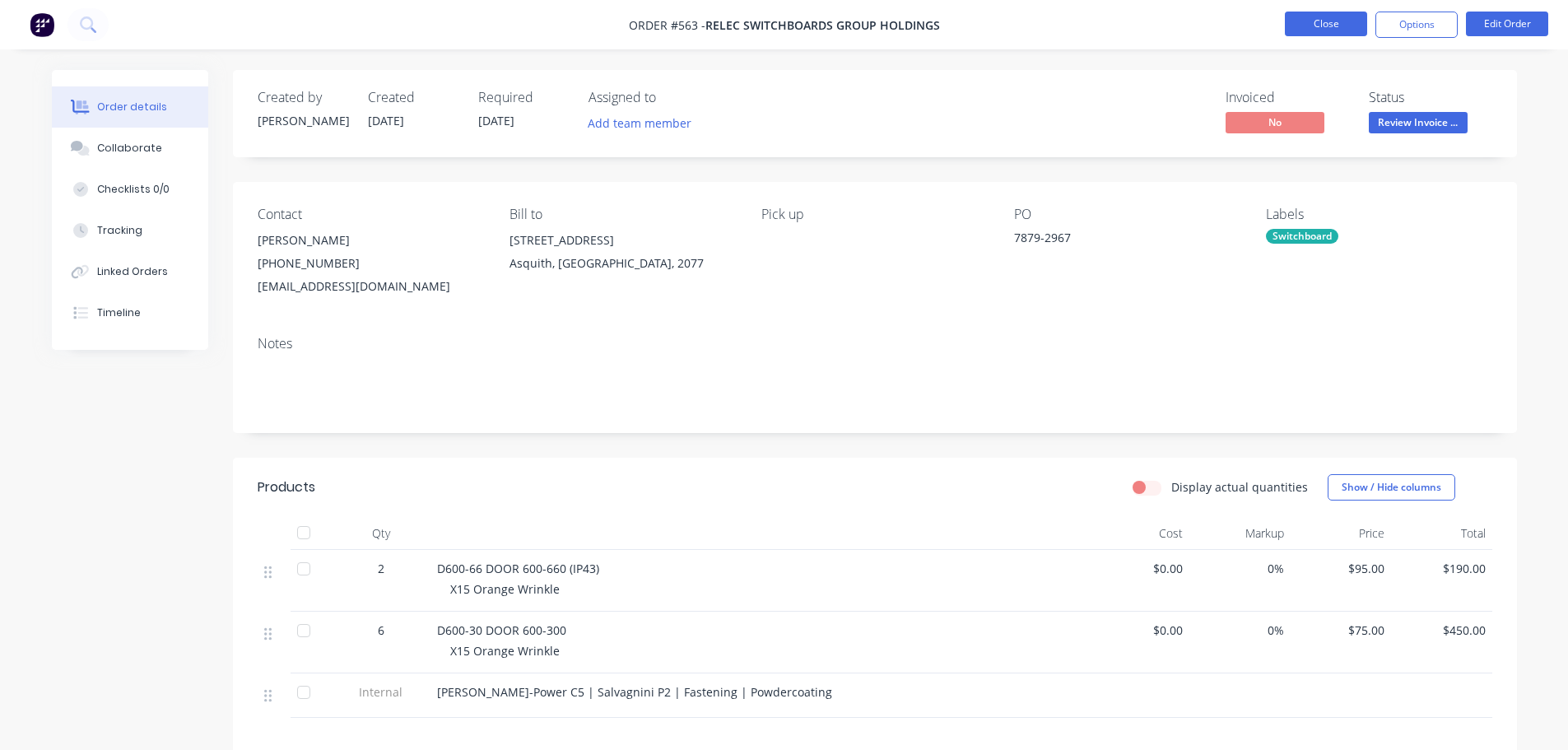
click at [1329, 24] on button "Close" at bounding box center [1326, 24] width 82 height 25
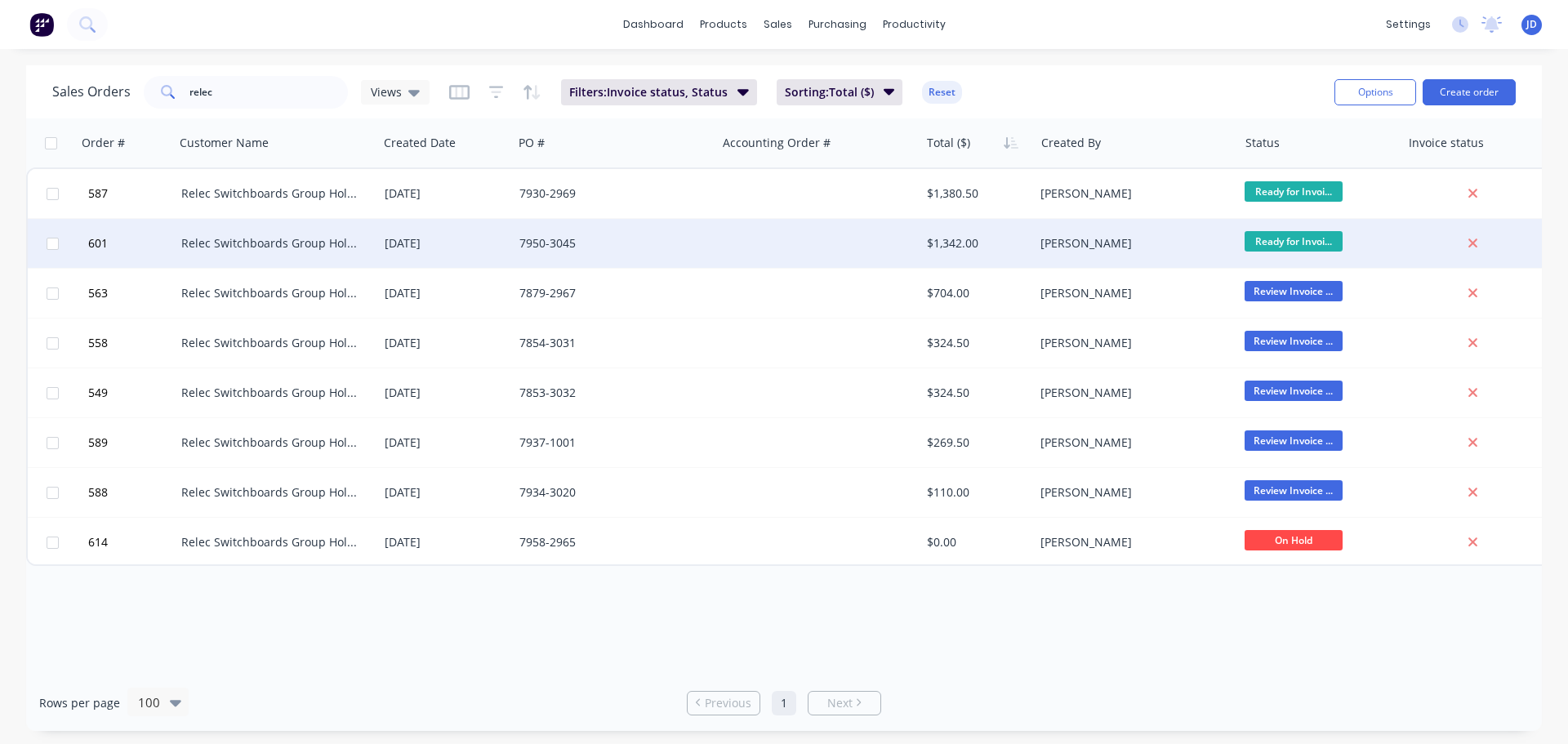
click at [956, 247] on div "$1,342.00" at bounding box center [975, 243] width 96 height 17
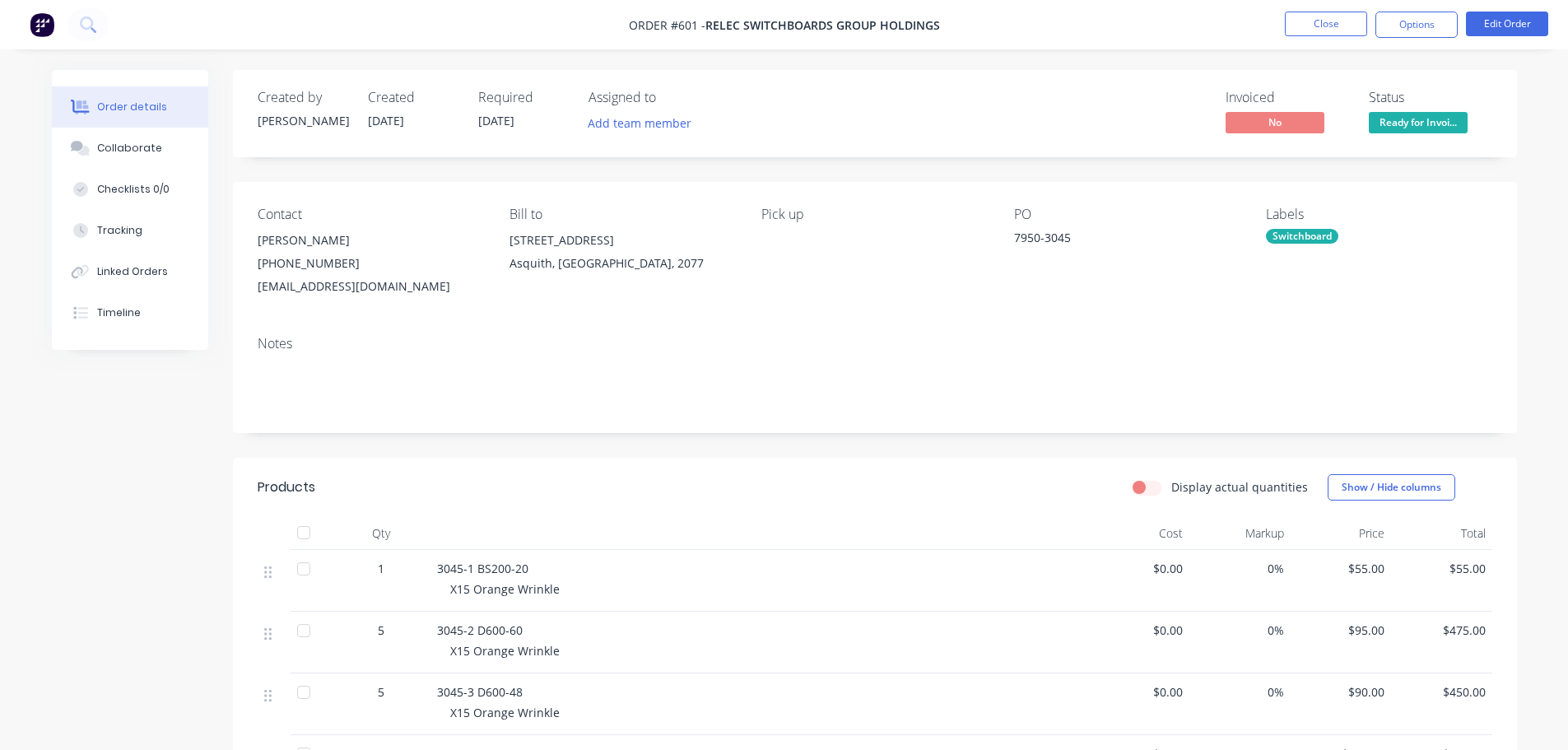
click at [1414, 124] on span "Ready for Invoi..." at bounding box center [1418, 122] width 99 height 21
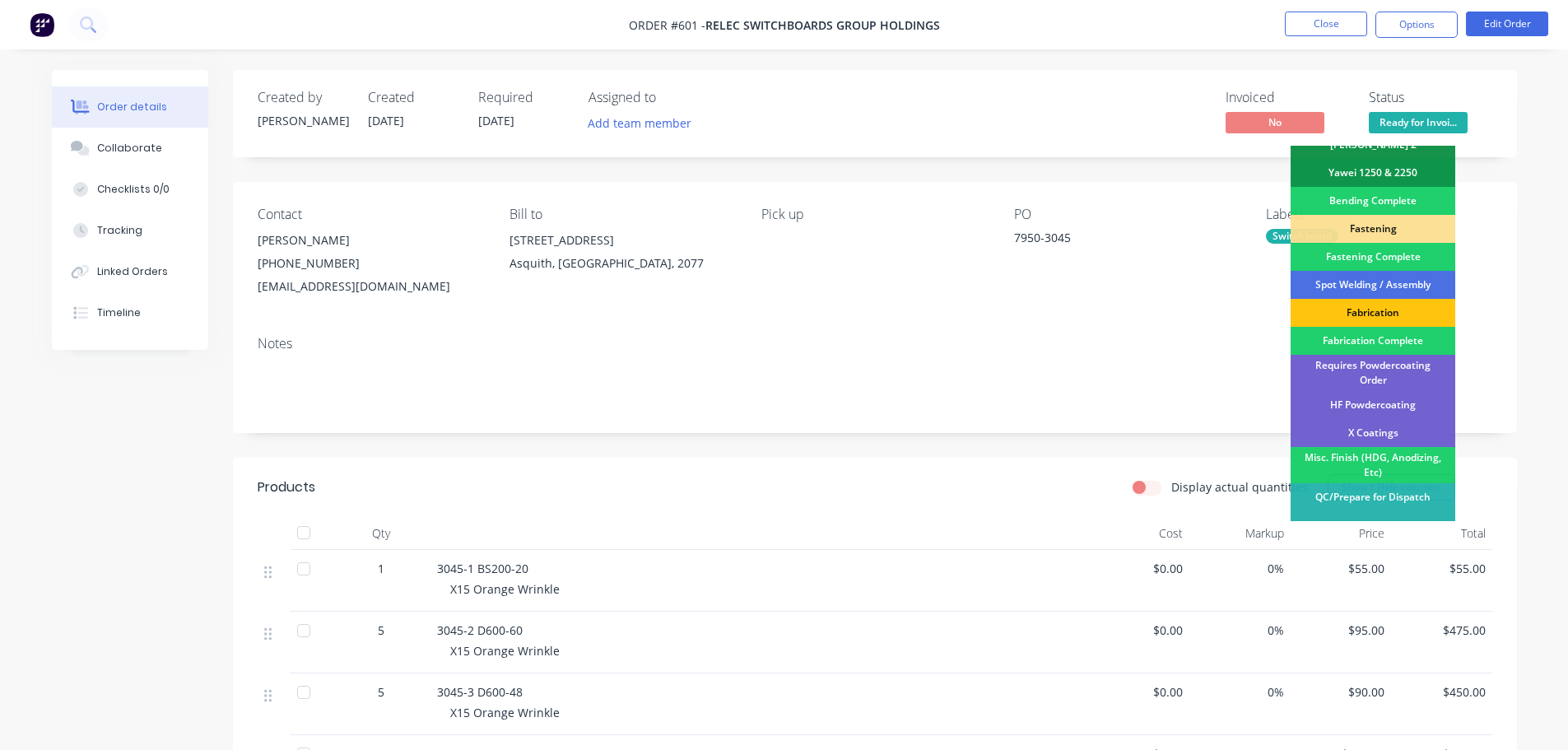
scroll to position [481, 0]
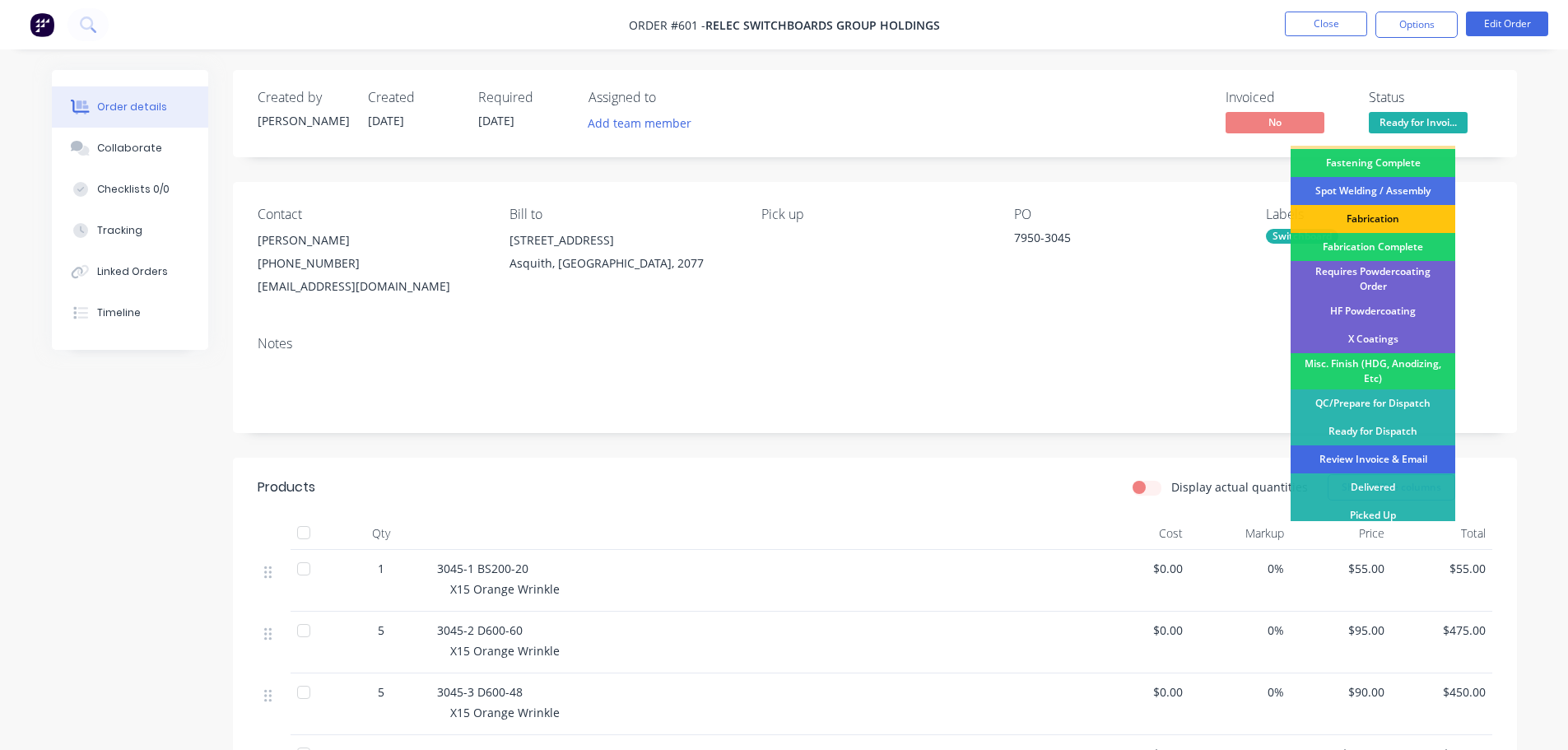
click at [1415, 450] on div "Review Invoice & Email" at bounding box center [1373, 459] width 165 height 28
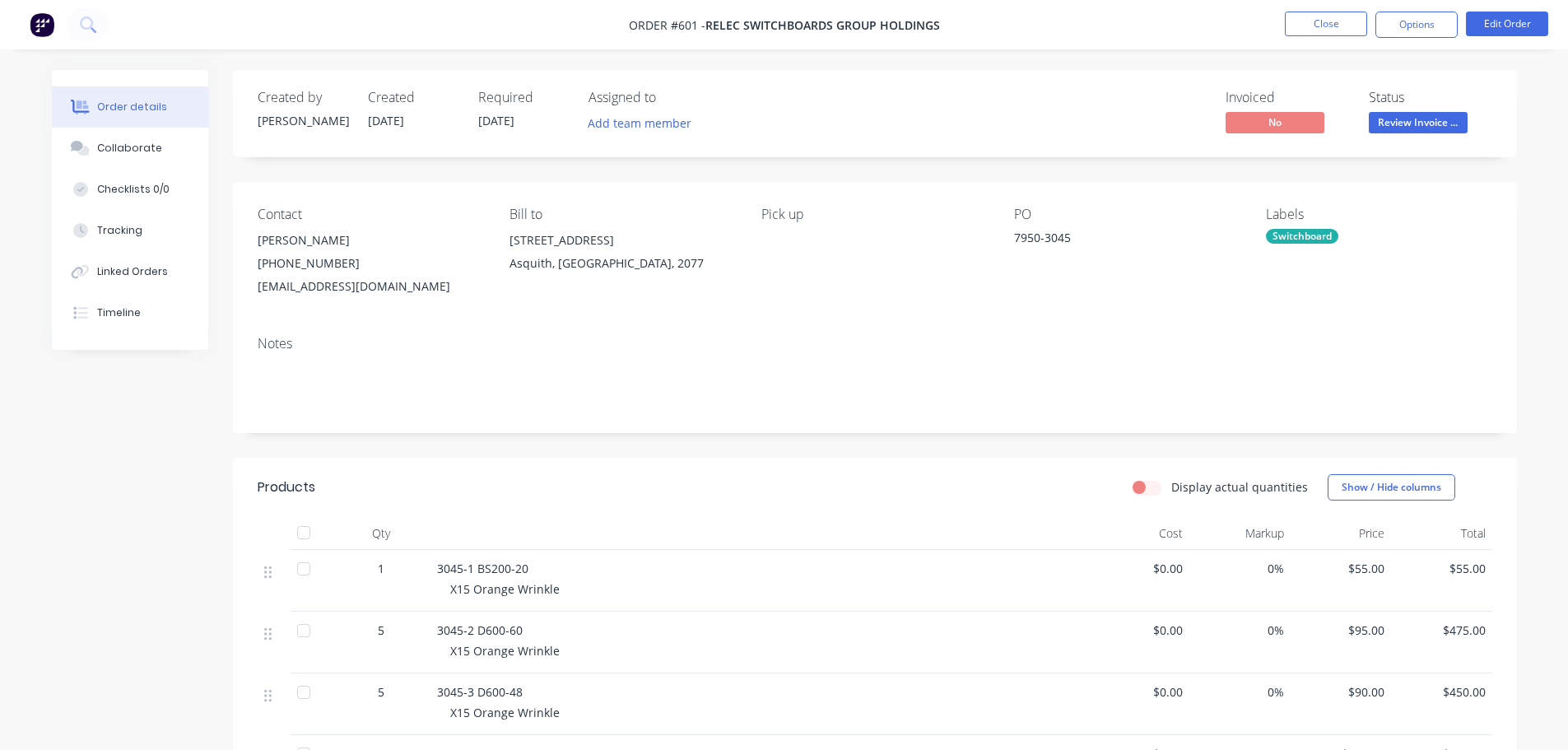
click at [1138, 175] on div "Created by [PERSON_NAME] Created [DATE] Required [DATE] Assigned to Add team me…" at bounding box center [875, 621] width 1284 height 1102
click at [1419, 28] on button "Options" at bounding box center [1416, 25] width 82 height 27
click at [622, 449] on div "Created by [PERSON_NAME] Created [DATE] Required [DATE] Assigned to Add team me…" at bounding box center [875, 621] width 1284 height 1102
click at [1347, 20] on button "Close" at bounding box center [1326, 24] width 82 height 25
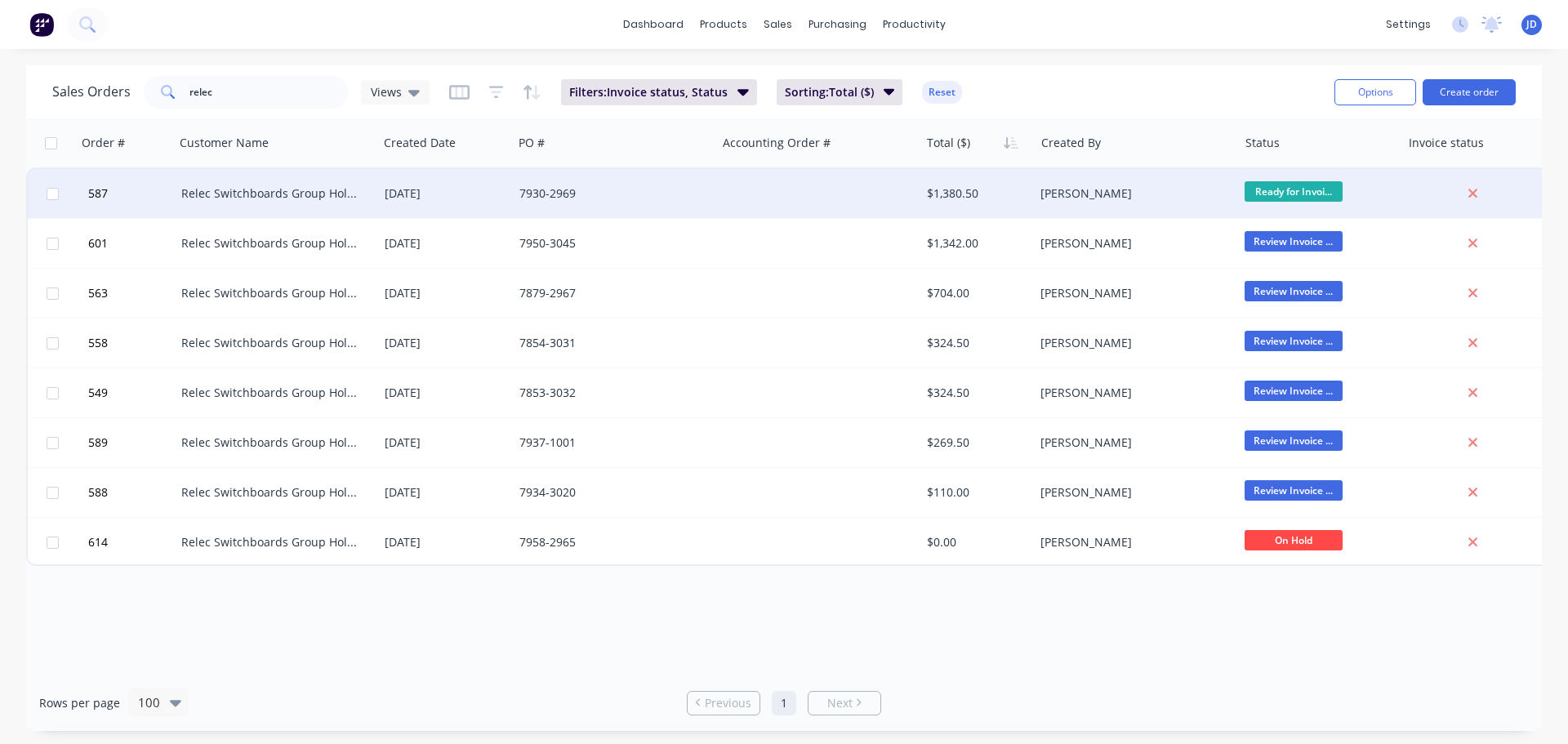
click at [1191, 192] on div "[PERSON_NAME]" at bounding box center [1130, 193] width 181 height 17
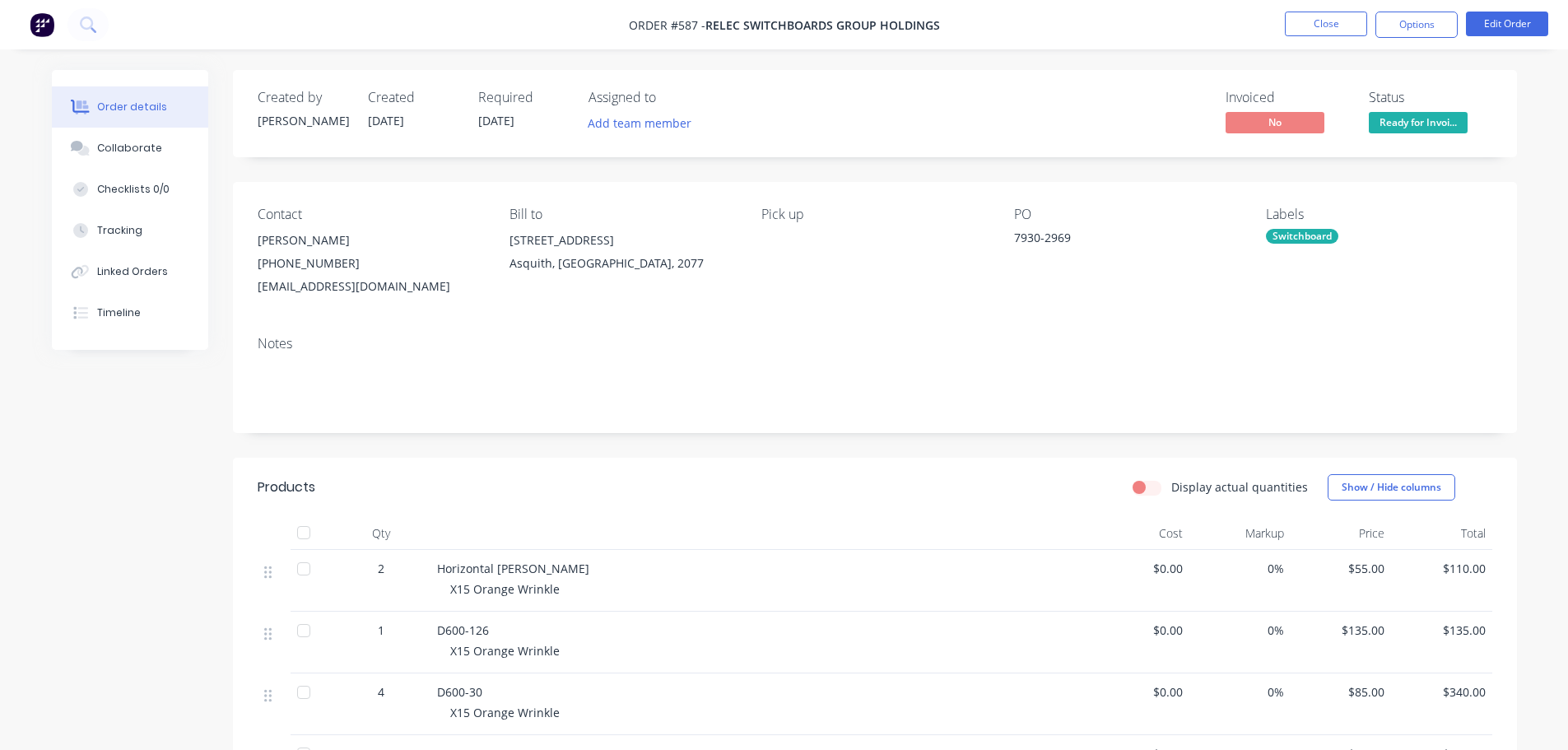
click at [1391, 132] on span "Ready for Invoi..." at bounding box center [1418, 122] width 99 height 21
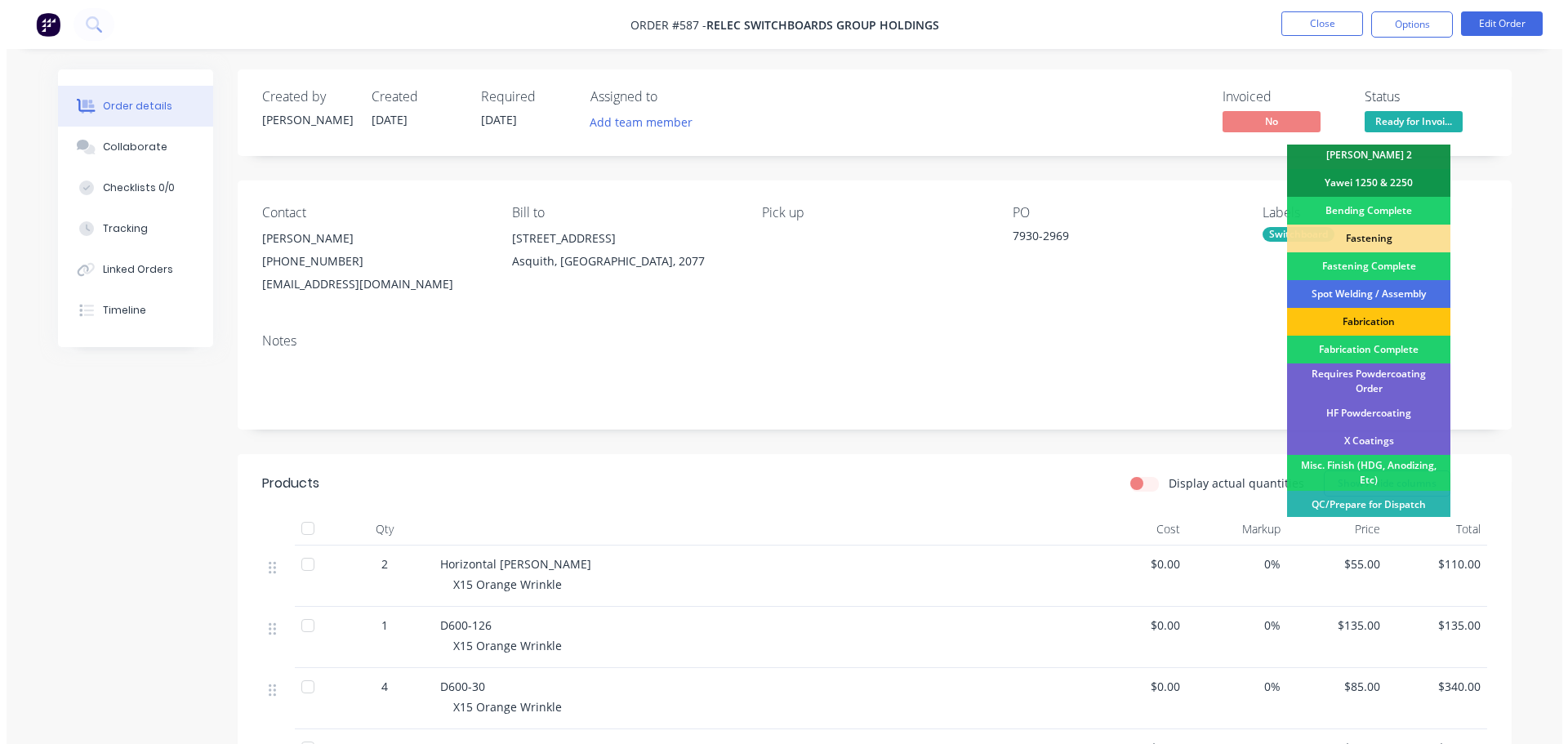
scroll to position [477, 0]
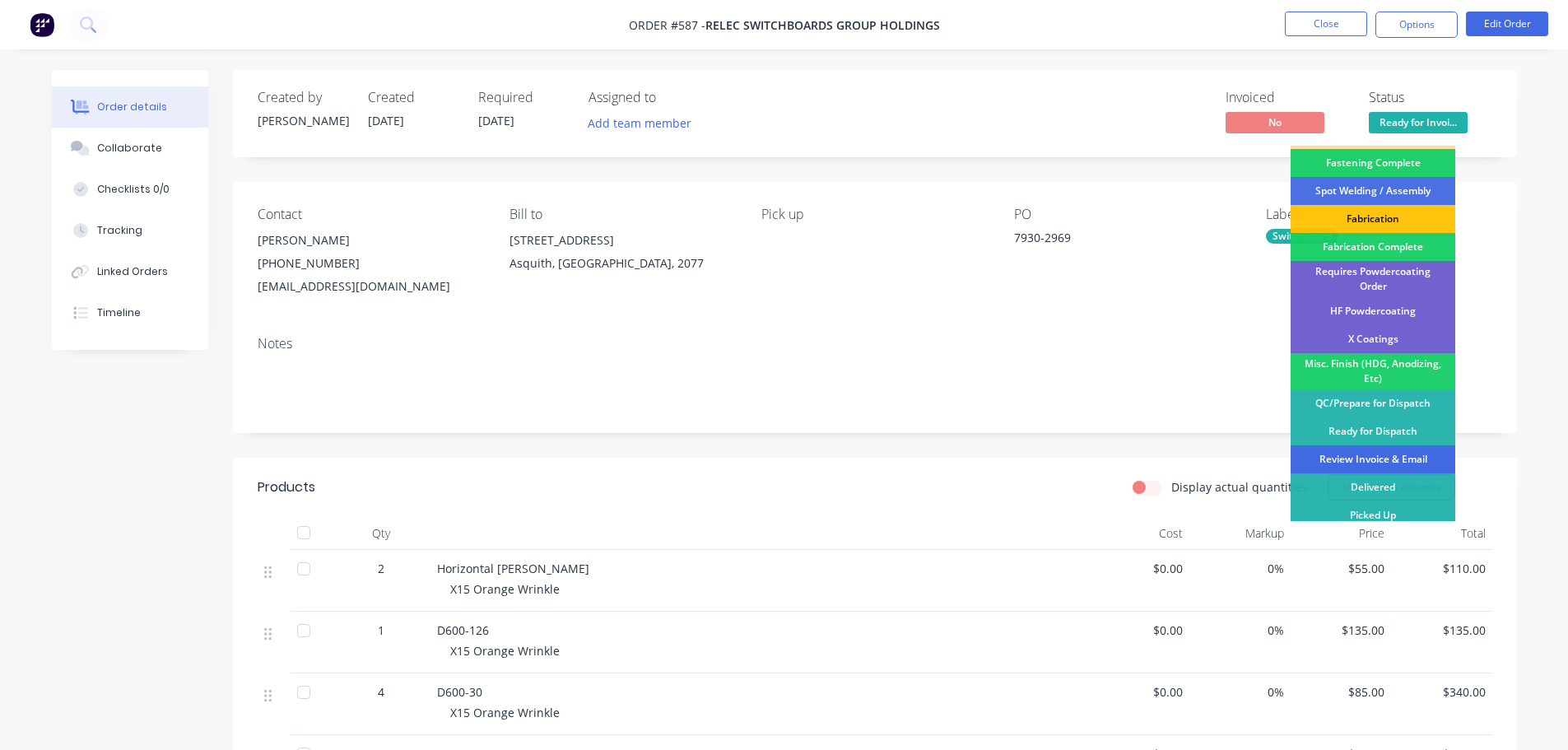
click at [1371, 446] on div "Review Invoice & Email" at bounding box center [1373, 459] width 165 height 28
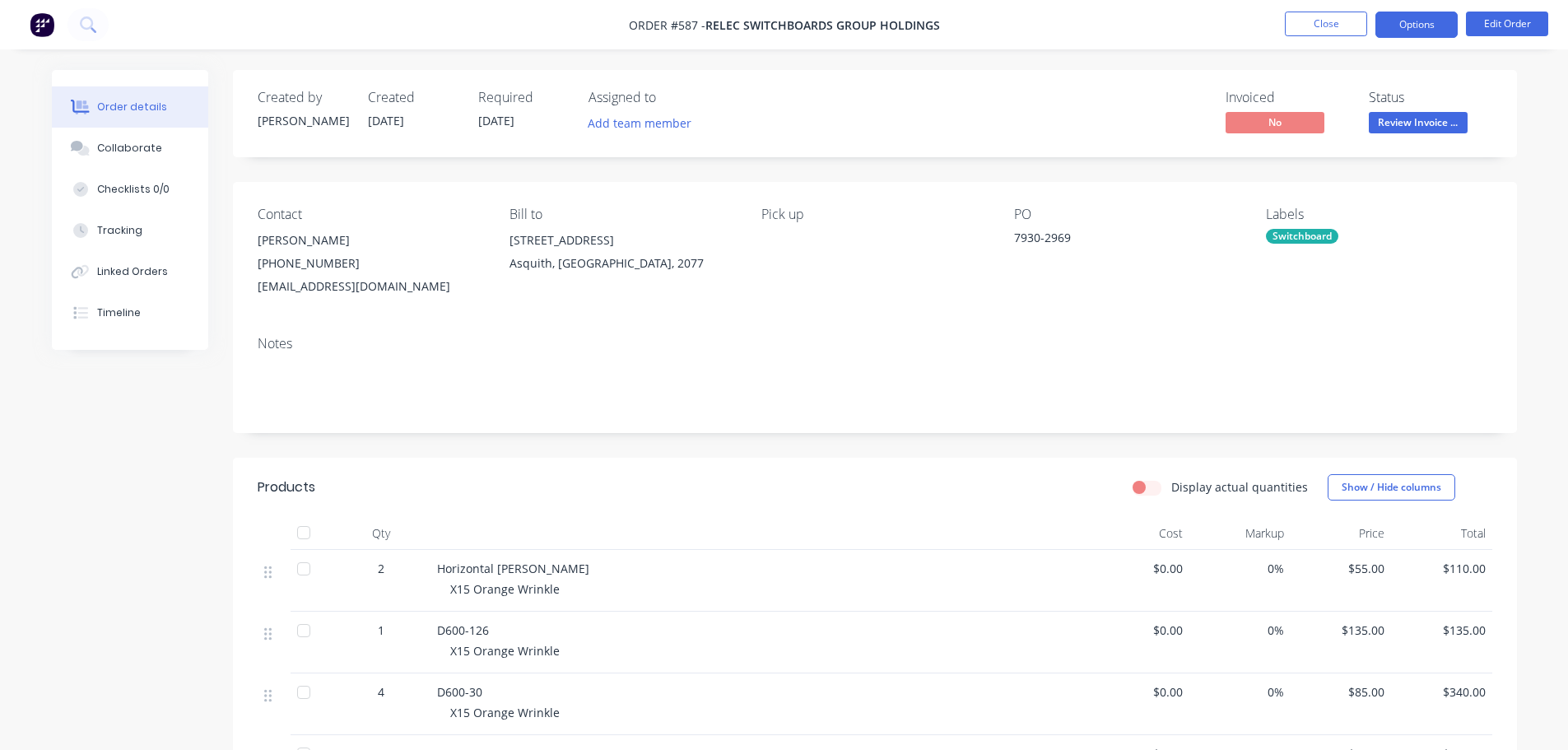
drag, startPoint x: 1391, startPoint y: 15, endPoint x: 1388, endPoint y: 36, distance: 21.2
click at [1393, 15] on button "Options" at bounding box center [1416, 25] width 82 height 27
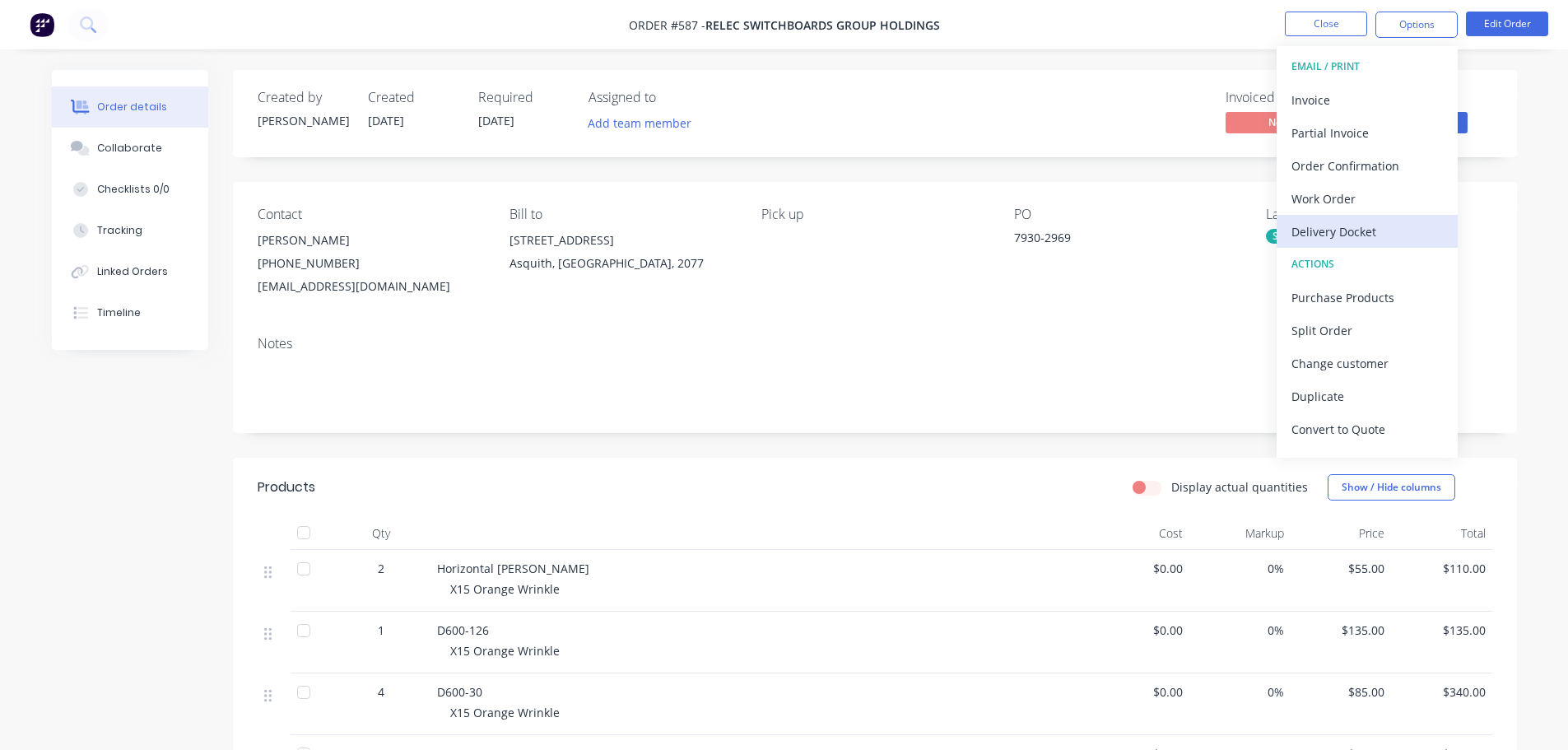
click at [1377, 237] on div "Delivery Docket" at bounding box center [1367, 232] width 152 height 24
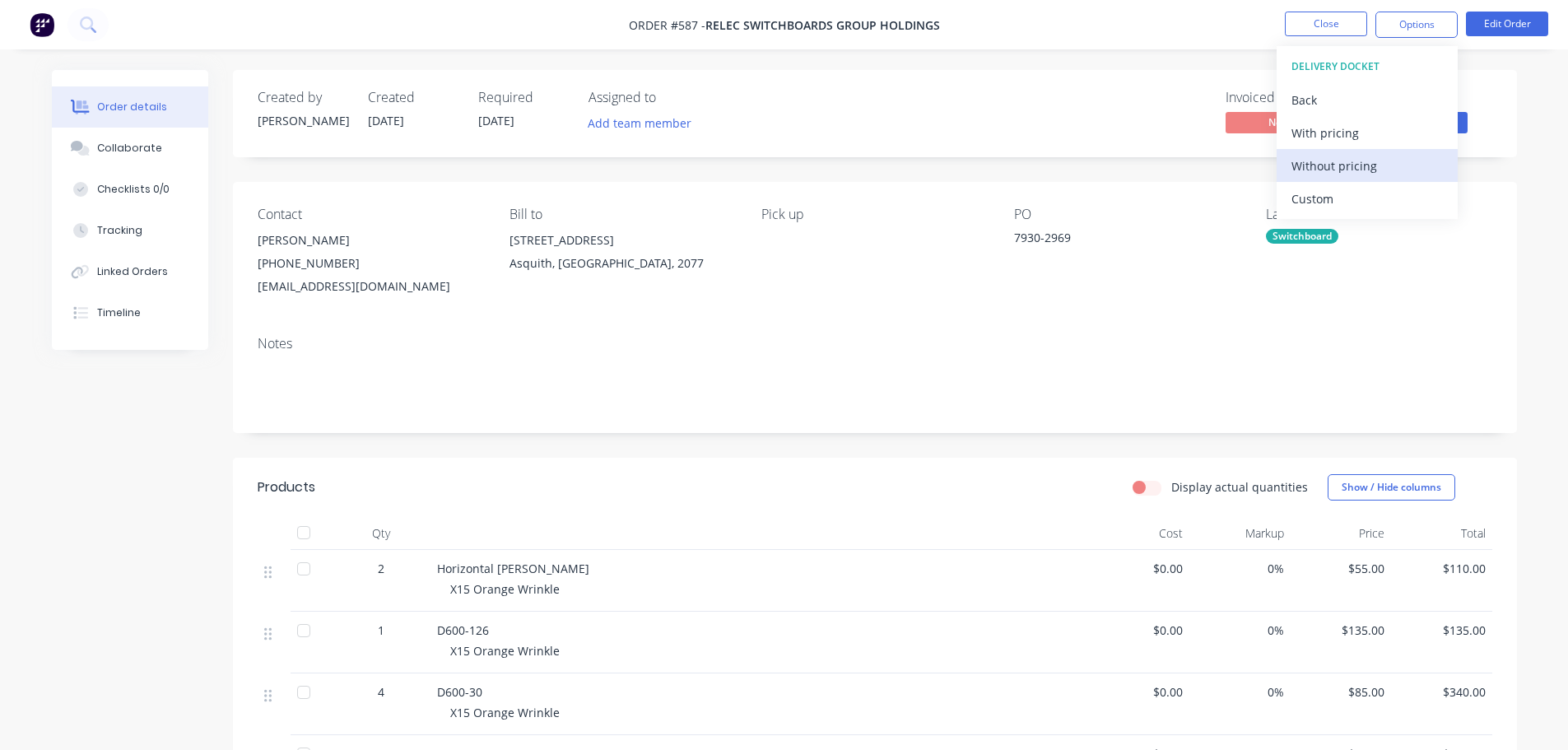
click at [1357, 157] on div "Without pricing" at bounding box center [1367, 166] width 152 height 24
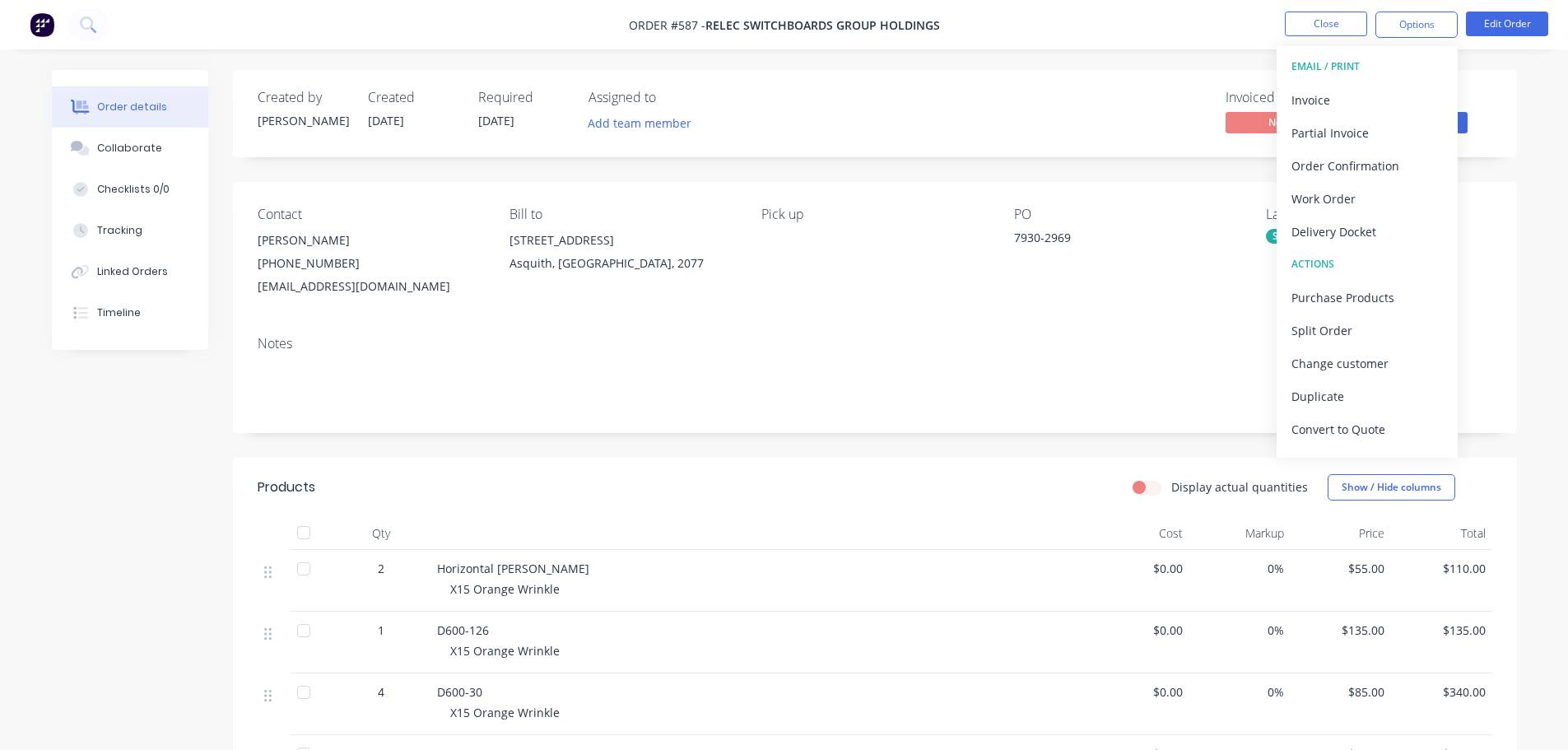
click at [1166, 60] on div "Order details Collaborate Checklists 0/0 Tracking Linked Orders Timeline Order …" at bounding box center [784, 628] width 1568 height 1258
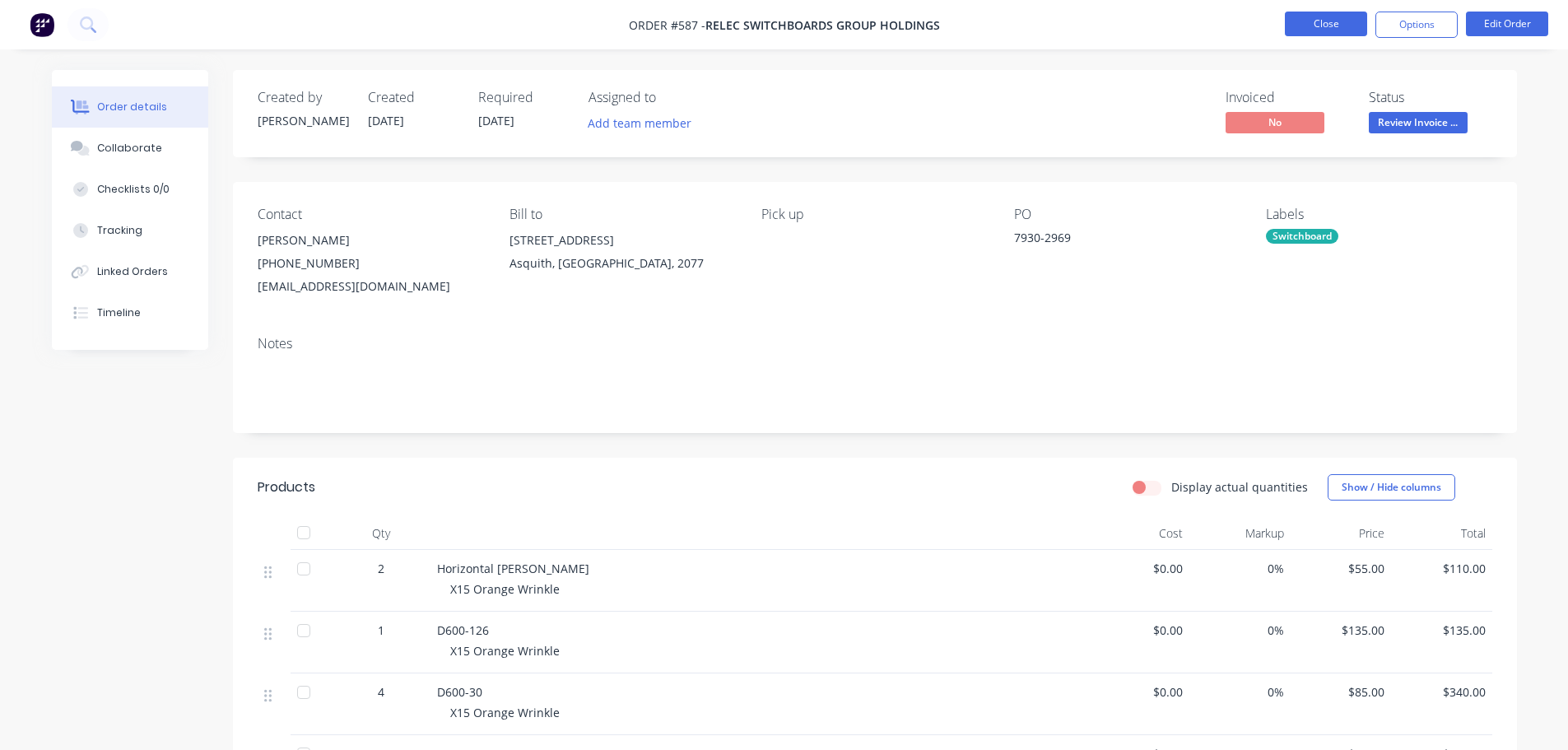
click at [1297, 18] on button "Close" at bounding box center [1326, 24] width 82 height 25
